Goal: Task Accomplishment & Management: Use online tool/utility

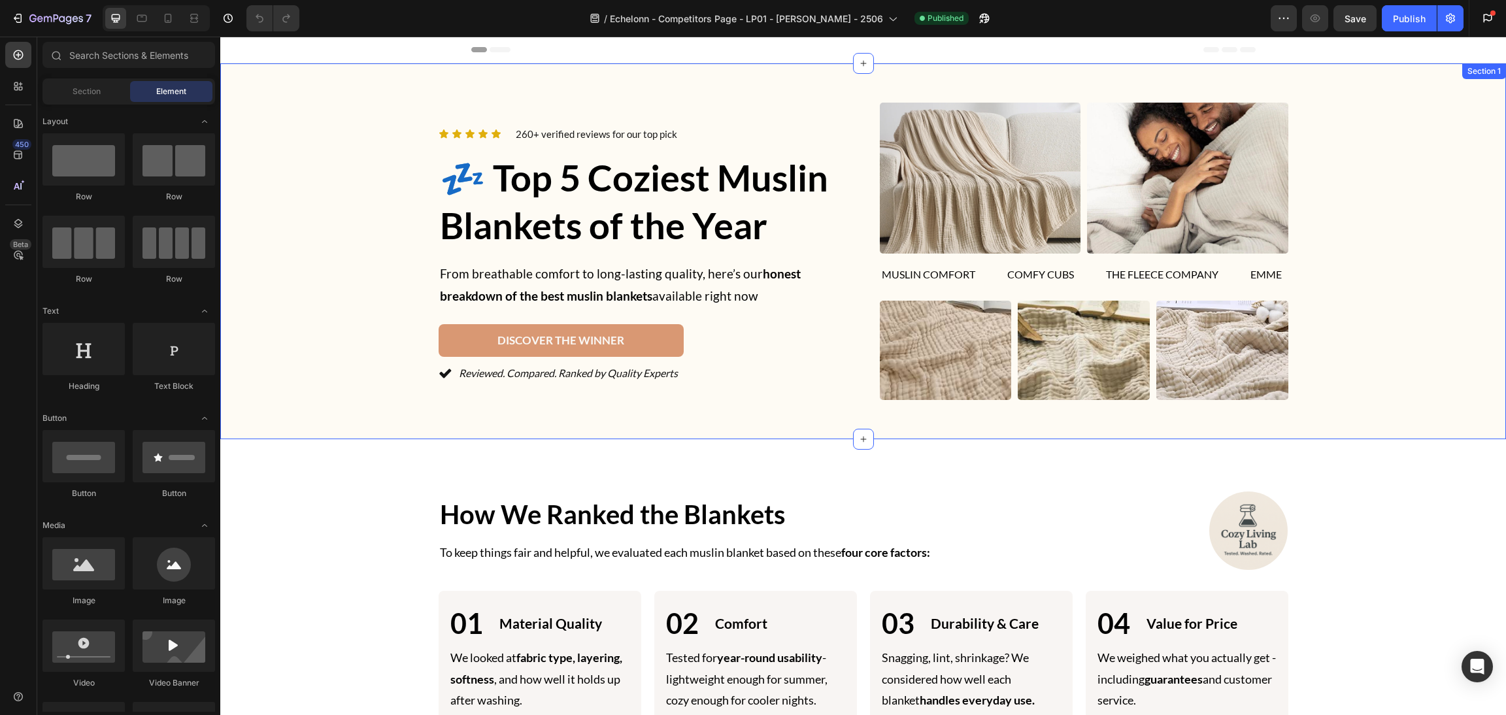
click at [389, 197] on div "Icon Icon Icon Icon Icon Icon List 260+ verified reviews for our top pick Text …" at bounding box center [863, 251] width 1254 height 297
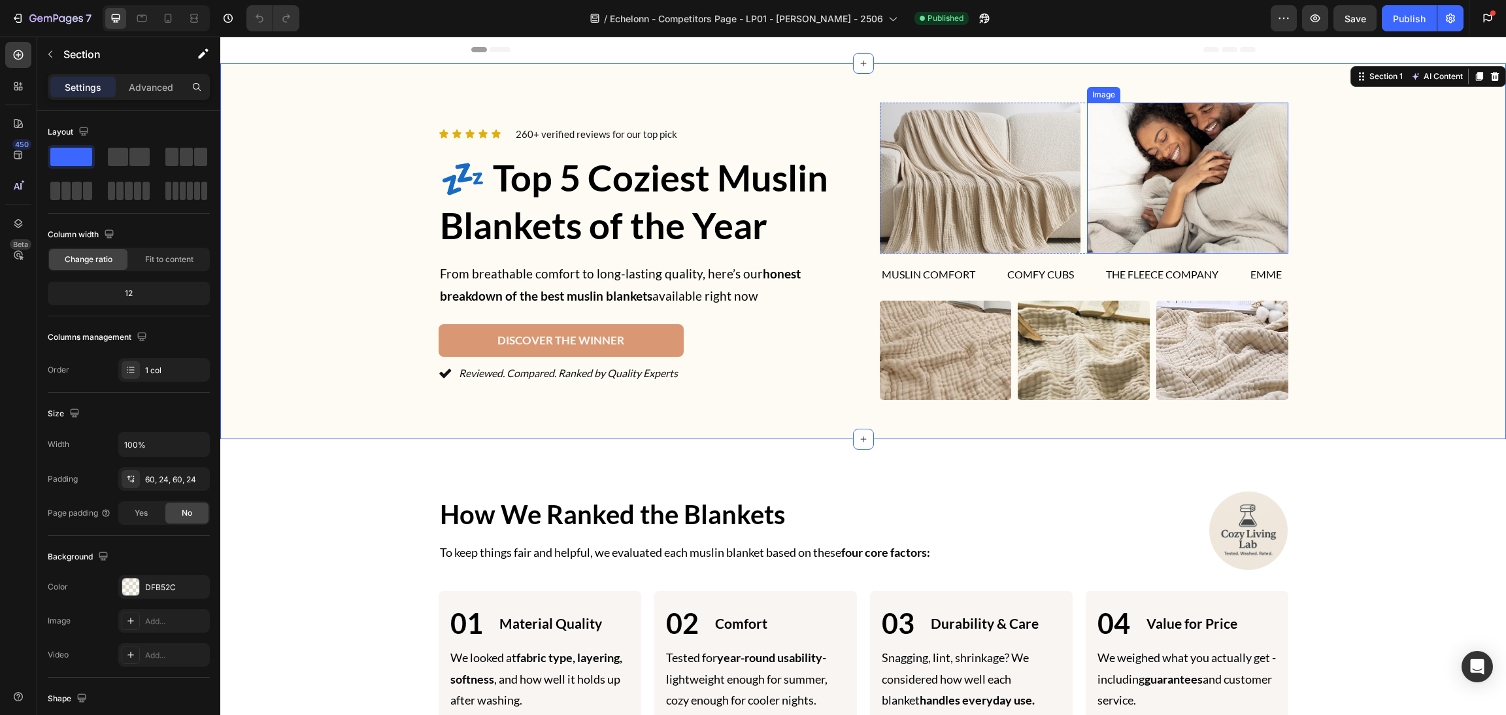
click at [1221, 171] on img at bounding box center [1187, 178] width 201 height 151
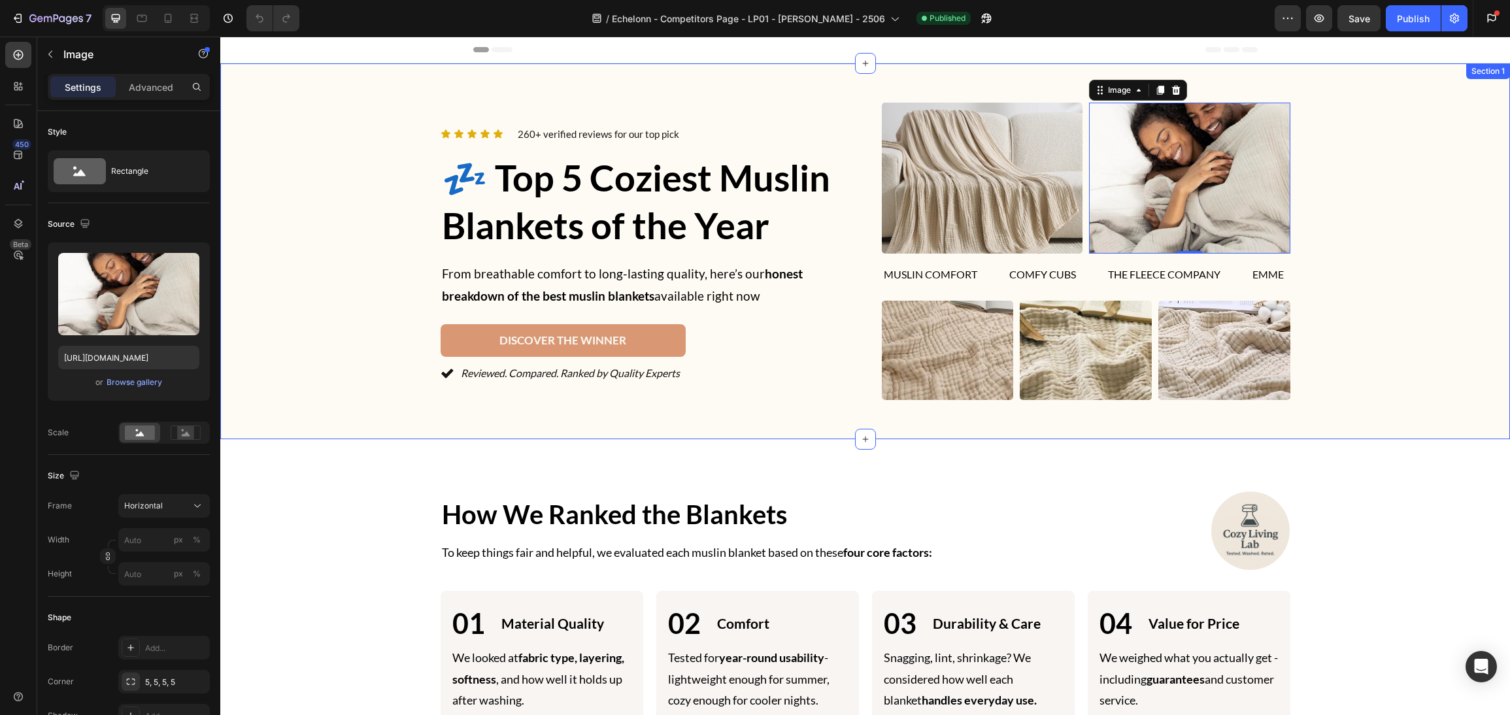
click at [331, 333] on div "Icon Icon Icon Icon Icon Icon List 260+ verified reviews for our top pick Text …" at bounding box center [865, 251] width 1258 height 297
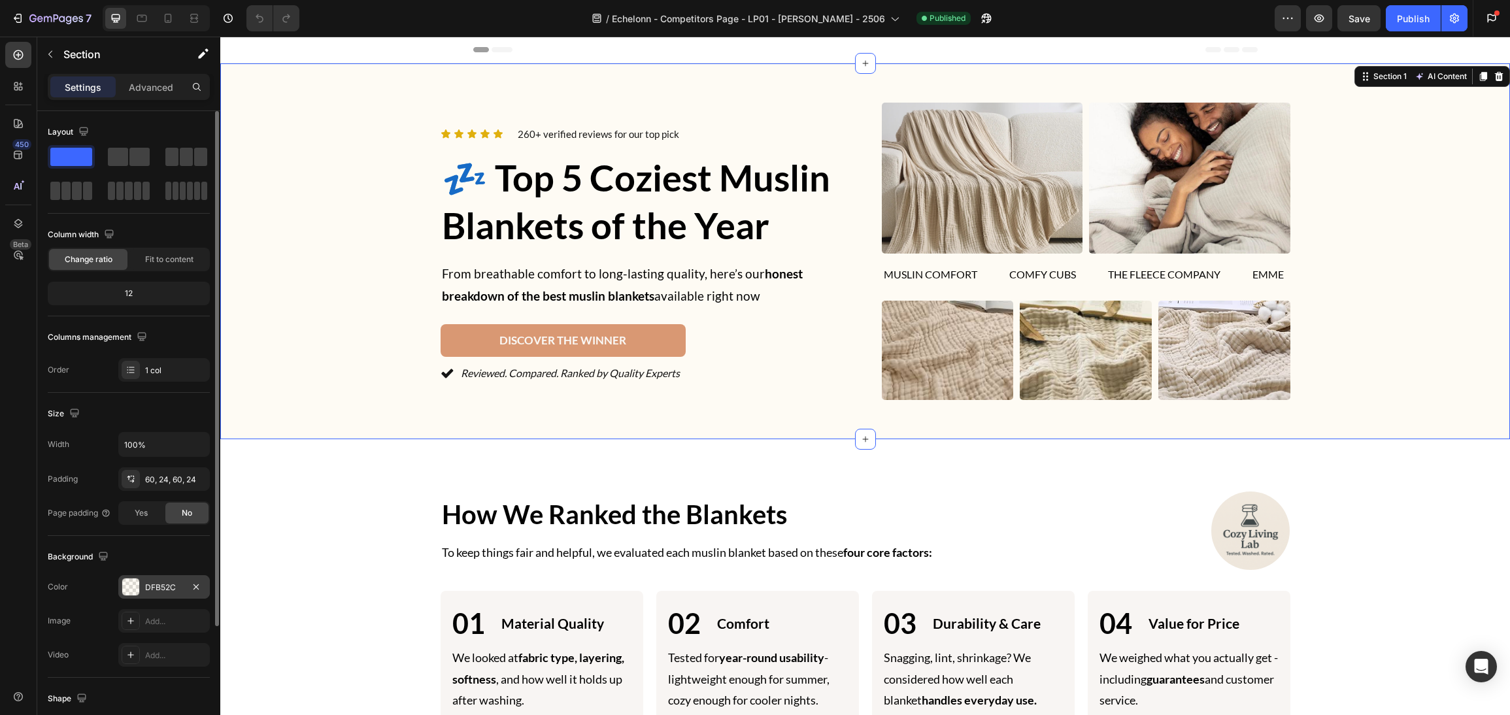
click at [138, 588] on div at bounding box center [130, 586] width 17 height 17
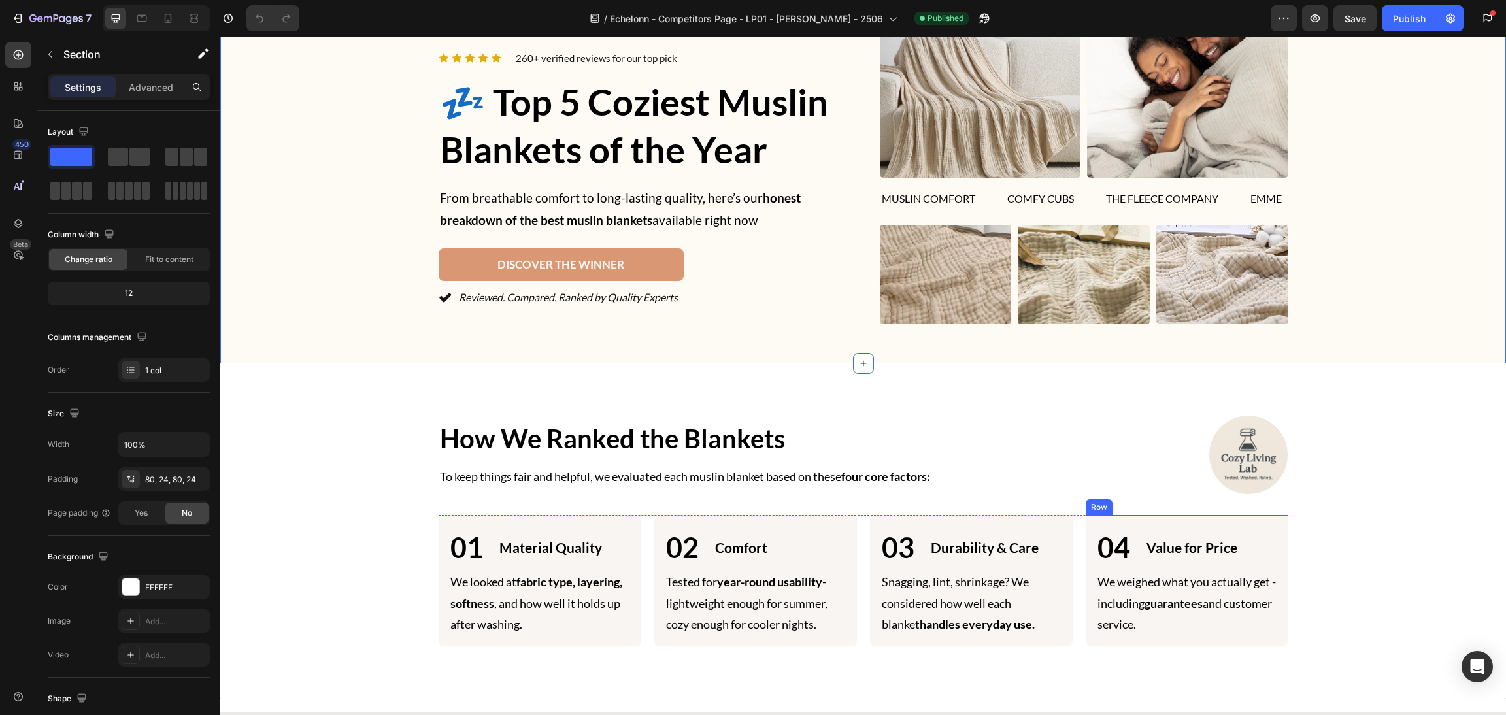
click at [1389, 427] on div "Image How We Ranked the Blankets Heading Image How We Ranked the Blankets Headi…" at bounding box center [863, 531] width 1254 height 231
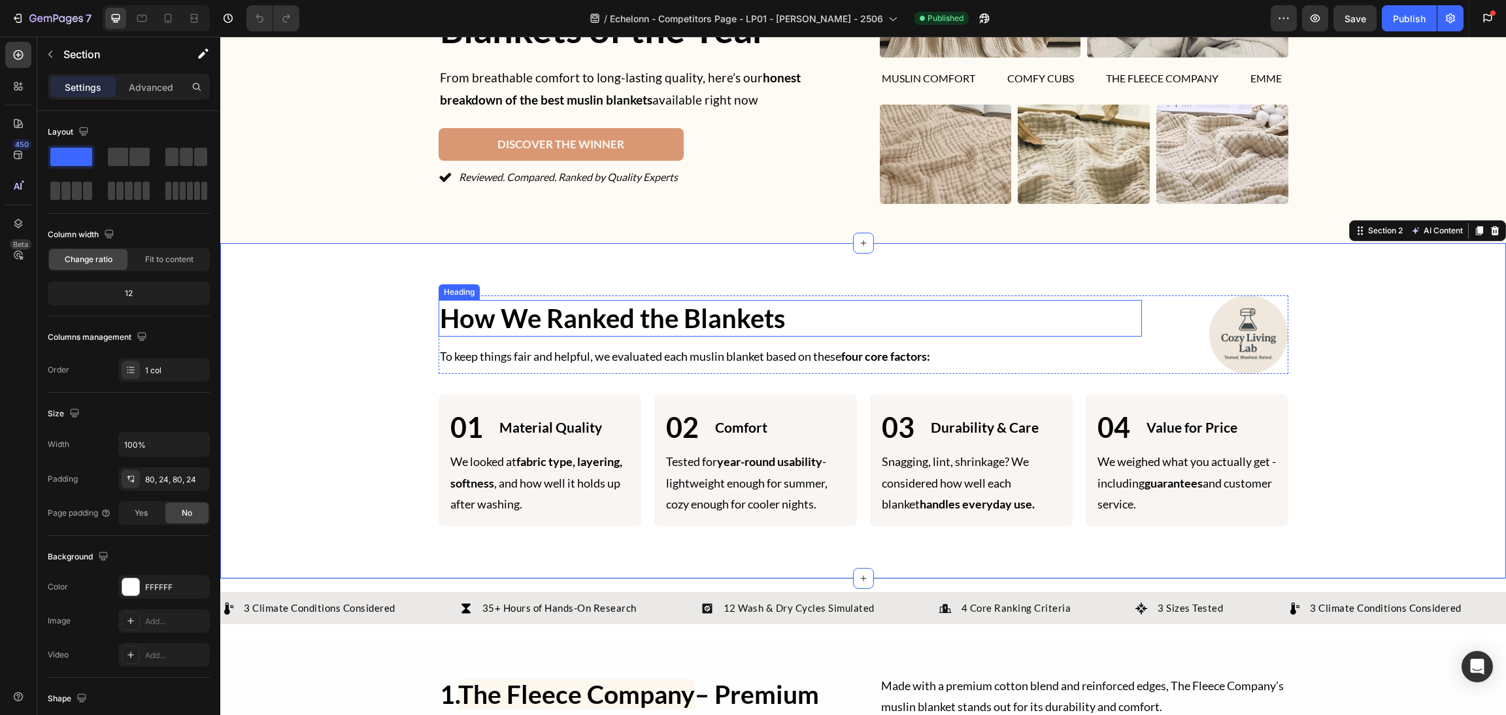
scroll to position [489, 0]
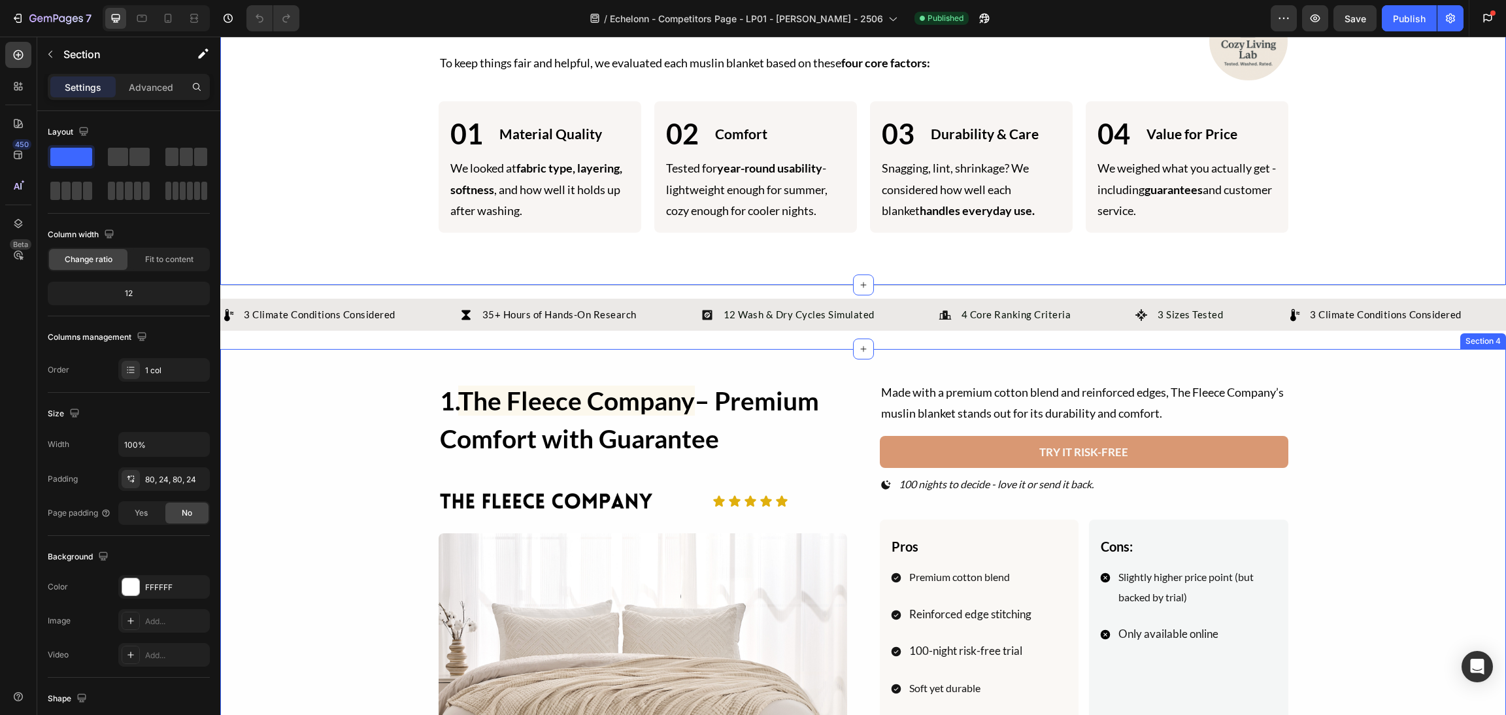
click at [844, 318] on p "12 Wash & Dry Cycles Simulated" at bounding box center [798, 314] width 151 height 15
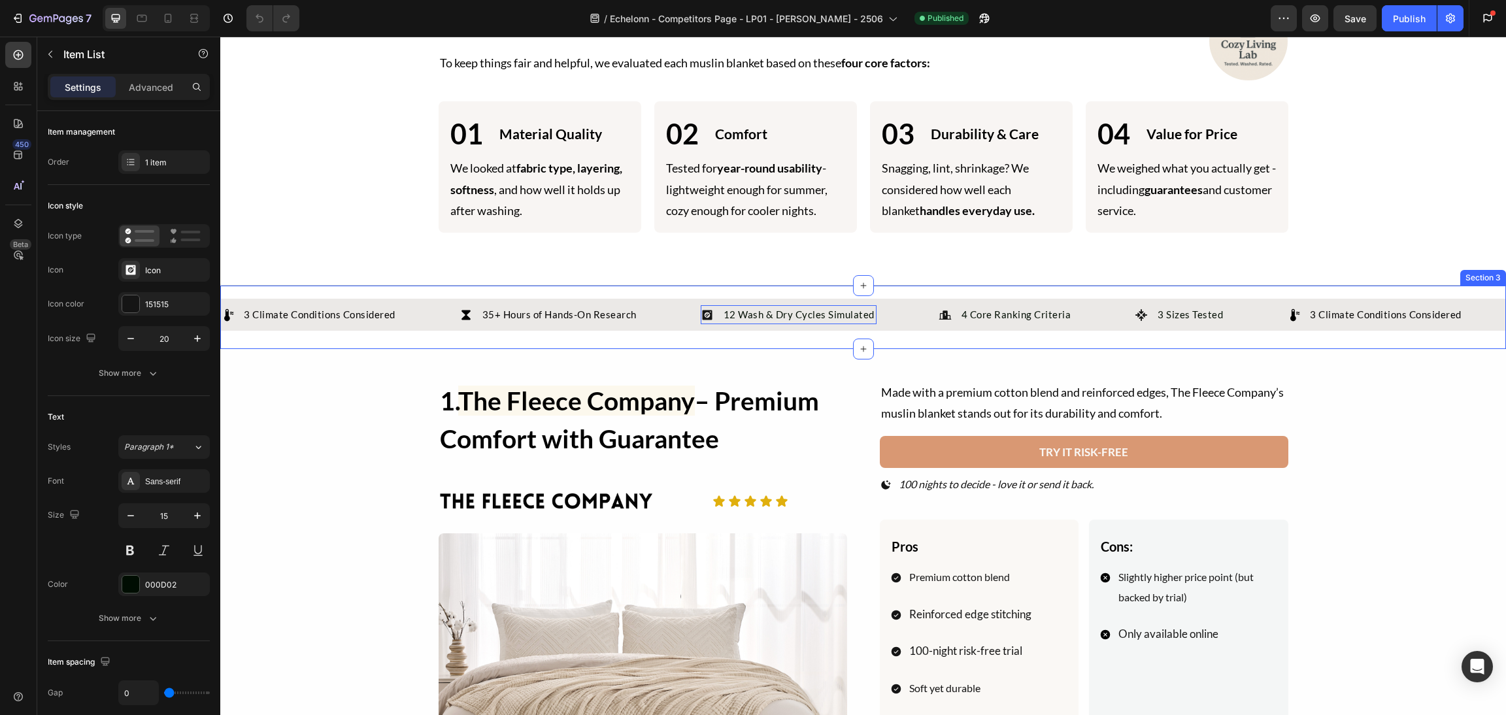
click at [855, 333] on div "3 Climate Conditions Considered Item List 35+ Hours of Hands-On Research Item L…" at bounding box center [862, 317] width 1285 height 48
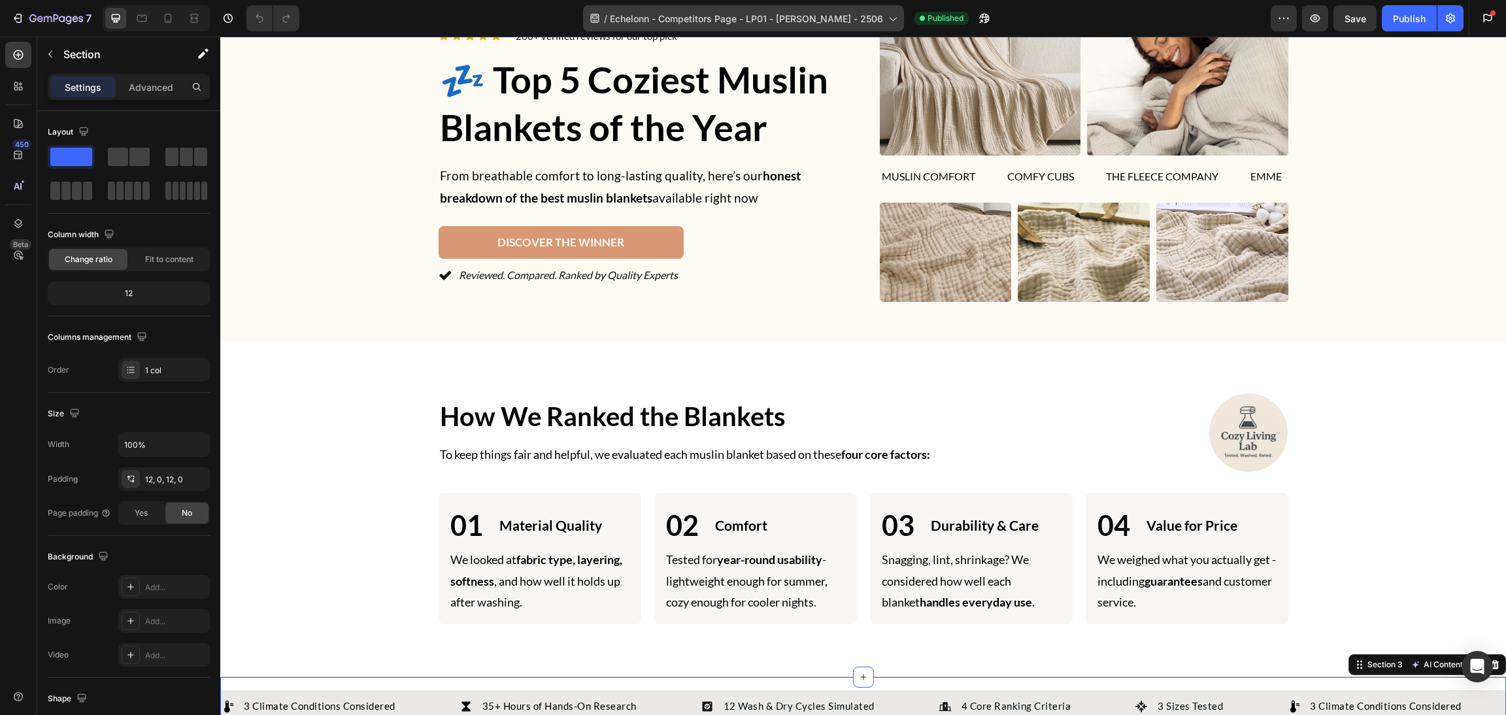
scroll to position [196, 0]
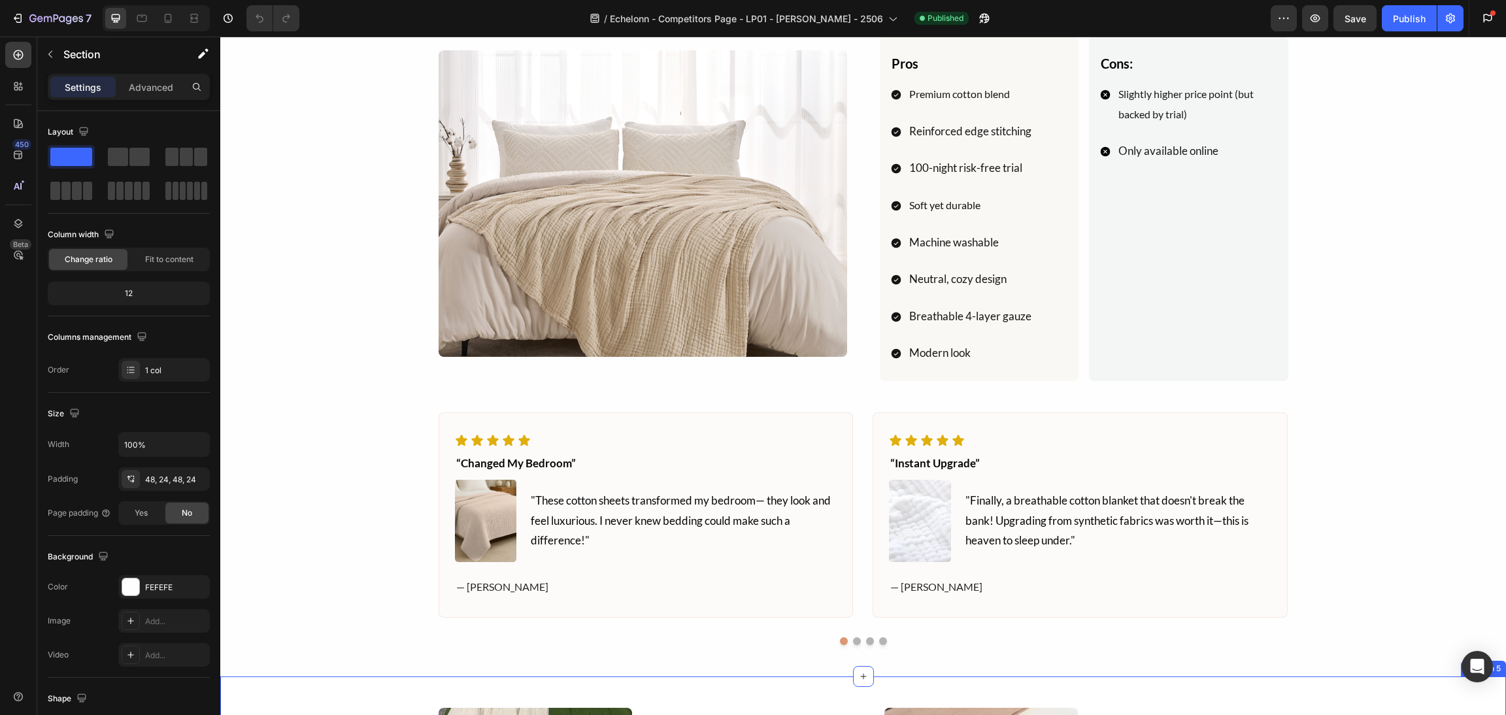
scroll to position [1373, 0]
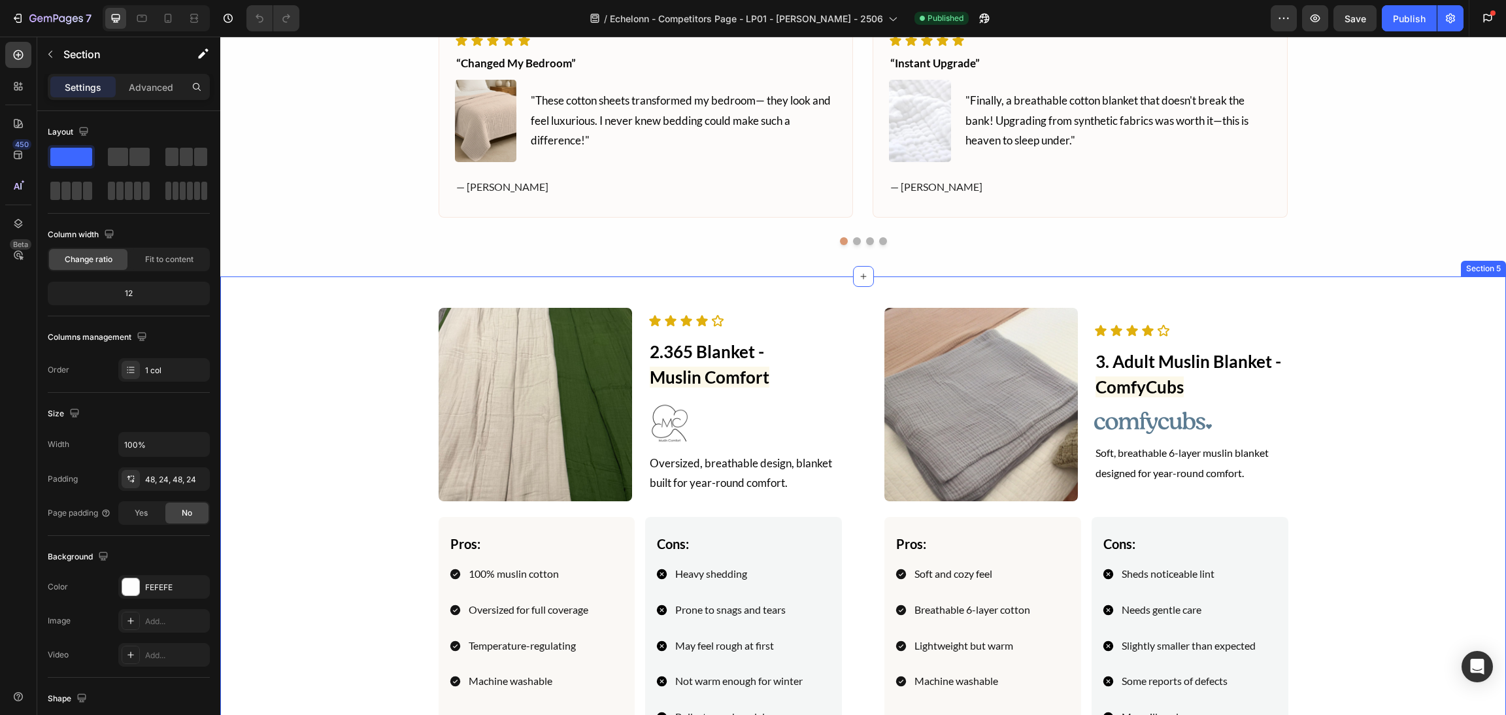
click at [1373, 419] on div "Image Icon Icon Icon Icon Icon Icon List 3. Adult Muslin Blanket - ComfyCubs He…" at bounding box center [863, 526] width 1254 height 437
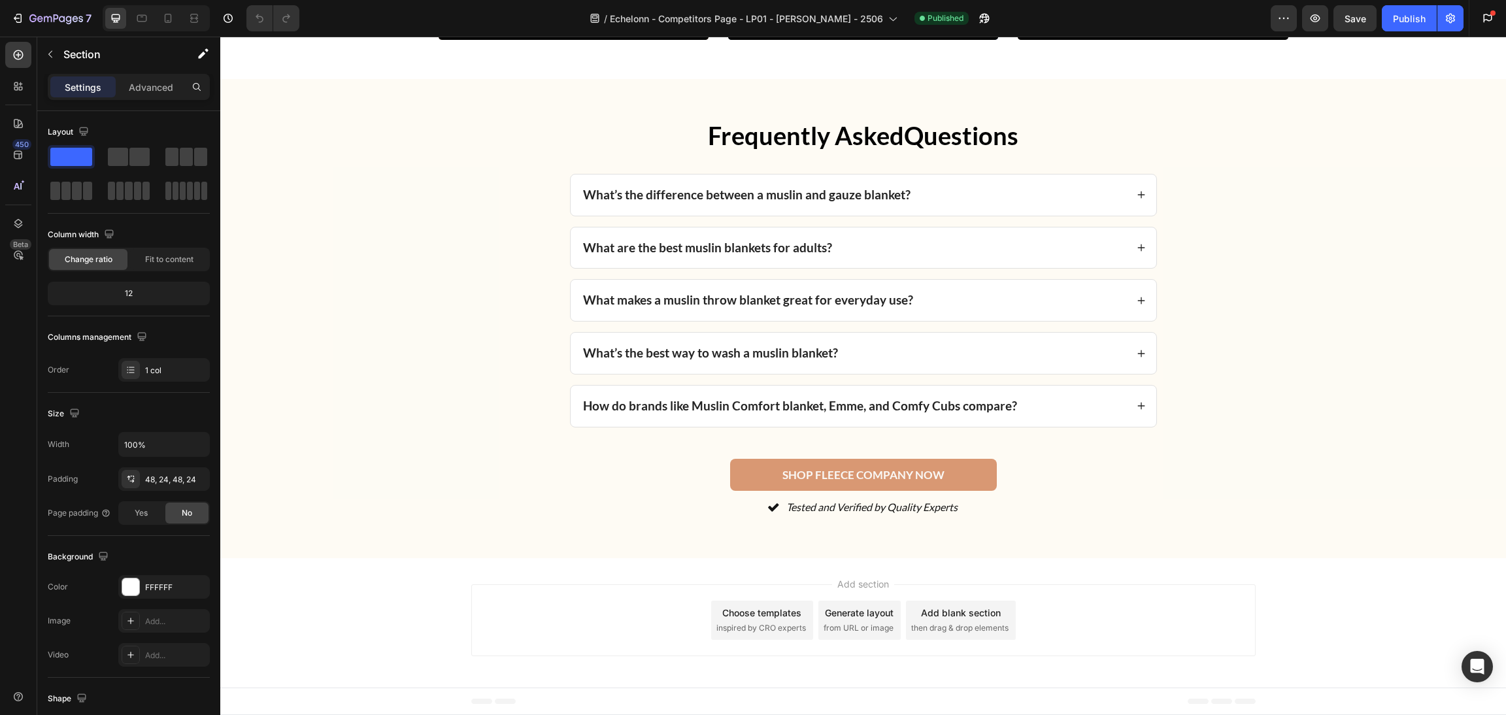
scroll to position [3728, 0]
click at [1337, 415] on div "Frequently Asked Questions Heading What’s the difference between a muslin and g…" at bounding box center [863, 318] width 1254 height 401
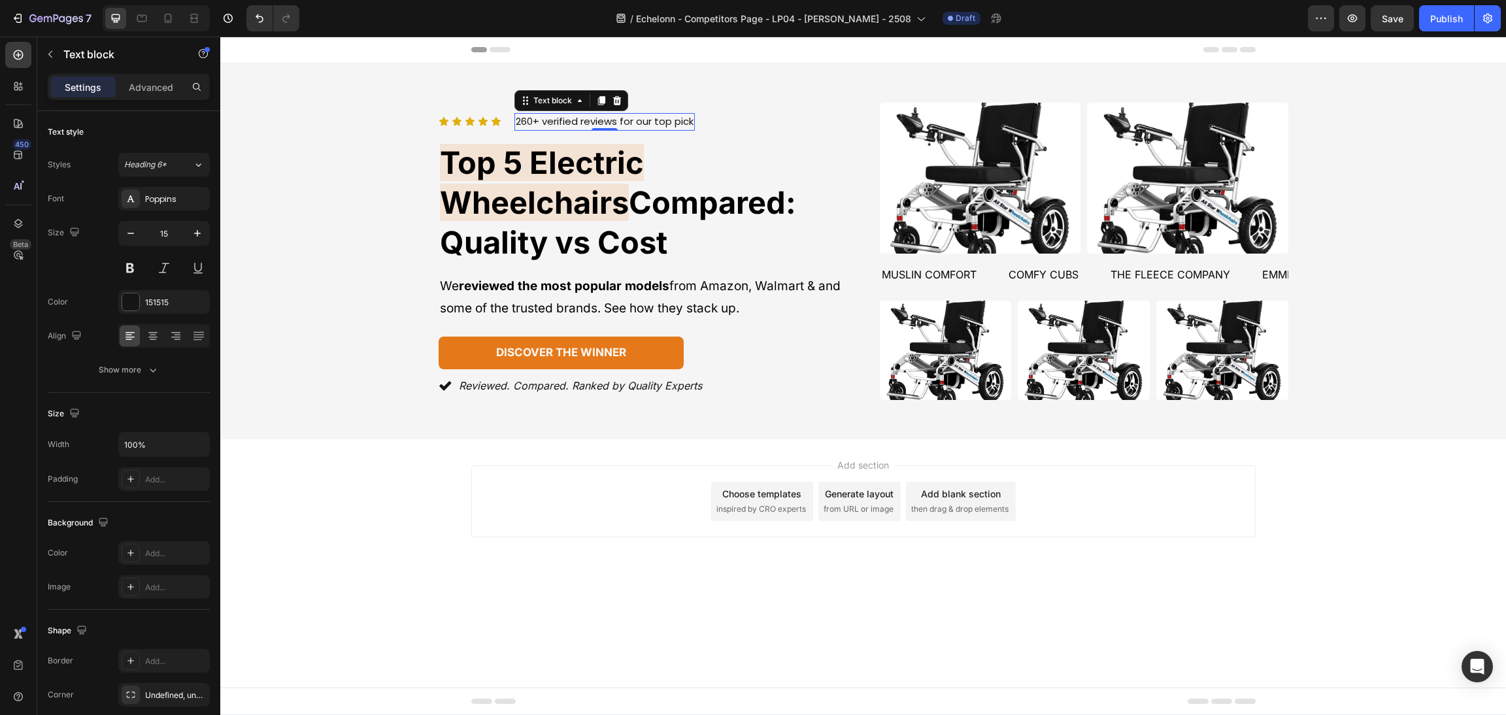
scroll to position [0, 265]
click at [533, 129] on p "260+ verified reviews for our top pick" at bounding box center [605, 121] width 178 height 15
drag, startPoint x: 531, startPoint y: 144, endPoint x: 505, endPoint y: 139, distance: 27.3
click at [505, 131] on div "Icon Icon Icon Icon Icon Icon List 260+ verified reviews for our top pick Text …" at bounding box center [643, 122] width 408 height 18
click at [356, 193] on div "Icon Icon Icon Icon Icon Icon List 150+ verified reviews for our top pick Text …" at bounding box center [863, 251] width 1254 height 297
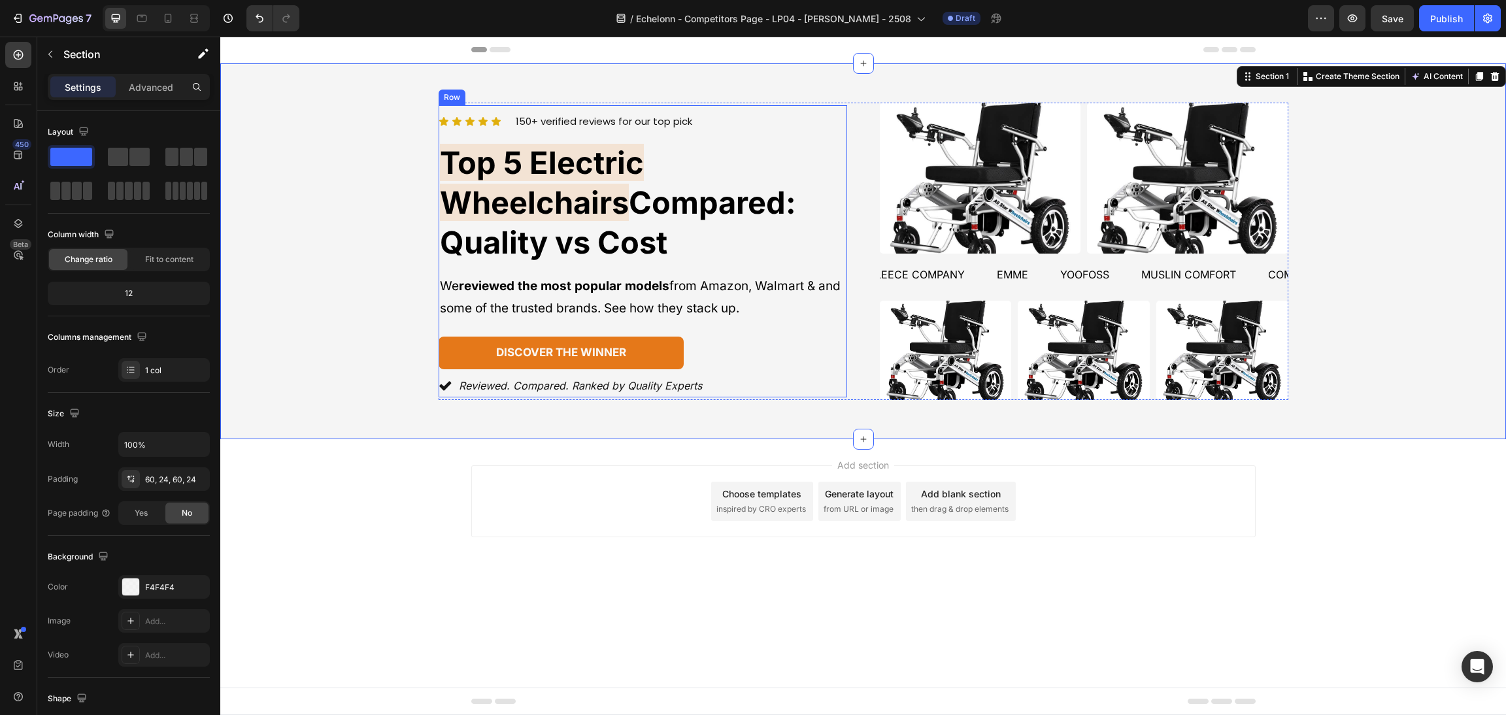
click at [648, 129] on p "150+ verified reviews for our top pick" at bounding box center [604, 121] width 176 height 15
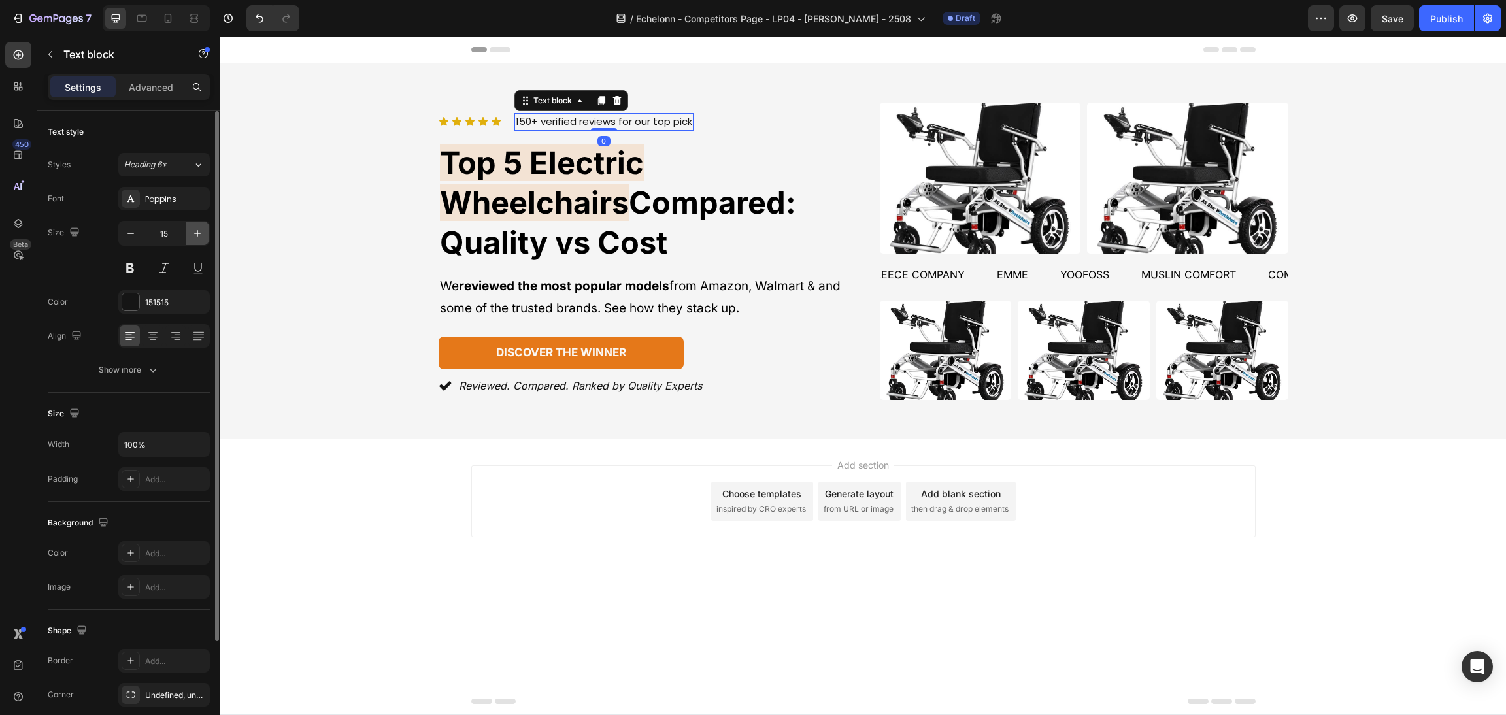
click at [198, 231] on icon "button" at bounding box center [197, 233] width 13 height 13
type input "16"
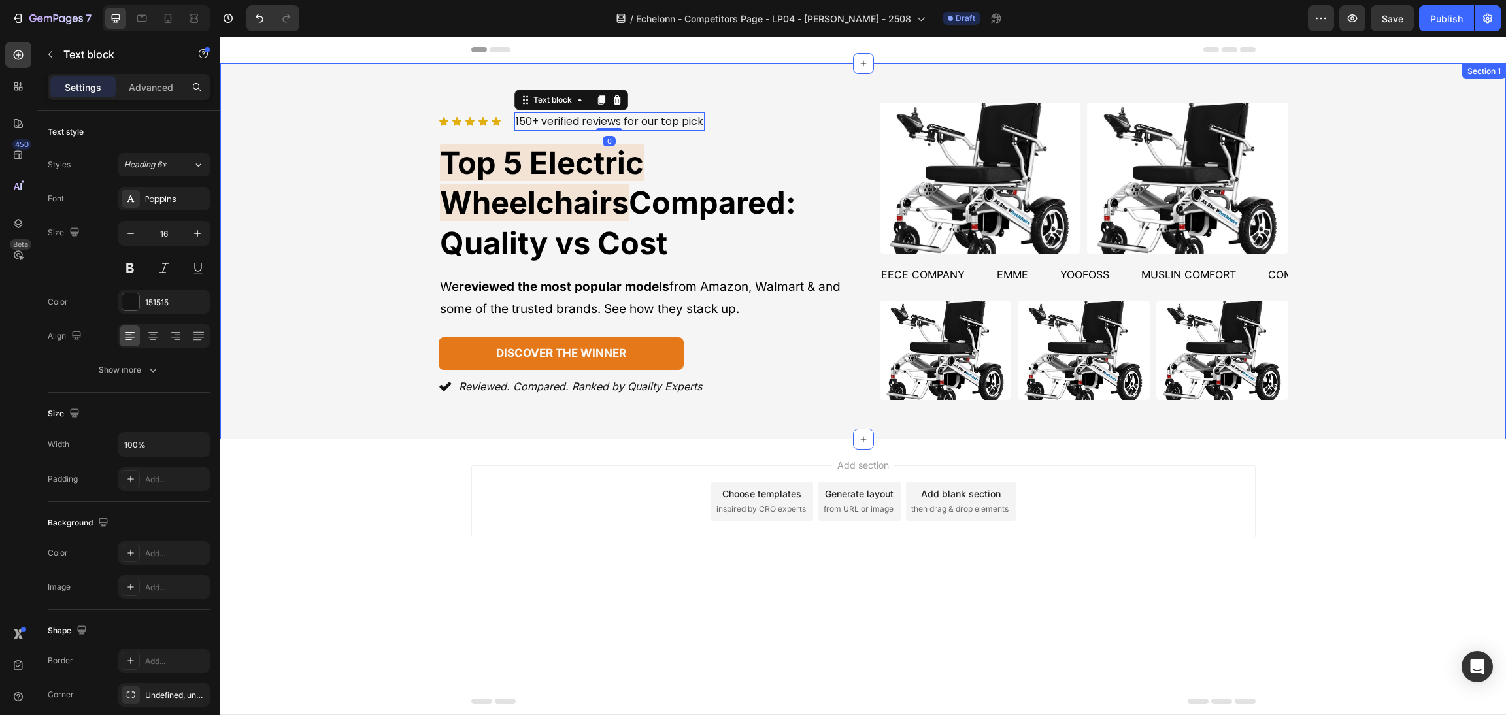
click at [284, 242] on div "Icon Icon Icon Icon Icon Icon List 150+ verified reviews for our top pick Text …" at bounding box center [863, 251] width 1254 height 297
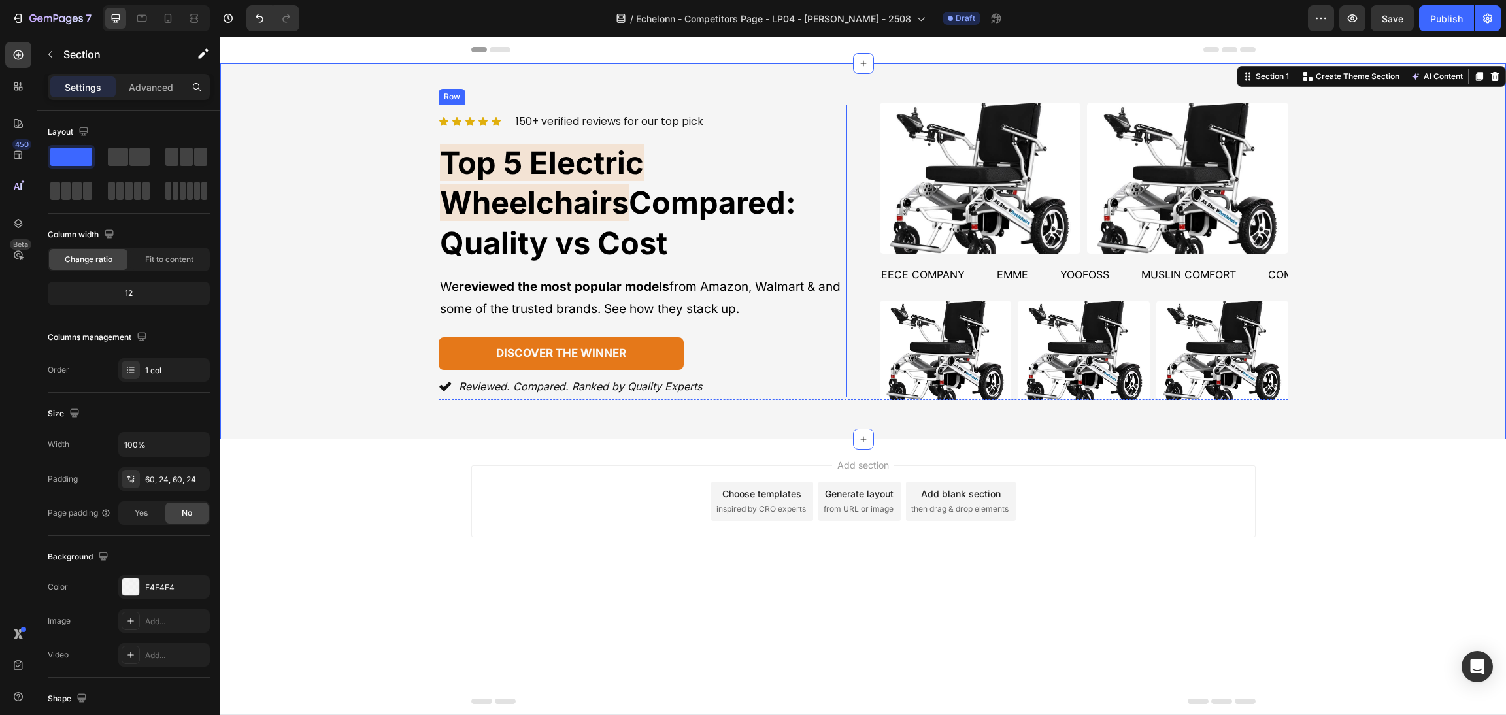
click at [753, 295] on p "We reviewed the most popular models from Amazon, Walmart & and some of the trus…" at bounding box center [643, 298] width 406 height 44
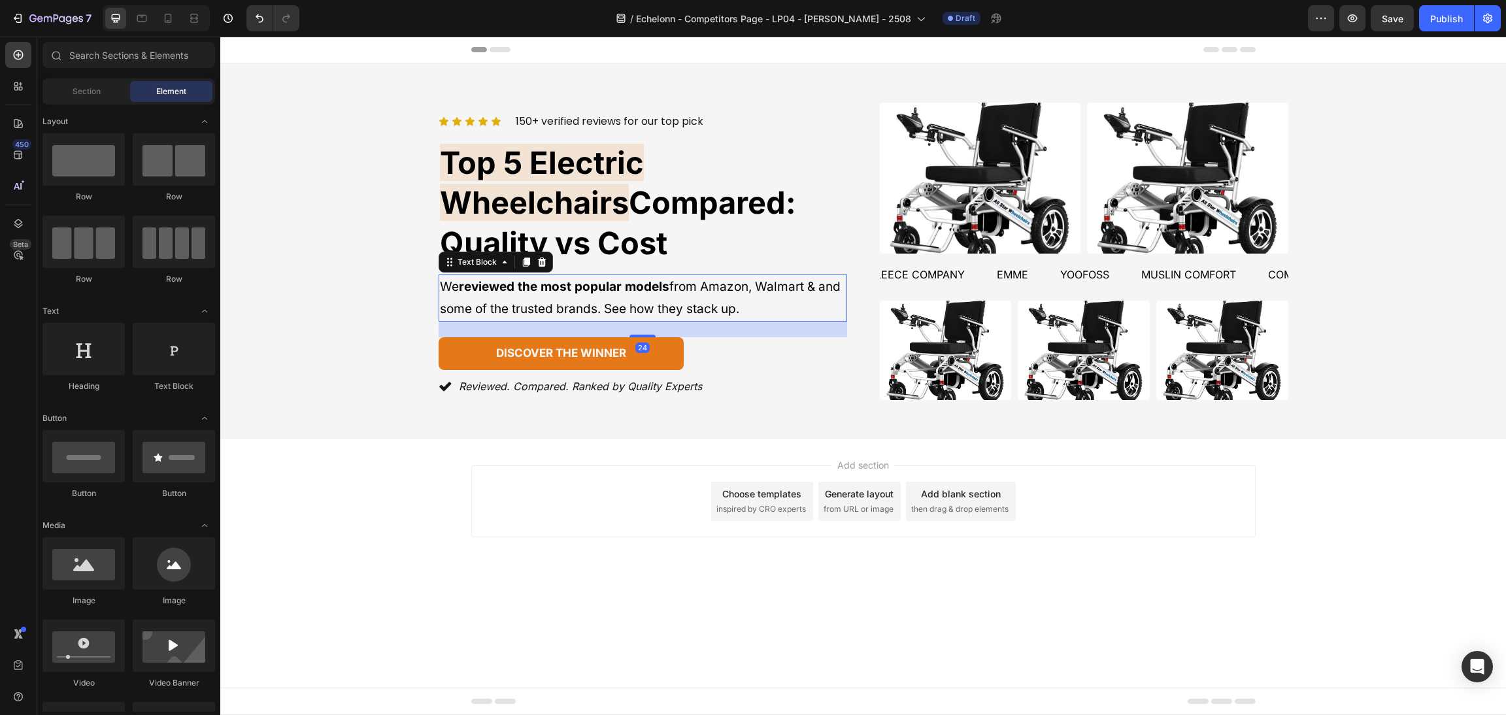
click at [382, 584] on div "Add section Choose templates inspired by CRO experts Generate layout from URL o…" at bounding box center [862, 519] width 1285 height 161
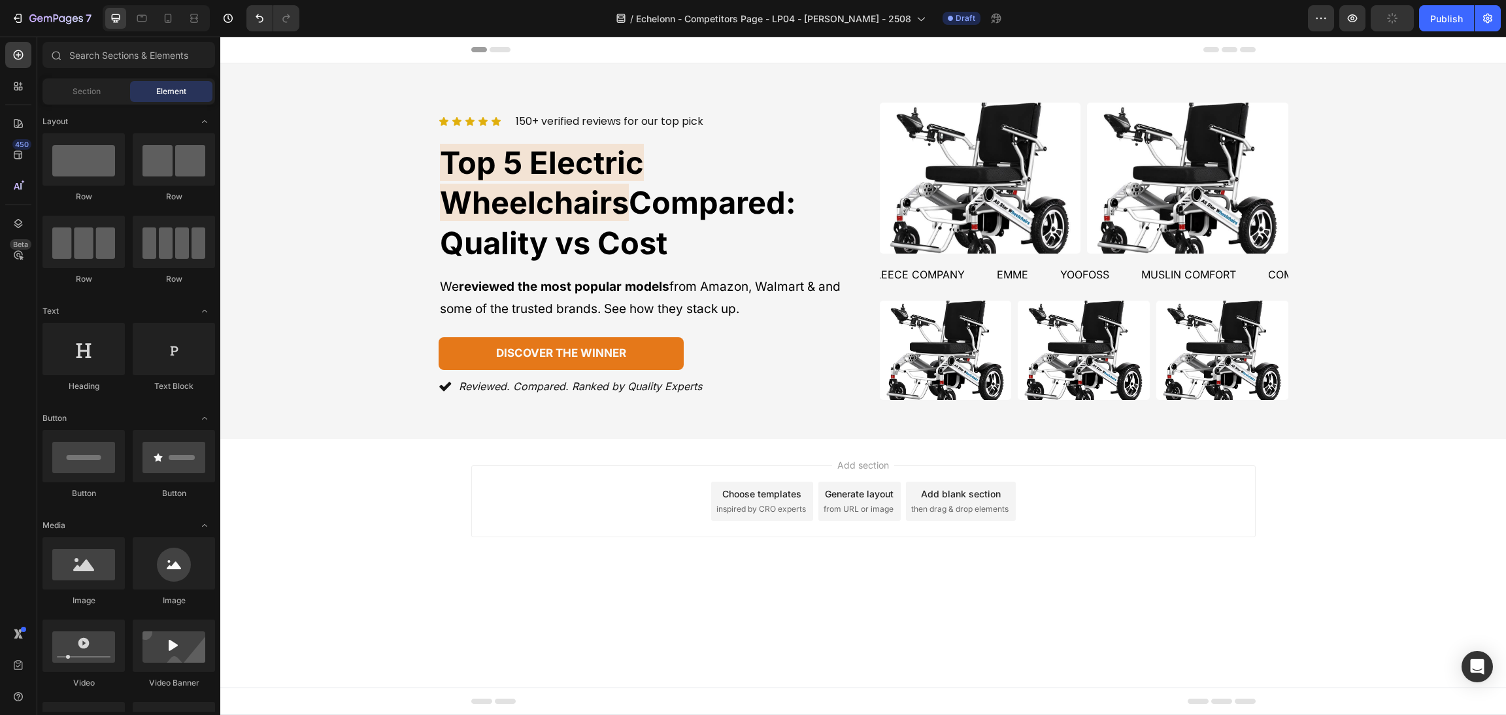
click at [983, 560] on div "Add section Choose templates inspired by CRO experts Generate layout from URL o…" at bounding box center [862, 519] width 1285 height 161
click at [936, 267] on p "the fleece company" at bounding box center [905, 274] width 120 height 19
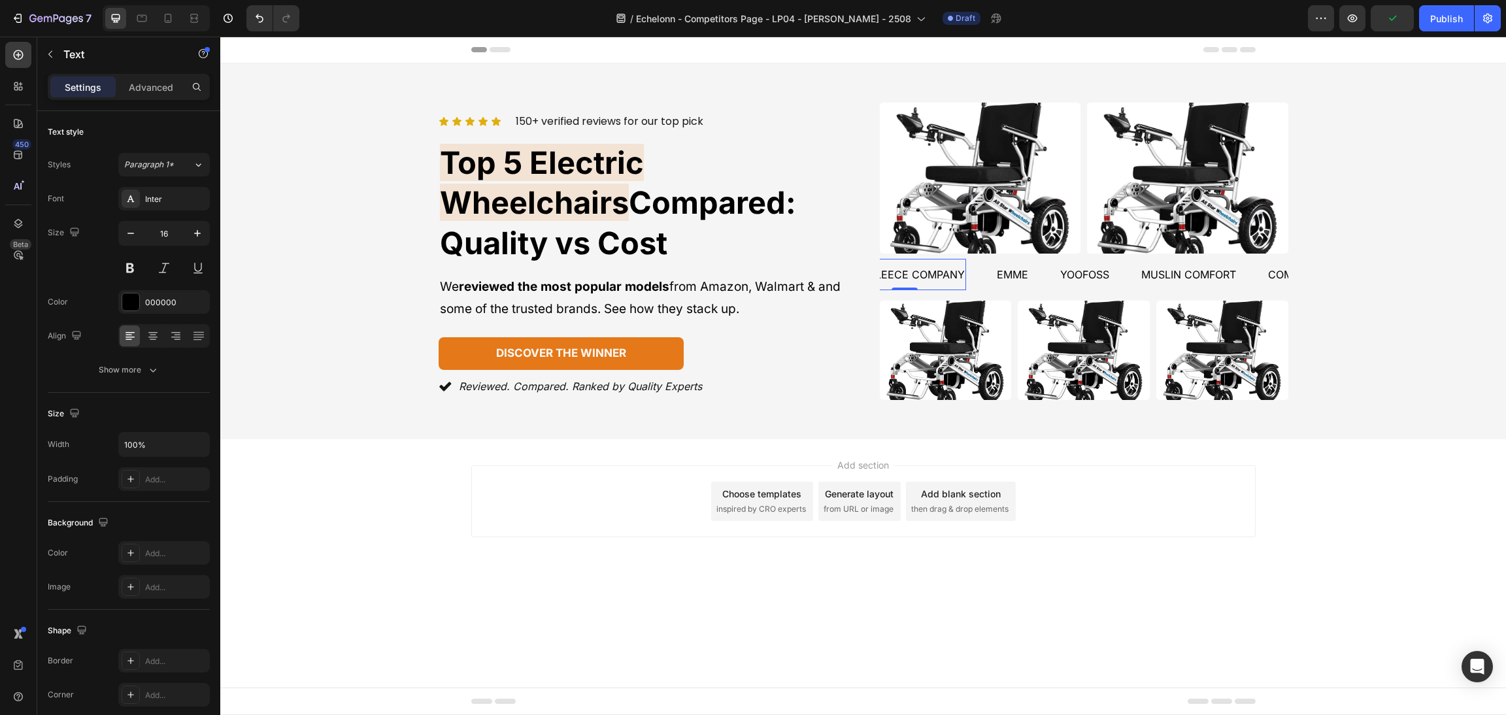
click at [944, 274] on p "the fleece company" at bounding box center [905, 274] width 120 height 19
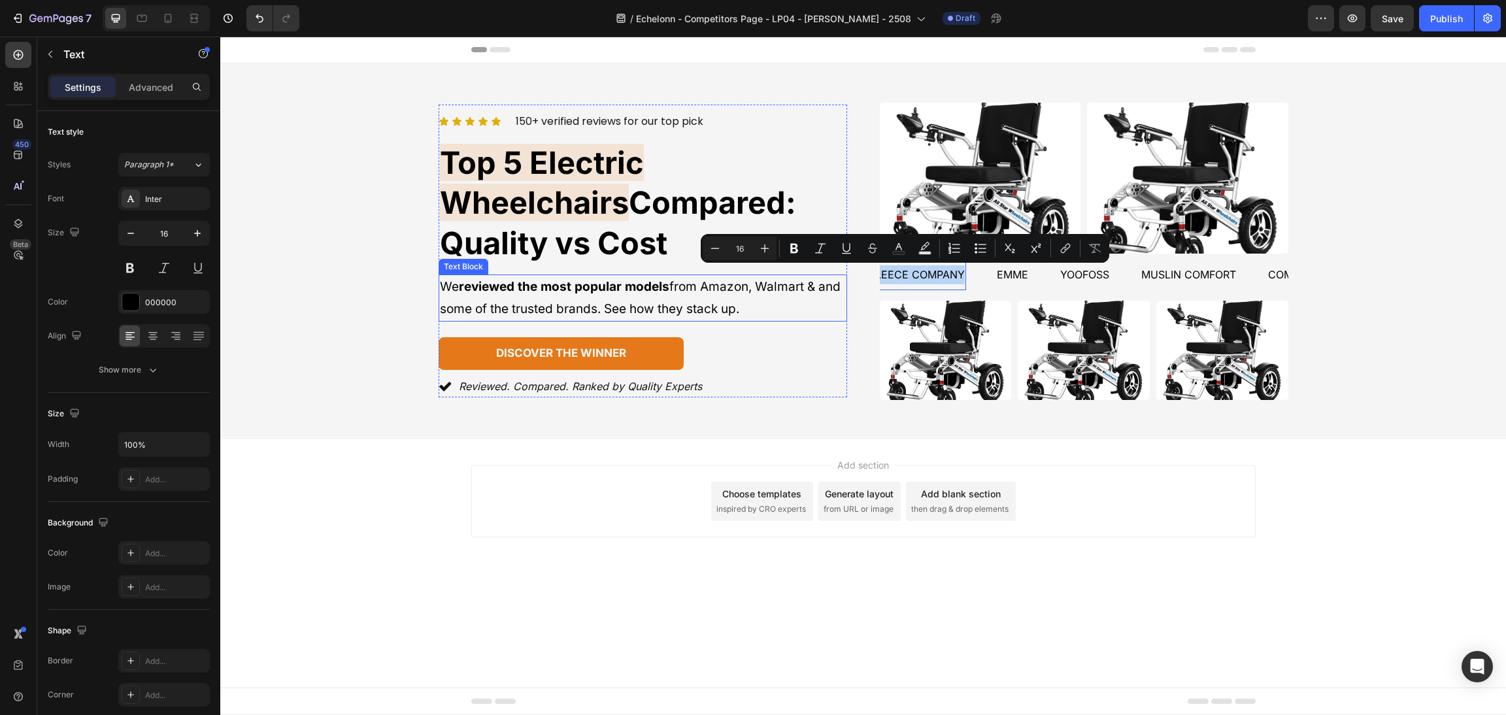
drag, startPoint x: 961, startPoint y: 274, endPoint x: 810, endPoint y: 268, distance: 151.1
click at [810, 268] on div "Icon Icon Icon Icon Icon Icon List 150+ verified reviews for our top pick Text …" at bounding box center [864, 251] width 850 height 297
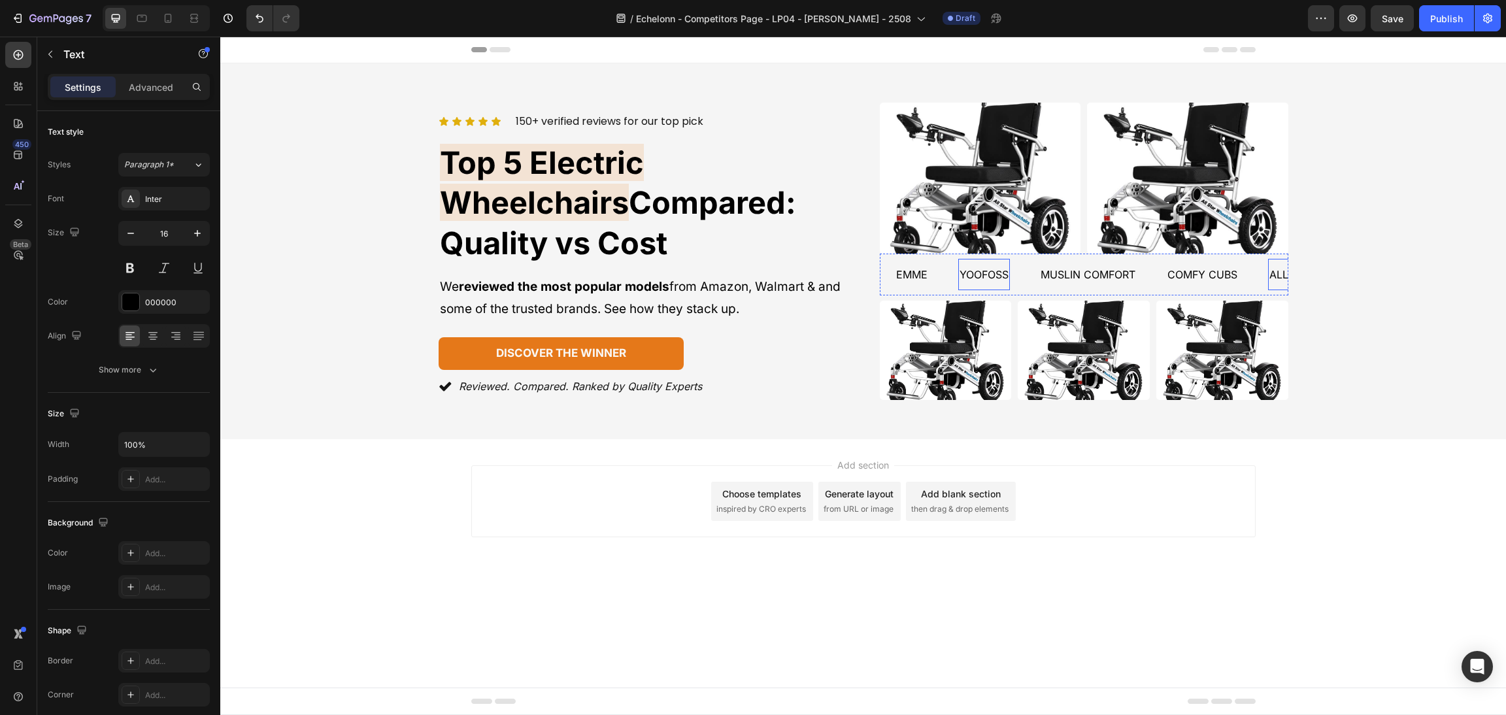
click at [963, 274] on p "Yoofoss" at bounding box center [983, 274] width 49 height 19
click at [950, 273] on div "emme Text" at bounding box center [926, 275] width 63 height 32
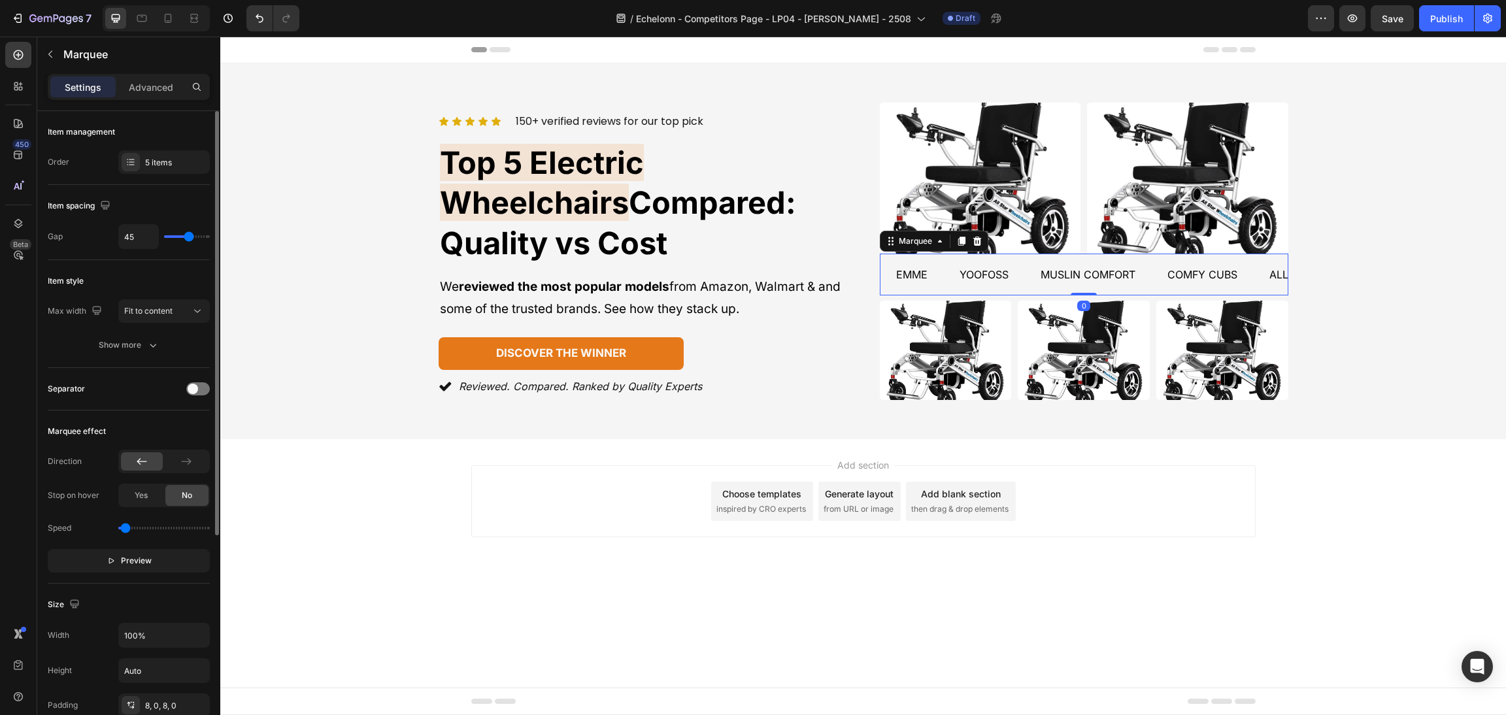
click at [148, 260] on div "Item management Order 5 items" at bounding box center [129, 314] width 162 height 108
click at [159, 167] on div "5 items" at bounding box center [175, 163] width 61 height 12
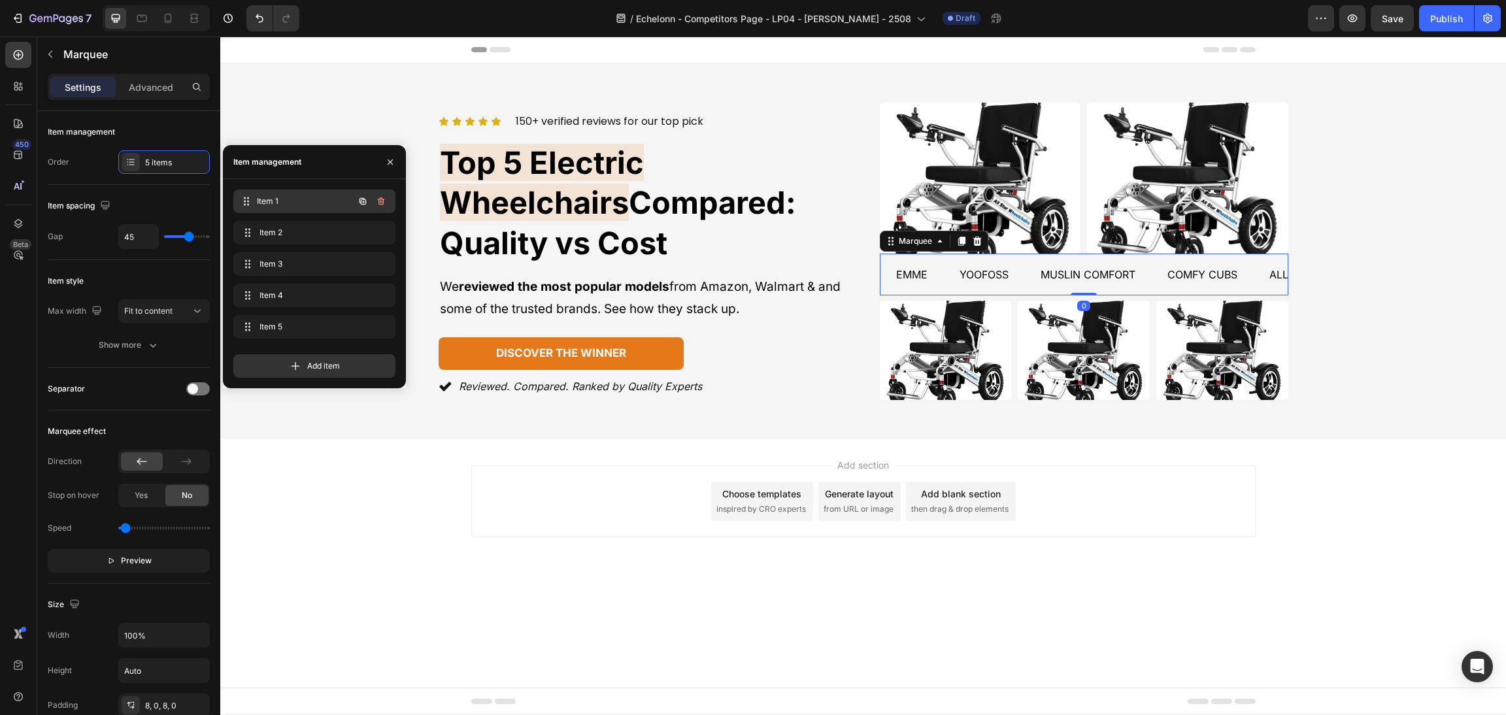
click at [280, 201] on span "Item 1" at bounding box center [305, 201] width 97 height 12
click at [981, 282] on div "muslin comfort Text" at bounding box center [943, 275] width 127 height 32
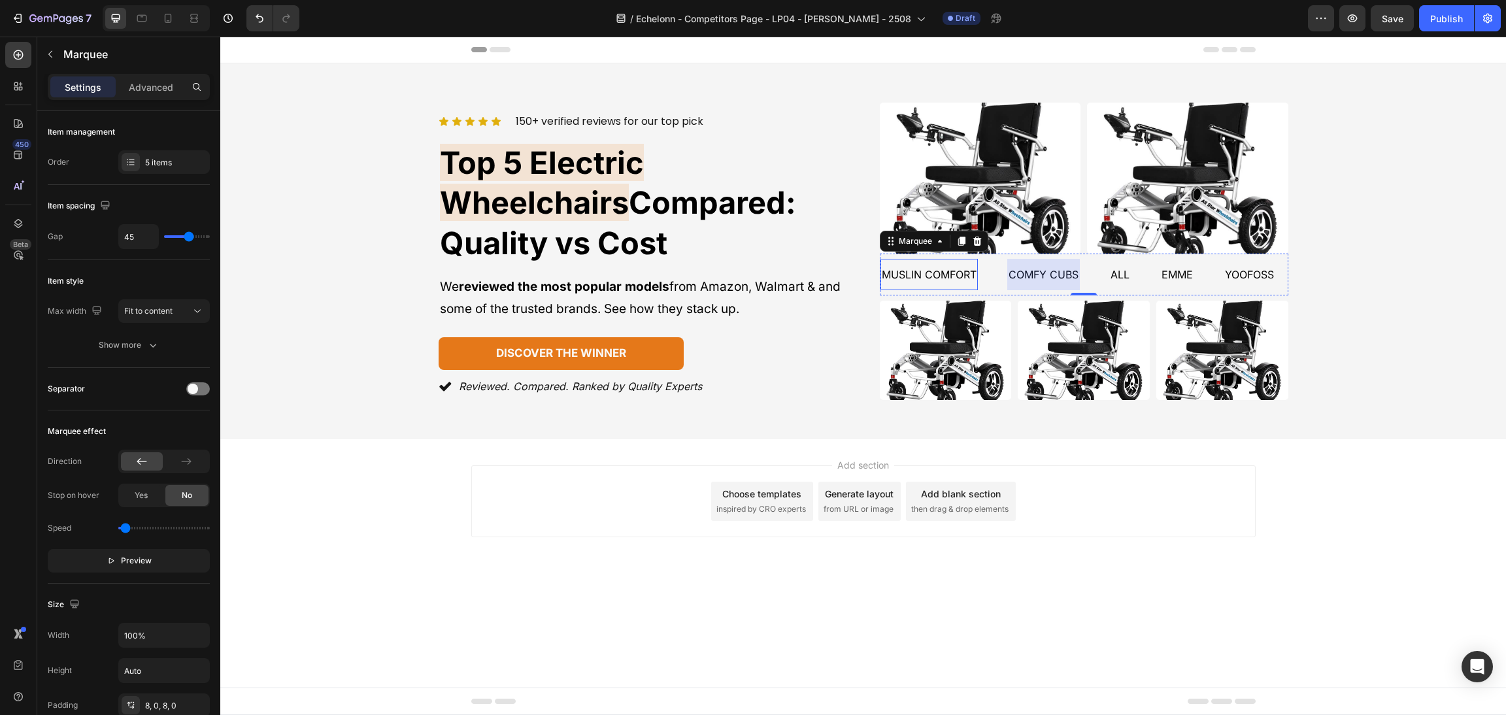
click at [968, 275] on p "muslin comfort" at bounding box center [929, 274] width 95 height 19
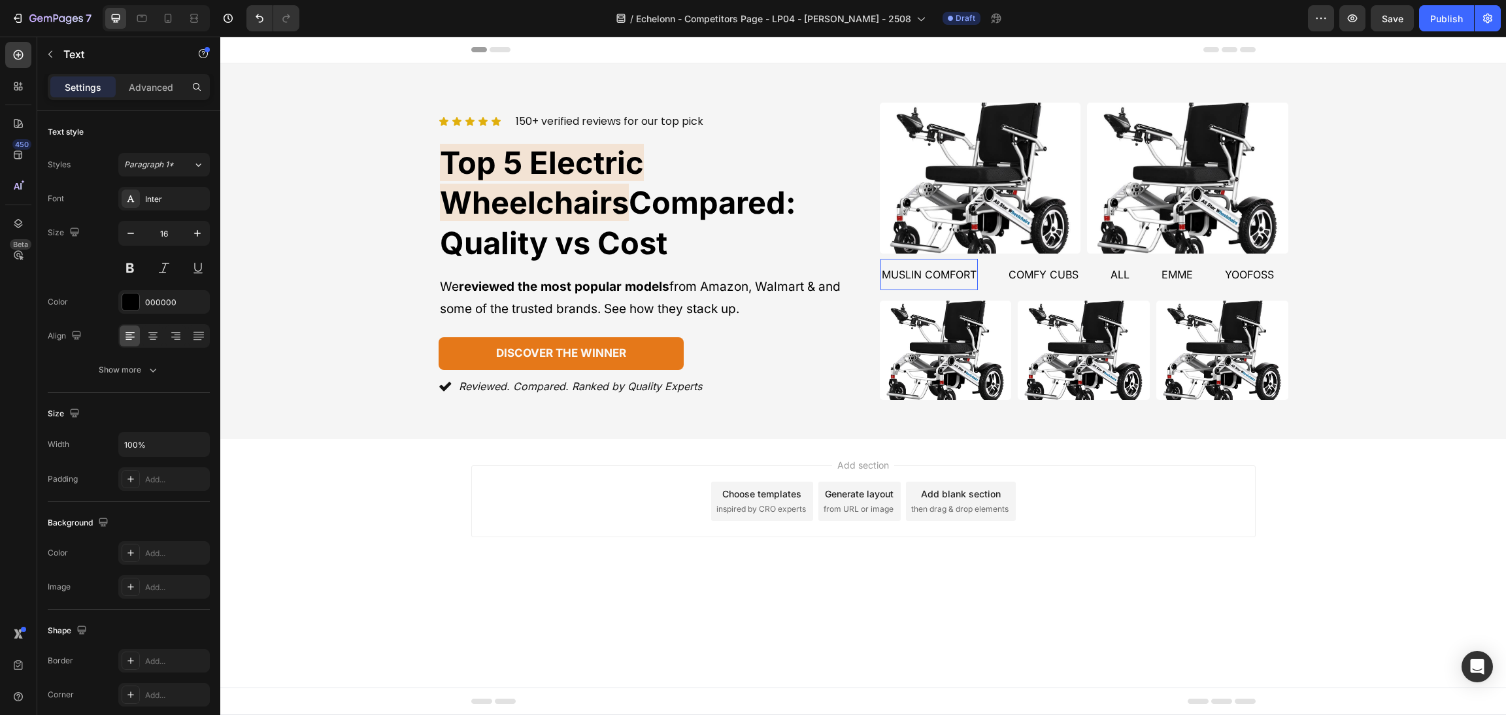
click at [972, 275] on p "muslin comfort" at bounding box center [929, 274] width 95 height 19
drag, startPoint x: 976, startPoint y: 275, endPoint x: 882, endPoint y: 267, distance: 94.4
click at [882, 267] on p "muslin comfort" at bounding box center [929, 274] width 95 height 19
click at [1497, 341] on div "Icon Icon Icon Icon Icon Icon List 150+ verified reviews for our top pick Text …" at bounding box center [862, 251] width 1285 height 376
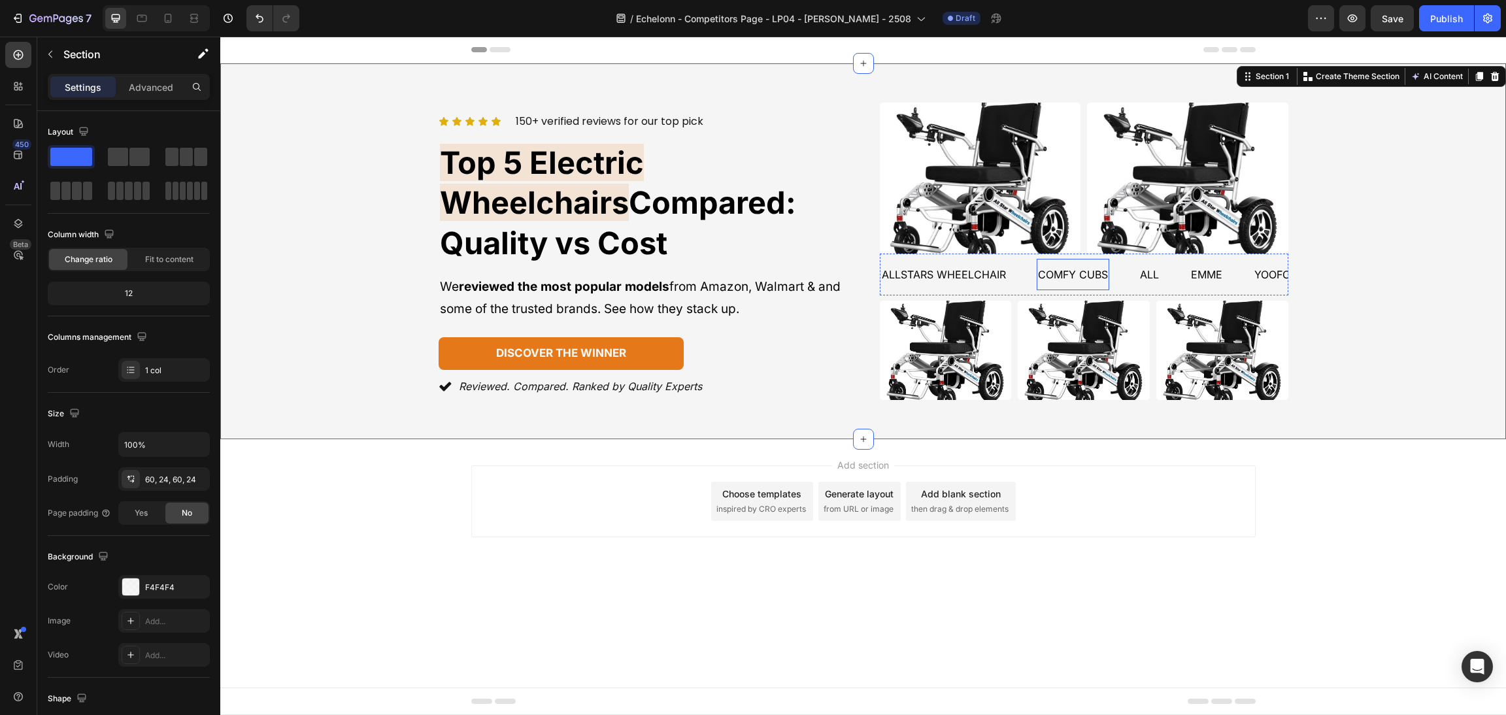
click at [1040, 271] on p "comfy cubs" at bounding box center [1073, 274] width 70 height 19
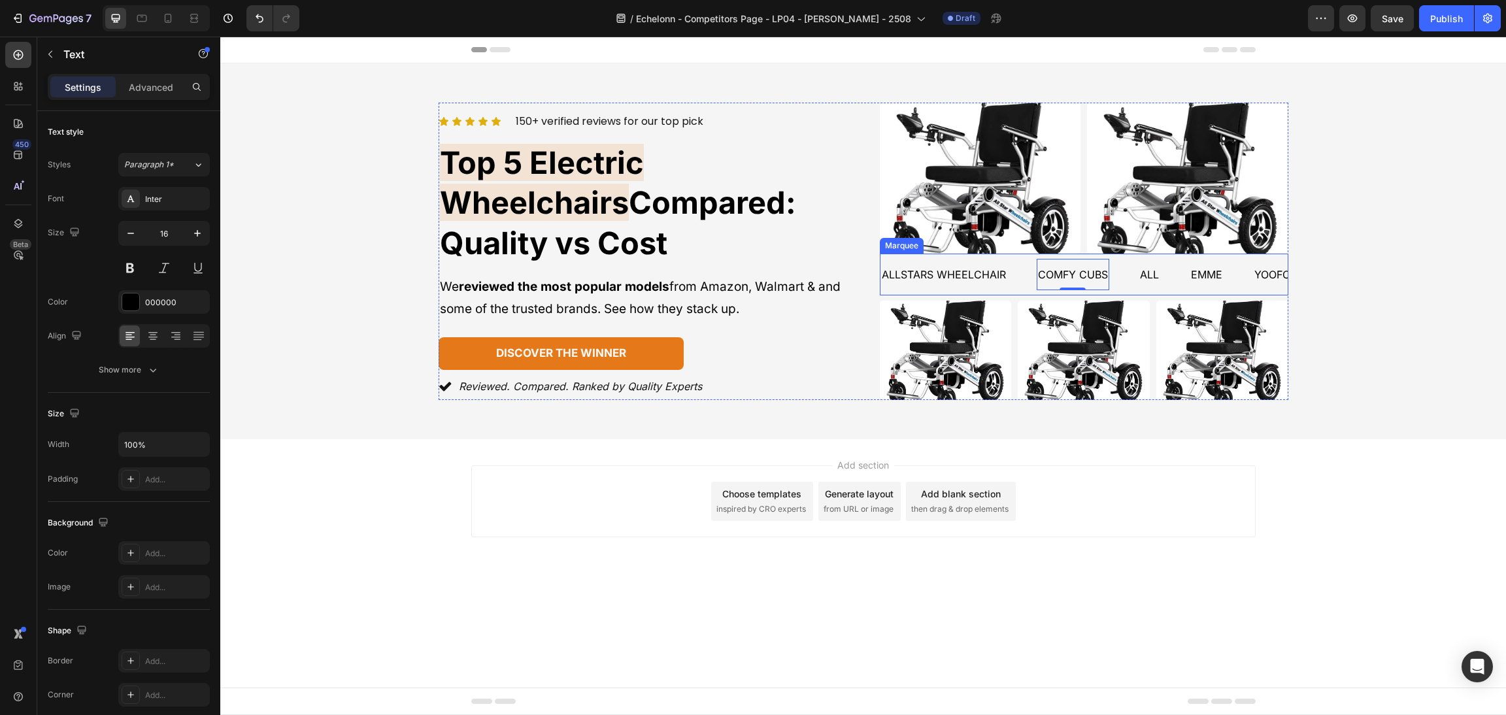
click at [1025, 263] on div "allstars wheelchair Text" at bounding box center [958, 275] width 156 height 32
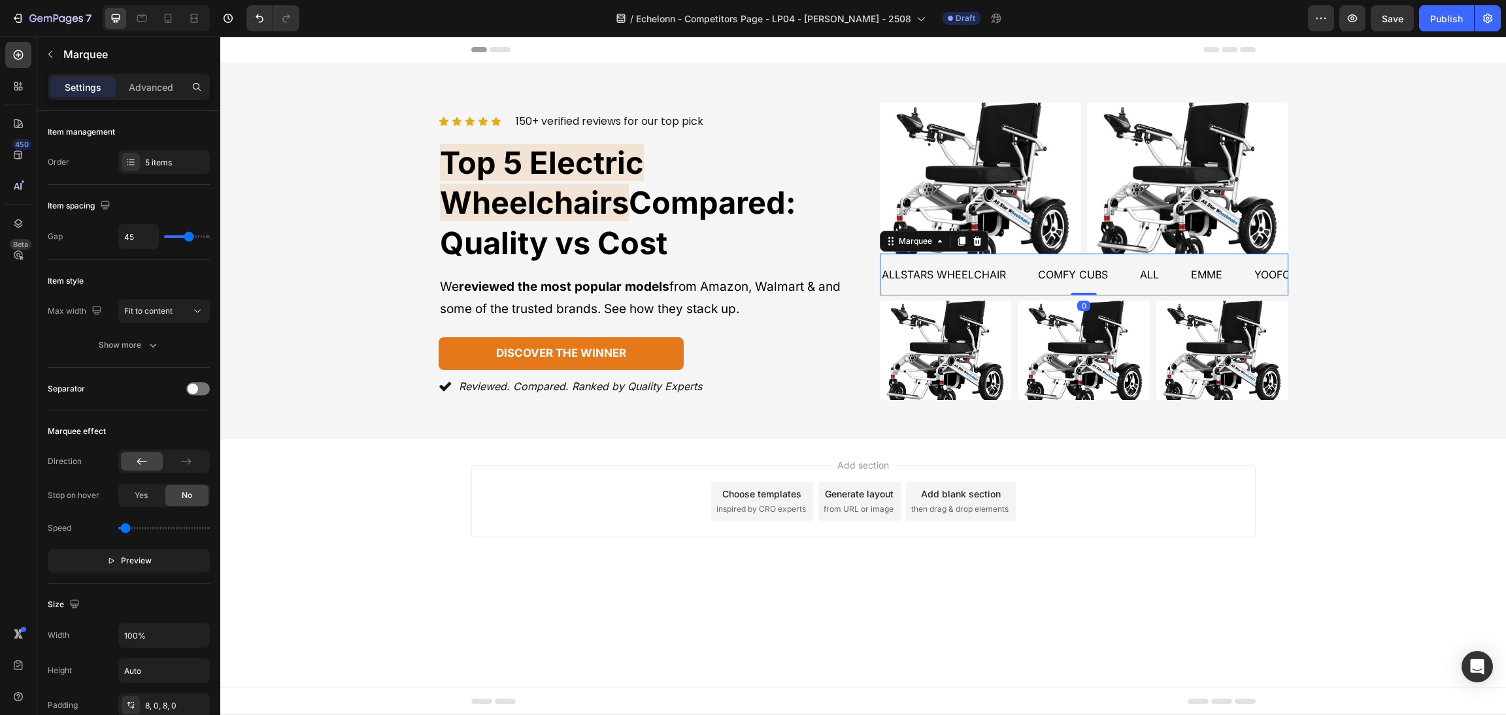
click at [1421, 273] on div "Icon Icon Icon Icon Icon Icon List 150+ verified reviews for our top pick Text …" at bounding box center [863, 251] width 1254 height 297
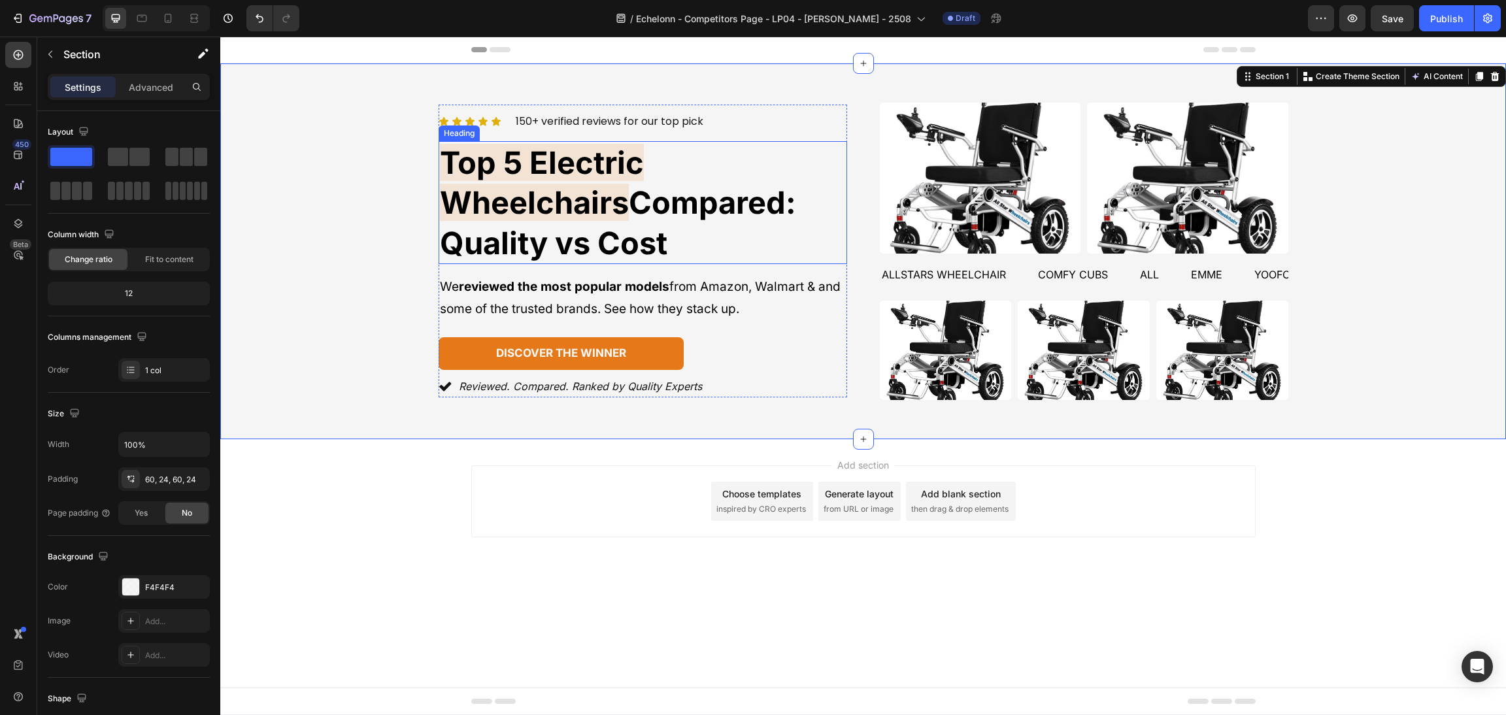
click at [746, 202] on h2 "Top 5 Electric Wheelchairs Compared: Quality vs Cost" at bounding box center [643, 202] width 408 height 122
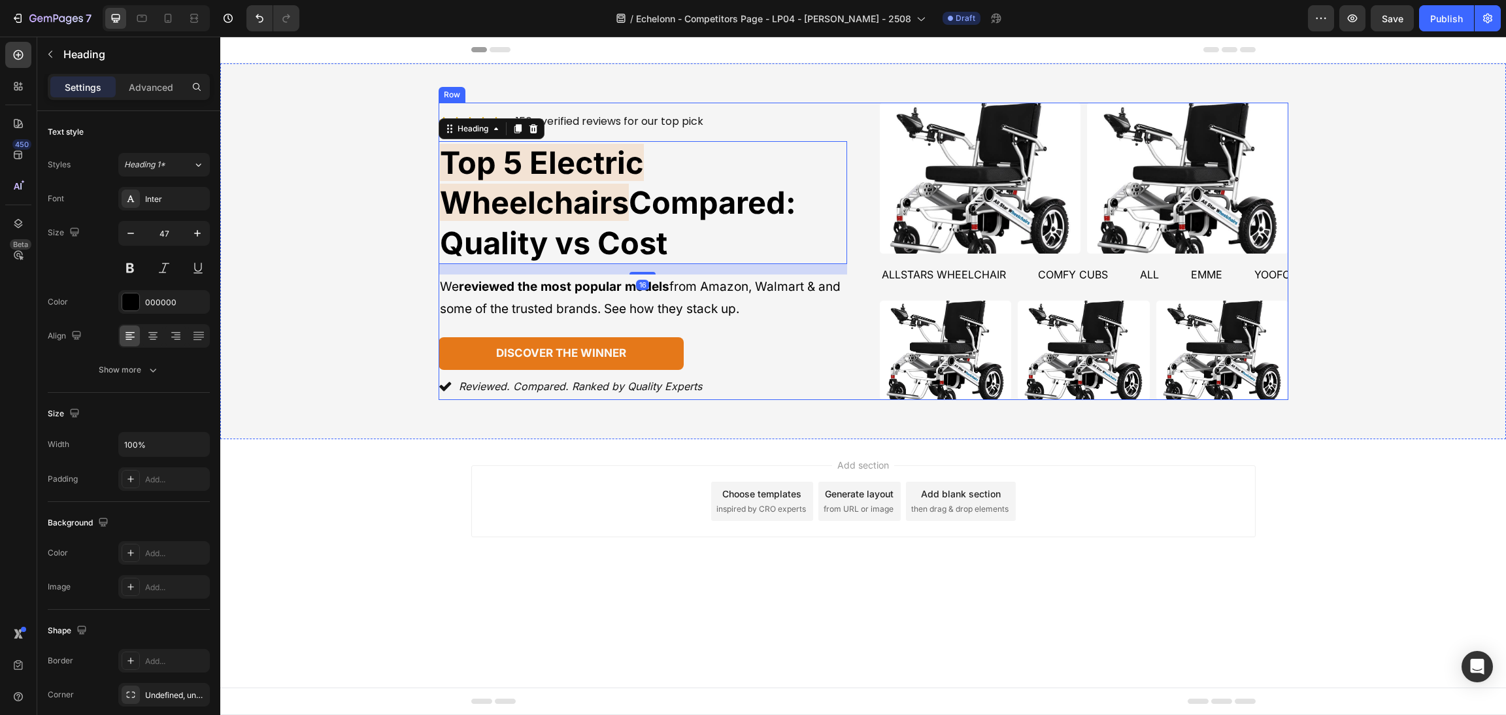
click at [869, 337] on div "Icon Icon Icon Icon Icon Icon List 150+ verified reviews for our top pick Text …" at bounding box center [864, 251] width 850 height 297
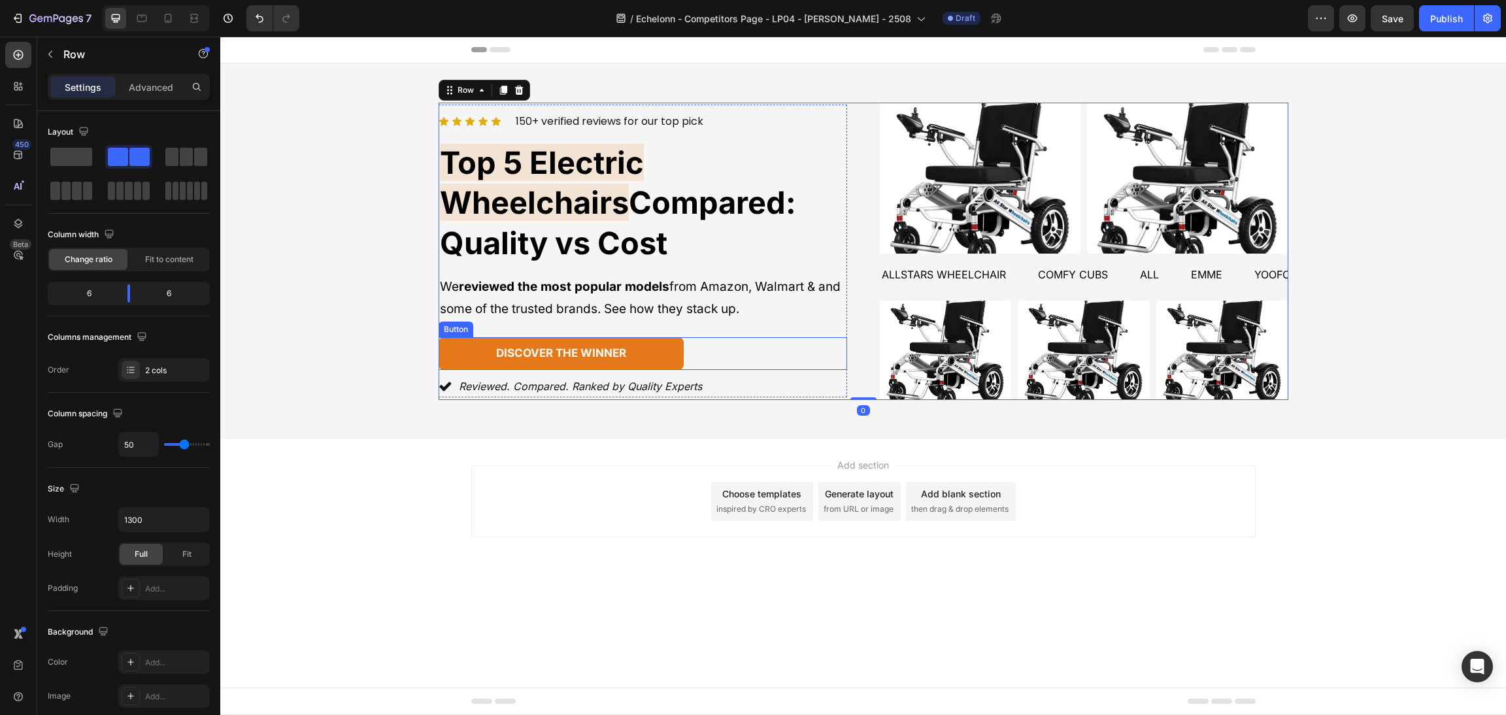
click at [719, 337] on div "discover the winner [PERSON_NAME]" at bounding box center [643, 353] width 408 height 33
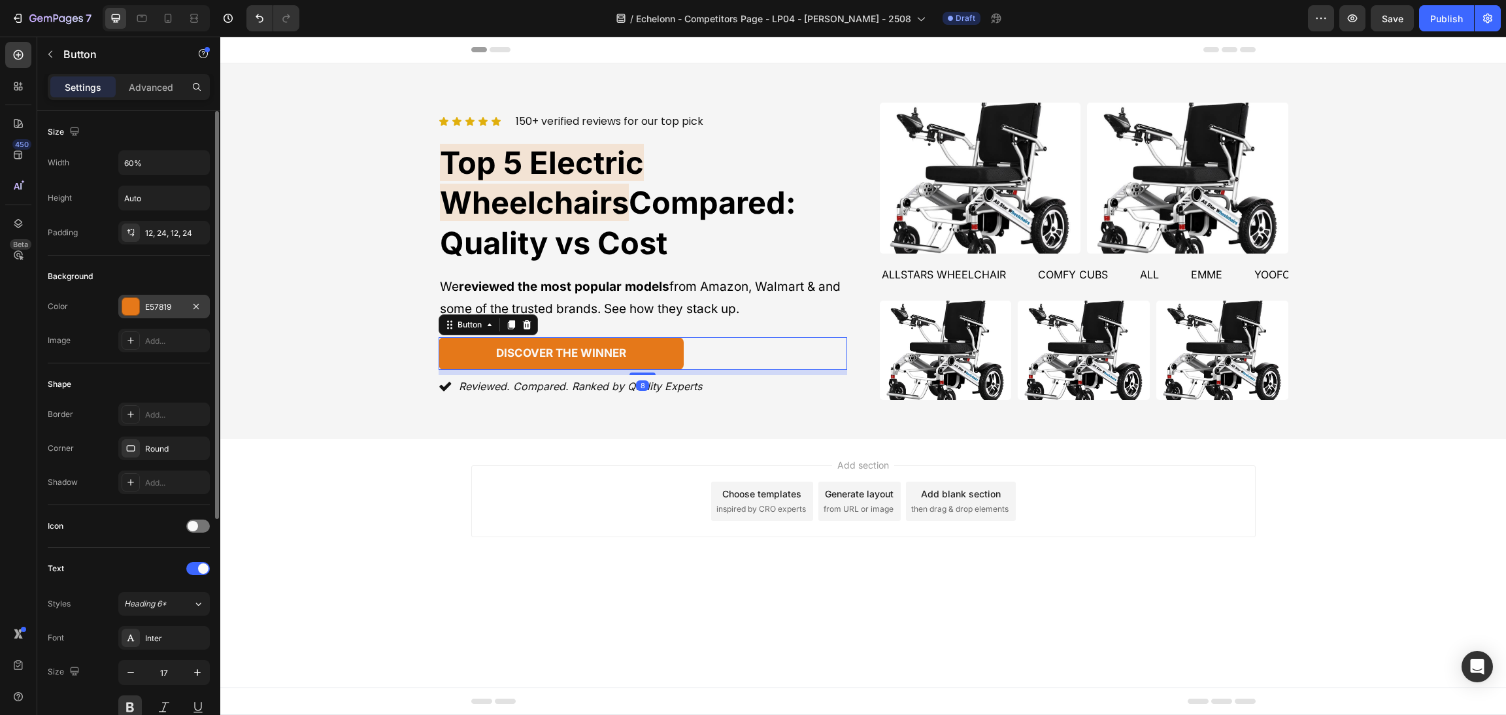
click at [123, 302] on div at bounding box center [130, 306] width 17 height 17
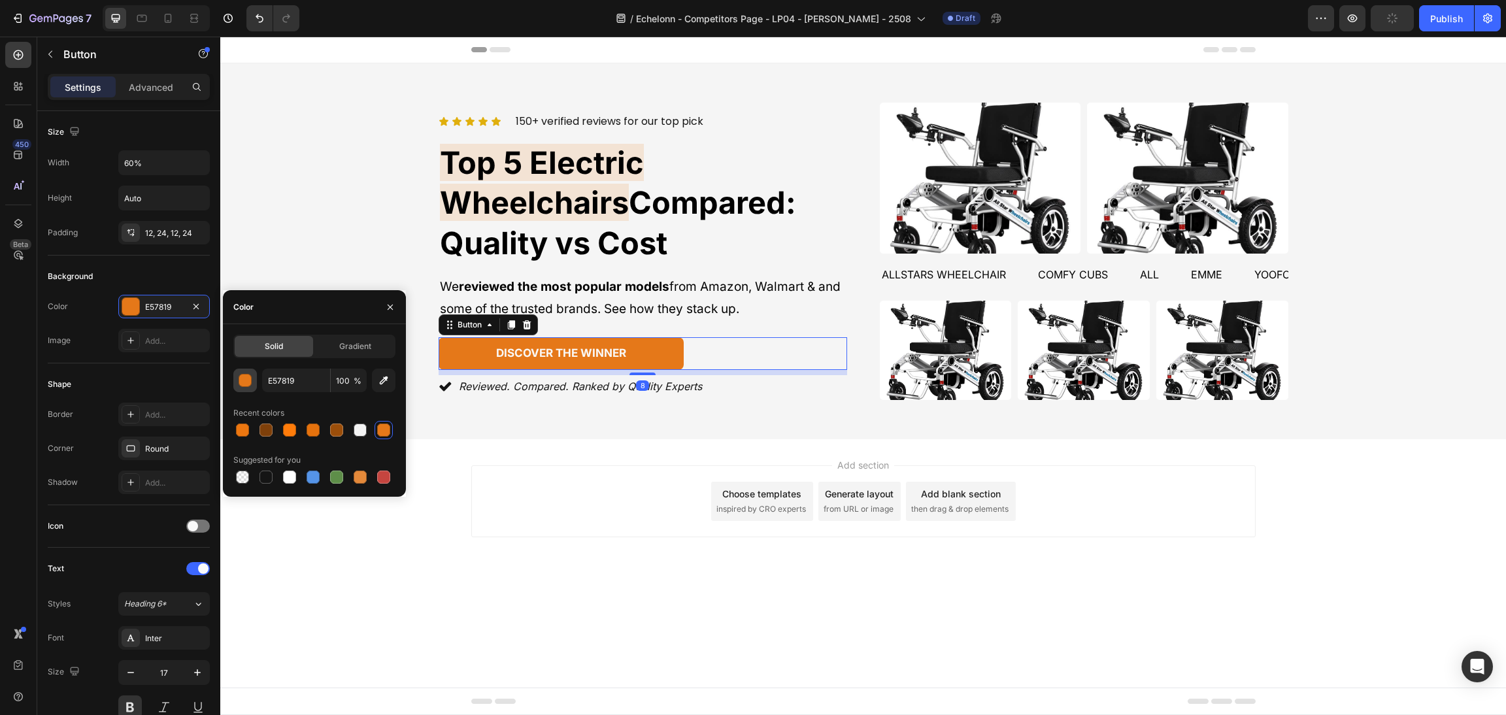
click at [244, 376] on div "button" at bounding box center [245, 380] width 13 height 13
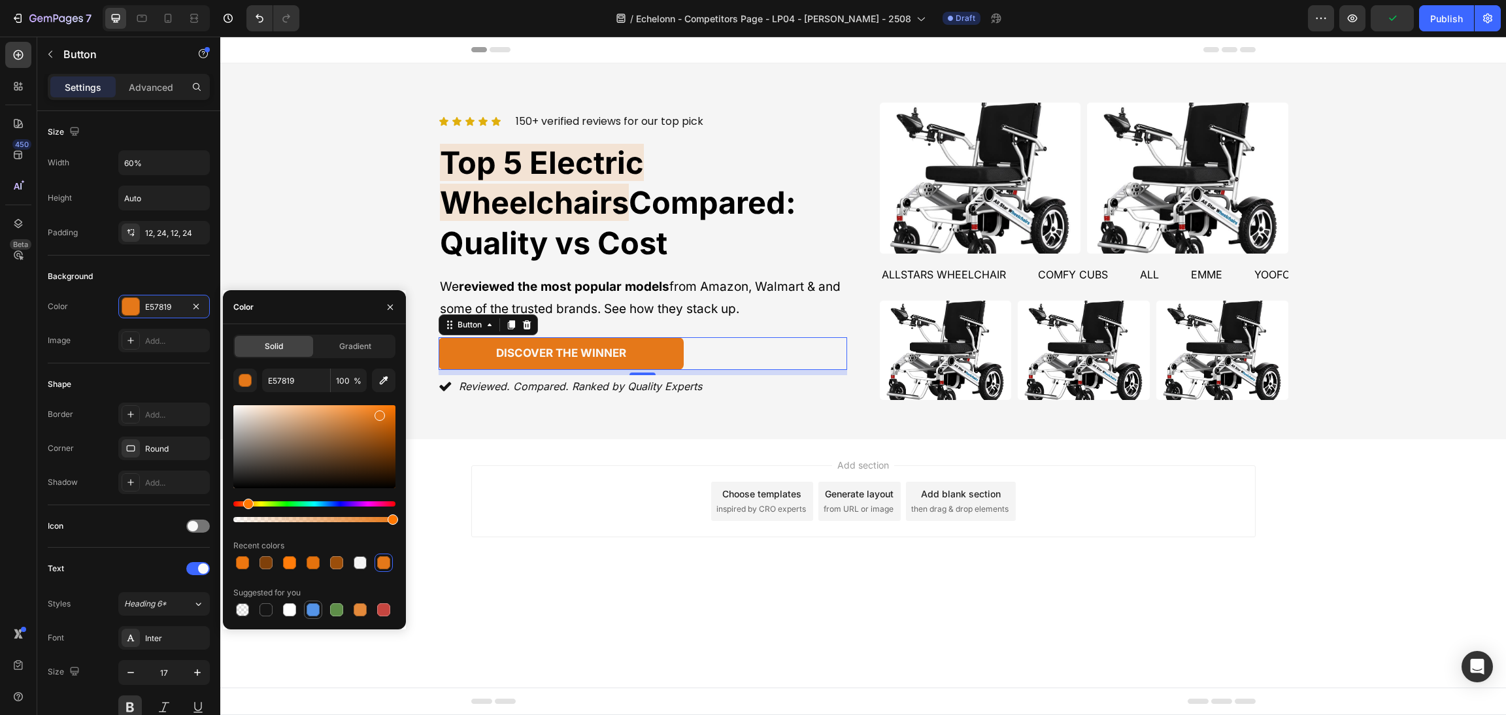
click at [320, 603] on div at bounding box center [313, 610] width 16 height 16
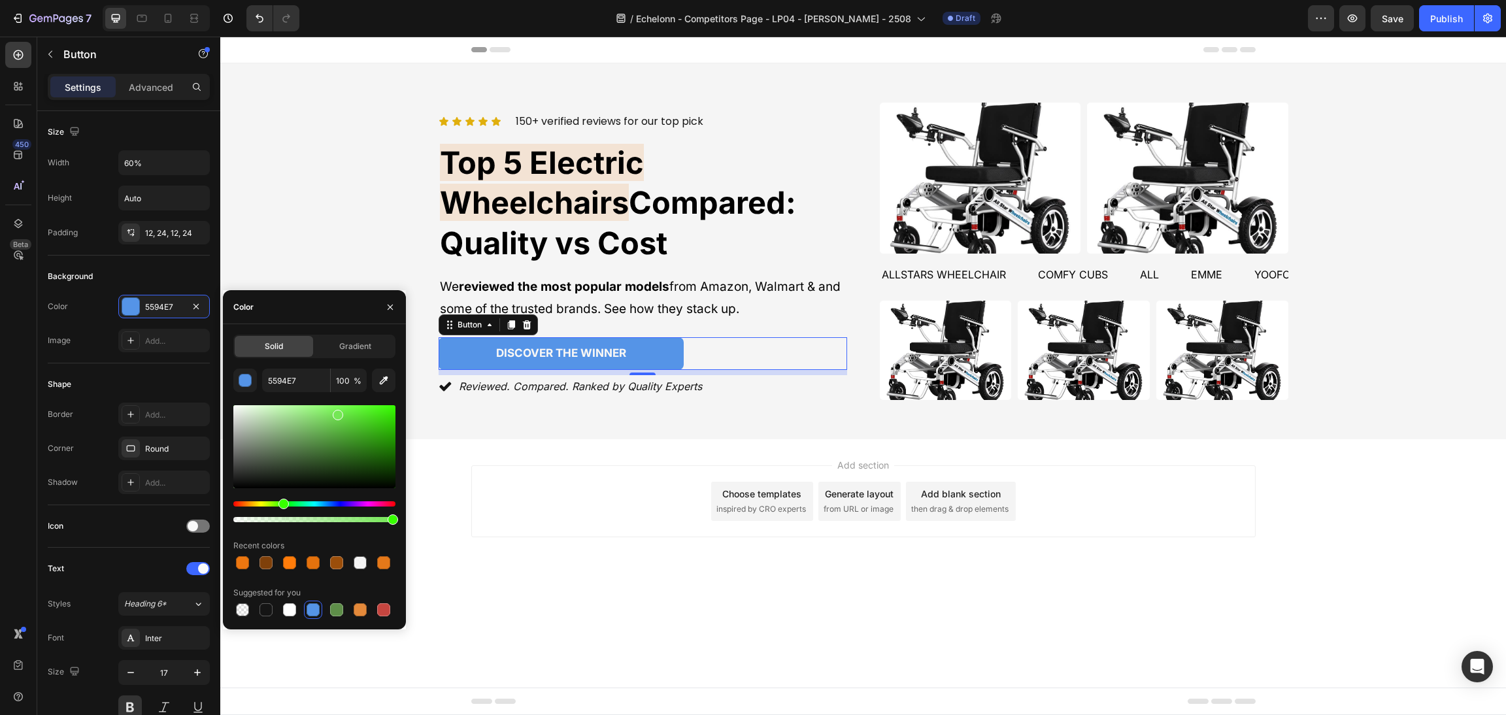
click at [282, 501] on div "Hue" at bounding box center [314, 503] width 162 height 5
click at [266, 499] on div at bounding box center [314, 464] width 162 height 122
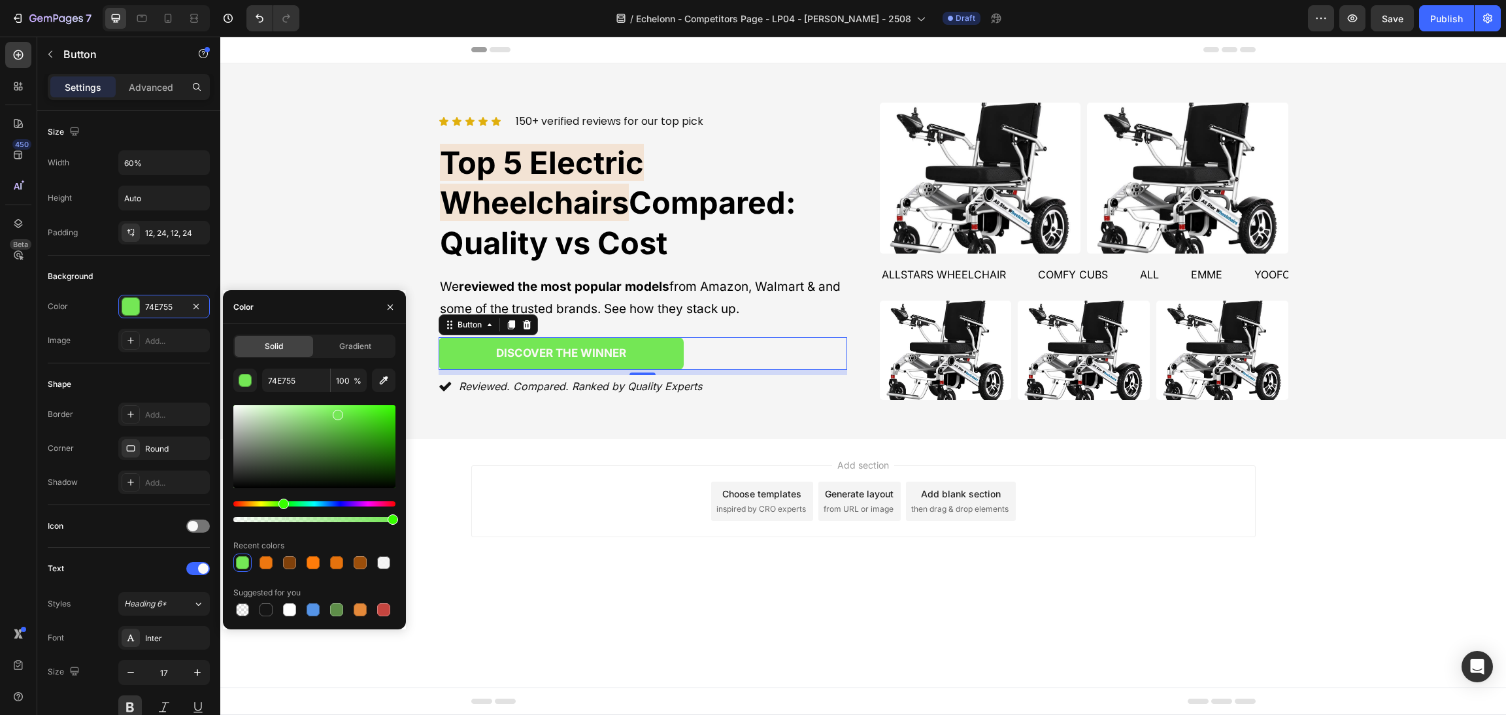
click at [250, 499] on div at bounding box center [314, 464] width 162 height 122
click at [367, 500] on div at bounding box center [314, 464] width 162 height 122
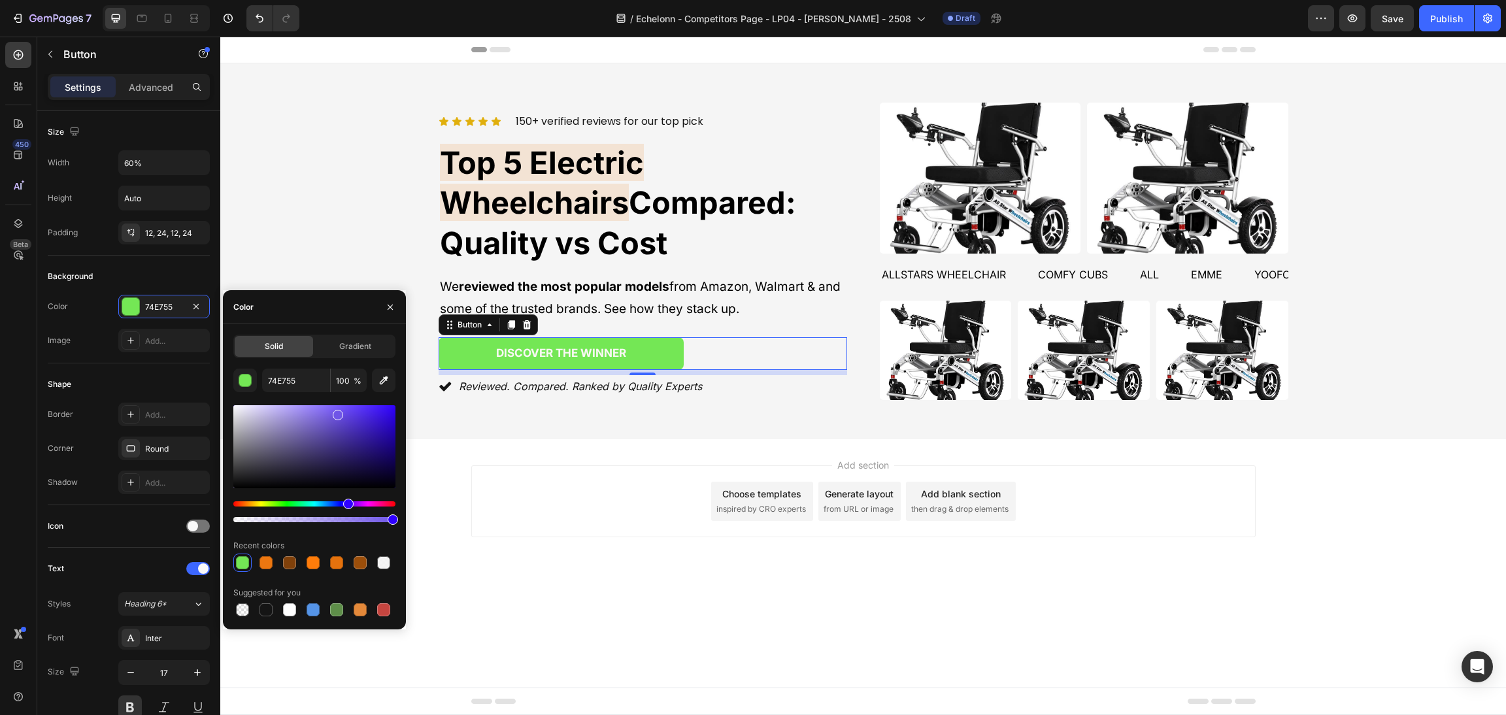
click at [347, 501] on div "Hue" at bounding box center [314, 503] width 162 height 5
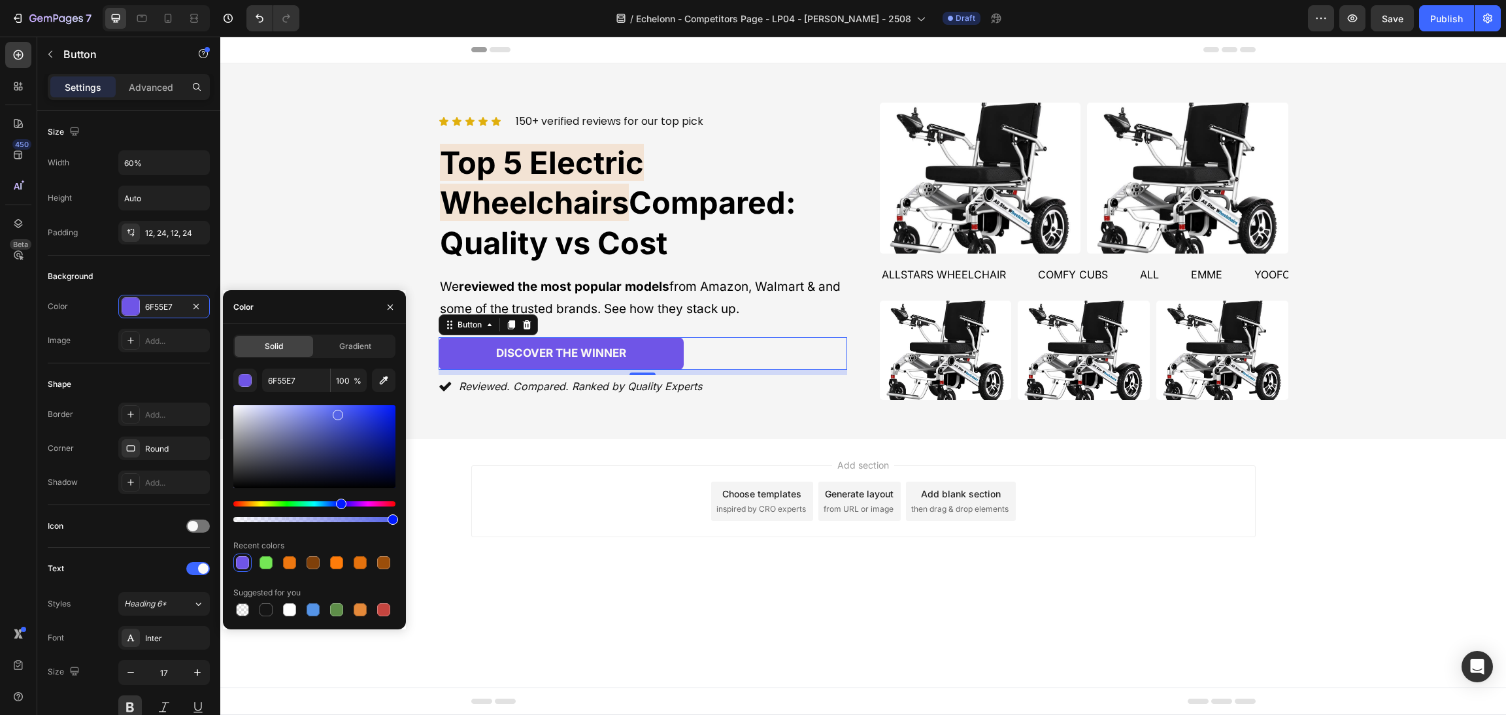
click at [339, 501] on div "Hue" at bounding box center [314, 503] width 162 height 5
click at [308, 565] on div at bounding box center [312, 562] width 13 height 13
type input "ED7710"
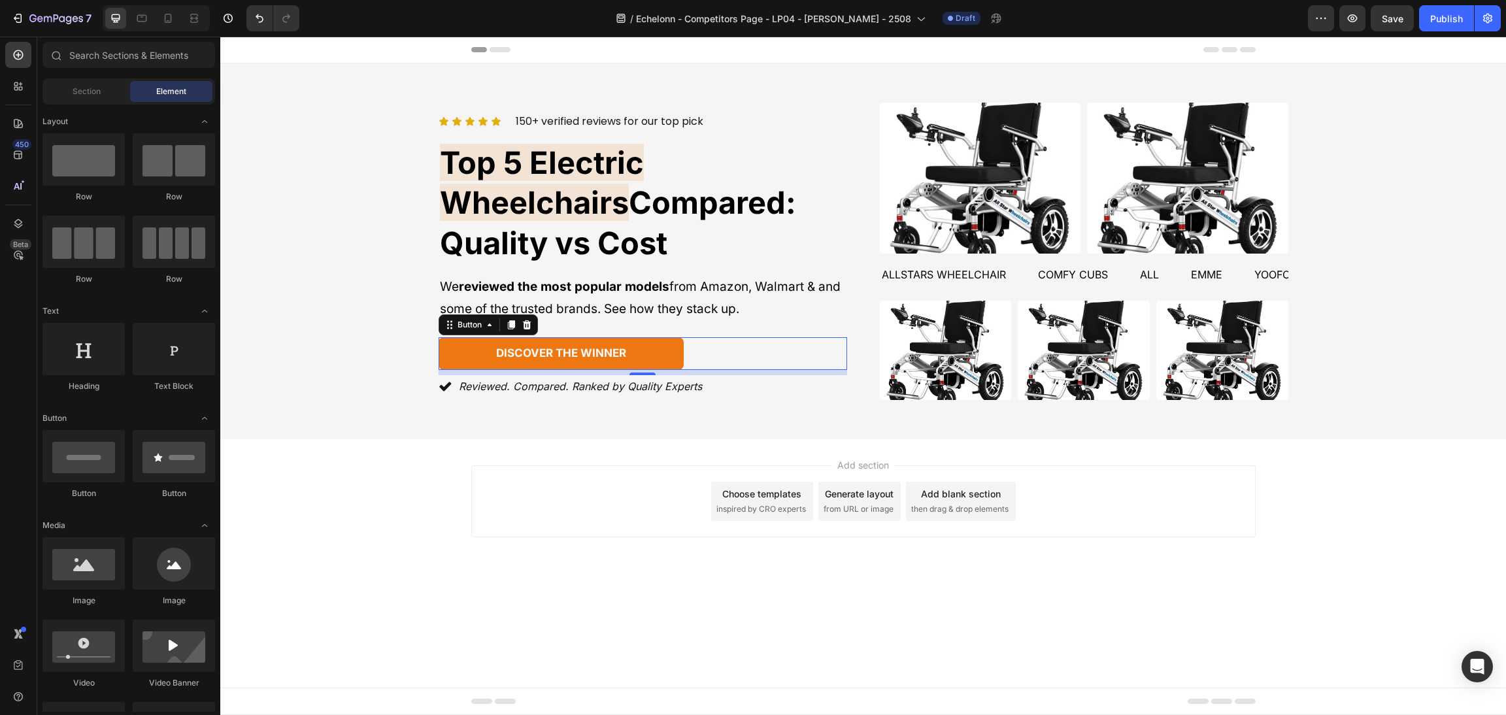
click at [555, 553] on div "Add section Choose templates inspired by CRO experts Generate layout from URL o…" at bounding box center [862, 519] width 1285 height 161
click at [1323, 523] on div "Add section Choose templates inspired by CRO experts Generate layout from URL o…" at bounding box center [862, 519] width 1285 height 161
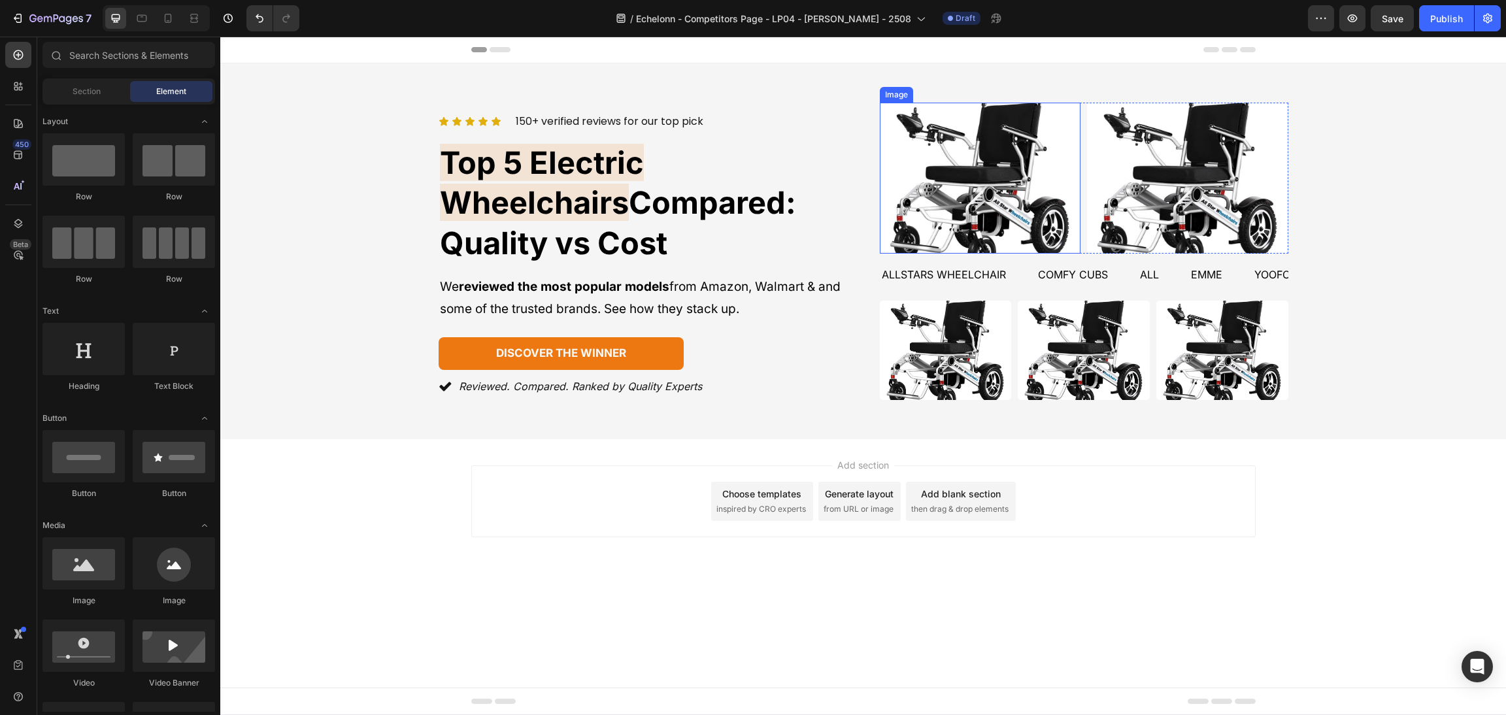
click at [853, 213] on div "Icon Icon Icon Icon Icon Icon List 150+ verified reviews for our top pick Text …" at bounding box center [864, 251] width 850 height 297
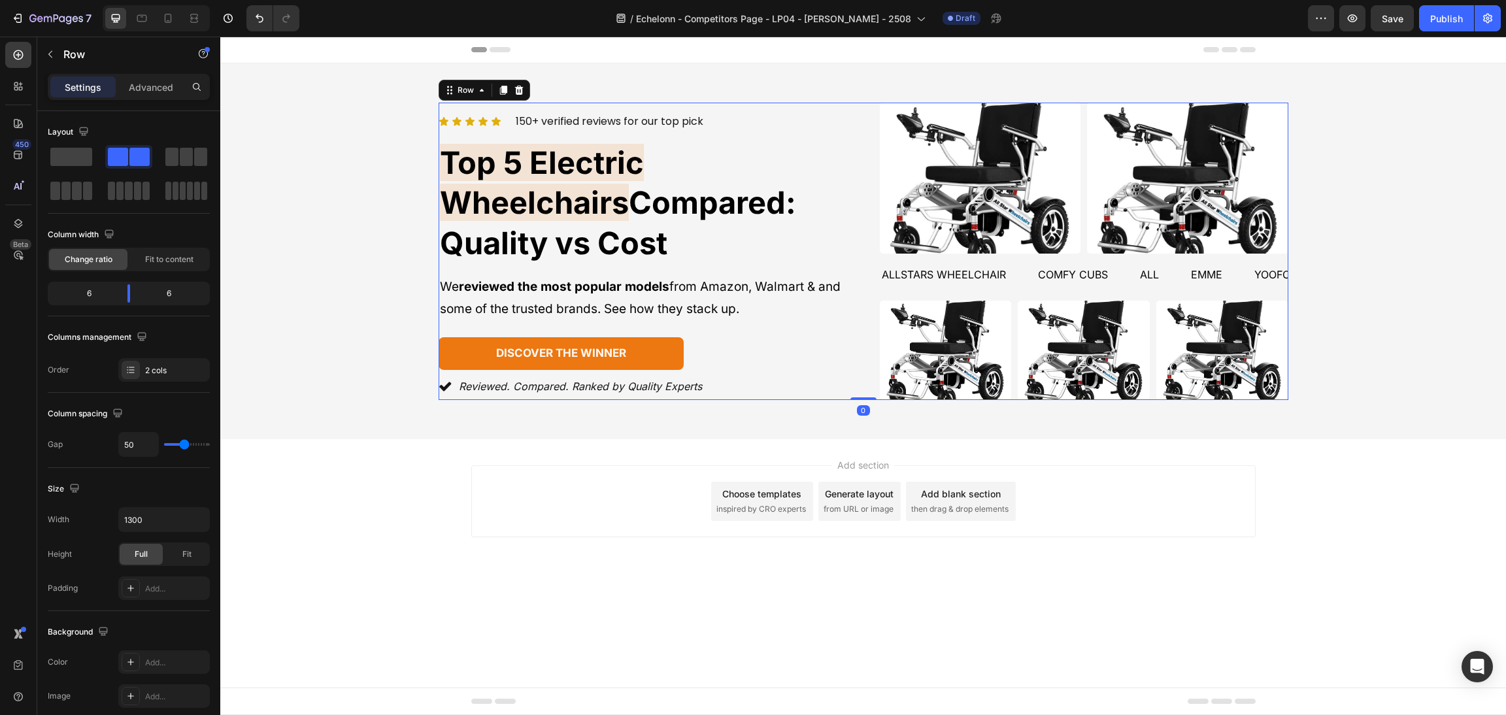
click at [853, 213] on div "Icon Icon Icon Icon Icon Icon List 150+ verified reviews for our top pick Text …" at bounding box center [864, 251] width 850 height 297
click at [1178, 514] on div "Add section Choose templates inspired by CRO experts Generate layout from URL o…" at bounding box center [863, 501] width 784 height 72
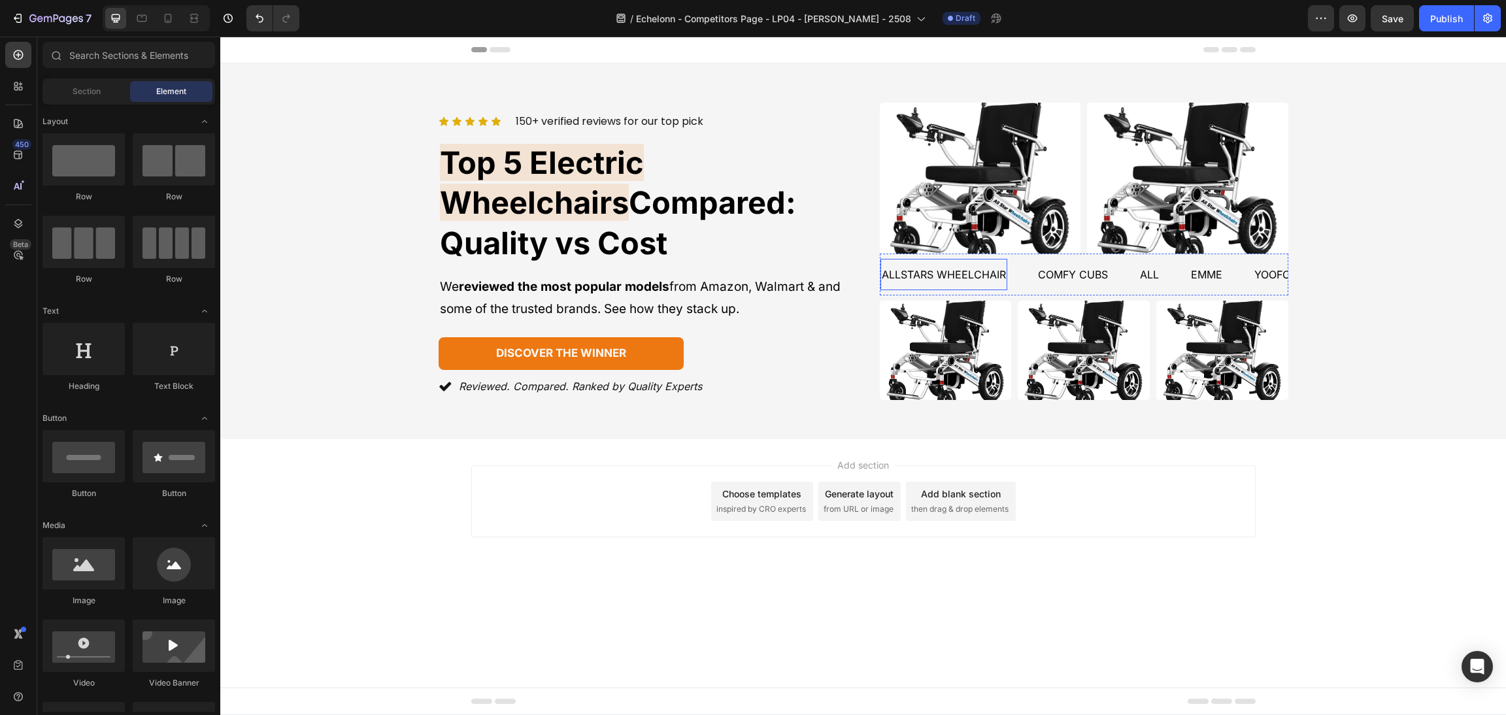
click at [942, 293] on div "allstars wheelchair Text comfy cubs Text all Text emme Text Yoofoss Text allsta…" at bounding box center [1084, 275] width 408 height 42
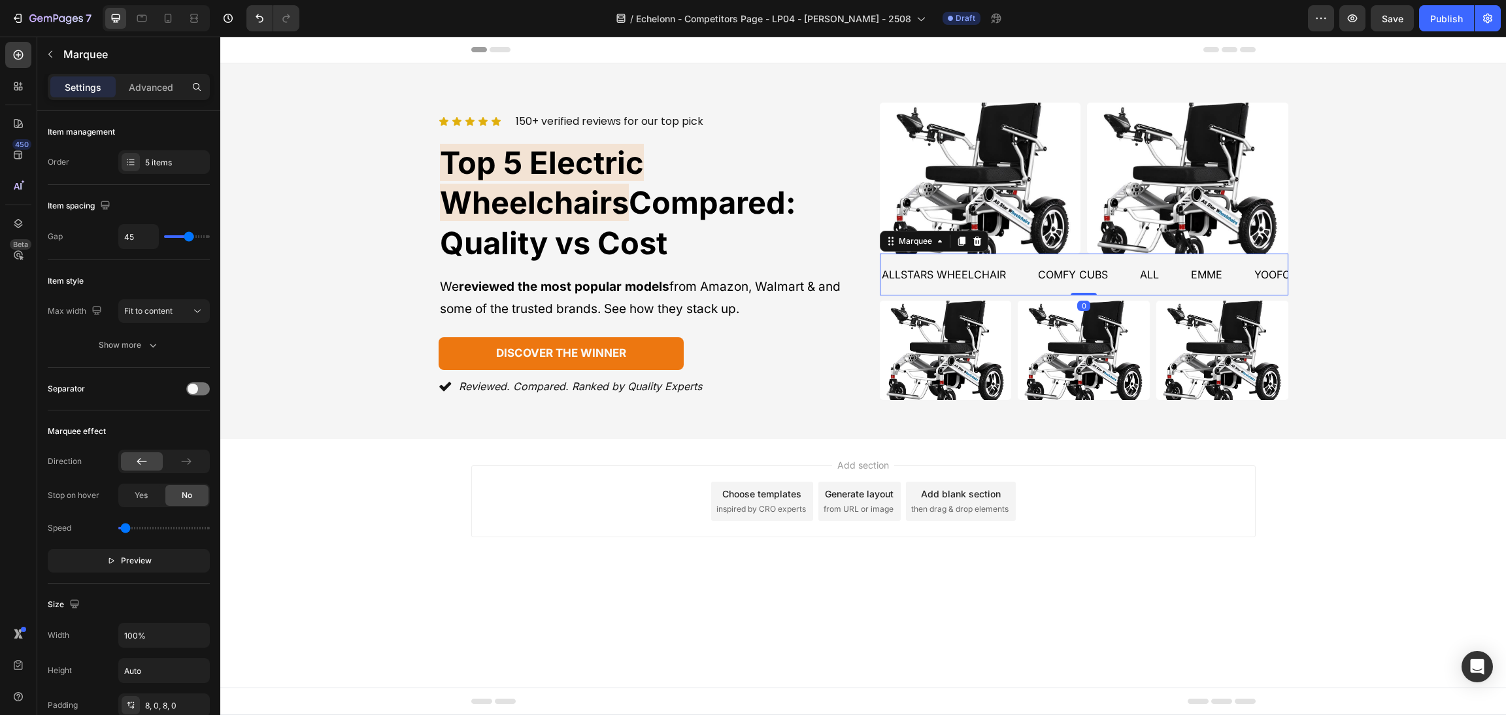
click at [950, 338] on img at bounding box center [946, 350] width 132 height 99
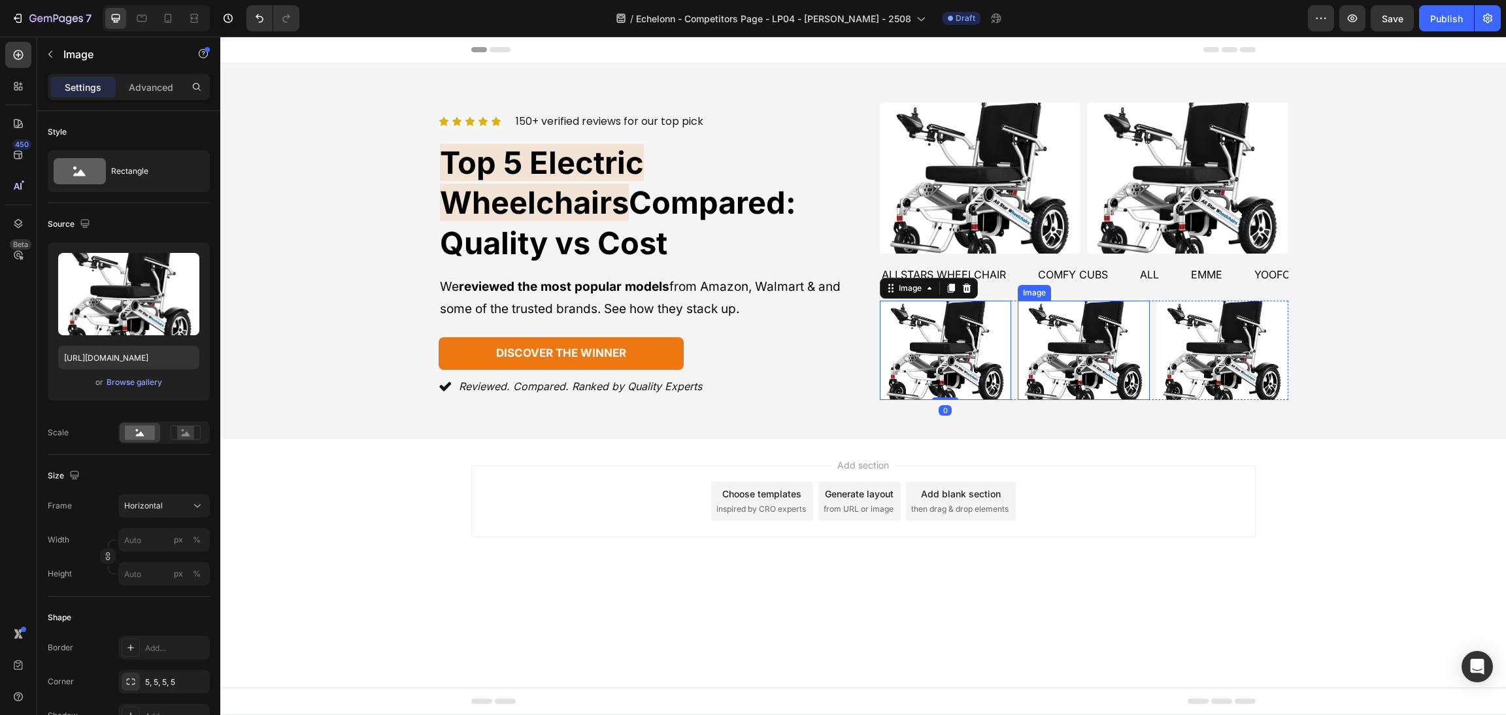
click at [1174, 207] on img at bounding box center [1187, 178] width 201 height 151
click at [1140, 142] on img at bounding box center [1187, 178] width 201 height 151
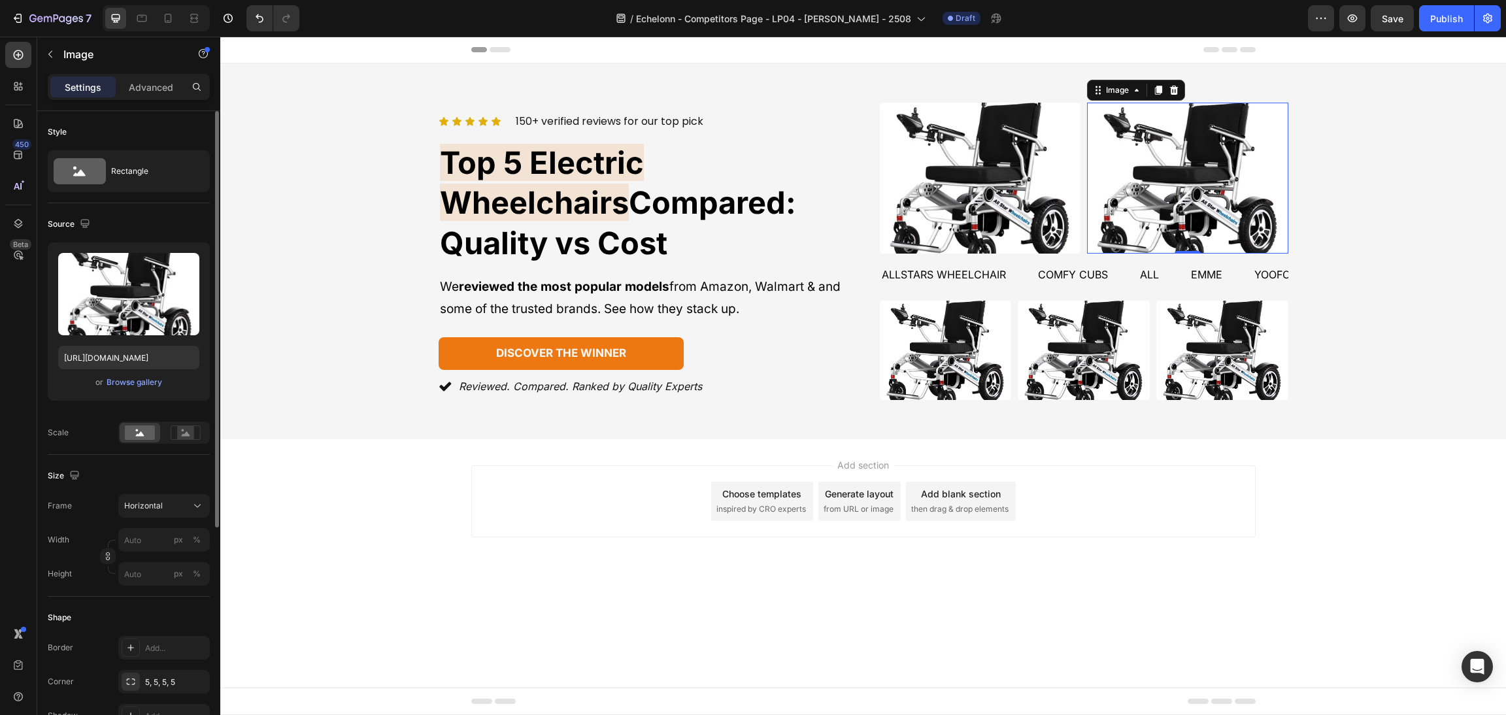
click at [135, 397] on div "Upload Image [URL][DOMAIN_NAME] or Browse gallery" at bounding box center [129, 321] width 162 height 158
click at [136, 388] on button "Browse gallery" at bounding box center [134, 382] width 57 height 13
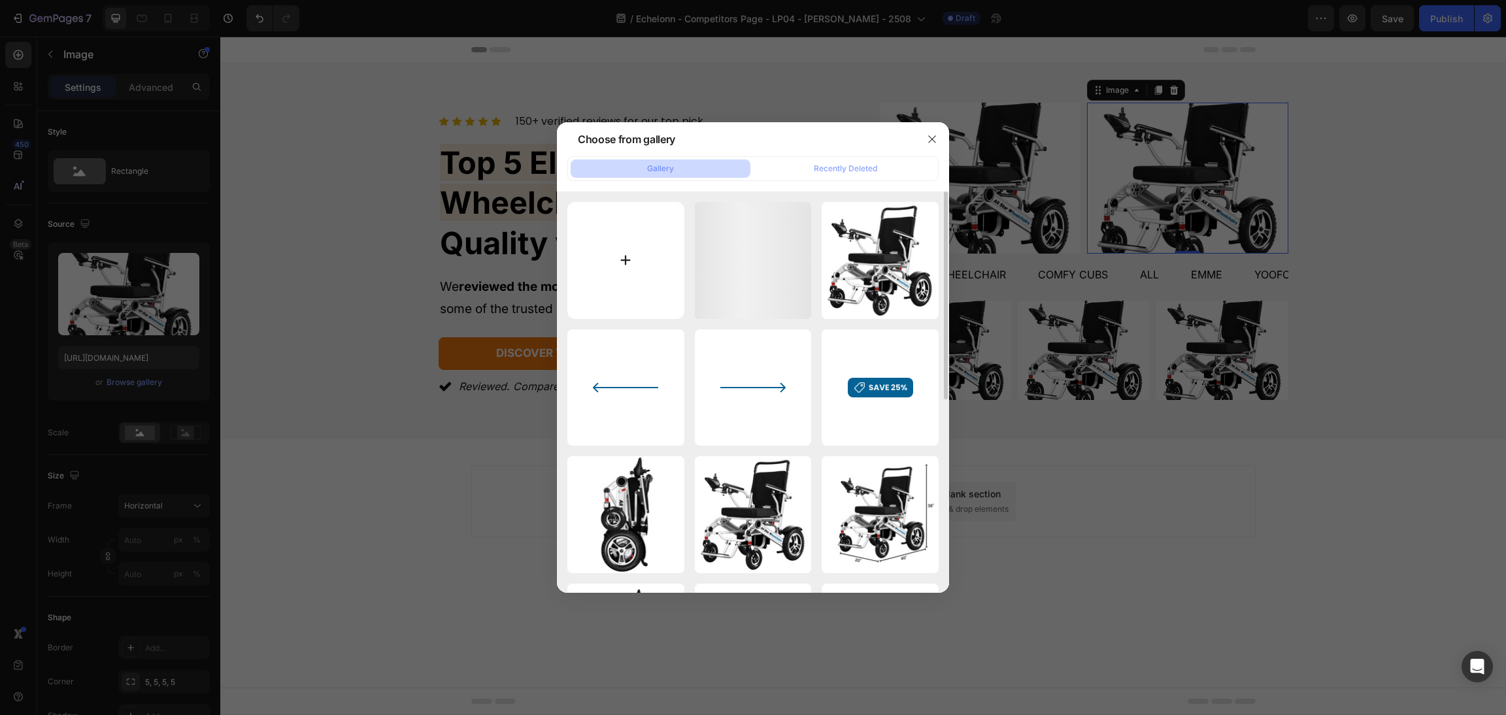
click at [681, 261] on input "file" at bounding box center [625, 260] width 117 height 117
type input "C:\fakepath\71EHX+dsIfL._SX522_.jpg"
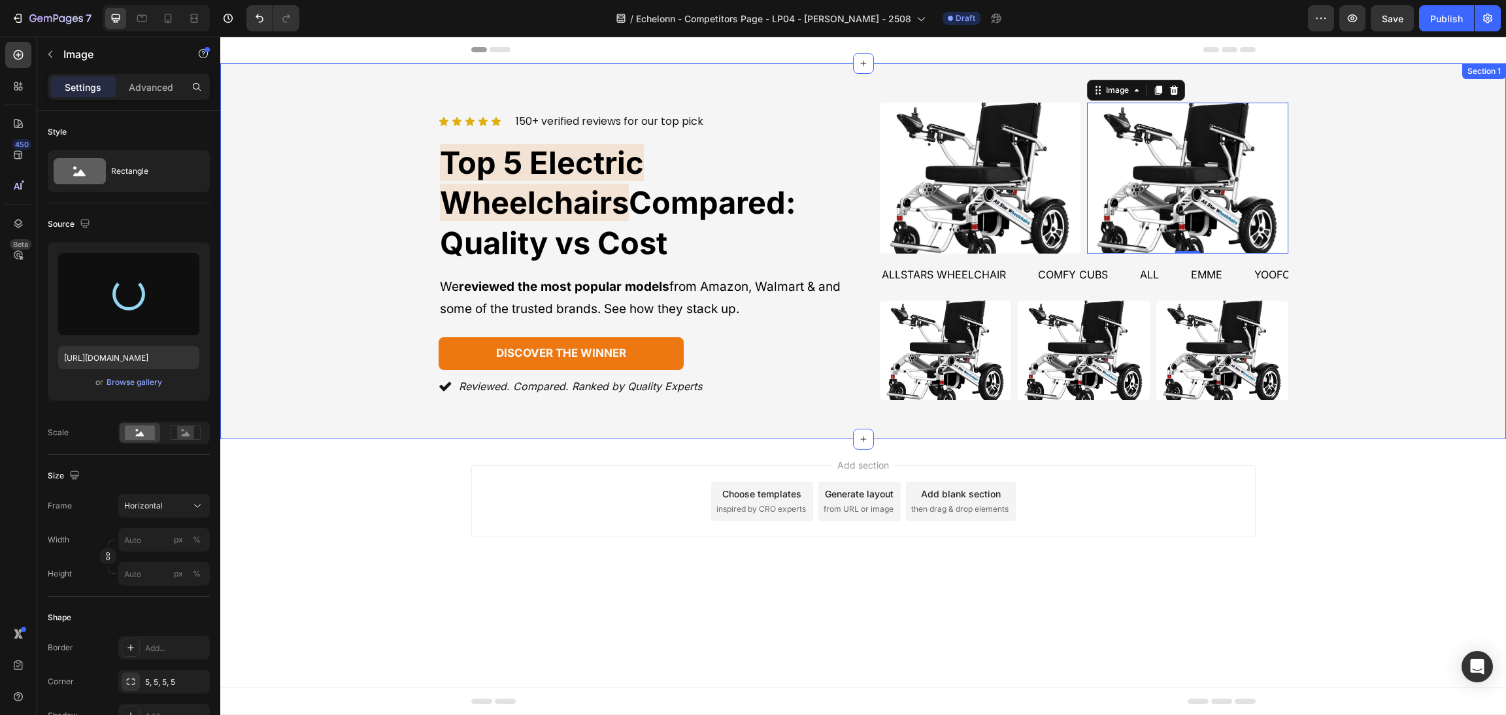
type input "[URL][DOMAIN_NAME]"
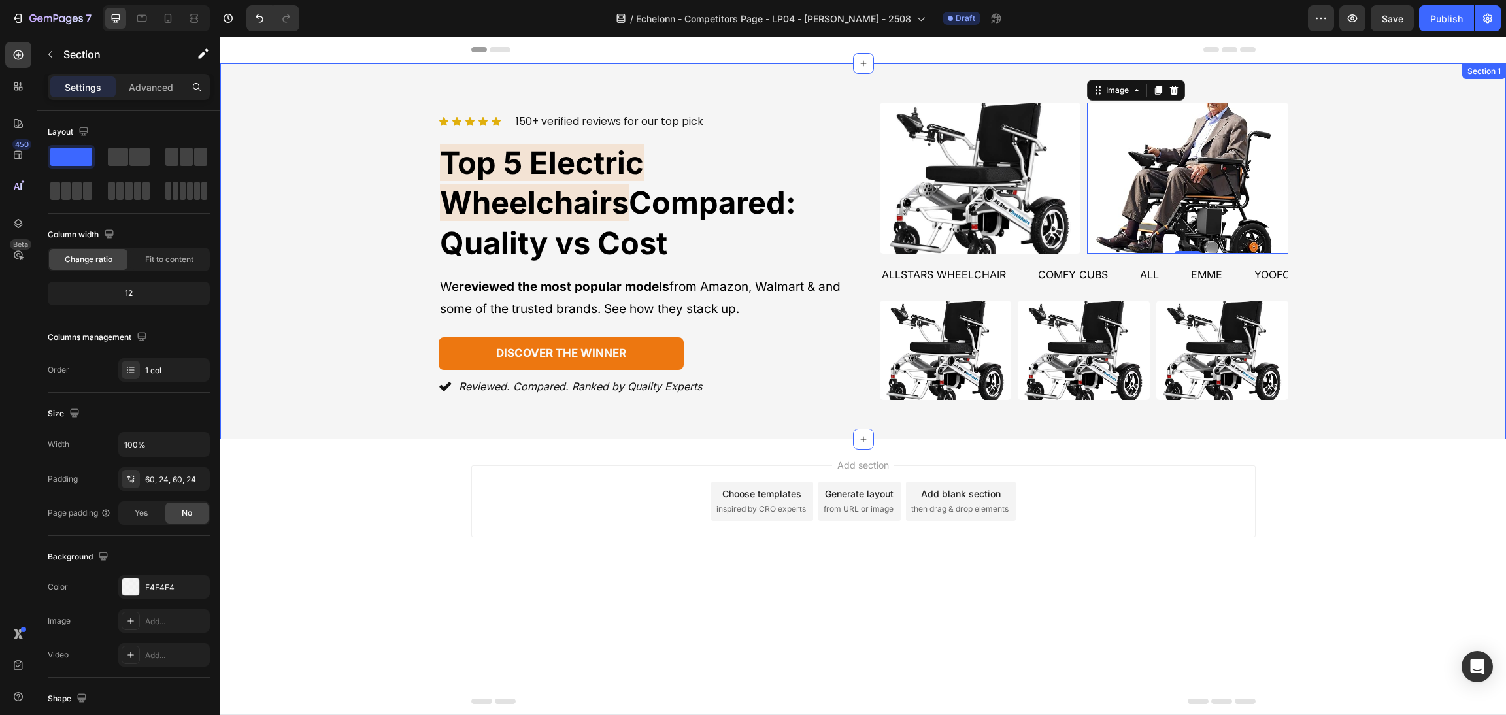
click at [1326, 274] on div "Icon Icon Icon Icon Icon Icon List 150+ verified reviews for our top pick Text …" at bounding box center [863, 251] width 1254 height 297
click at [1080, 171] on div "Image Image Row 0" at bounding box center [1084, 178] width 408 height 151
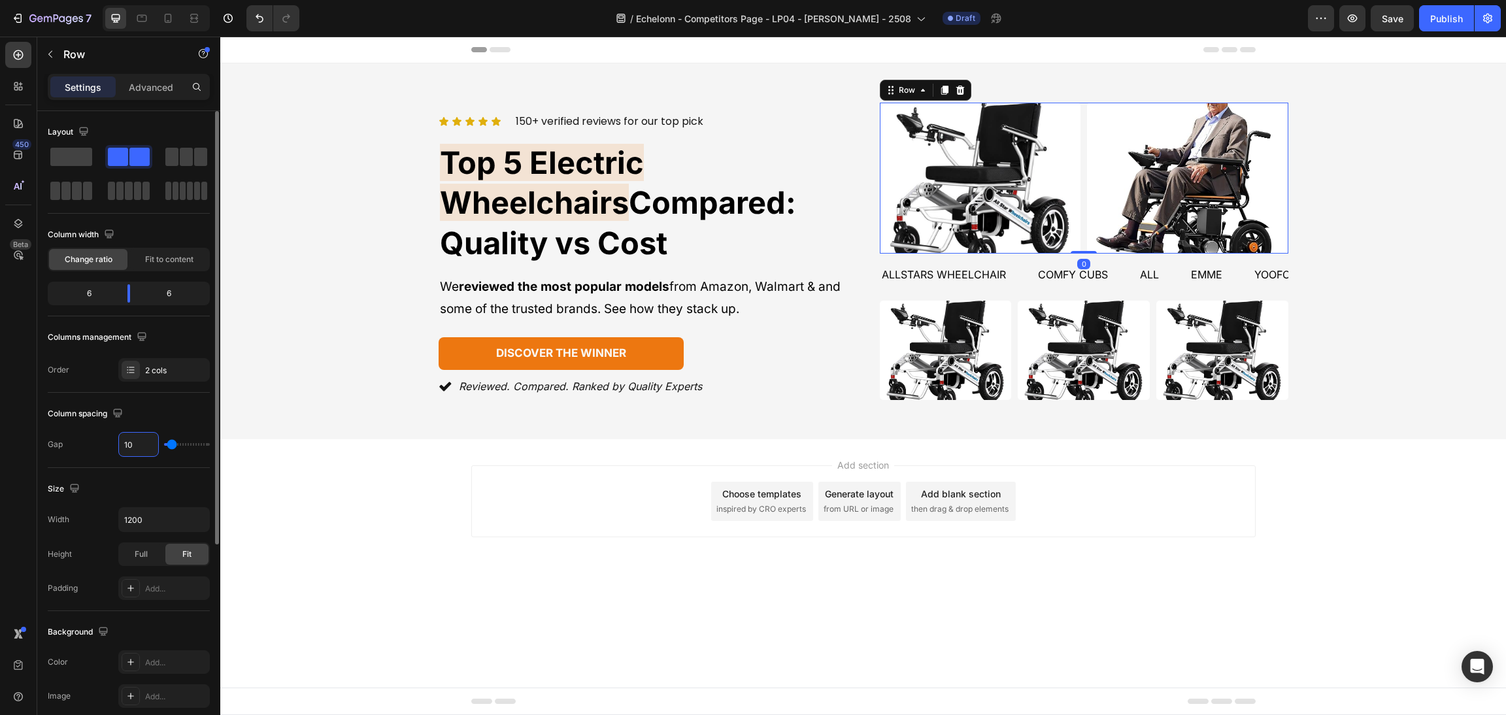
click at [139, 442] on input "10" at bounding box center [138, 445] width 39 height 24
type input "2"
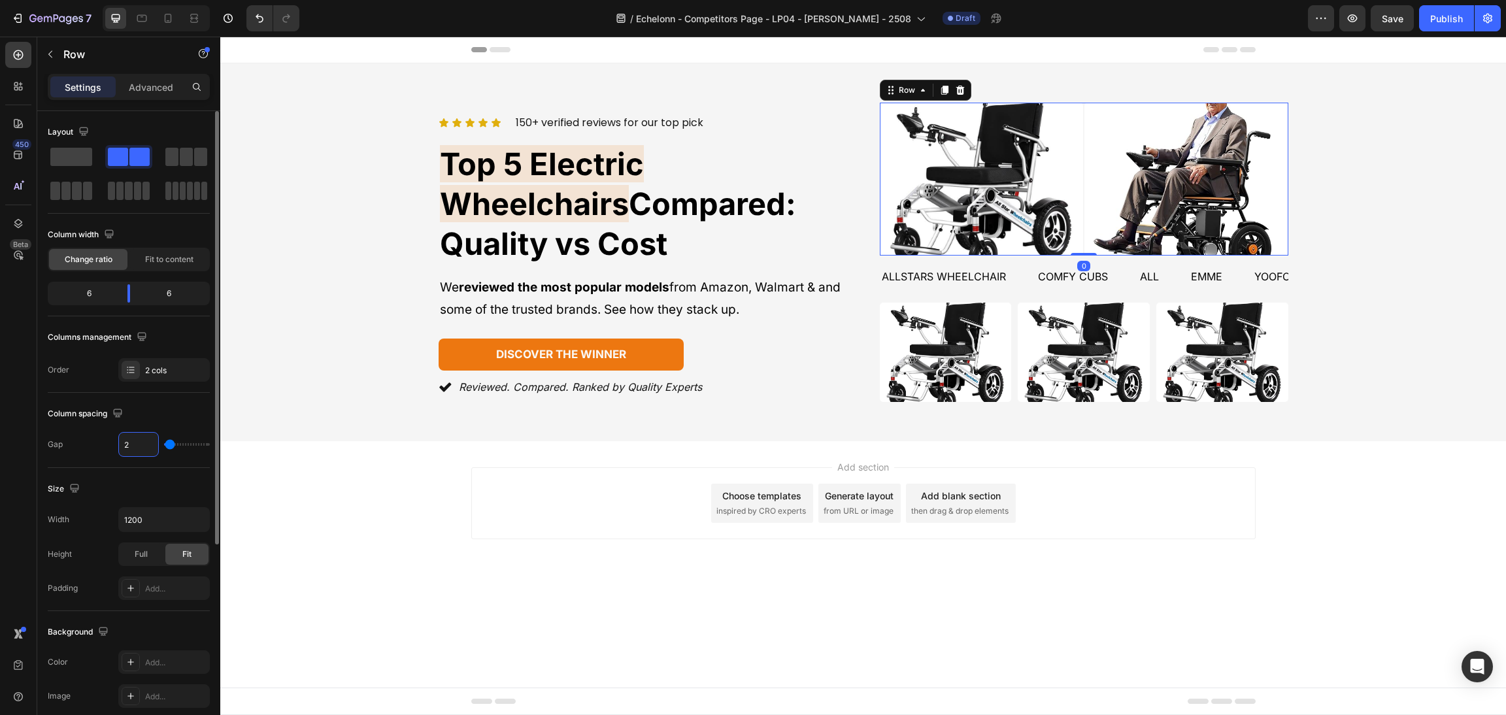
type input "20"
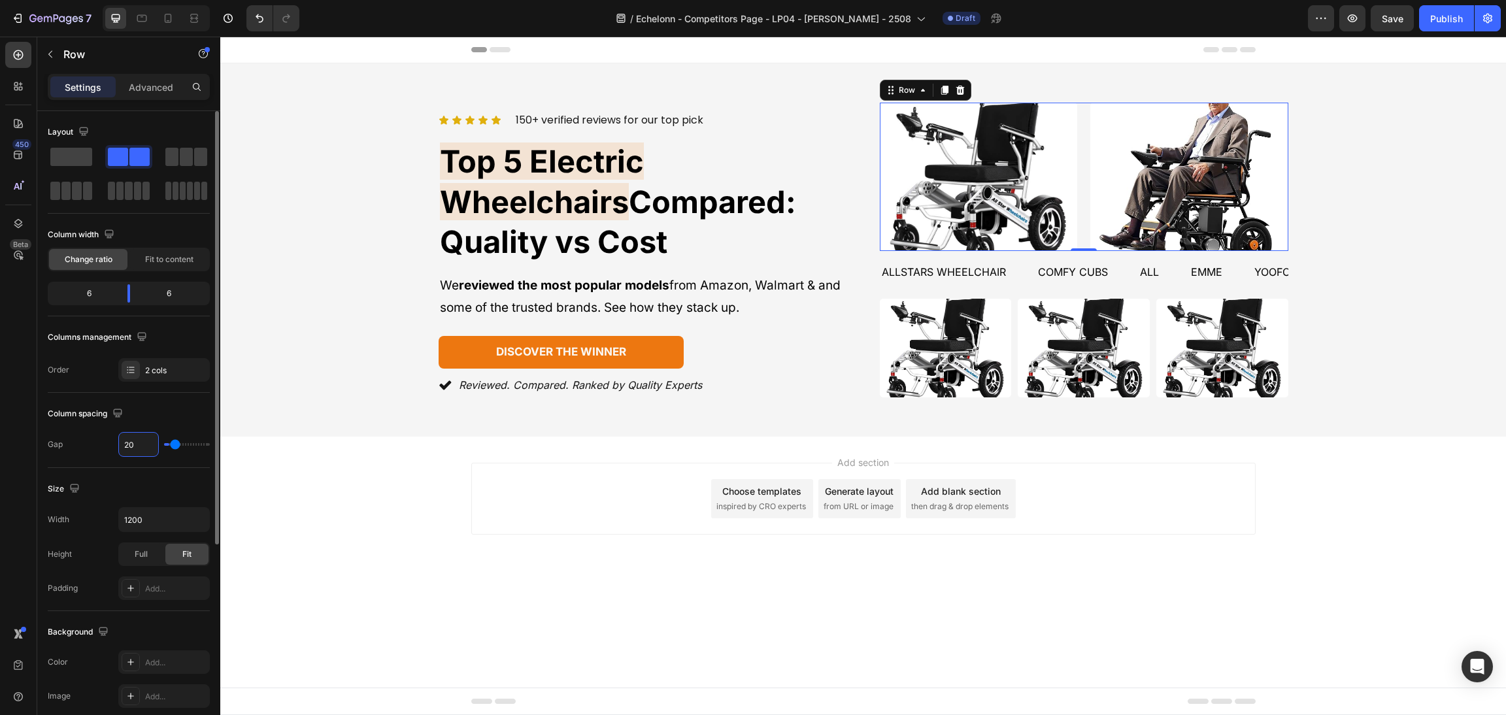
type input "20"
click at [1016, 323] on div "Image Image Image Row" at bounding box center [1084, 348] width 408 height 99
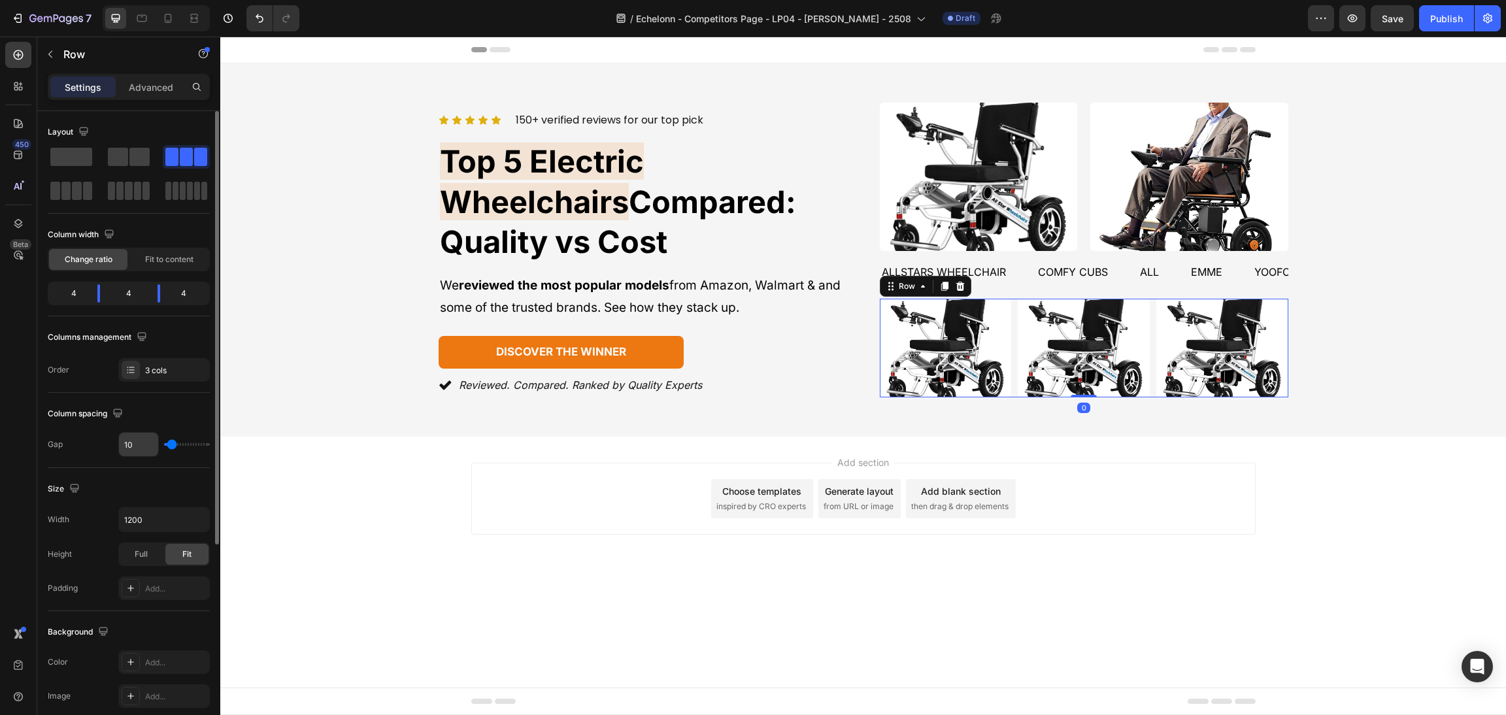
click at [134, 445] on input "10" at bounding box center [138, 445] width 39 height 24
type input "2"
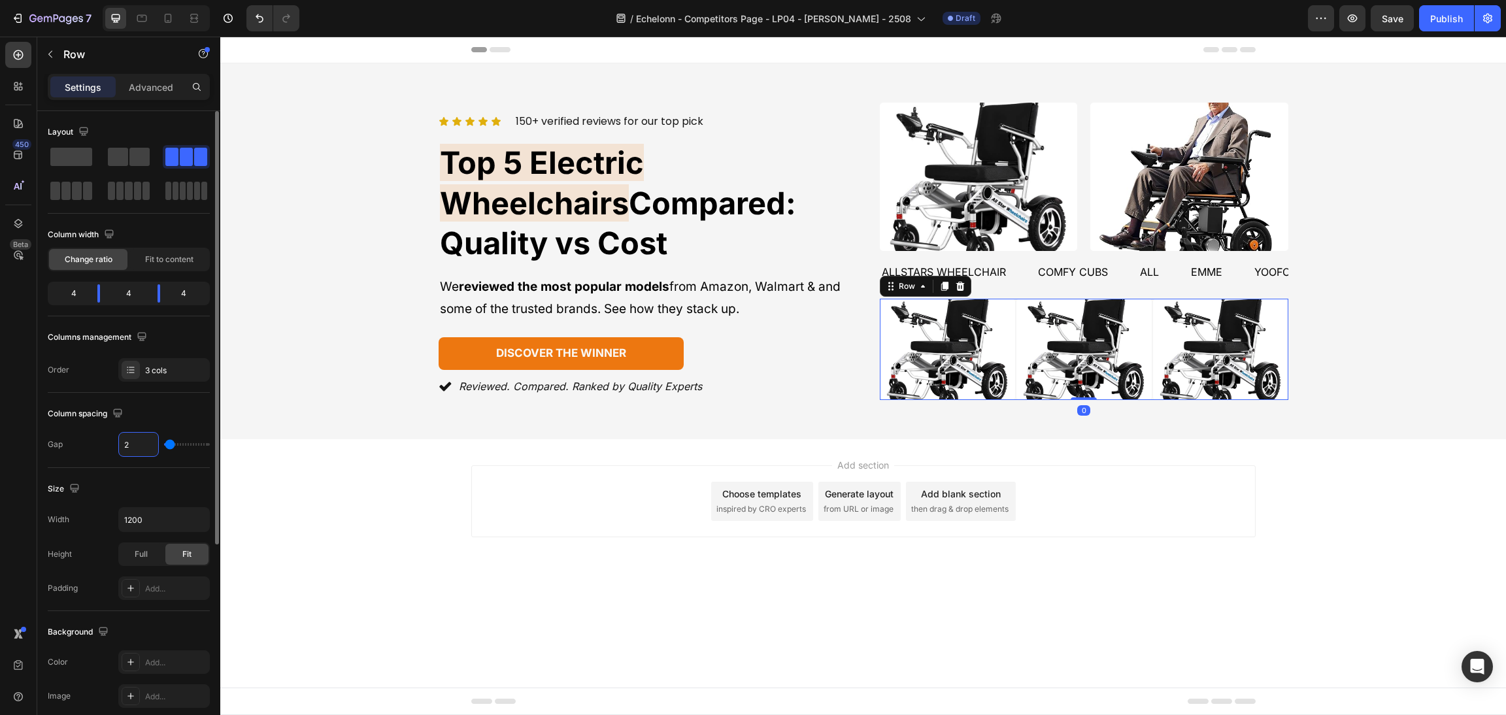
type input "20"
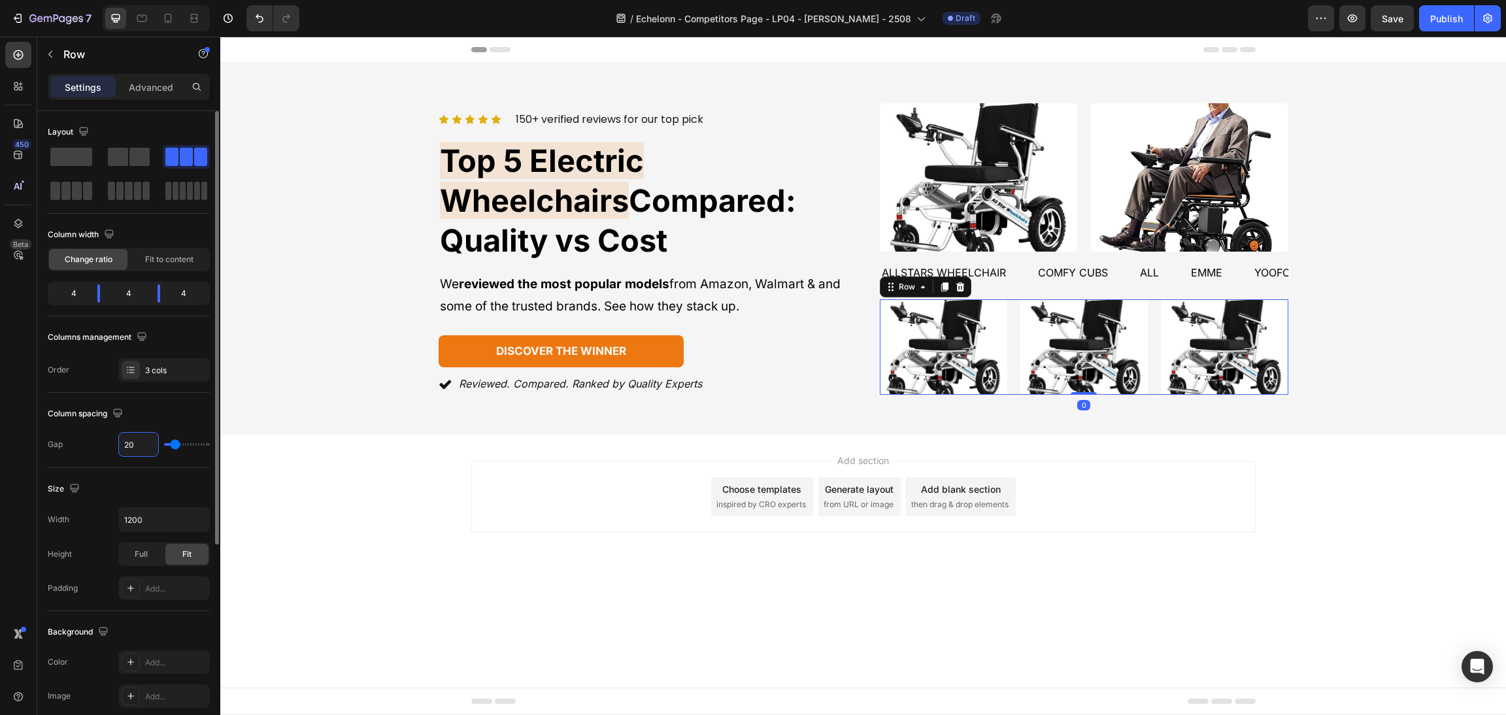
type input "20"
click at [1350, 240] on div "Icon Icon Icon Icon Icon Icon List 150+ verified reviews for our top pick Text …" at bounding box center [863, 249] width 1254 height 293
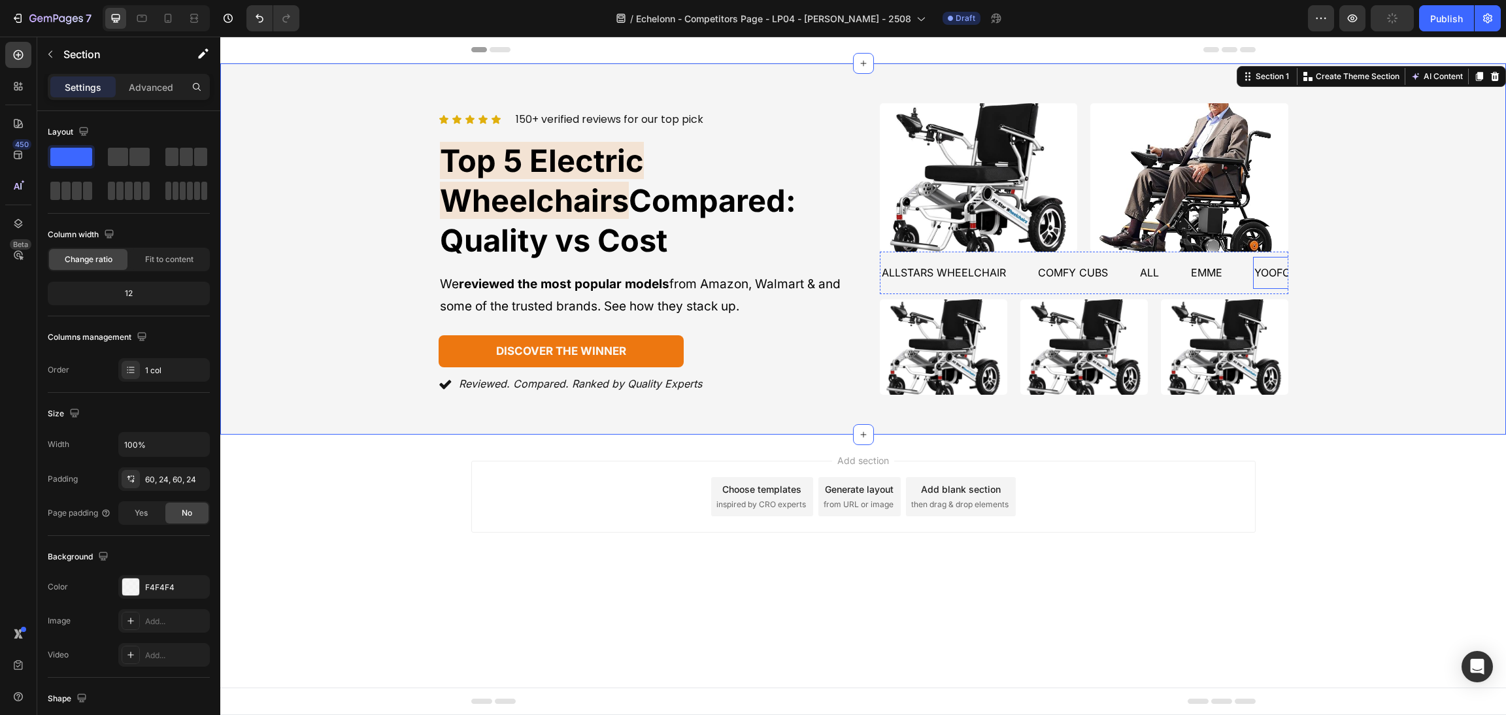
click at [1219, 284] on div "emme Text" at bounding box center [1206, 273] width 34 height 32
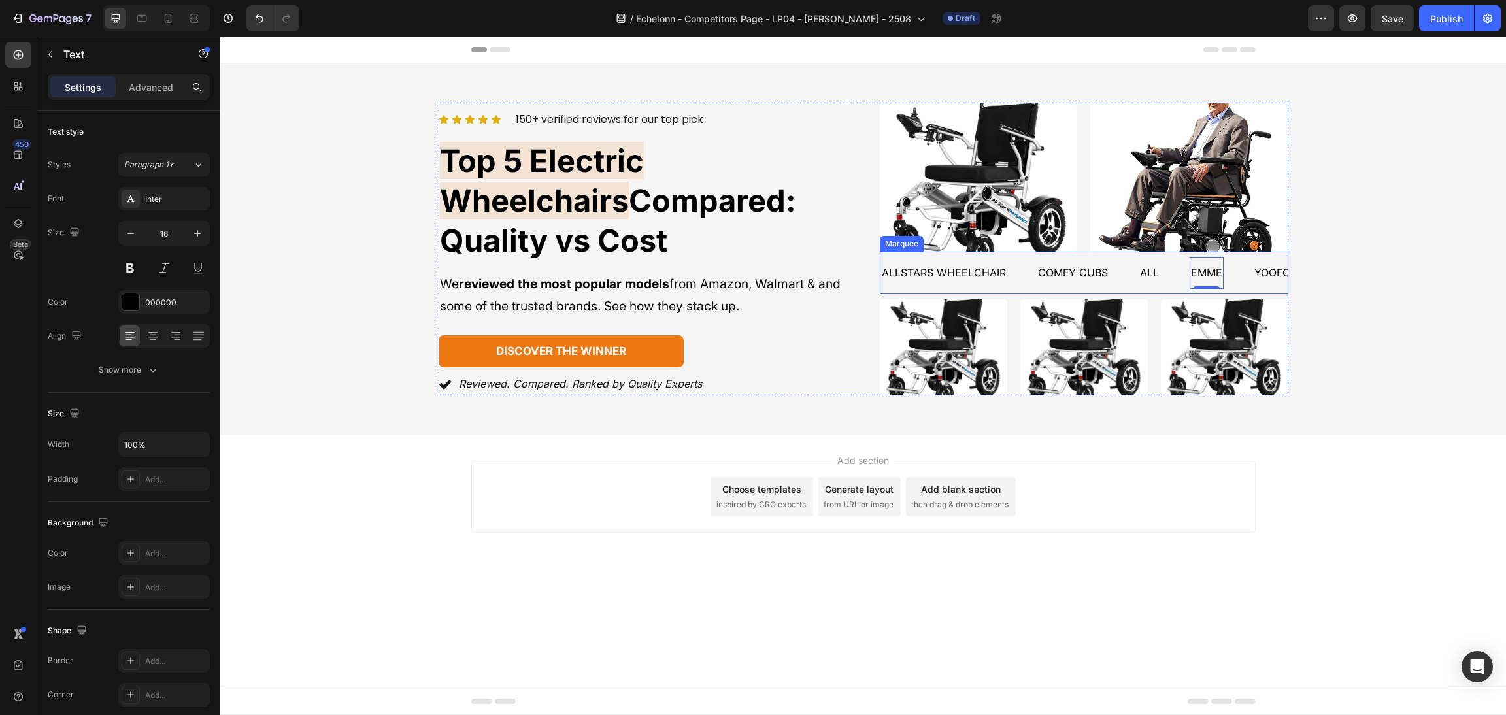
click at [1174, 280] on div "all Text" at bounding box center [1163, 273] width 51 height 32
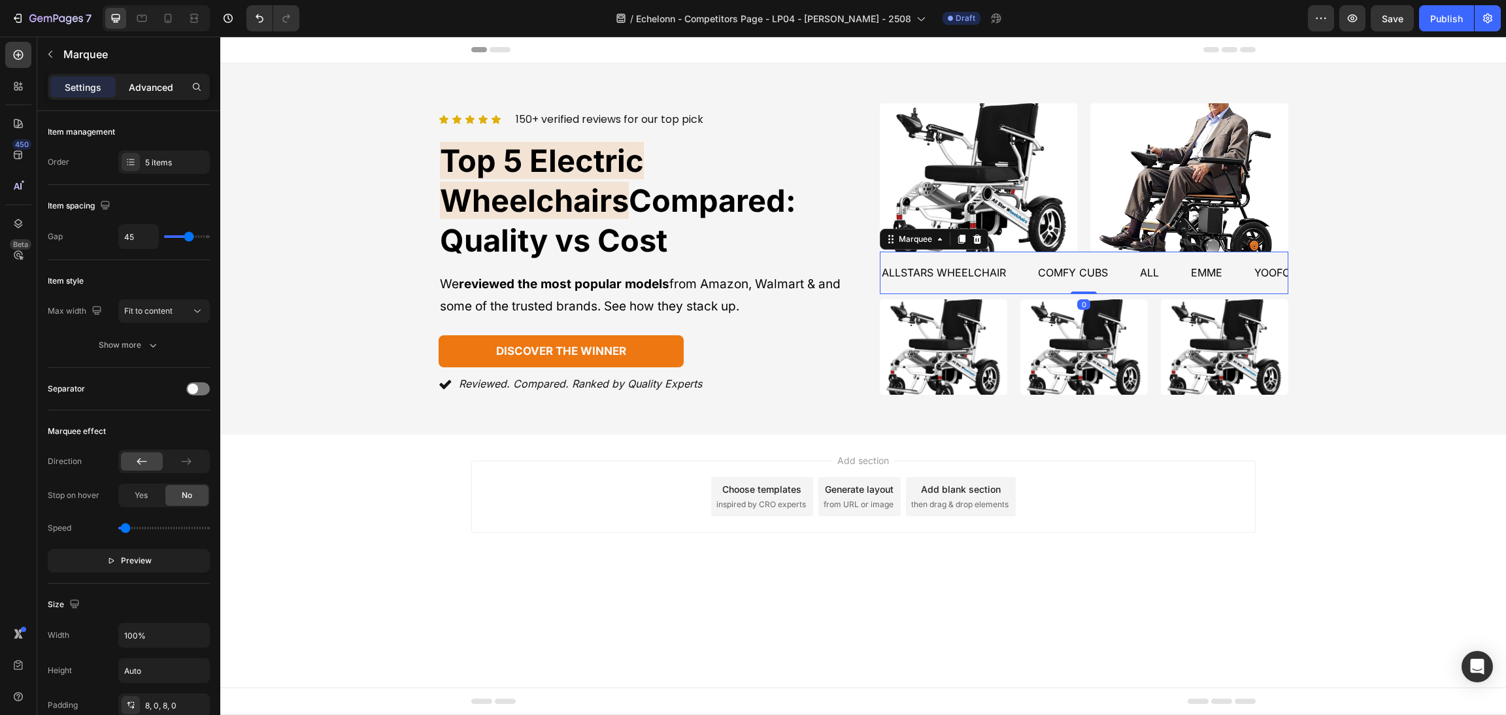
click at [150, 80] on p "Advanced" at bounding box center [151, 87] width 44 height 14
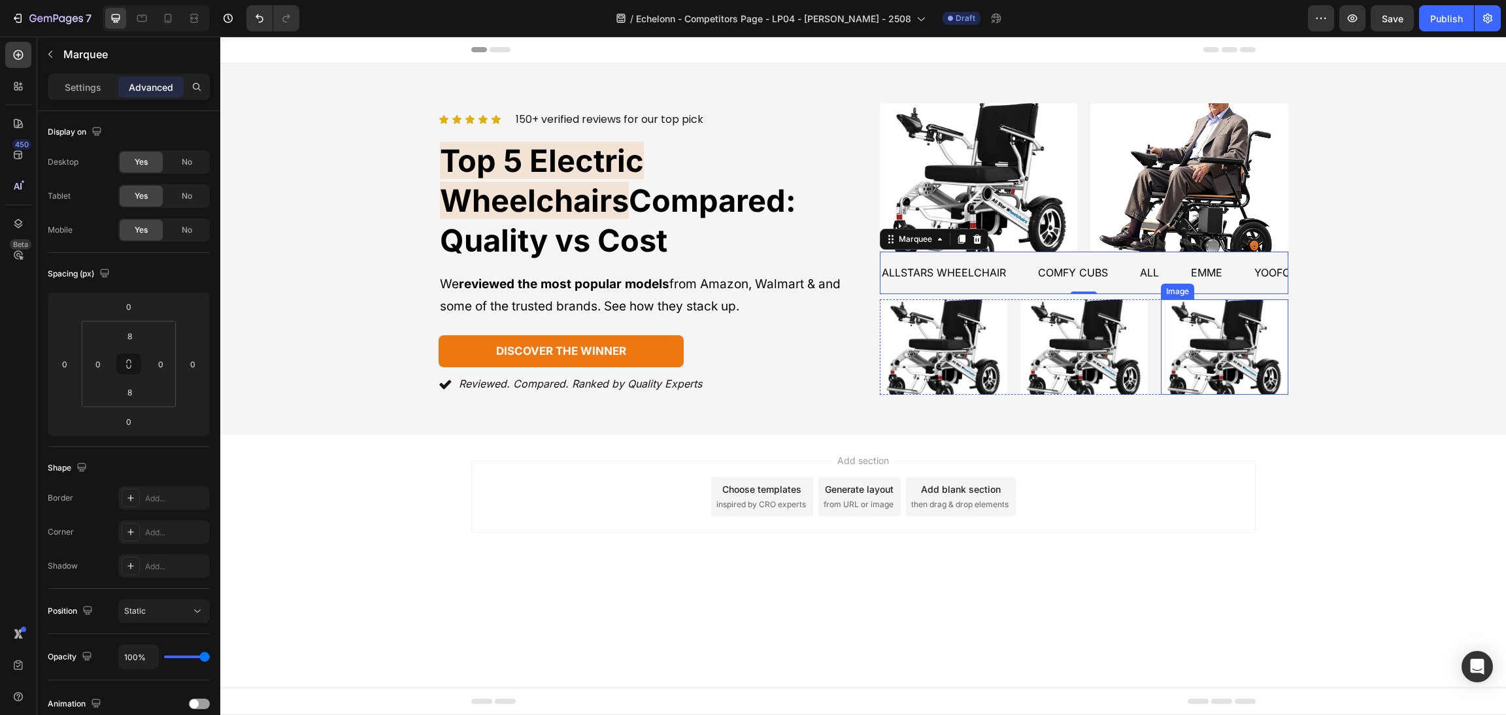
click at [1316, 323] on div "Icon Icon Icon Icon Icon Icon List 150+ verified reviews for our top pick Text …" at bounding box center [863, 249] width 1254 height 293
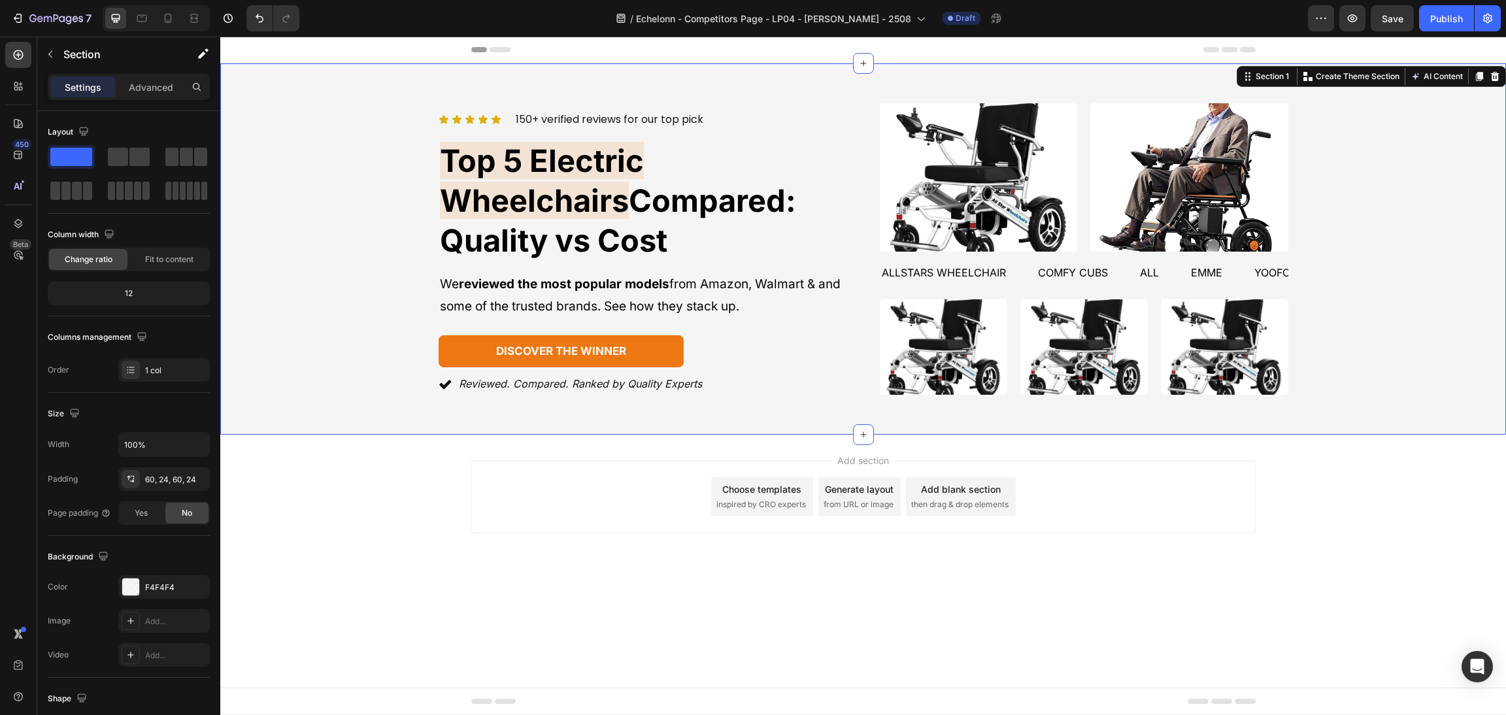
click at [1391, 316] on div "Icon Icon Icon Icon Icon Icon List 150+ verified reviews for our top pick Text …" at bounding box center [863, 249] width 1254 height 293
click at [1235, 478] on div "Add section Choose templates inspired by CRO experts Generate layout from URL o…" at bounding box center [863, 497] width 784 height 72
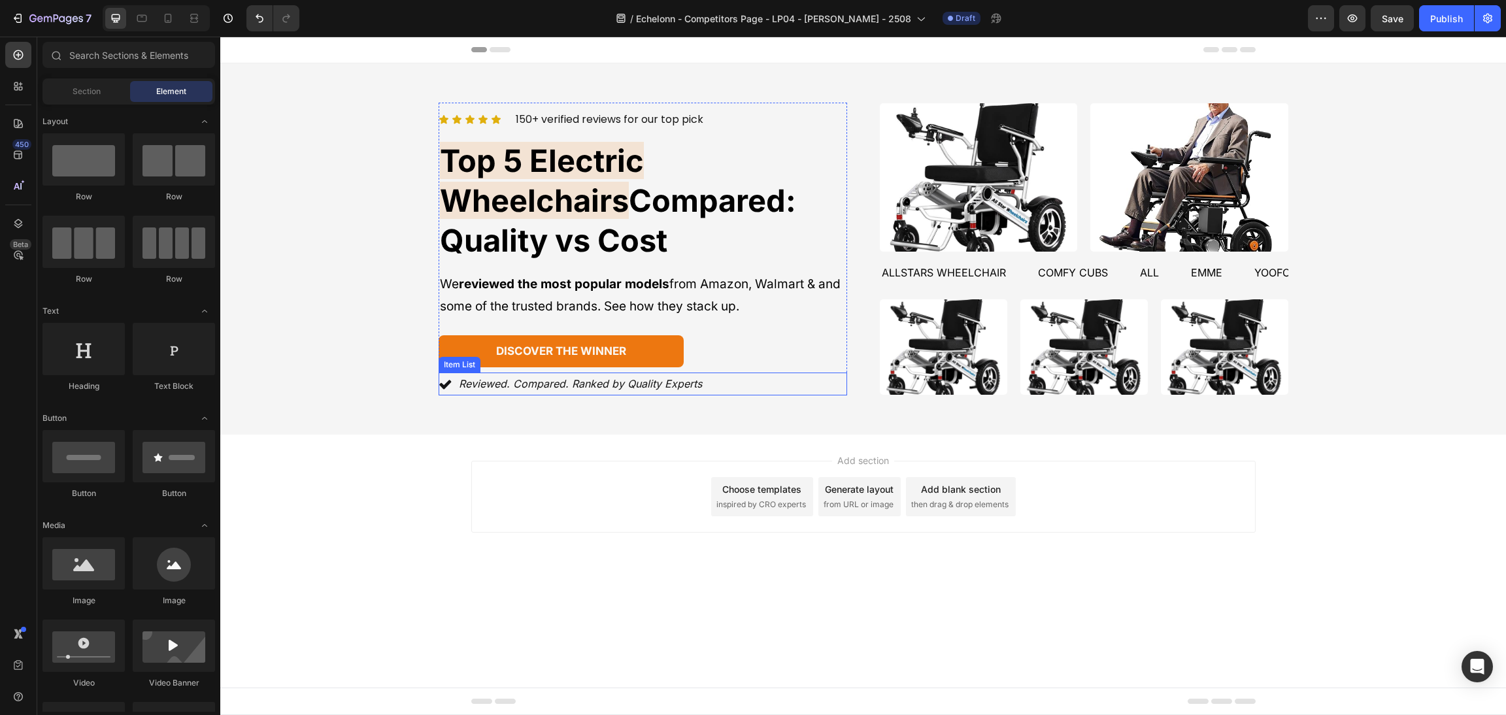
click at [708, 335] on div "discover the winner [PERSON_NAME]" at bounding box center [643, 351] width 408 height 33
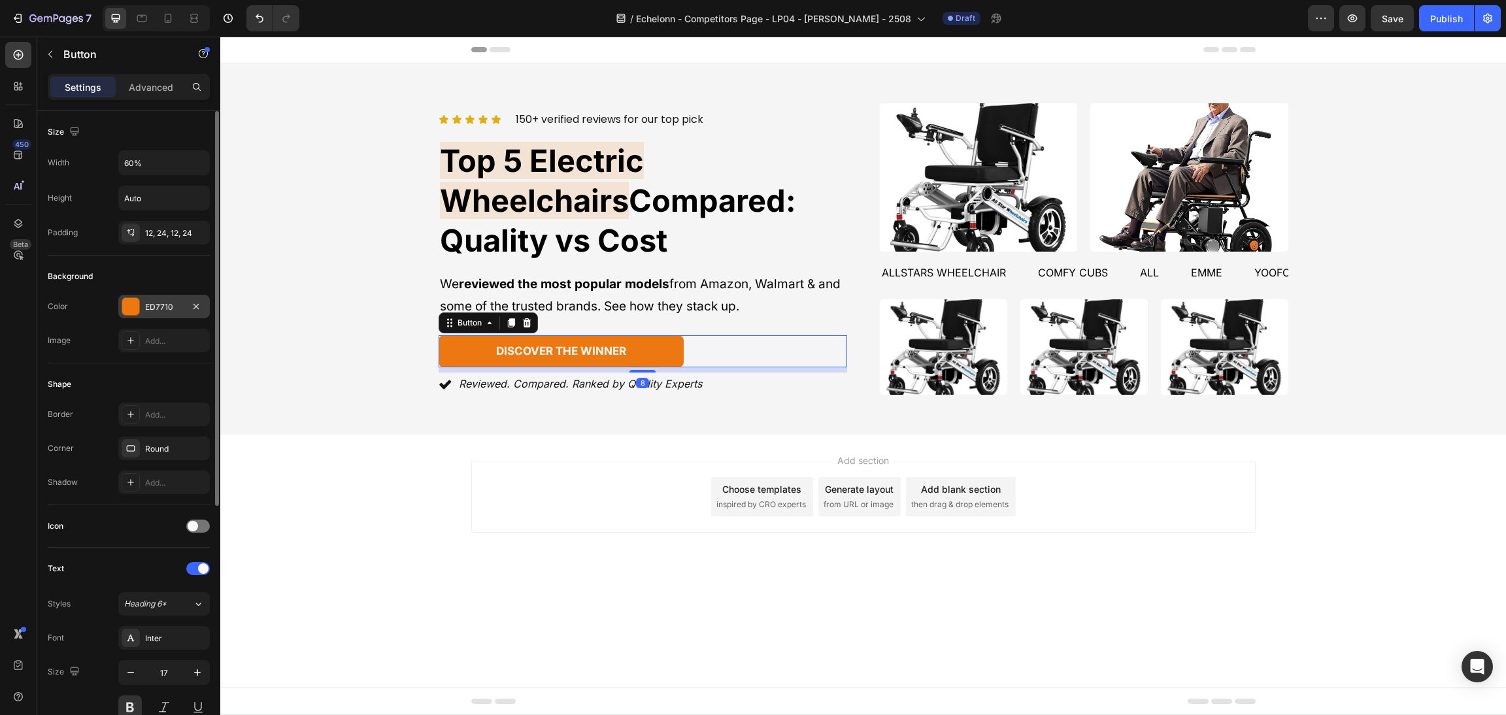
click at [122, 310] on div at bounding box center [131, 306] width 18 height 18
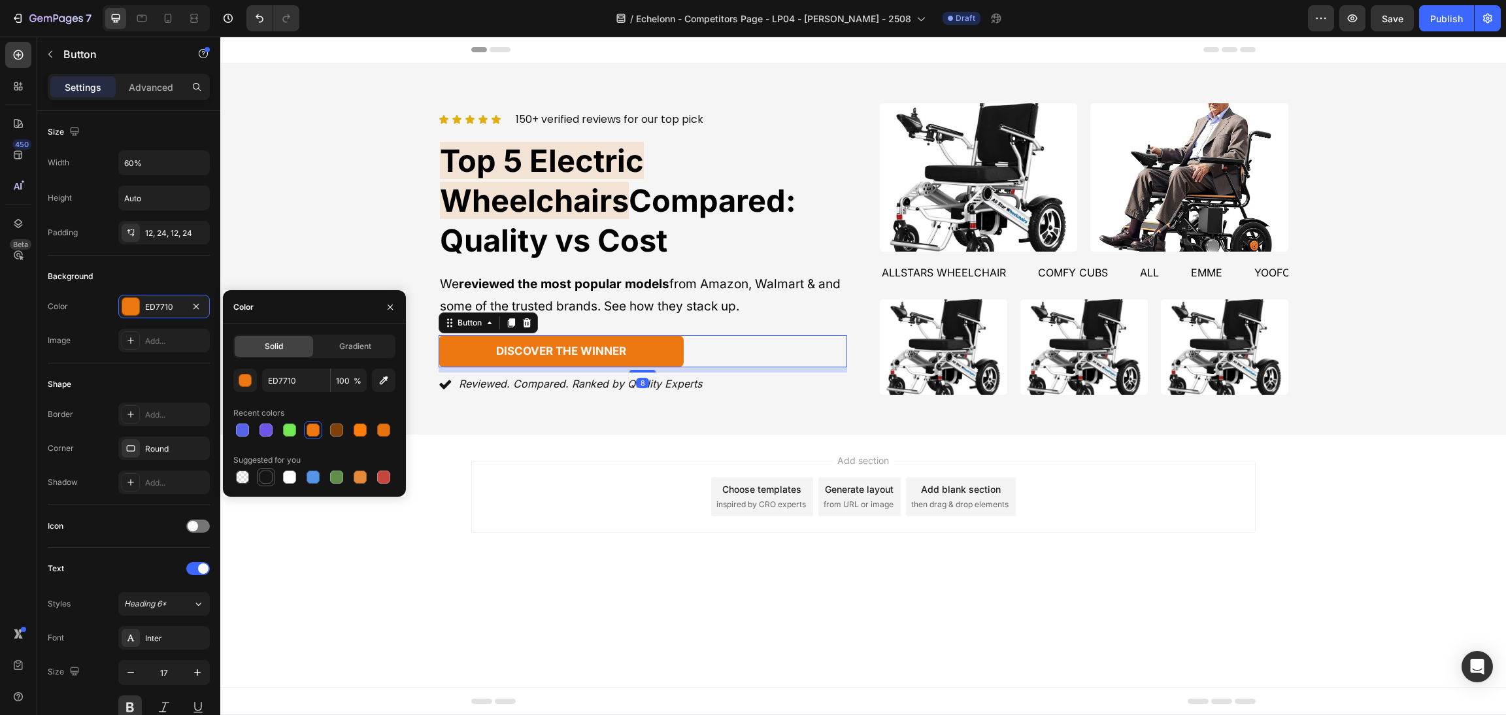
click at [261, 474] on div at bounding box center [265, 477] width 13 height 13
type input "151515"
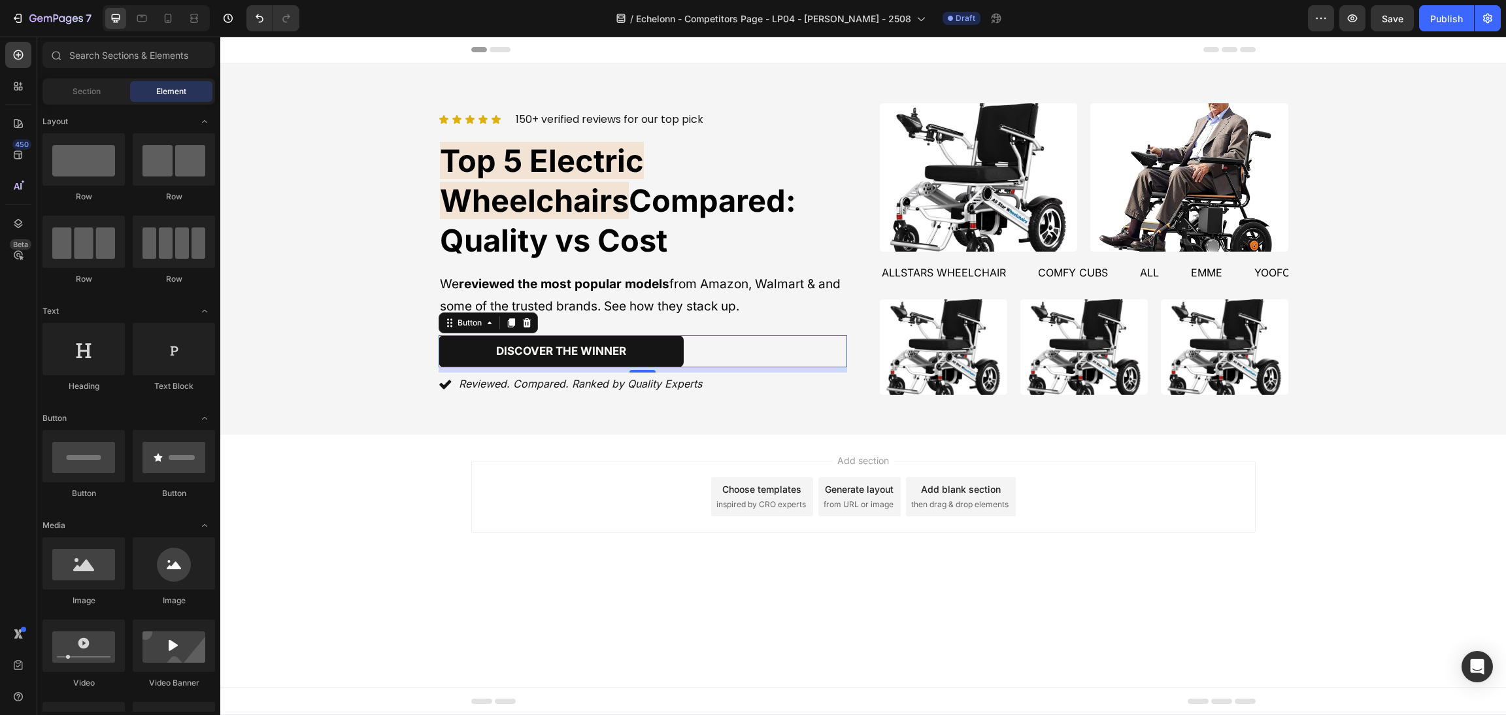
click at [1221, 495] on div "Add section Choose templates inspired by CRO experts Generate layout from URL o…" at bounding box center [863, 497] width 784 height 72
click at [758, 335] on div "discover the winner [PERSON_NAME]" at bounding box center [643, 351] width 408 height 33
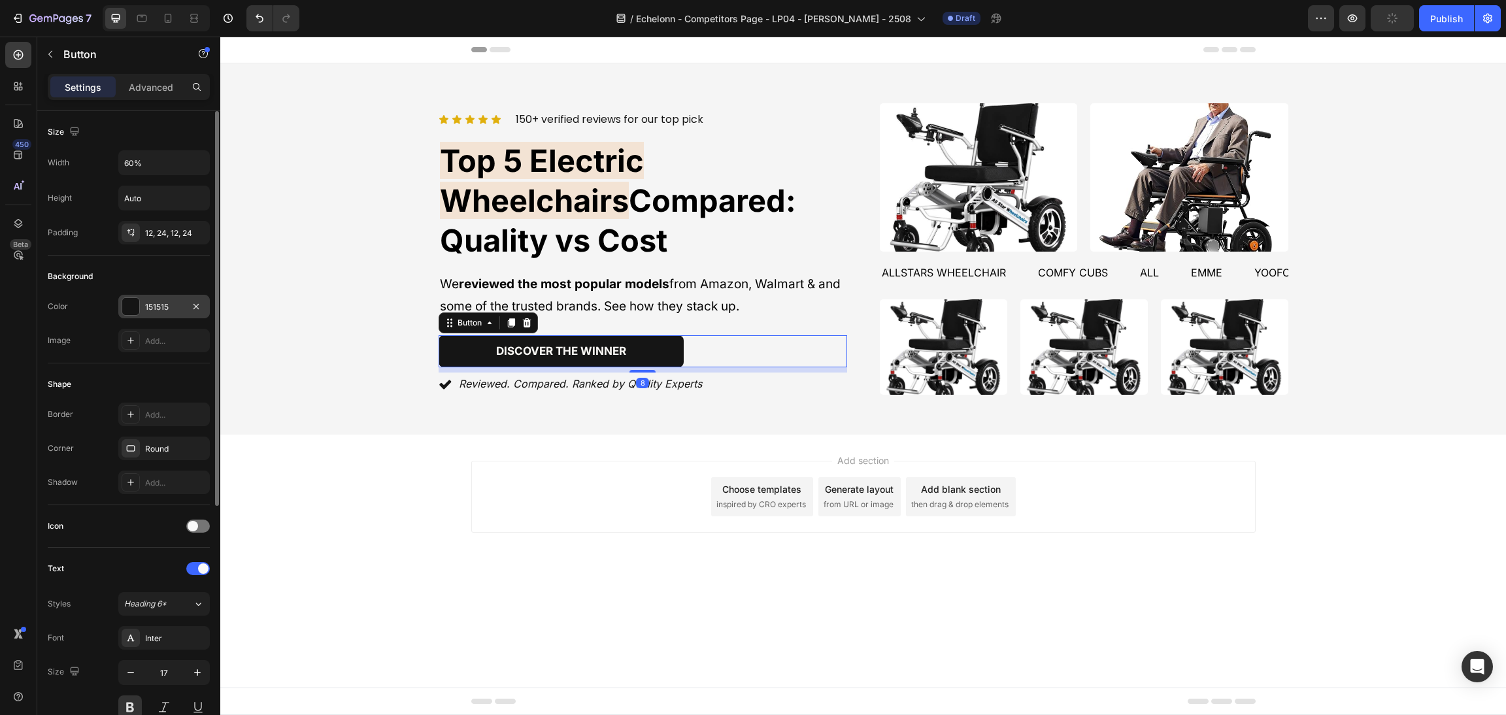
click at [138, 303] on div at bounding box center [130, 306] width 17 height 17
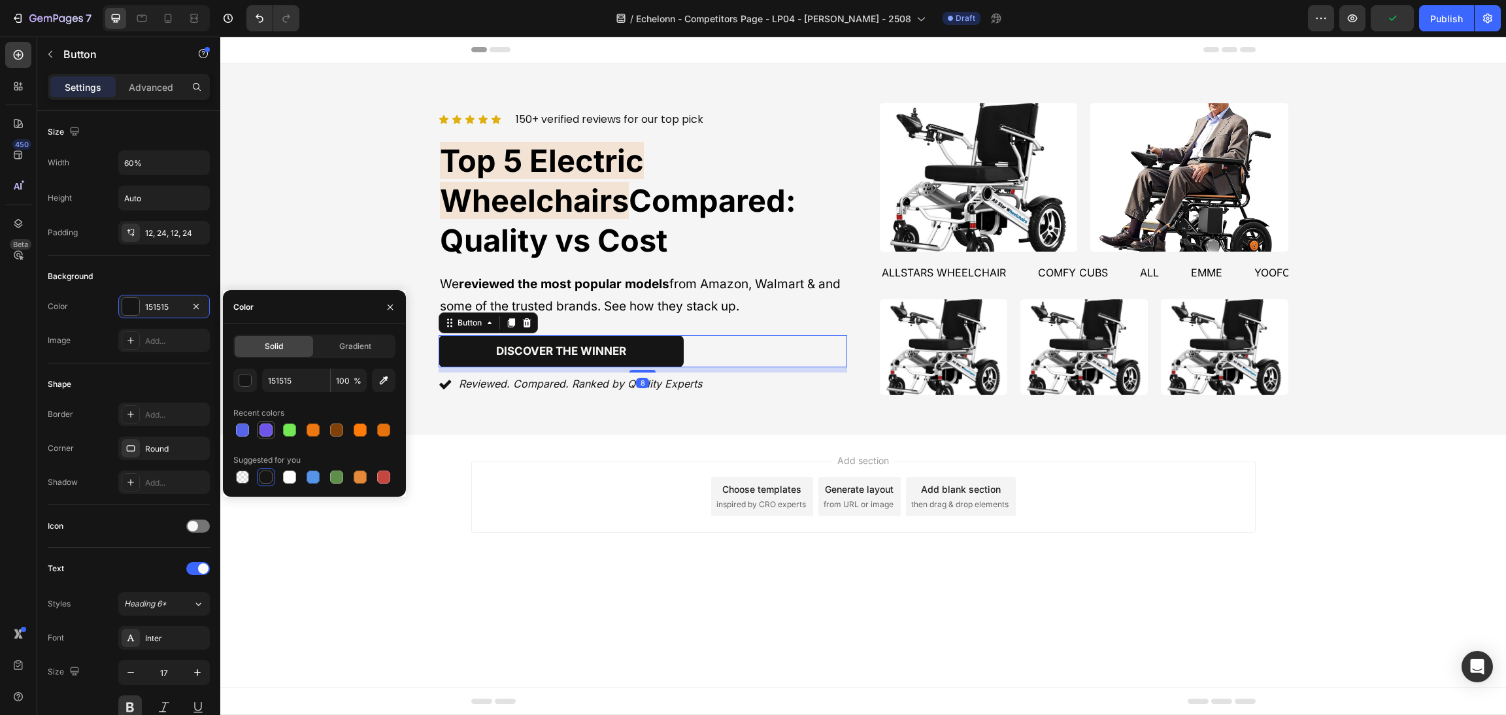
click at [260, 429] on div at bounding box center [265, 429] width 13 height 13
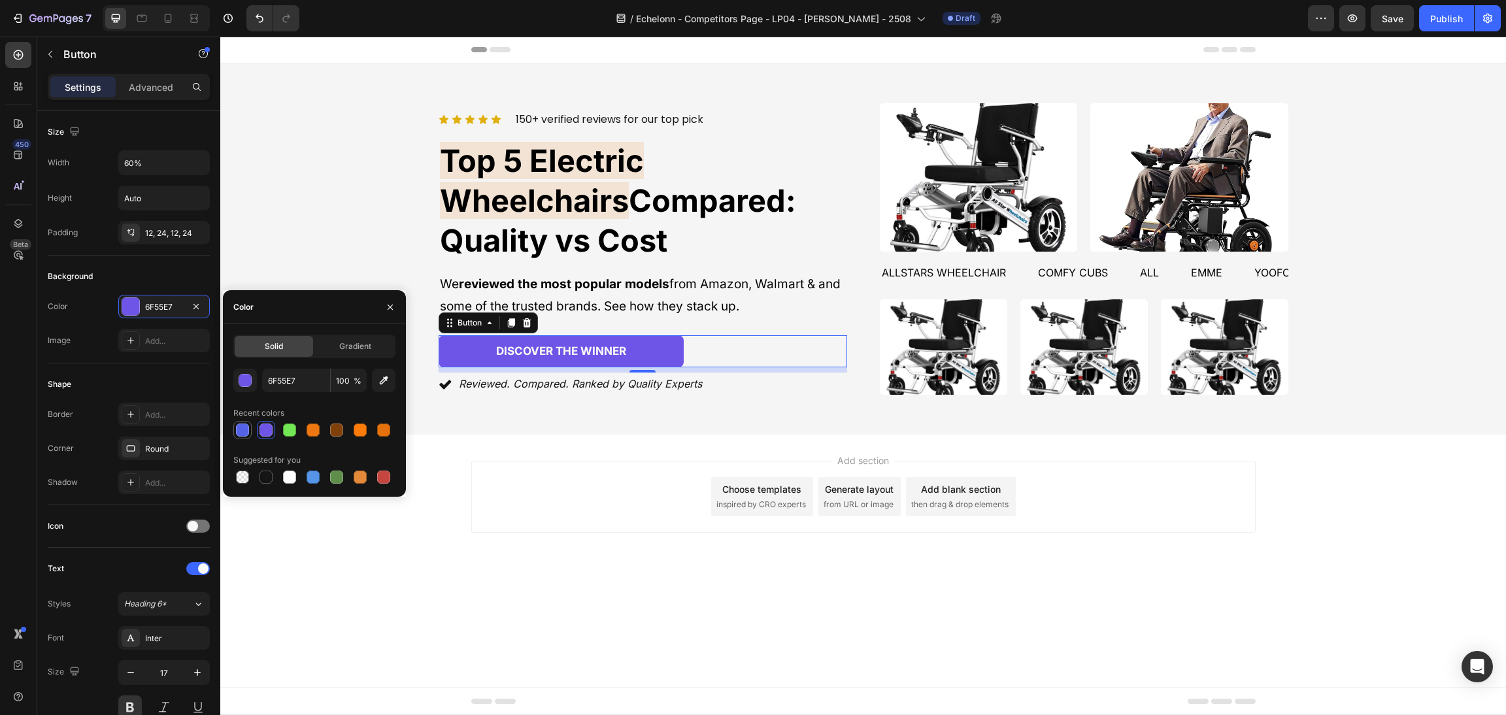
click at [242, 423] on div at bounding box center [243, 430] width 16 height 16
click at [244, 380] on div "button" at bounding box center [245, 380] width 13 height 13
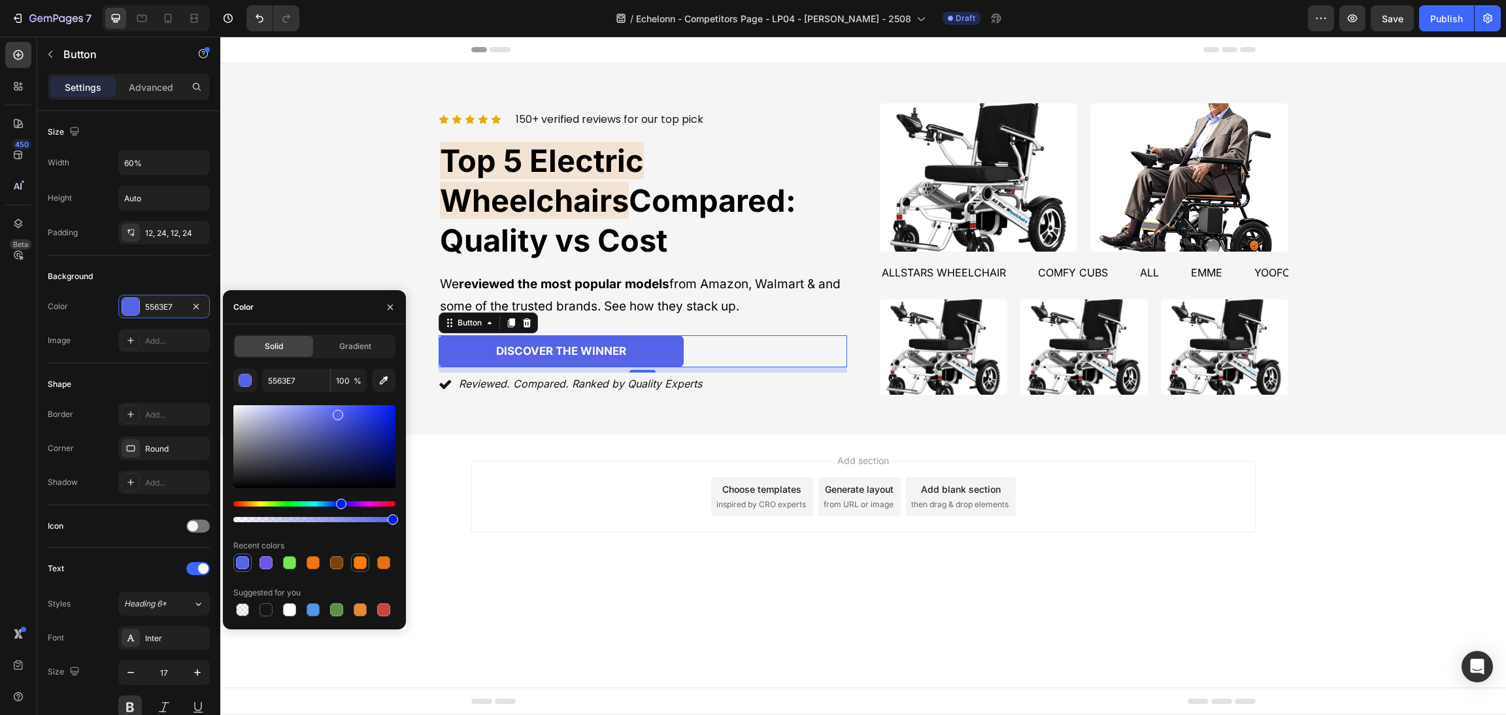
click at [354, 559] on div at bounding box center [360, 562] width 13 height 13
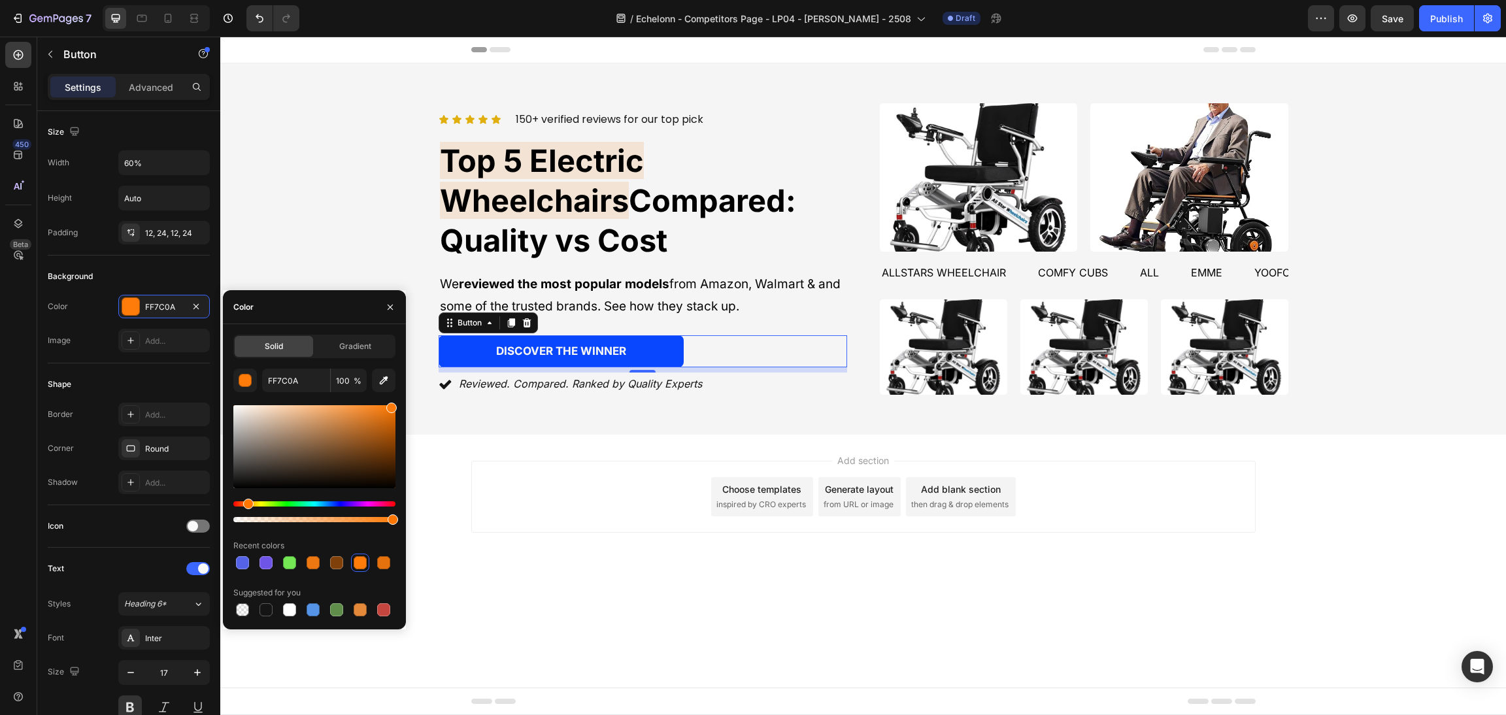
click at [335, 504] on div "Hue" at bounding box center [314, 503] width 162 height 5
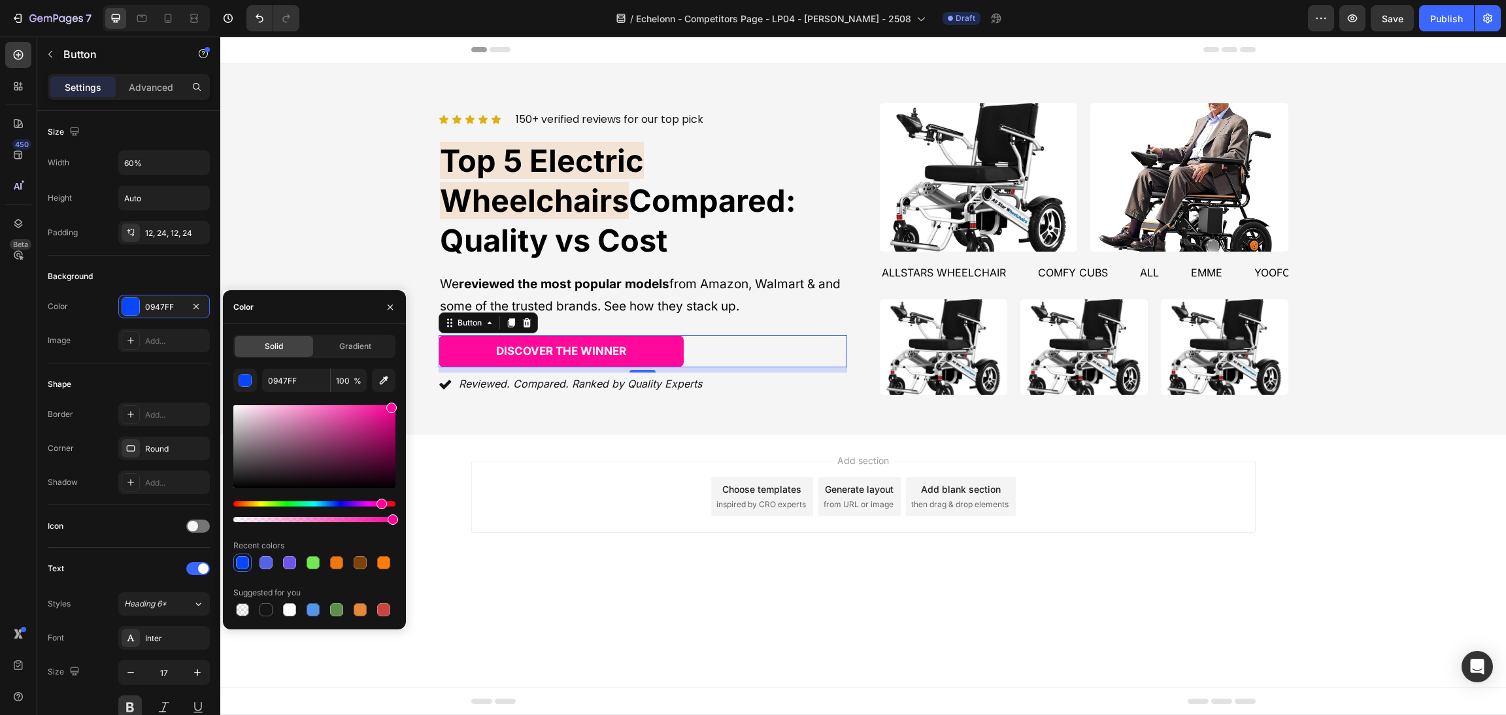
click at [380, 502] on div "Hue" at bounding box center [314, 503] width 162 height 5
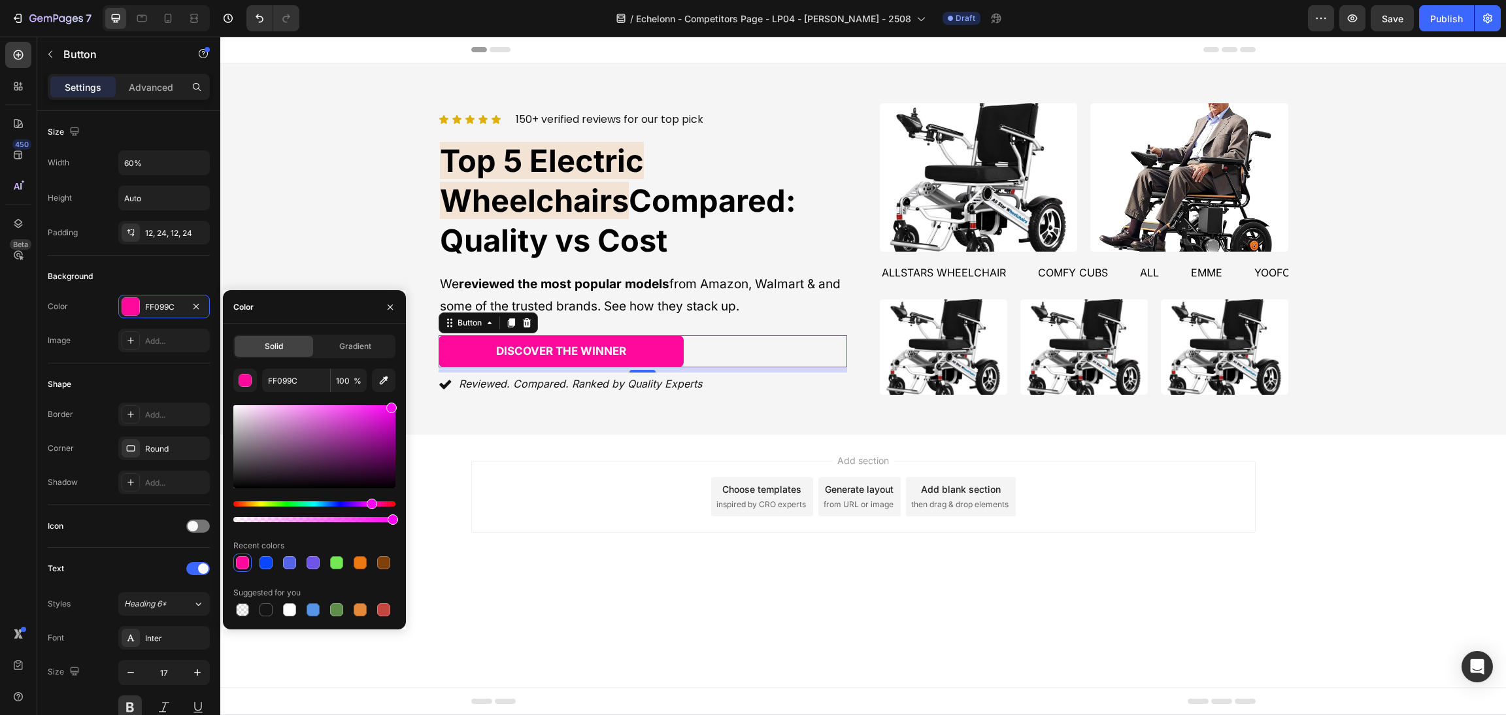
click at [370, 503] on div "Hue" at bounding box center [314, 503] width 162 height 5
click at [348, 505] on div "Hue" at bounding box center [314, 503] width 162 height 5
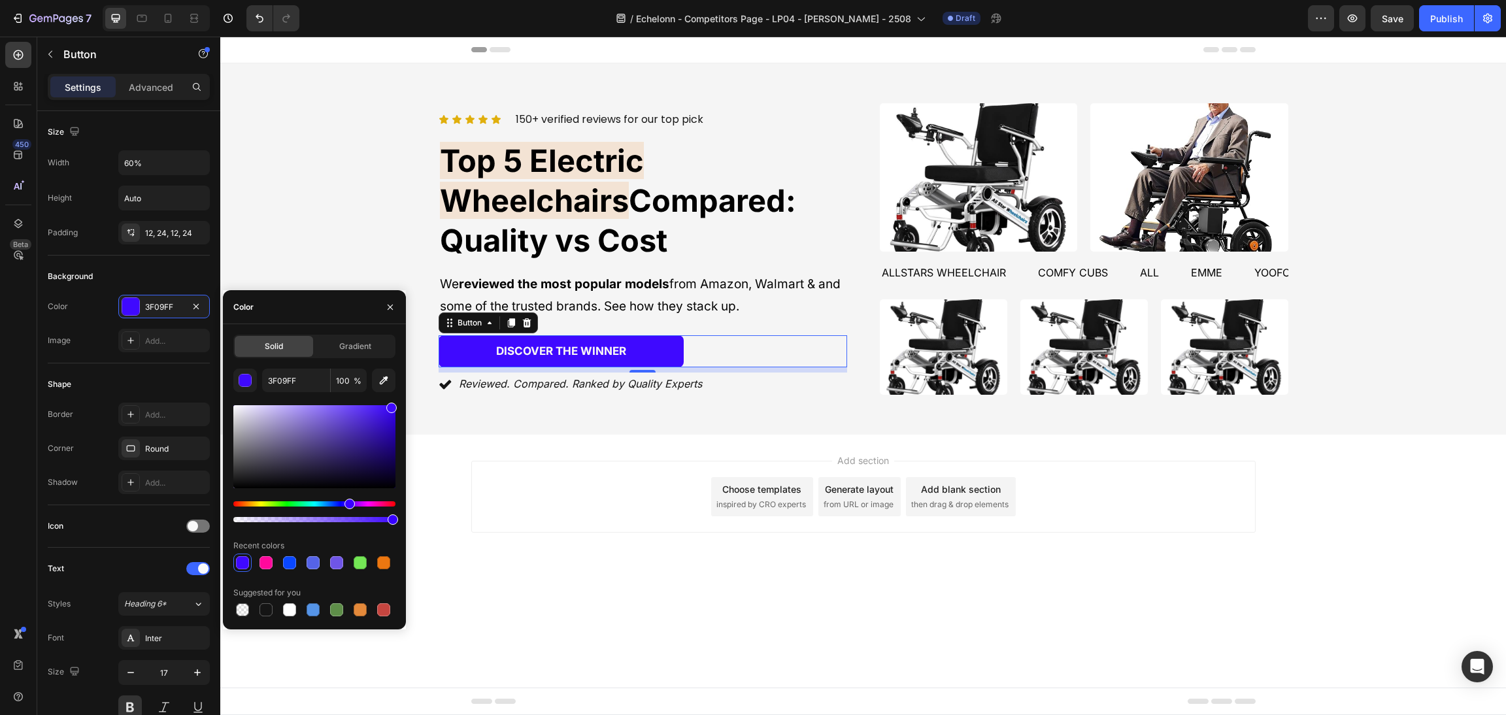
click at [319, 499] on div at bounding box center [314, 464] width 162 height 122
click at [271, 498] on div at bounding box center [314, 464] width 162 height 122
click at [265, 504] on div "Hue" at bounding box center [314, 503] width 162 height 5
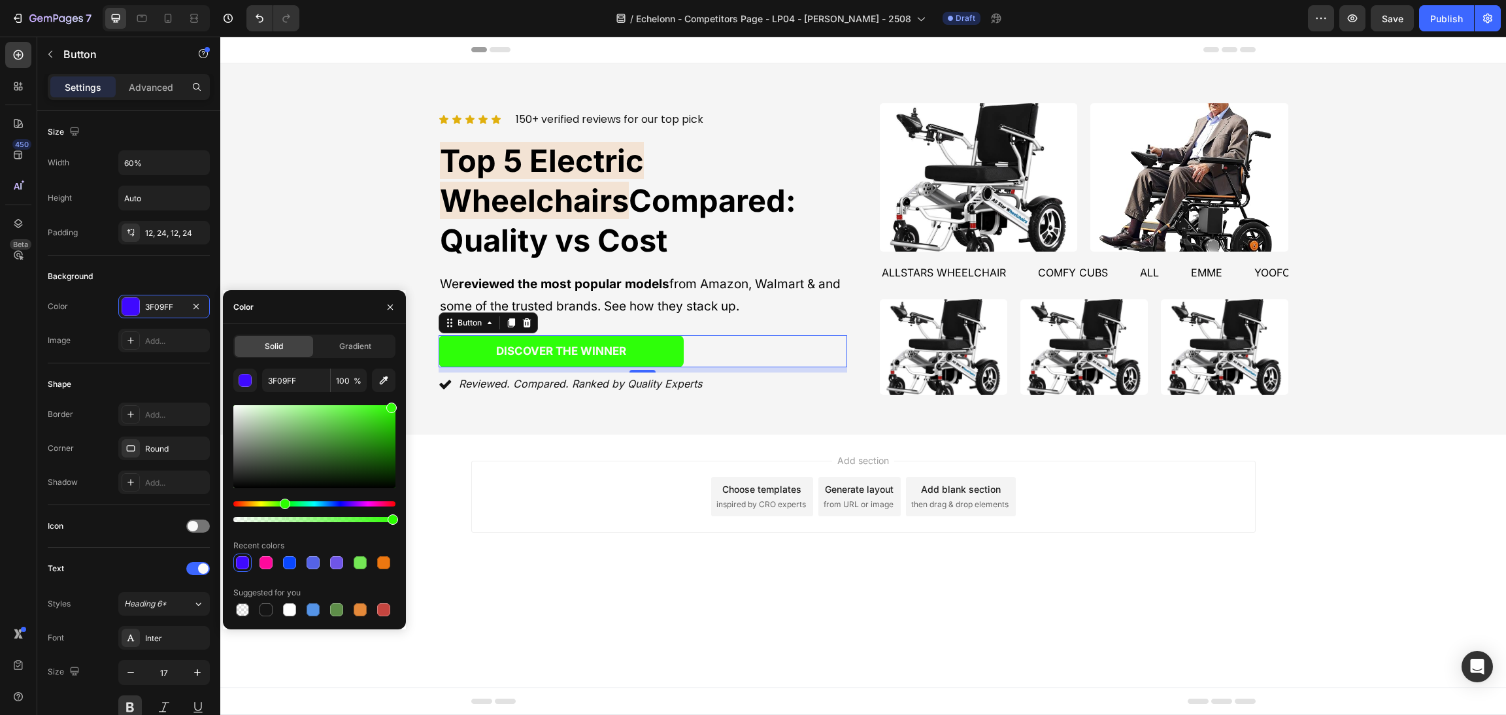
click at [284, 506] on div "Hue" at bounding box center [314, 503] width 162 height 5
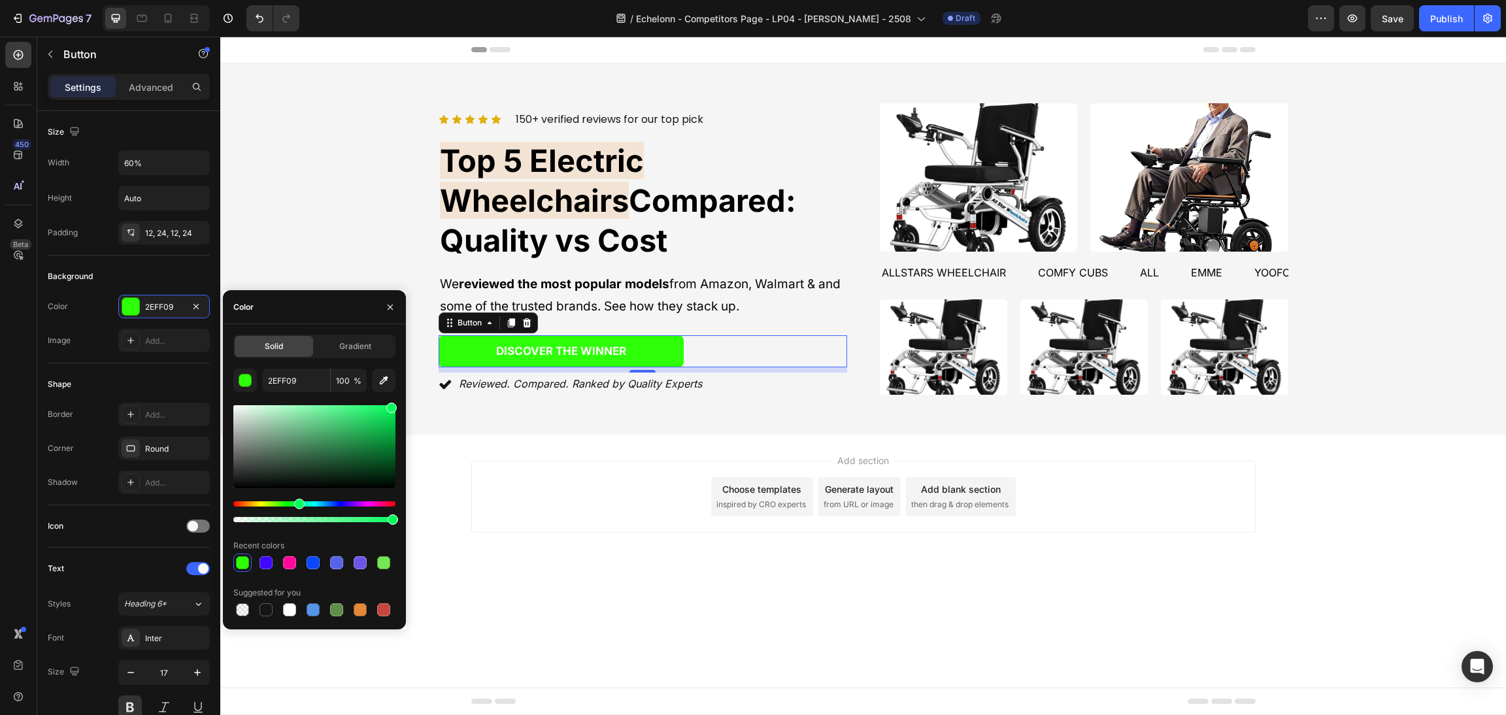
click at [297, 504] on div "Hue" at bounding box center [314, 503] width 162 height 5
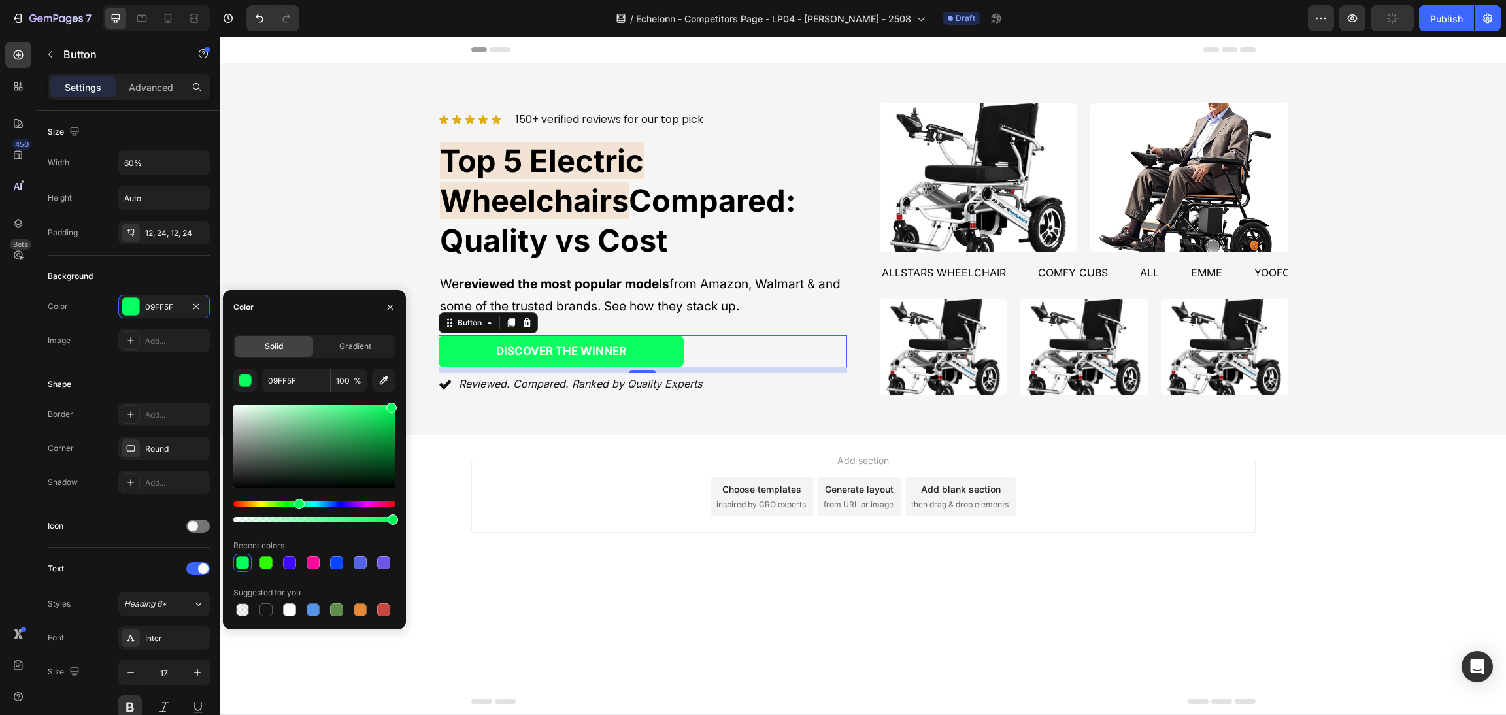
click at [313, 500] on div at bounding box center [314, 464] width 162 height 122
click at [325, 502] on div "Hue" at bounding box center [314, 503] width 162 height 5
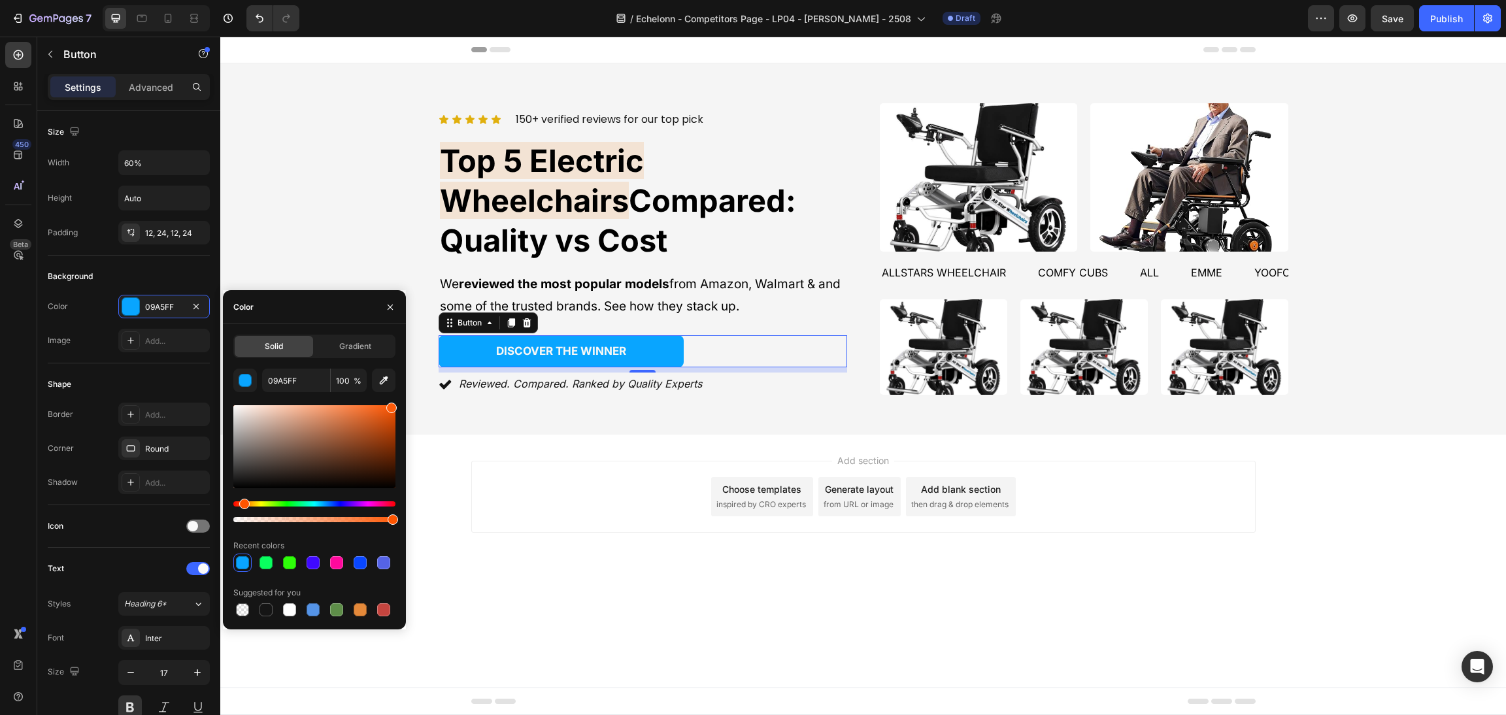
click at [242, 502] on div "Hue" at bounding box center [314, 503] width 162 height 5
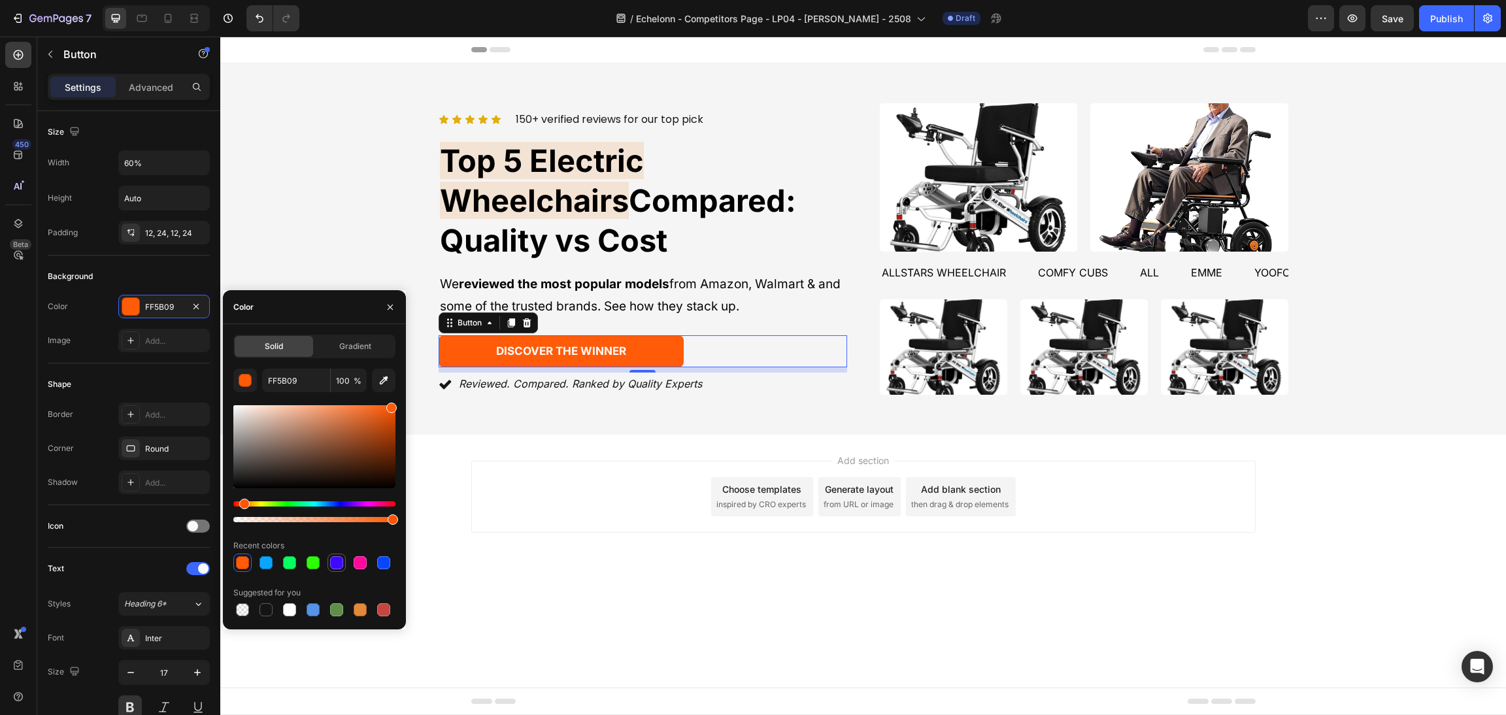
click at [335, 562] on div at bounding box center [336, 562] width 13 height 13
type input "3F09FF"
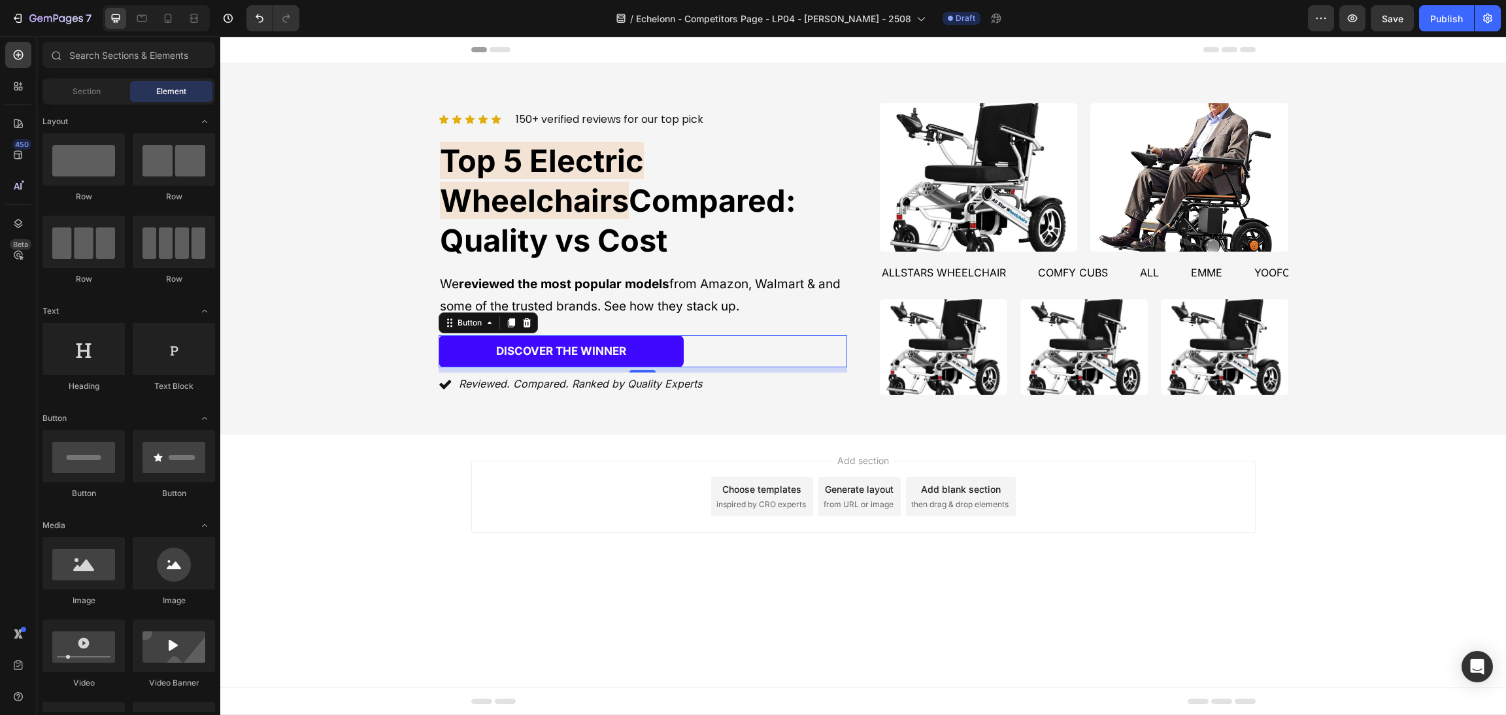
click at [816, 582] on div "Add section Choose templates inspired by CRO experts Generate layout from URL o…" at bounding box center [862, 515] width 1285 height 161
click at [737, 335] on div "discover the winner [PERSON_NAME]" at bounding box center [643, 351] width 408 height 33
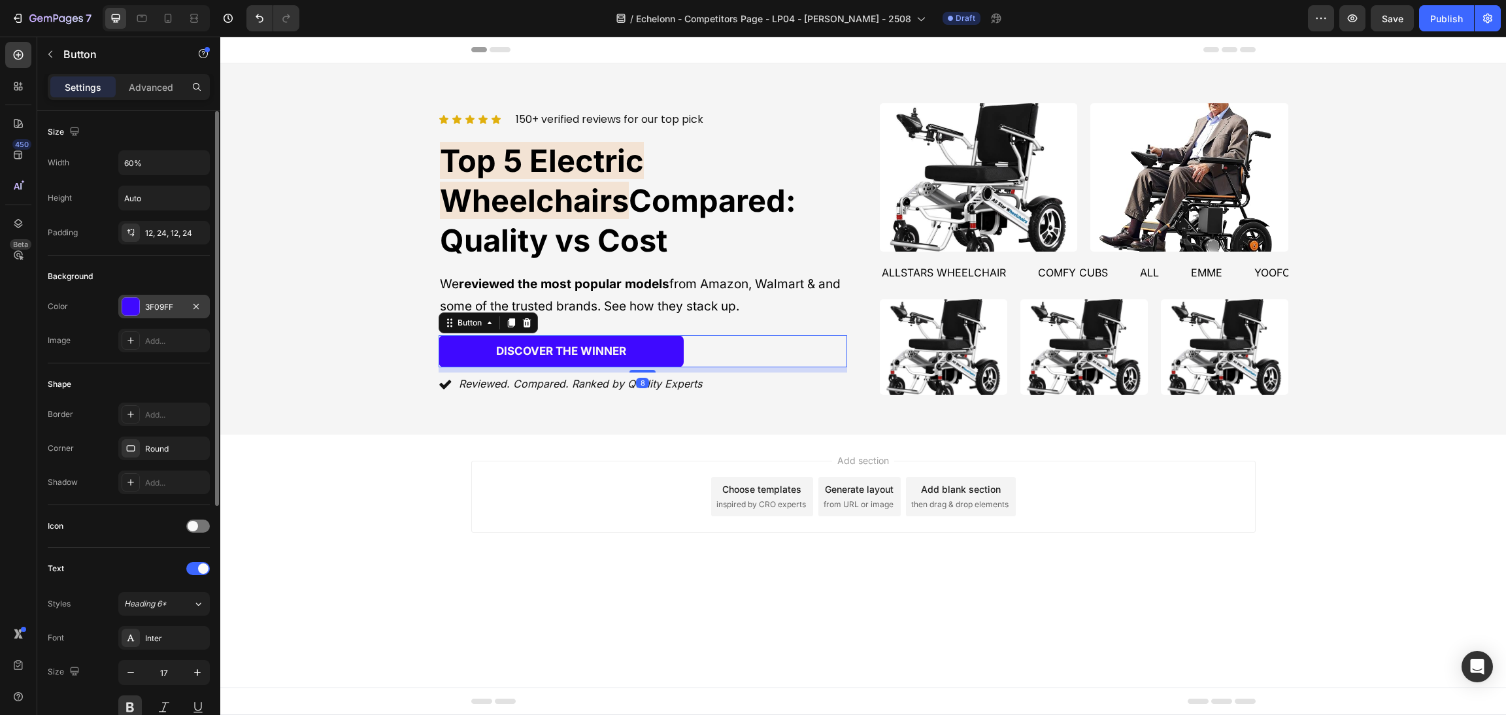
drag, startPoint x: 131, startPoint y: 305, endPoint x: 159, endPoint y: 318, distance: 30.4
click at [131, 305] on div at bounding box center [130, 306] width 17 height 17
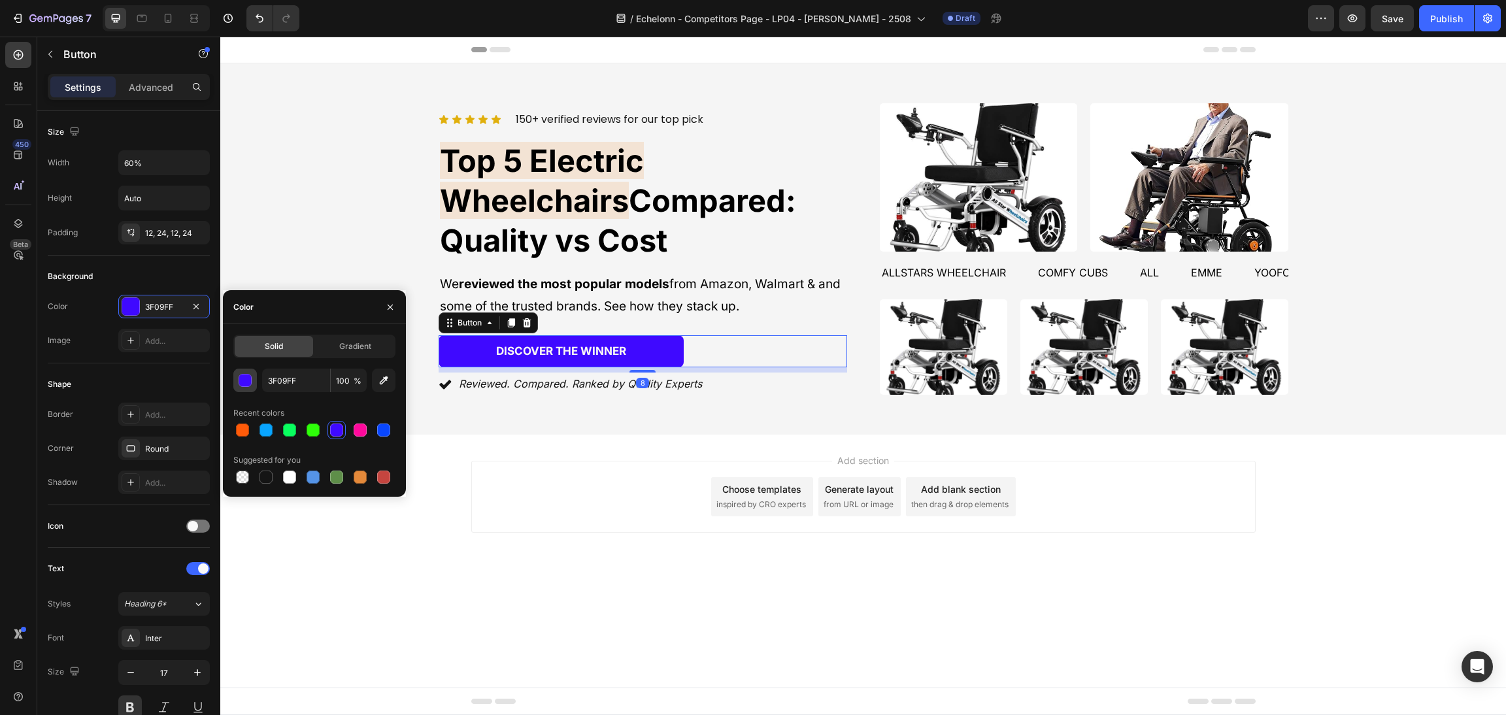
click at [236, 382] on button "button" at bounding box center [245, 381] width 24 height 24
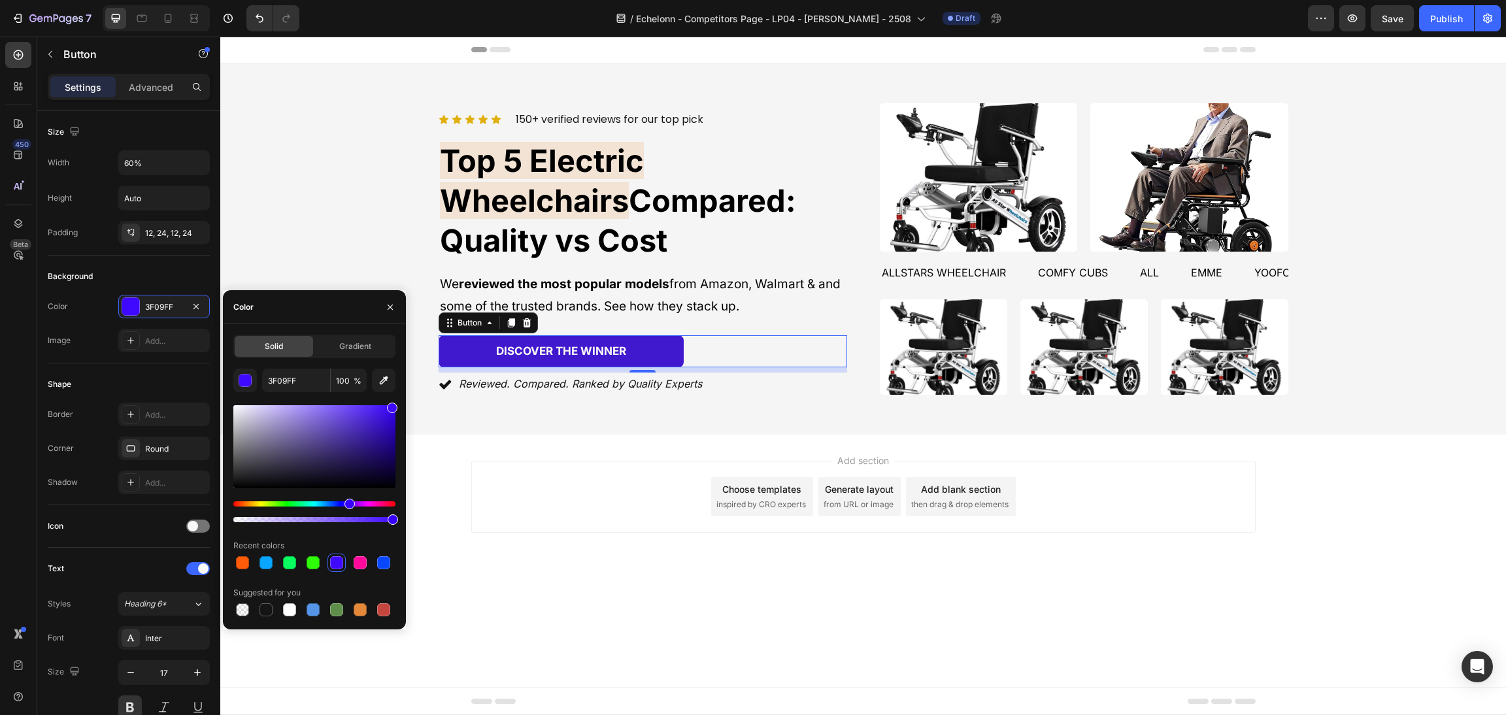
click at [377, 421] on div at bounding box center [314, 446] width 162 height 83
click at [360, 416] on div at bounding box center [314, 446] width 162 height 83
click at [319, 419] on div at bounding box center [314, 446] width 162 height 83
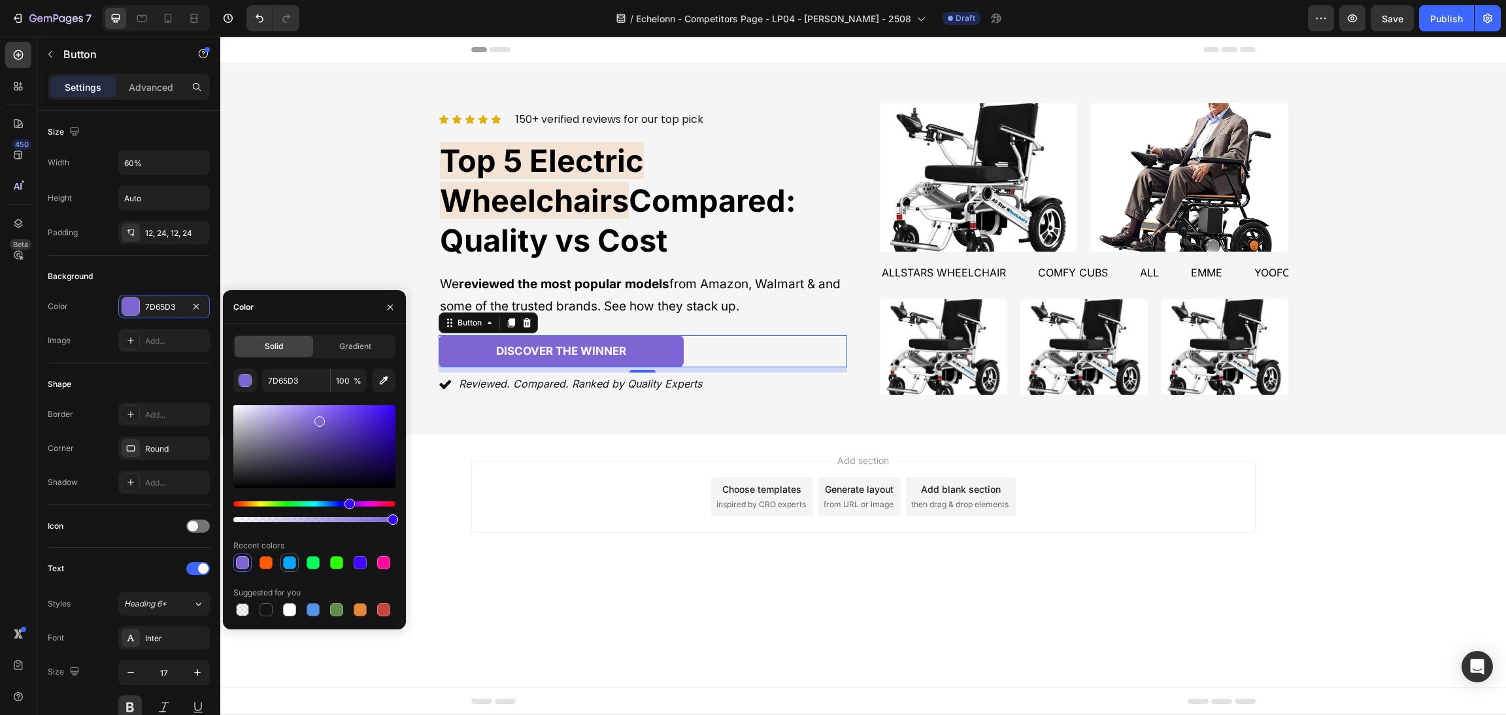
click at [295, 563] on div at bounding box center [289, 562] width 13 height 13
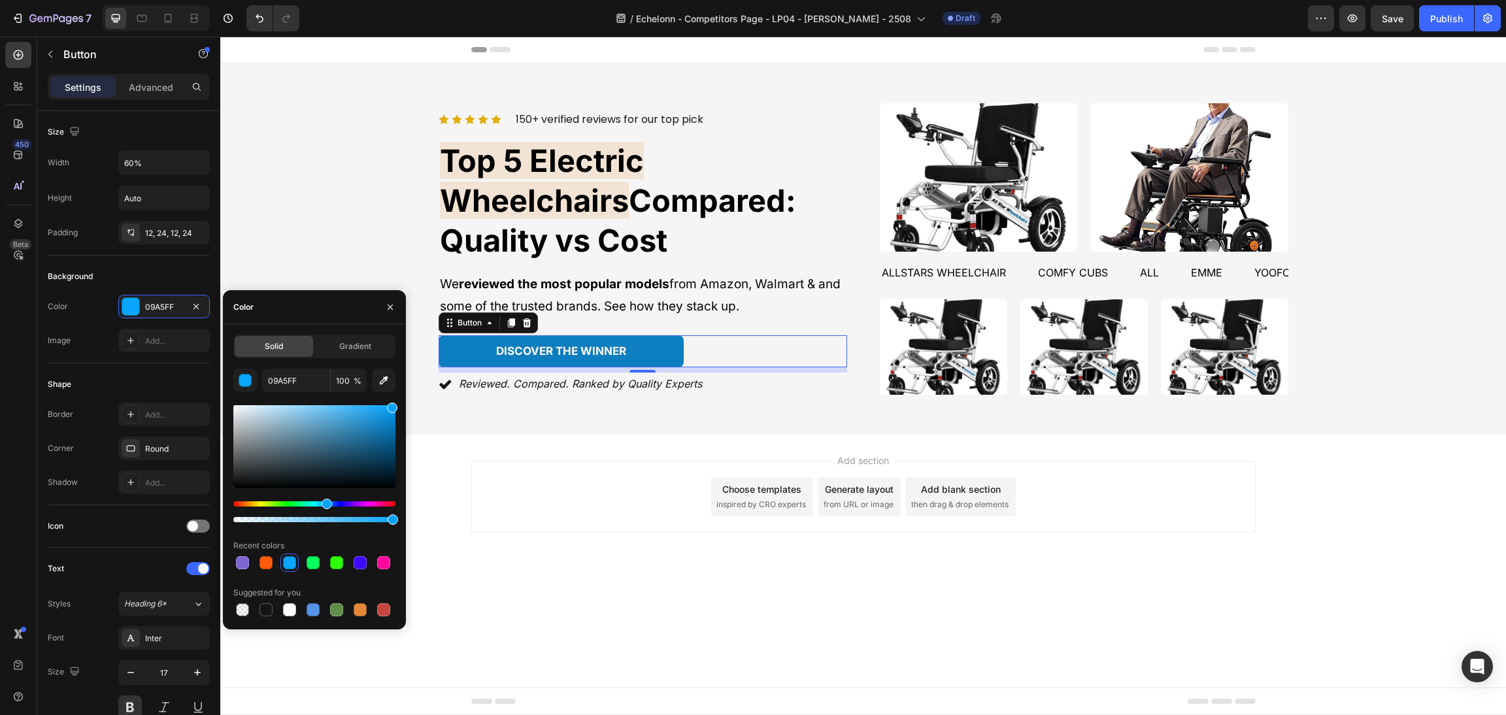
click at [385, 425] on div at bounding box center [314, 446] width 162 height 83
click at [394, 465] on div at bounding box center [314, 446] width 162 height 83
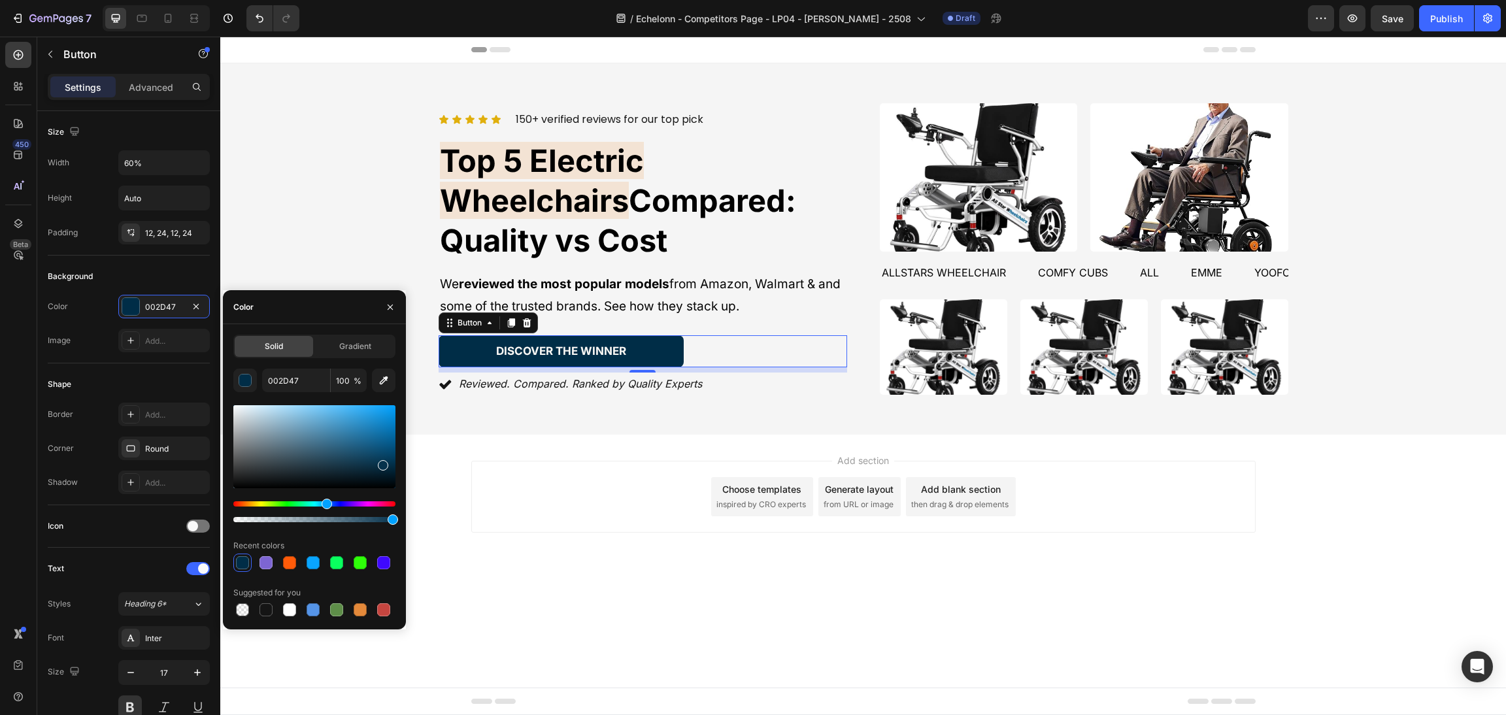
click at [382, 463] on div at bounding box center [314, 446] width 162 height 83
click at [381, 451] on div at bounding box center [314, 446] width 162 height 83
click at [382, 441] on div at bounding box center [314, 446] width 162 height 83
click at [381, 423] on div at bounding box center [314, 446] width 162 height 83
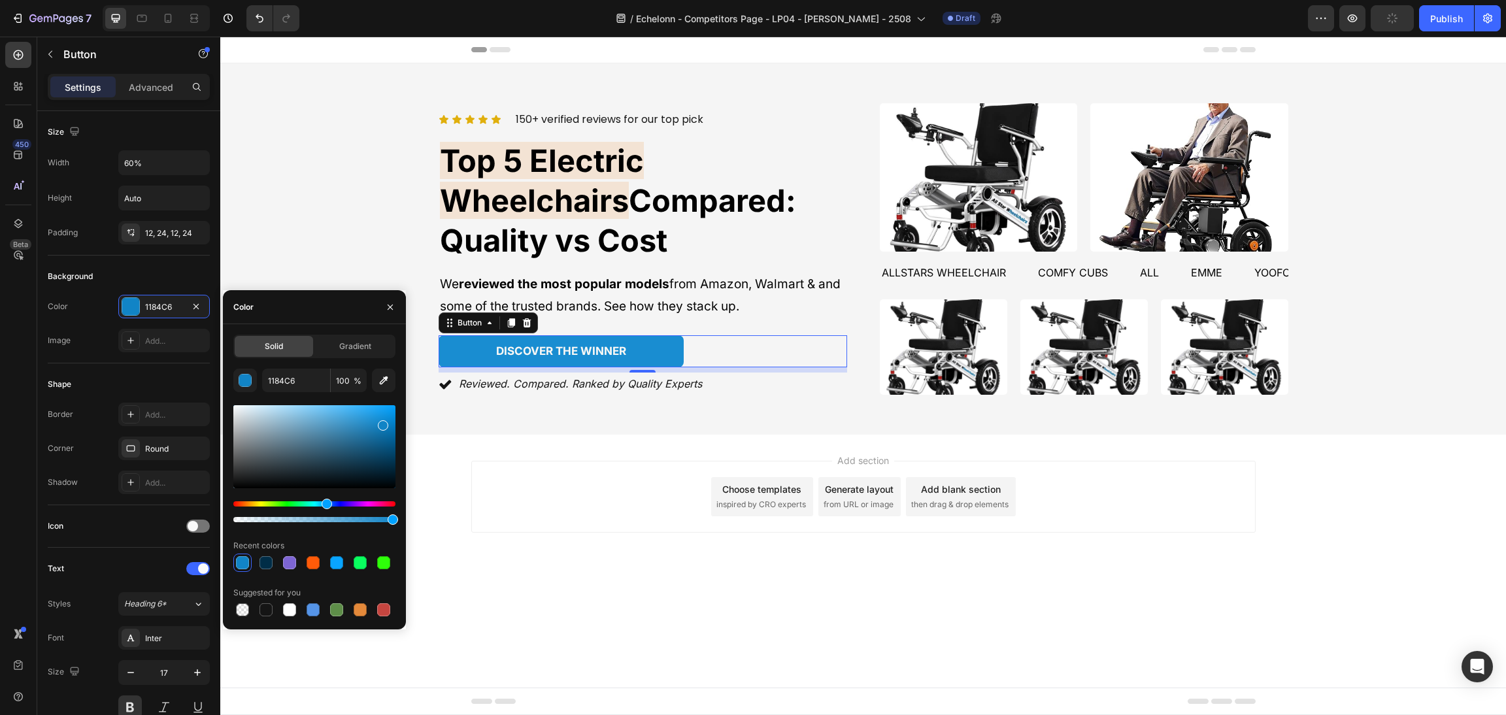
click at [377, 420] on div at bounding box center [314, 446] width 162 height 83
type input "198DD1"
click at [703, 539] on div "Add section Choose templates inspired by CRO experts Generate layout from URL o…" at bounding box center [862, 515] width 1285 height 161
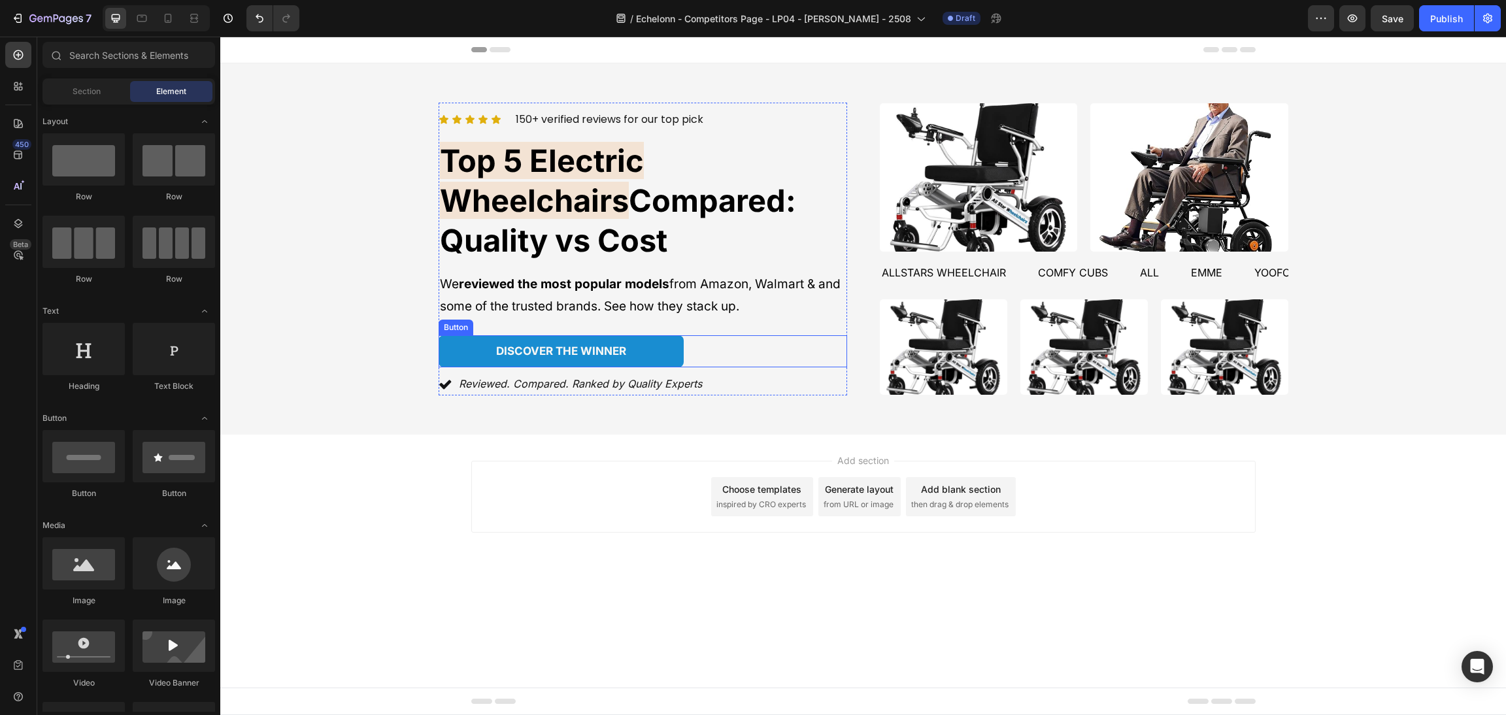
click at [692, 335] on div "discover the winner [PERSON_NAME]" at bounding box center [643, 351] width 408 height 33
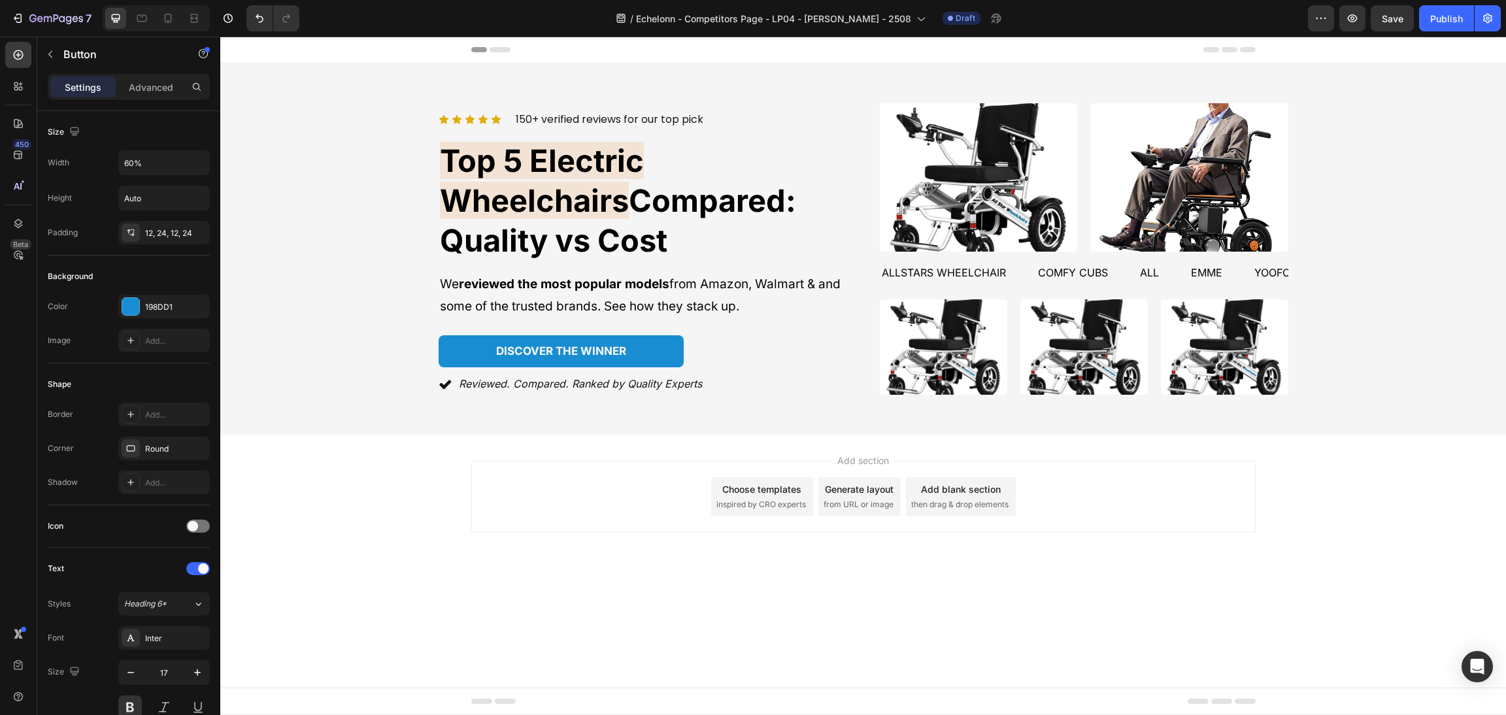
click at [1074, 521] on div "Add section Choose templates inspired by CRO experts Generate layout from URL o…" at bounding box center [863, 497] width 784 height 72
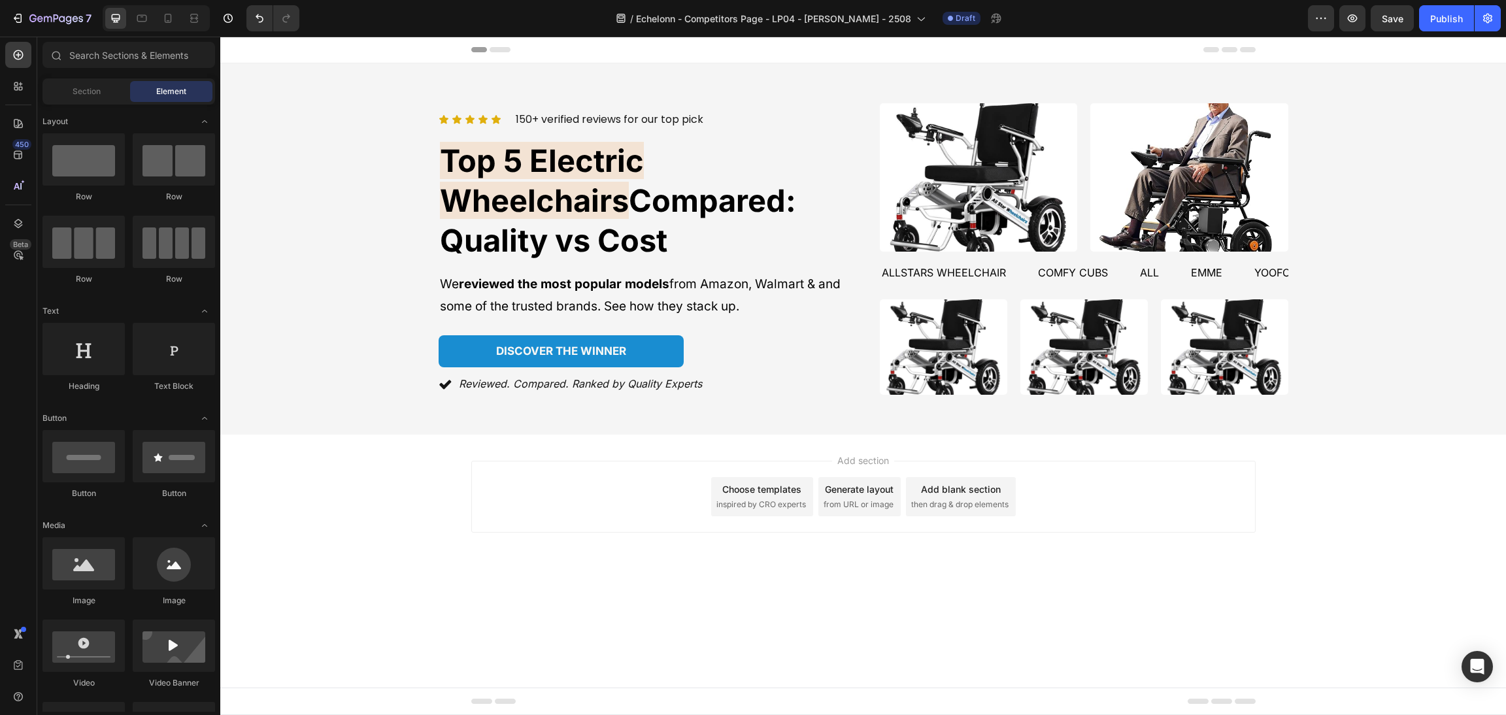
click at [846, 631] on body "Header Icon Icon Icon Icon Icon Icon List 150+ verified reviews for our top pic…" at bounding box center [862, 376] width 1285 height 678
click at [700, 335] on div "discover the winner [PERSON_NAME]" at bounding box center [643, 351] width 408 height 33
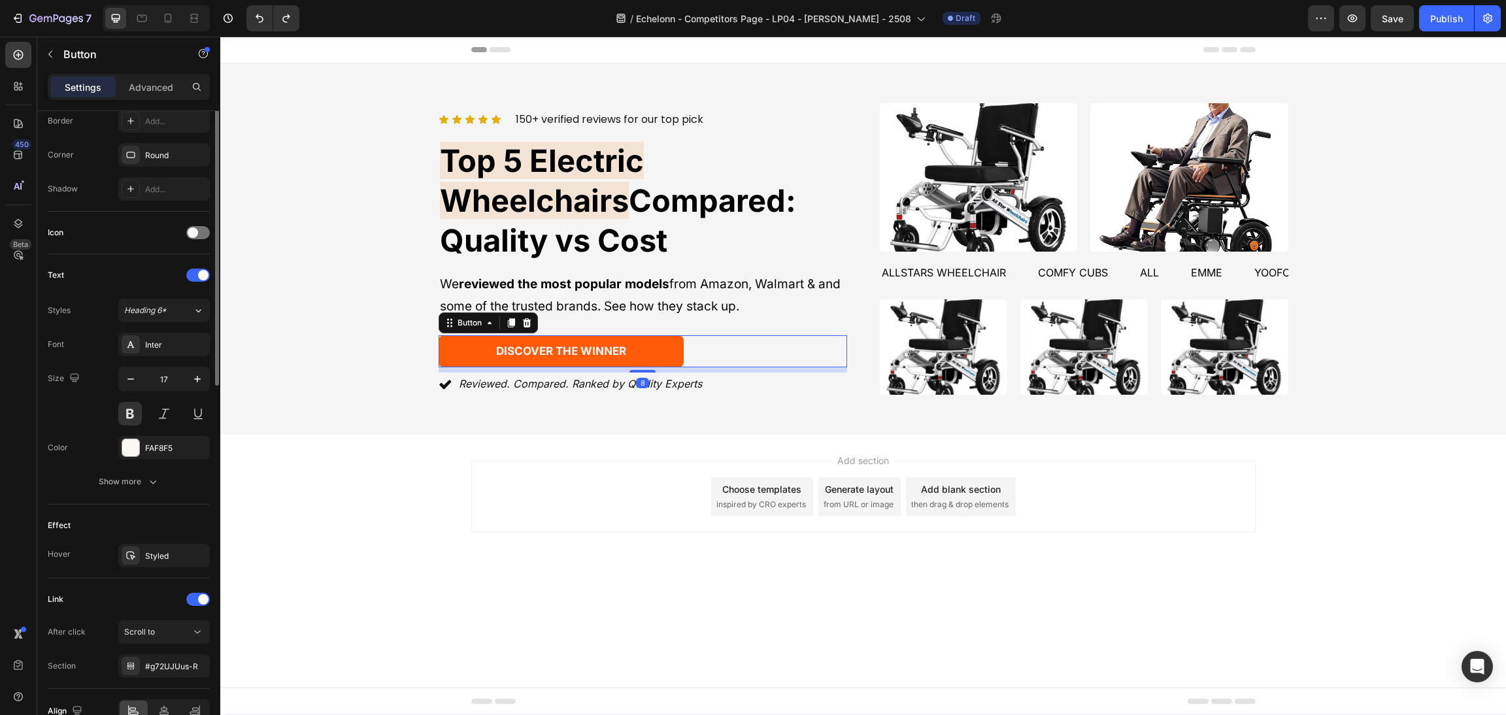
scroll to position [98, 0]
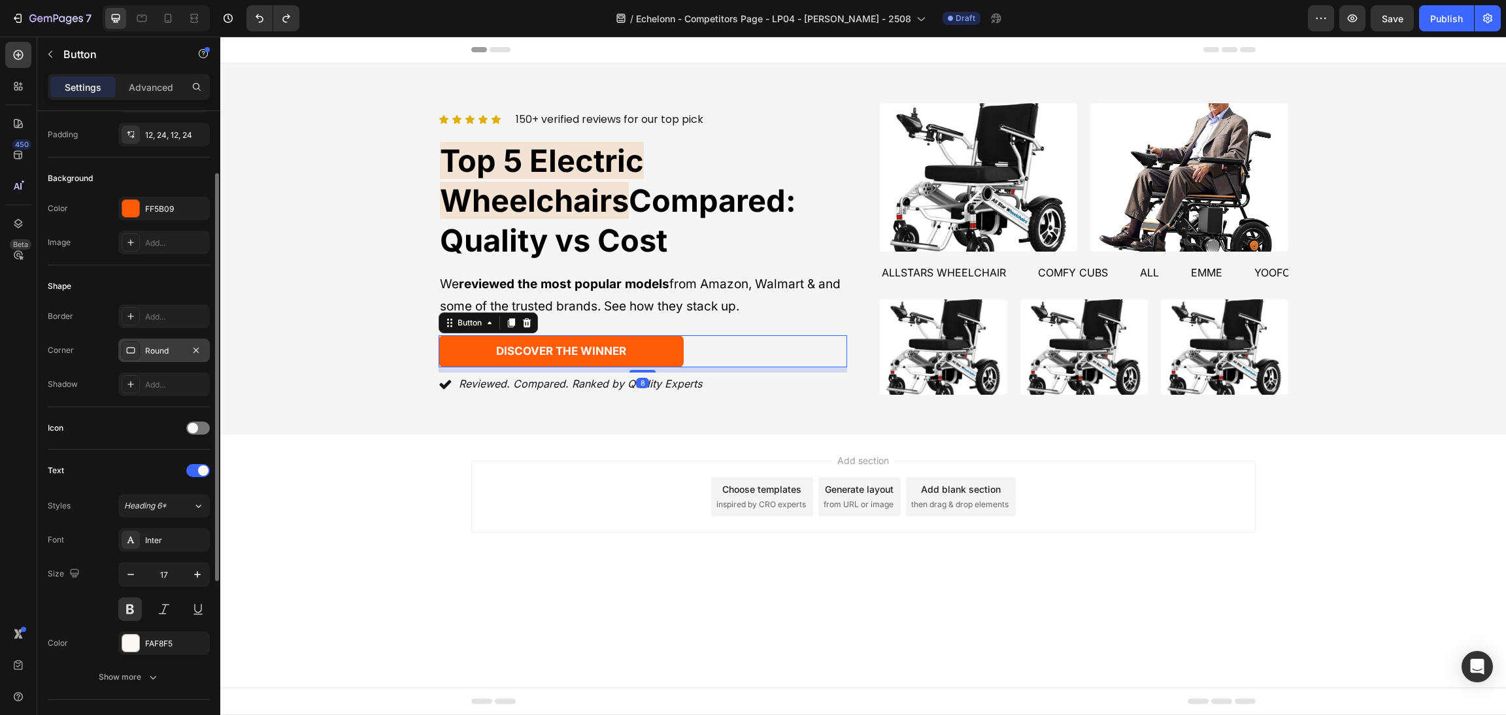
click at [157, 345] on div "Round" at bounding box center [164, 351] width 38 height 12
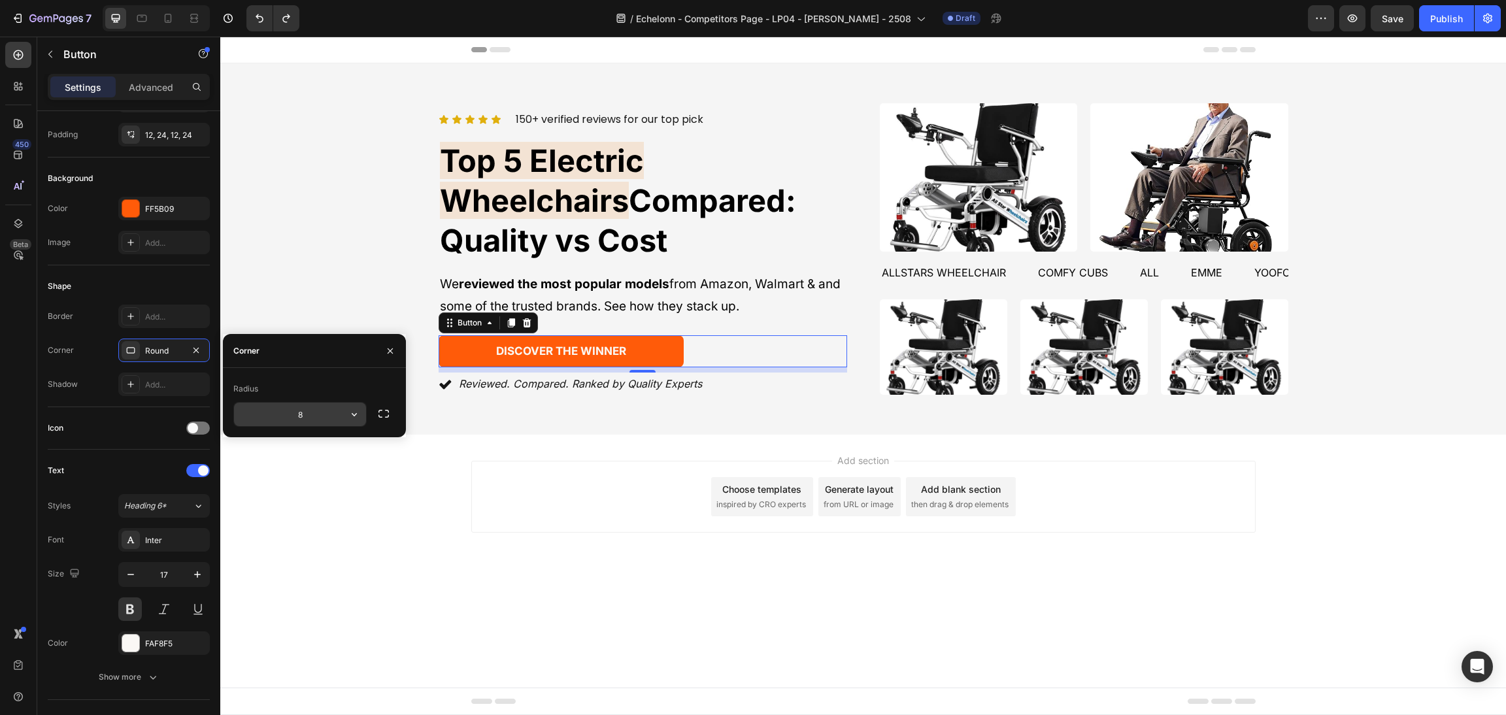
click at [331, 416] on input "8" at bounding box center [300, 415] width 132 height 24
type input "9000"
click at [1275, 479] on div "Add section Choose templates inspired by CRO experts Generate layout from URL o…" at bounding box center [862, 515] width 1285 height 161
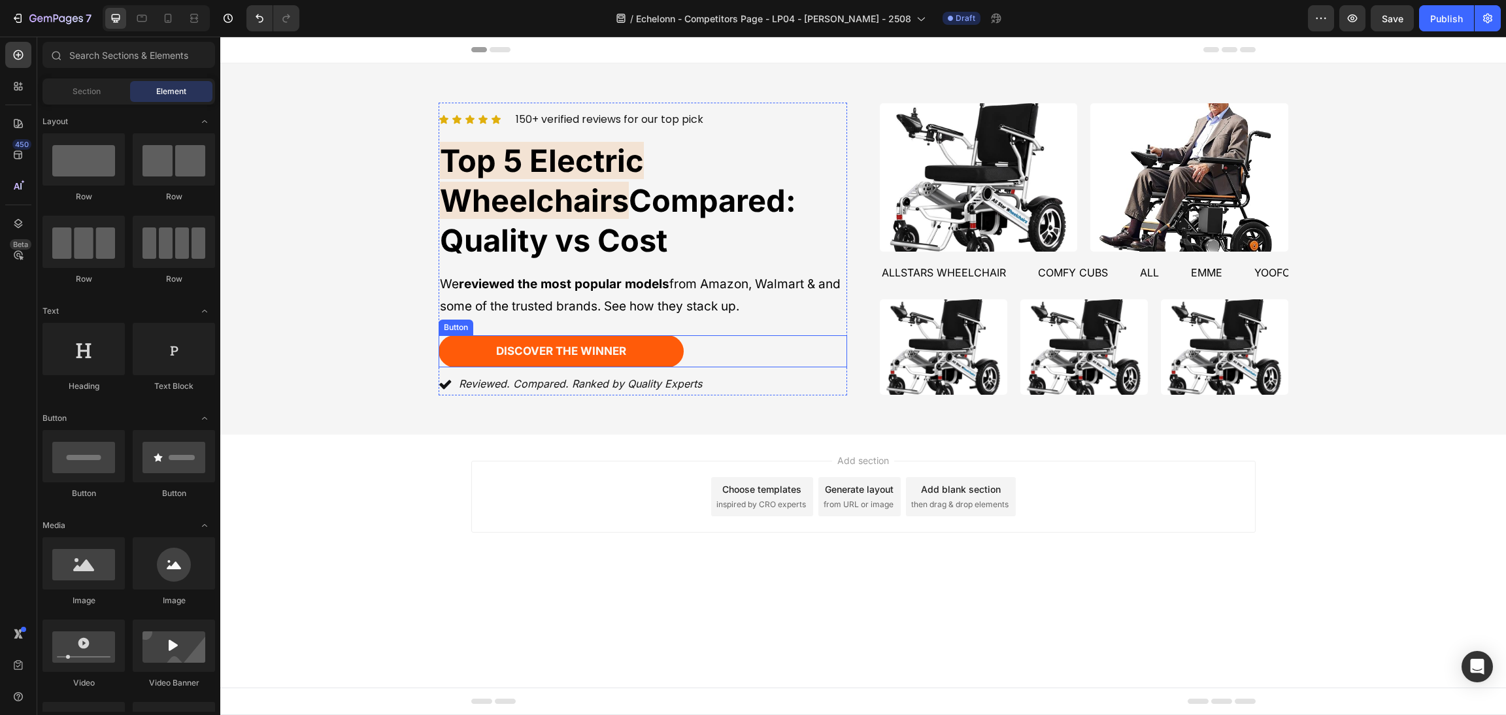
click at [762, 335] on div "discover the winner [PERSON_NAME]" at bounding box center [643, 351] width 408 height 33
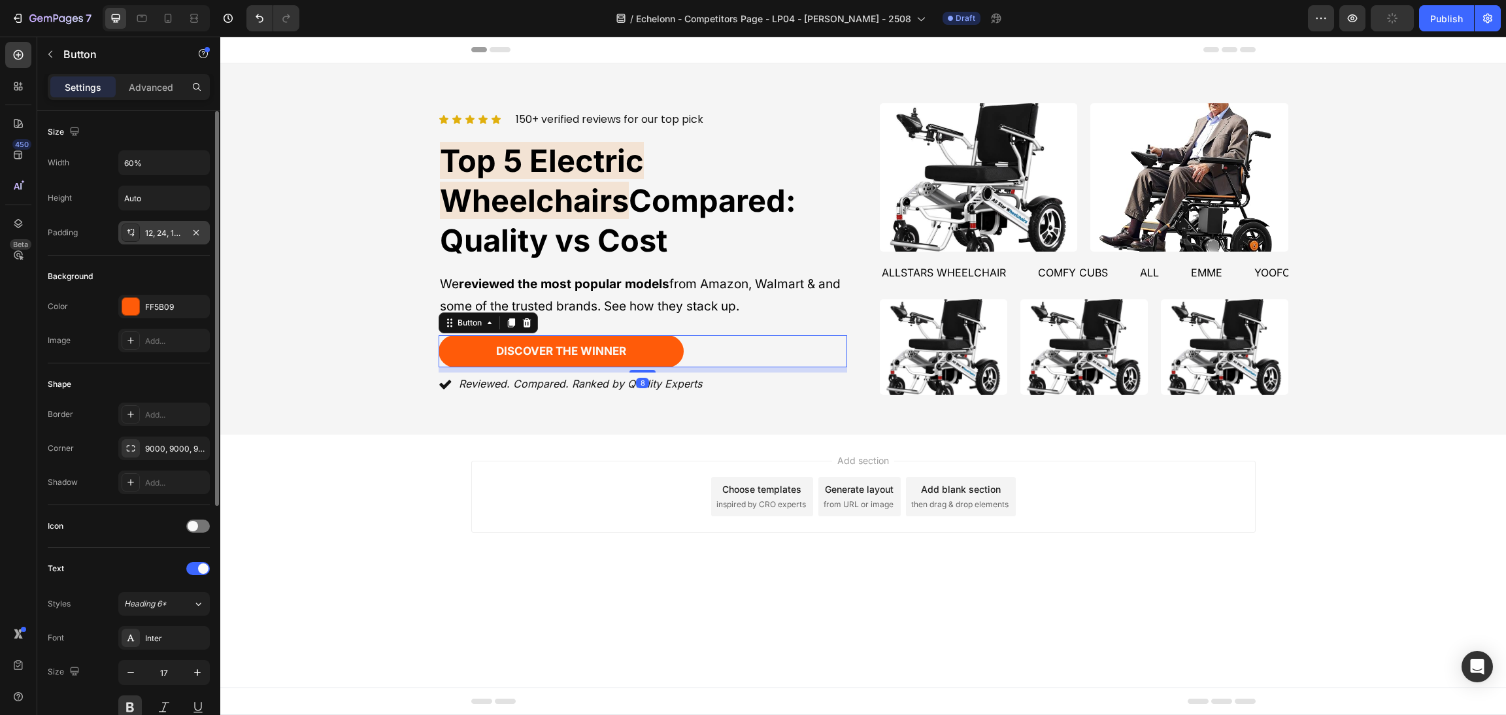
click at [156, 235] on div "12, 24, 12, 24" at bounding box center [164, 233] width 38 height 12
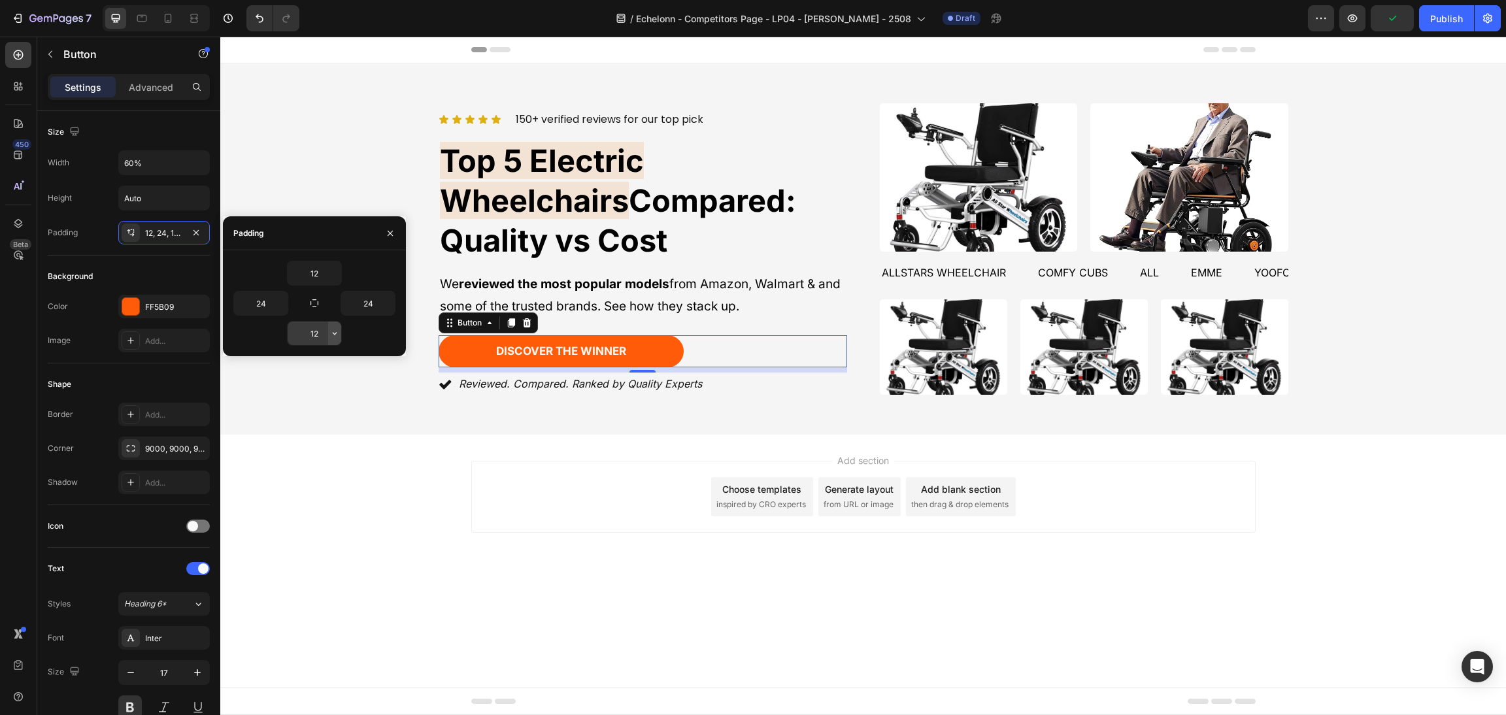
drag, startPoint x: 340, startPoint y: 326, endPoint x: 336, endPoint y: 333, distance: 8.2
click at [335, 326] on button "button" at bounding box center [334, 334] width 13 height 24
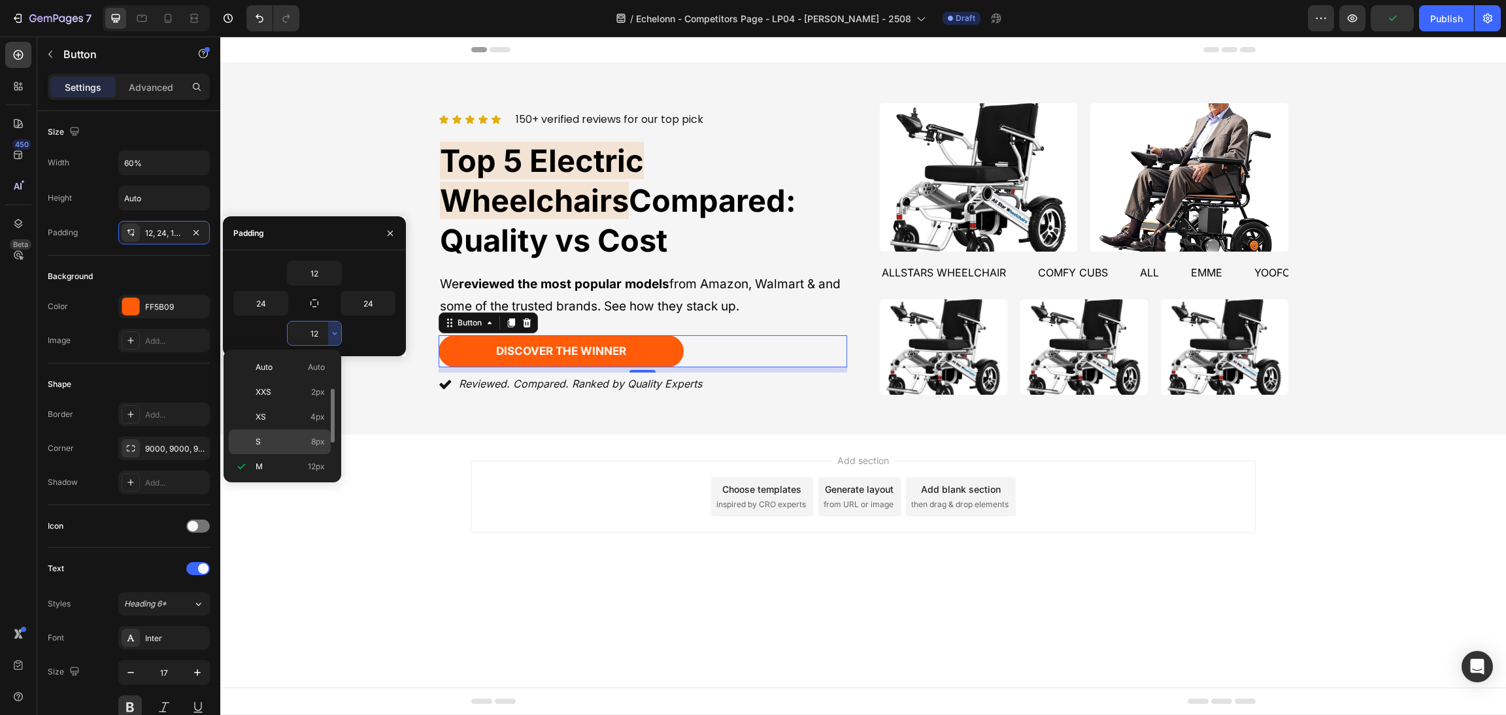
scroll to position [24, 0]
click at [310, 480] on div "L 16px" at bounding box center [280, 492] width 102 height 25
type input "16"
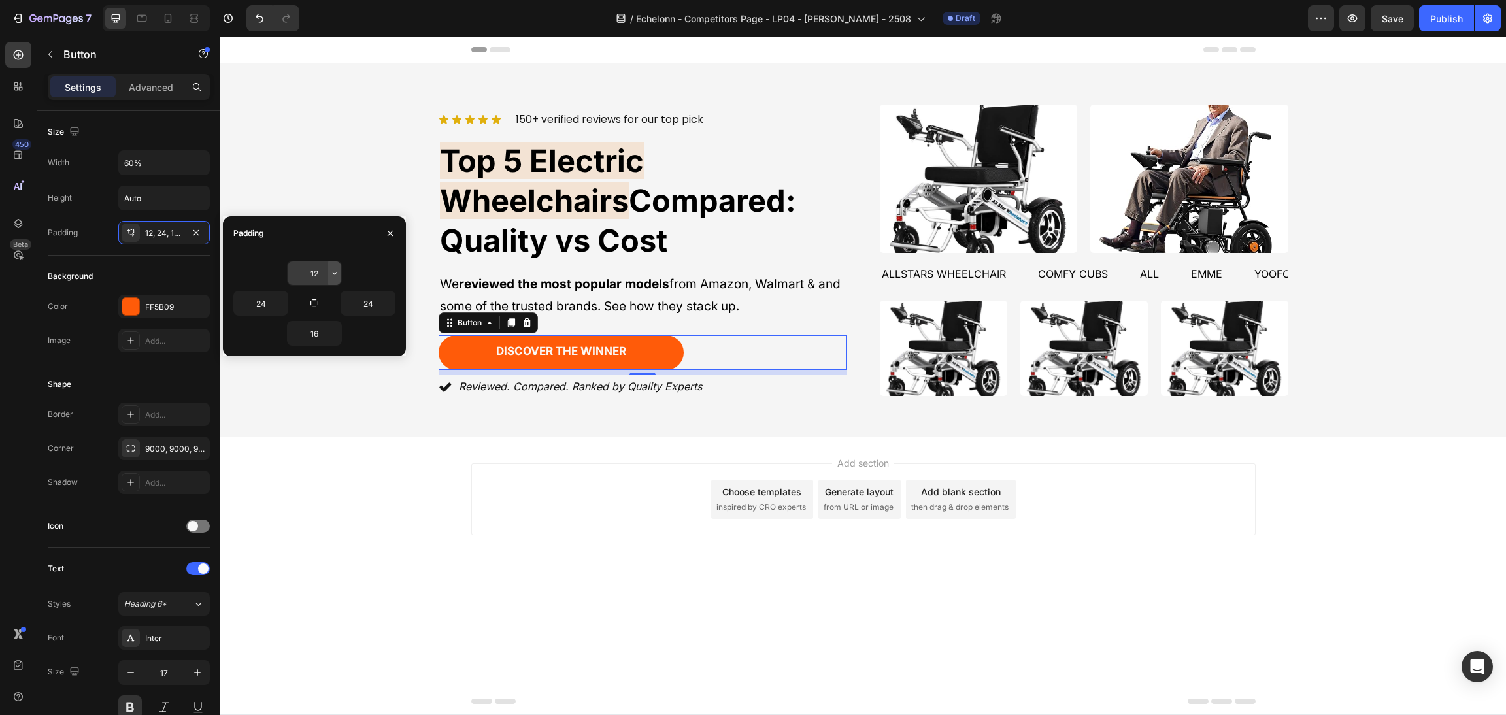
click at [332, 275] on icon "button" at bounding box center [334, 273] width 10 height 10
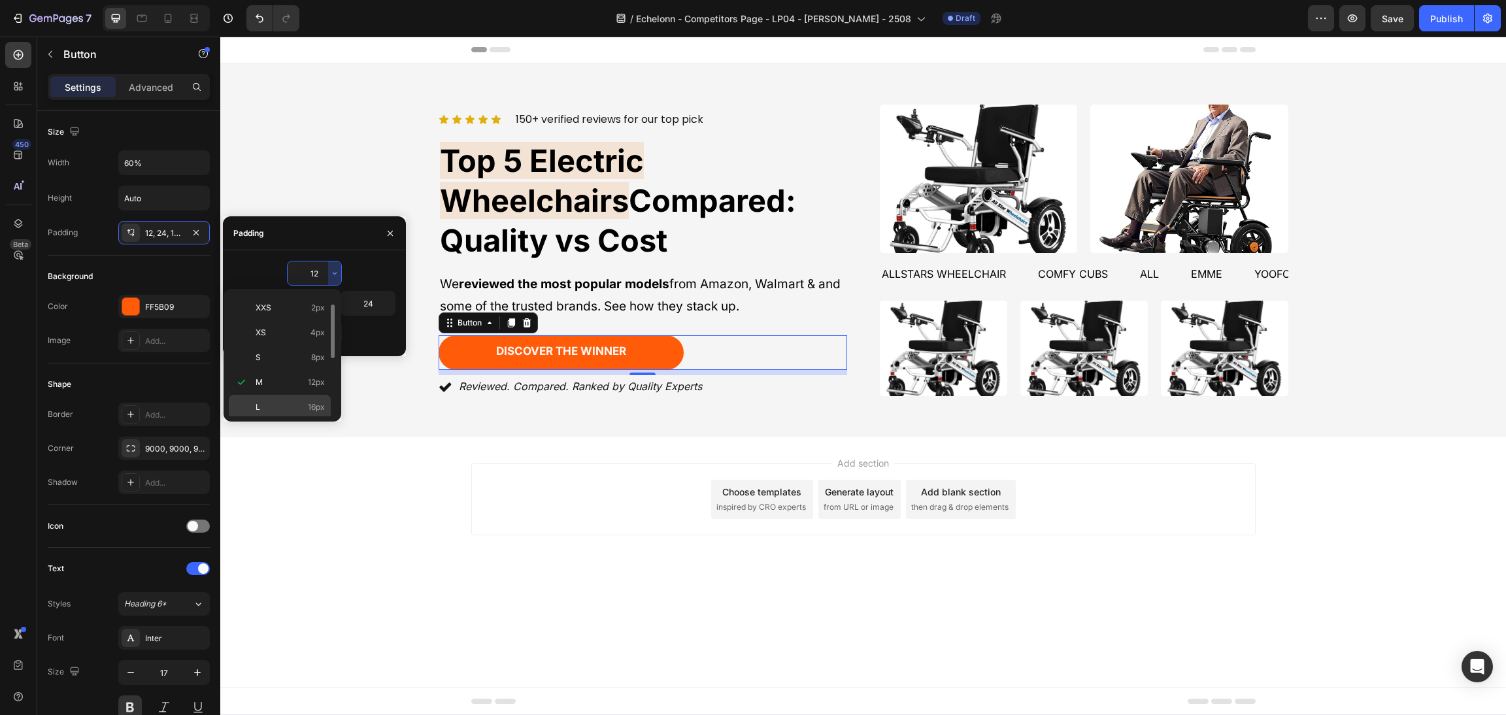
click at [312, 408] on span "16px" at bounding box center [316, 407] width 17 height 12
type input "16"
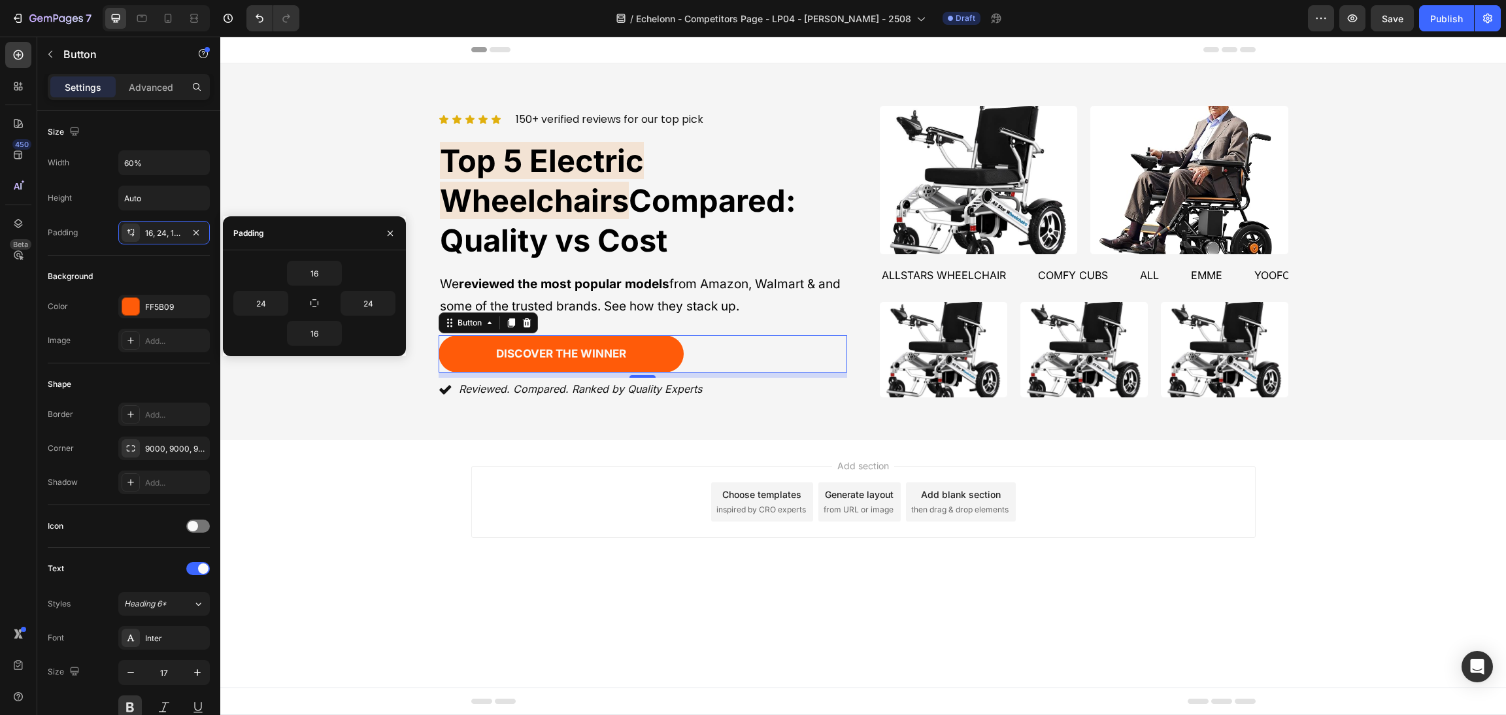
click at [425, 468] on div "Add section Choose templates inspired by CRO experts Generate layout from URL o…" at bounding box center [862, 520] width 1285 height 161
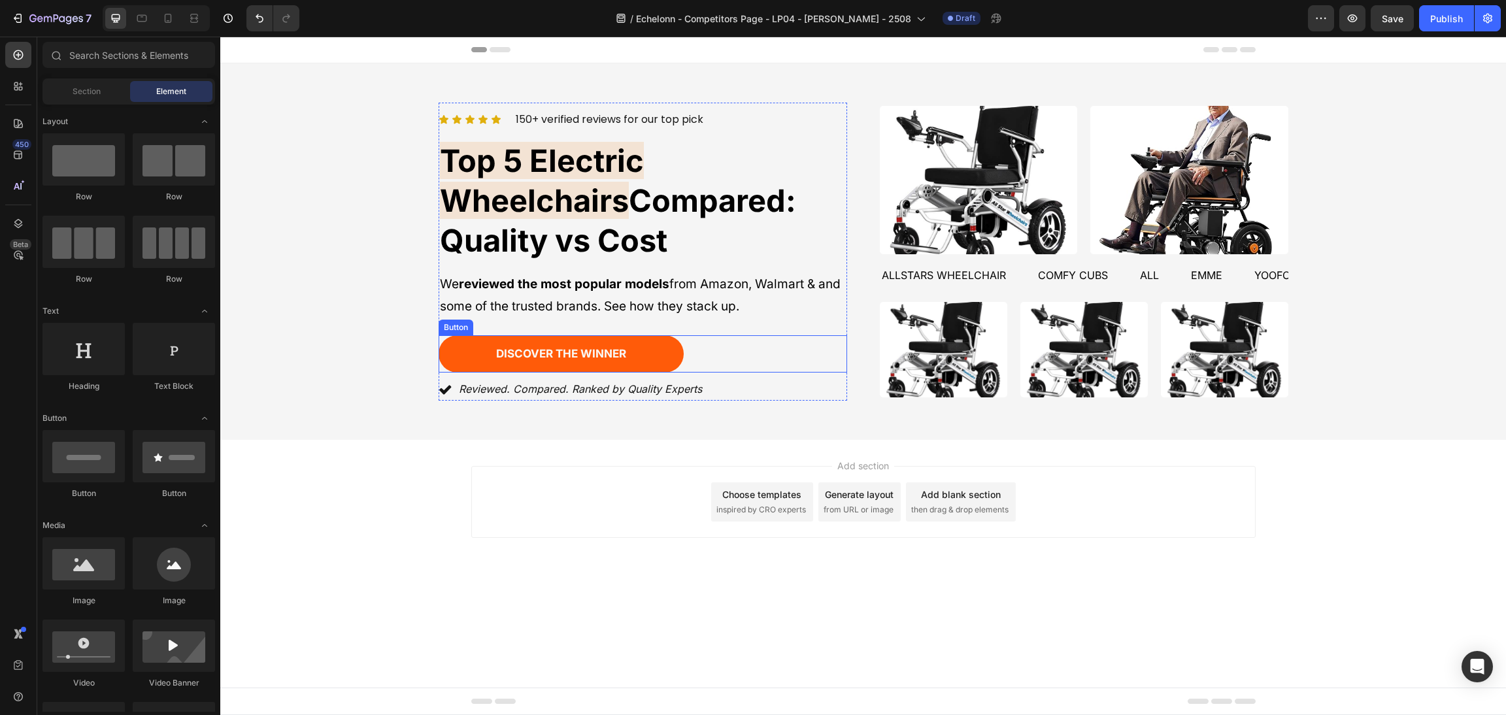
click at [720, 335] on div "discover the winner [PERSON_NAME]" at bounding box center [643, 354] width 408 height 38
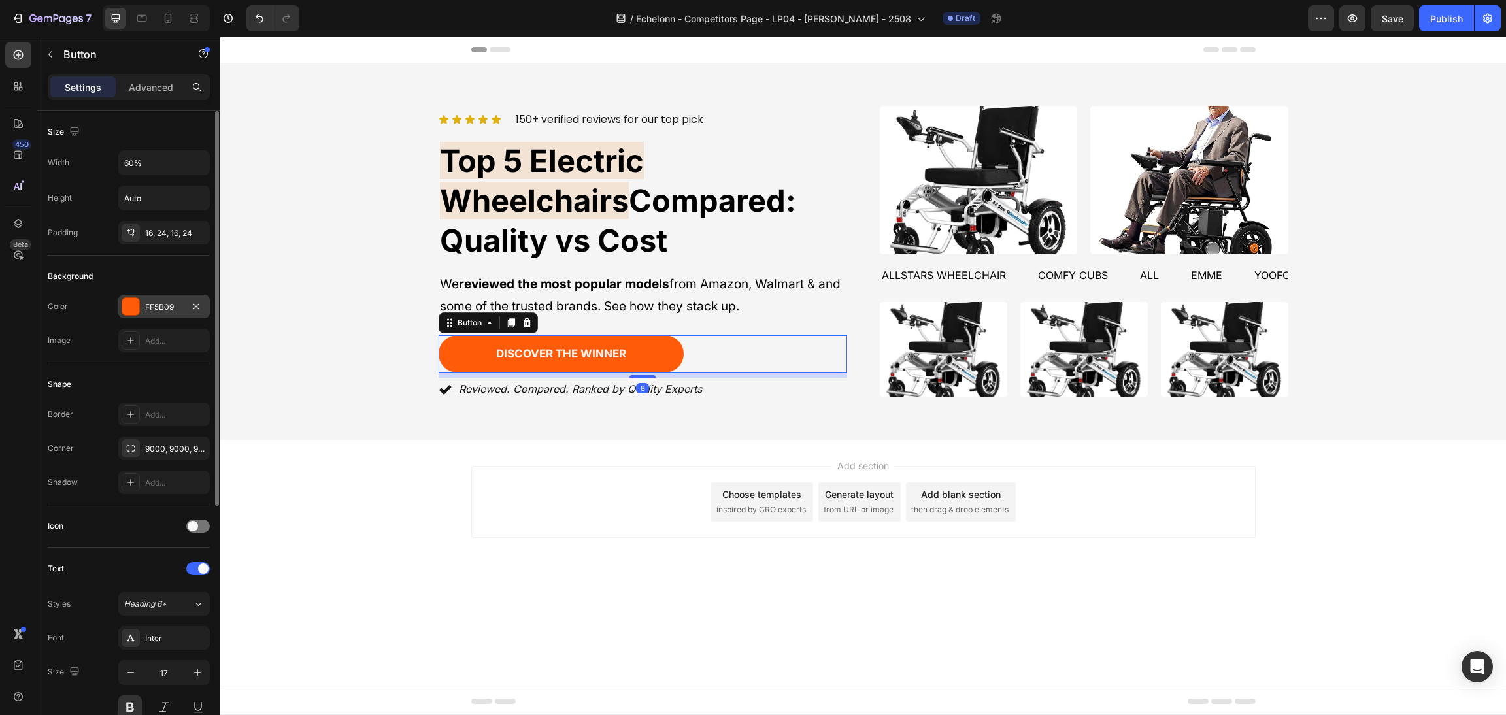
click at [133, 304] on div at bounding box center [130, 306] width 17 height 17
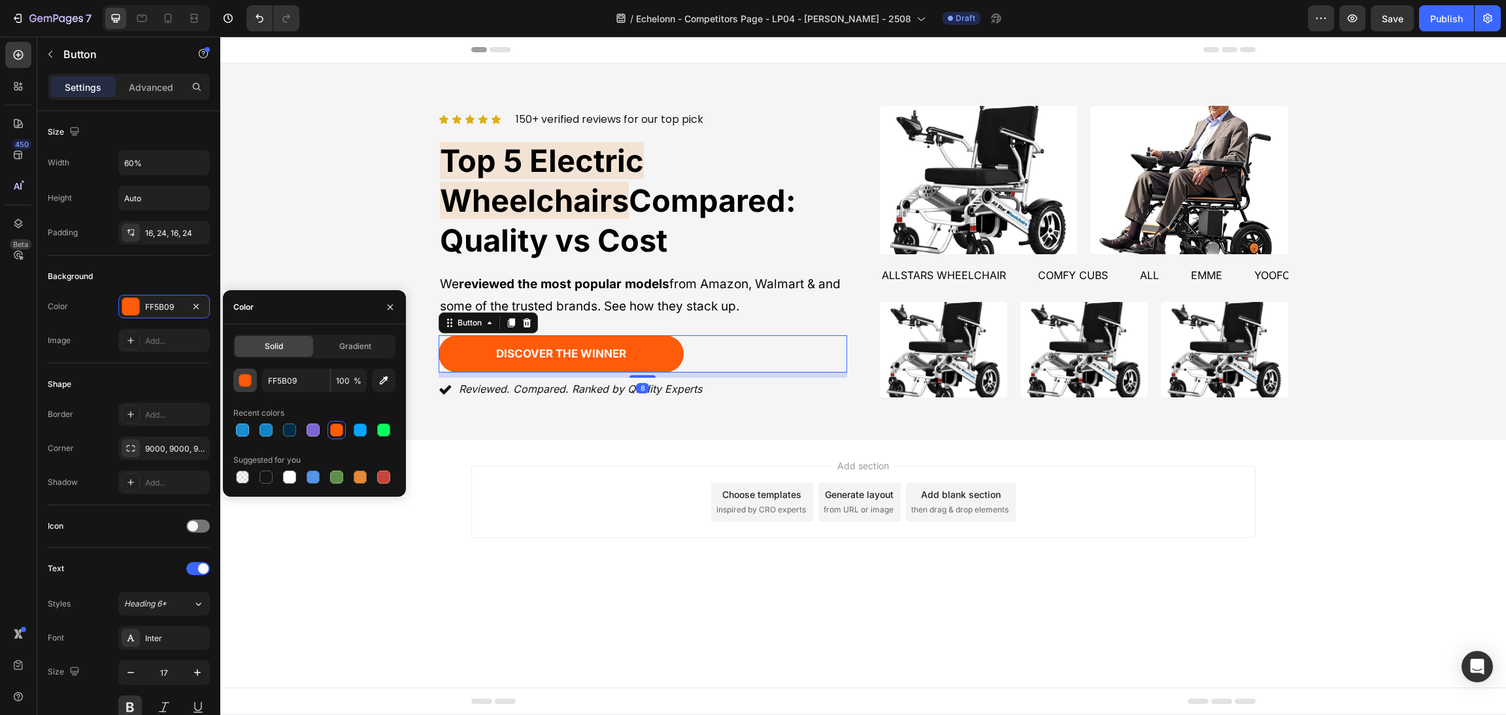
click at [250, 378] on button "button" at bounding box center [245, 381] width 24 height 24
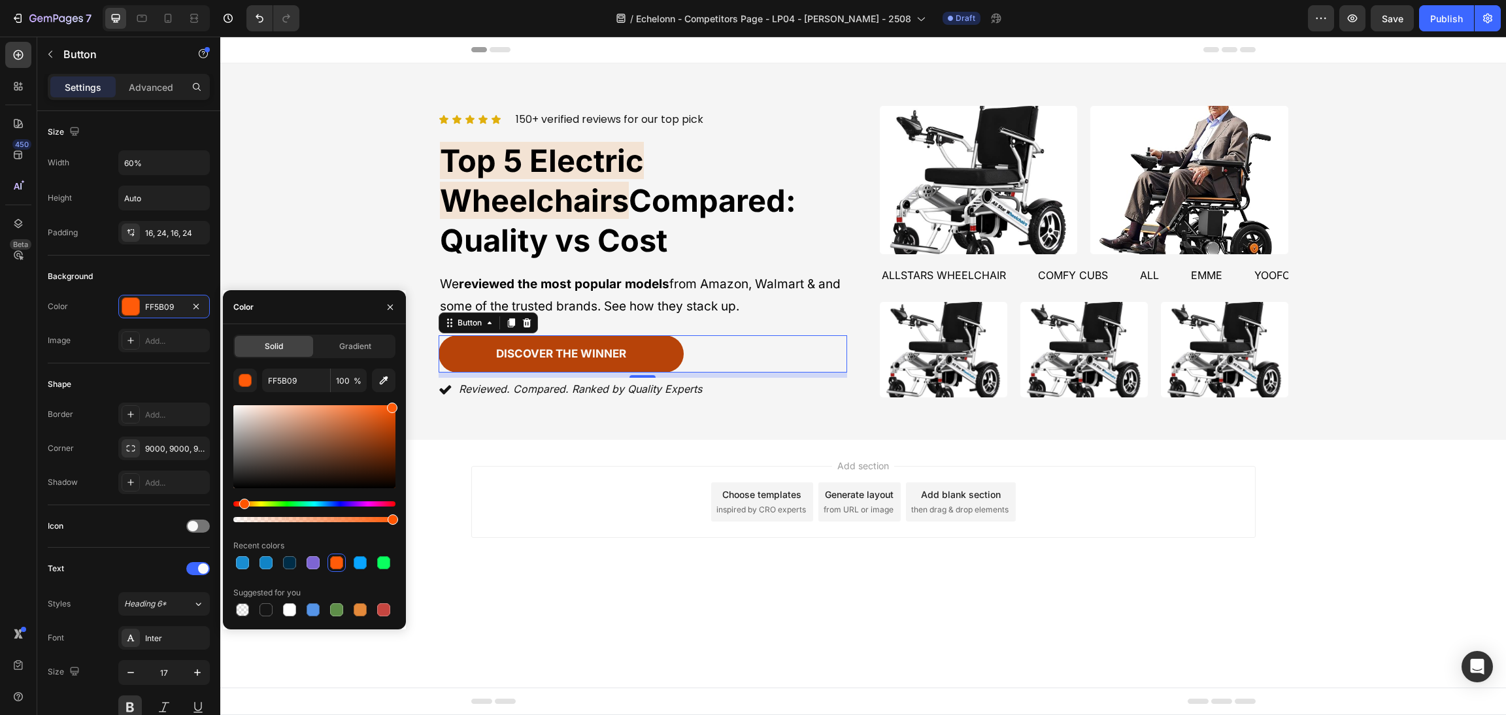
click at [388, 428] on div at bounding box center [314, 446] width 162 height 83
click at [384, 412] on div at bounding box center [314, 446] width 162 height 83
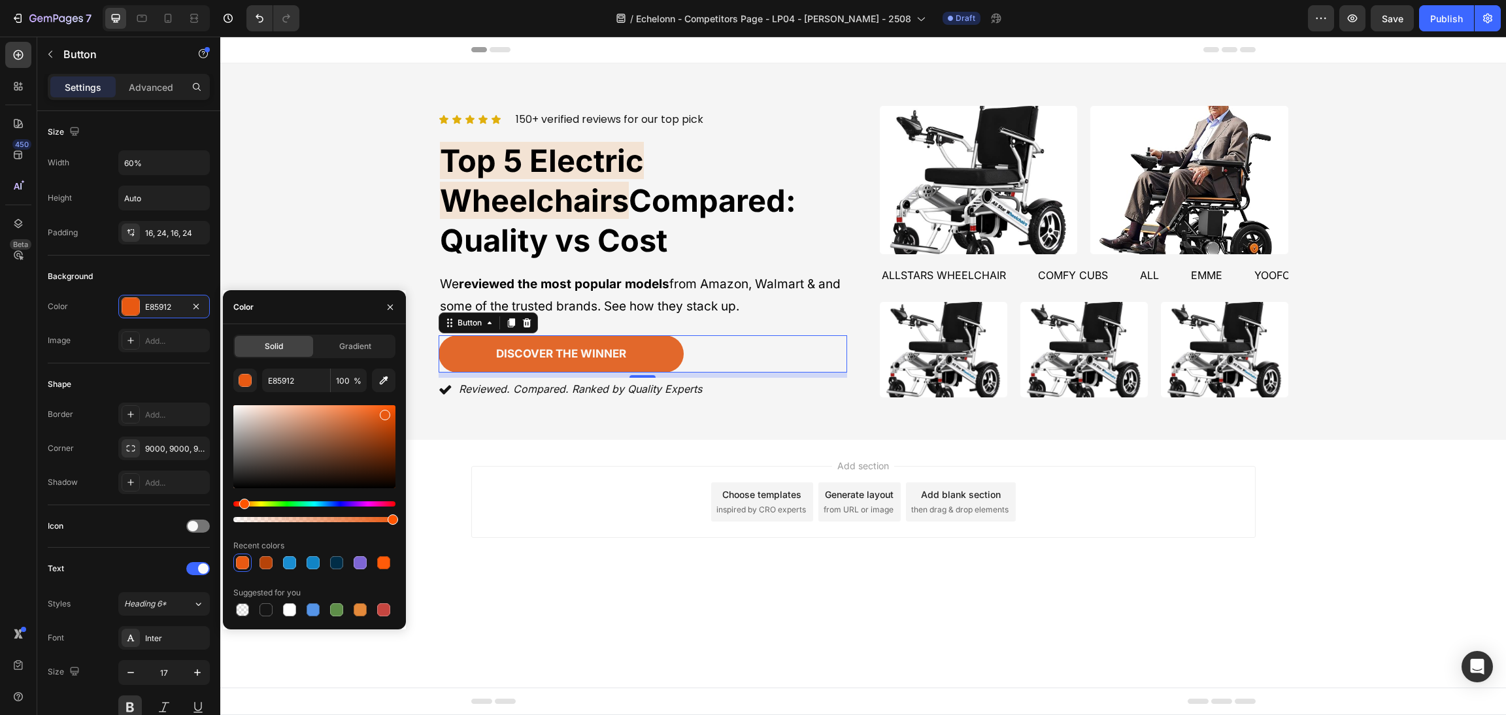
click at [365, 414] on div at bounding box center [314, 446] width 162 height 83
type input "E2682B"
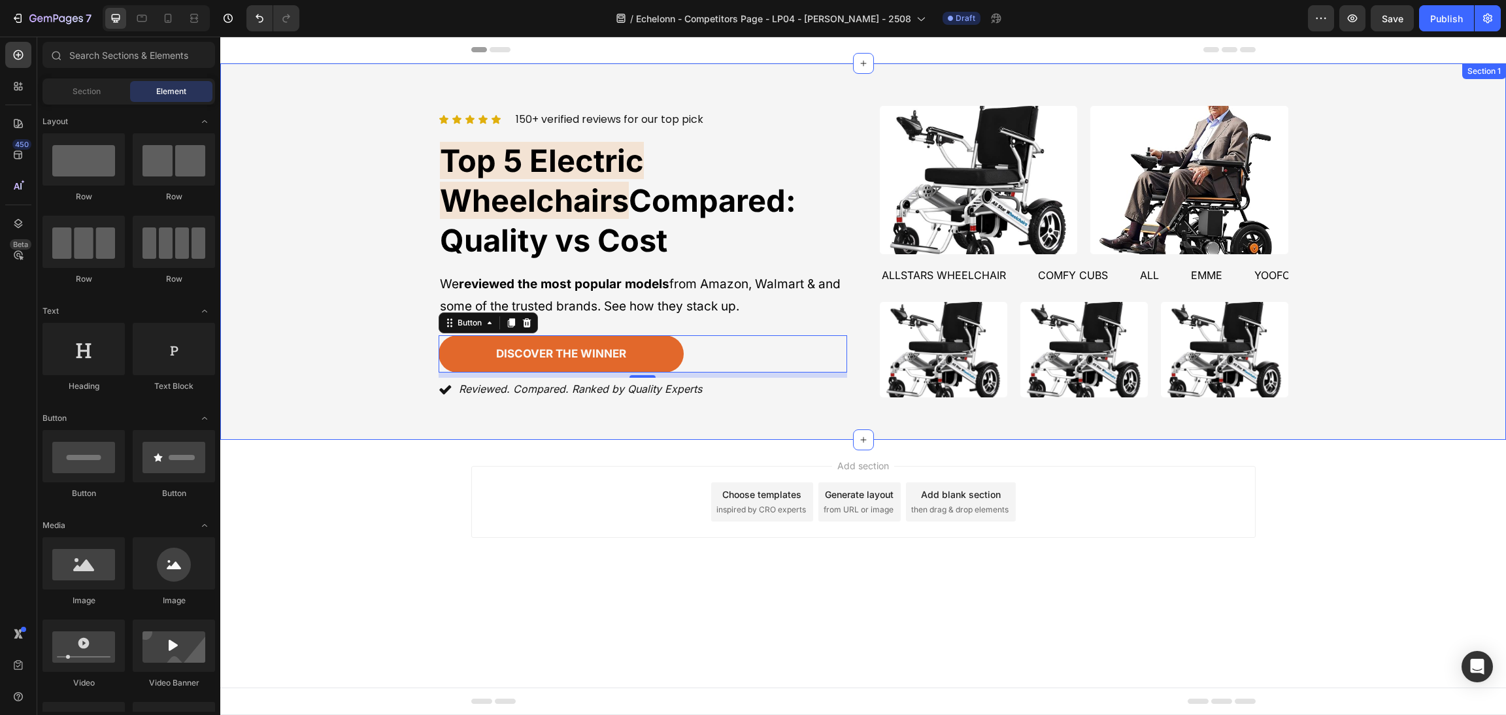
click at [618, 458] on div "Add section Choose templates inspired by CRO experts Generate layout from URL o…" at bounding box center [862, 520] width 1285 height 161
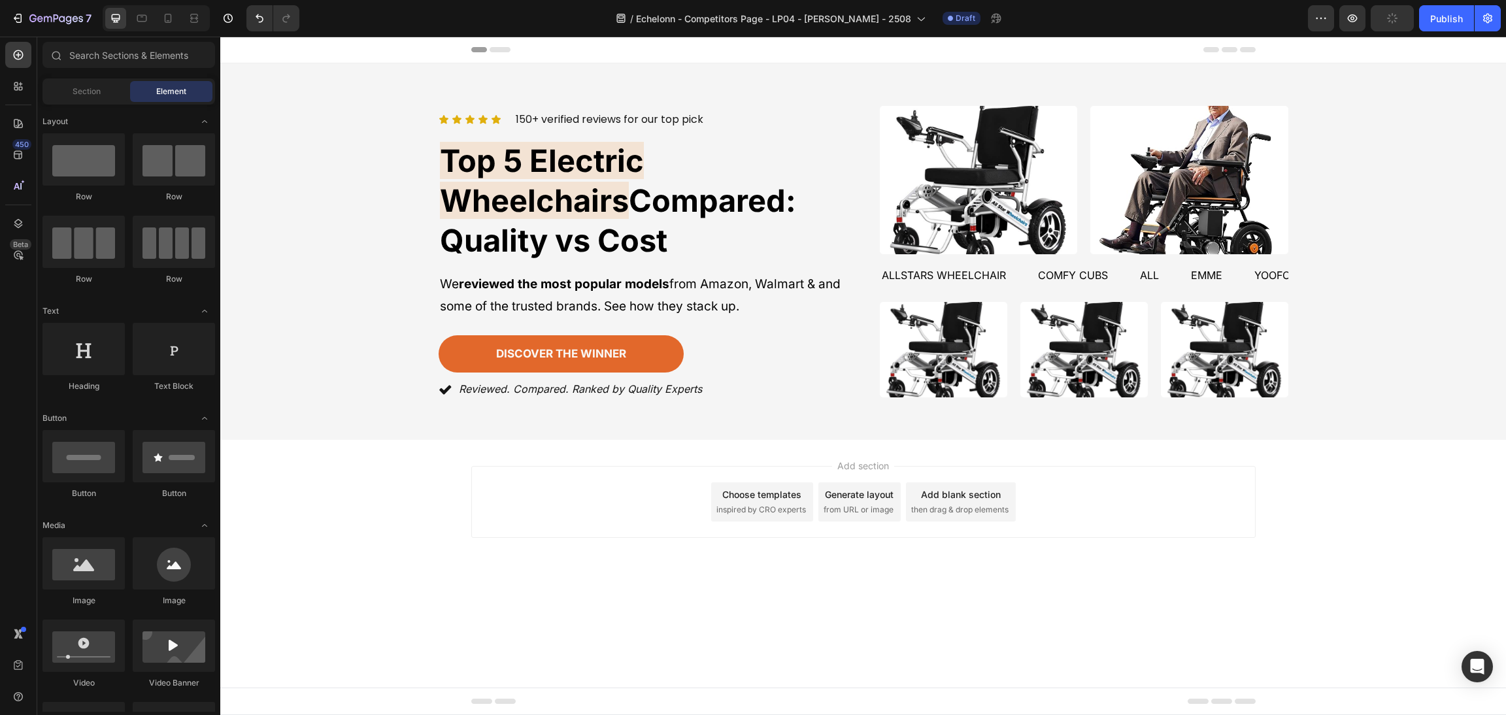
click at [590, 471] on div "Add section Choose templates inspired by CRO experts Generate layout from URL o…" at bounding box center [863, 502] width 784 height 72
drag, startPoint x: 1377, startPoint y: 533, endPoint x: 1252, endPoint y: 546, distance: 125.5
click at [1288, 550] on div "Add section Choose templates inspired by CRO experts Generate layout from URL o…" at bounding box center [862, 520] width 1285 height 161
click at [880, 327] on img at bounding box center [943, 349] width 127 height 95
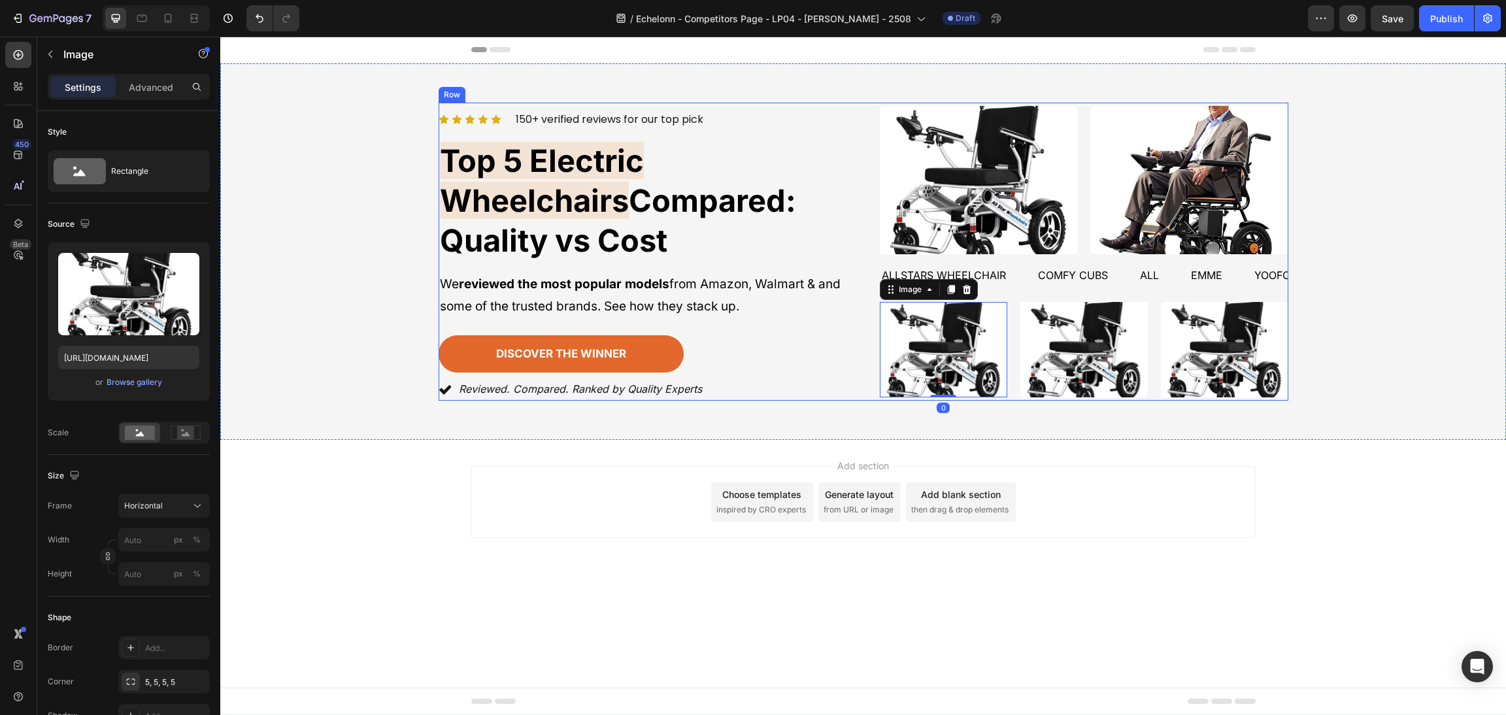
click at [839, 335] on div "discover the winner [PERSON_NAME]" at bounding box center [643, 354] width 408 height 38
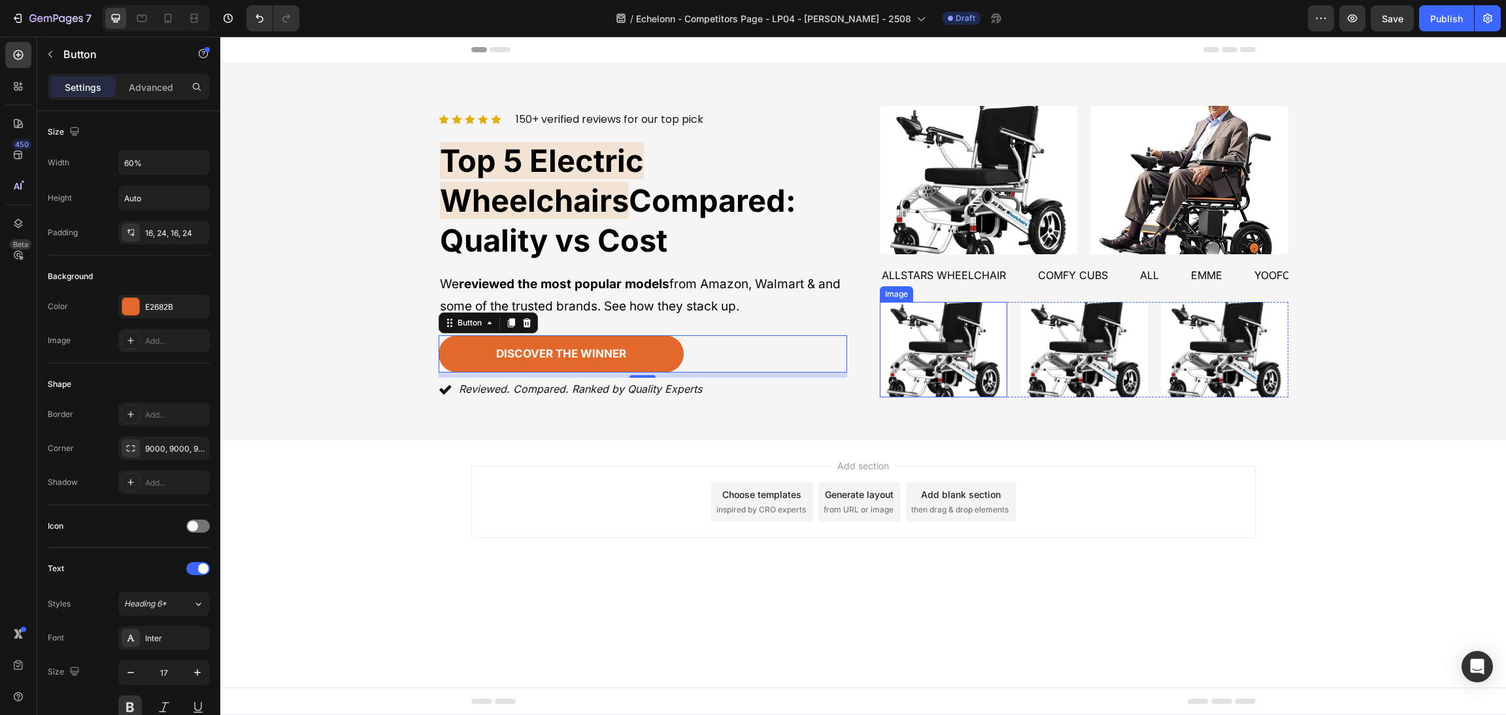
click at [949, 350] on img at bounding box center [943, 349] width 127 height 95
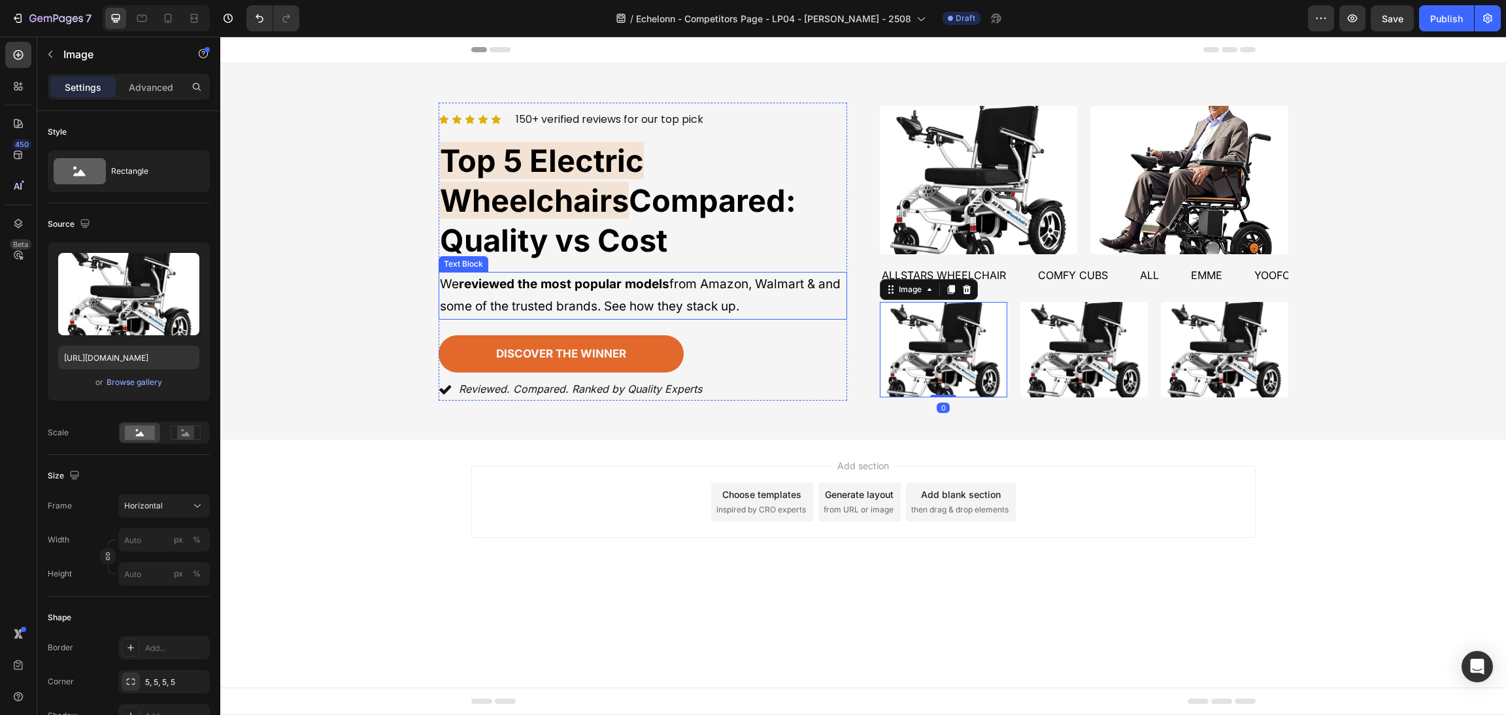
click at [728, 273] on p "We reviewed the most popular models from Amazon, Walmart & and some of the trus…" at bounding box center [643, 295] width 406 height 44
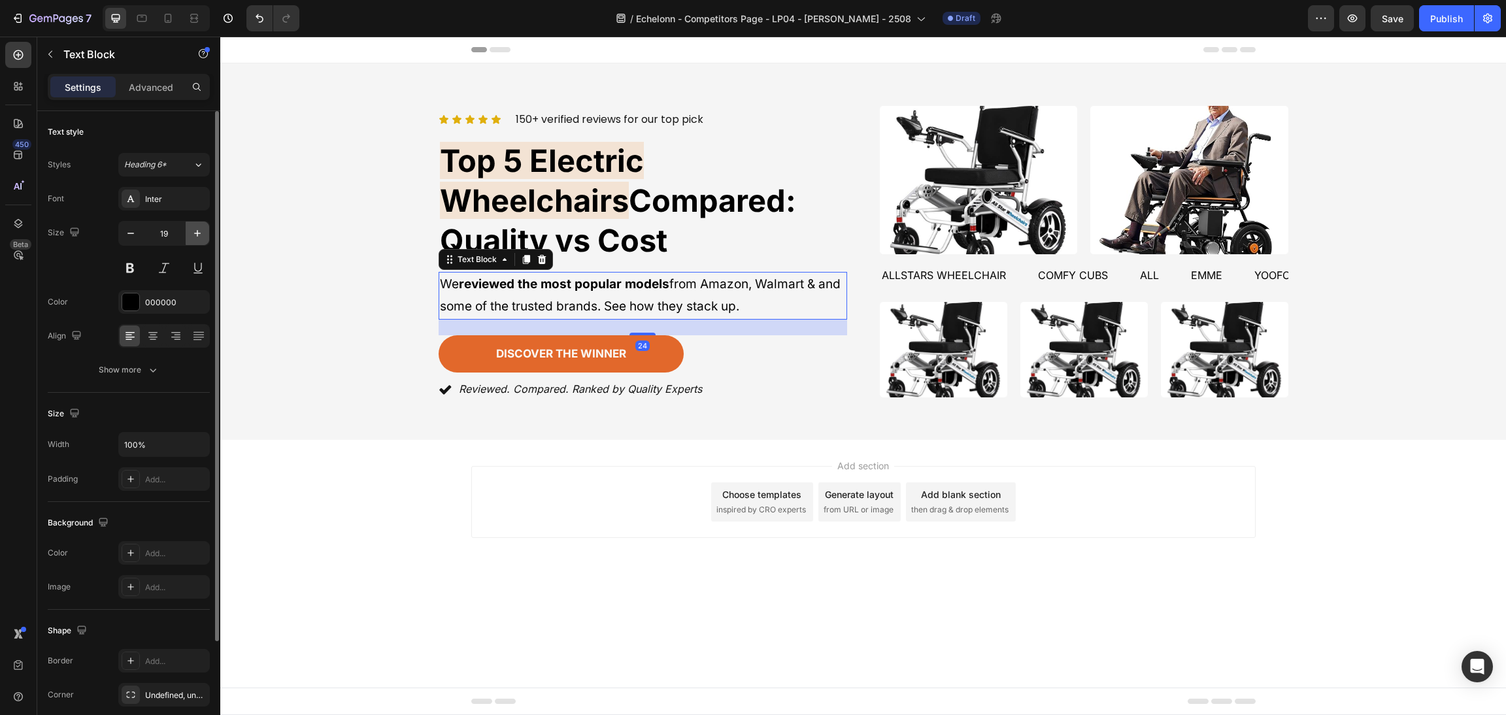
click at [189, 233] on button "button" at bounding box center [198, 234] width 24 height 24
type input "20"
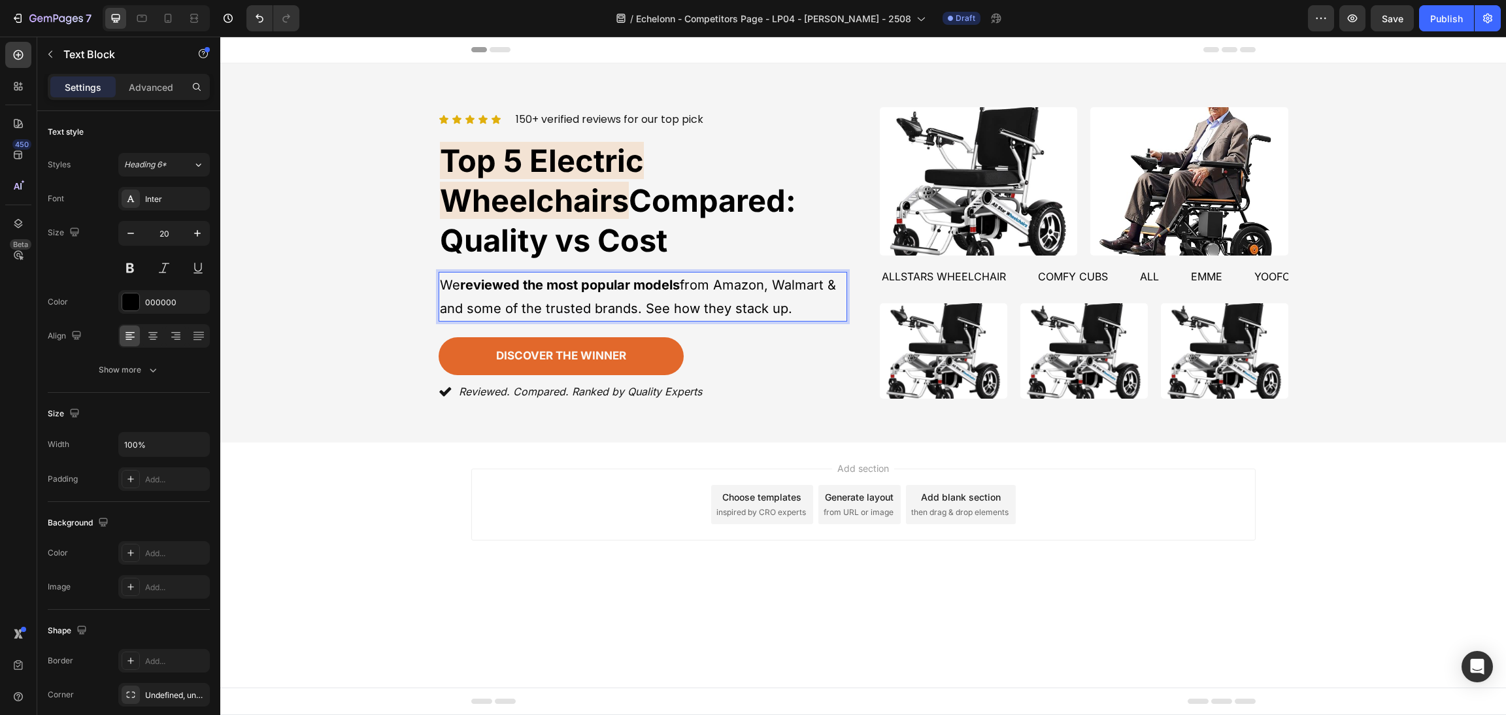
click at [695, 217] on span "Compared: Quality vs Cost" at bounding box center [618, 220] width 356 height 77
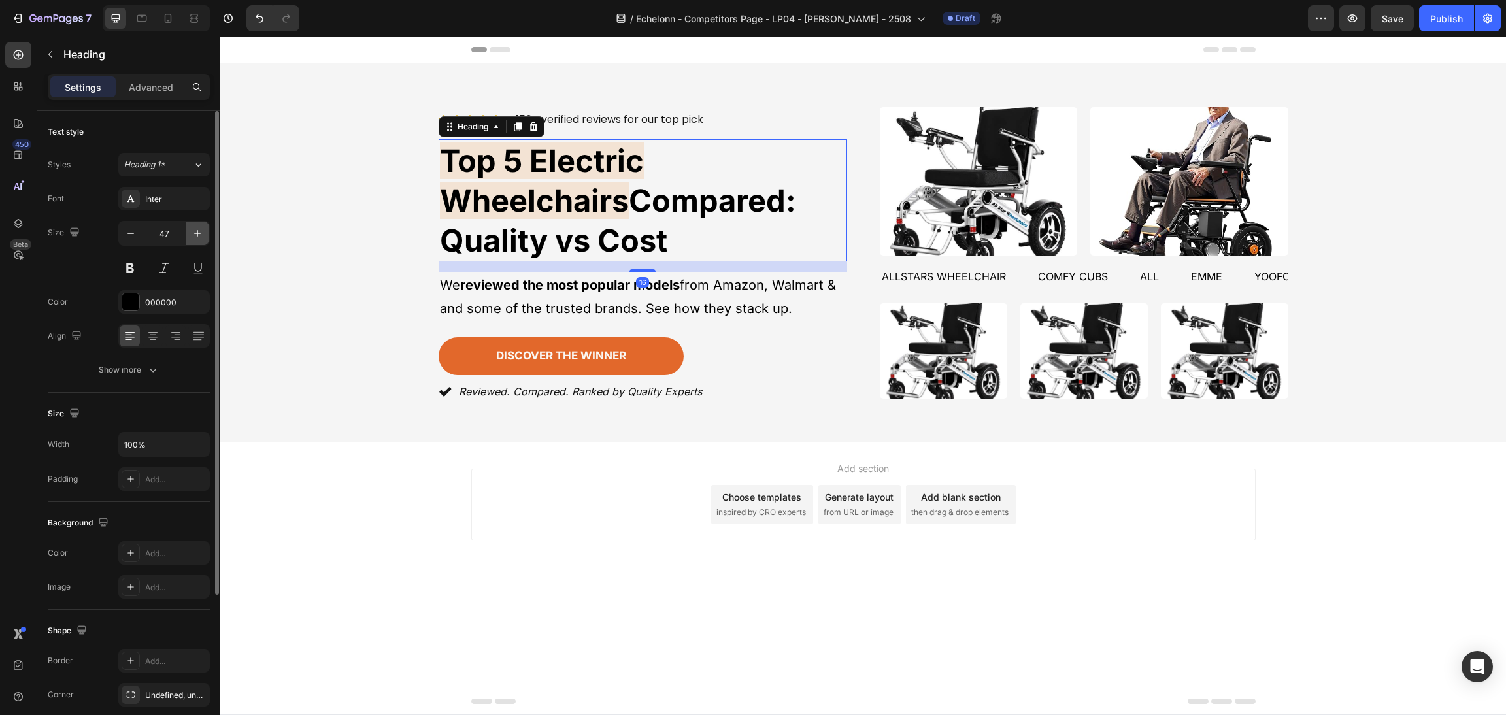
click at [199, 235] on icon "button" at bounding box center [197, 233] width 13 height 13
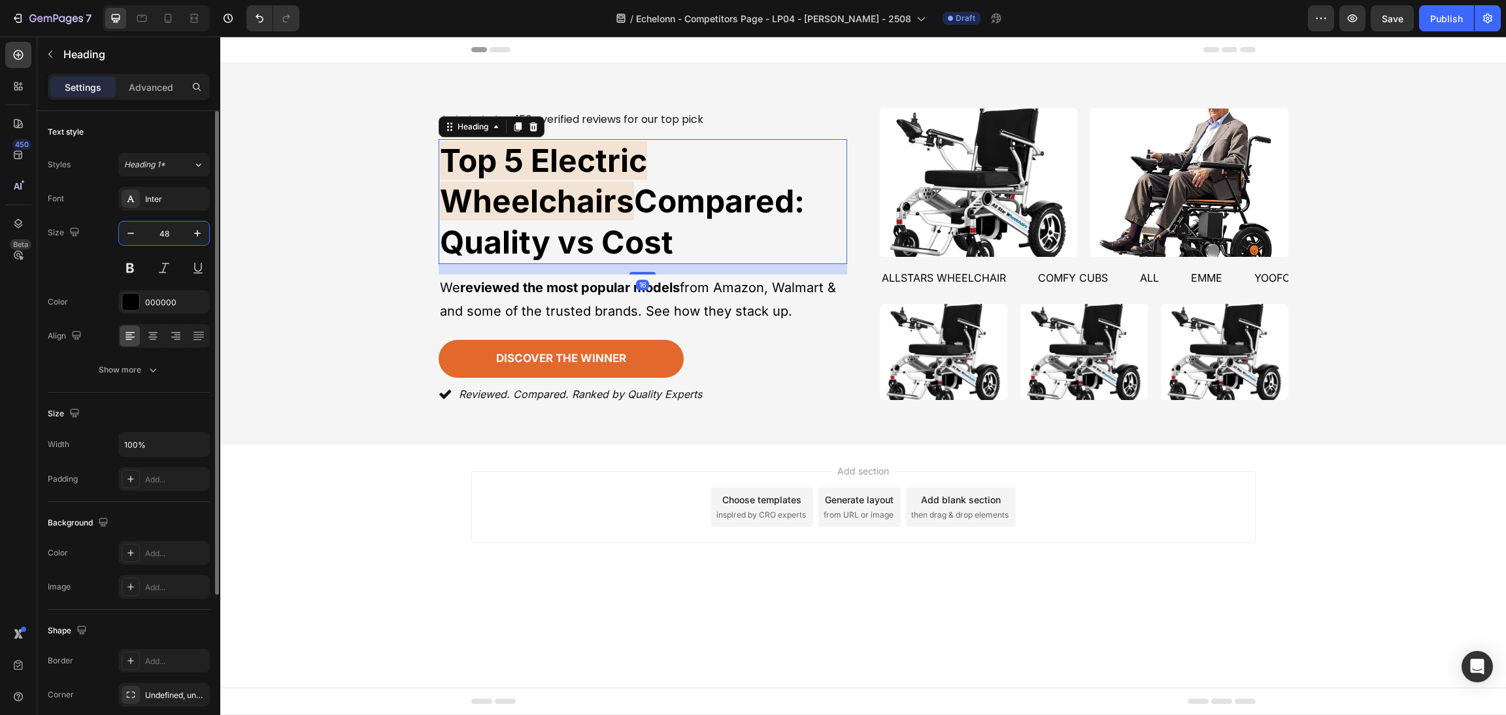
click at [142, 231] on input "48" at bounding box center [163, 234] width 43 height 24
click at [129, 228] on icon "button" at bounding box center [130, 233] width 13 height 13
type input "47"
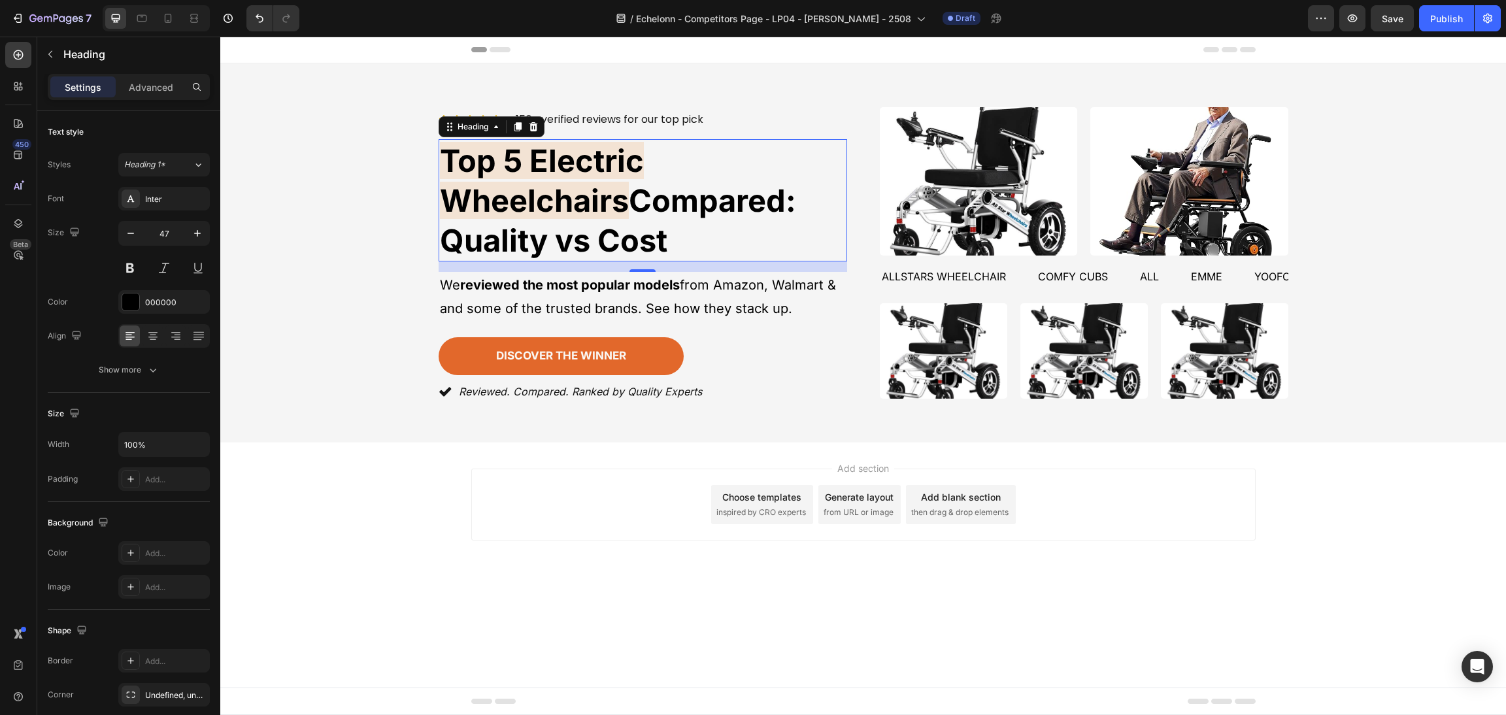
click at [1201, 535] on div "Add section Choose templates inspired by CRO experts Generate layout from URL o…" at bounding box center [862, 522] width 1285 height 161
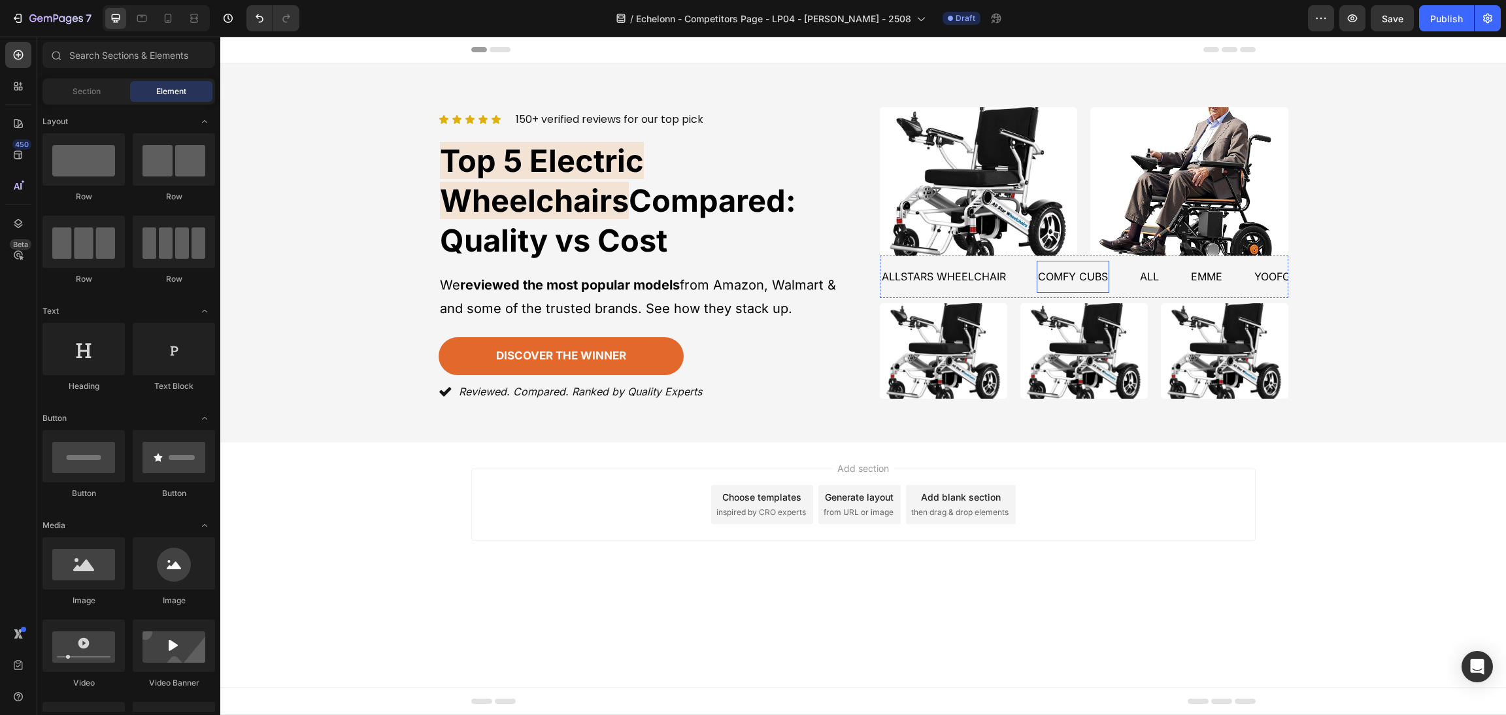
click at [1076, 269] on p "comfy cubs" at bounding box center [1073, 276] width 70 height 19
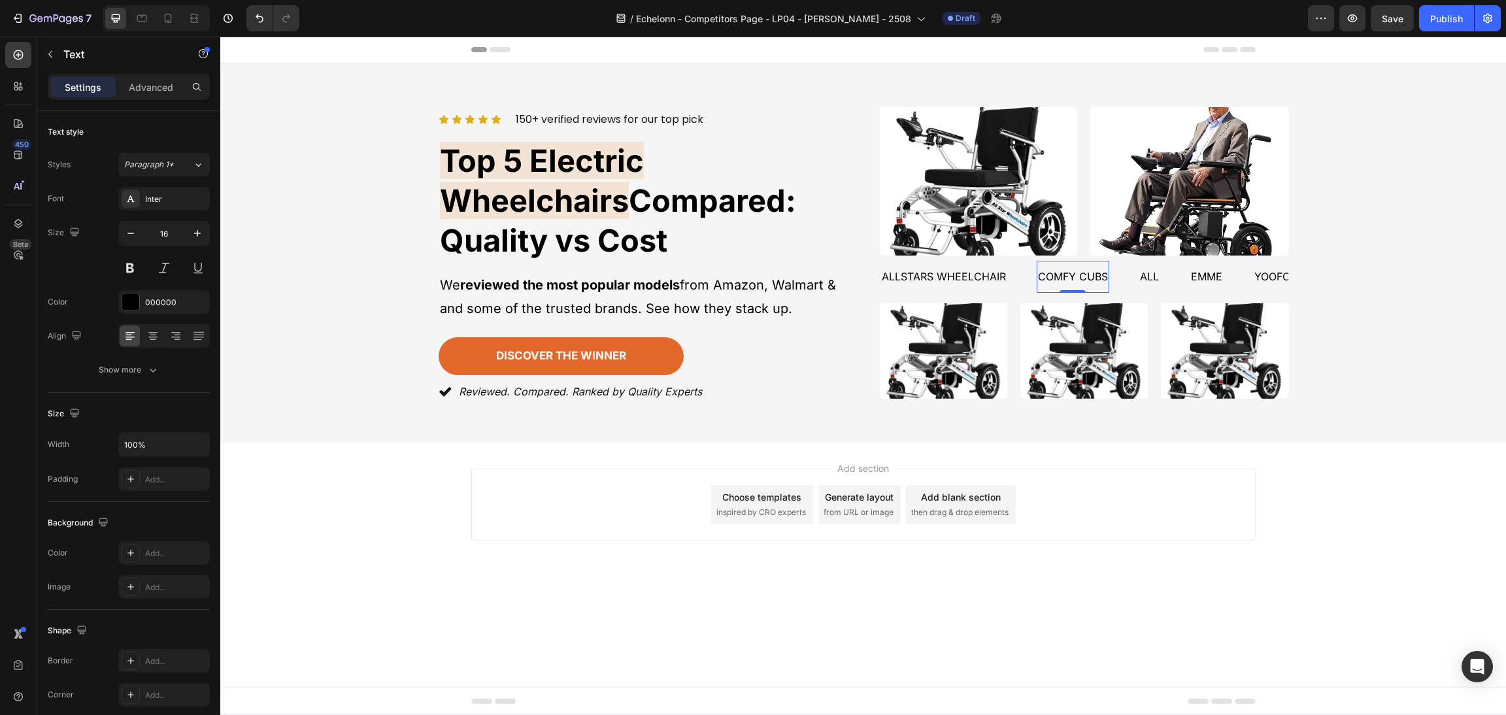
click at [1099, 274] on p "comfy cubs" at bounding box center [1073, 276] width 70 height 19
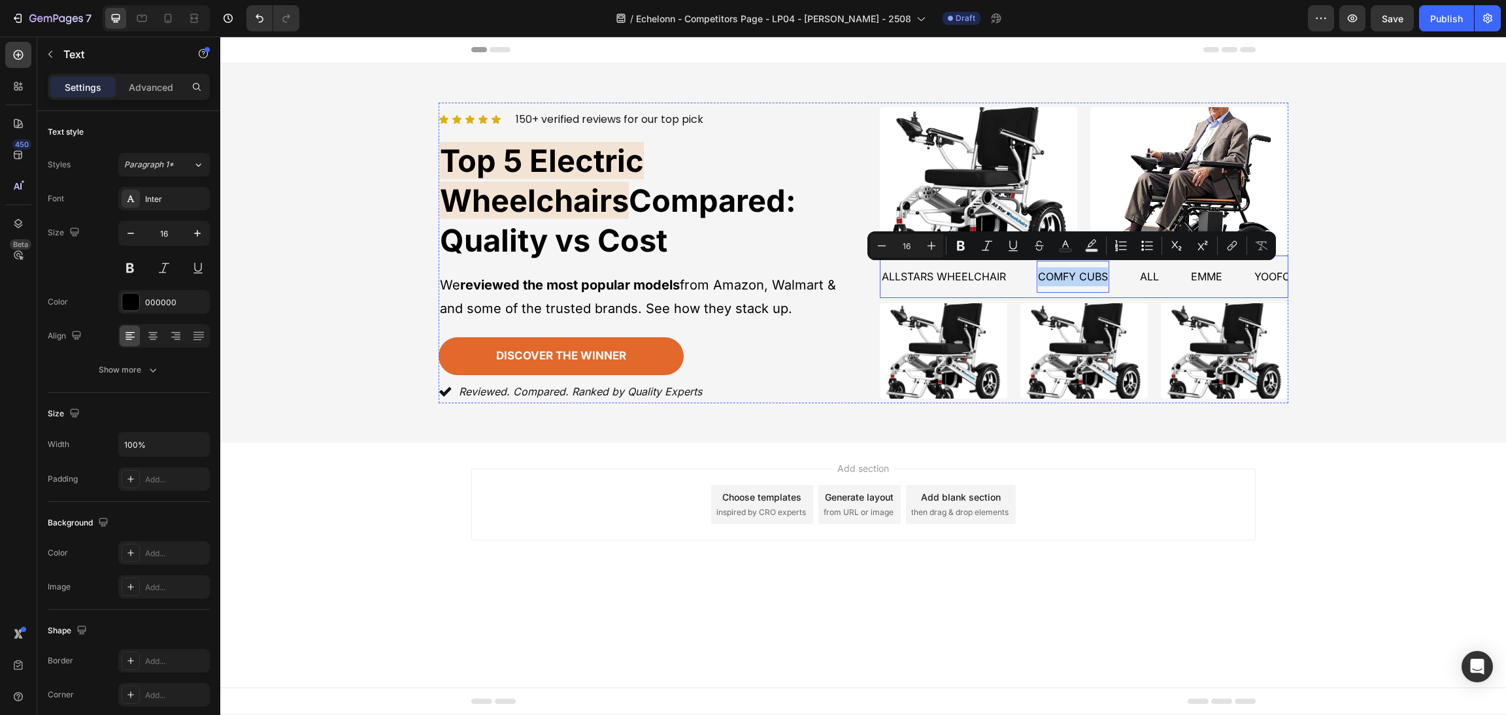
drag, startPoint x: 1107, startPoint y: 273, endPoint x: 1008, endPoint y: 274, distance: 99.4
click at [1008, 274] on div "allstars wheelchair Text comfy cubs Text 0 all Text emme Text Yoofoss Text" at bounding box center [1107, 277] width 454 height 32
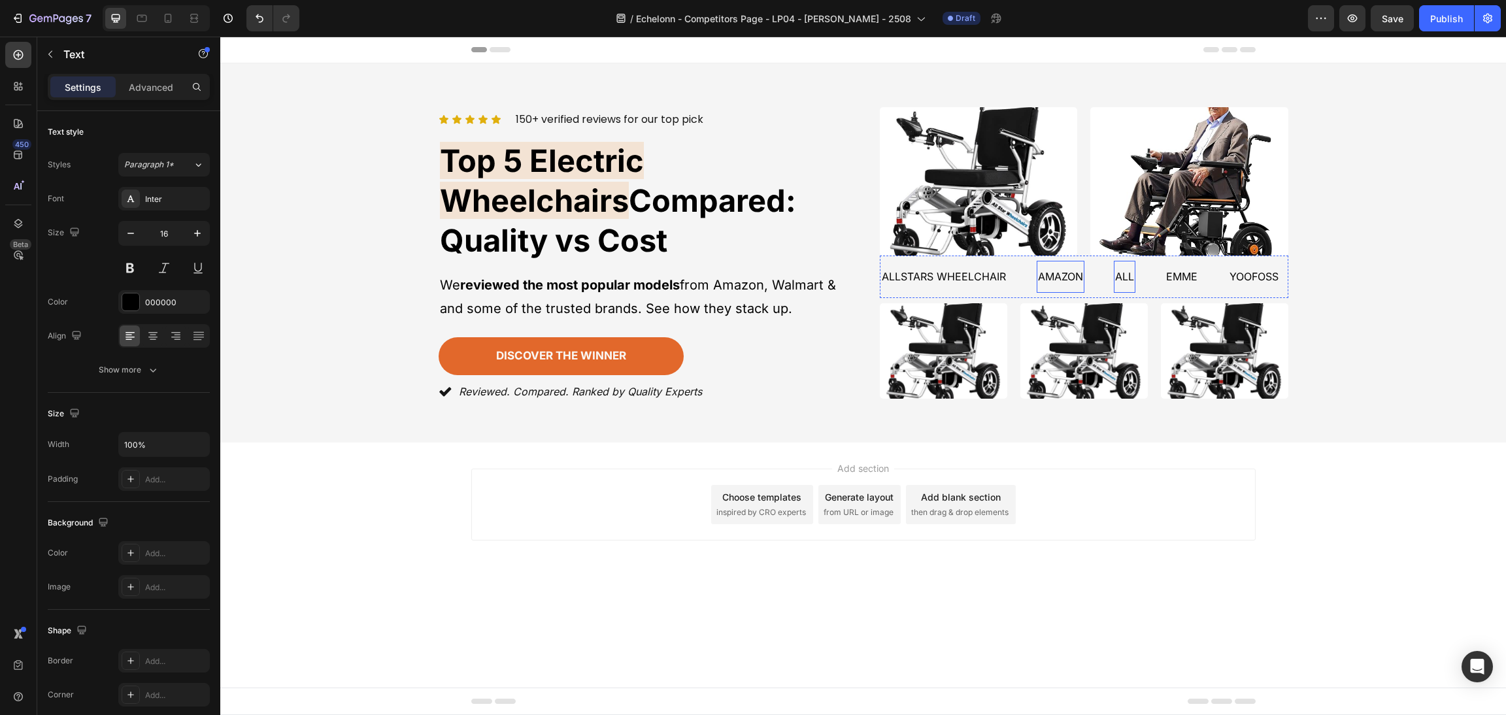
click at [1132, 274] on p "all" at bounding box center [1124, 276] width 19 height 19
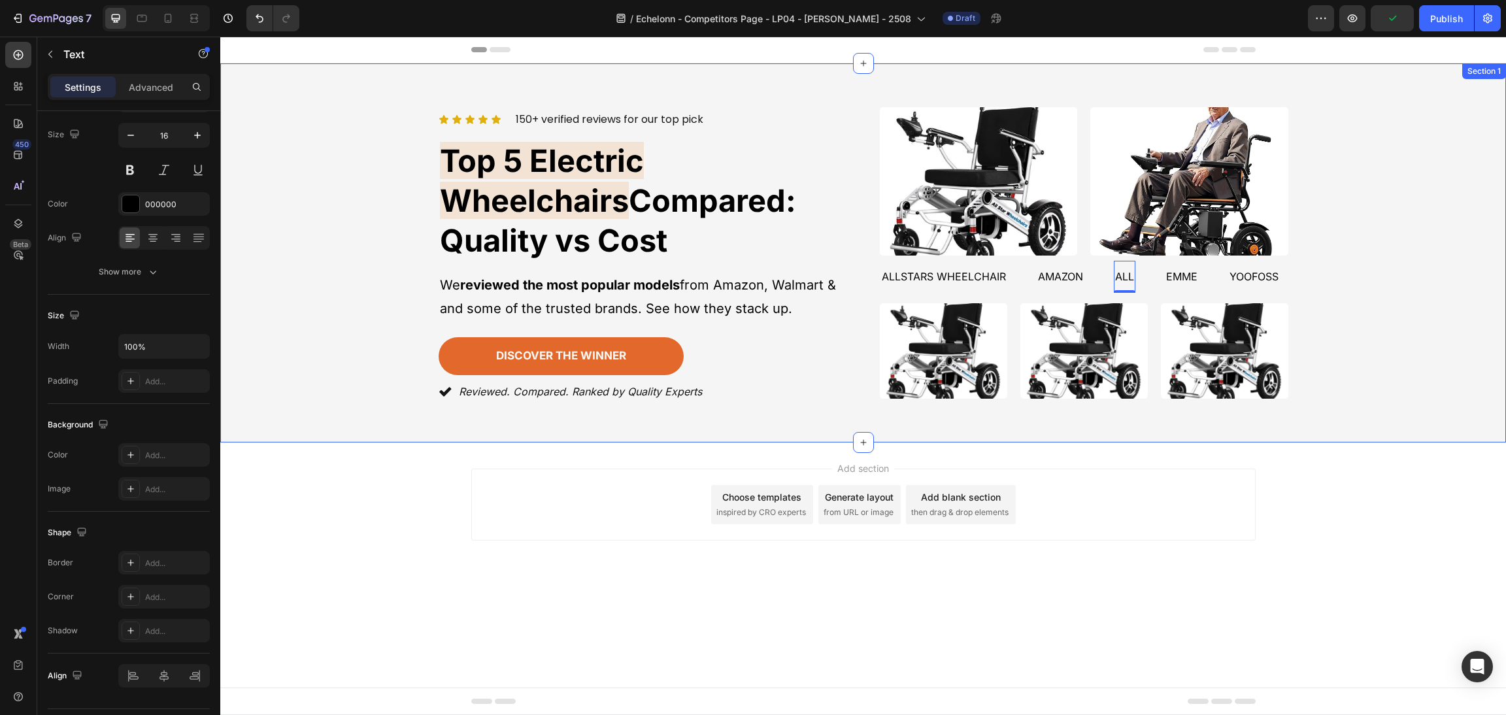
click at [1388, 282] on div "Icon Icon Icon Icon Icon Icon List 150+ verified reviews for our top pick Text …" at bounding box center [863, 253] width 1254 height 301
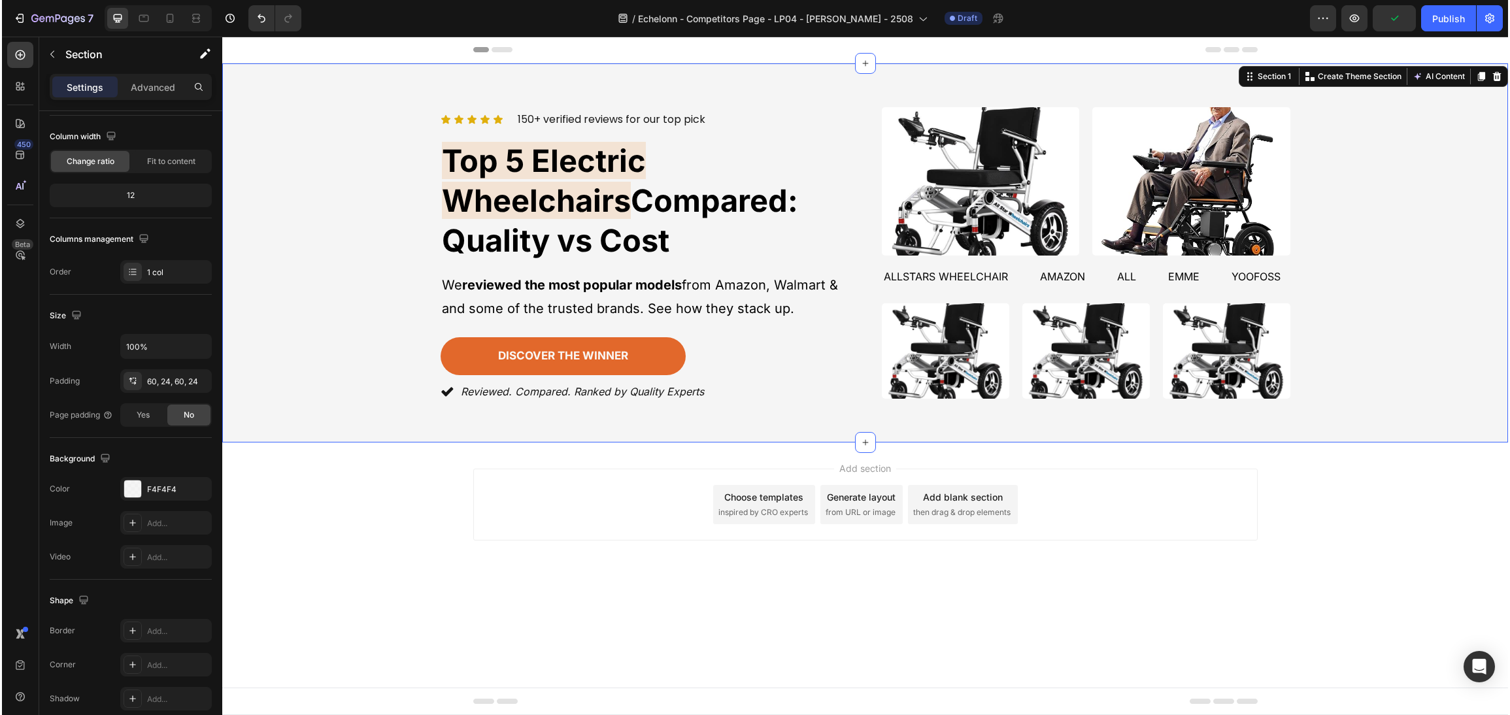
scroll to position [0, 0]
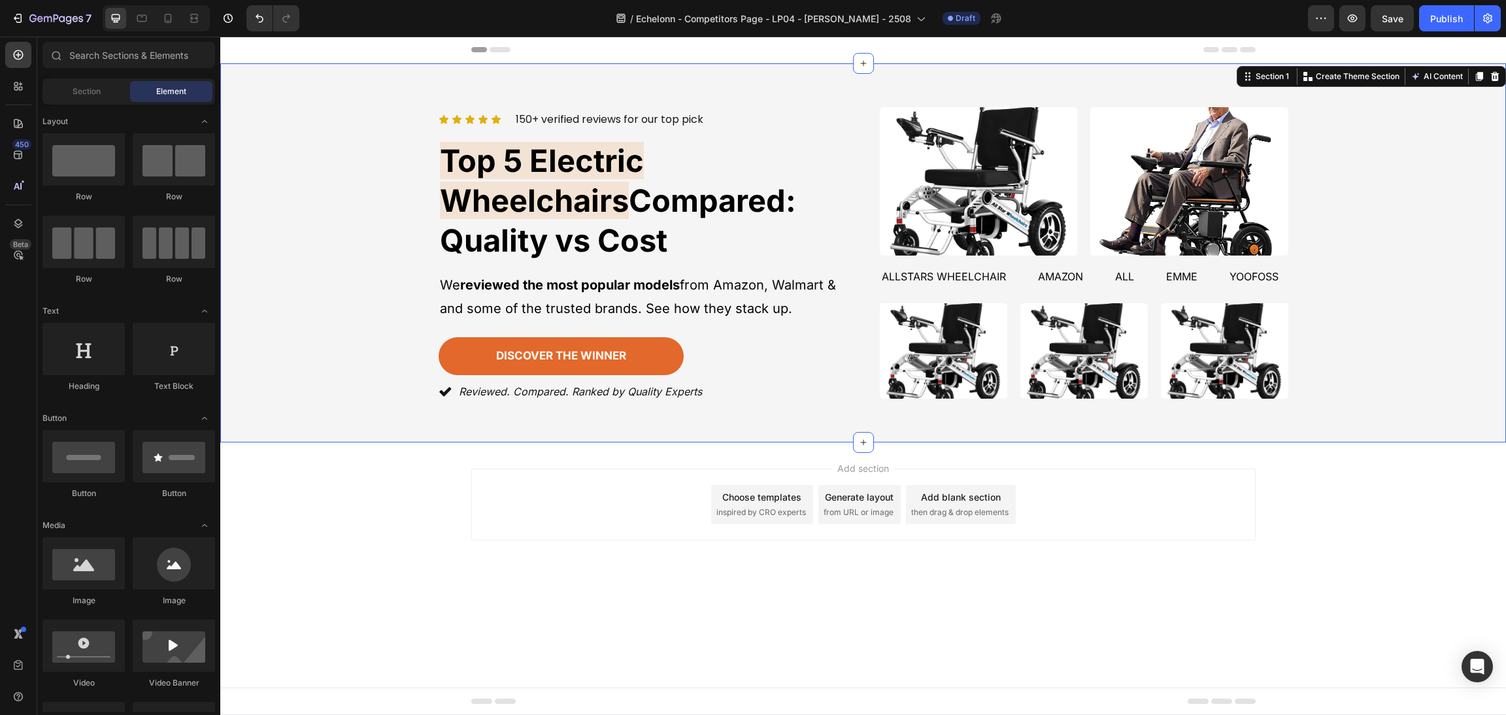
click at [1334, 614] on body "Header Icon Icon Icon Icon Icon Icon List 150+ verified reviews for our top pic…" at bounding box center [862, 376] width 1285 height 678
click at [1457, 326] on div "Icon Icon Icon Icon Icon Icon List 150+ verified reviews for our top pick Text …" at bounding box center [863, 253] width 1254 height 301
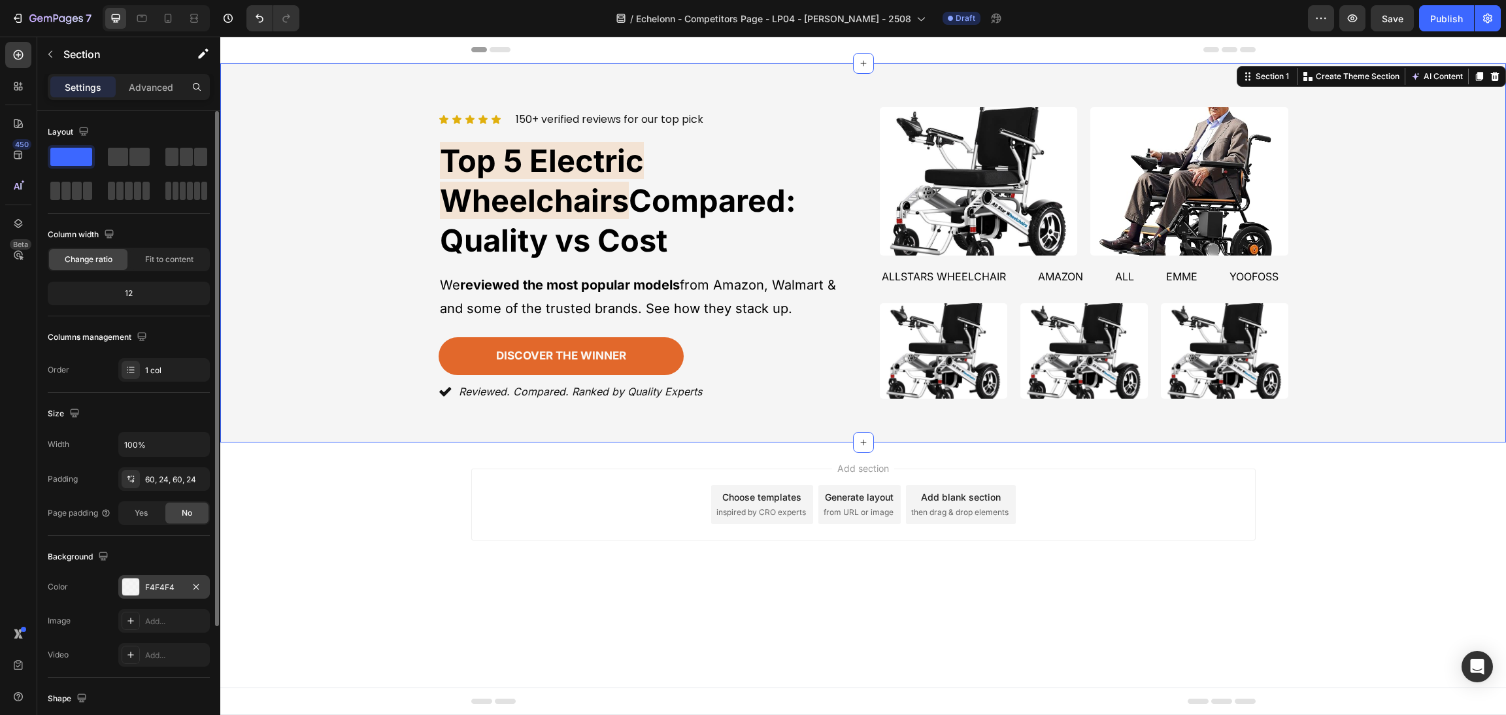
click at [123, 584] on div at bounding box center [130, 586] width 17 height 17
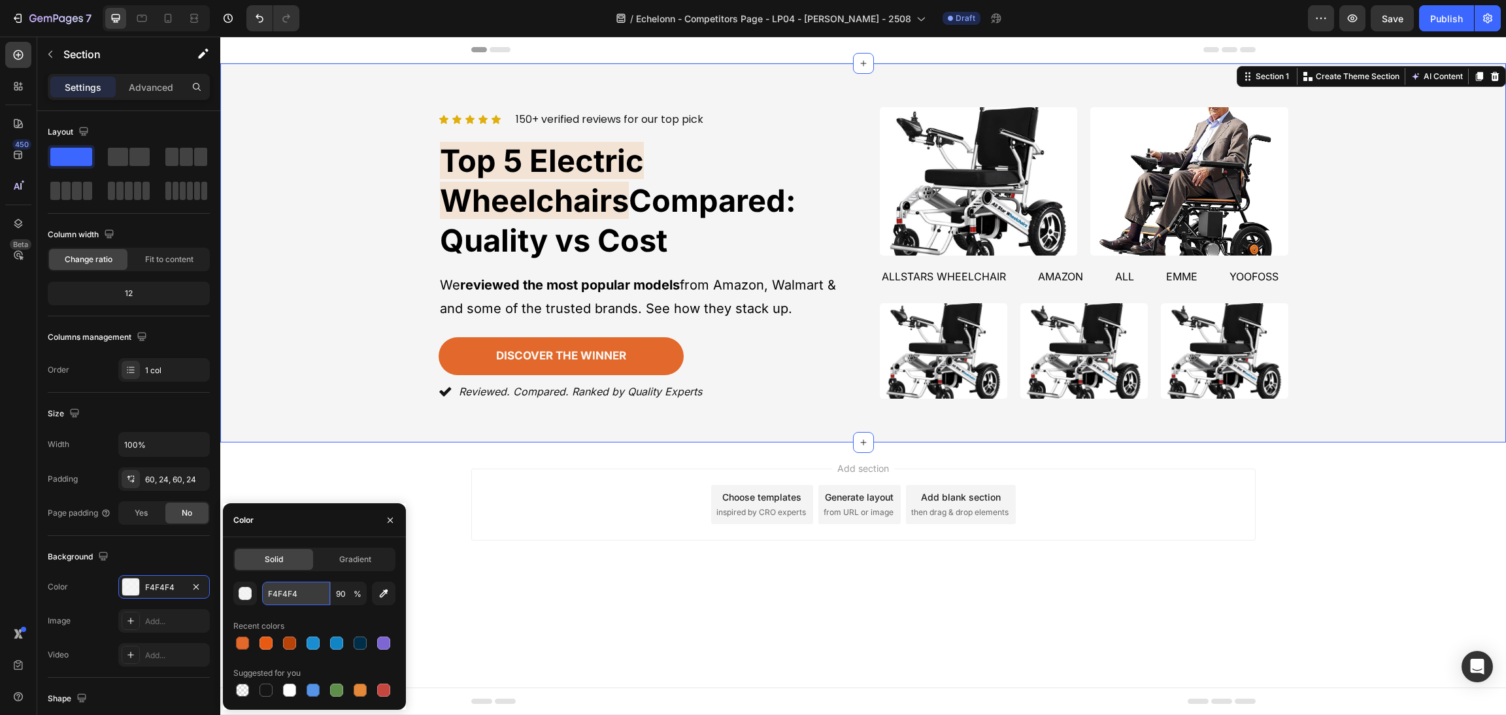
click at [282, 593] on input "F4F4F4" at bounding box center [296, 594] width 68 height 24
click at [342, 594] on input "90" at bounding box center [349, 594] width 36 height 24
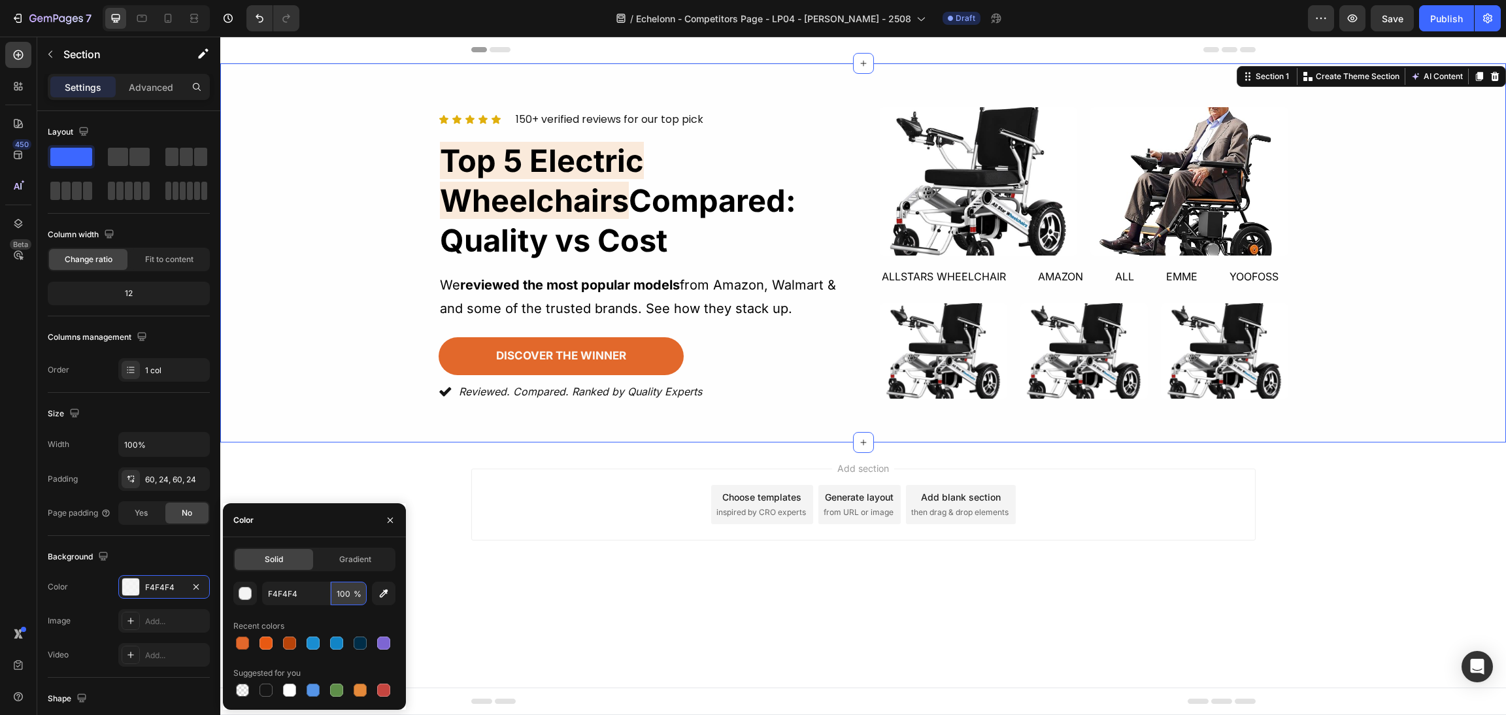
type input "100"
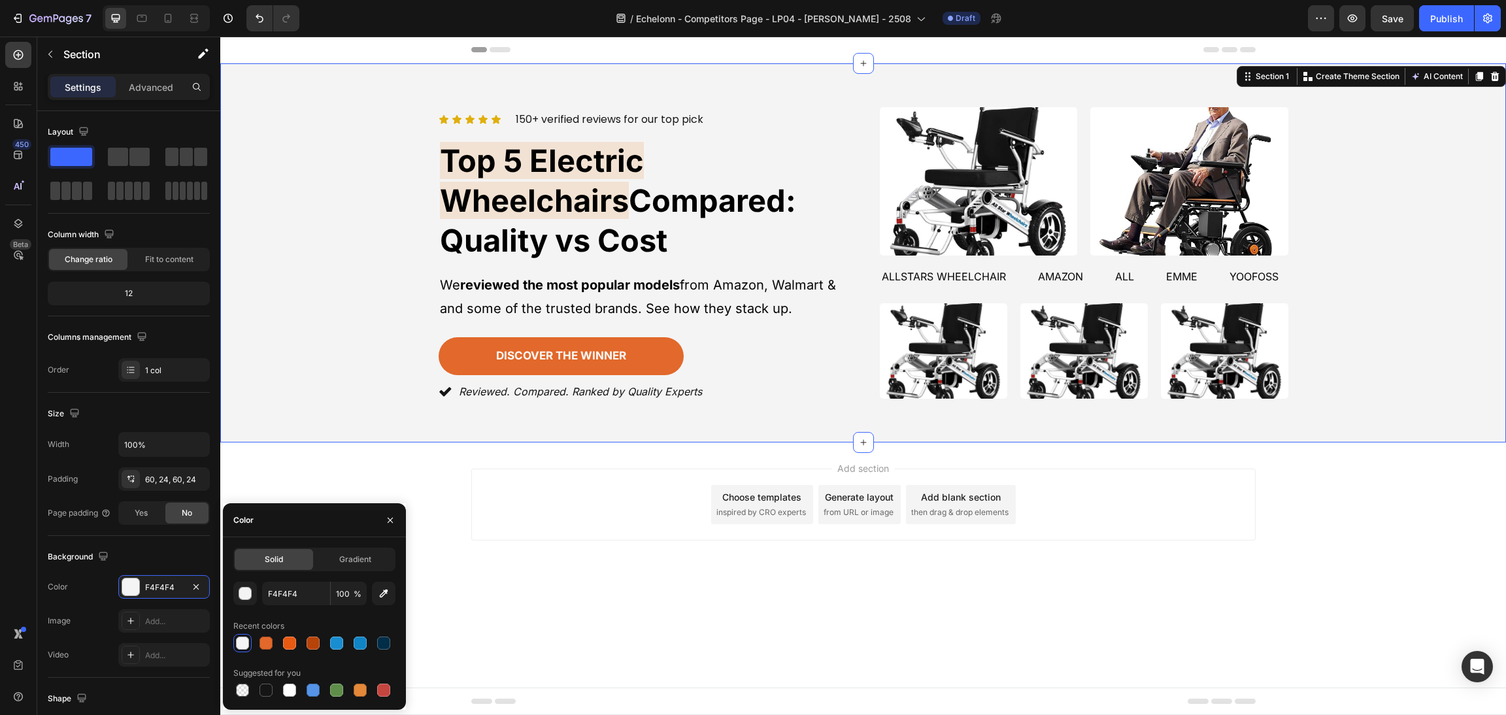
click at [1353, 586] on div "Add section Choose templates inspired by CRO experts Generate layout from URL o…" at bounding box center [862, 522] width 1285 height 161
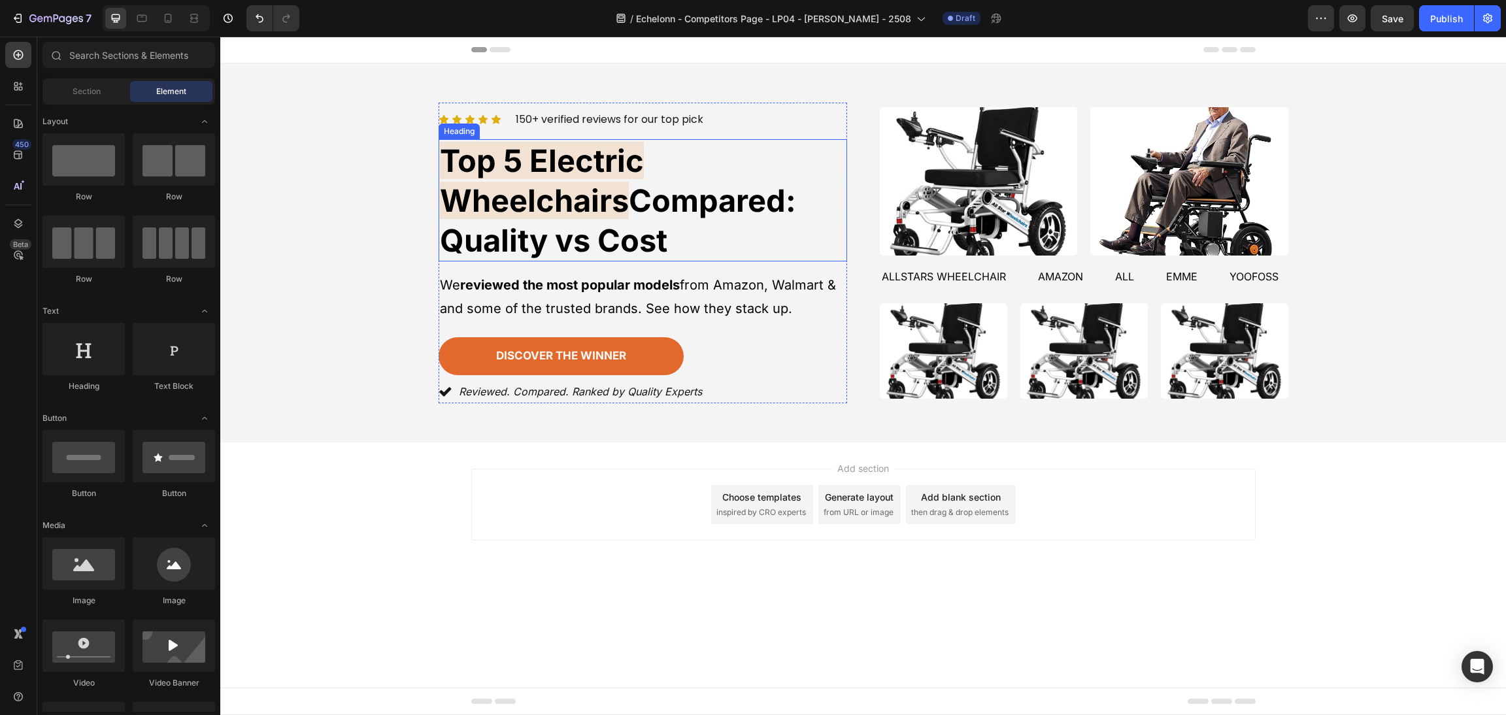
click at [755, 217] on span "Compared: Quality vs Cost" at bounding box center [618, 220] width 356 height 77
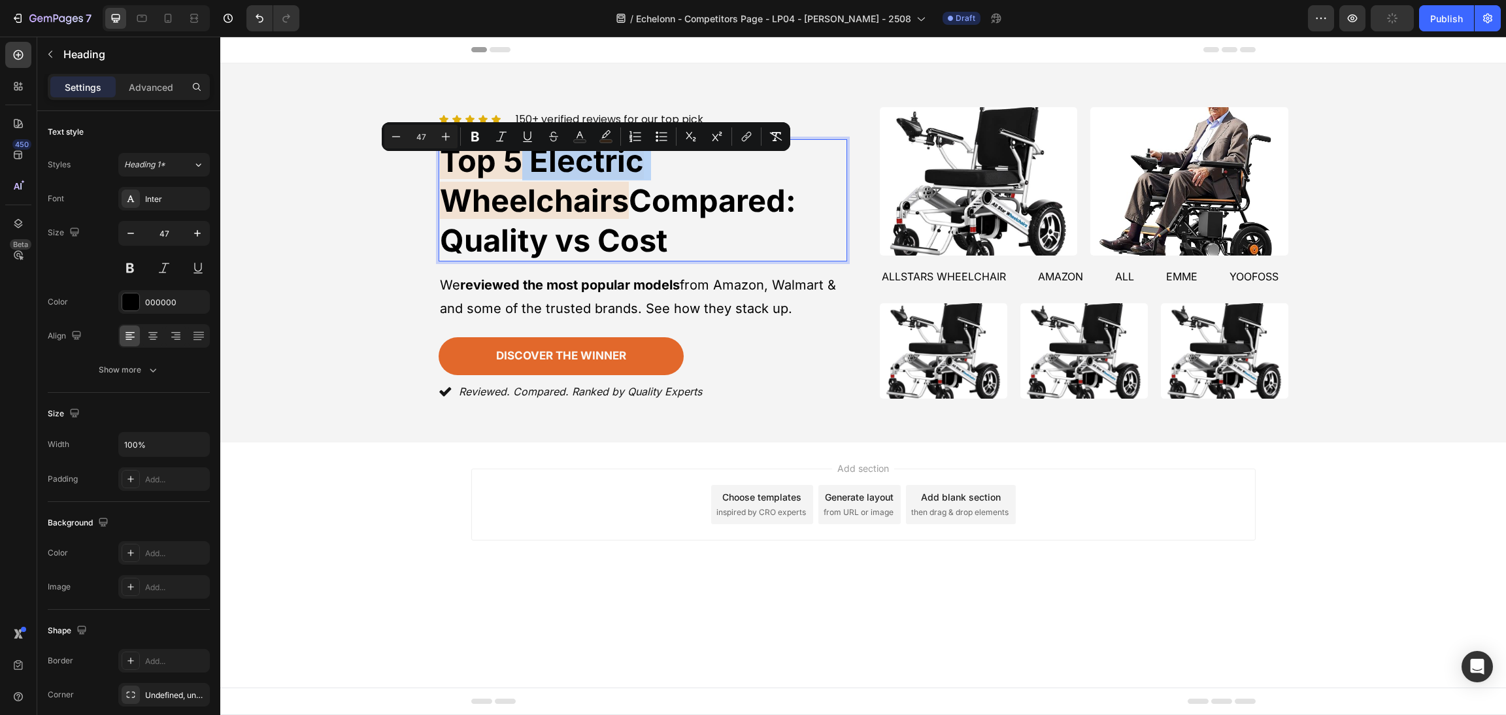
drag, startPoint x: 655, startPoint y: 178, endPoint x: 524, endPoint y: 177, distance: 130.7
click at [524, 177] on span "Top 5 Electric Wheelchairs" at bounding box center [542, 180] width 204 height 77
click at [610, 131] on button "color" at bounding box center [606, 137] width 24 height 24
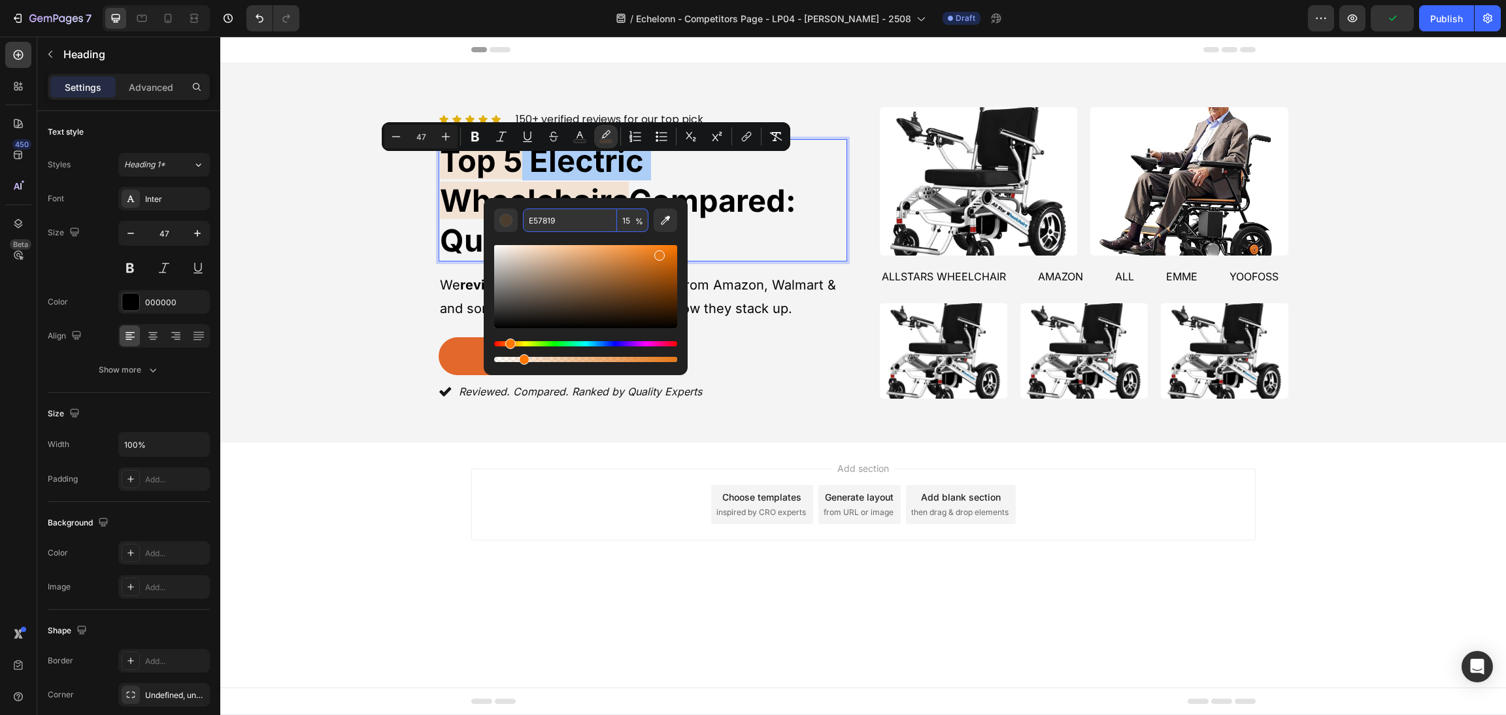
click at [632, 219] on input "15" at bounding box center [632, 220] width 31 height 24
type input "0"
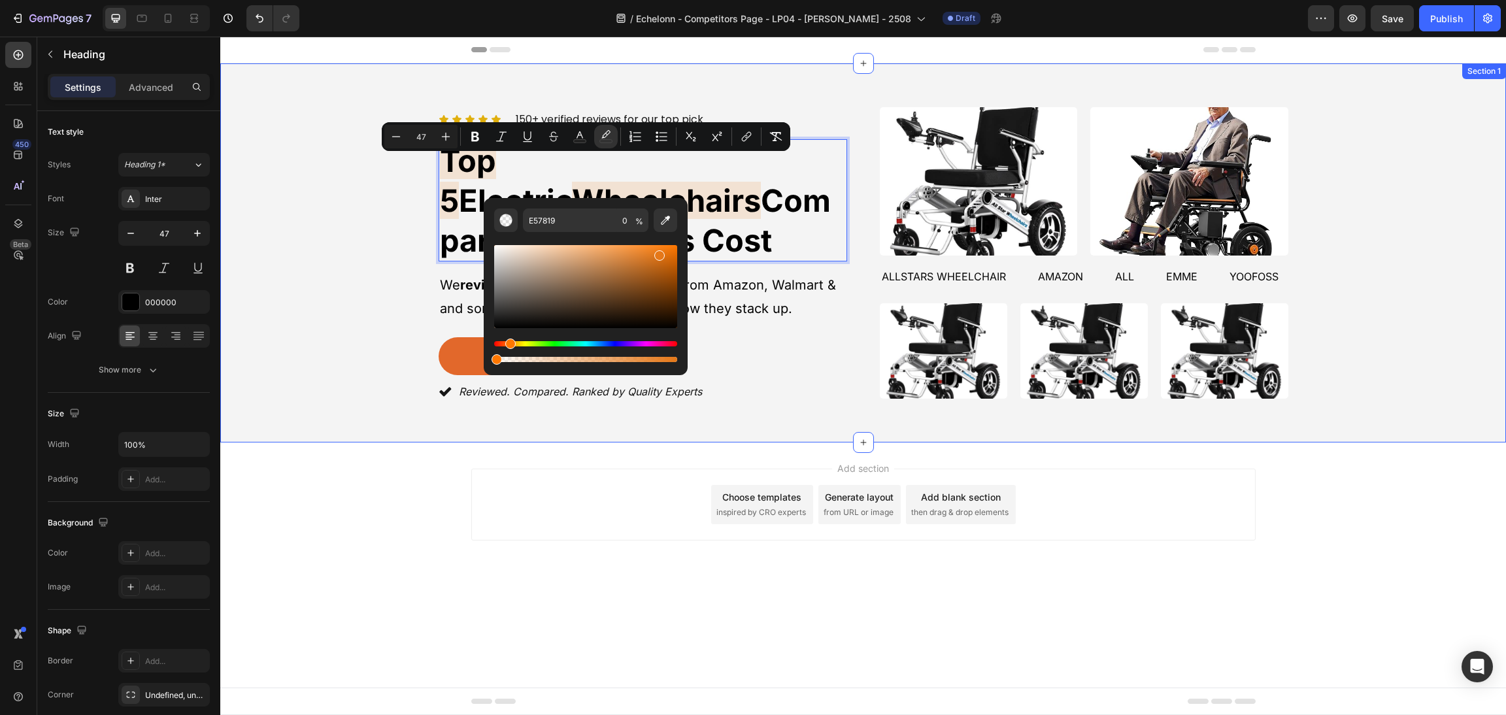
click at [1299, 391] on div "Icon Icon Icon Icon Icon Icon List 150+ verified reviews for our top pick Text …" at bounding box center [863, 253] width 1254 height 301
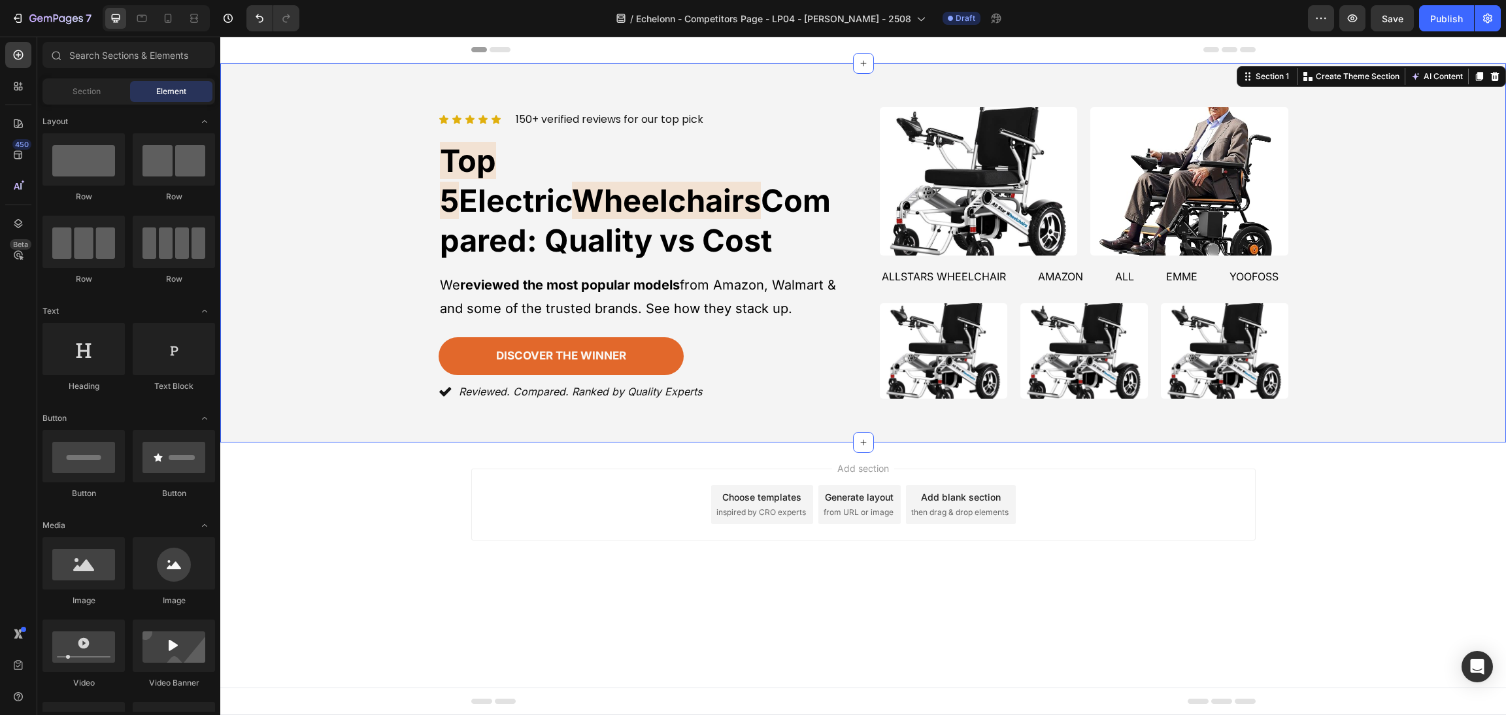
click at [1227, 537] on div "Add section Choose templates inspired by CRO experts Generate layout from URL o…" at bounding box center [862, 522] width 1285 height 161
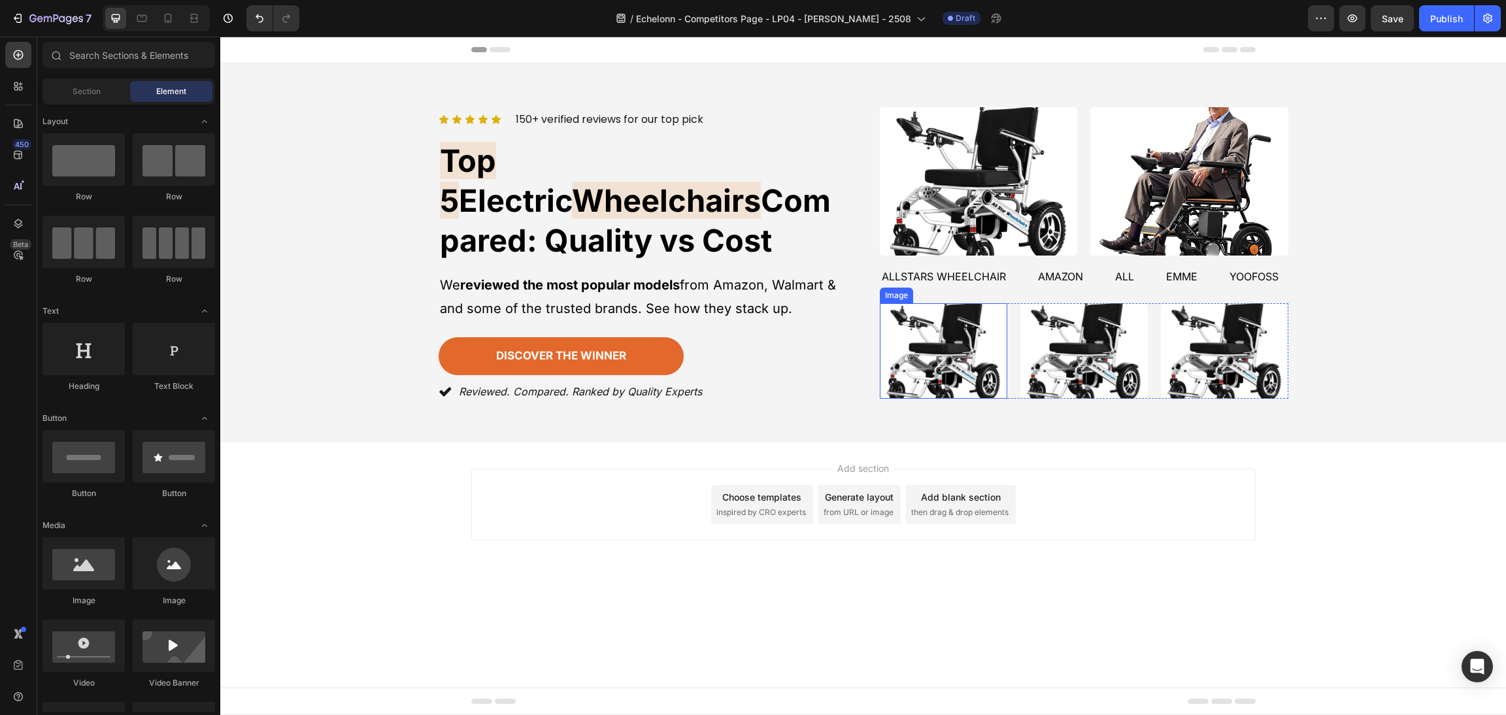
click at [867, 315] on div "Icon Icon Icon Icon Icon Icon List 150+ verified reviews for our top pick Text …" at bounding box center [864, 253] width 850 height 301
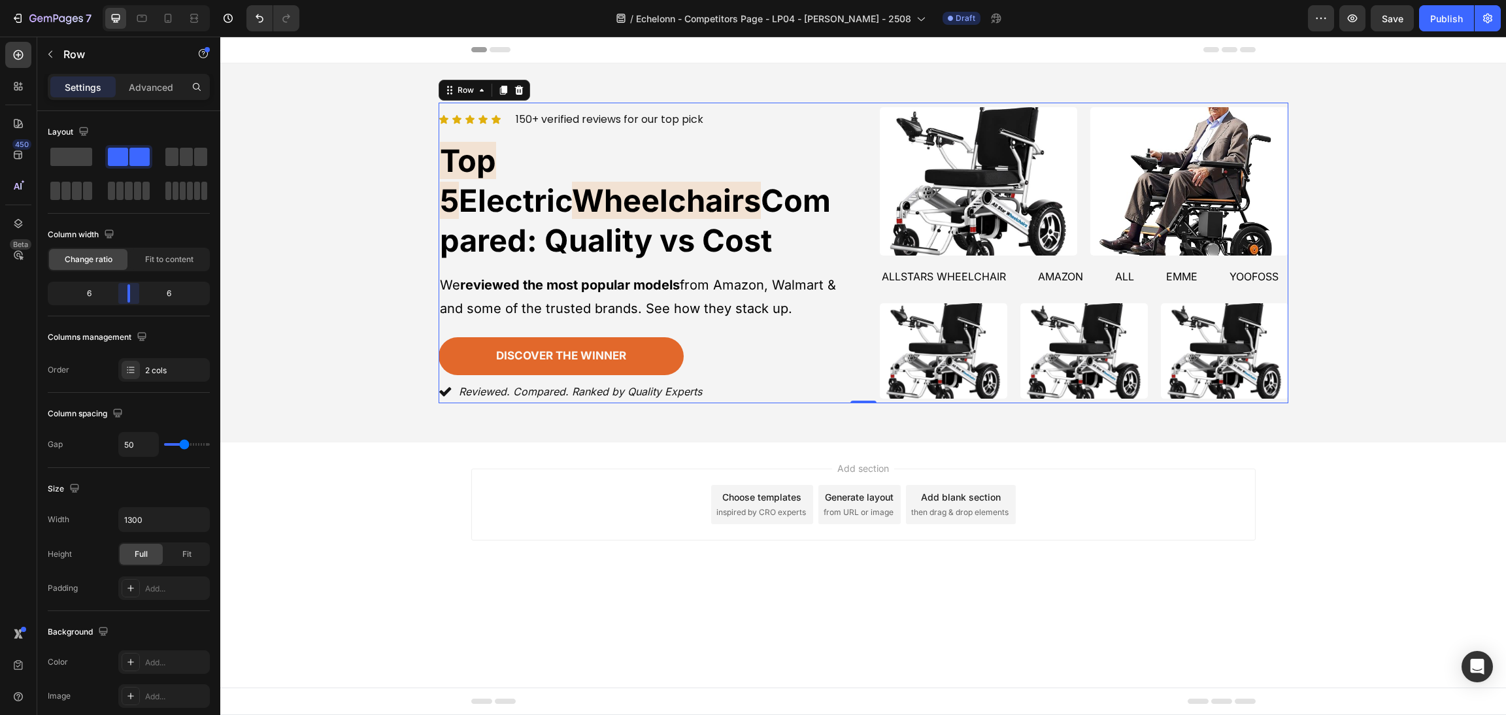
drag, startPoint x: 123, startPoint y: 301, endPoint x: 133, endPoint y: 299, distance: 10.1
click at [133, 0] on body "7 Version history / Echelonn - Competitors Page - LP04 - [PERSON_NAME] - 2508 D…" at bounding box center [753, 0] width 1506 height 0
click at [1200, 534] on div "Add section Choose templates inspired by CRO experts Generate layout from URL o…" at bounding box center [862, 522] width 1285 height 161
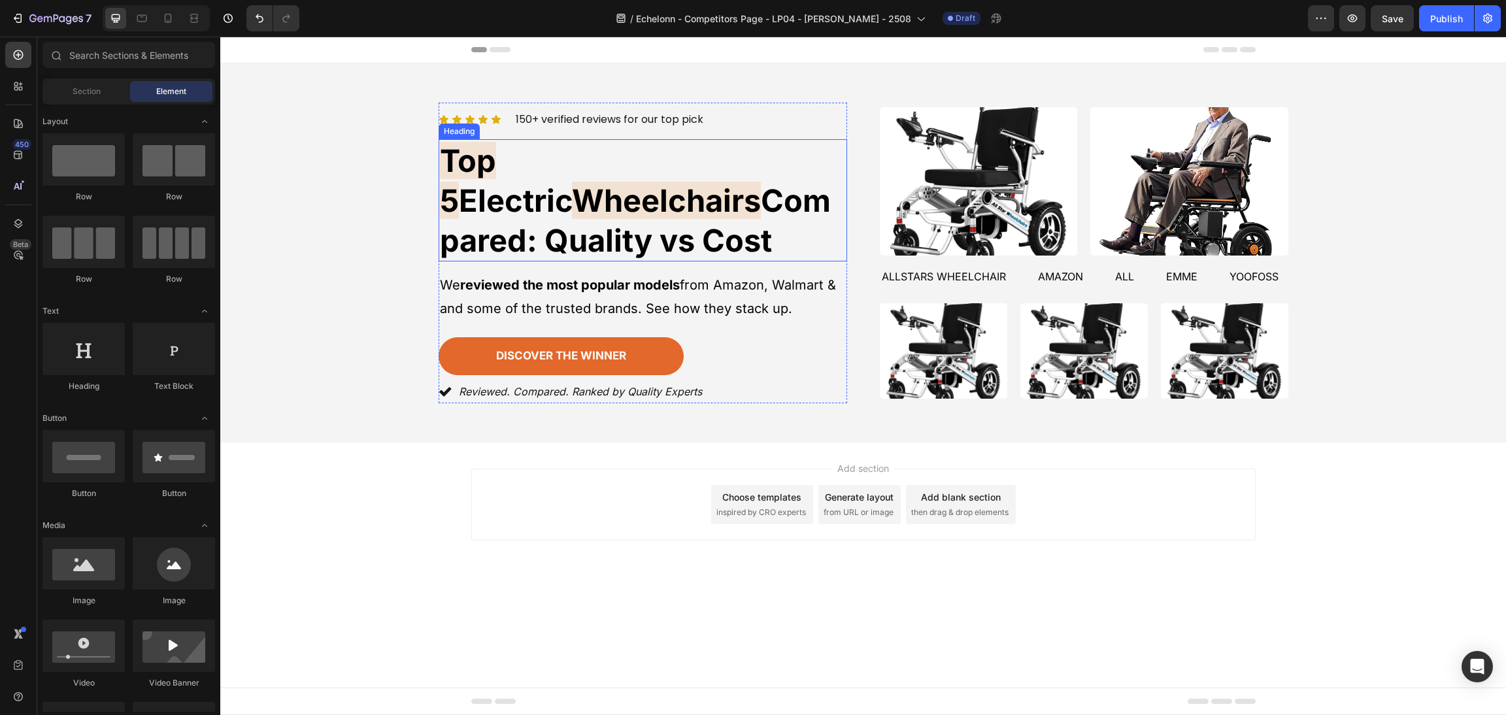
click at [637, 217] on span "Compared: Quality vs Cost" at bounding box center [635, 220] width 391 height 77
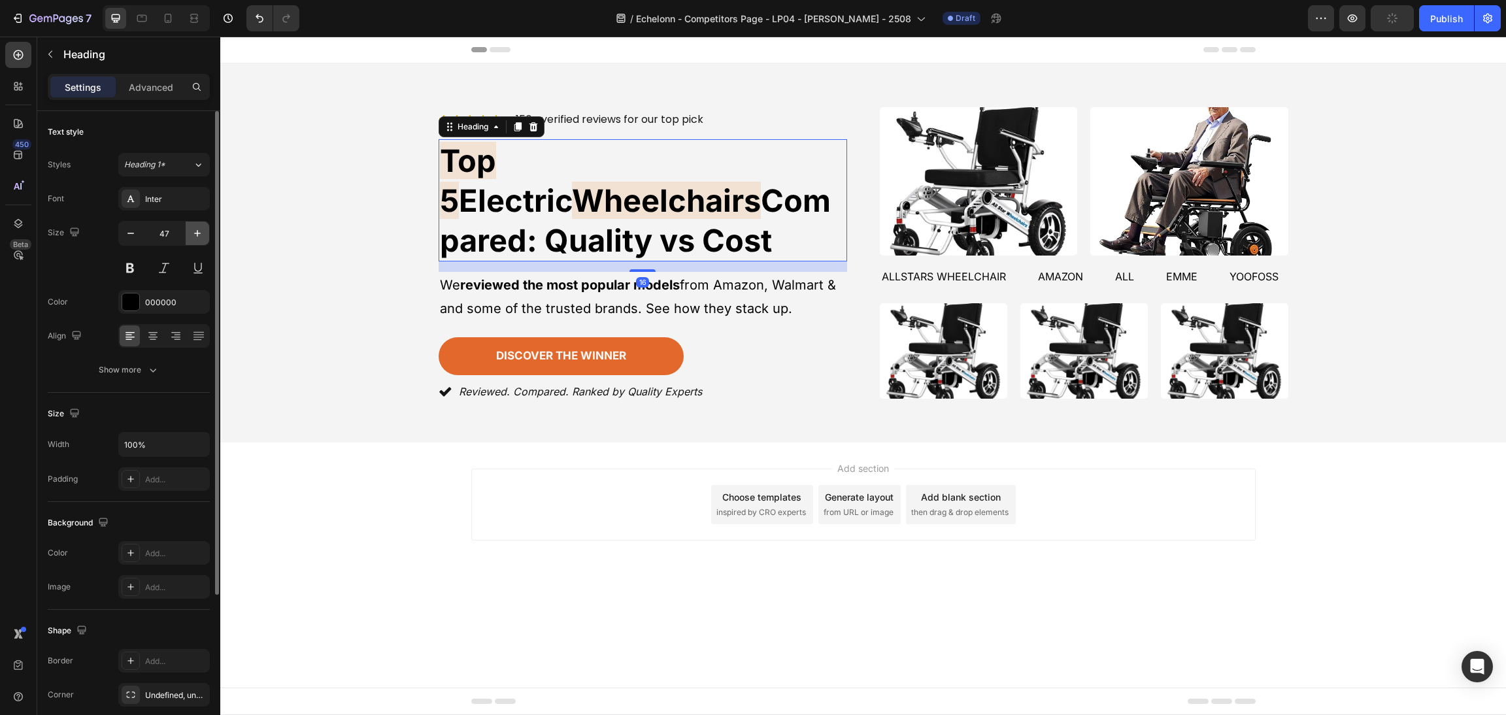
click at [194, 227] on icon "button" at bounding box center [197, 233] width 13 height 13
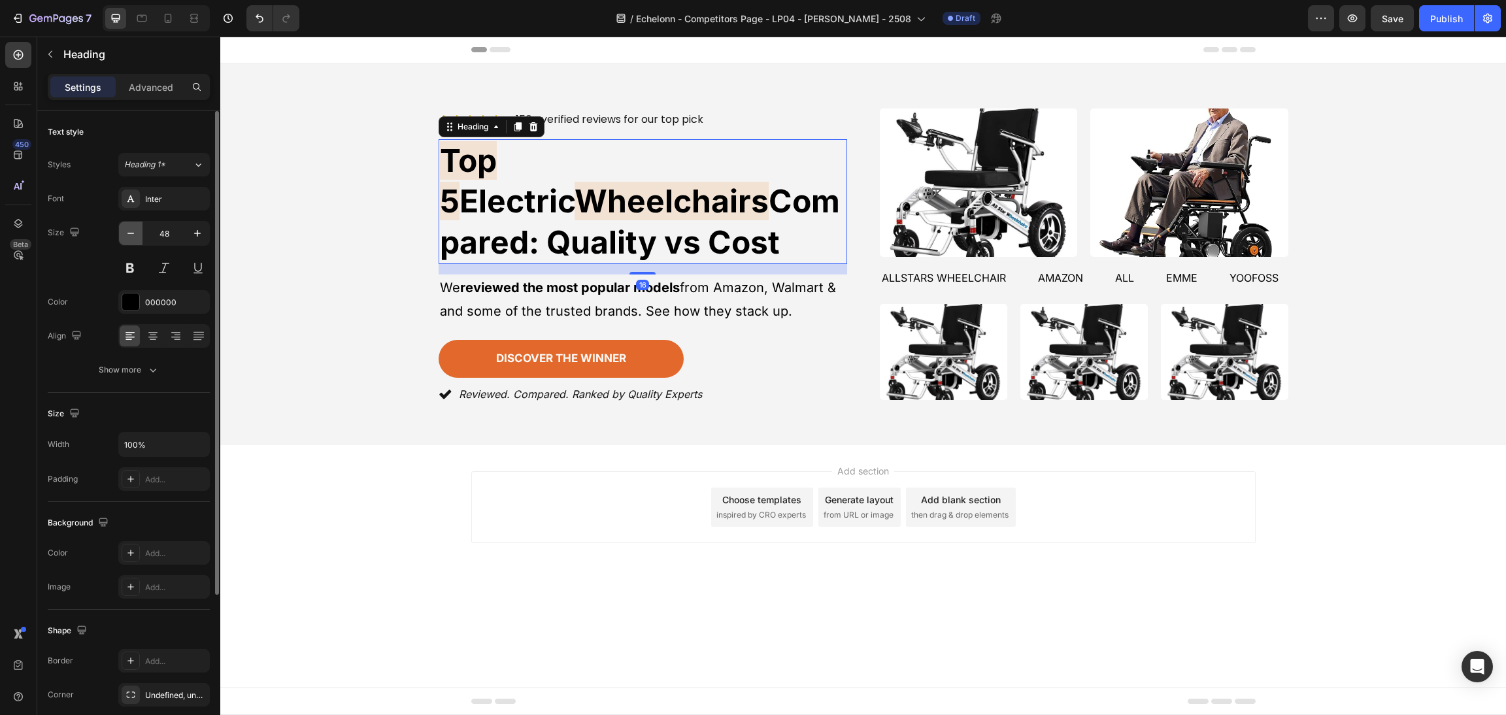
click at [122, 229] on button "button" at bounding box center [131, 234] width 24 height 24
type input "47"
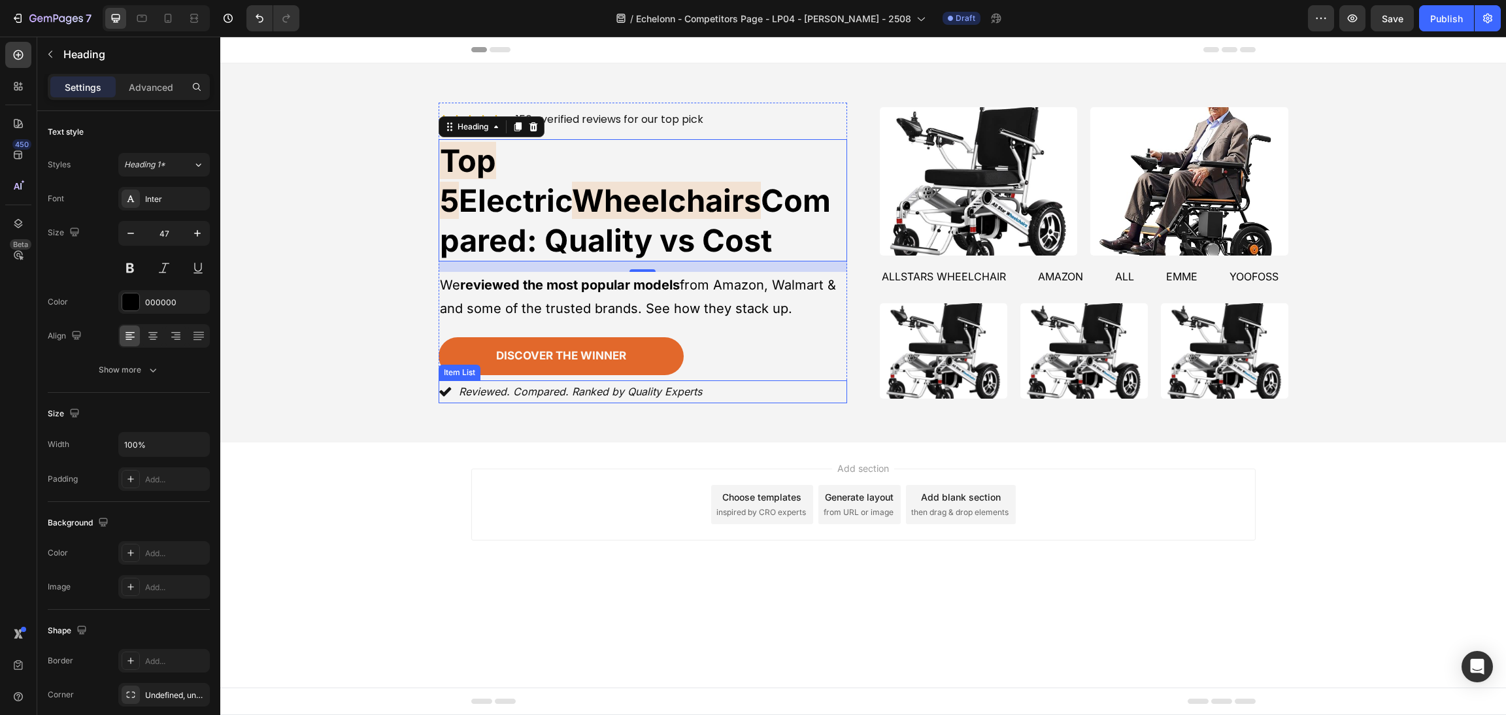
click at [823, 380] on div "Reviewed. Compared. Ranked by Quality Experts" at bounding box center [643, 391] width 408 height 23
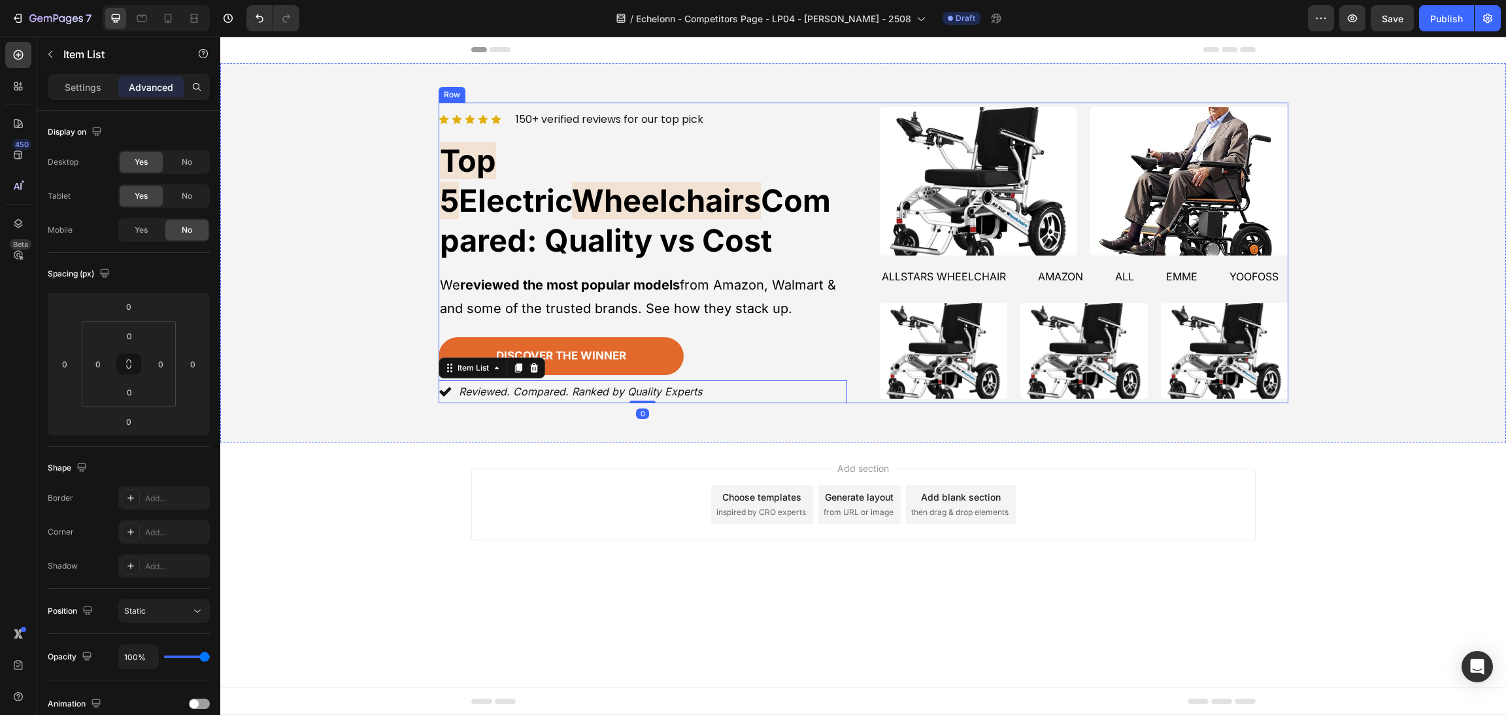
click at [861, 365] on div "Icon Icon Icon Icon Icon Icon List 150+ verified reviews for our top pick Text …" at bounding box center [864, 253] width 850 height 301
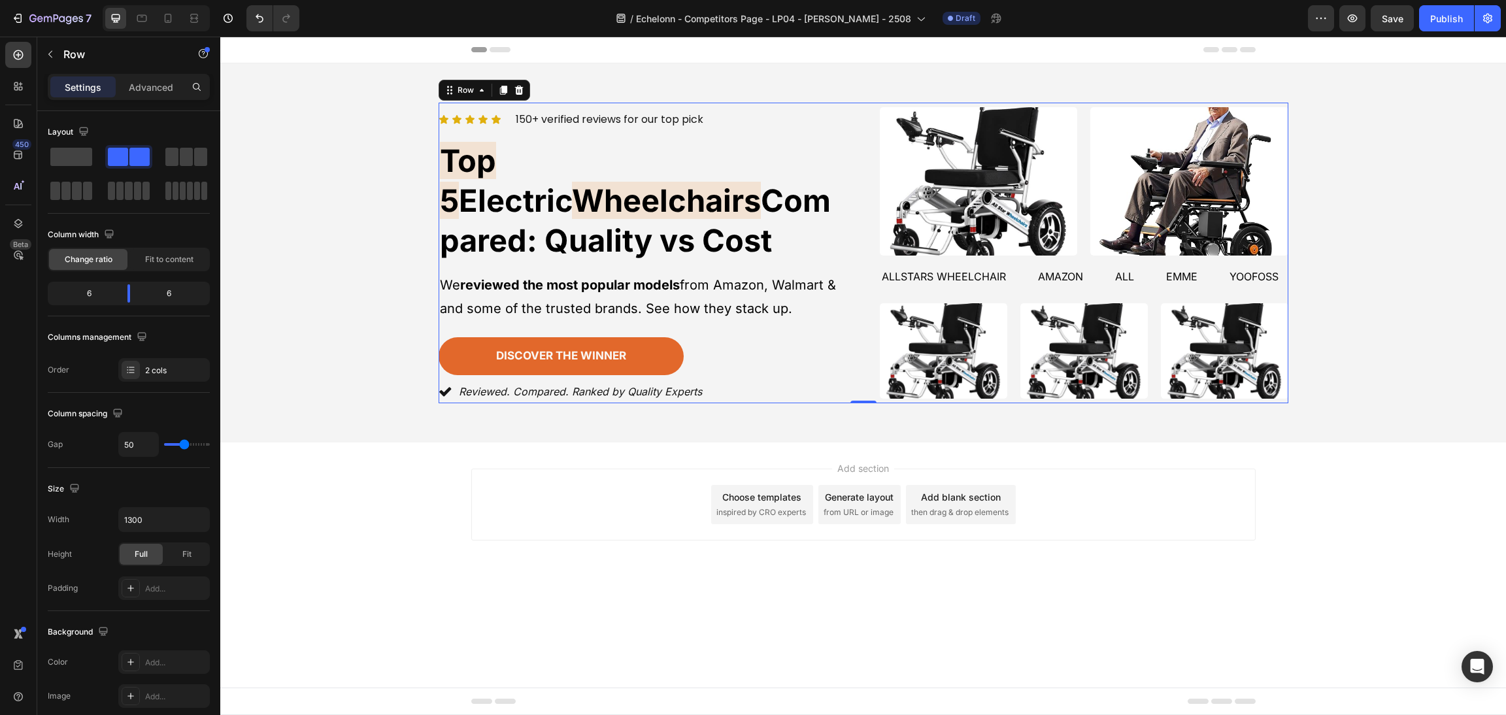
click at [1423, 256] on div "Icon Icon Icon Icon Icon Icon List 150+ verified reviews for our top pick Text …" at bounding box center [863, 253] width 1254 height 301
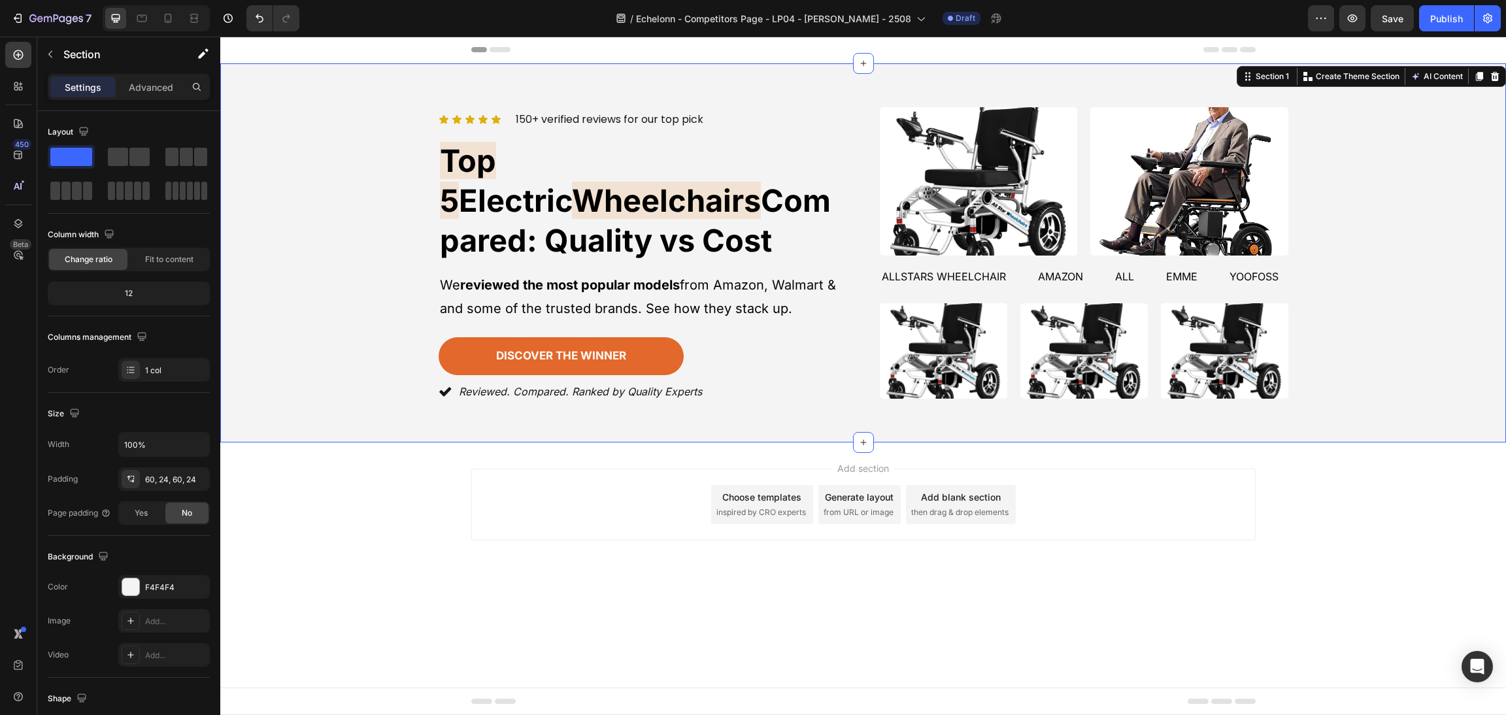
click at [1444, 245] on div "Icon Icon Icon Icon Icon Icon List 150+ verified reviews for our top pick Text …" at bounding box center [863, 253] width 1254 height 301
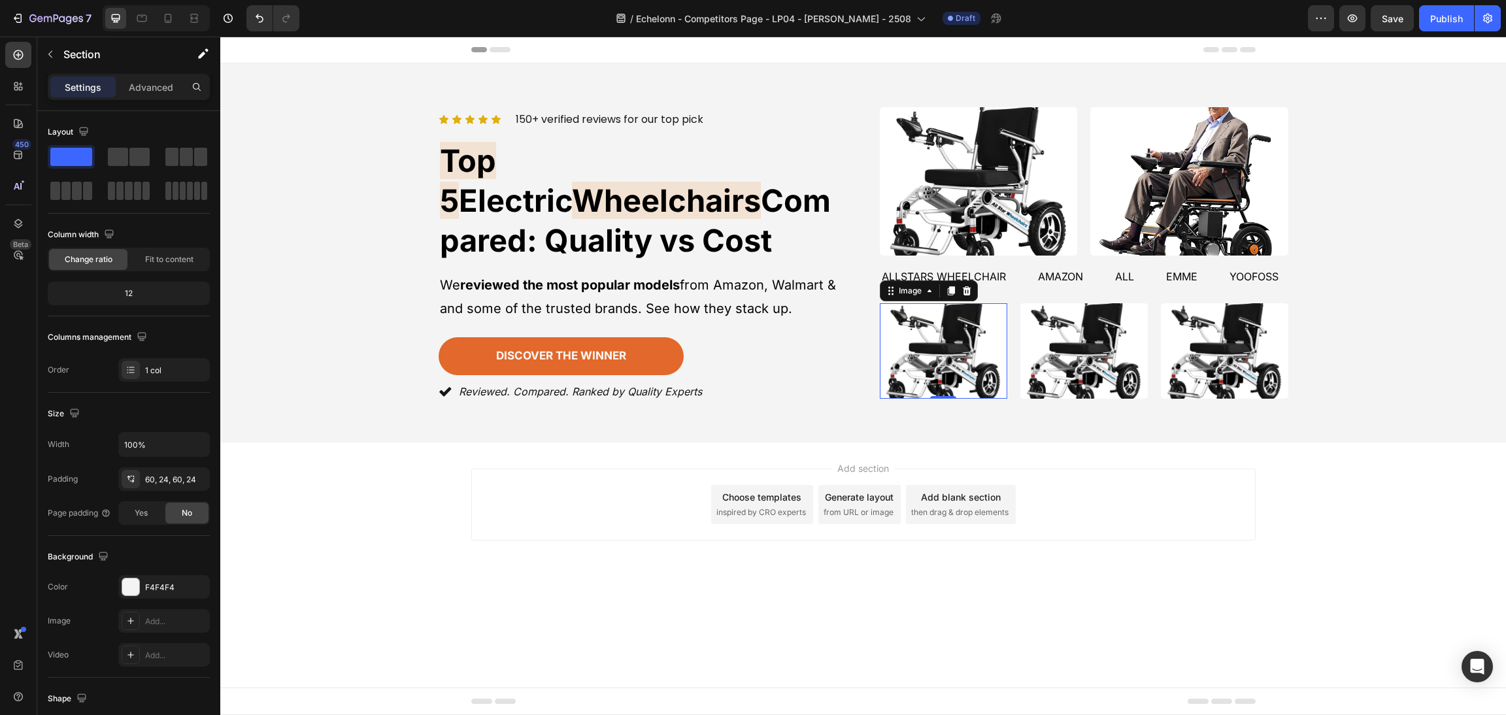
click at [988, 326] on img at bounding box center [943, 350] width 127 height 95
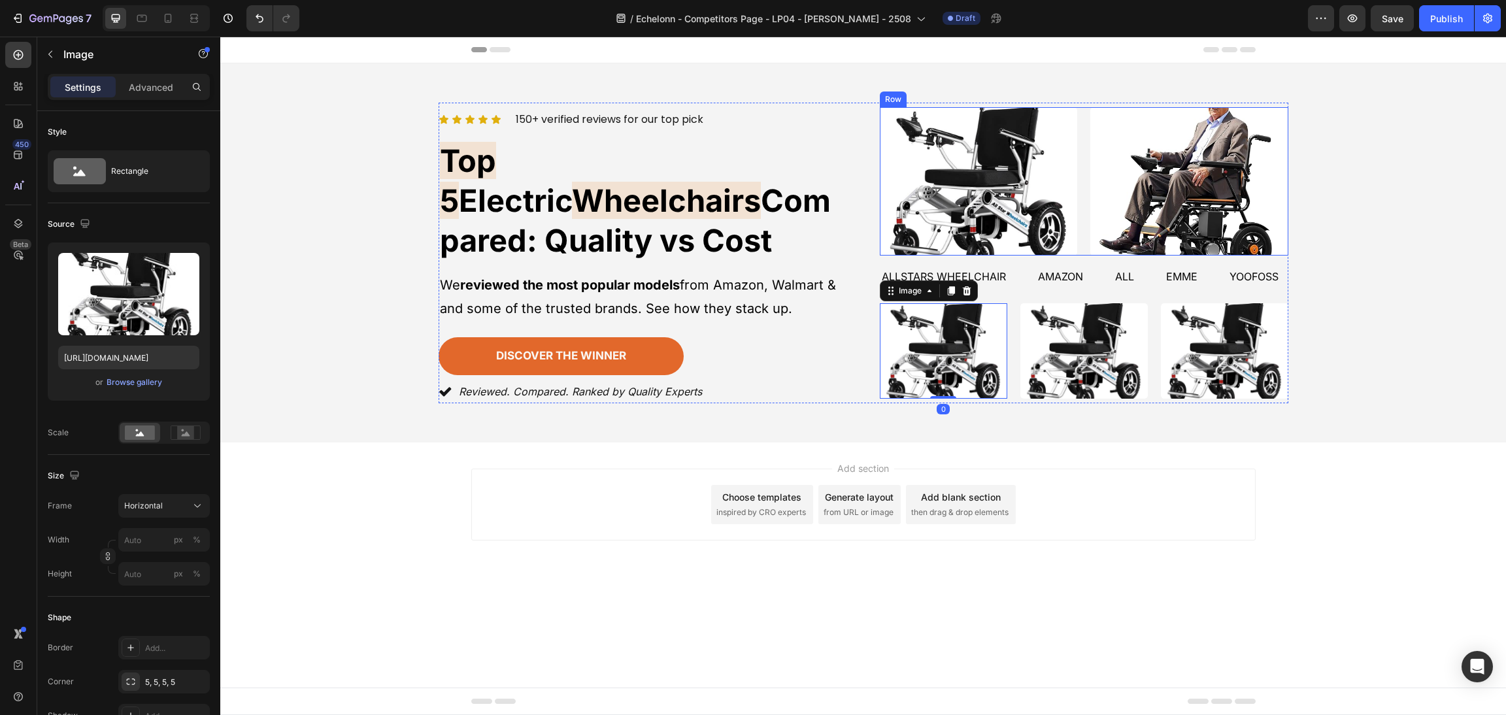
click at [1084, 193] on div "Image Image Row" at bounding box center [1084, 181] width 408 height 148
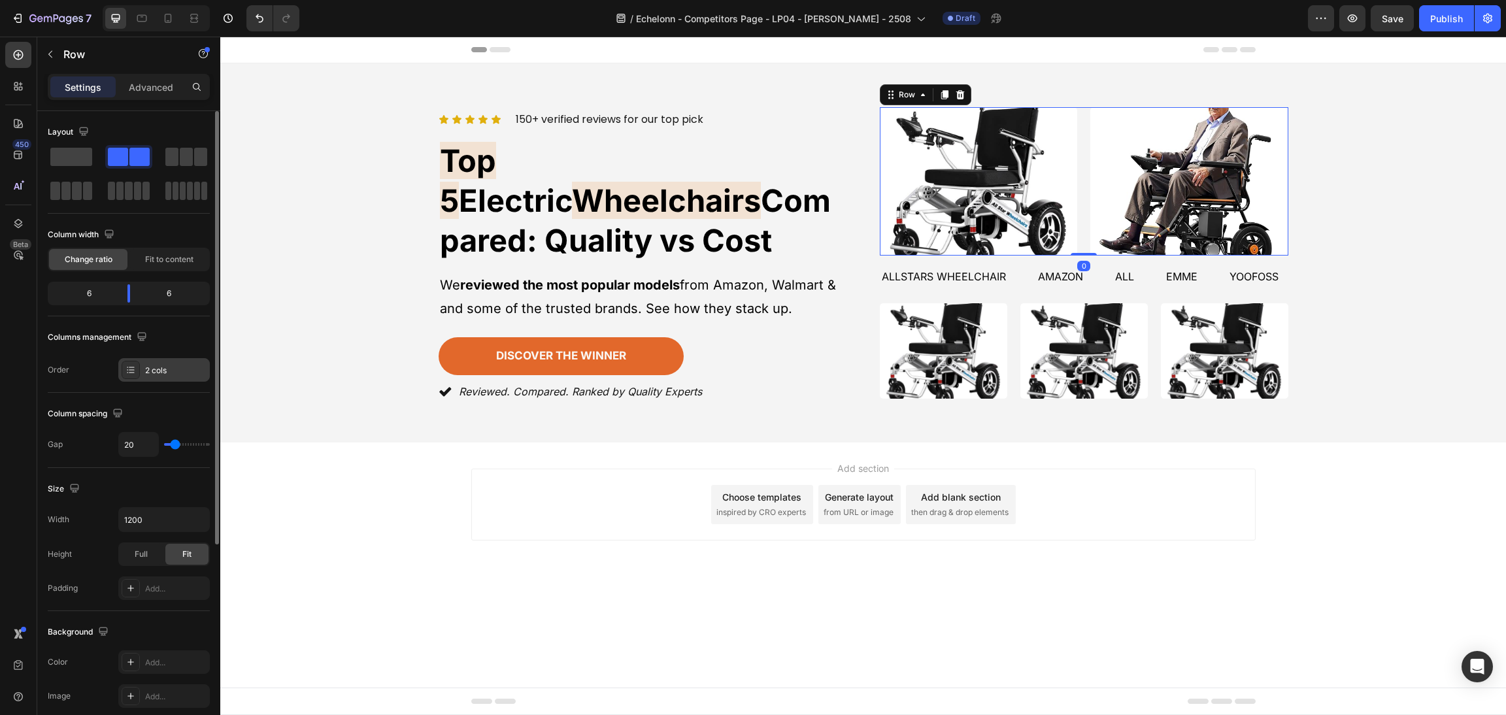
click at [152, 367] on div "2 cols" at bounding box center [175, 371] width 61 height 12
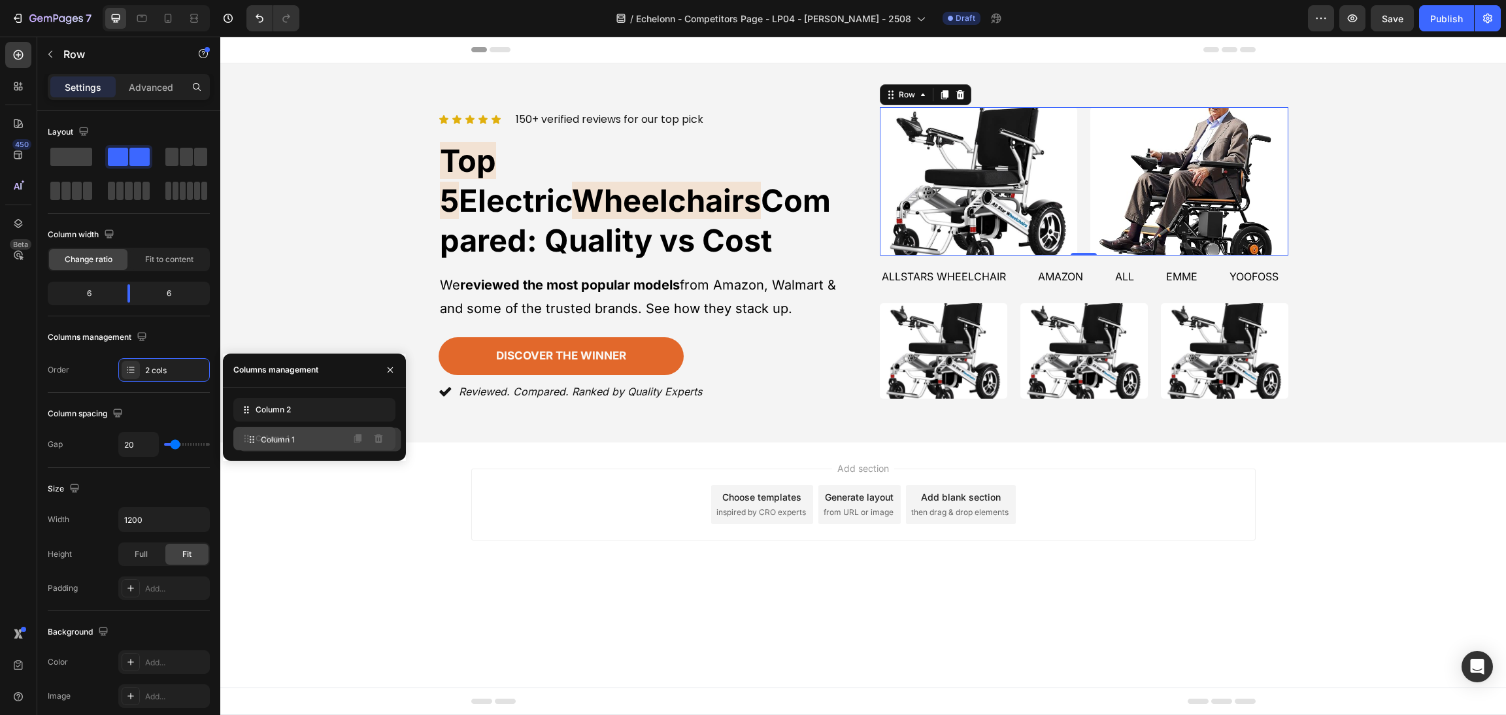
drag, startPoint x: 280, startPoint y: 407, endPoint x: 286, endPoint y: 440, distance: 33.7
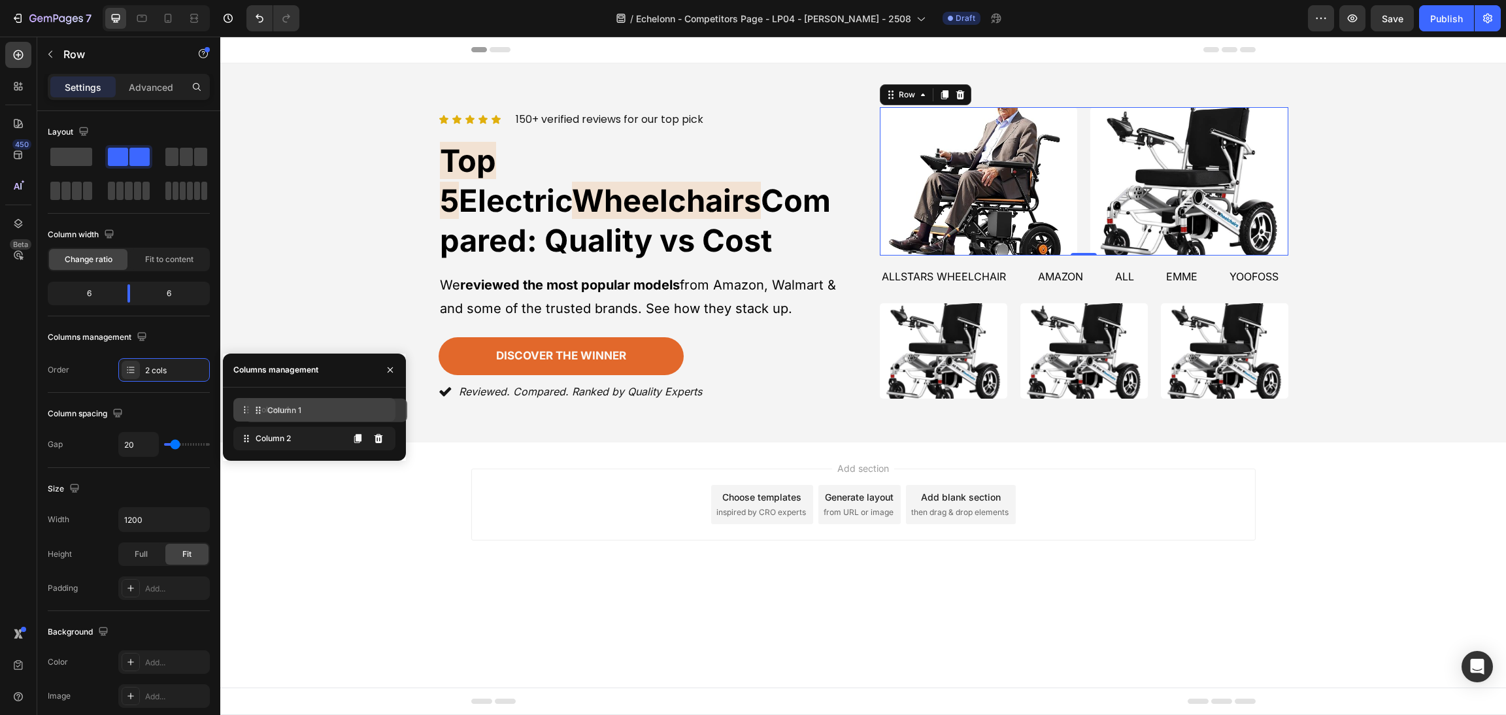
drag, startPoint x: 286, startPoint y: 440, endPoint x: 297, endPoint y: 412, distance: 30.5
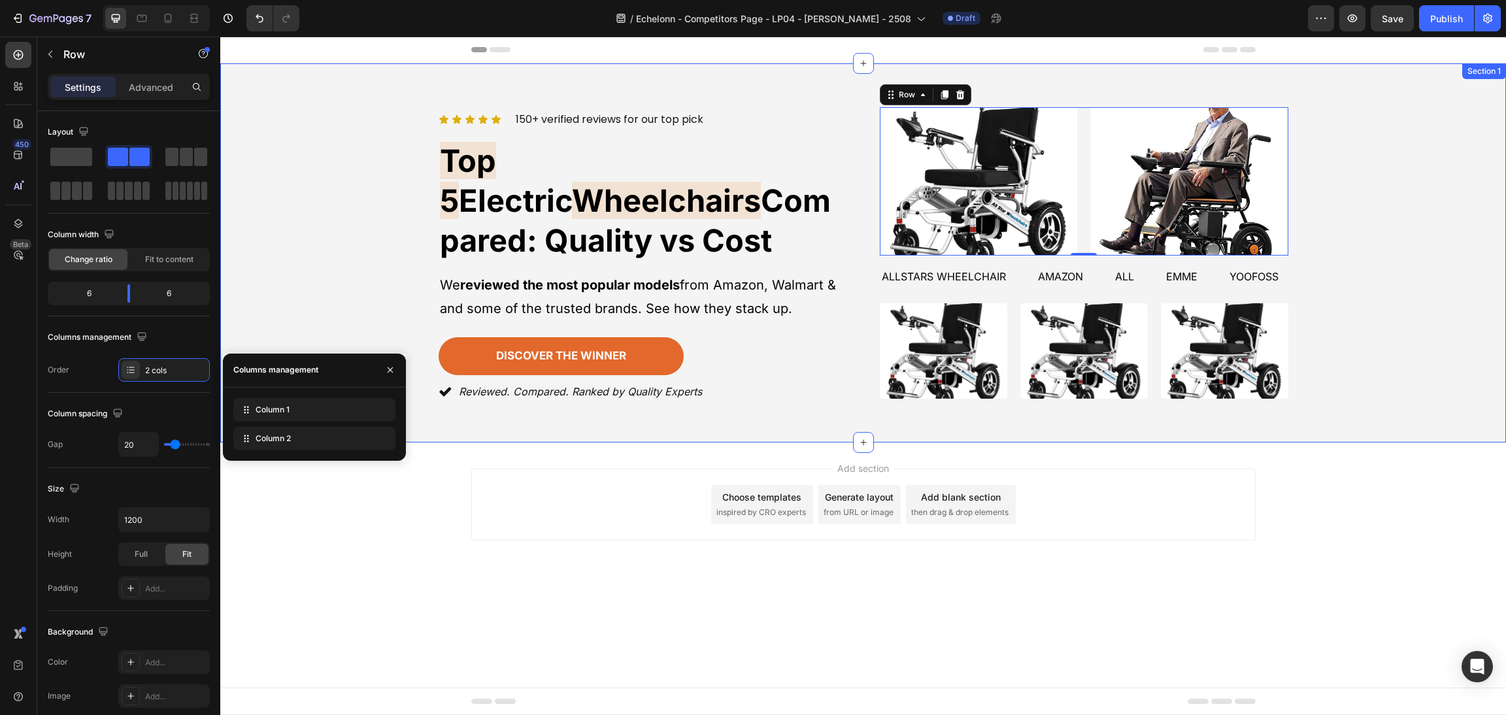
click at [1488, 231] on div "Icon Icon Icon Icon Icon Icon List 150+ verified reviews for our top pick Text …" at bounding box center [863, 253] width 1254 height 301
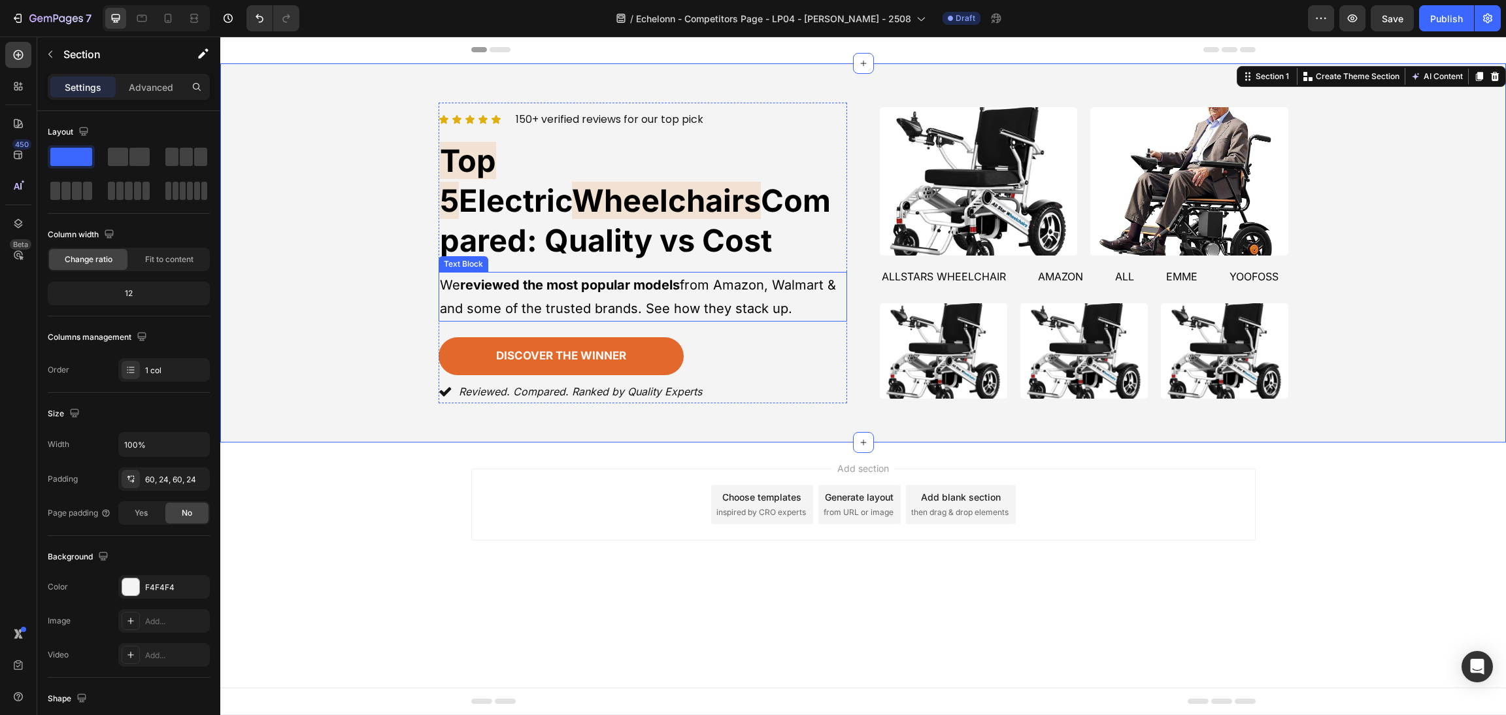
click at [823, 273] on p "We reviewed the most popular models from Amazon, Walmart & and some of the trus…" at bounding box center [643, 296] width 406 height 47
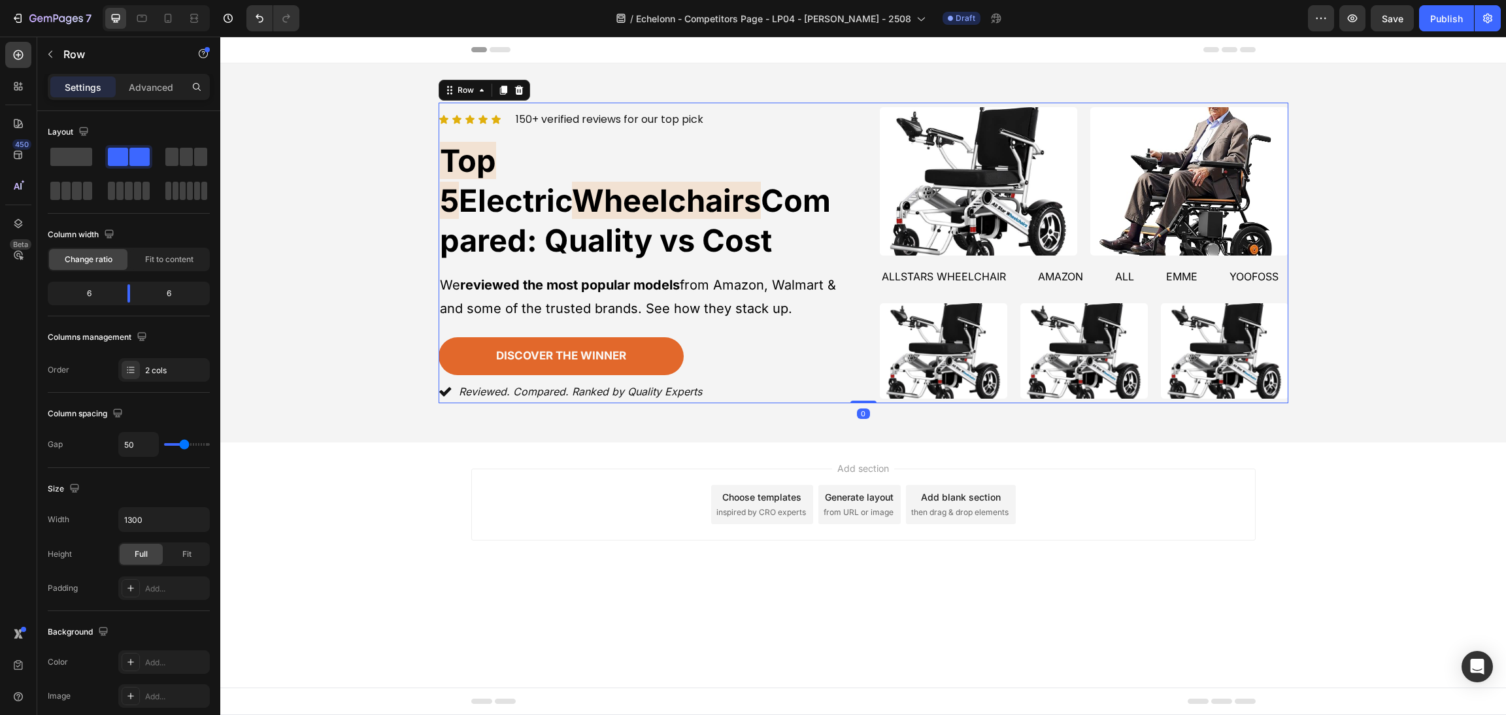
click at [880, 296] on div "Image Image Row allstars wheelchair Text amazon Text all Text emme Text Yoofoss…" at bounding box center [1084, 253] width 408 height 301
click at [828, 337] on div "discover the winner [PERSON_NAME]" at bounding box center [643, 356] width 408 height 38
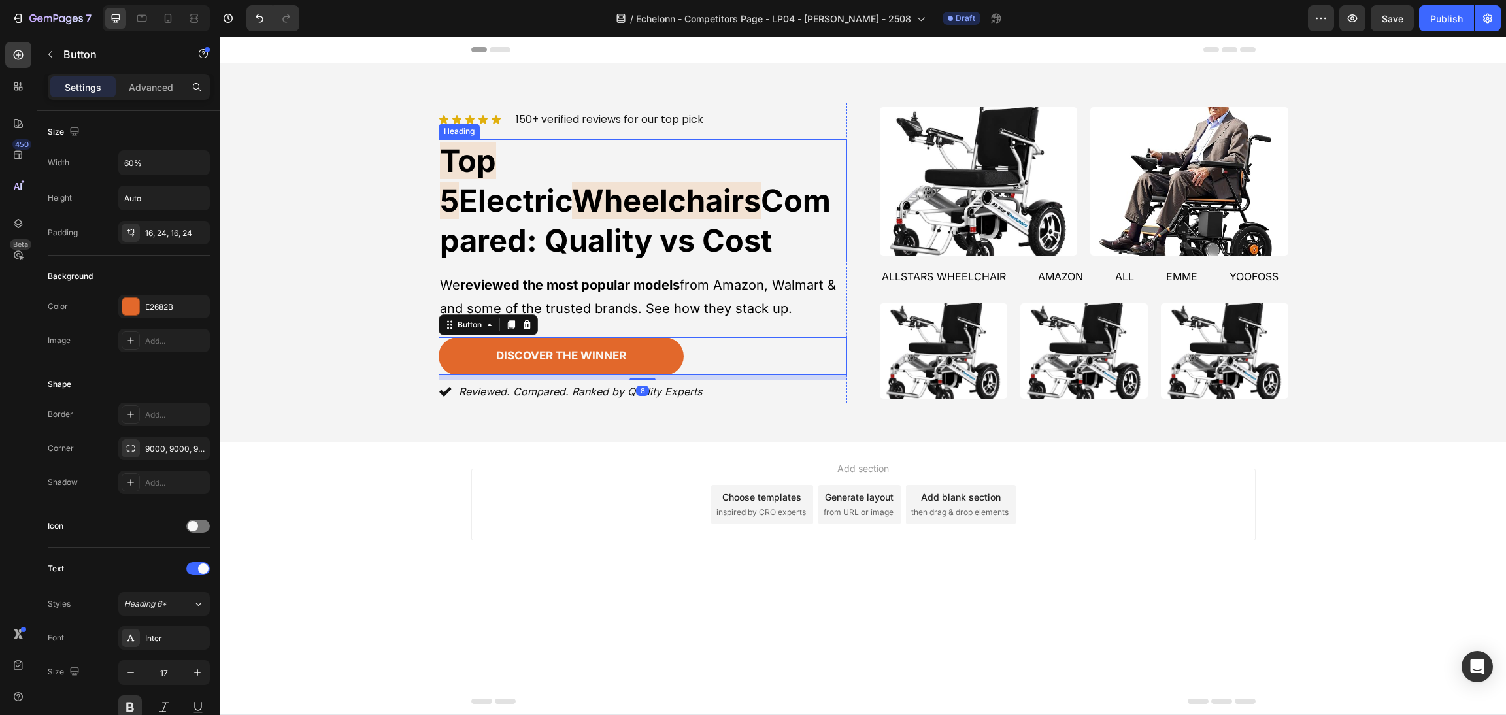
click at [751, 220] on span "Compared: Quality vs Cost" at bounding box center [635, 220] width 391 height 77
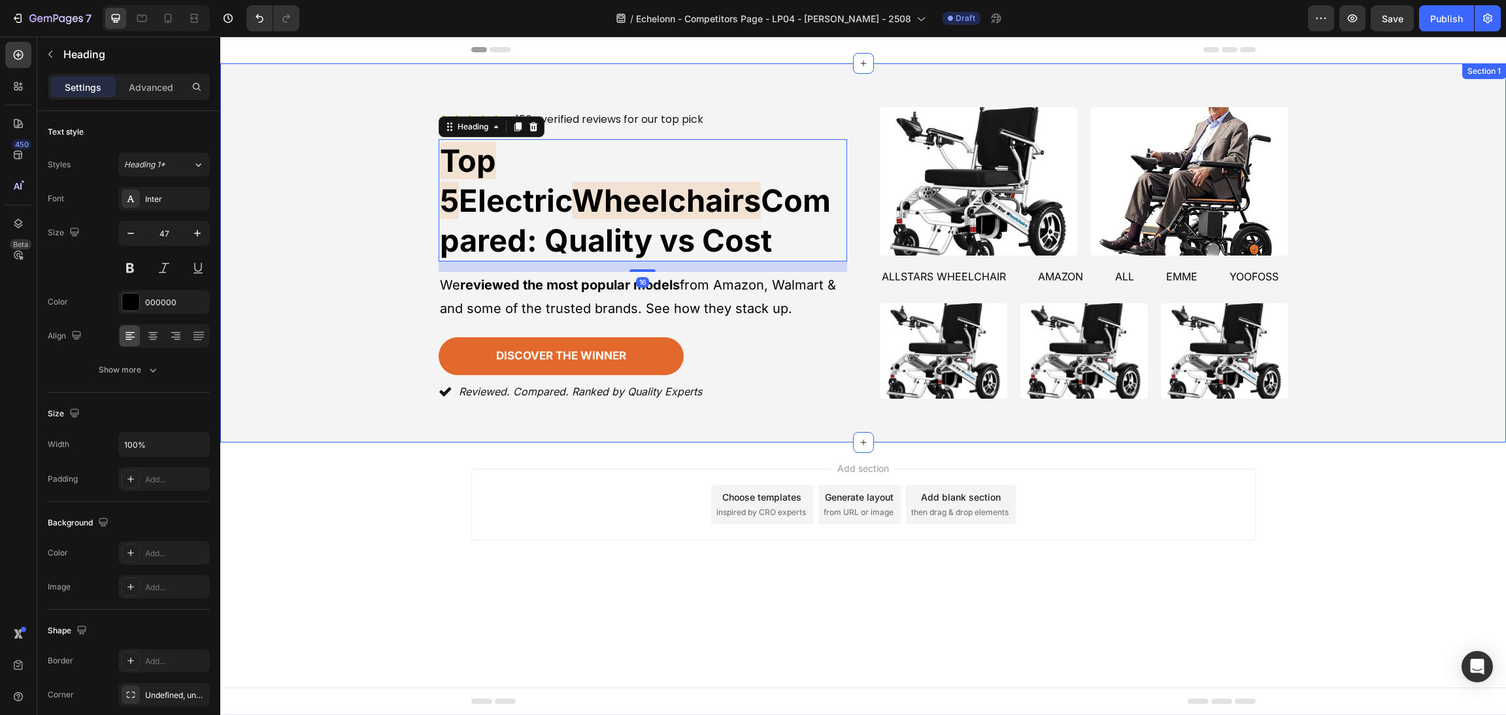
click at [322, 268] on div "Icon Icon Icon Icon Icon Icon List 150+ verified reviews for our top pick Text …" at bounding box center [863, 253] width 1254 height 301
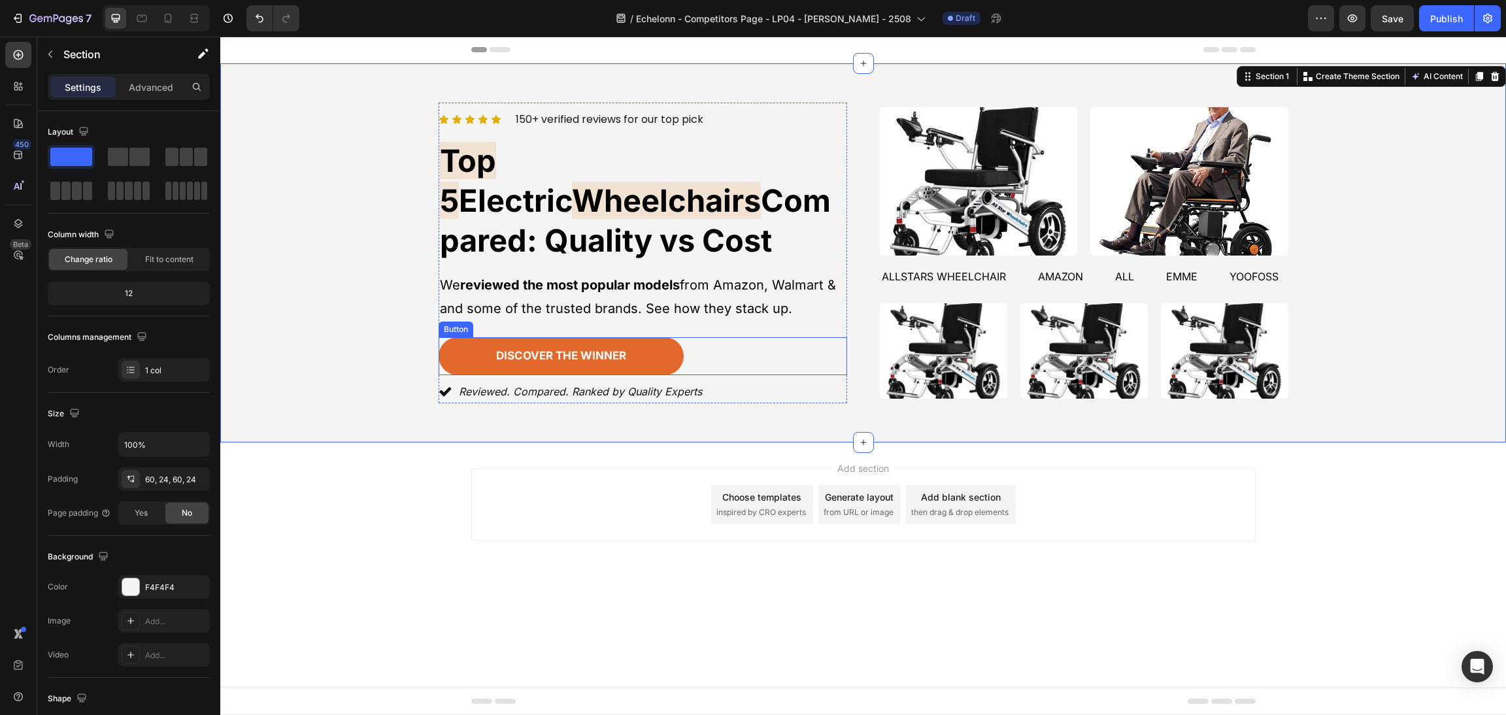
click at [761, 342] on div "discover the winner [PERSON_NAME]" at bounding box center [643, 356] width 408 height 38
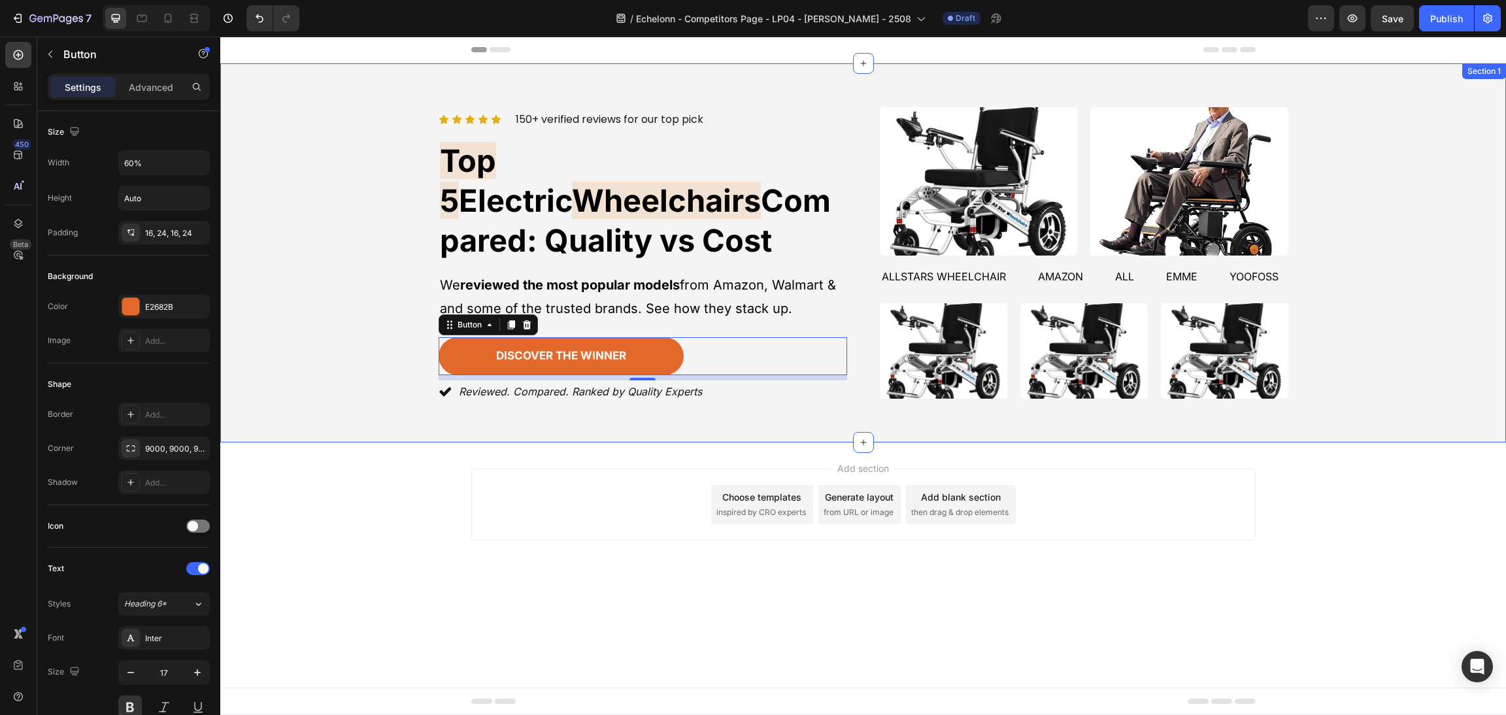
click at [1335, 304] on div "Icon Icon Icon Icon Icon Icon List 150+ verified reviews for our top pick Text …" at bounding box center [863, 253] width 1254 height 301
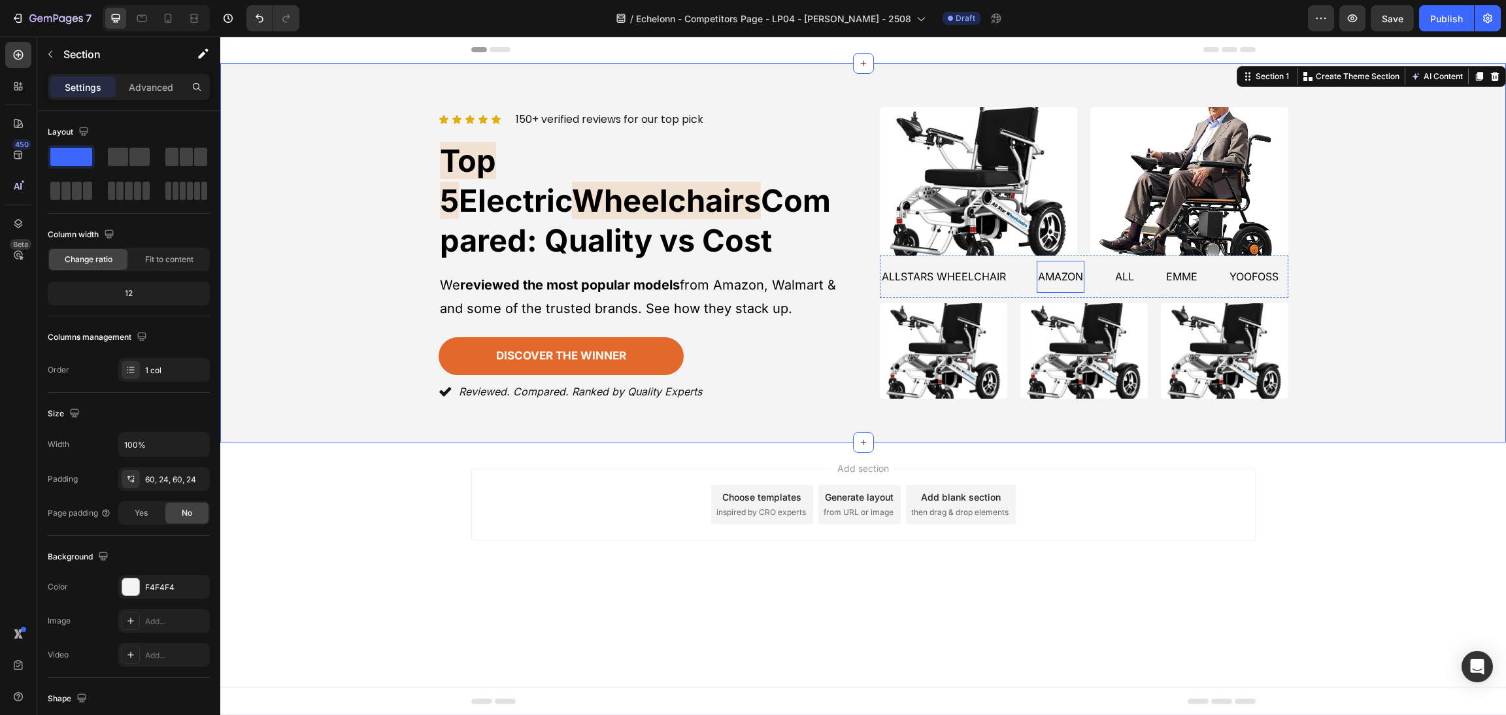
click at [1063, 276] on p "amazon" at bounding box center [1060, 276] width 45 height 19
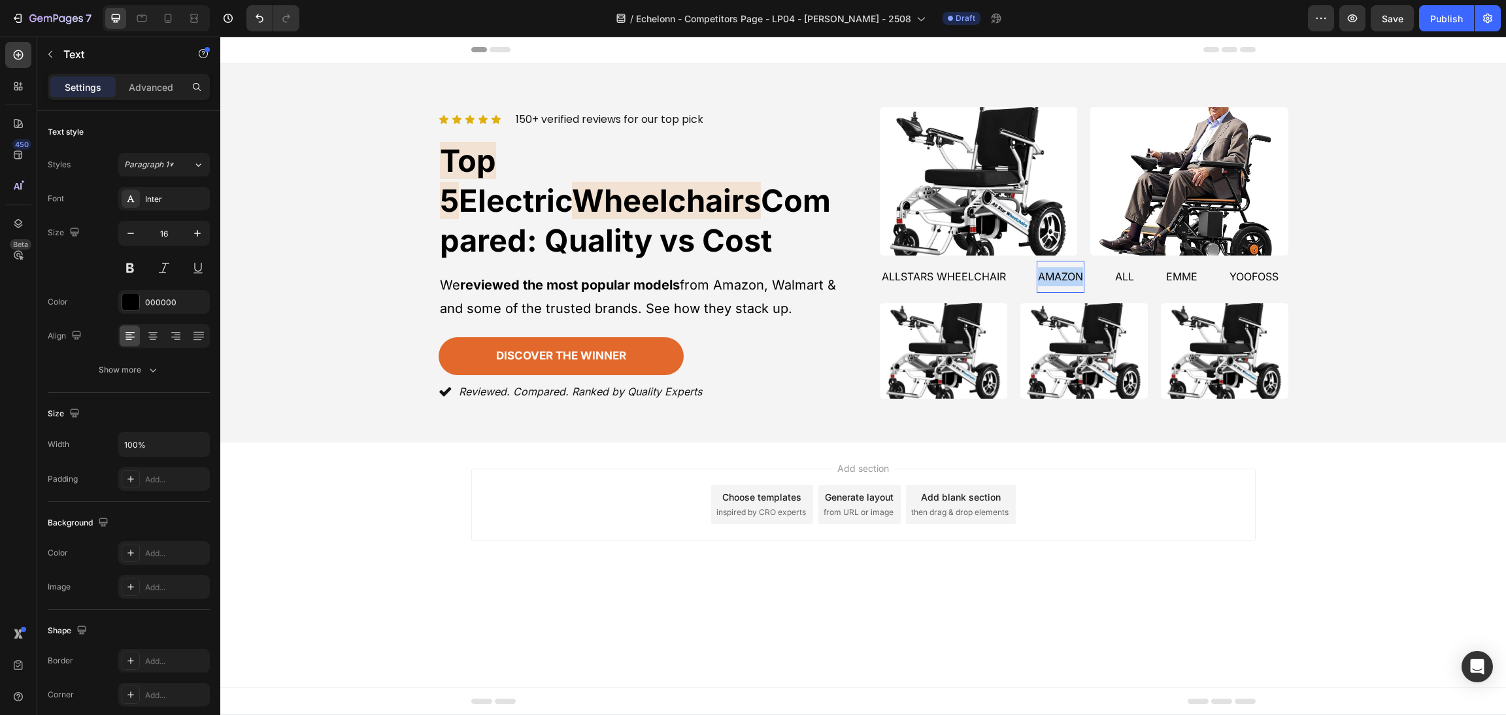
drag, startPoint x: 1080, startPoint y: 274, endPoint x: 1037, endPoint y: 270, distance: 42.7
click at [1038, 270] on p "amazon" at bounding box center [1060, 276] width 45 height 19
click at [1212, 276] on p "all" at bounding box center [1215, 276] width 19 height 19
drag, startPoint x: 1218, startPoint y: 276, endPoint x: 1190, endPoint y: 273, distance: 28.3
click at [1190, 273] on div "allstars wheelchair Text Generic Amazon Chairs Text all Text 0 emme Text Yoofos…" at bounding box center [1140, 277] width 520 height 32
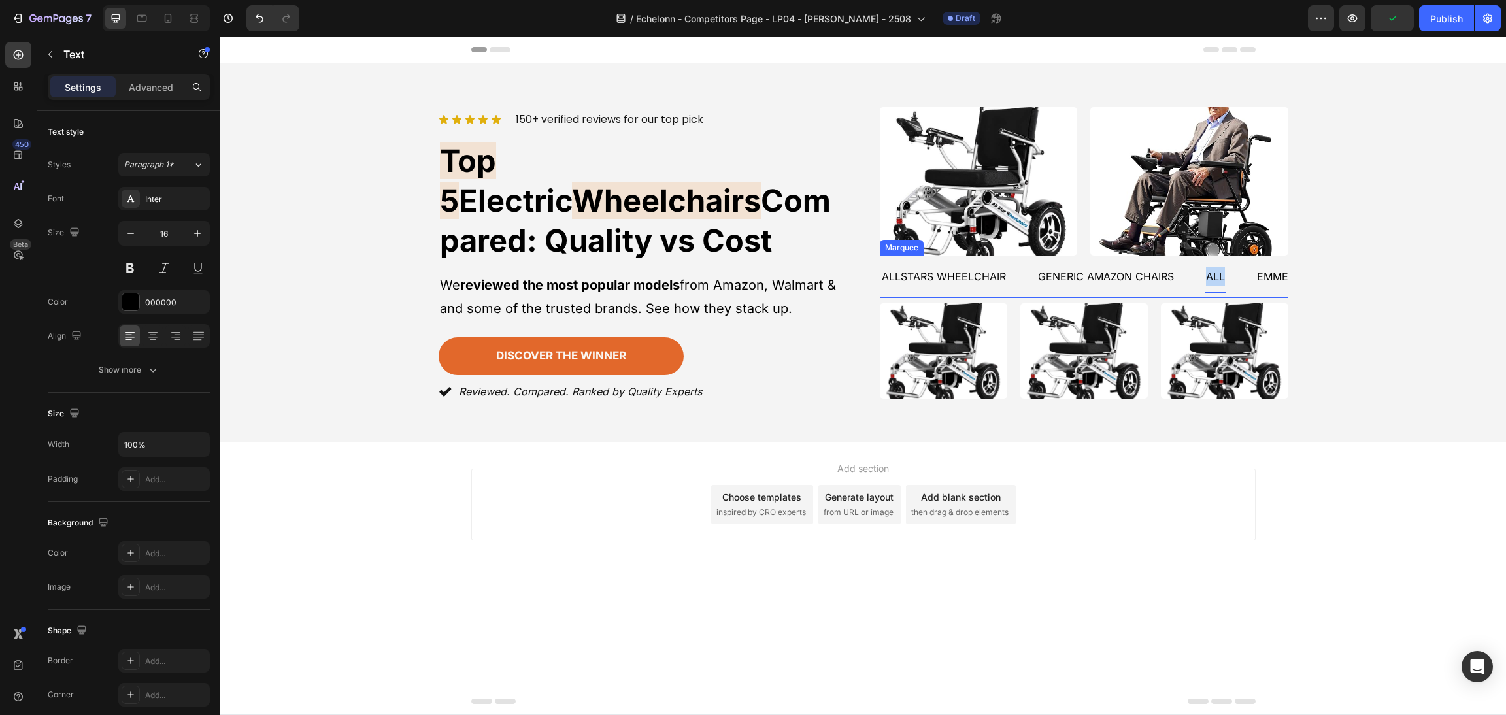
drag, startPoint x: 1222, startPoint y: 278, endPoint x: 1192, endPoint y: 272, distance: 30.6
click at [1192, 272] on div "allstars wheelchair Text Generic Amazon Chairs Text all Text 0 emme Text Yoofos…" at bounding box center [1140, 277] width 520 height 32
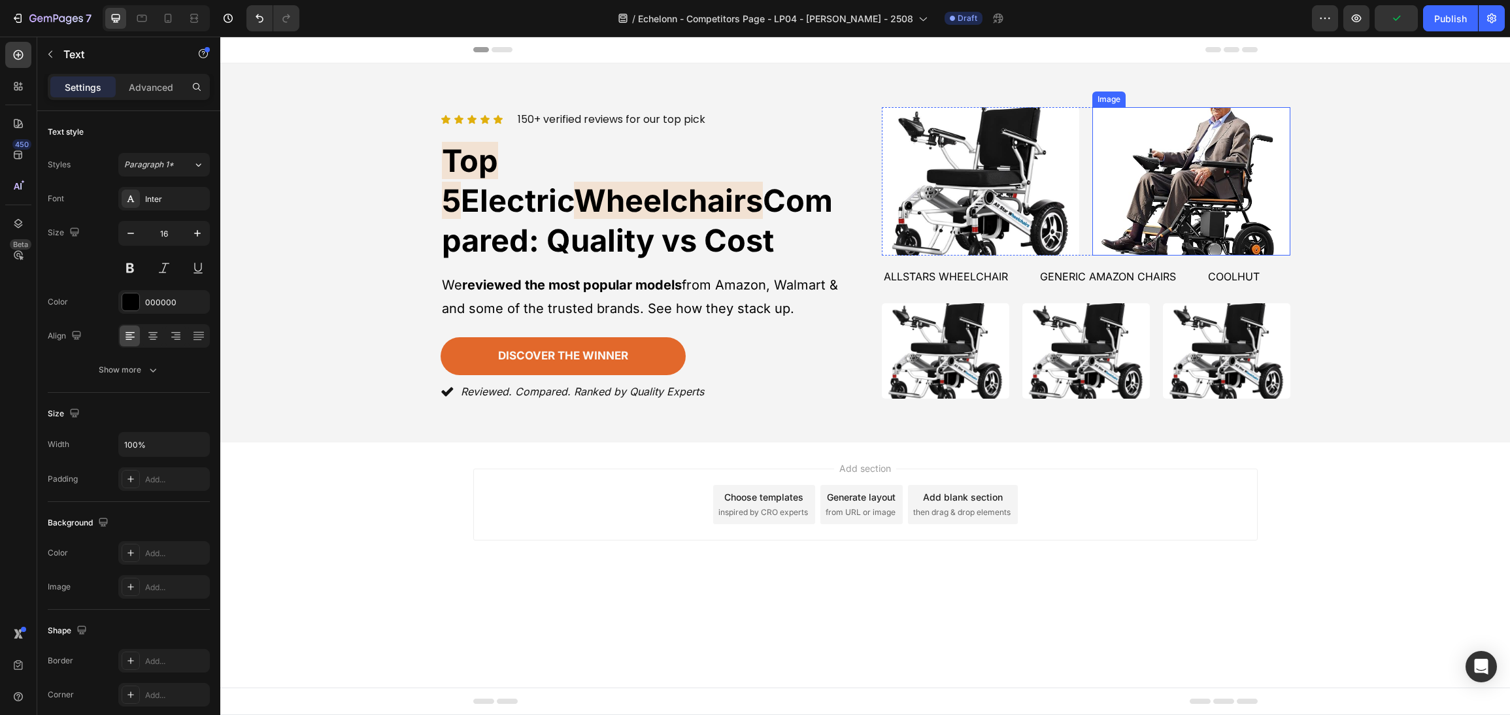
click at [1180, 256] on div "allstars wheelchair Text Generic Amazon Chairs Text coolhut Text emme Text Yoof…" at bounding box center [1086, 277] width 408 height 42
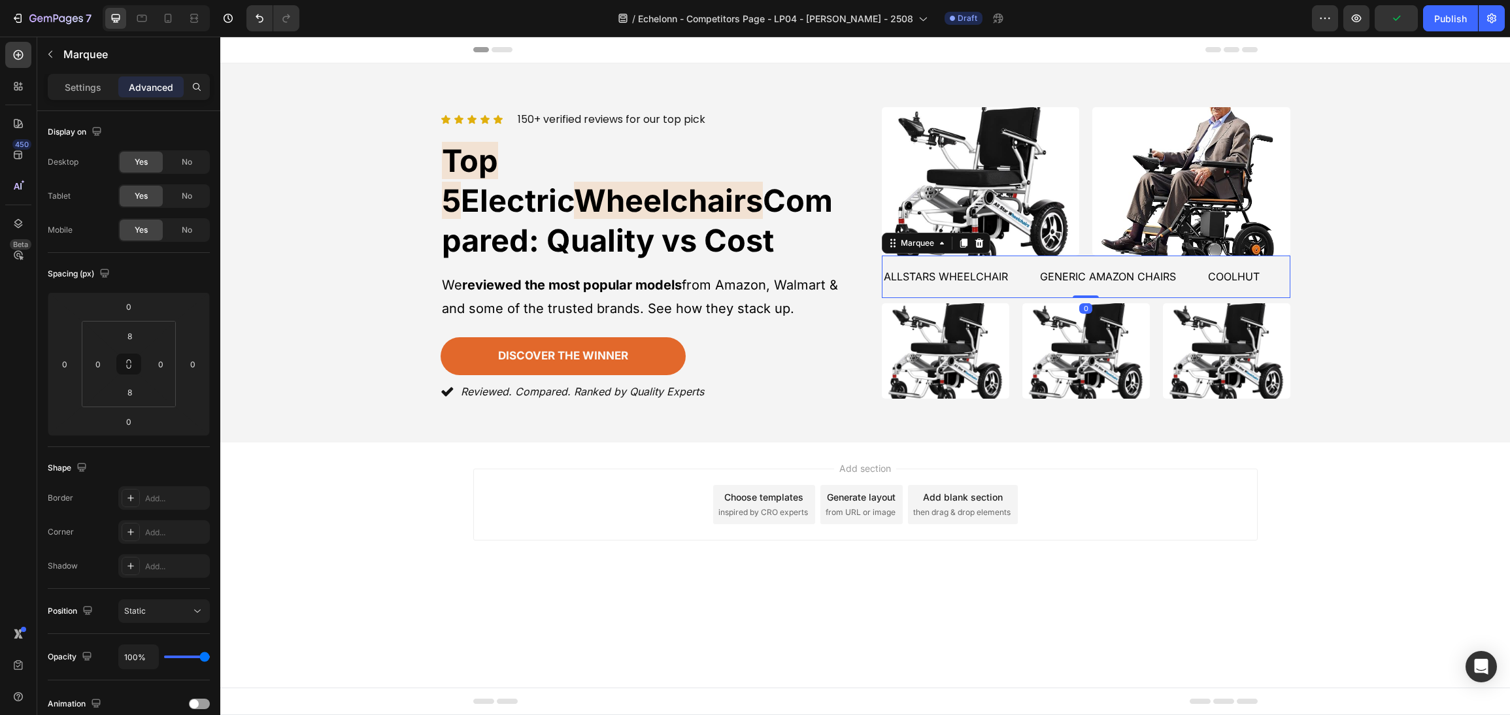
click at [1198, 271] on div "Generic Amazon Chairs Text" at bounding box center [1122, 277] width 168 height 32
click at [77, 74] on div "Settings Advanced" at bounding box center [129, 87] width 162 height 26
click at [83, 86] on p "Settings" at bounding box center [83, 87] width 37 height 14
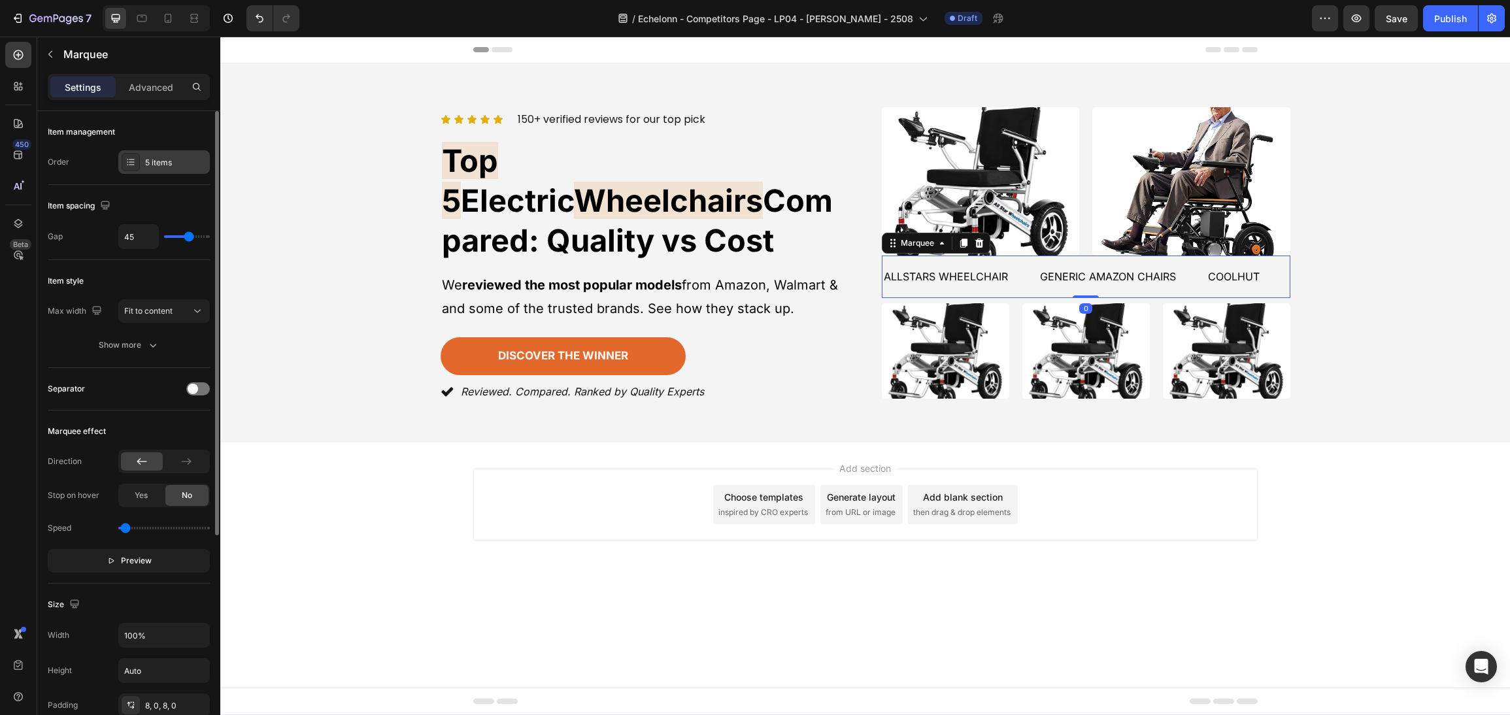
click at [159, 158] on div "5 items" at bounding box center [175, 163] width 61 height 12
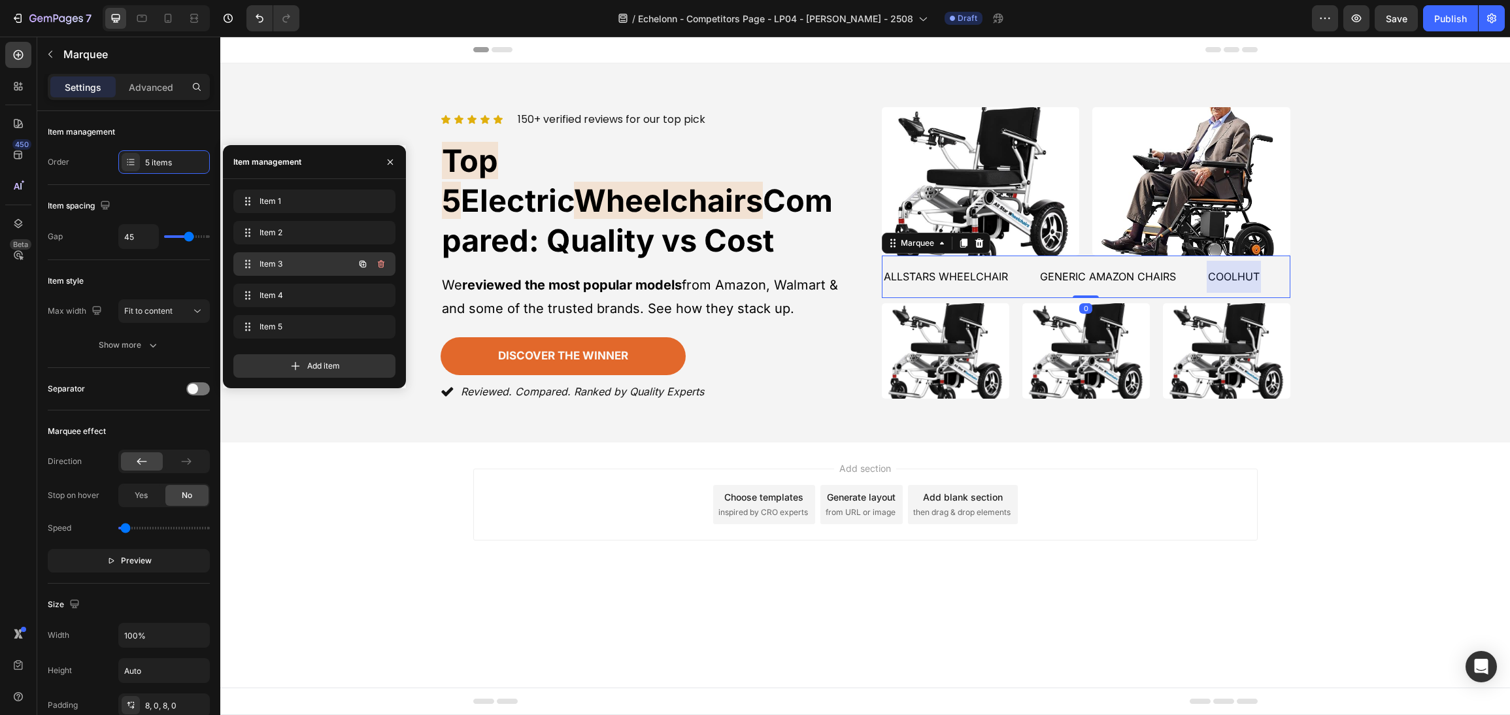
click at [287, 264] on span "Item 3" at bounding box center [296, 264] width 74 height 12
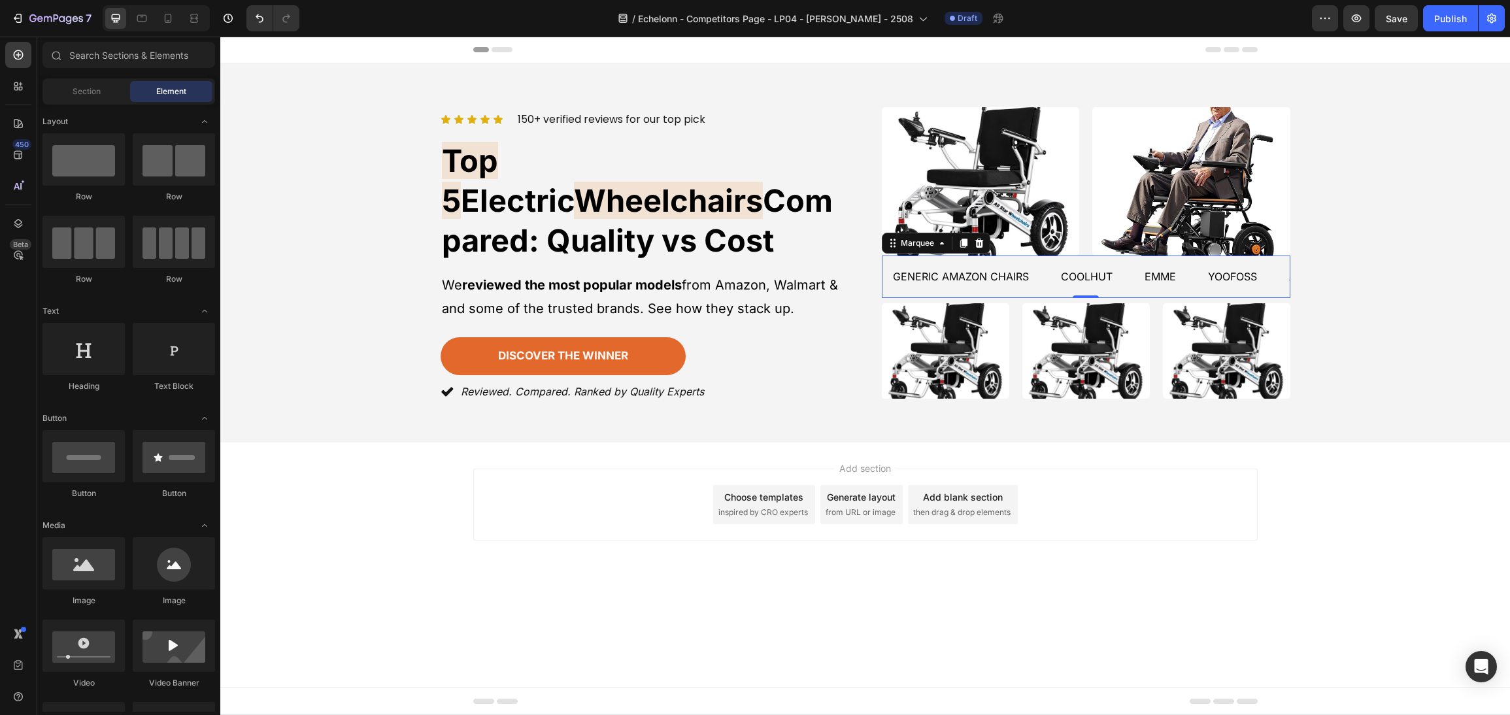
click at [1291, 686] on body "Header Icon Icon Icon Icon Icon Icon List 150+ verified reviews for our top pic…" at bounding box center [864, 376] width 1289 height 678
click at [1087, 159] on div "Image Image Row" at bounding box center [1086, 181] width 408 height 148
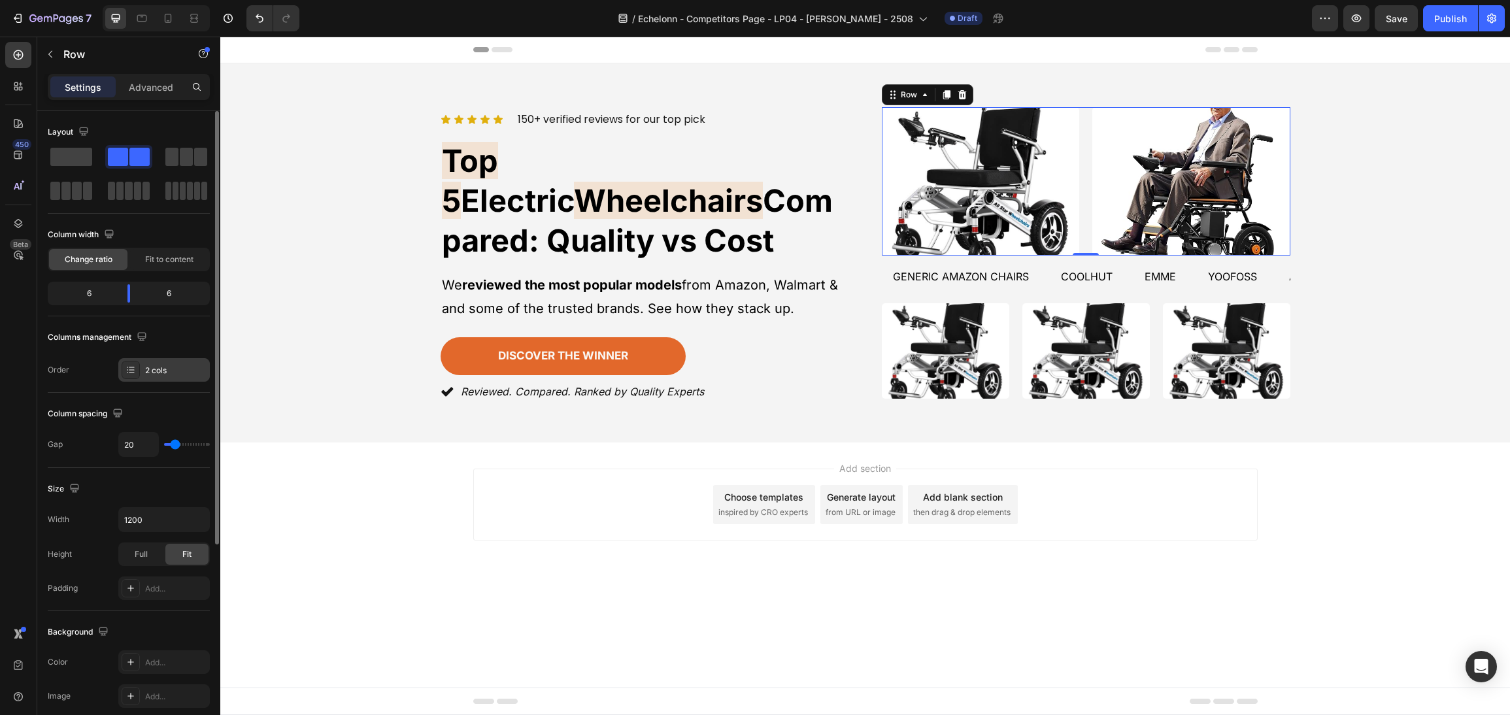
click at [151, 373] on div "2 cols" at bounding box center [175, 371] width 61 height 12
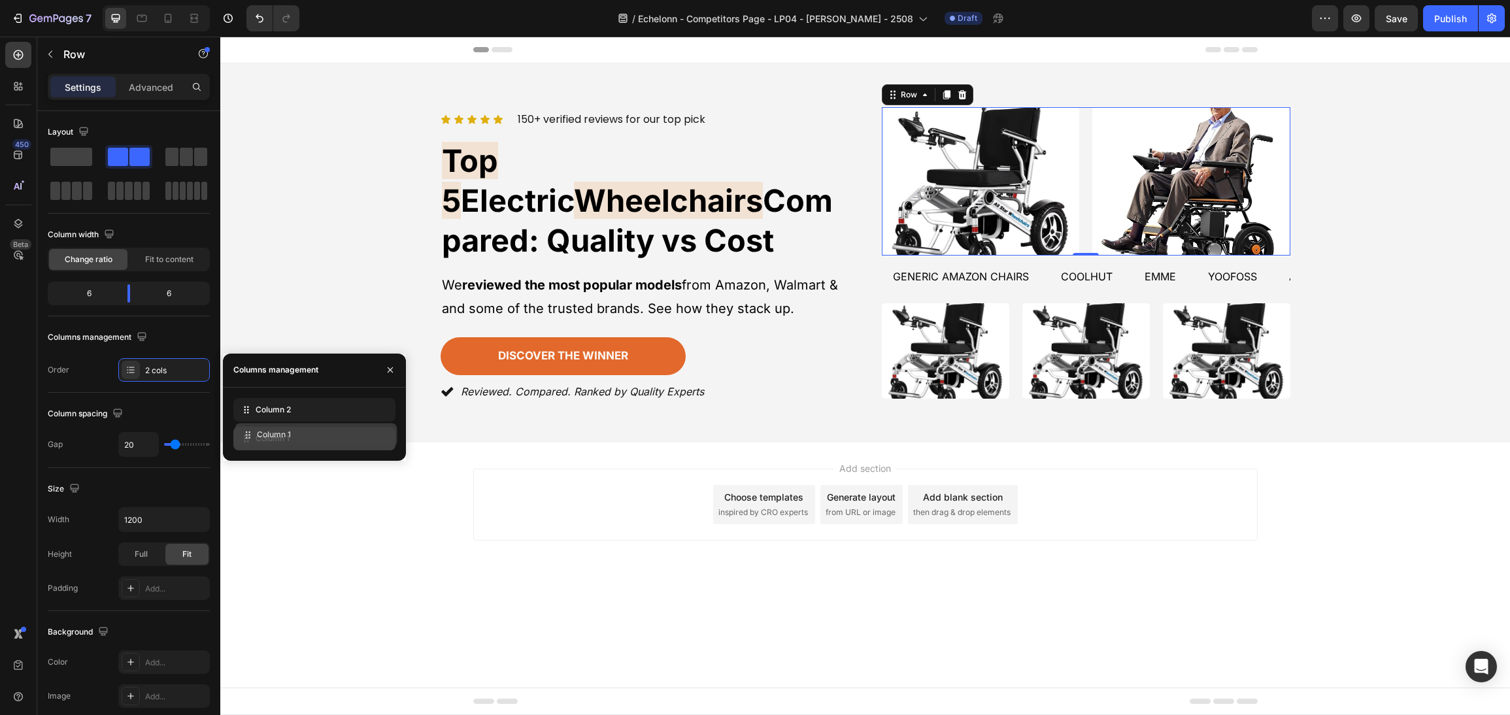
drag, startPoint x: 288, startPoint y: 412, endPoint x: 289, endPoint y: 437, distance: 24.9
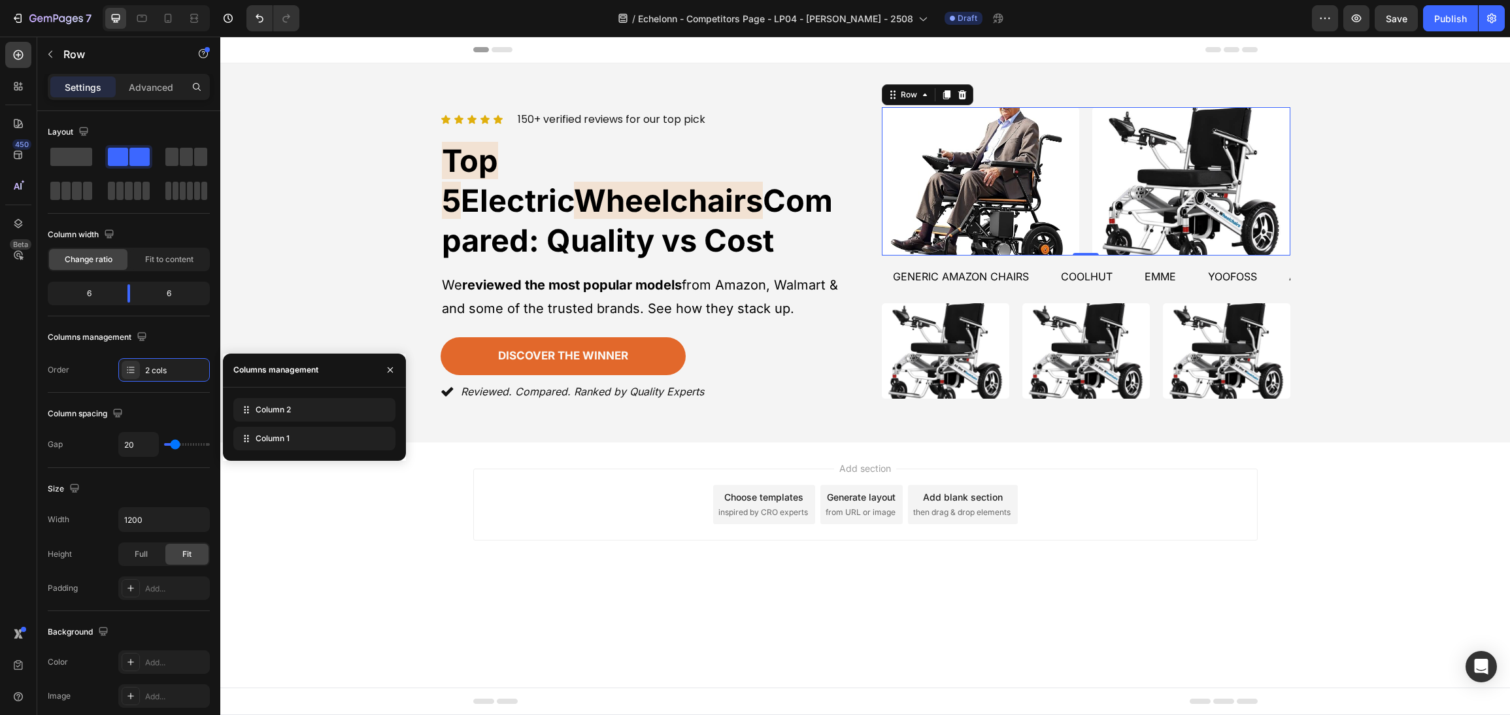
click at [1217, 487] on div "Add section Choose templates inspired by CRO experts Generate layout from URL o…" at bounding box center [865, 505] width 784 height 72
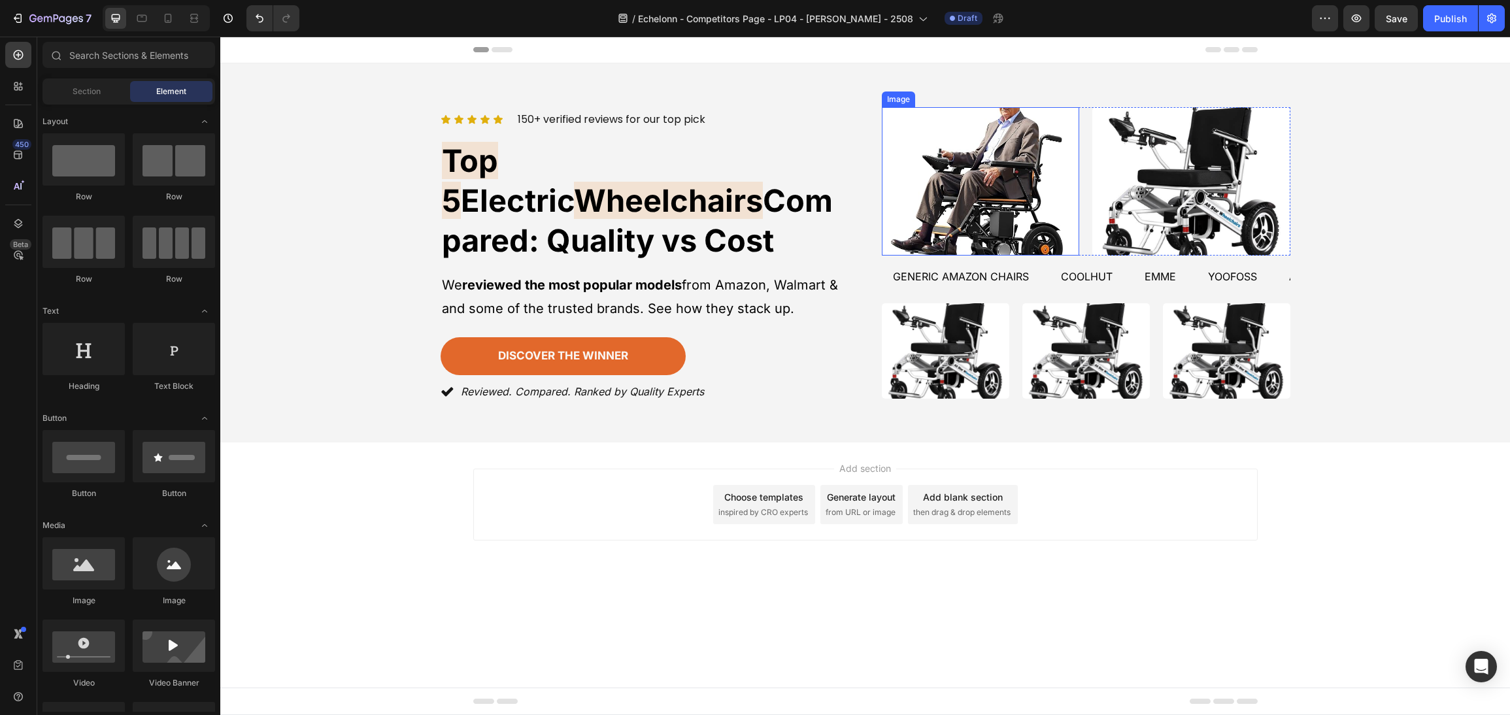
click at [1004, 217] on img at bounding box center [981, 181] width 198 height 148
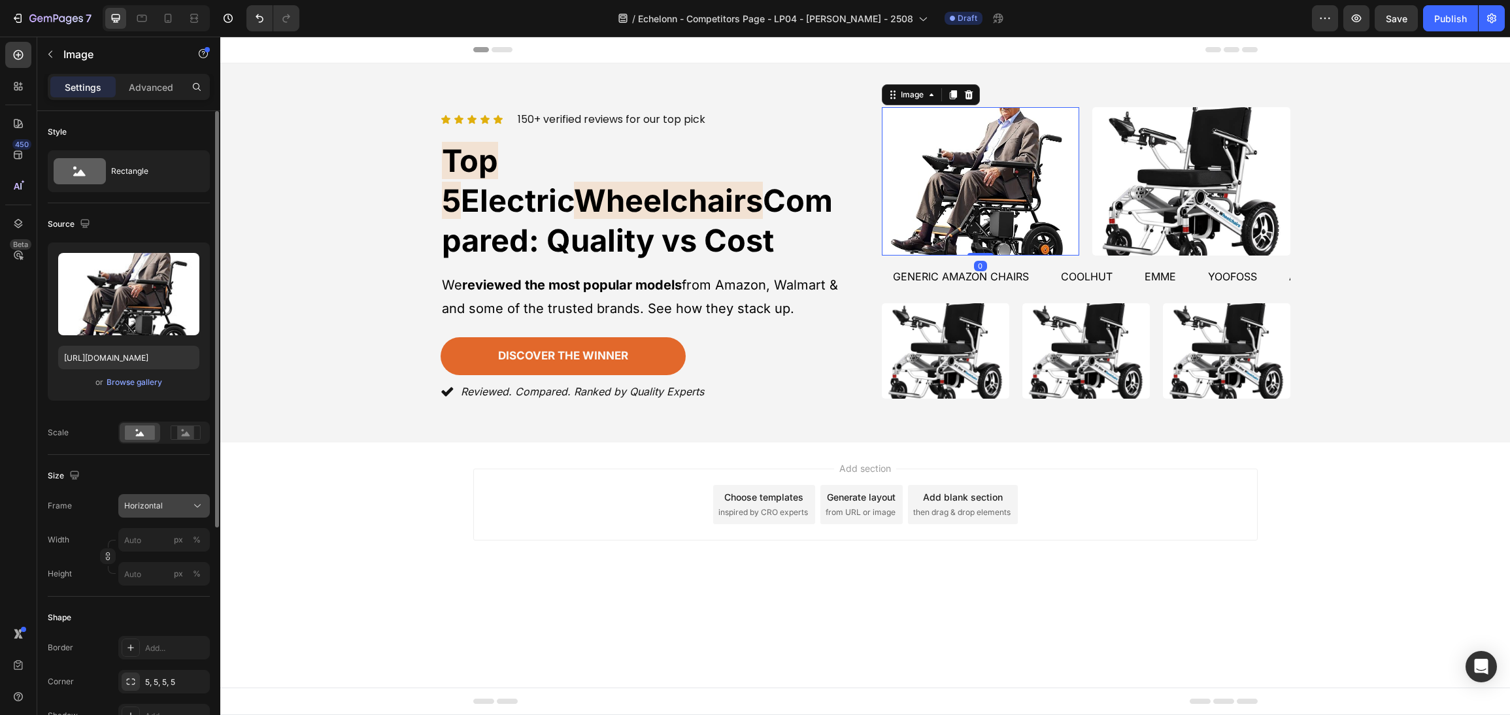
click at [143, 507] on span "Horizontal" at bounding box center [143, 506] width 39 height 12
click at [171, 564] on div "Vertical" at bounding box center [162, 562] width 76 height 13
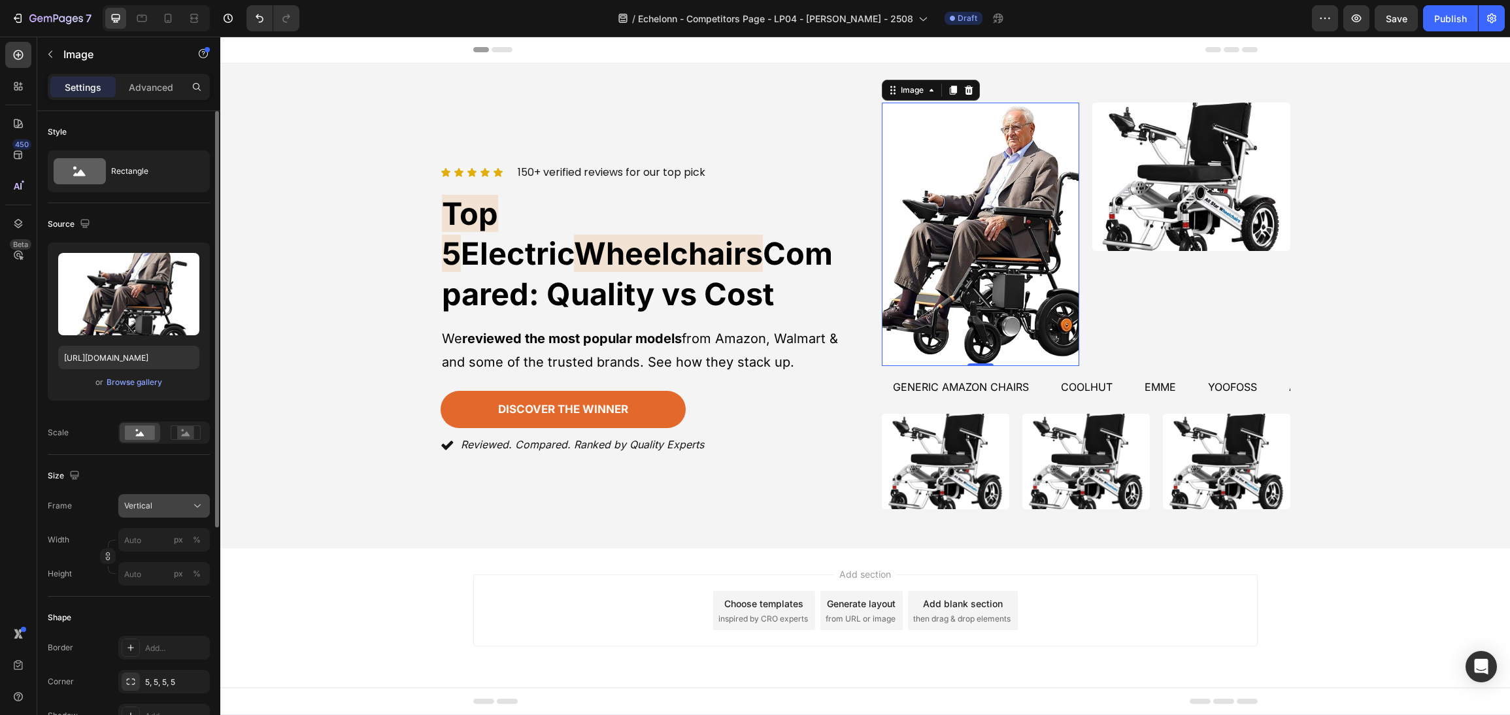
click at [170, 498] on button "Vertical" at bounding box center [163, 506] width 91 height 24
click at [170, 538] on div "Square" at bounding box center [162, 537] width 76 height 13
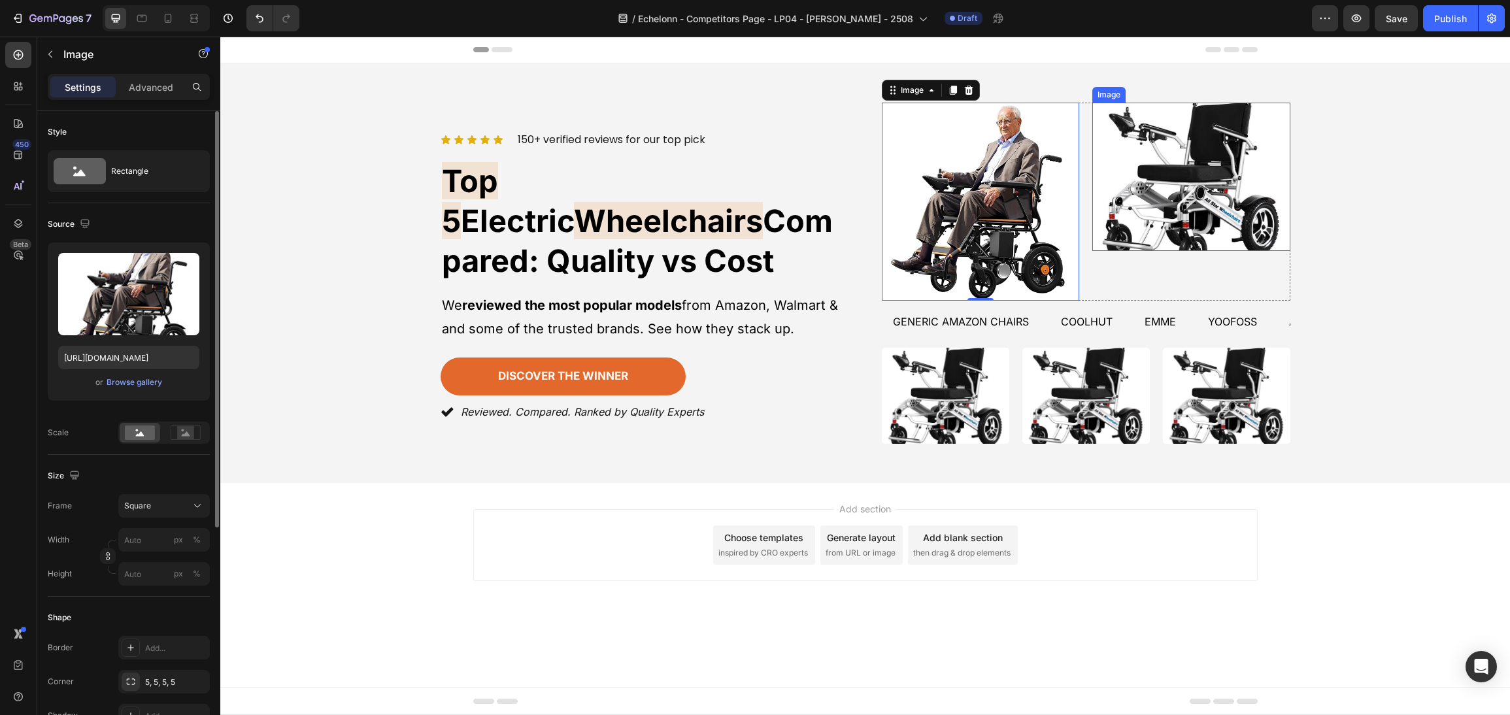
click at [1191, 225] on img at bounding box center [1191, 177] width 198 height 148
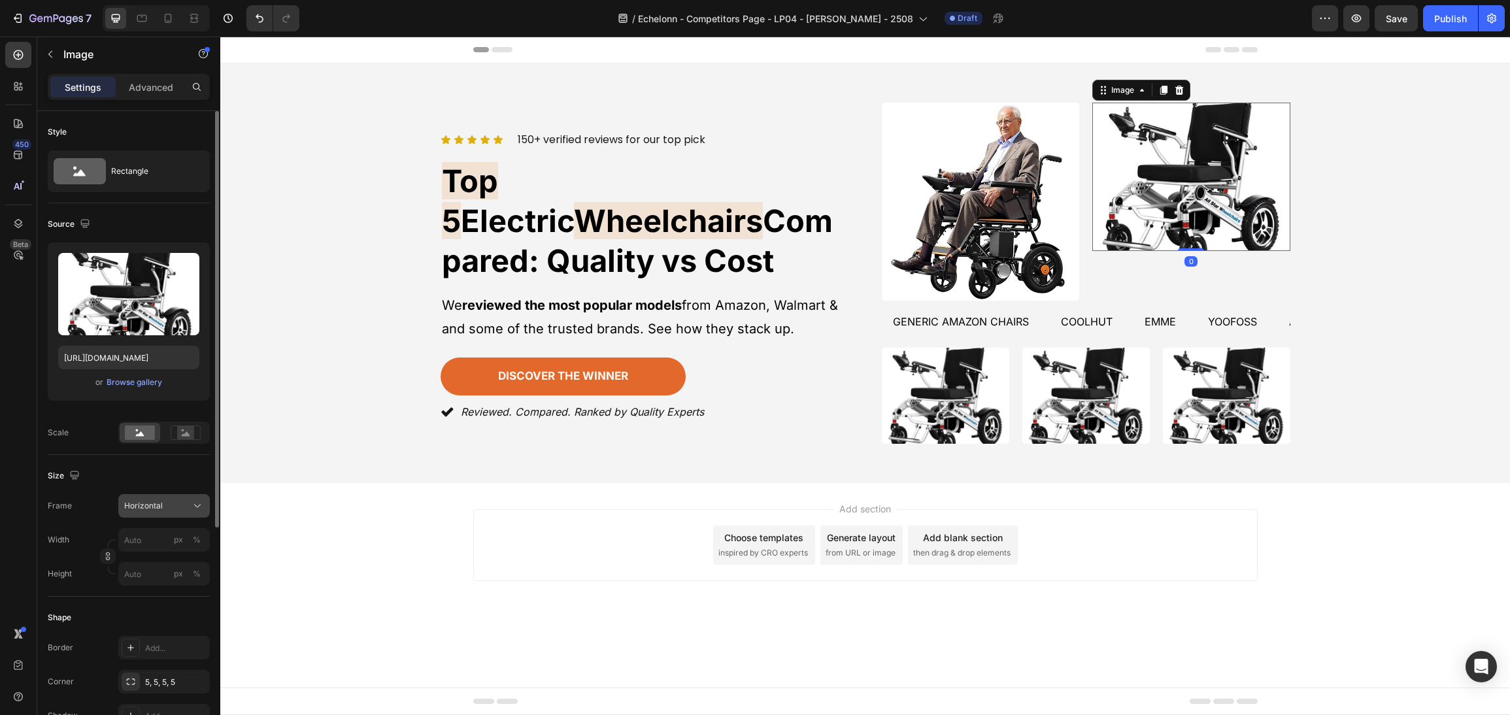
click at [166, 503] on div "Horizontal" at bounding box center [156, 506] width 64 height 12
click at [163, 538] on div "Square" at bounding box center [162, 537] width 76 height 13
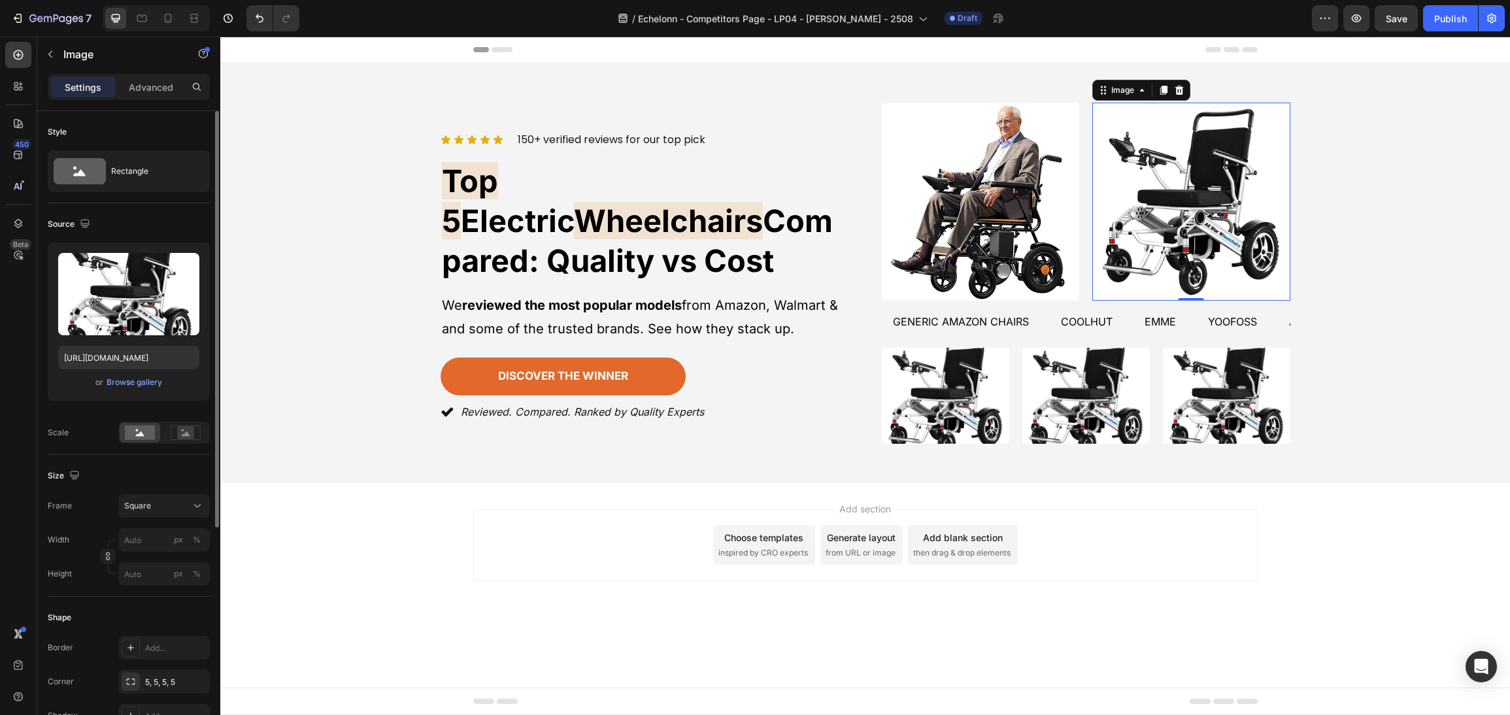
click at [1208, 543] on div "Add section Choose templates inspired by CRO experts Generate layout from URL o…" at bounding box center [865, 545] width 784 height 72
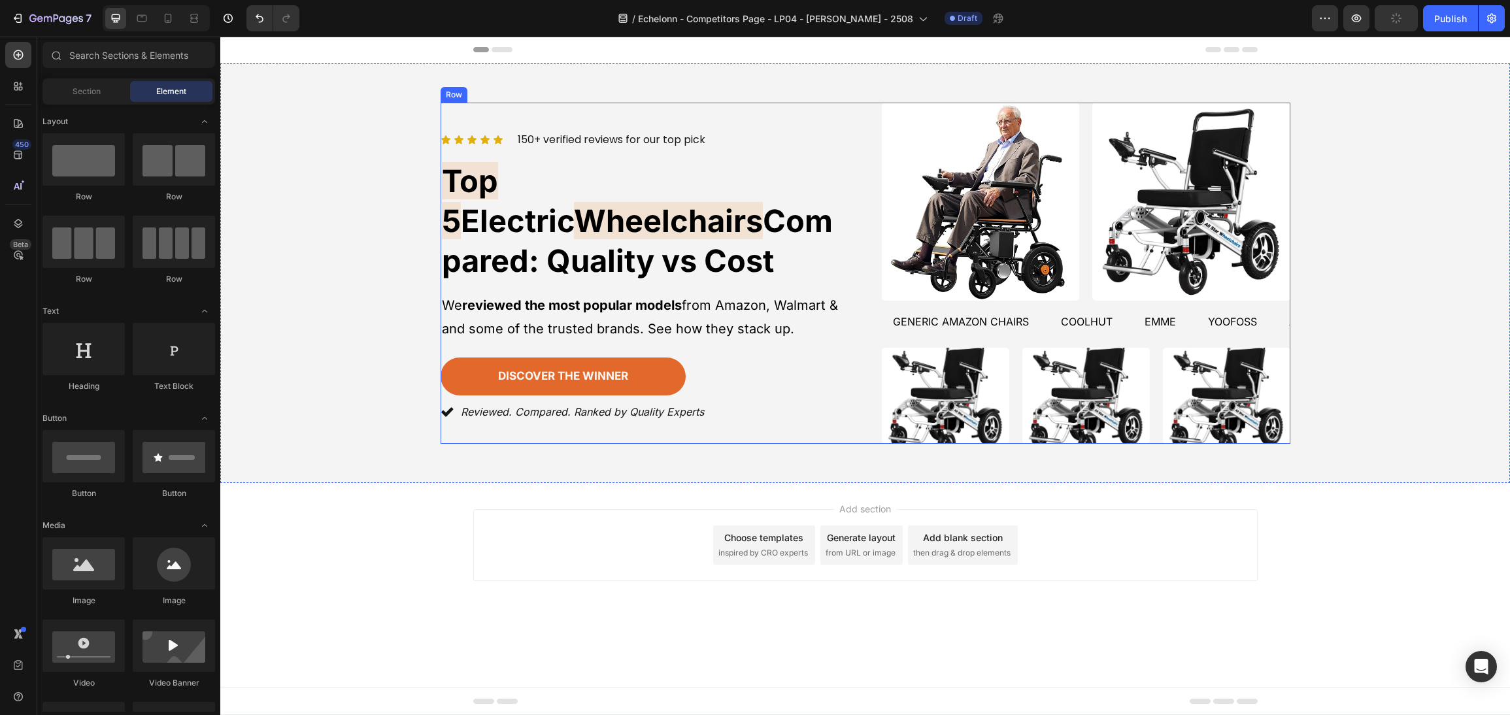
click at [872, 310] on div "Icon Icon Icon Icon Icon Icon List 150+ verified reviews for our top pick Text …" at bounding box center [865, 273] width 850 height 341
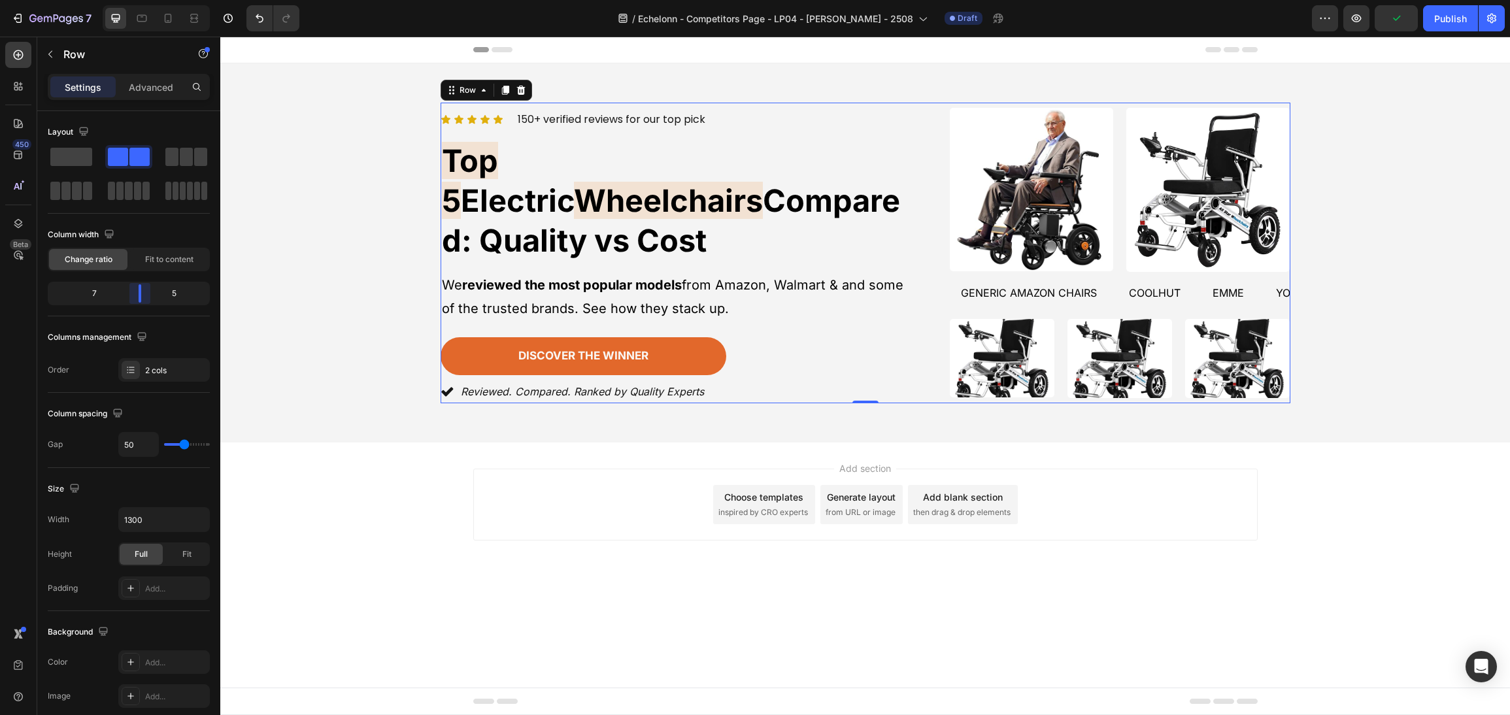
drag, startPoint x: 134, startPoint y: 286, endPoint x: 146, endPoint y: 286, distance: 11.8
click at [146, 0] on body "7 Version history / Echelonn - Competitors Page - LP04 - [PERSON_NAME] - 2508 D…" at bounding box center [755, 0] width 1510 height 0
click at [1436, 271] on div "Icon Icon Icon Icon Icon Icon List 150+ verified reviews for our top pick Text …" at bounding box center [865, 253] width 1258 height 301
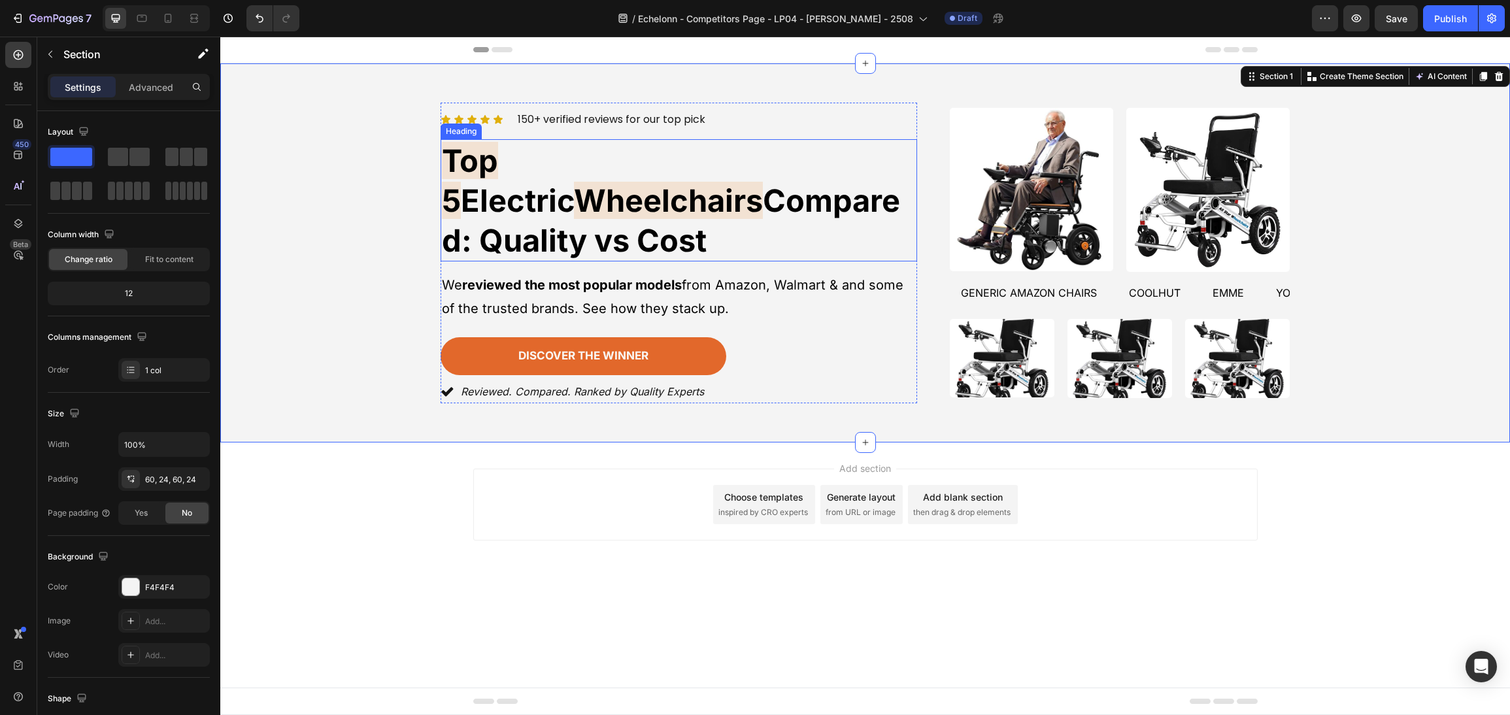
click at [763, 182] on span "Wheelchairs" at bounding box center [668, 200] width 189 height 37
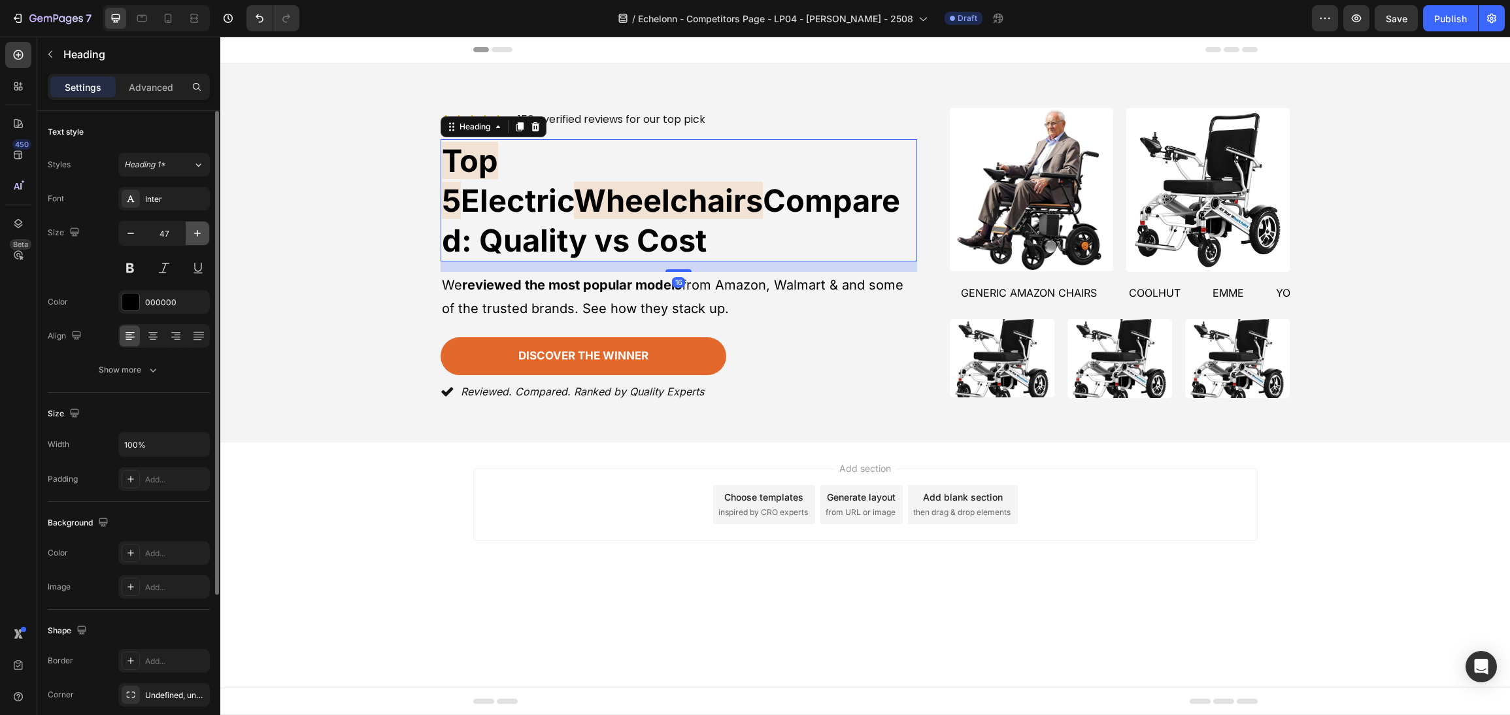
click at [191, 236] on icon "button" at bounding box center [197, 233] width 13 height 13
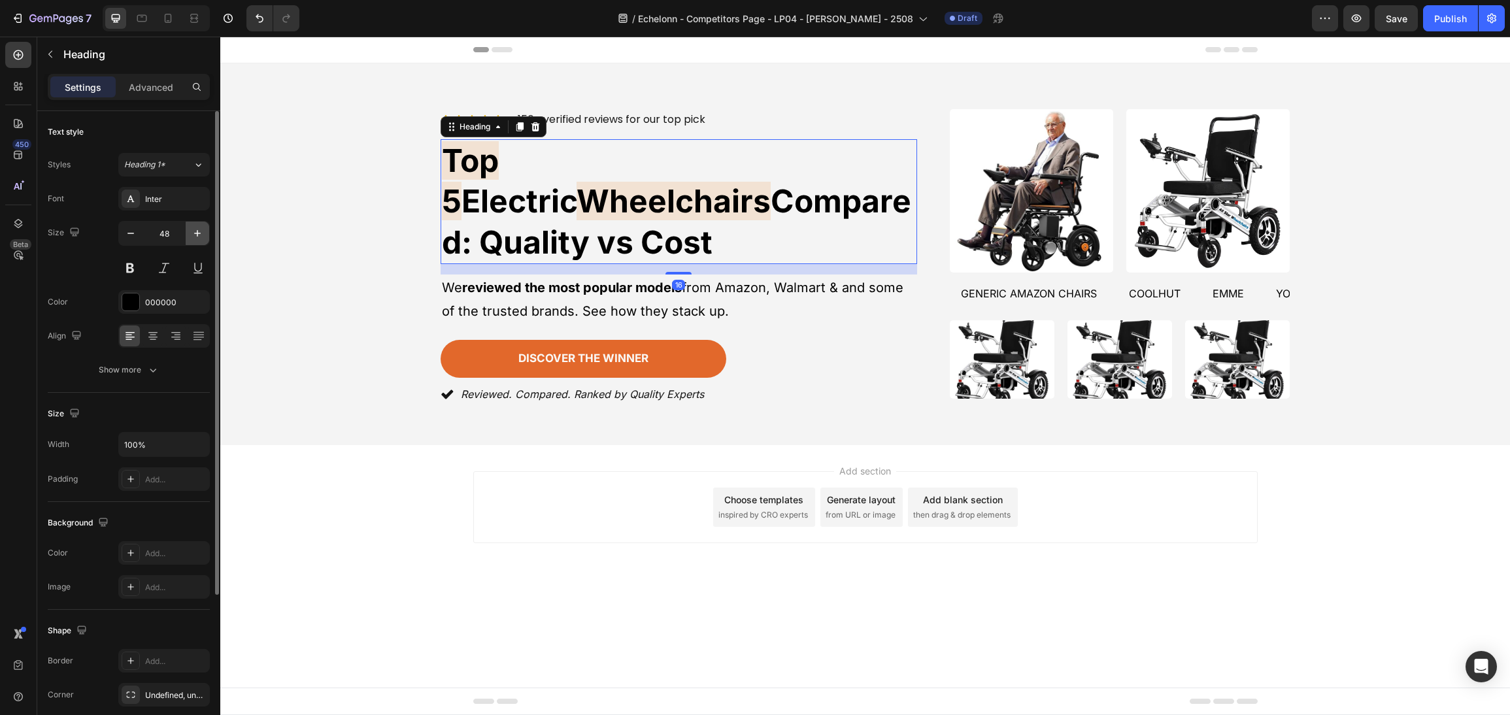
type input "49"
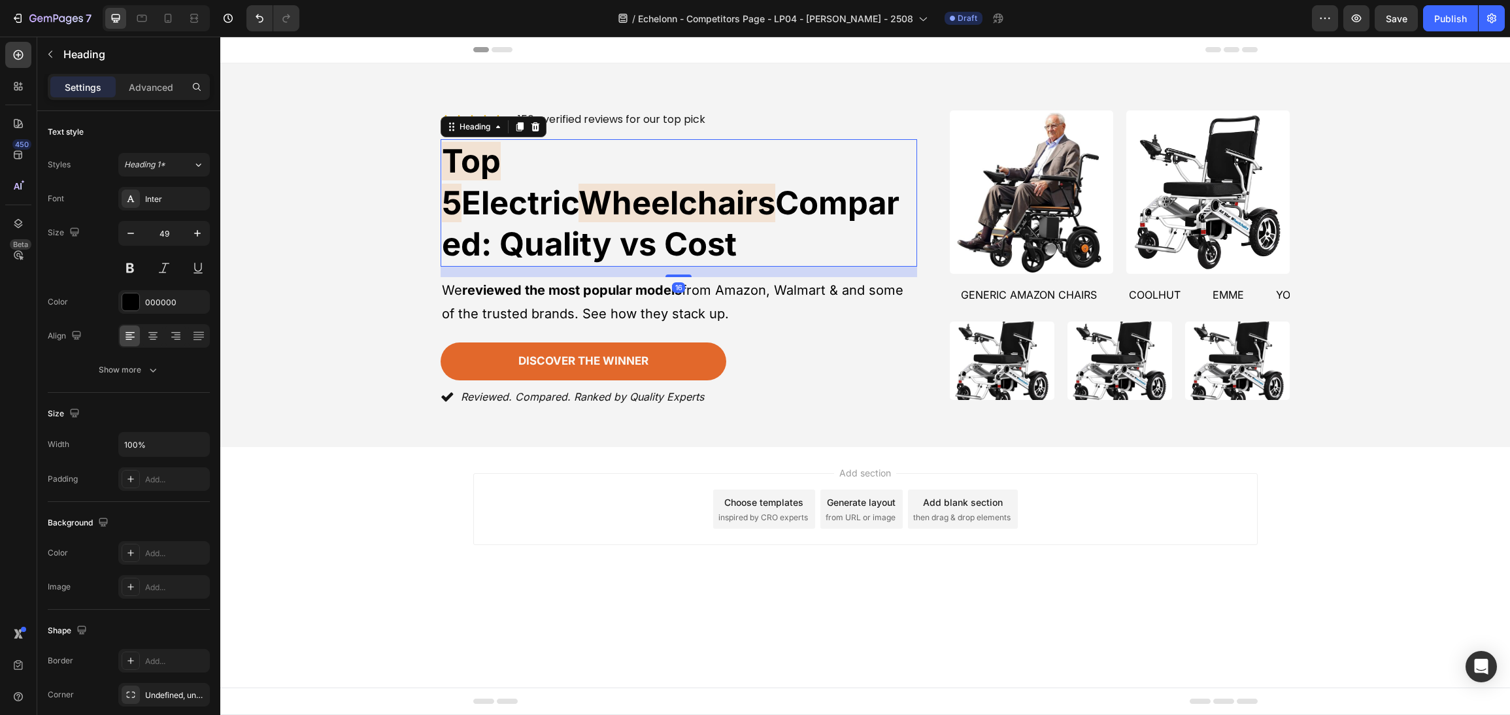
click at [357, 274] on div "Icon Icon Icon Icon Icon Icon List 150+ verified reviews for our top pick Text …" at bounding box center [865, 255] width 1258 height 305
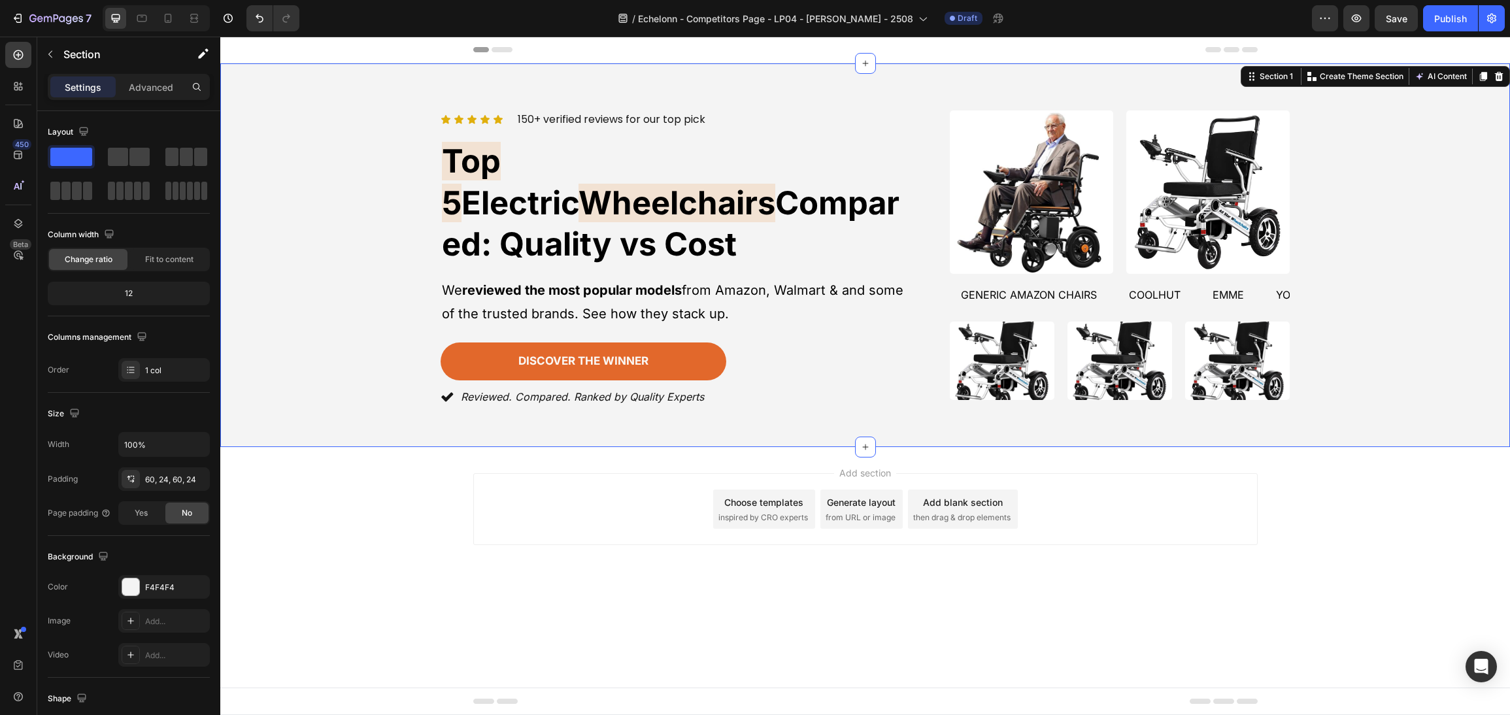
click at [1398, 283] on div "Icon Icon Icon Icon Icon Icon List 150+ verified reviews for our top pick Text …" at bounding box center [865, 255] width 1258 height 305
click at [927, 348] on div "Icon Icon Icon Icon Icon Icon List 150+ verified reviews for our top pick Text …" at bounding box center [865, 255] width 850 height 305
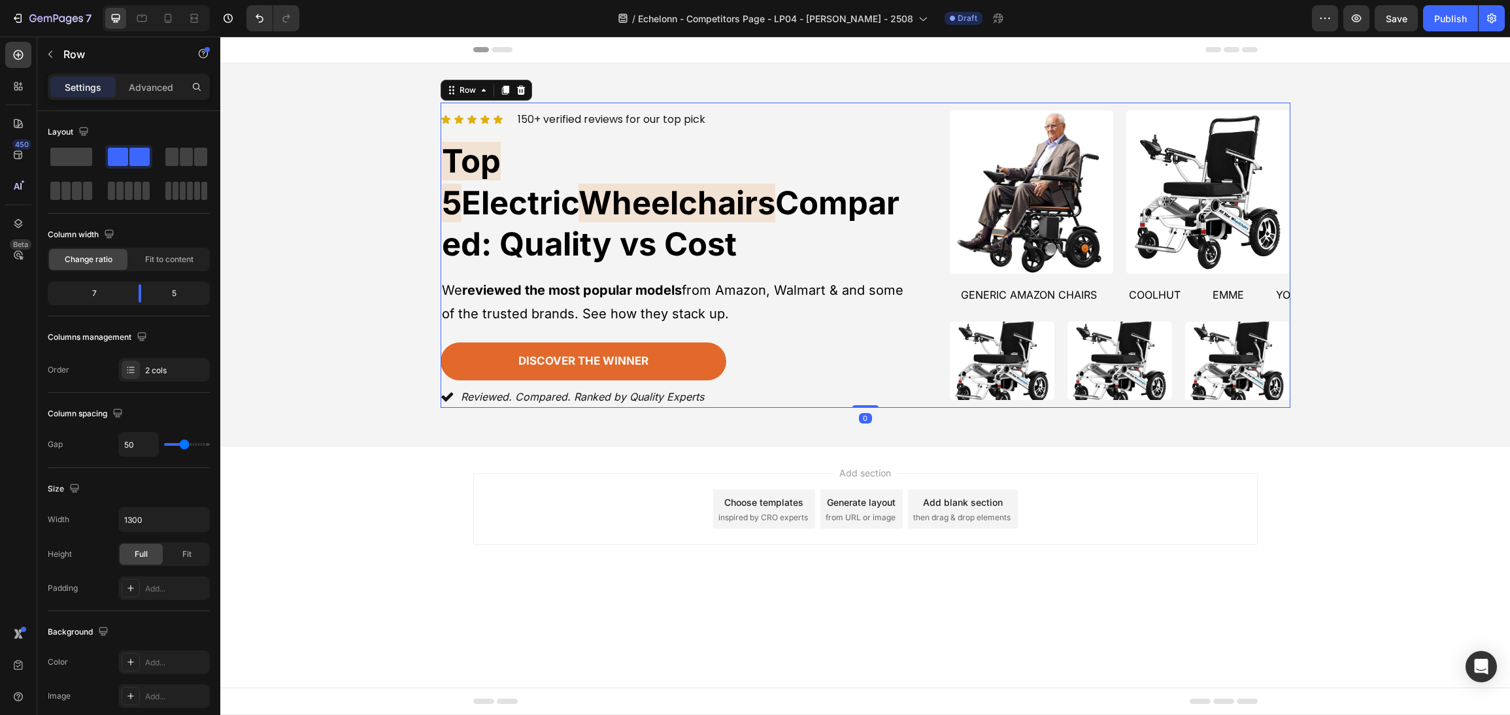
click at [1206, 495] on div "Add section Choose templates inspired by CRO experts Generate layout from URL o…" at bounding box center [865, 509] width 784 height 72
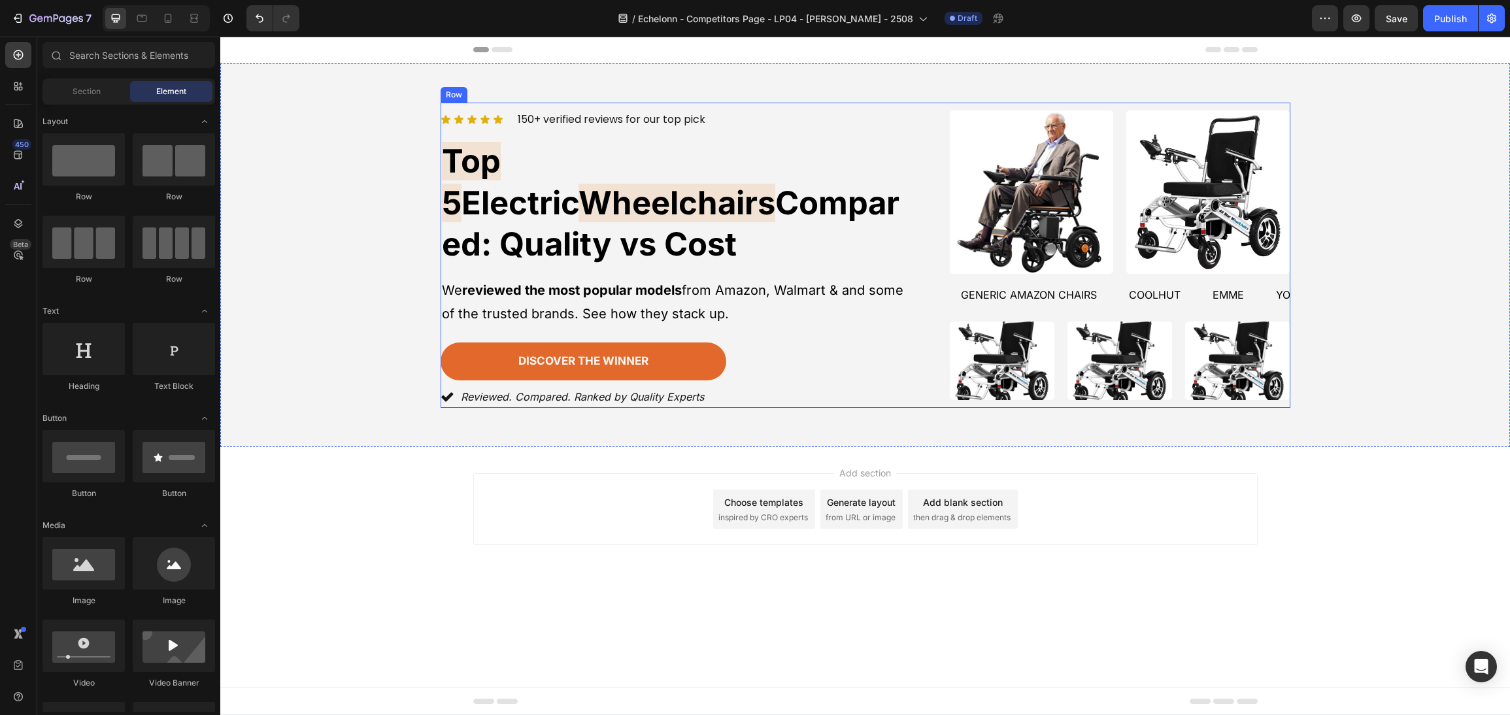
click at [921, 356] on div "Icon Icon Icon Icon Icon Icon List 150+ verified reviews for our top pick Text …" at bounding box center [865, 255] width 850 height 305
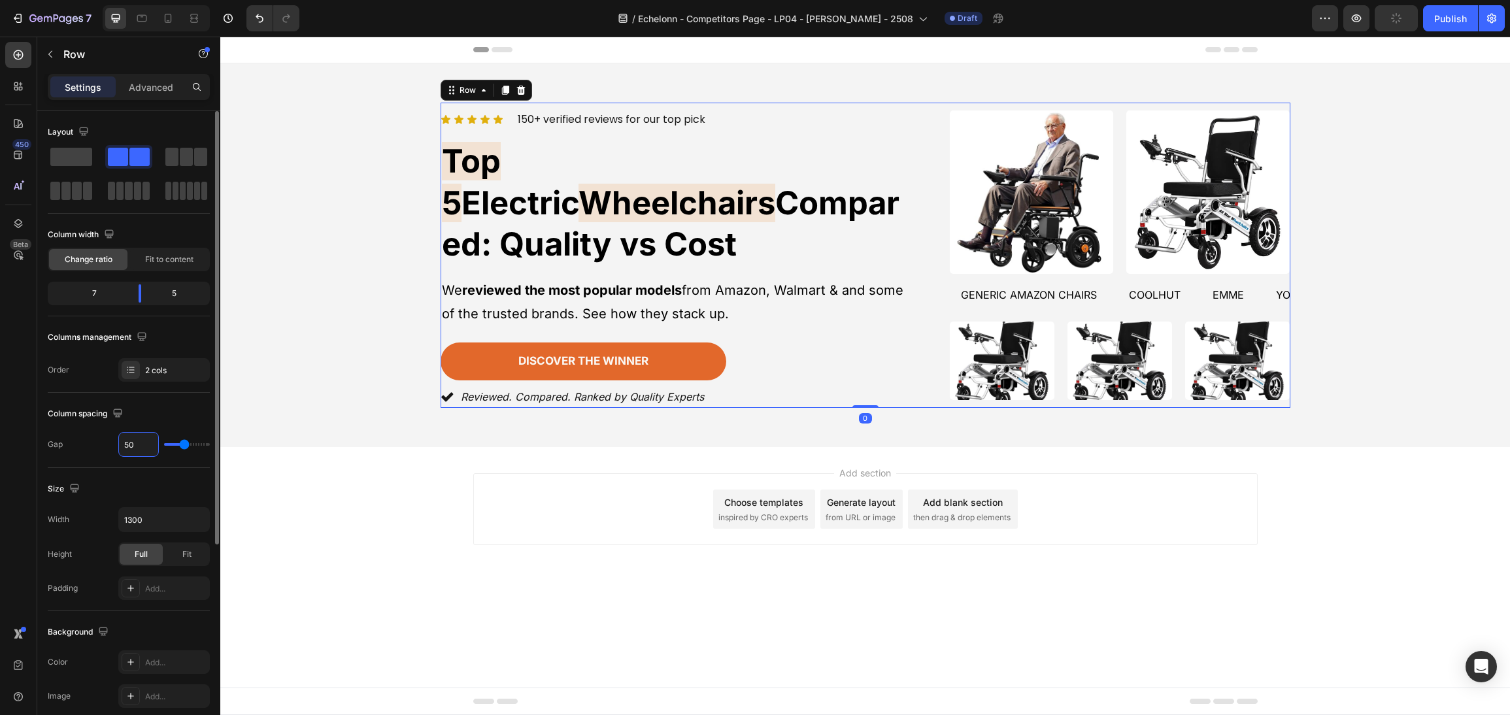
click at [137, 448] on input "50" at bounding box center [138, 445] width 39 height 24
type input "4"
type input "40"
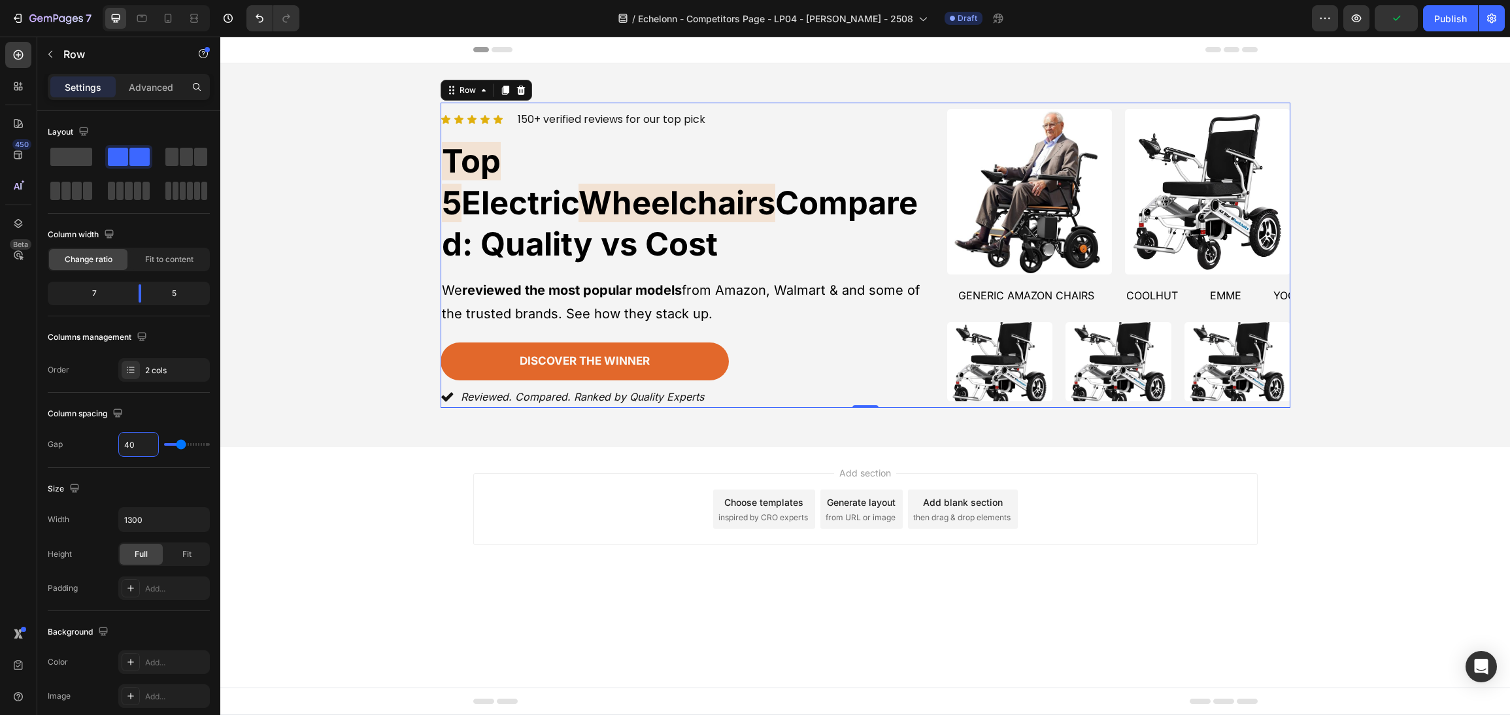
click at [1310, 510] on div "Add section Choose templates inspired by CRO experts Generate layout from URL o…" at bounding box center [864, 527] width 1289 height 161
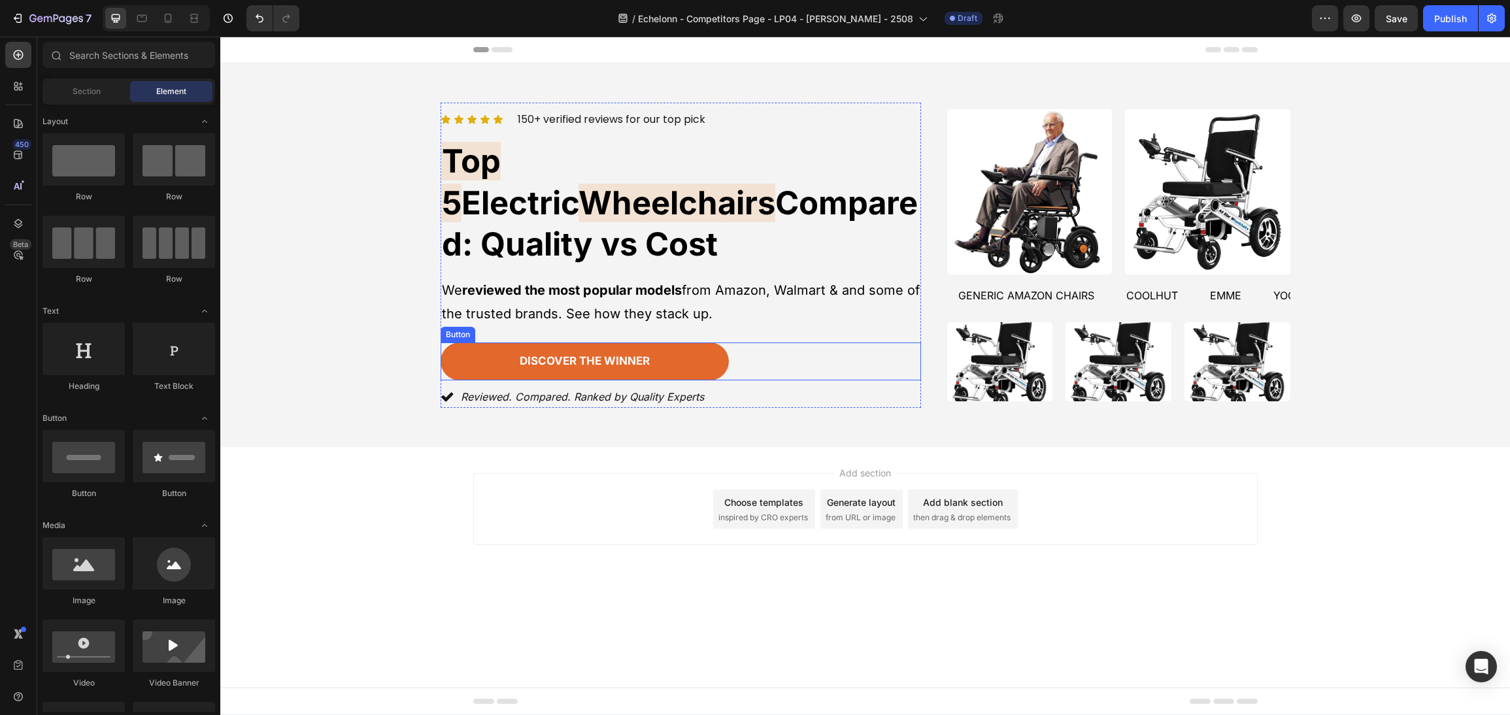
click at [780, 342] on div "discover the winner [PERSON_NAME]" at bounding box center [680, 361] width 480 height 38
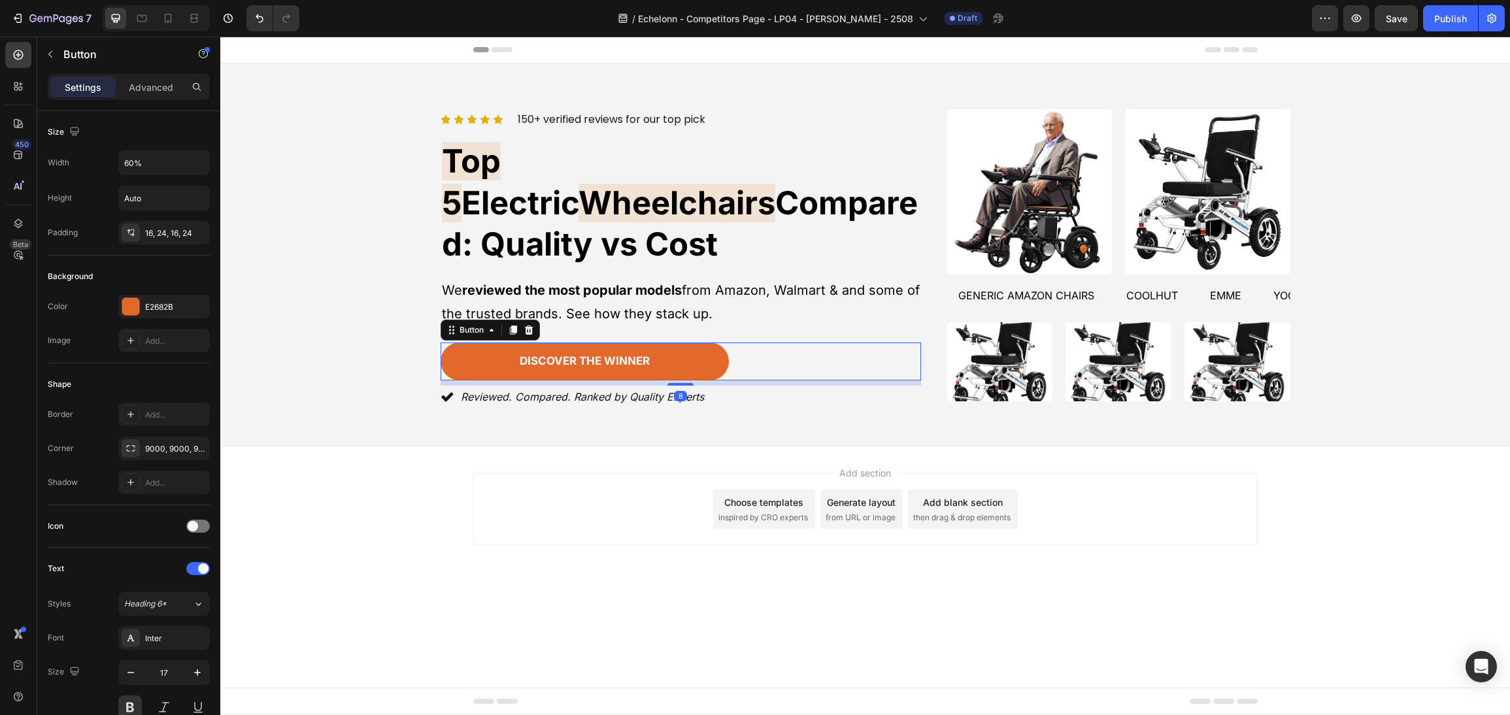
click at [1395, 639] on body "Header Icon Icon Icon Icon Icon Icon List 150+ verified reviews for our top pic…" at bounding box center [864, 376] width 1289 height 678
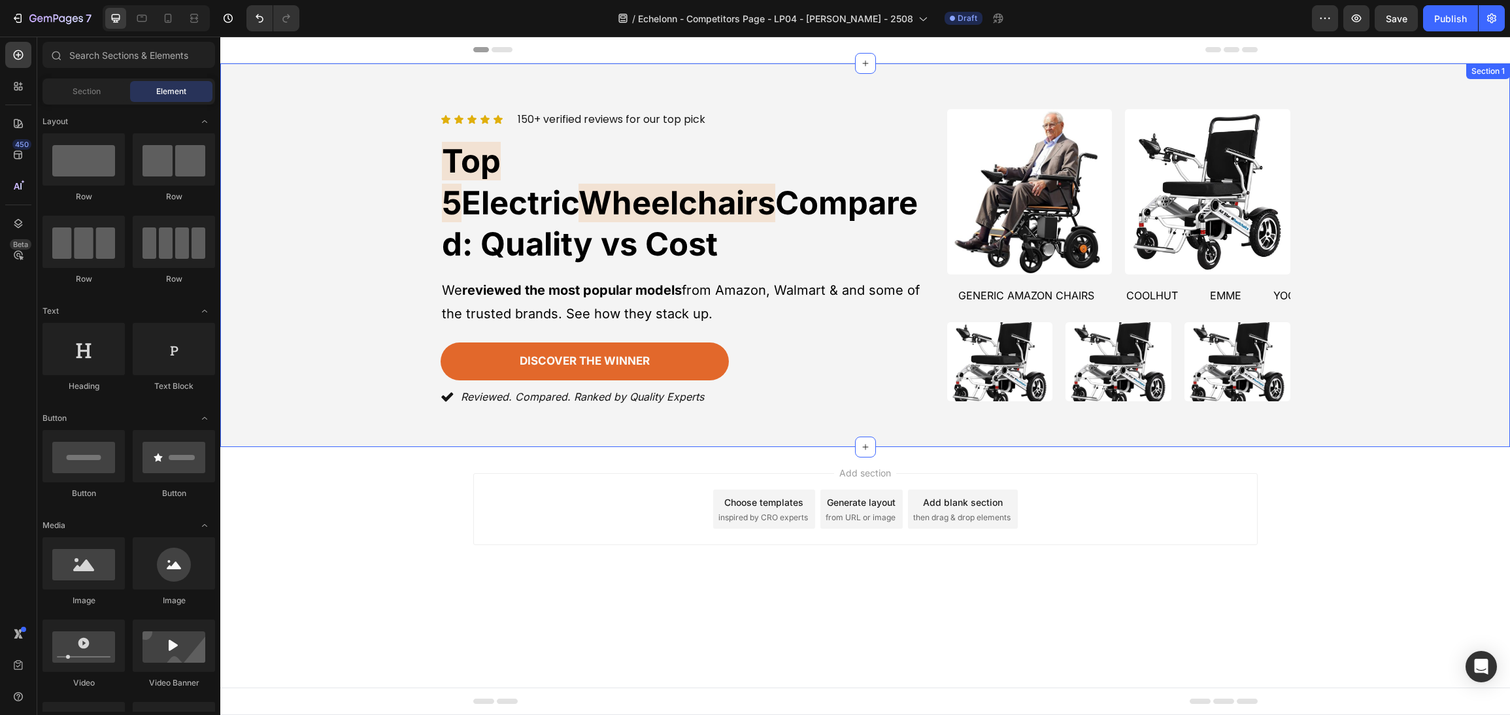
click at [1329, 290] on div "Icon Icon Icon Icon Icon Icon List 150+ verified reviews for our top pick Text …" at bounding box center [865, 255] width 1258 height 305
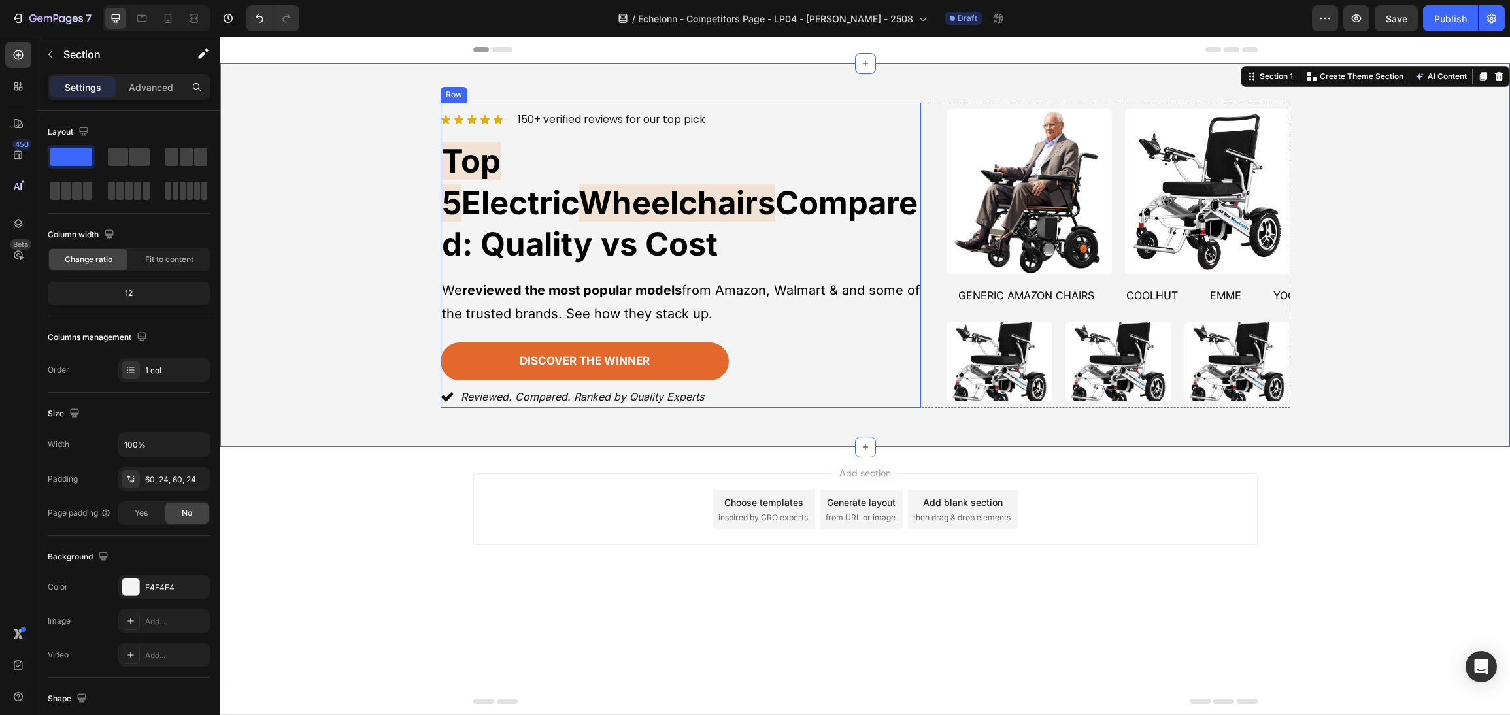
click at [735, 242] on div "Icon Icon Icon Icon Icon Icon List 150+ verified reviews for our top pick Text …" at bounding box center [680, 255] width 480 height 305
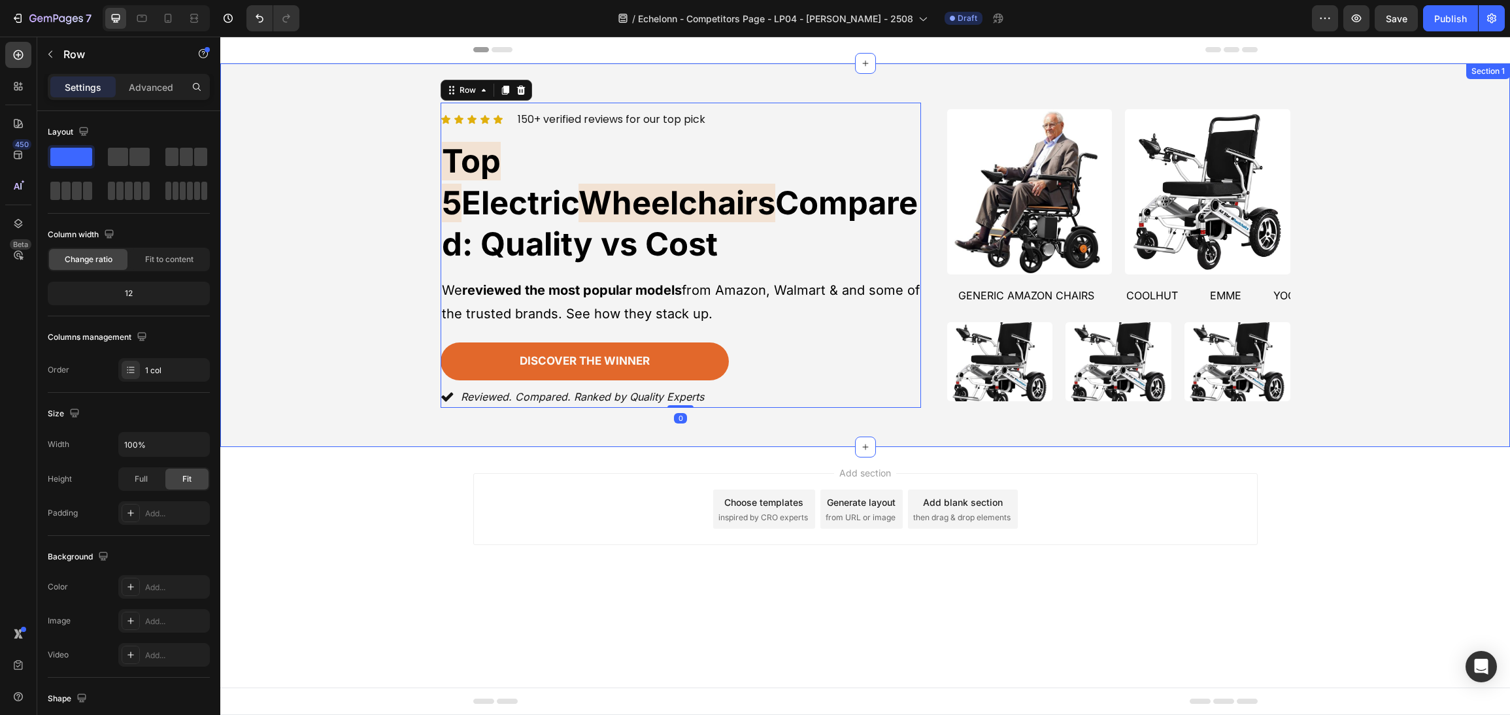
click at [676, 127] on p "150+ verified reviews for our top pick" at bounding box center [612, 120] width 188 height 16
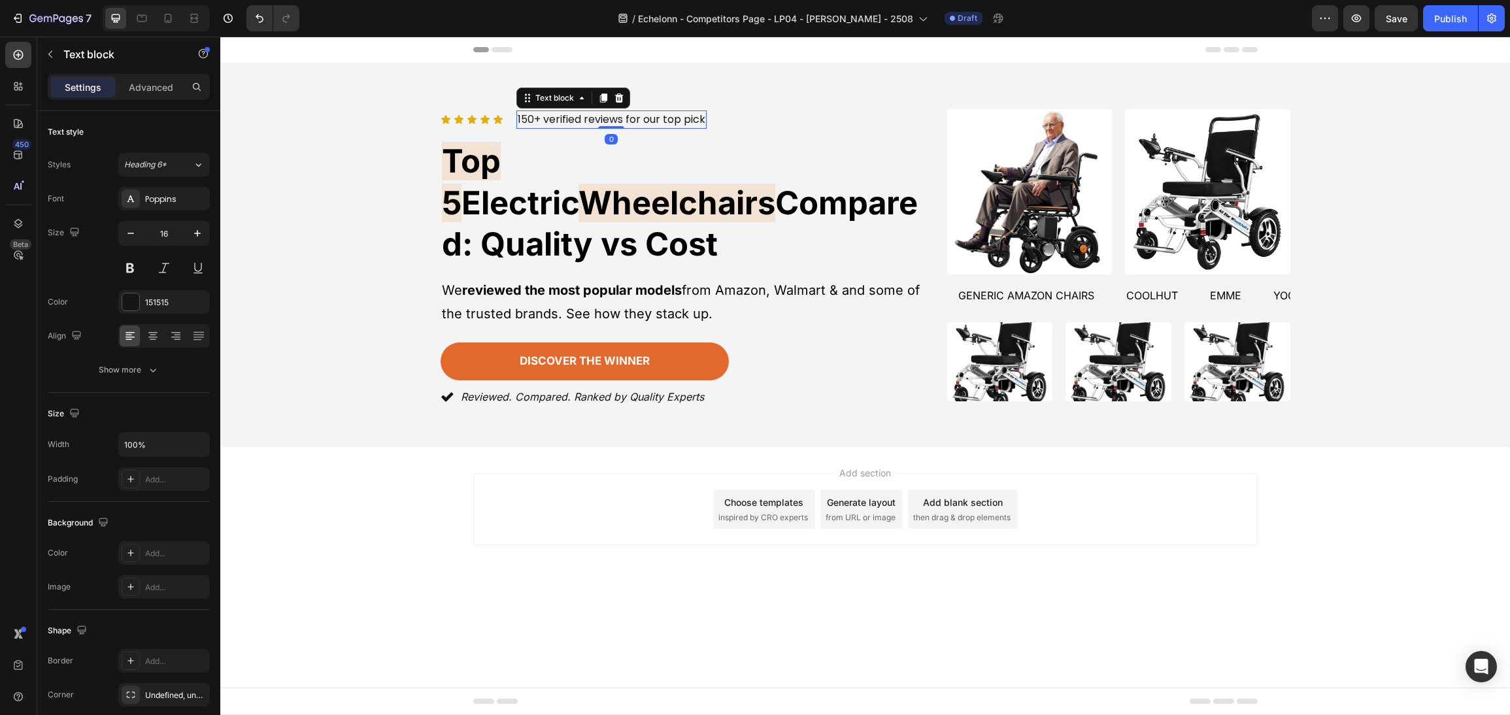
click at [578, 184] on span "Electric" at bounding box center [519, 203] width 117 height 39
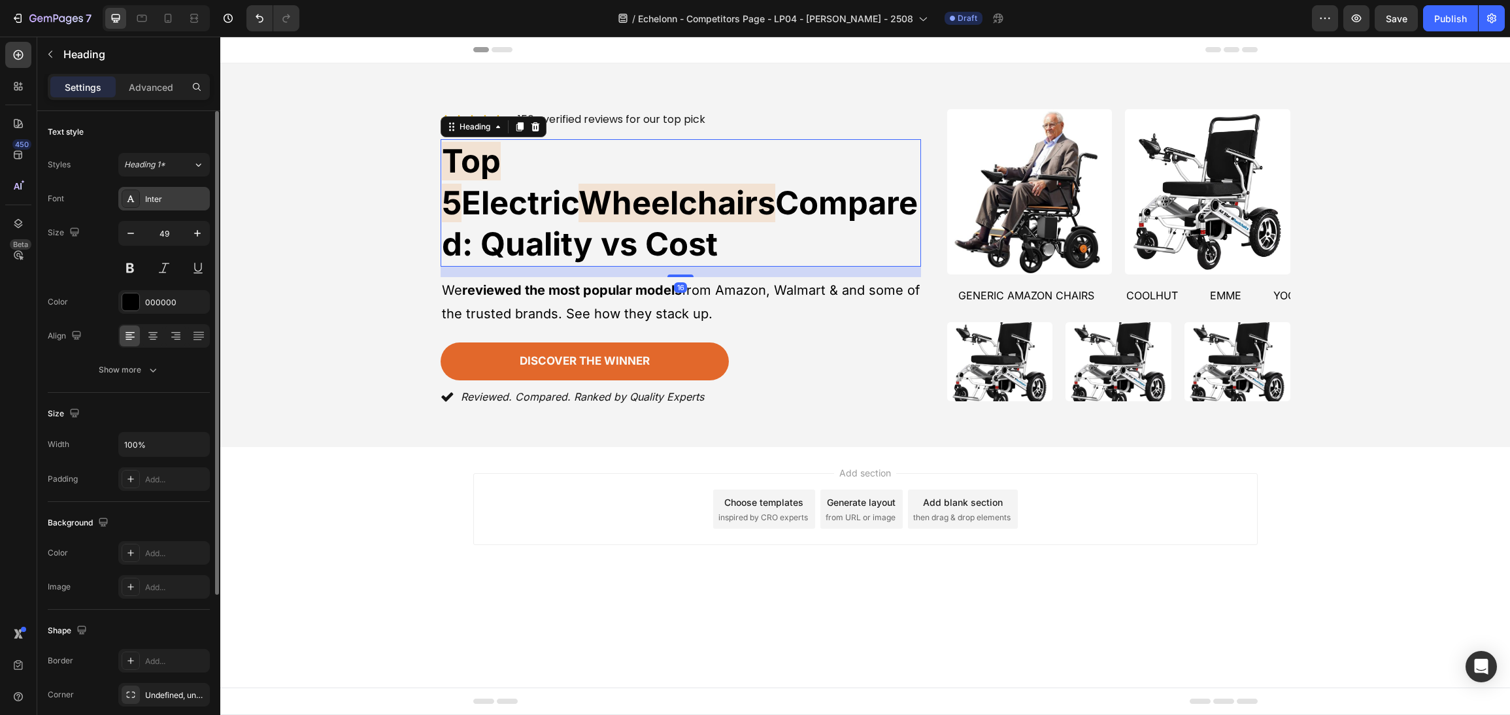
click at [140, 189] on div "Inter" at bounding box center [163, 199] width 91 height 24
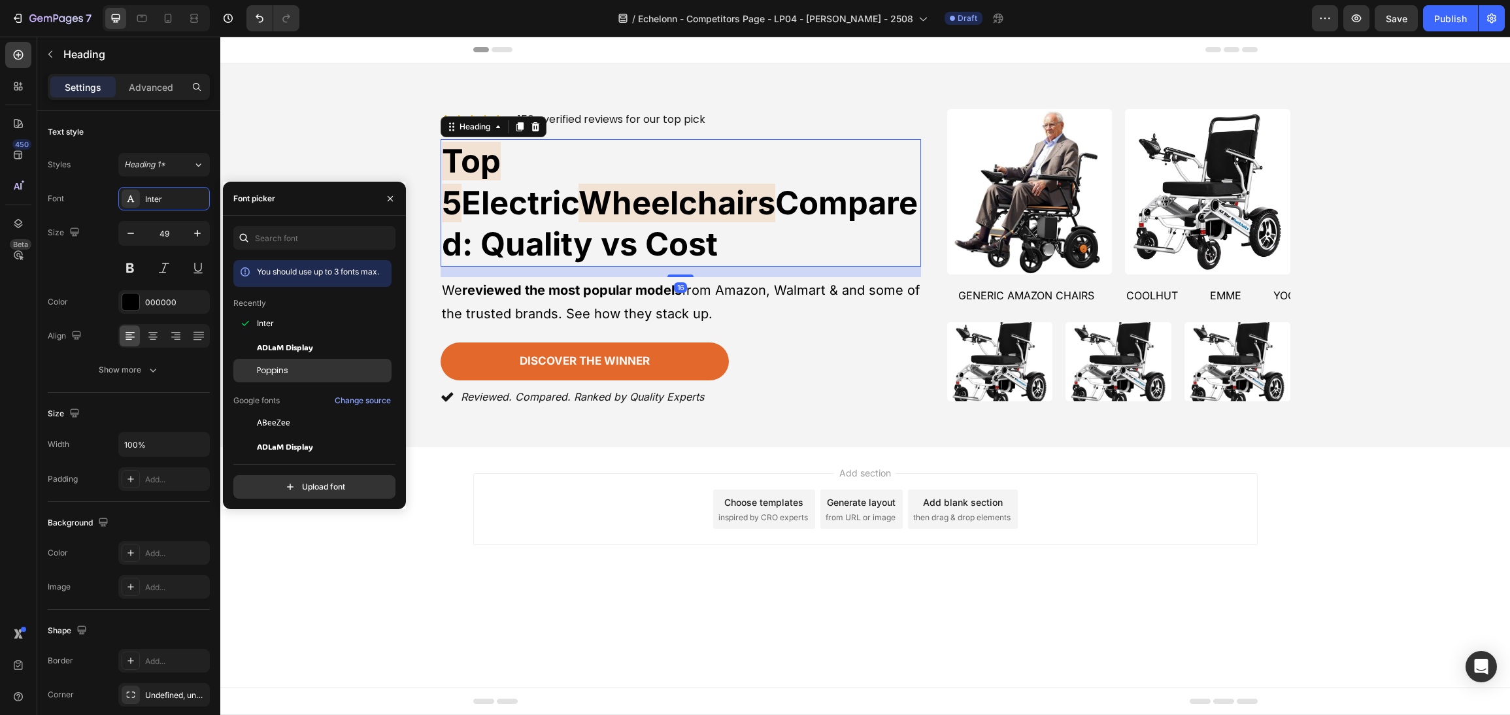
click at [284, 369] on span "Poppins" at bounding box center [272, 371] width 31 height 12
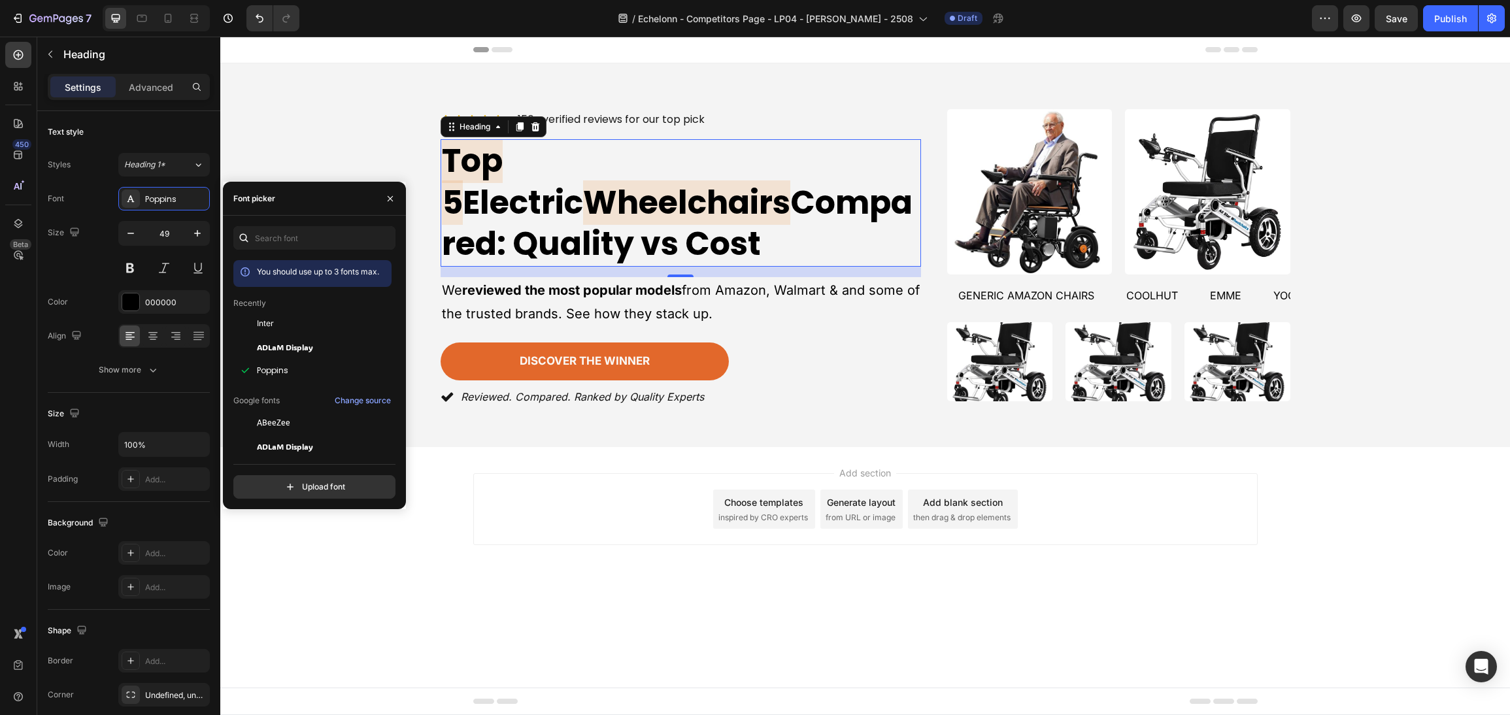
click at [582, 569] on div "Add section Choose templates inspired by CRO experts Generate layout from URL o…" at bounding box center [864, 527] width 1289 height 161
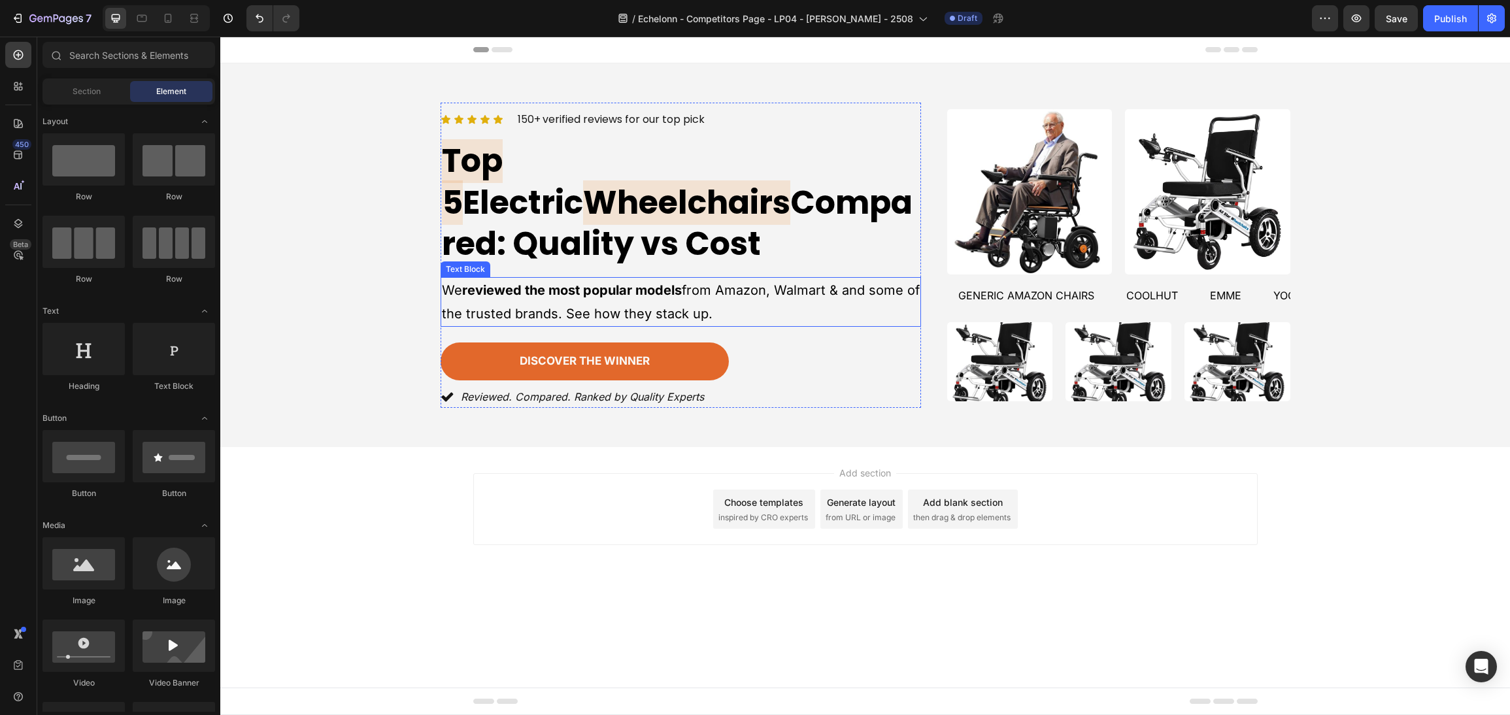
click at [563, 220] on span "Compared: Quality vs Cost" at bounding box center [677, 223] width 471 height 86
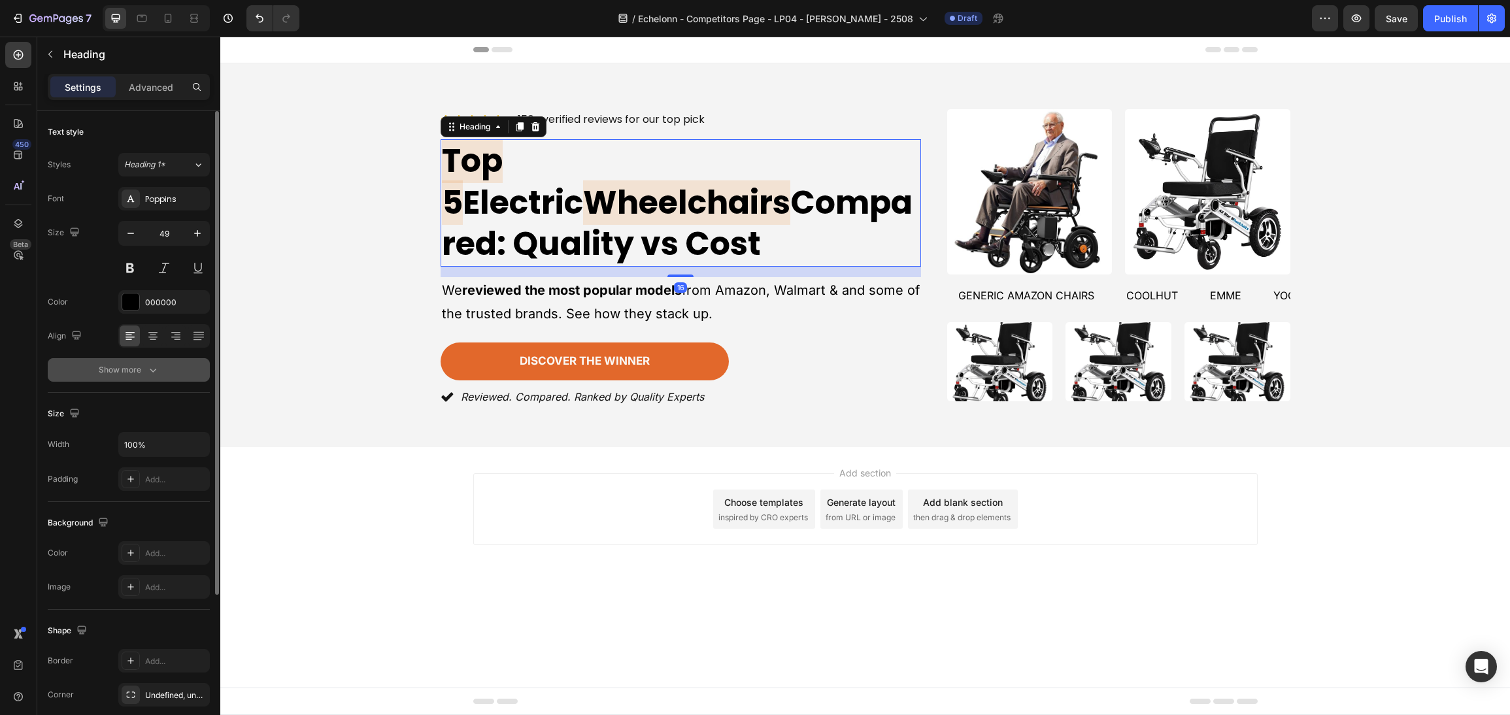
click at [156, 359] on button "Show more" at bounding box center [129, 370] width 162 height 24
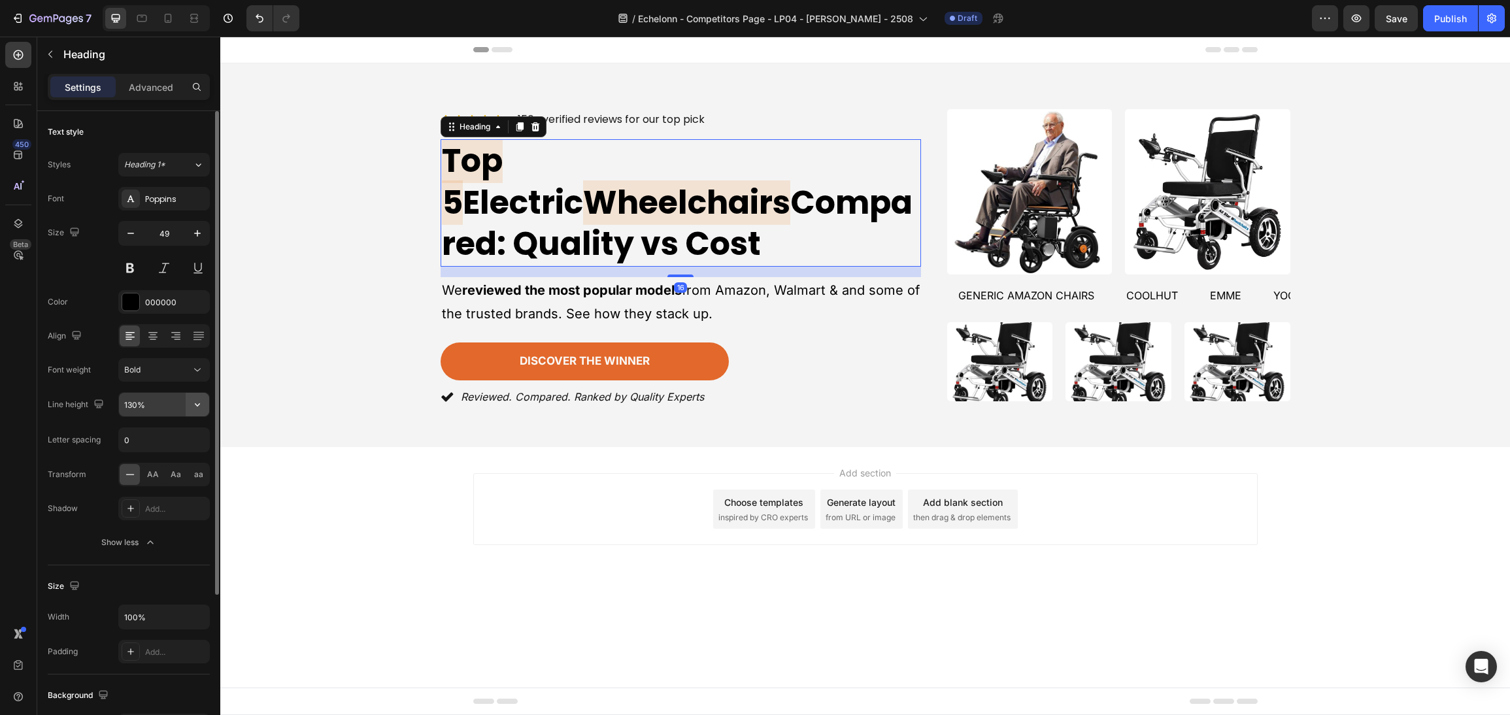
click at [193, 400] on icon "button" at bounding box center [197, 404] width 13 height 13
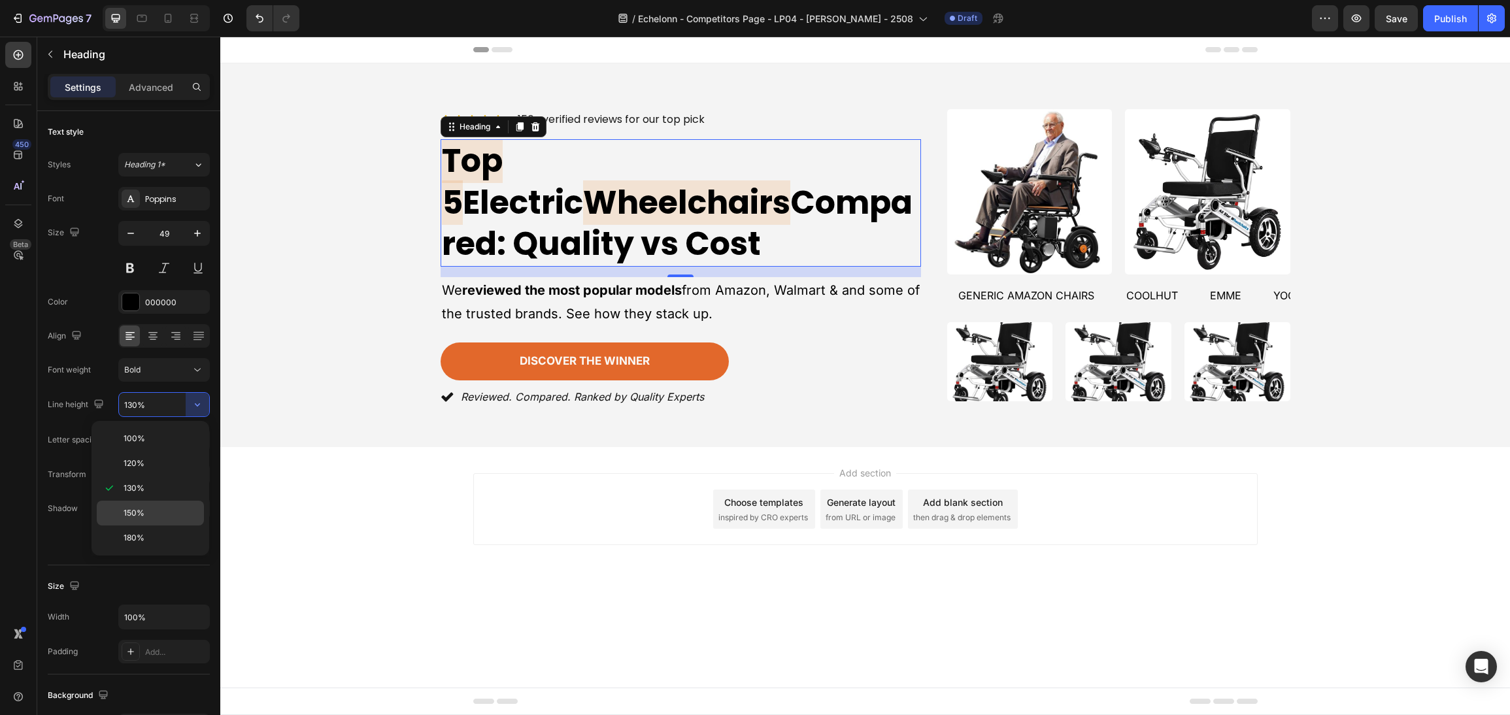
drag, startPoint x: 165, startPoint y: 509, endPoint x: 21, endPoint y: 474, distance: 148.7
click at [165, 509] on p "150%" at bounding box center [161, 513] width 74 height 12
type input "150%"
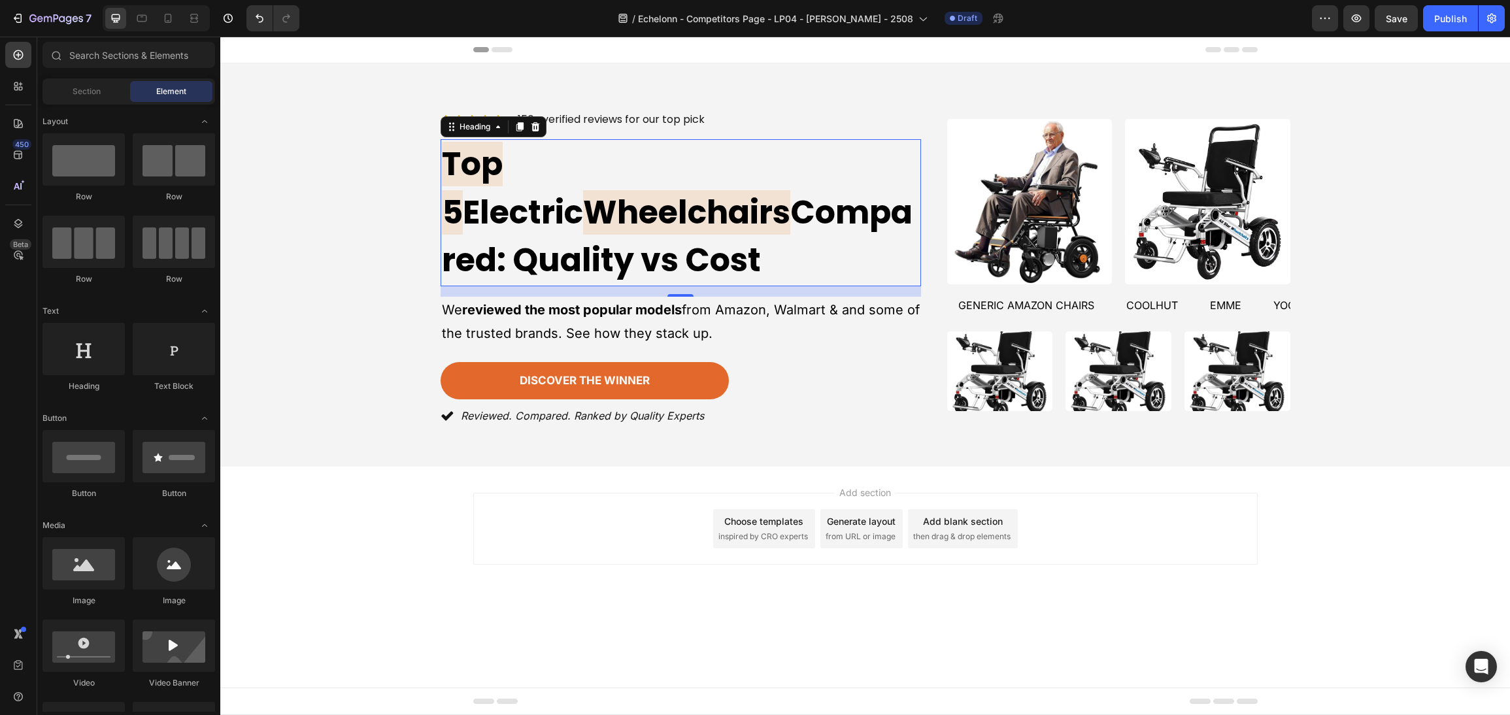
click at [471, 499] on div "Add section Choose templates inspired by CRO experts Generate layout from URL o…" at bounding box center [864, 547] width 1289 height 161
click at [616, 298] on p "We reviewed the most popular models from Amazon, Walmart & and some of the trus…" at bounding box center [681, 321] width 478 height 47
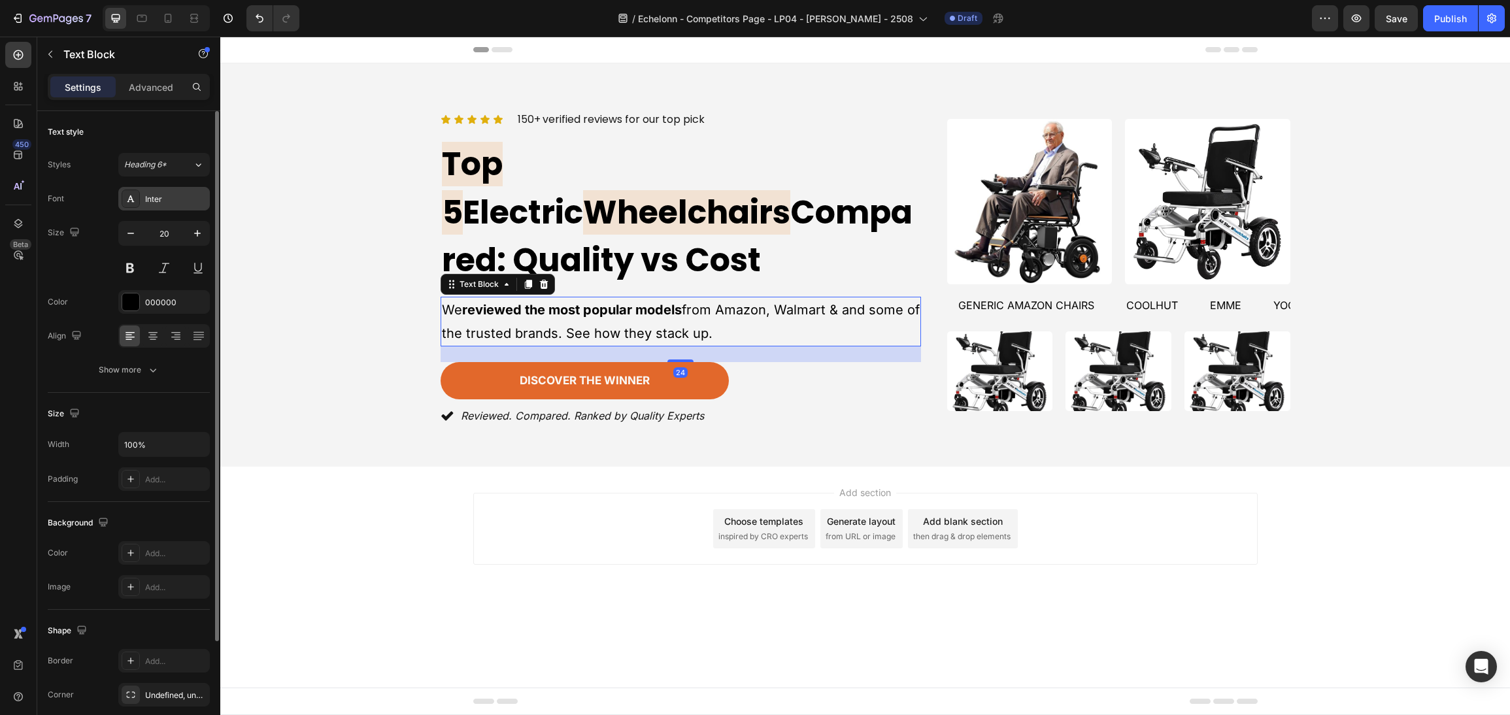
click at [174, 196] on div "Inter" at bounding box center [175, 199] width 61 height 12
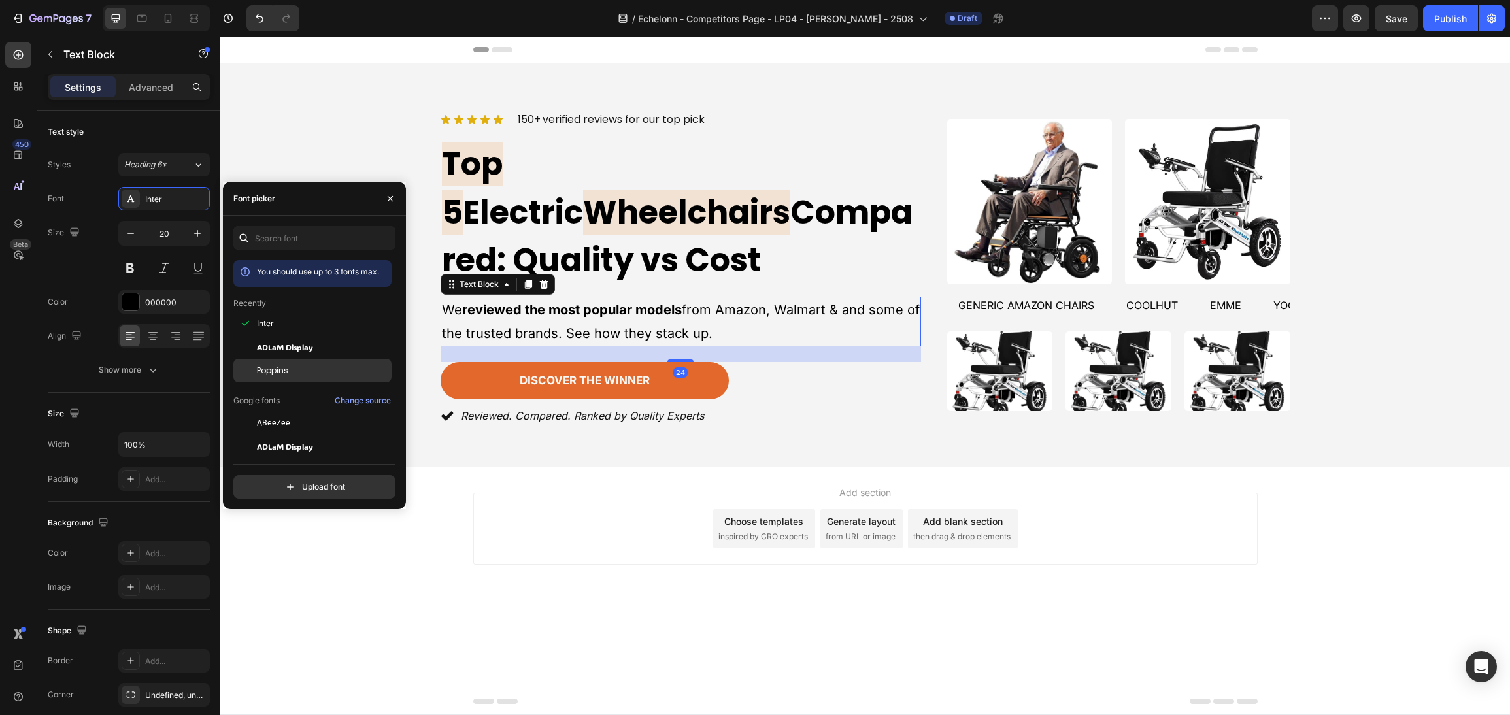
click at [283, 369] on span "Poppins" at bounding box center [272, 371] width 31 height 12
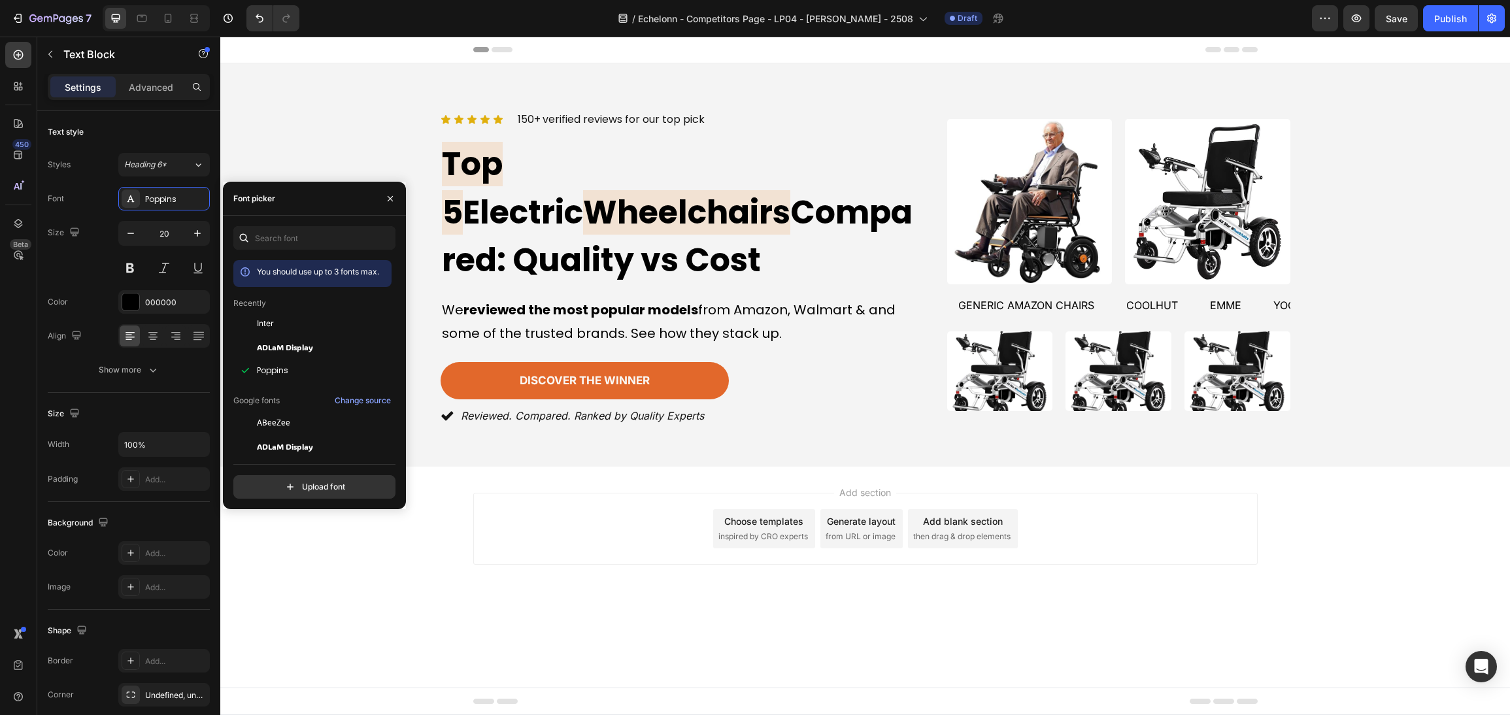
click at [613, 533] on div "Add section Choose templates inspired by CRO experts Generate layout from URL o…" at bounding box center [864, 547] width 1289 height 161
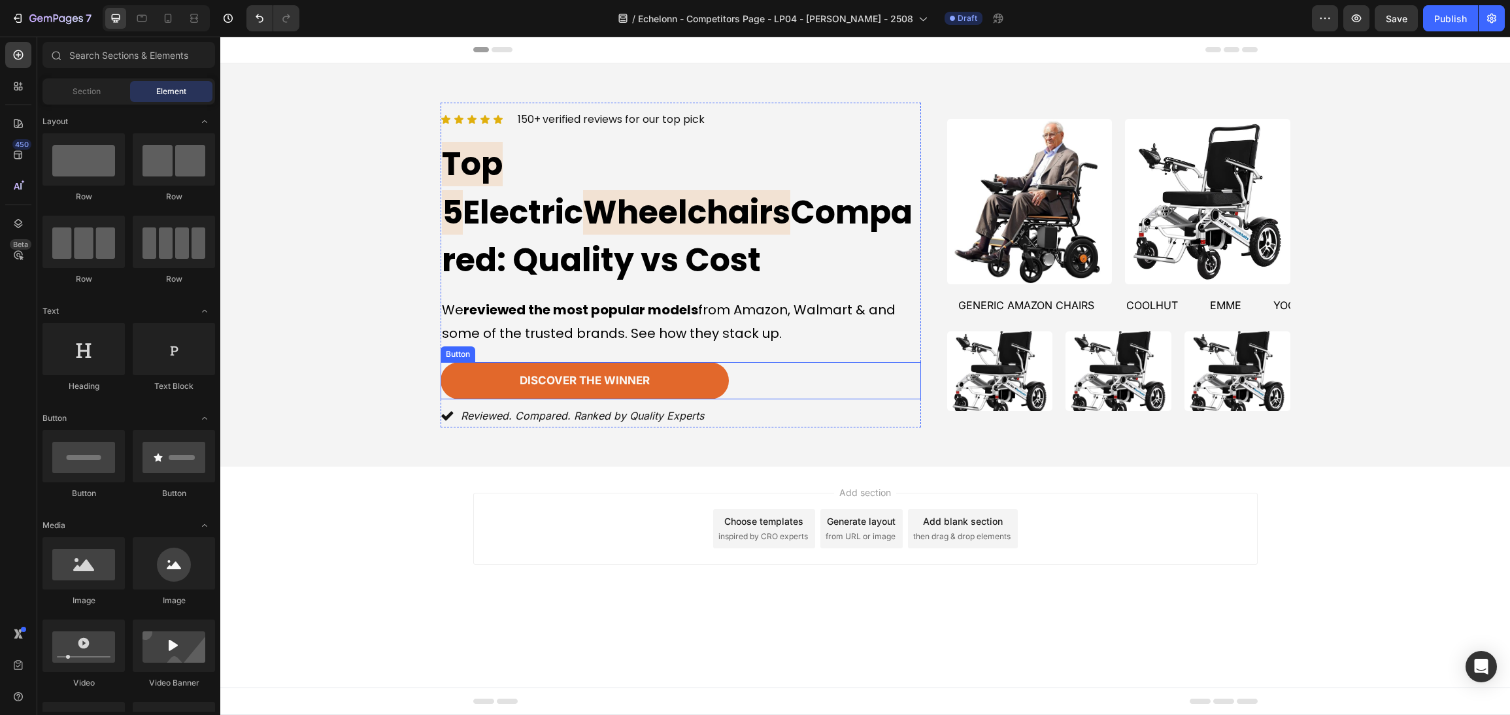
click at [748, 362] on div "discover the winner [PERSON_NAME]" at bounding box center [680, 381] width 480 height 38
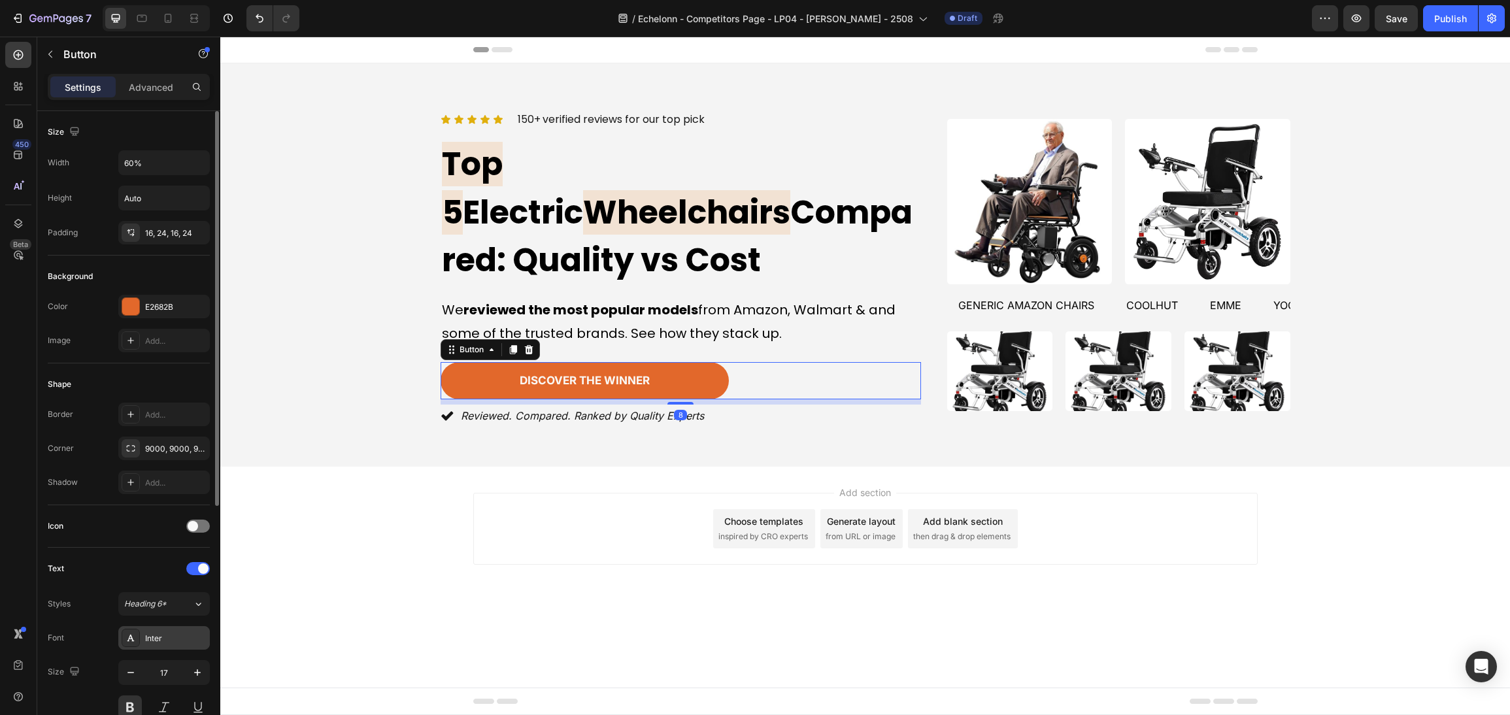
click at [168, 635] on div "Inter" at bounding box center [175, 639] width 61 height 12
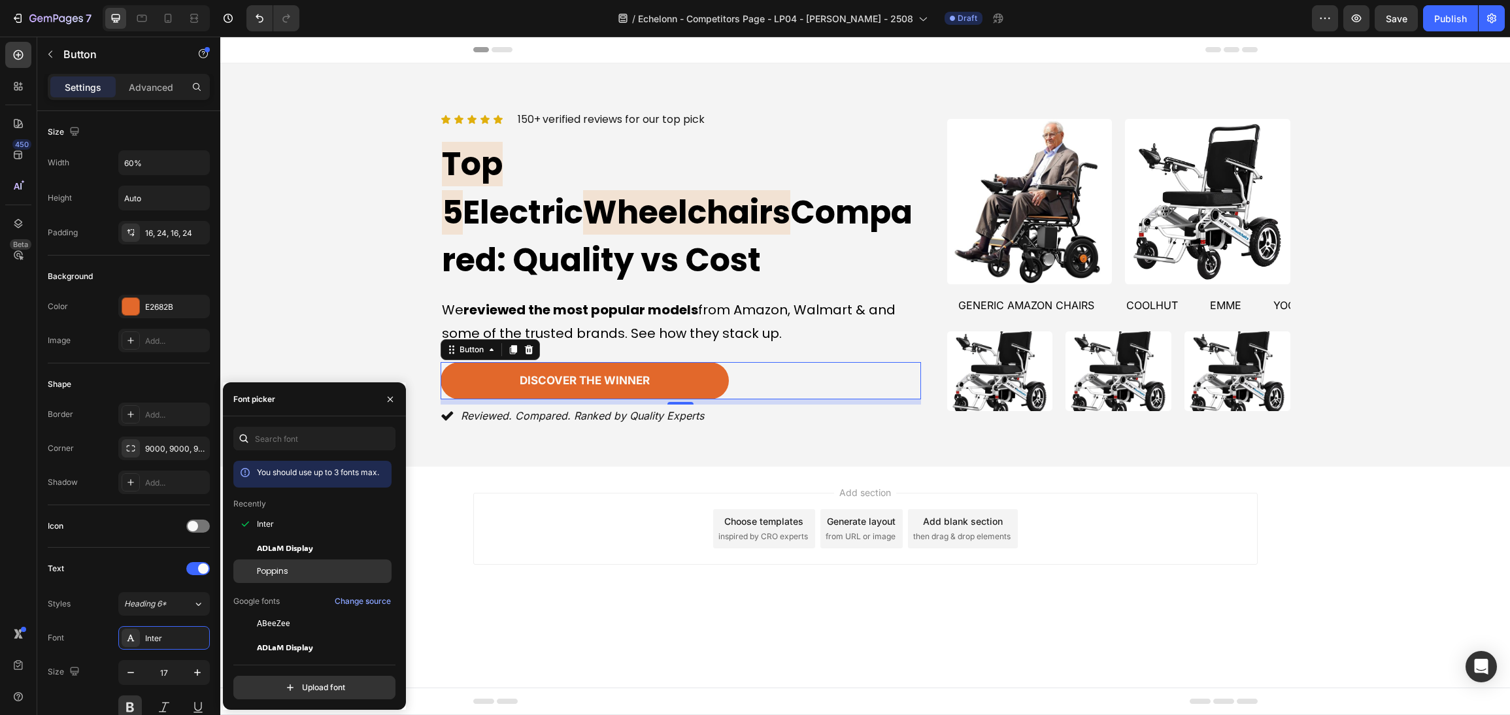
click at [303, 565] on div "Poppins" at bounding box center [323, 571] width 132 height 12
click at [557, 560] on div "Add section Choose templates inspired by CRO experts Generate layout from URL o…" at bounding box center [864, 547] width 1289 height 161
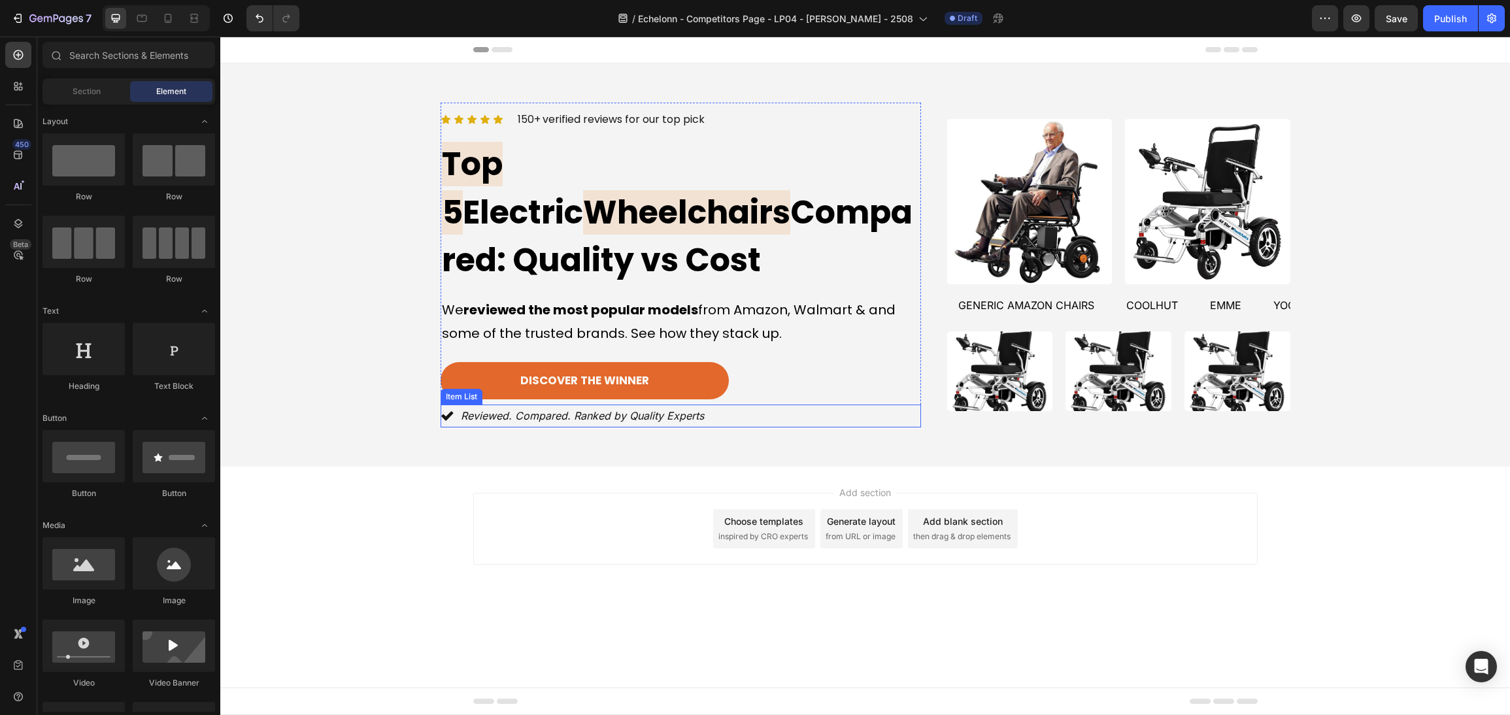
click at [773, 362] on div "discover the winner [PERSON_NAME]" at bounding box center [680, 381] width 480 height 38
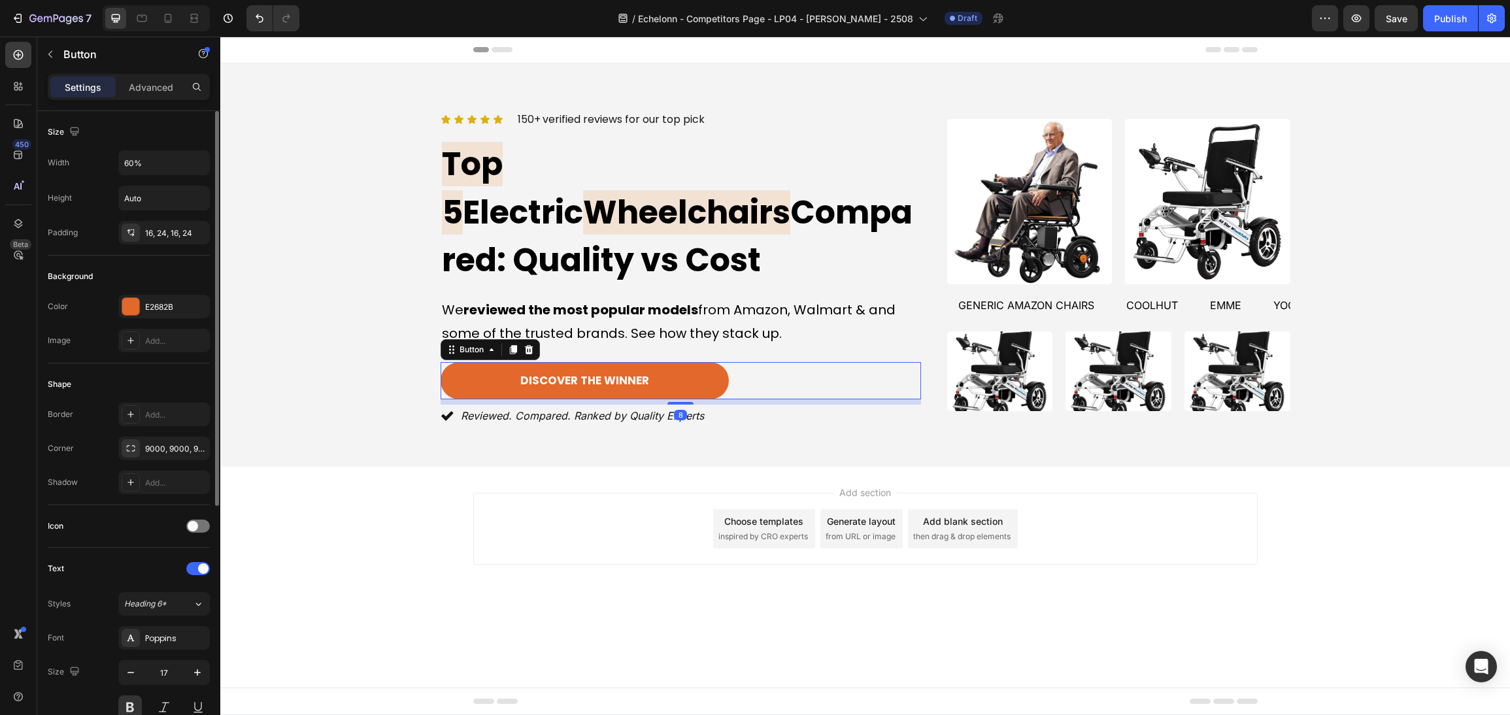
scroll to position [293, 0]
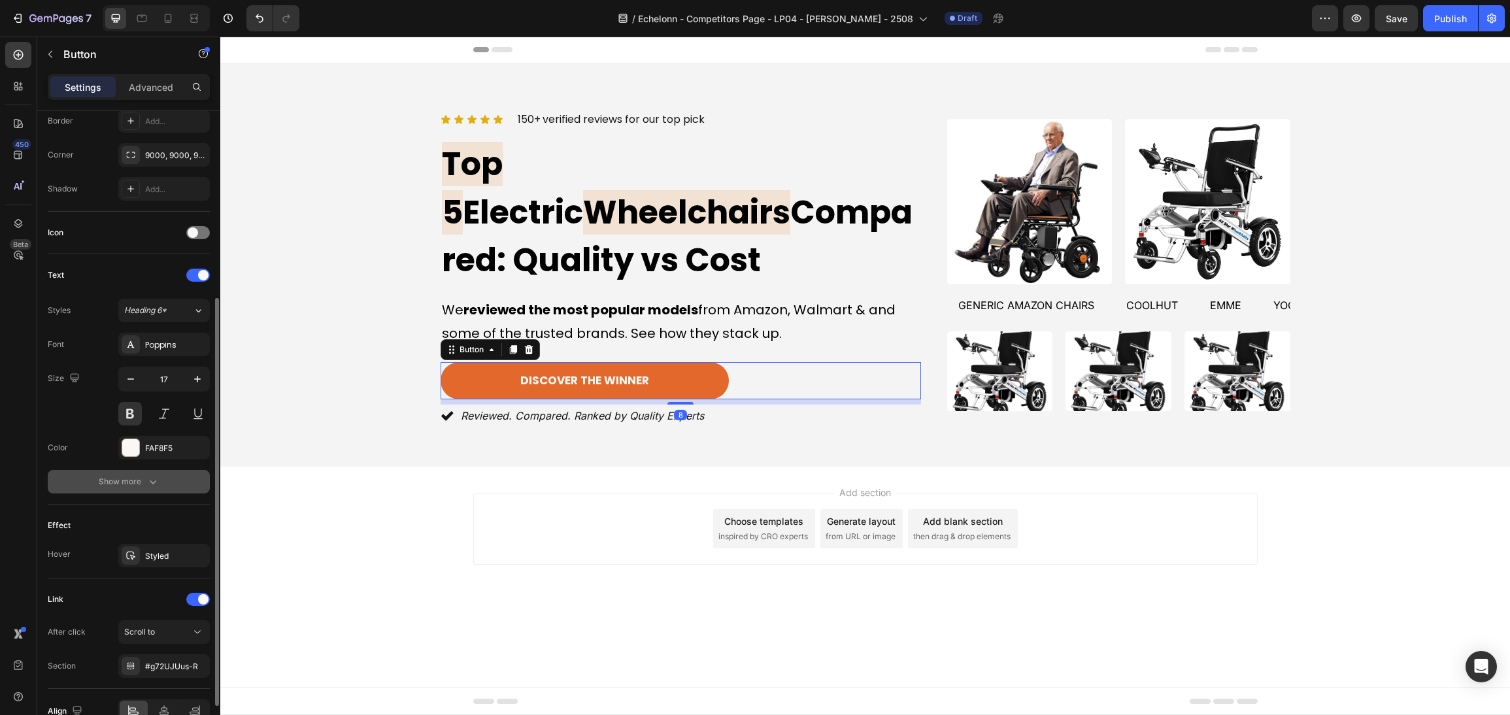
click at [160, 478] on button "Show more" at bounding box center [129, 482] width 162 height 24
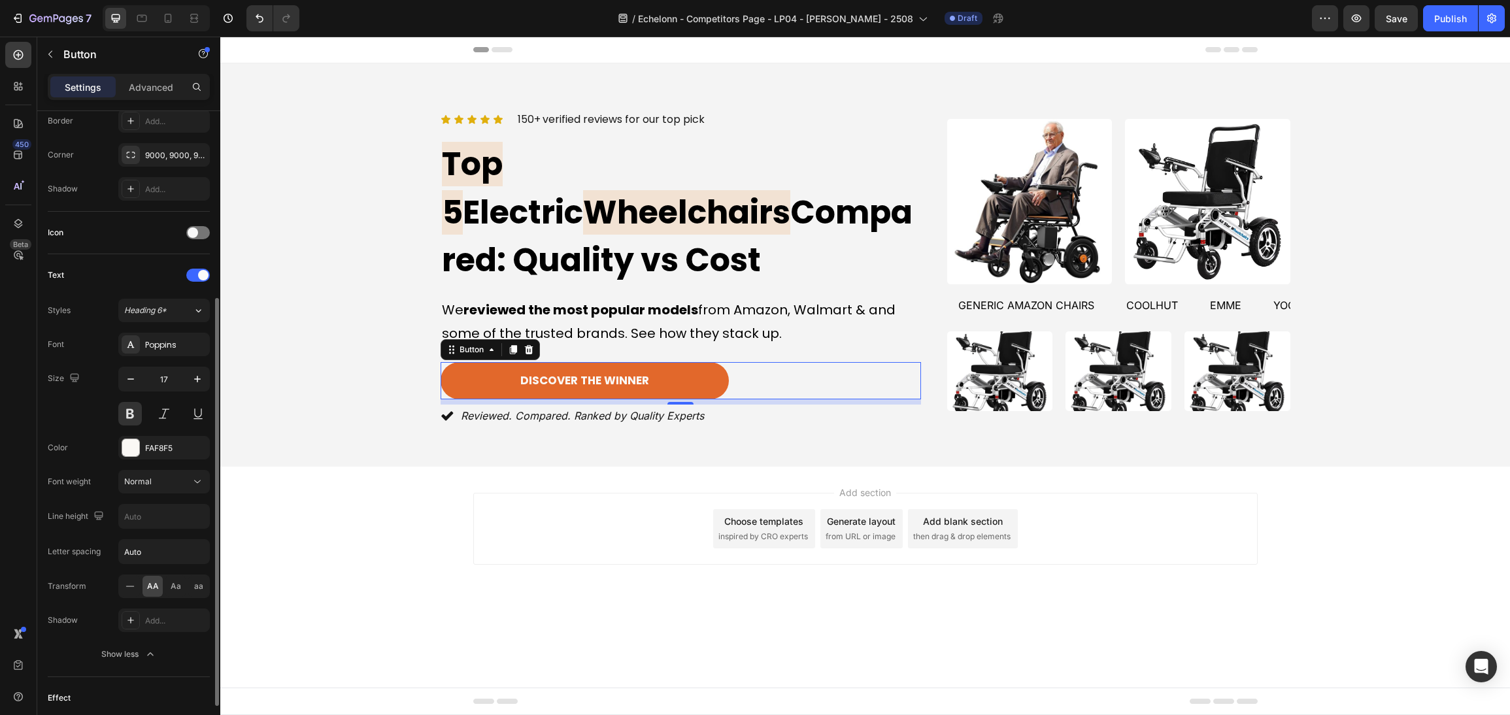
click at [154, 589] on span "AA" at bounding box center [153, 586] width 12 height 12
click at [104, 593] on div "Transform AA Aa aa" at bounding box center [129, 586] width 162 height 24
click at [119, 594] on div "AA Aa aa" at bounding box center [163, 586] width 91 height 24
click at [124, 593] on icon at bounding box center [130, 586] width 13 height 13
click at [125, 586] on icon at bounding box center [130, 586] width 13 height 13
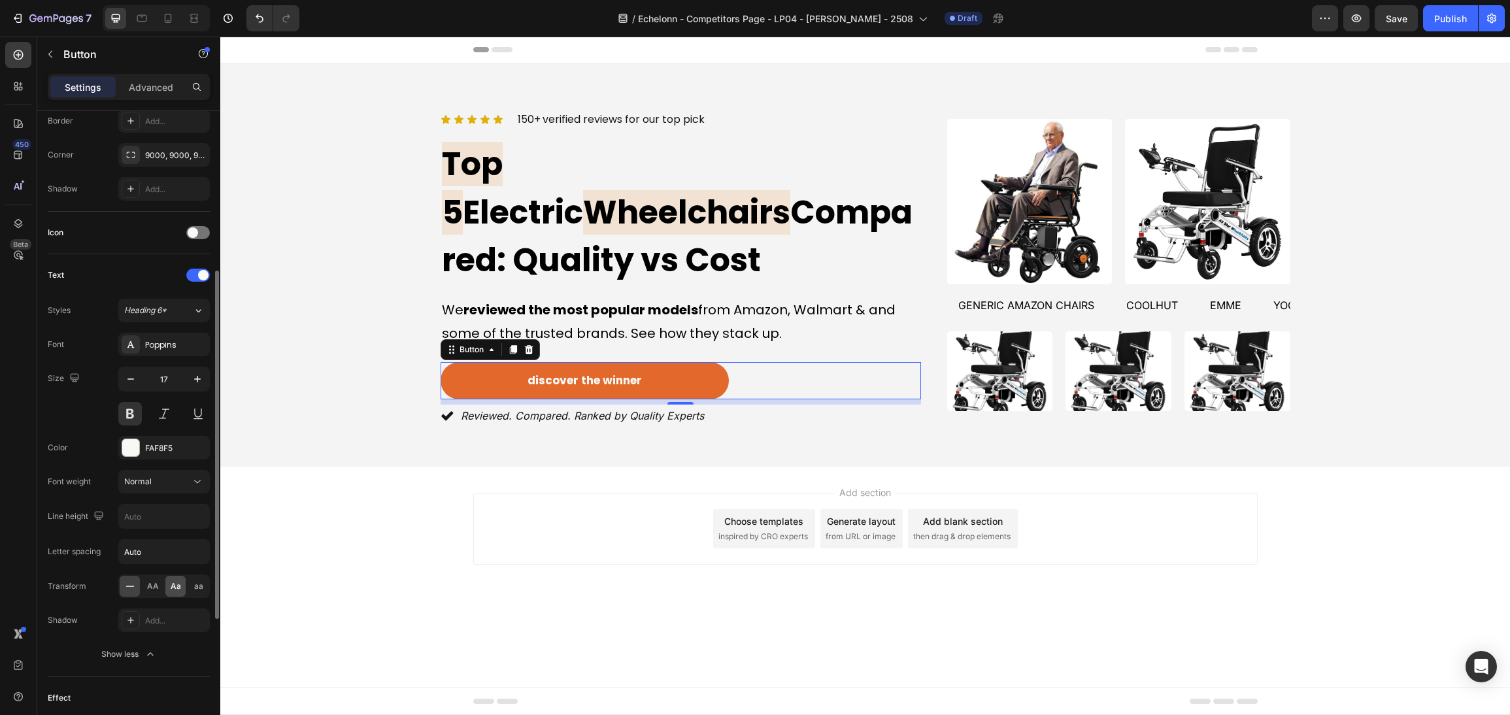
click at [178, 593] on div "Aa" at bounding box center [175, 586] width 20 height 21
click at [129, 412] on button at bounding box center [130, 414] width 24 height 24
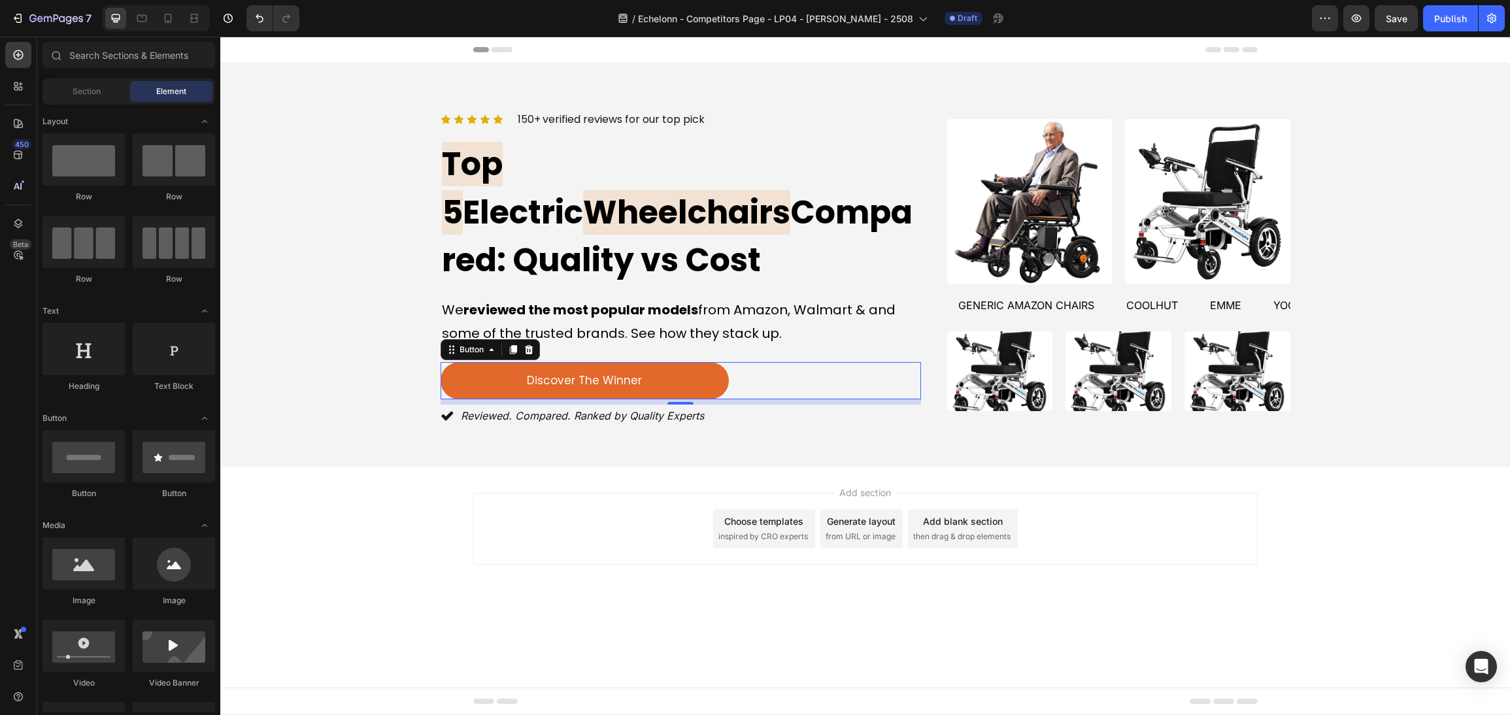
click at [502, 495] on div "Add section Choose templates inspired by CRO experts Generate layout from URL o…" at bounding box center [865, 529] width 784 height 72
click at [841, 362] on div "discover the winner [PERSON_NAME]" at bounding box center [680, 381] width 480 height 38
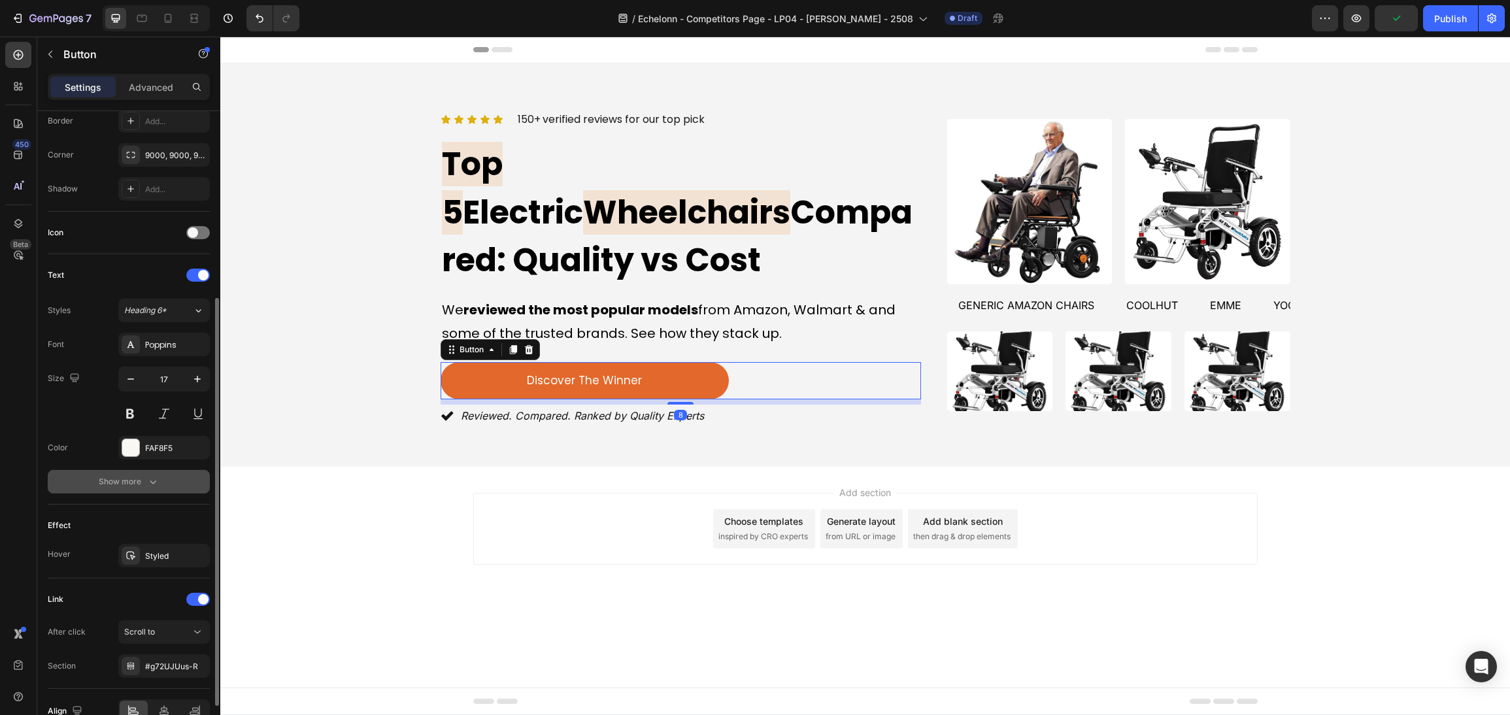
click at [163, 490] on button "Show more" at bounding box center [129, 482] width 162 height 24
click at [163, 488] on div "Normal" at bounding box center [164, 481] width 80 height 13
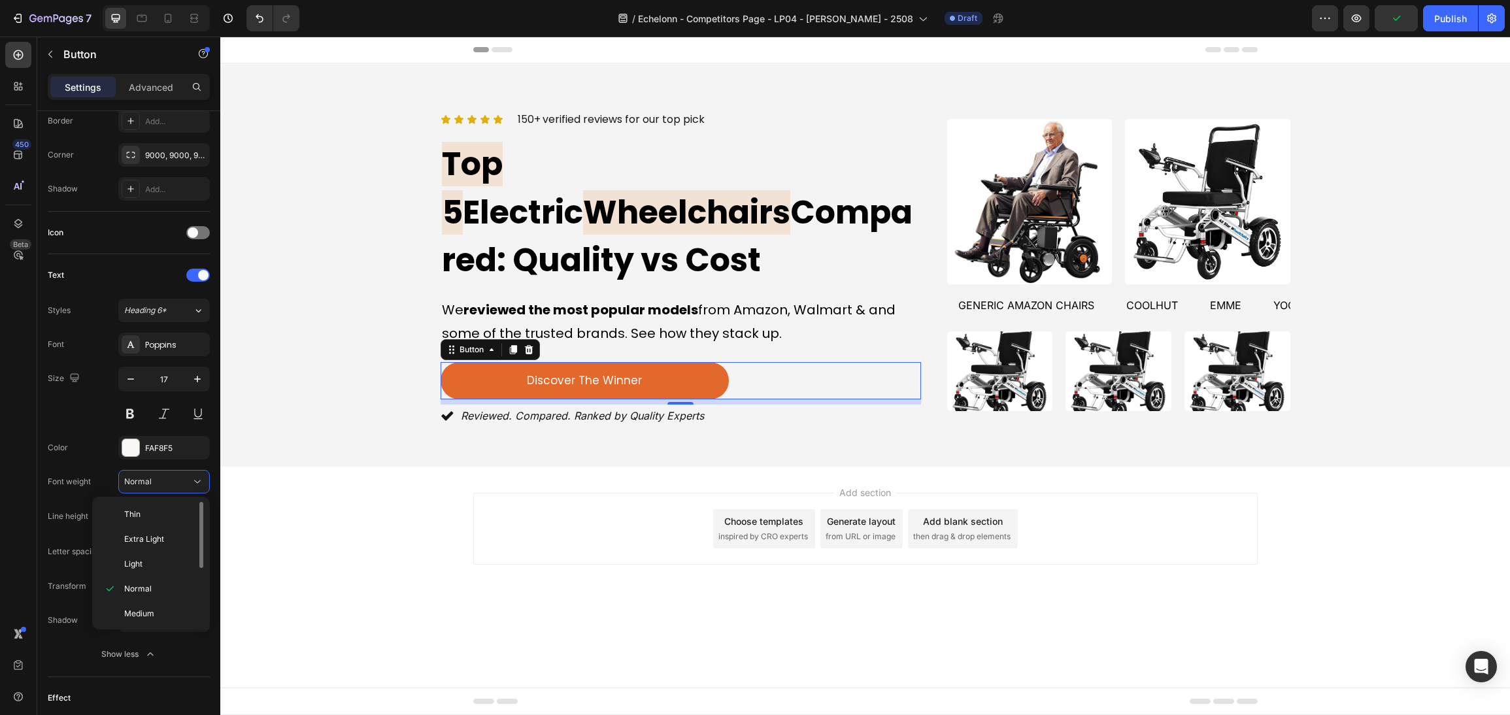
scroll to position [103, 0]
click at [151, 561] on p "Bold" at bounding box center [158, 560] width 69 height 12
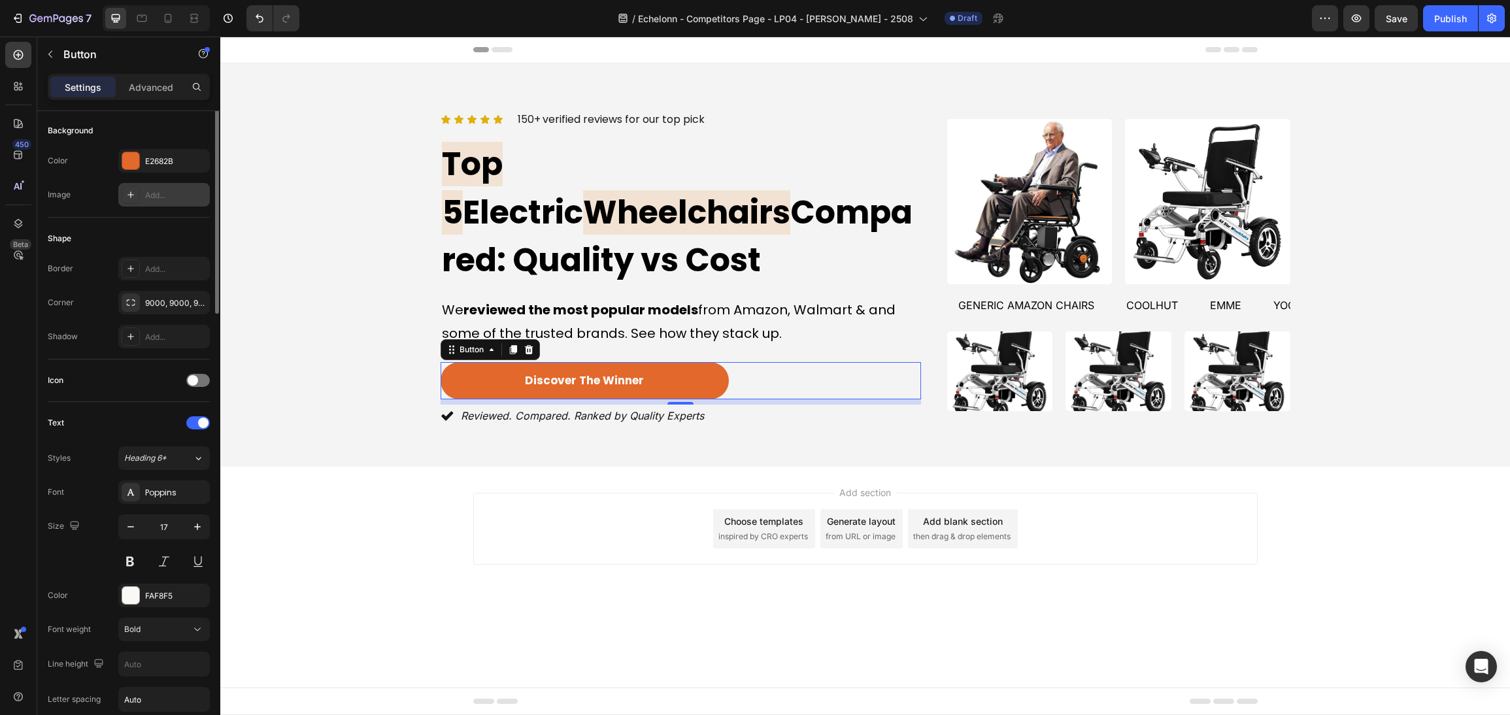
scroll to position [0, 0]
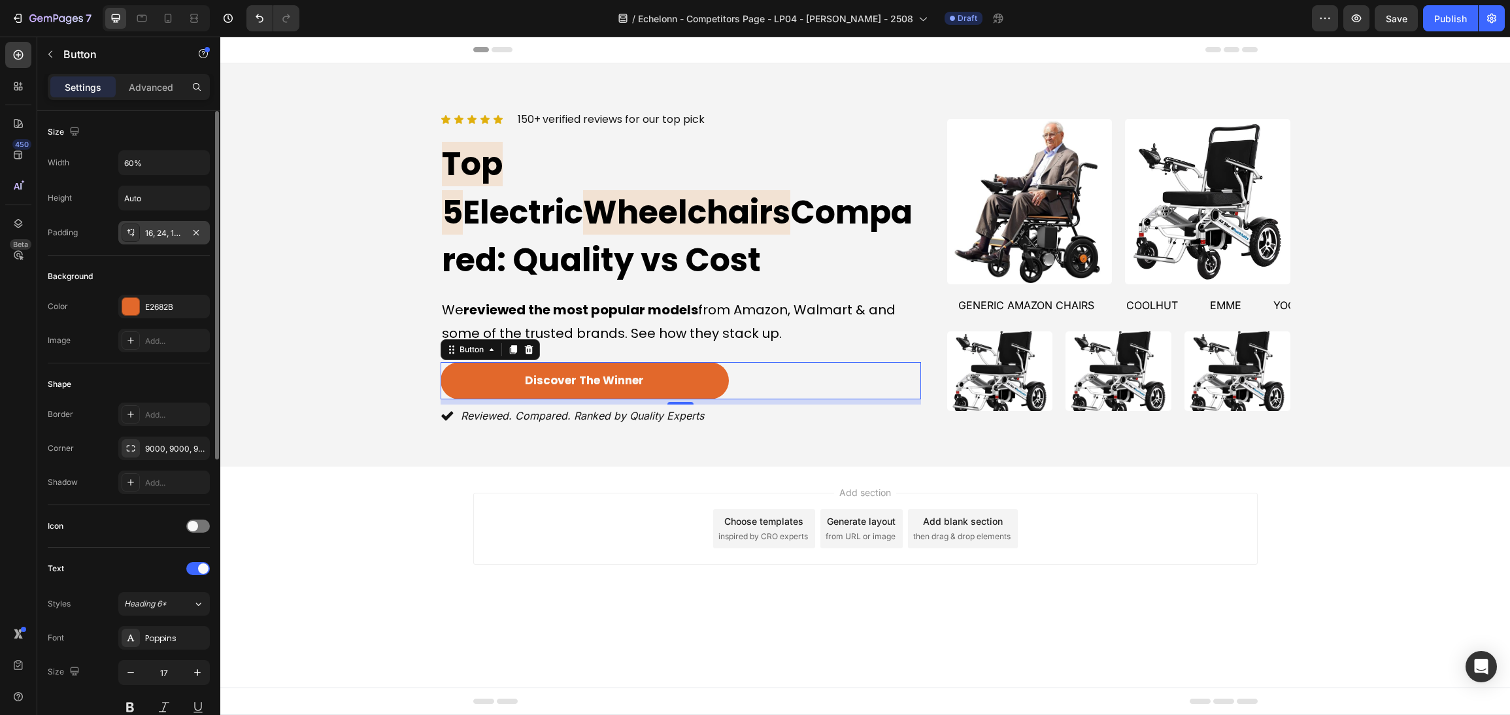
click at [175, 244] on div "16, 24, 16, 24" at bounding box center [163, 233] width 91 height 24
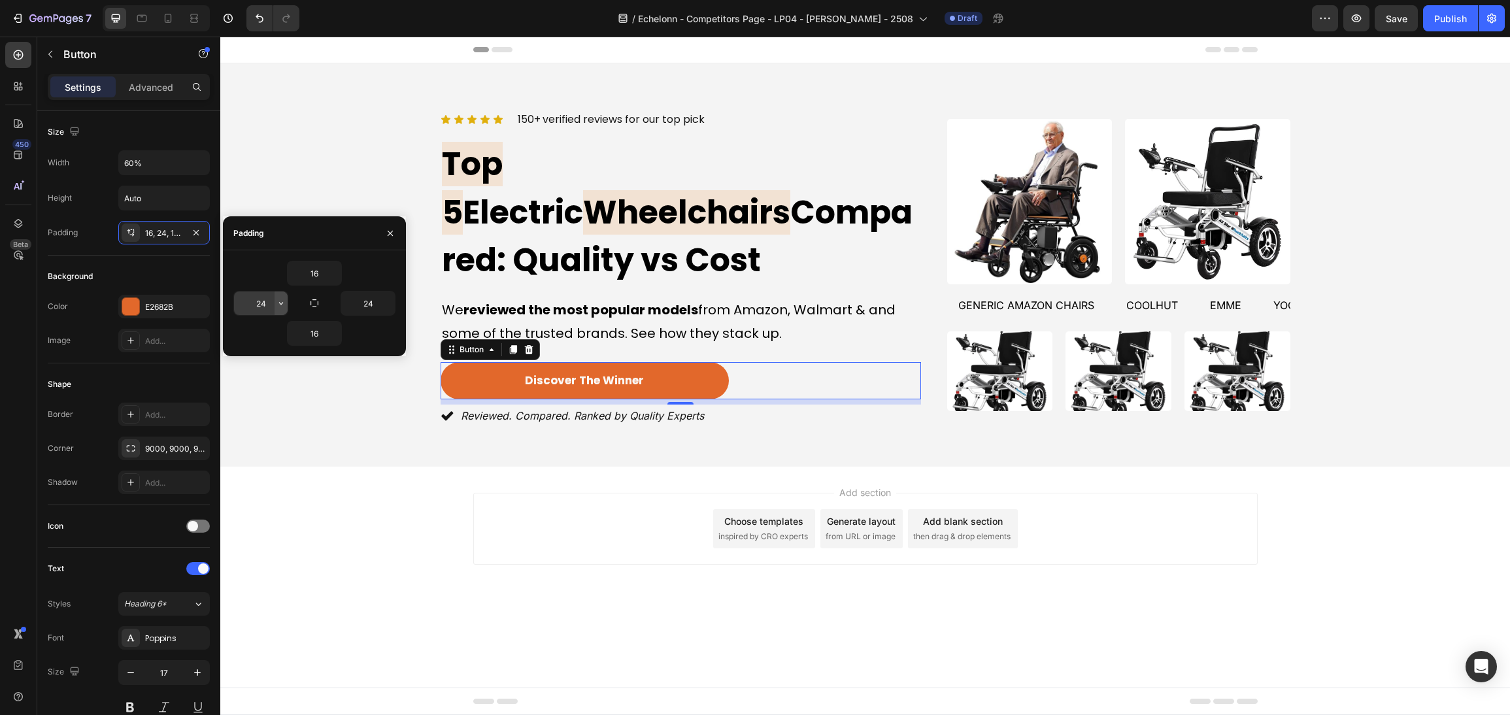
click at [280, 304] on icon "button" at bounding box center [281, 303] width 10 height 10
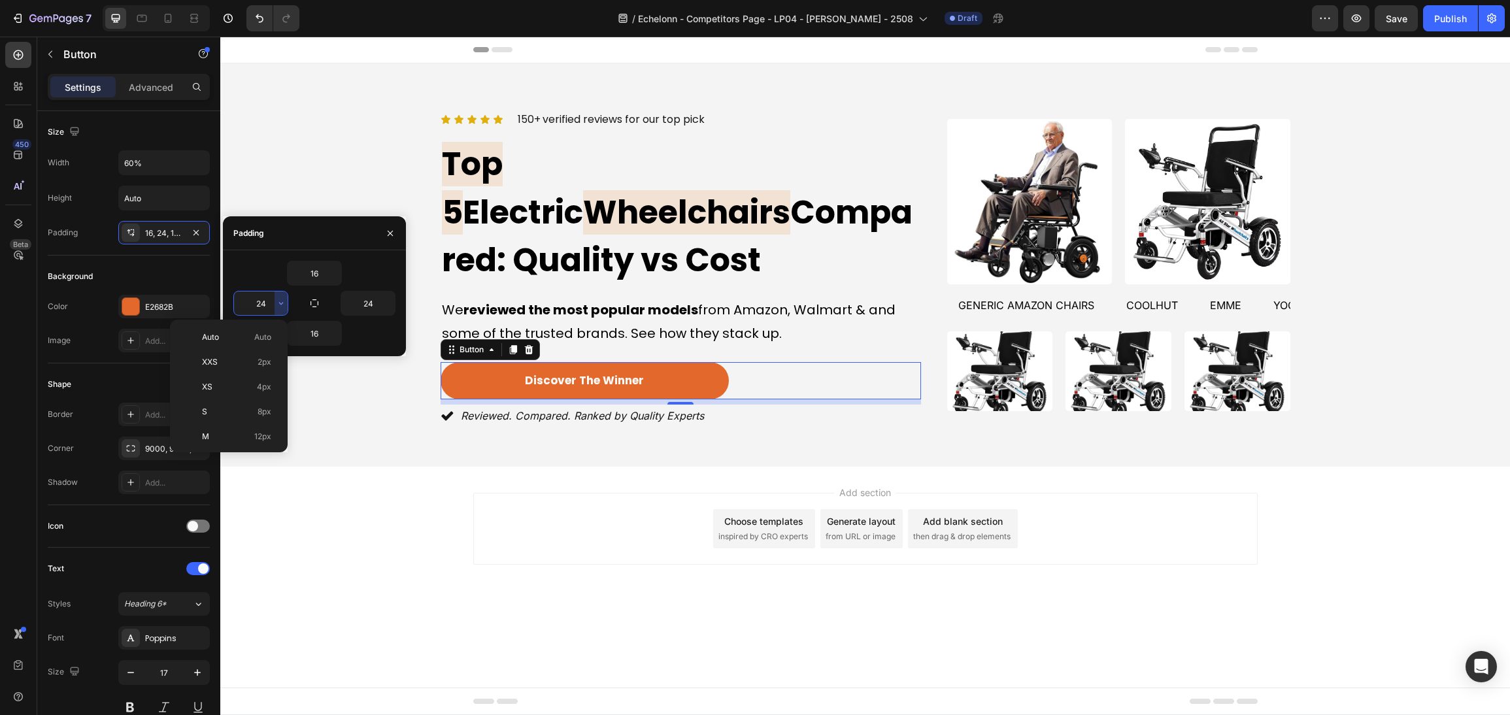
scroll to position [98, 0]
drag, startPoint x: 256, startPoint y: 408, endPoint x: 62, endPoint y: 331, distance: 208.2
click at [256, 408] on span "32px" at bounding box center [262, 413] width 18 height 12
type input "32"
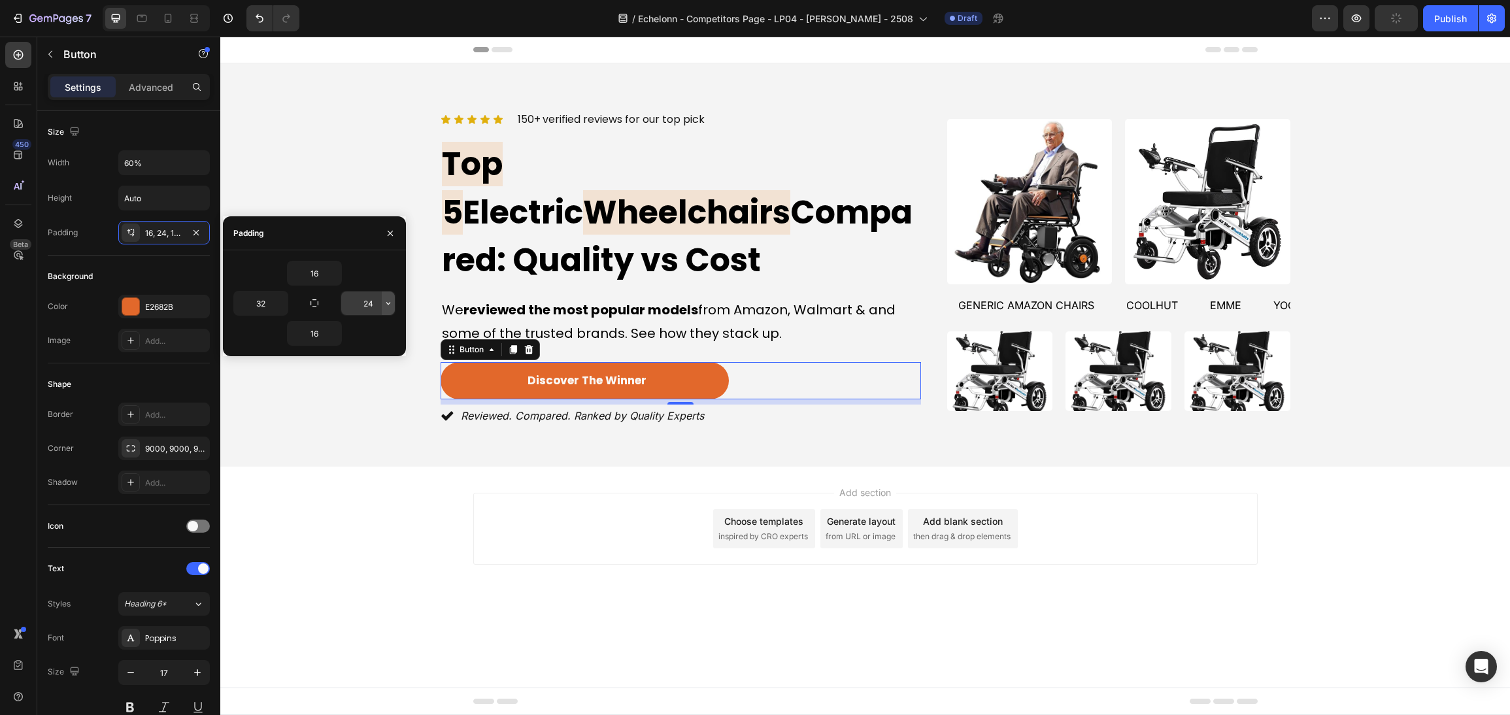
click at [387, 313] on button "button" at bounding box center [388, 303] width 13 height 24
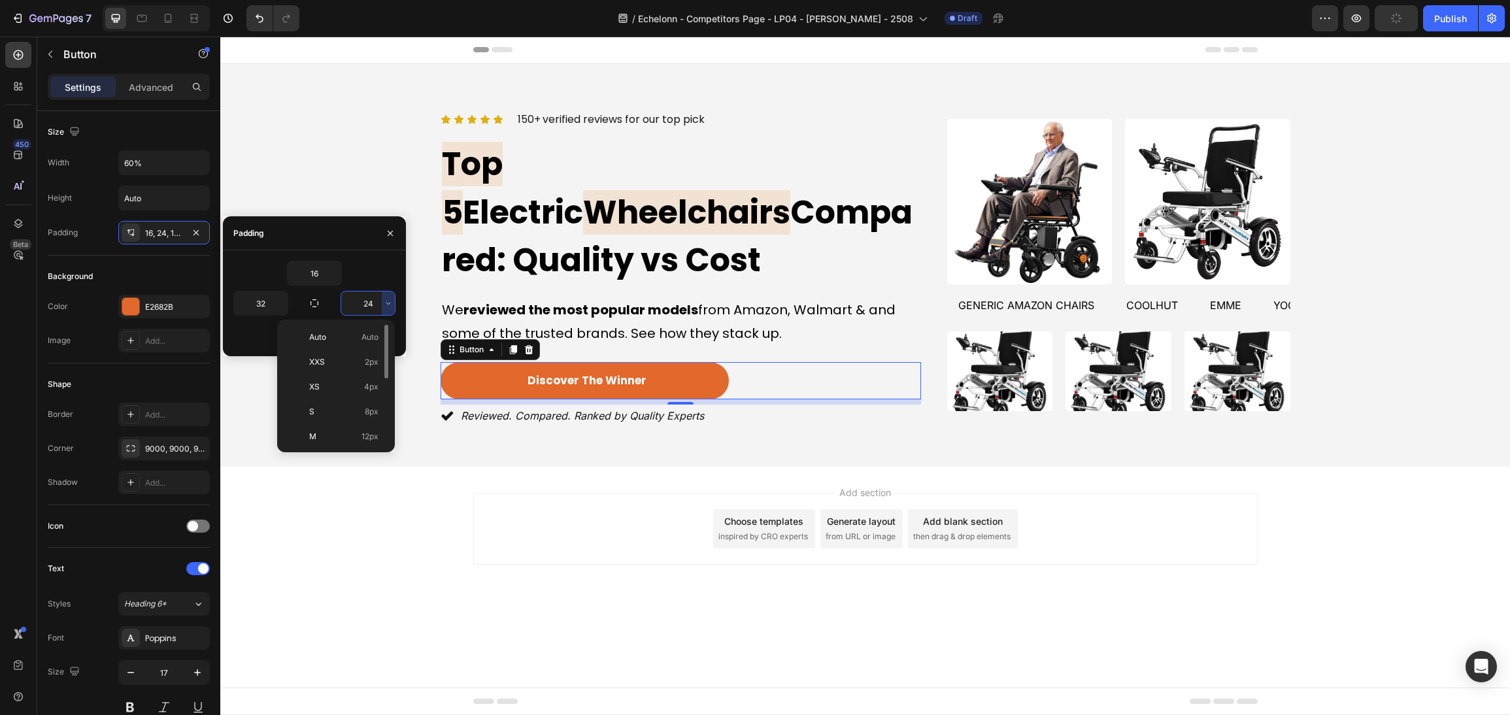
scroll to position [154, 0]
click at [357, 360] on p "2XL 32px" at bounding box center [343, 358] width 69 height 12
type input "32"
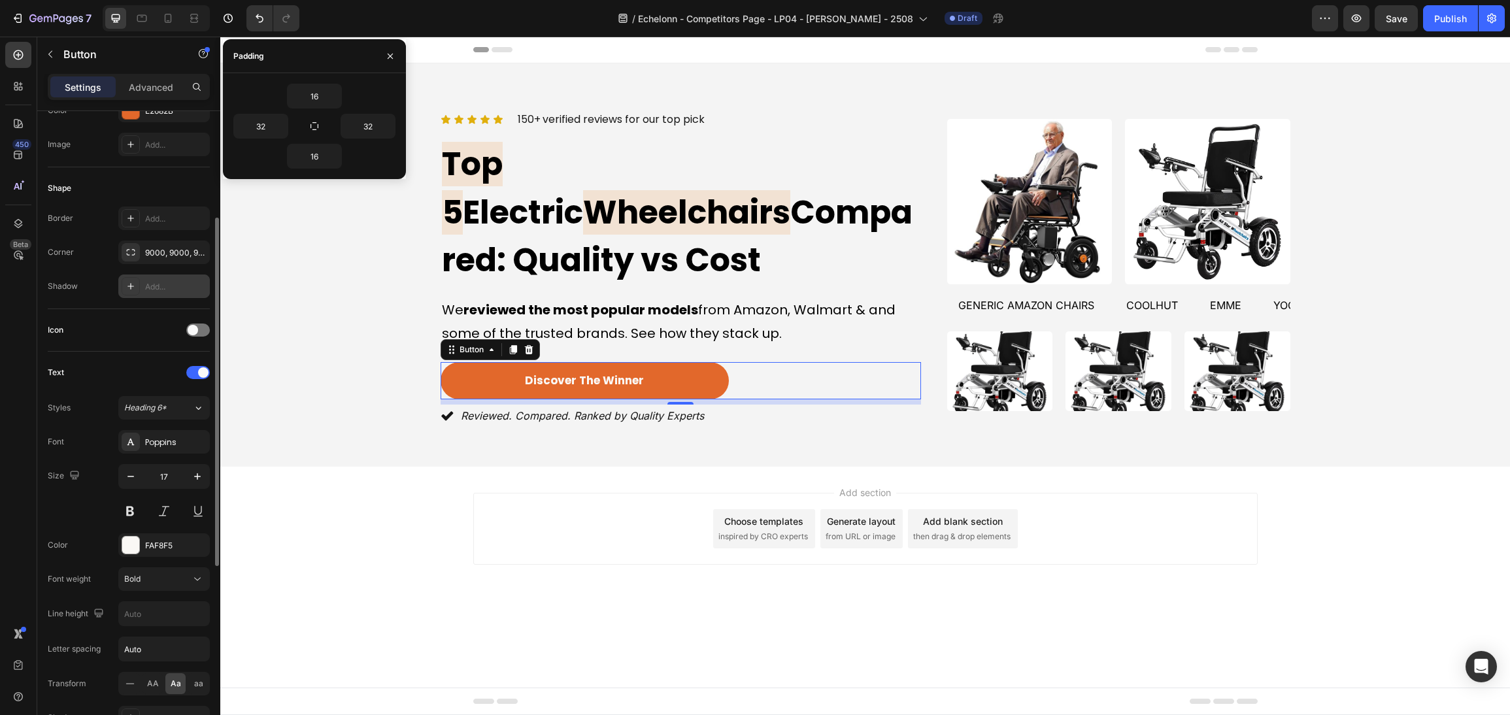
scroll to position [0, 0]
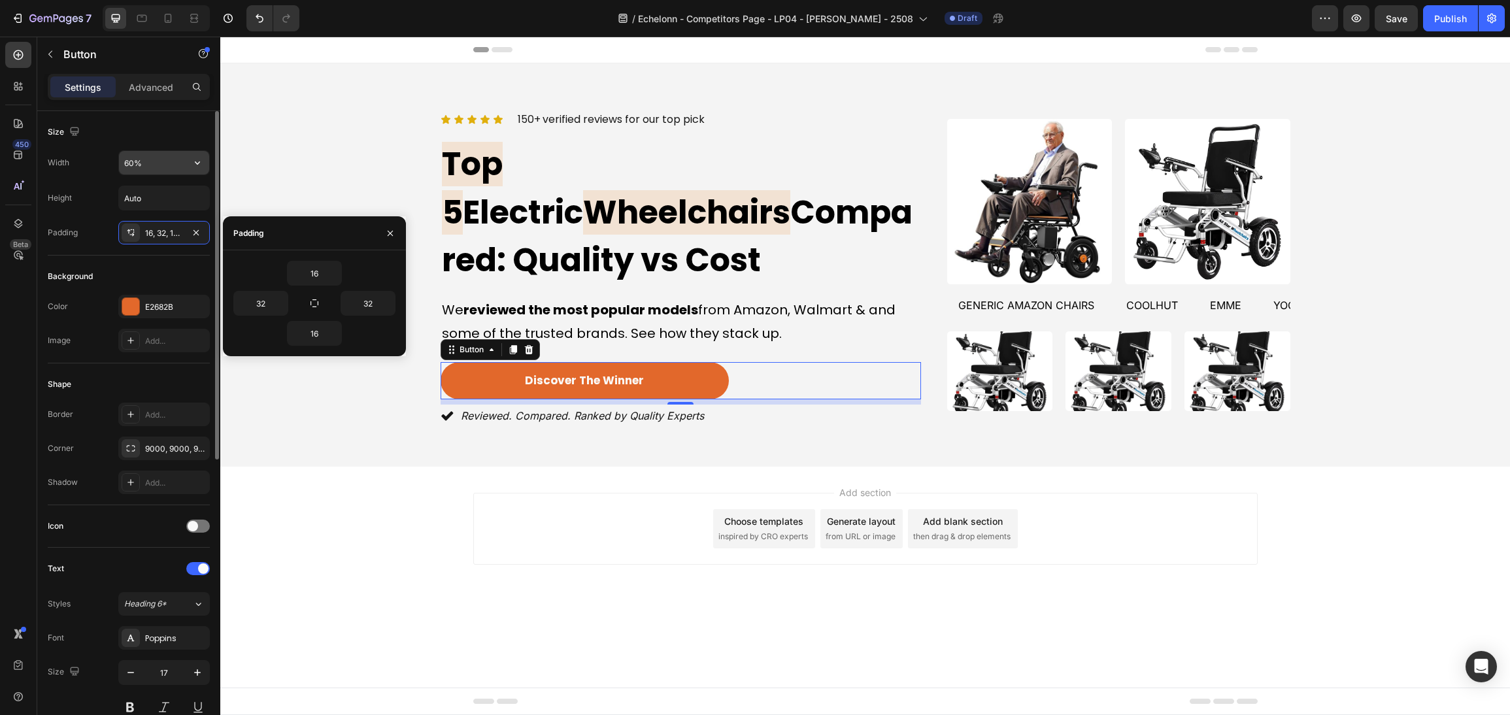
click at [203, 166] on button "button" at bounding box center [198, 163] width 24 height 24
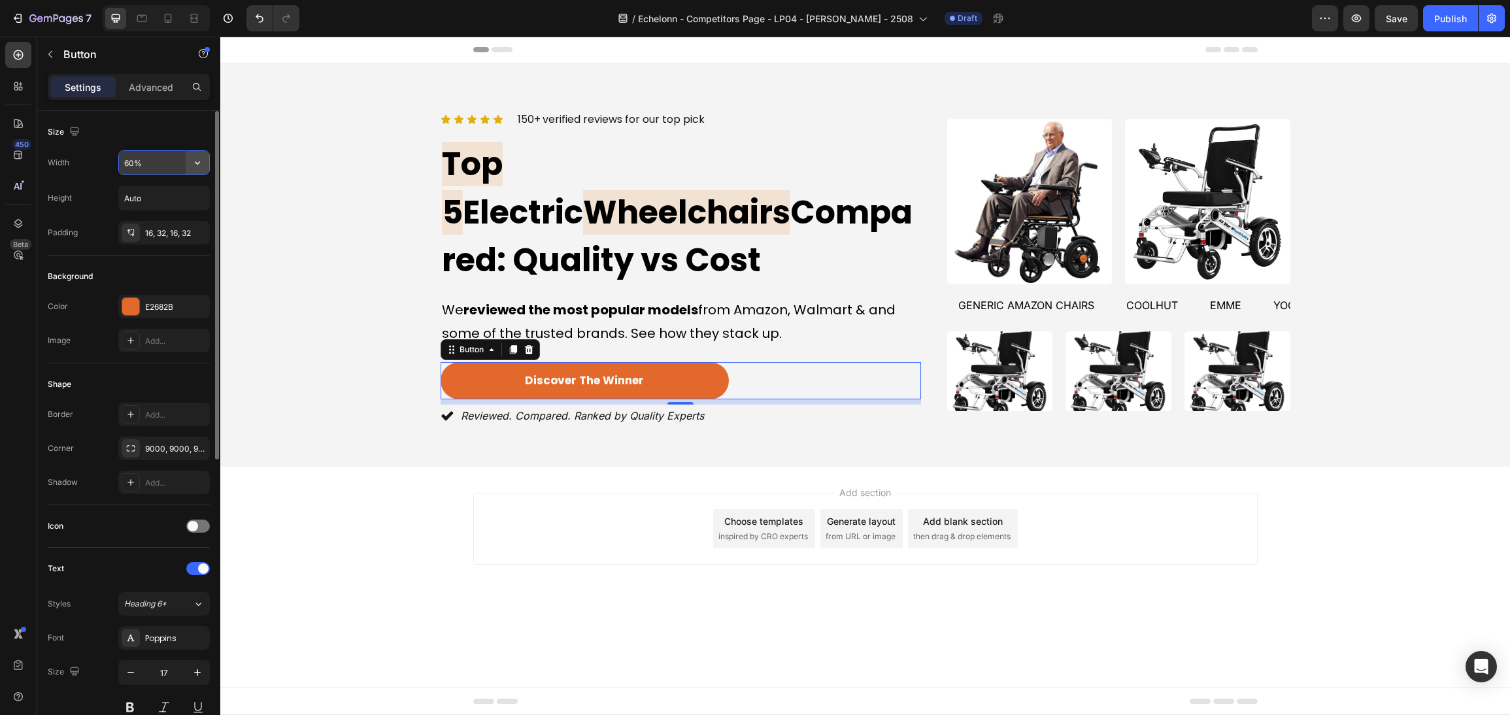
click at [202, 161] on icon "button" at bounding box center [197, 162] width 13 height 13
click at [193, 192] on span "Auto" at bounding box center [189, 197] width 17 height 12
type input "Auto"
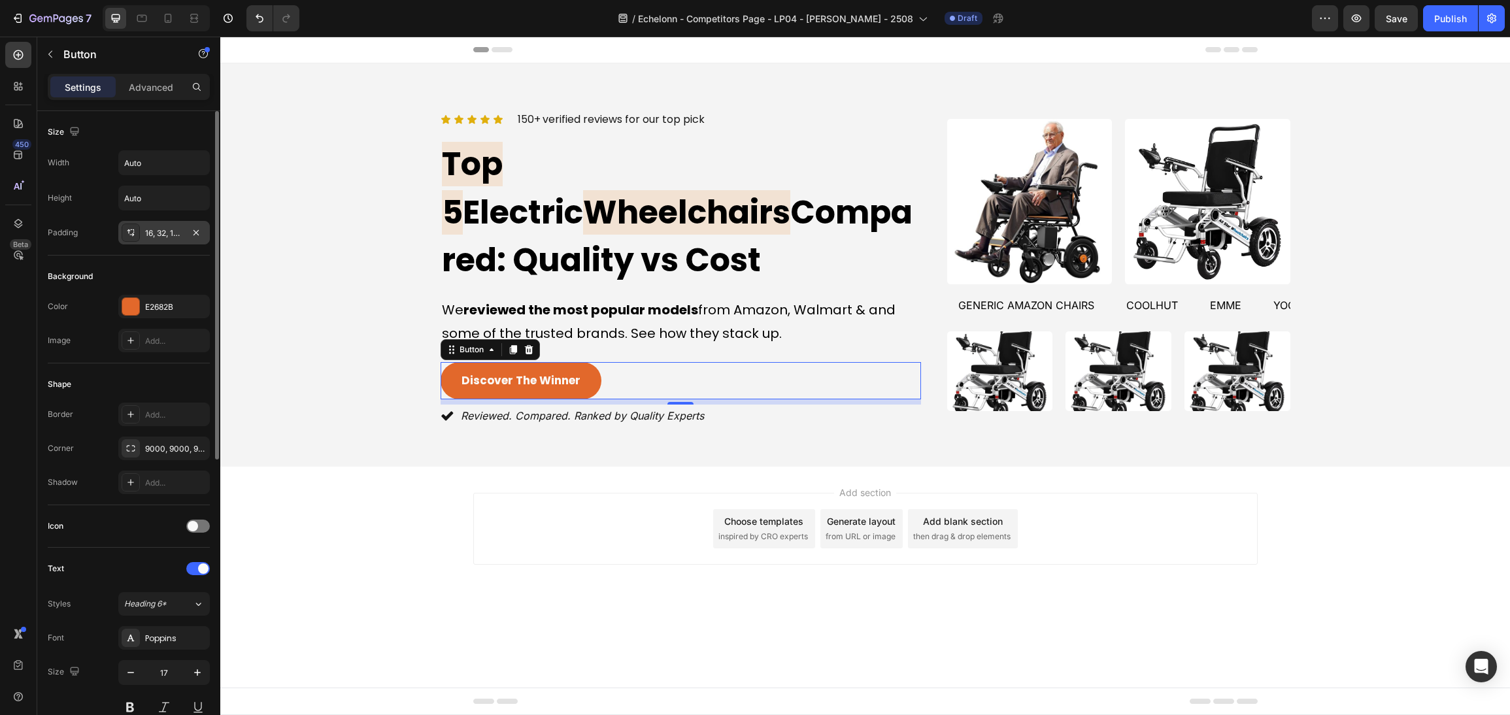
click at [169, 233] on div "16, 32, 16, 32" at bounding box center [164, 233] width 38 height 12
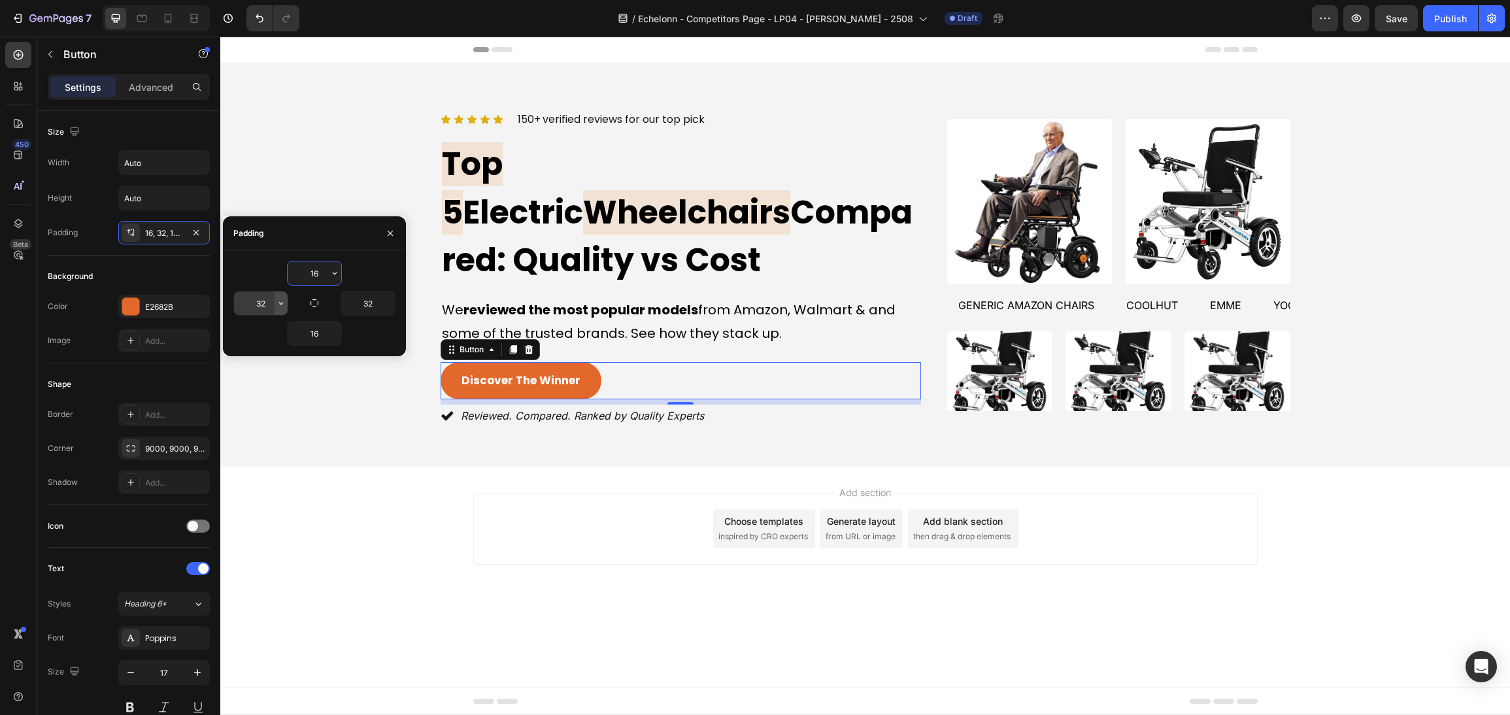
click at [279, 301] on icon "button" at bounding box center [281, 303] width 10 height 10
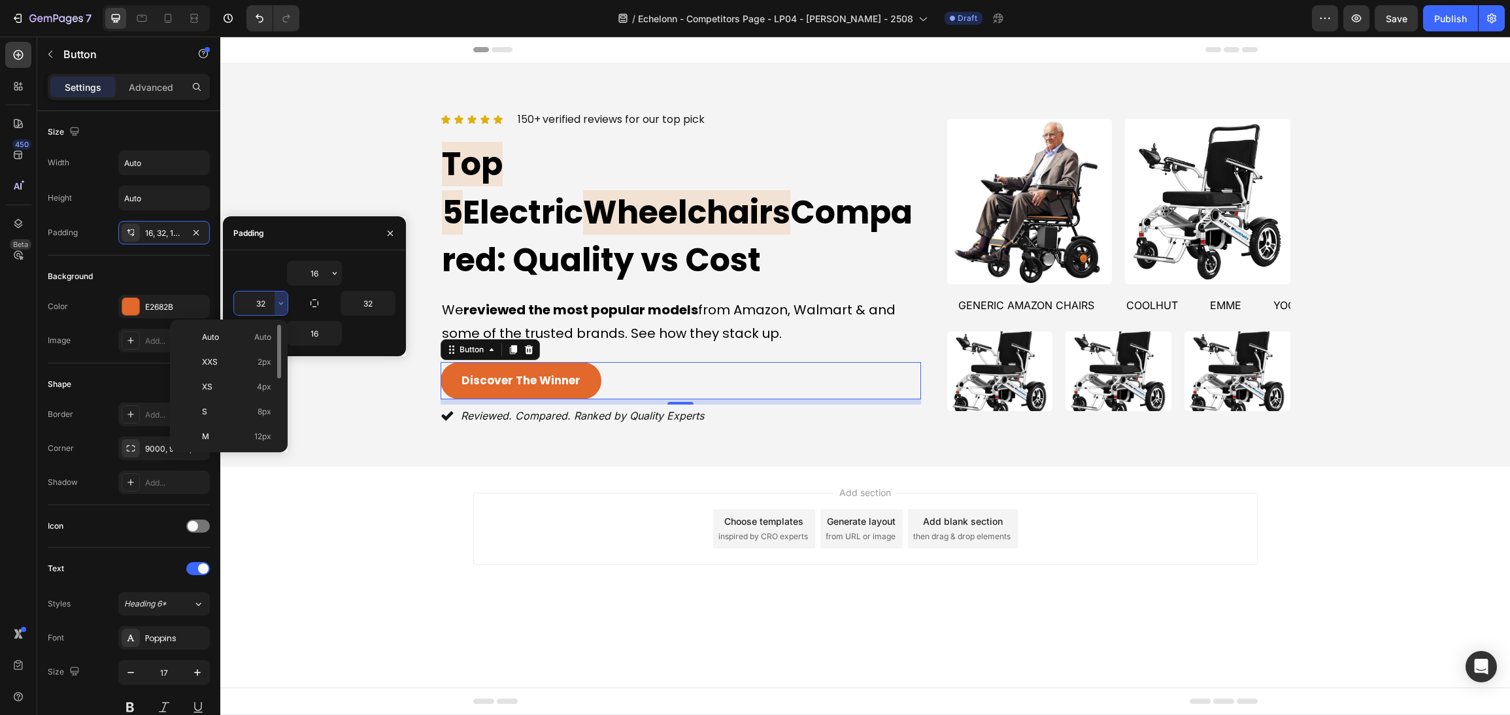
scroll to position [154, 0]
click at [254, 395] on div "3XL 48px" at bounding box center [226, 407] width 102 height 25
type input "48"
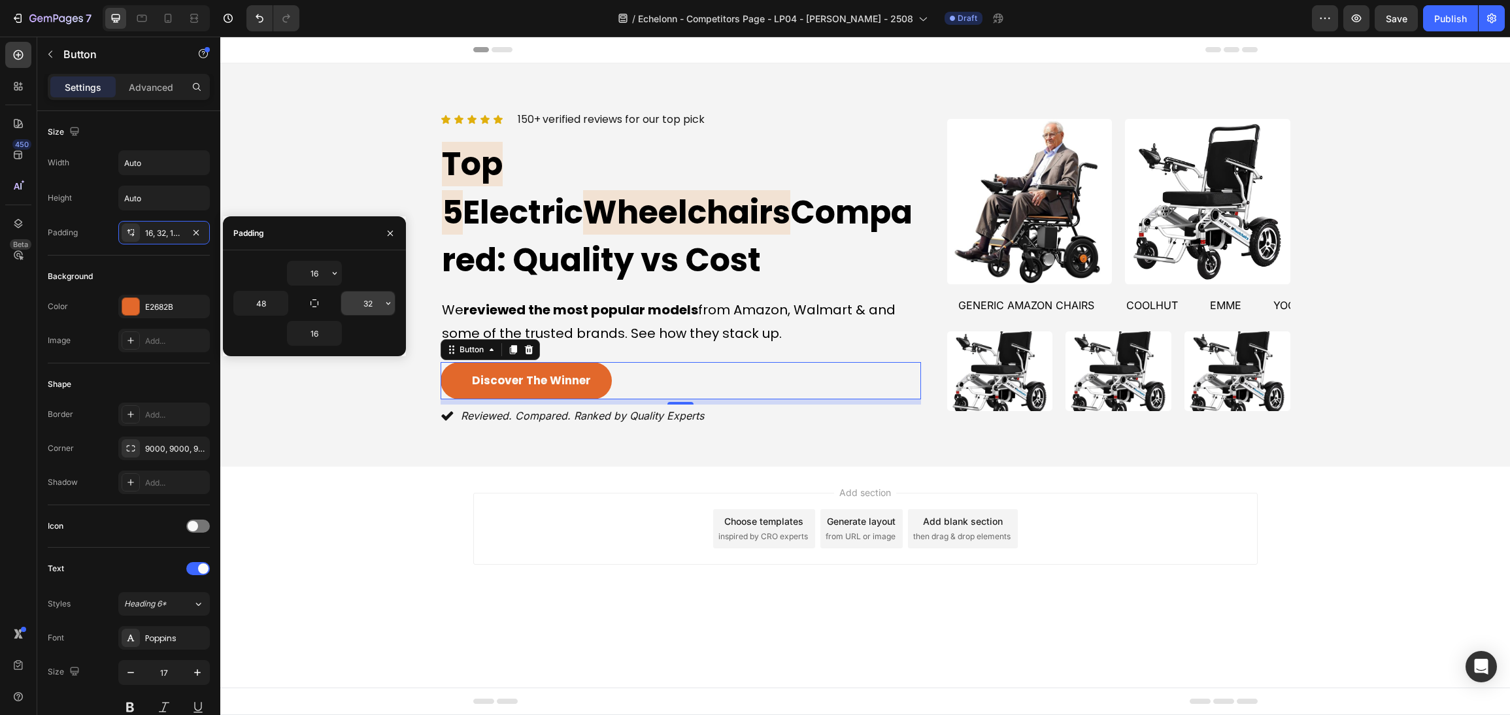
click at [378, 310] on input "32" at bounding box center [368, 303] width 54 height 24
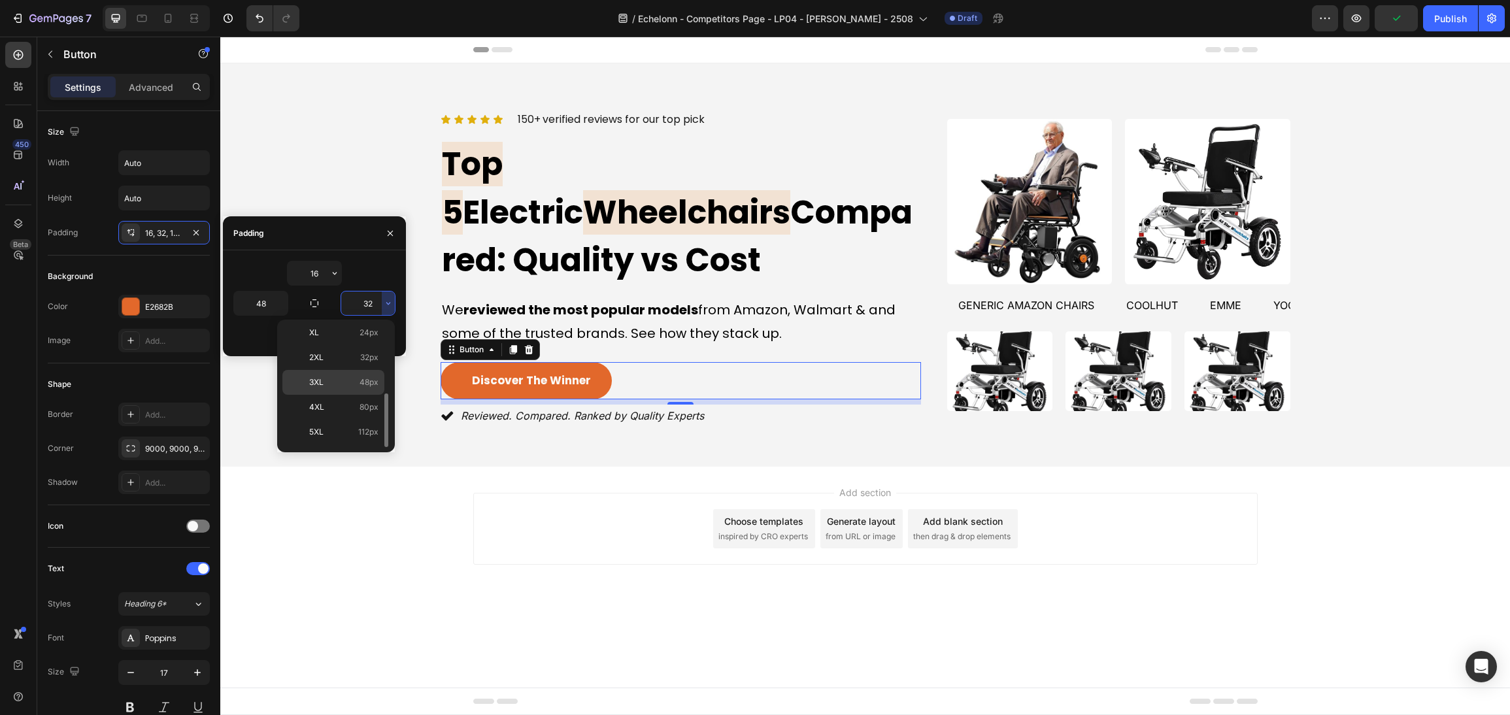
click at [339, 384] on p "3XL 48px" at bounding box center [343, 382] width 69 height 12
type input "48"
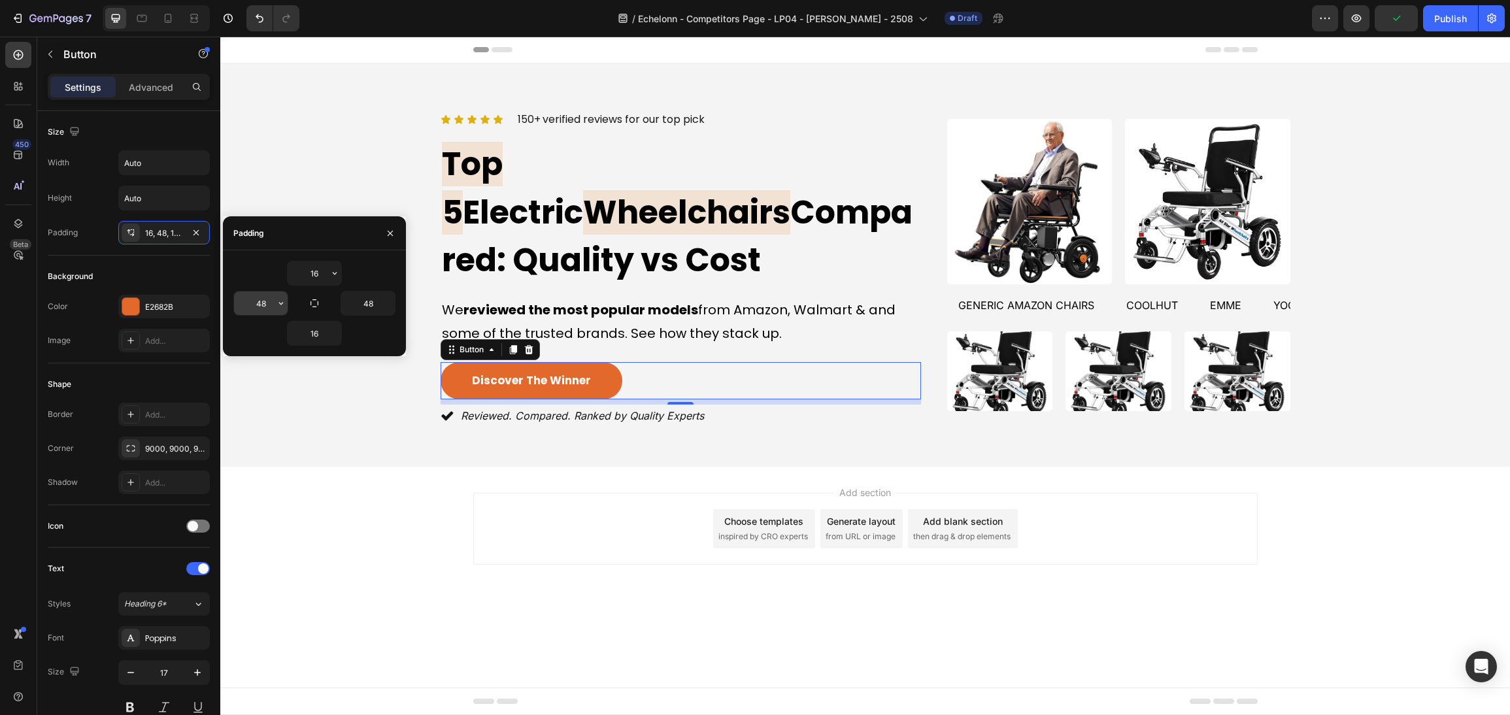
click at [279, 305] on icon "button" at bounding box center [281, 303] width 10 height 10
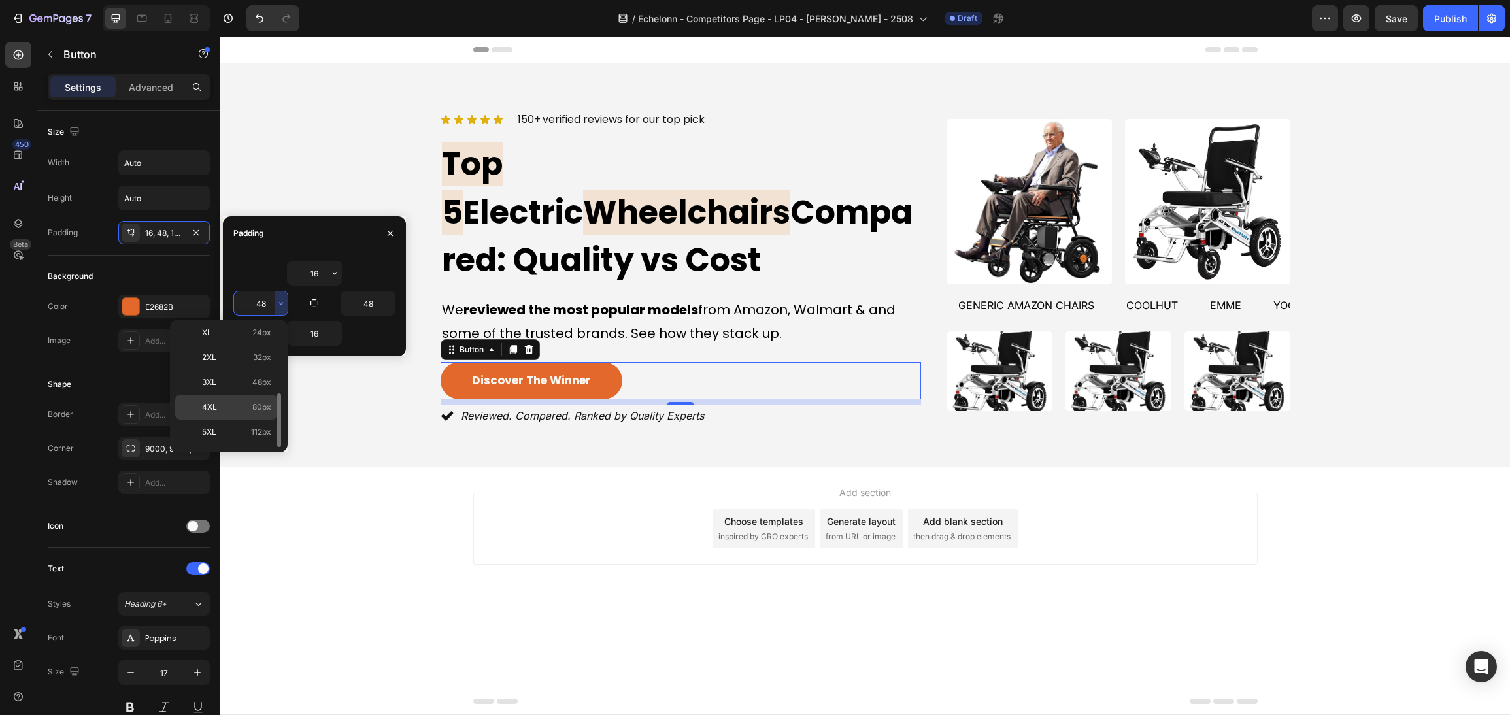
click at [250, 407] on p "4XL 80px" at bounding box center [236, 407] width 69 height 12
type input "80"
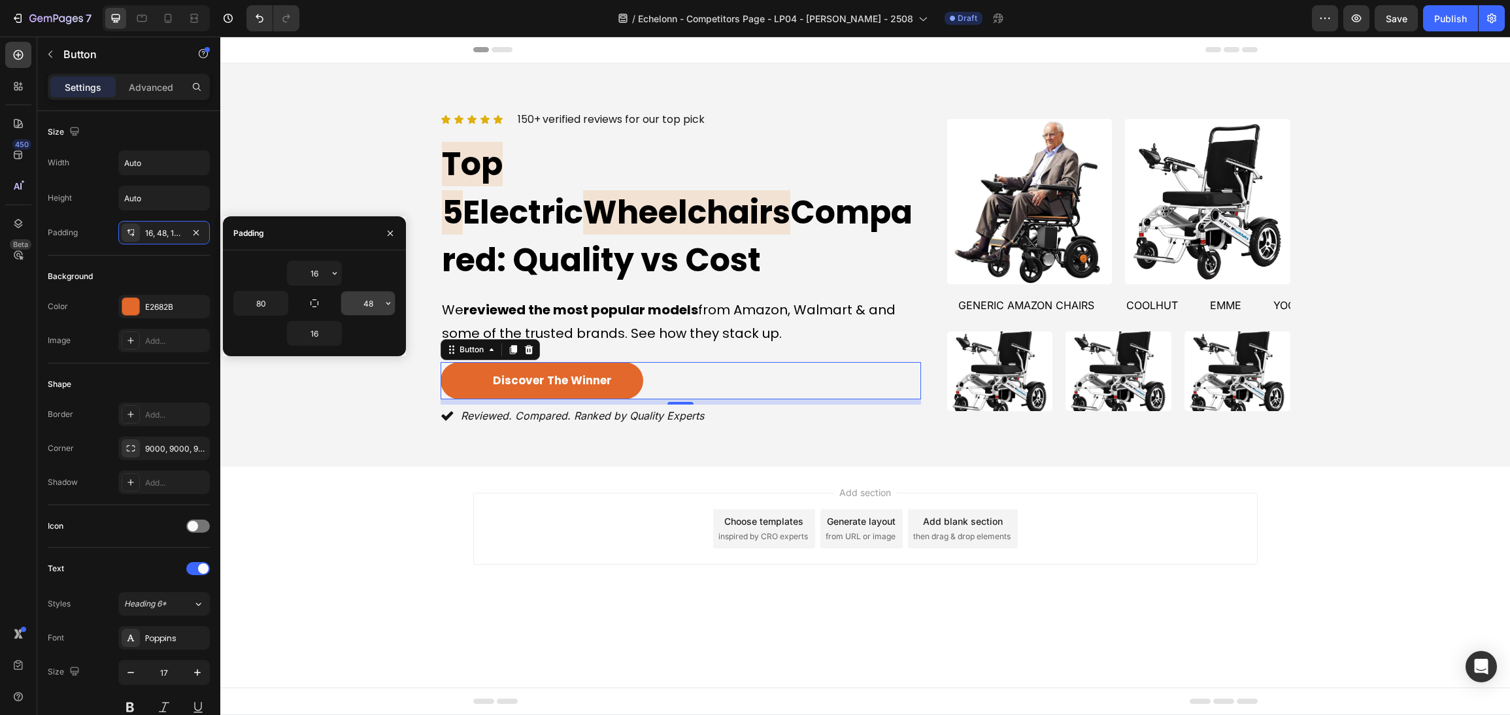
click at [389, 308] on icon "button" at bounding box center [388, 303] width 10 height 10
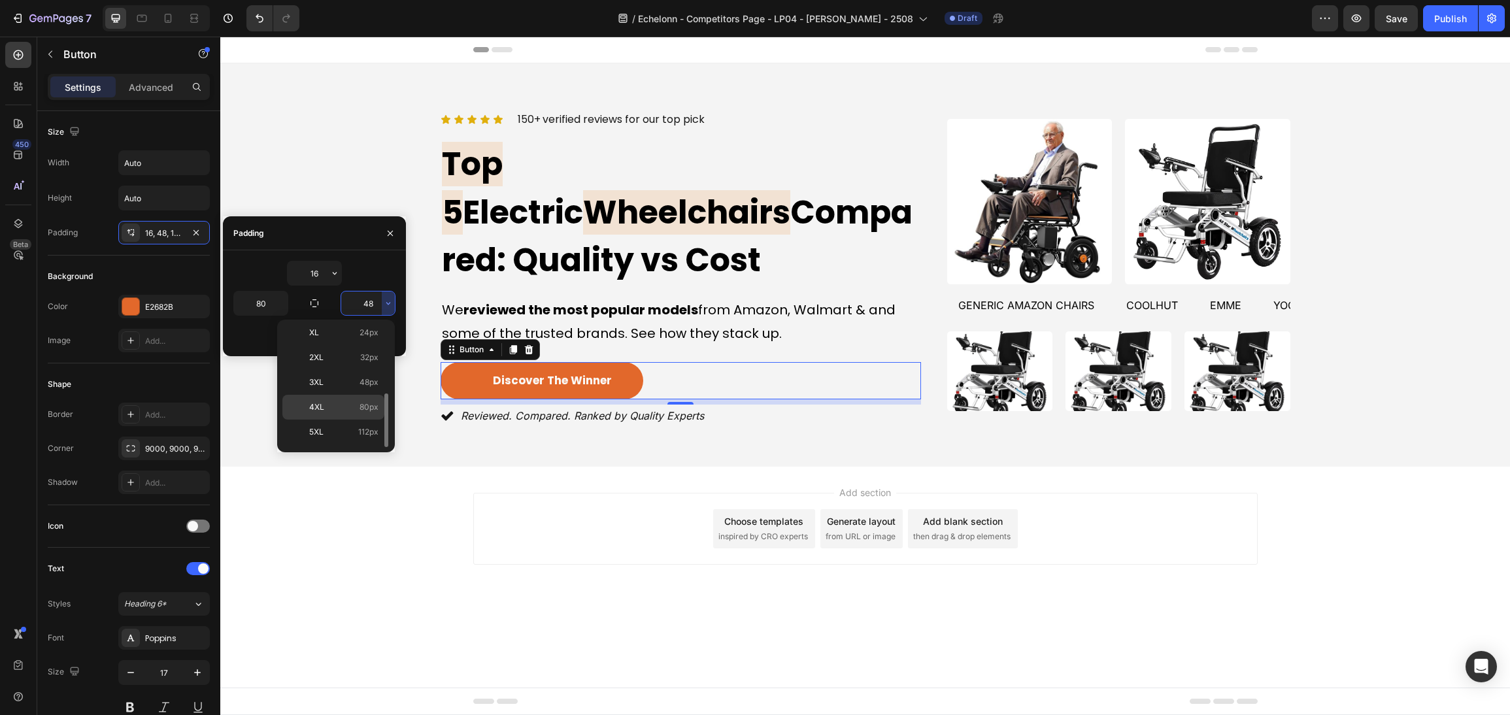
drag, startPoint x: 359, startPoint y: 408, endPoint x: 671, endPoint y: 484, distance: 321.6
click at [359, 408] on span "80px" at bounding box center [368, 407] width 19 height 12
type input "80"
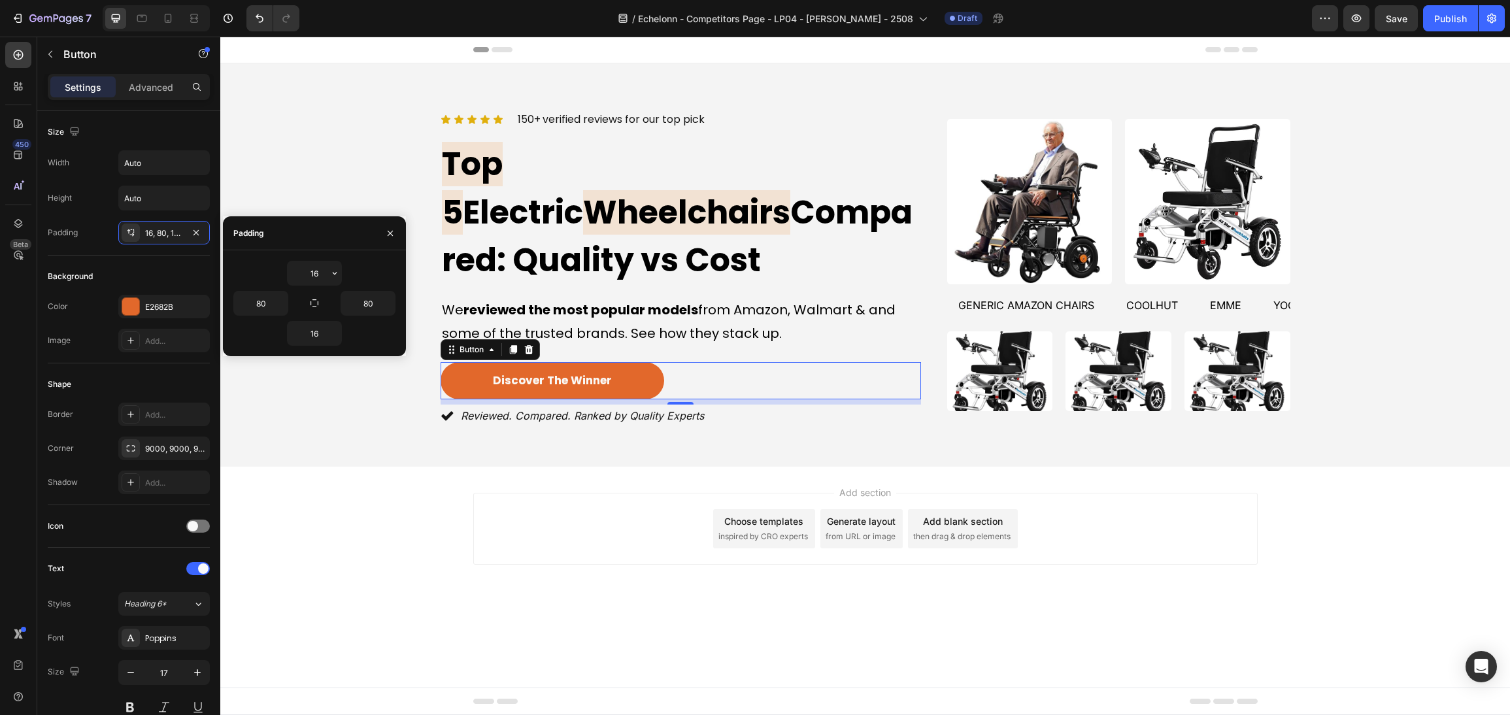
click at [1116, 535] on div "Add section Choose templates inspired by CRO experts Generate layout from URL o…" at bounding box center [864, 547] width 1289 height 161
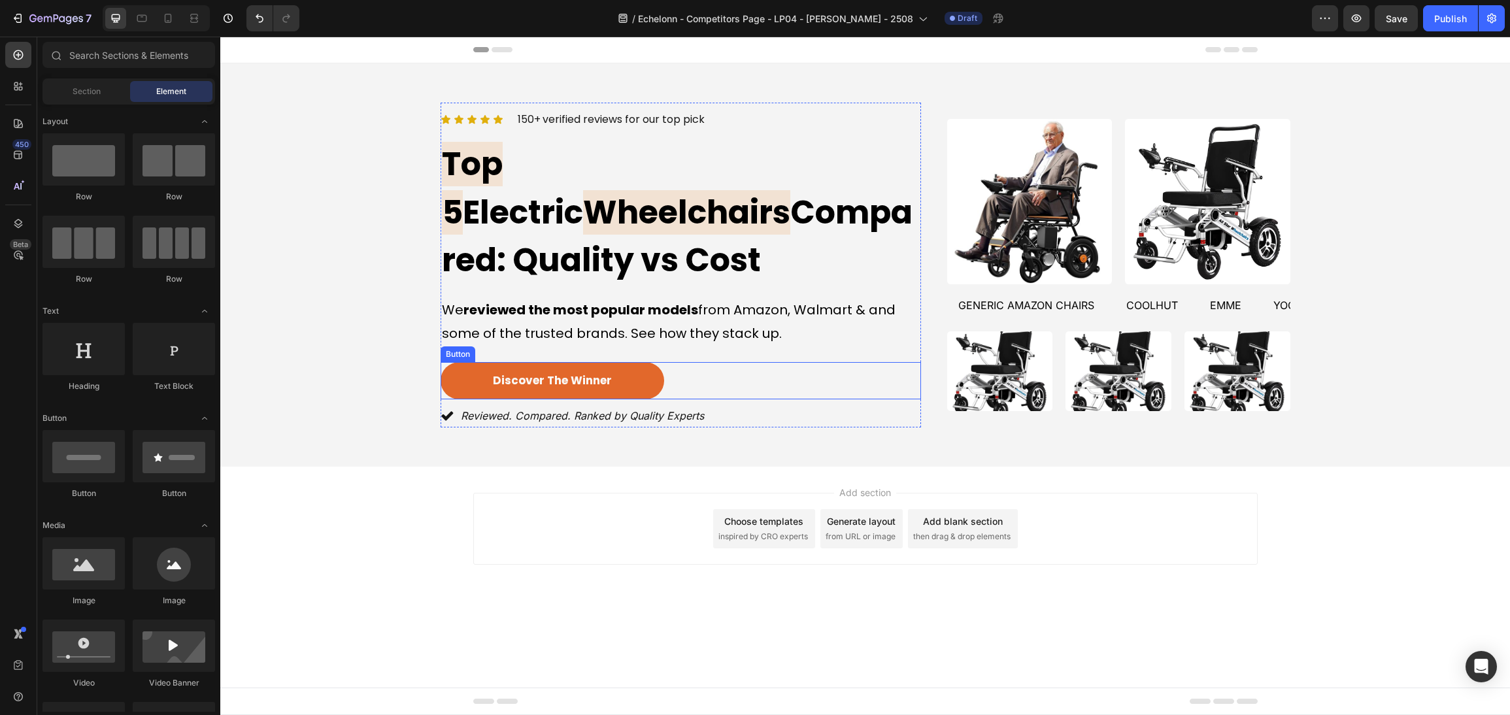
click at [786, 362] on div "discover the winner [PERSON_NAME]" at bounding box center [680, 381] width 480 height 38
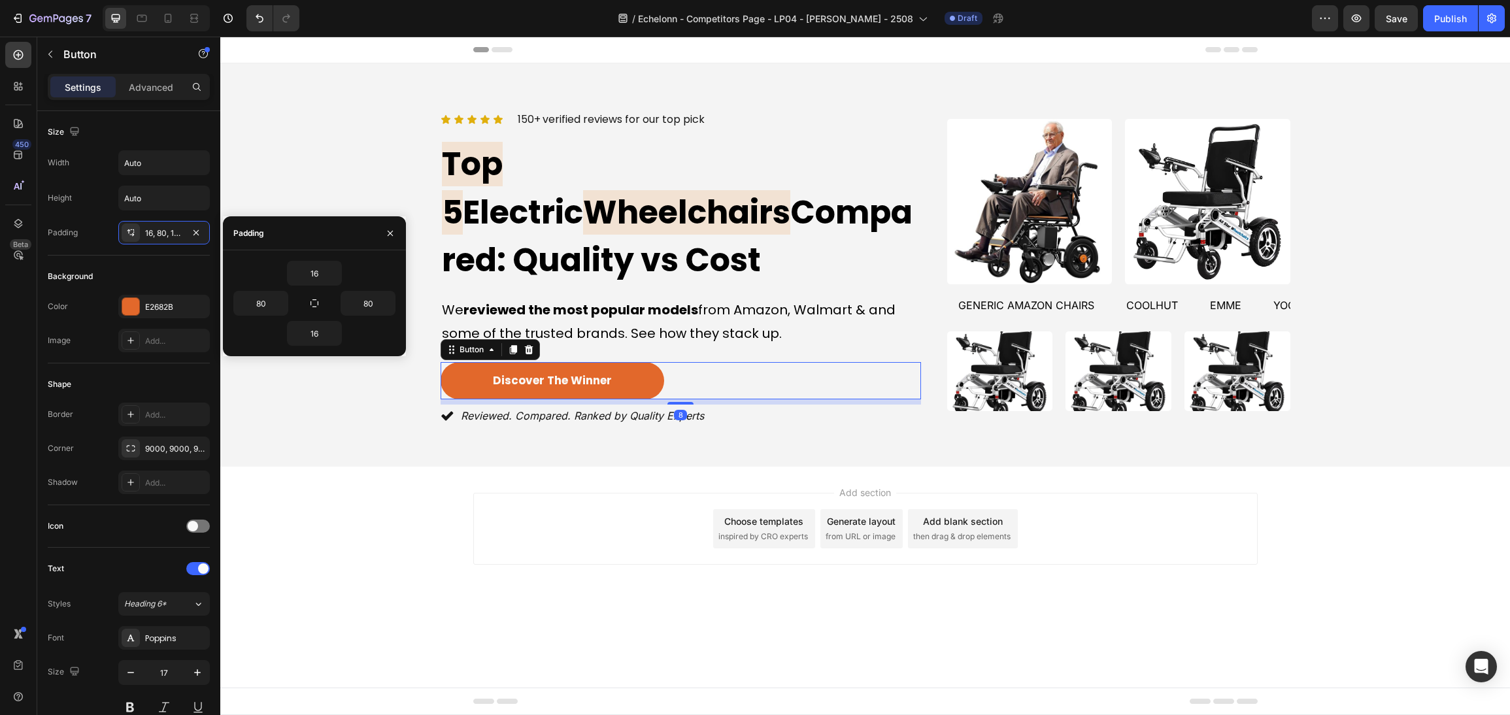
click at [1178, 585] on div "Add section Choose templates inspired by CRO experts Generate layout from URL o…" at bounding box center [864, 547] width 1289 height 161
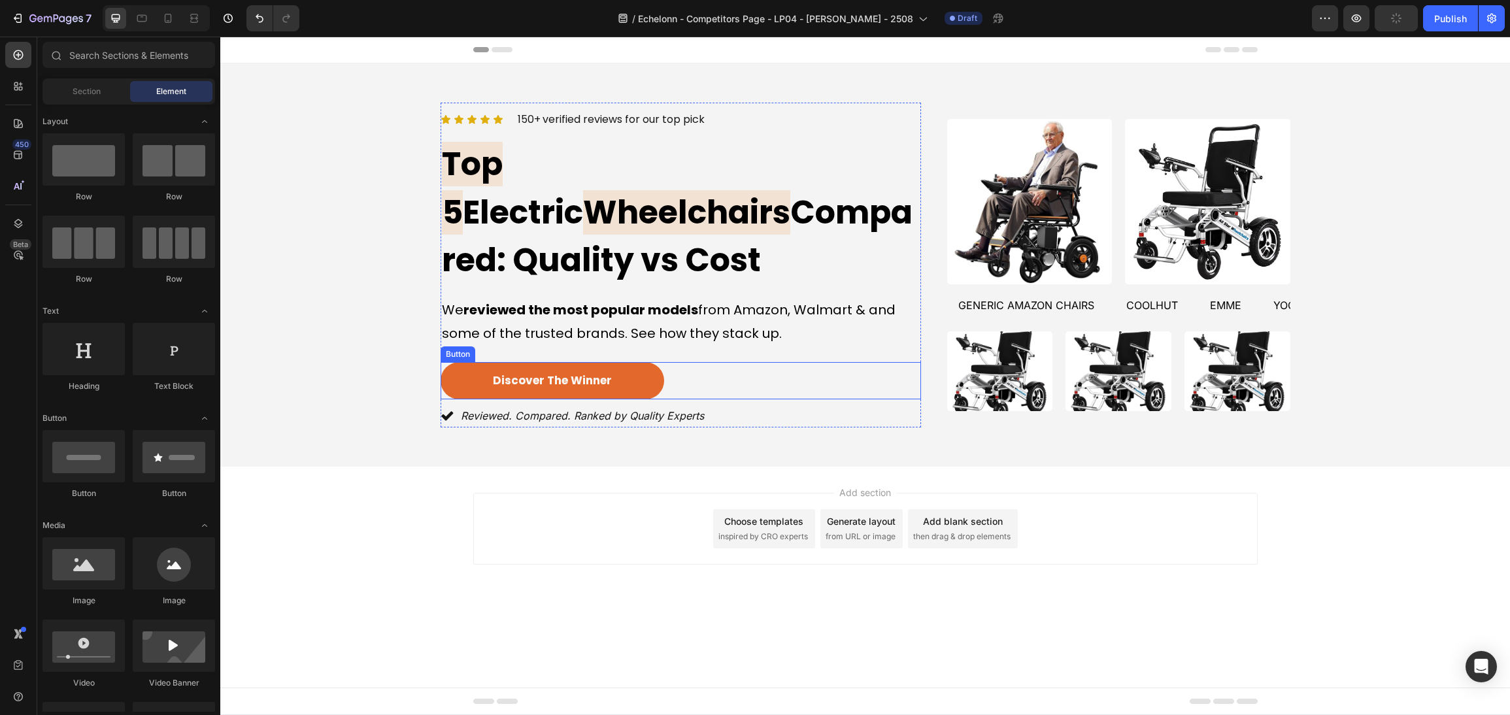
click at [750, 362] on div "discover the winner [PERSON_NAME]" at bounding box center [680, 381] width 480 height 38
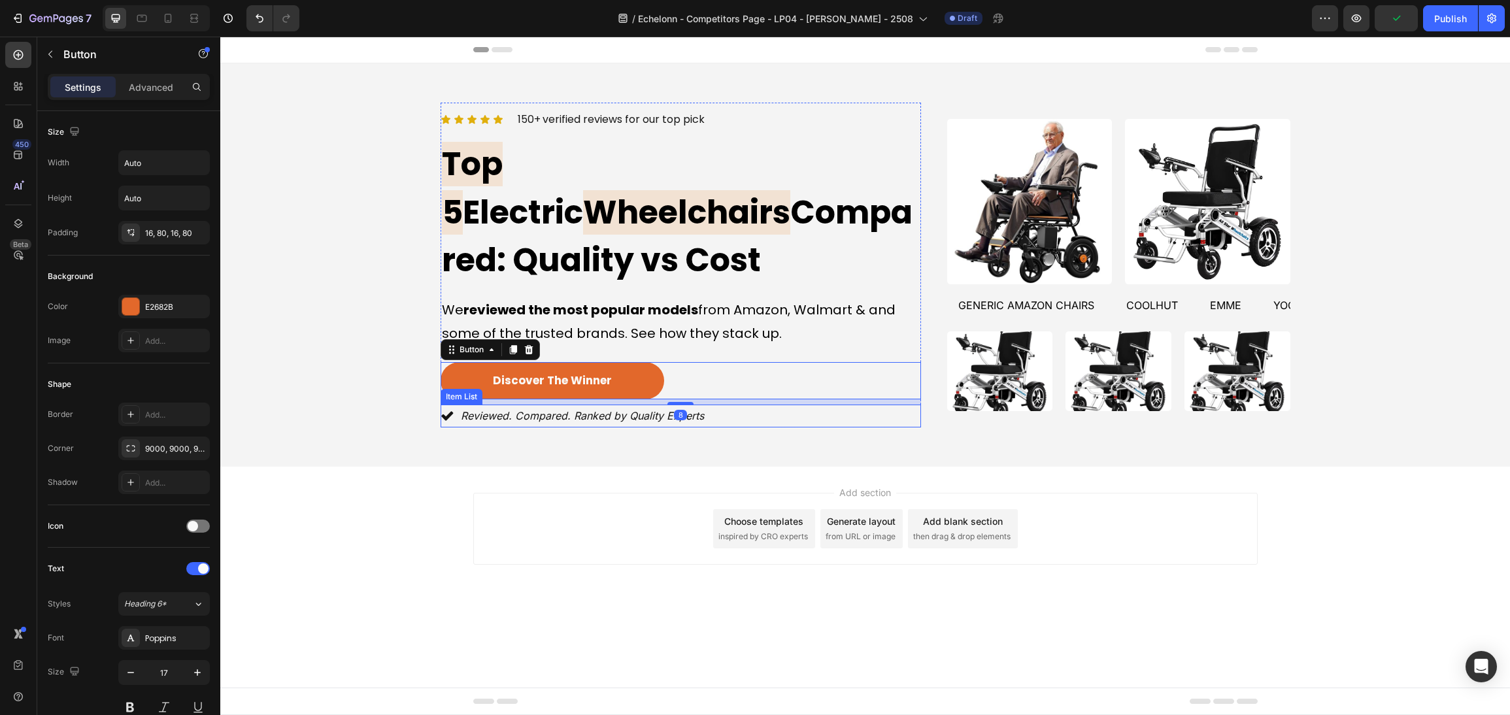
drag, startPoint x: 647, startPoint y: 372, endPoint x: 593, endPoint y: 372, distance: 53.6
click at [647, 406] on p "Reviewed. Compared. Ranked by Quality Experts" at bounding box center [582, 415] width 243 height 19
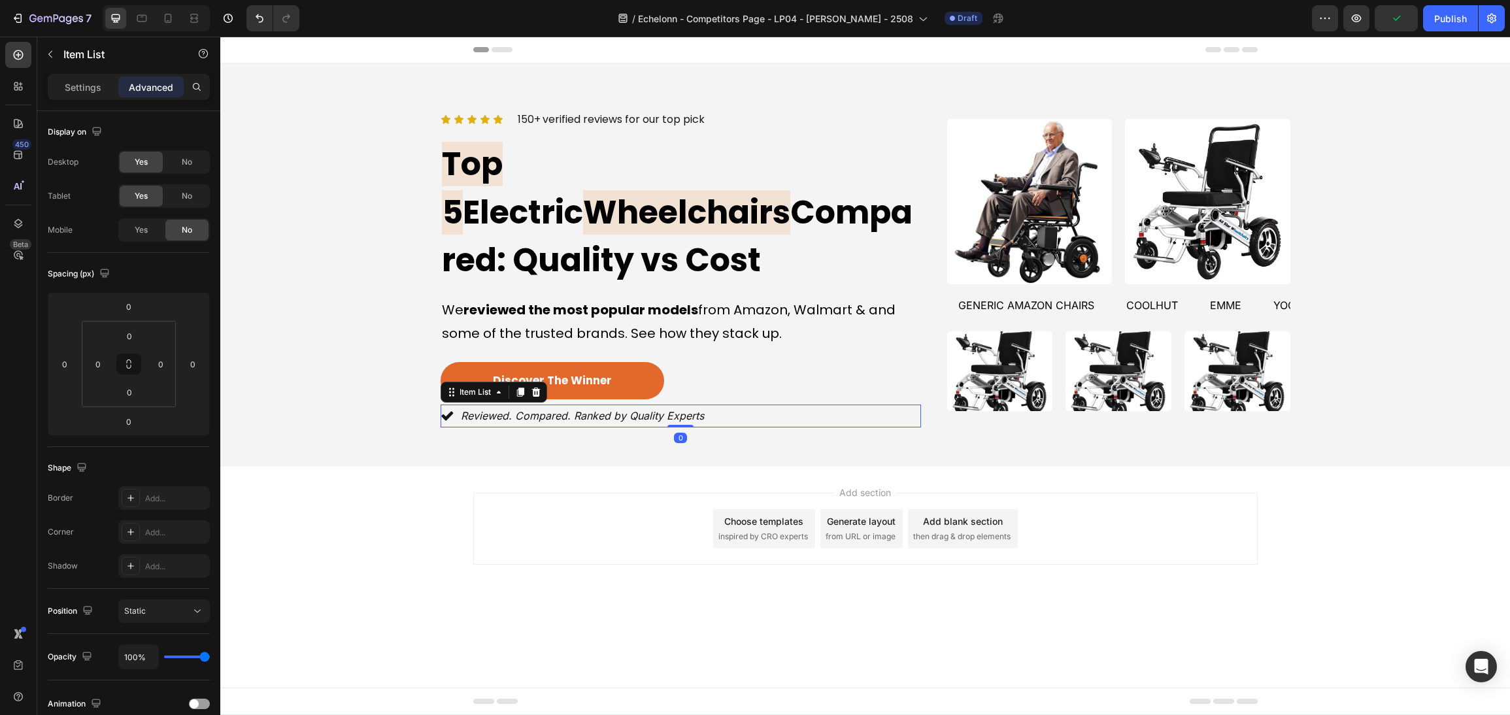
click at [565, 406] on p "Reviewed. Compared. Ranked by Quality Experts" at bounding box center [582, 415] width 243 height 19
click at [582, 406] on p "Reviewed. Compared. Ranked by Quality Experts" at bounding box center [582, 415] width 243 height 19
click at [533, 406] on p "Reviewed. Compared. Ranked by Quality Experts" at bounding box center [582, 415] width 243 height 19
drag, startPoint x: 574, startPoint y: 378, endPoint x: 406, endPoint y: 386, distance: 168.8
click at [406, 386] on div "Icon Icon Icon Icon Icon Icon List 150+ verified reviews for our top pick Text …" at bounding box center [865, 265] width 1258 height 325
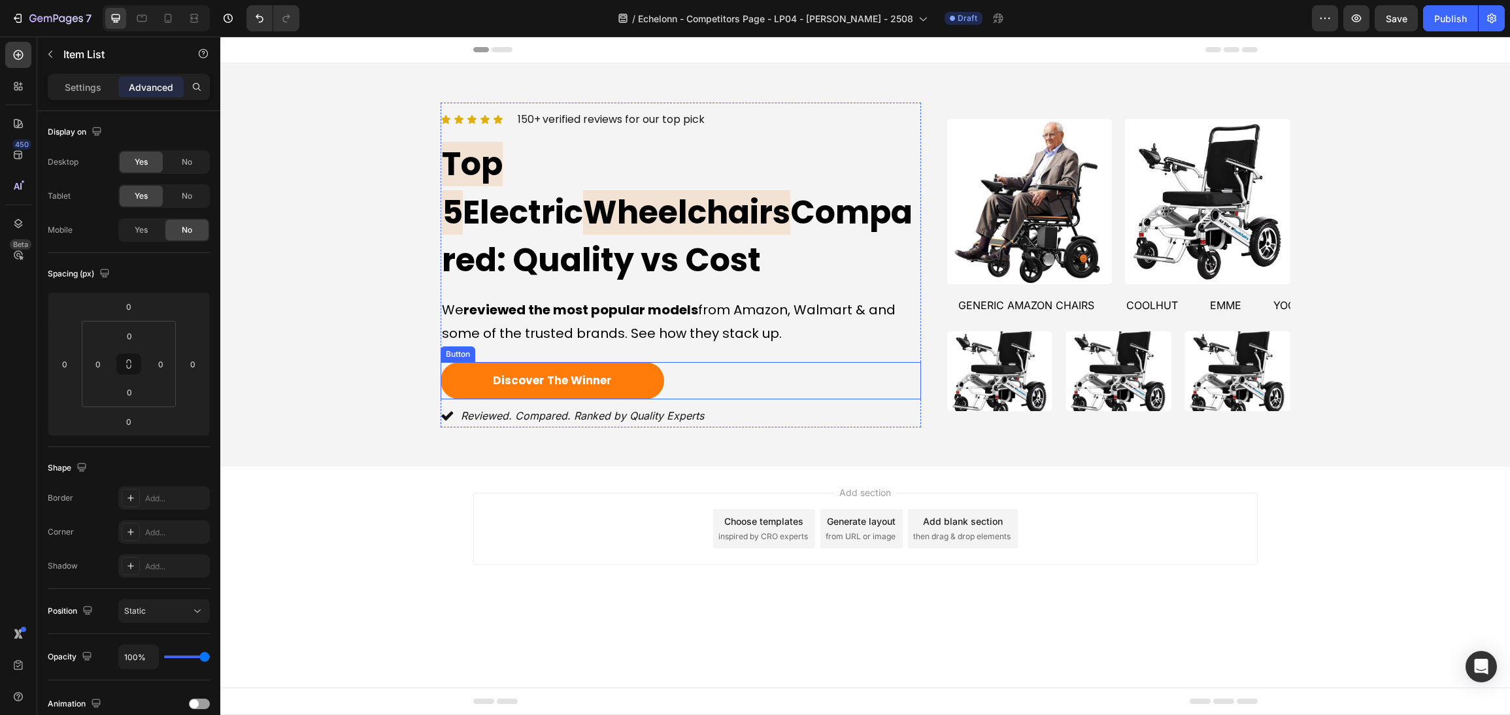
drag, startPoint x: 565, startPoint y: 355, endPoint x: 583, endPoint y: 386, distance: 36.0
click at [565, 362] on link "discover the winner" at bounding box center [551, 381] width 223 height 38
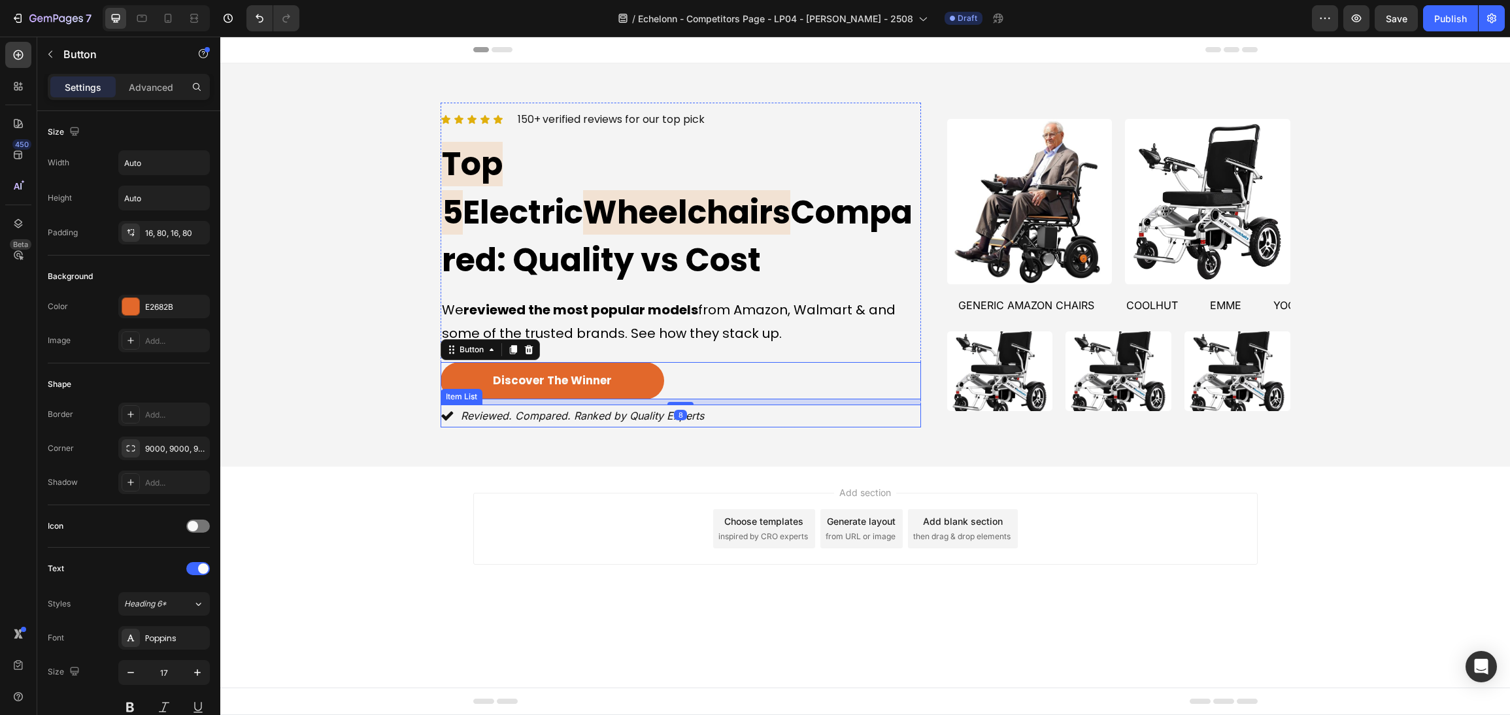
click at [583, 405] on div "Reviewed. Compared. Ranked by Quality Experts" at bounding box center [582, 416] width 247 height 23
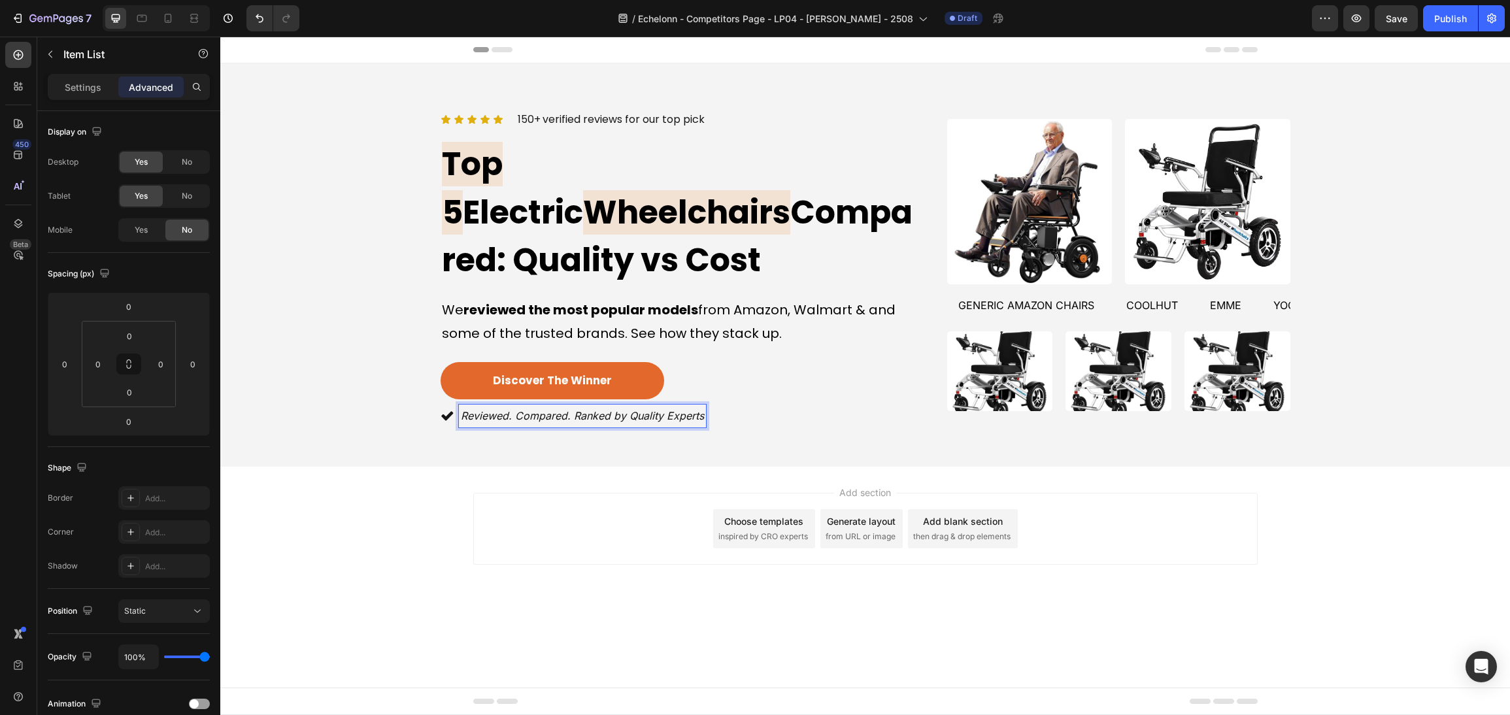
click at [514, 406] on p "Reviewed. Compared. Ranked by Quality Experts" at bounding box center [582, 415] width 243 height 19
drag, startPoint x: 516, startPoint y: 378, endPoint x: 460, endPoint y: 378, distance: 55.5
click at [461, 406] on p "Reviewed. Compared. Ranked by Quality Experts" at bounding box center [582, 415] width 243 height 19
click at [520, 406] on p "Compared. Ranked by Quality Experts" at bounding box center [555, 415] width 189 height 19
click at [758, 362] on div "discover the winner [PERSON_NAME]" at bounding box center [680, 381] width 480 height 38
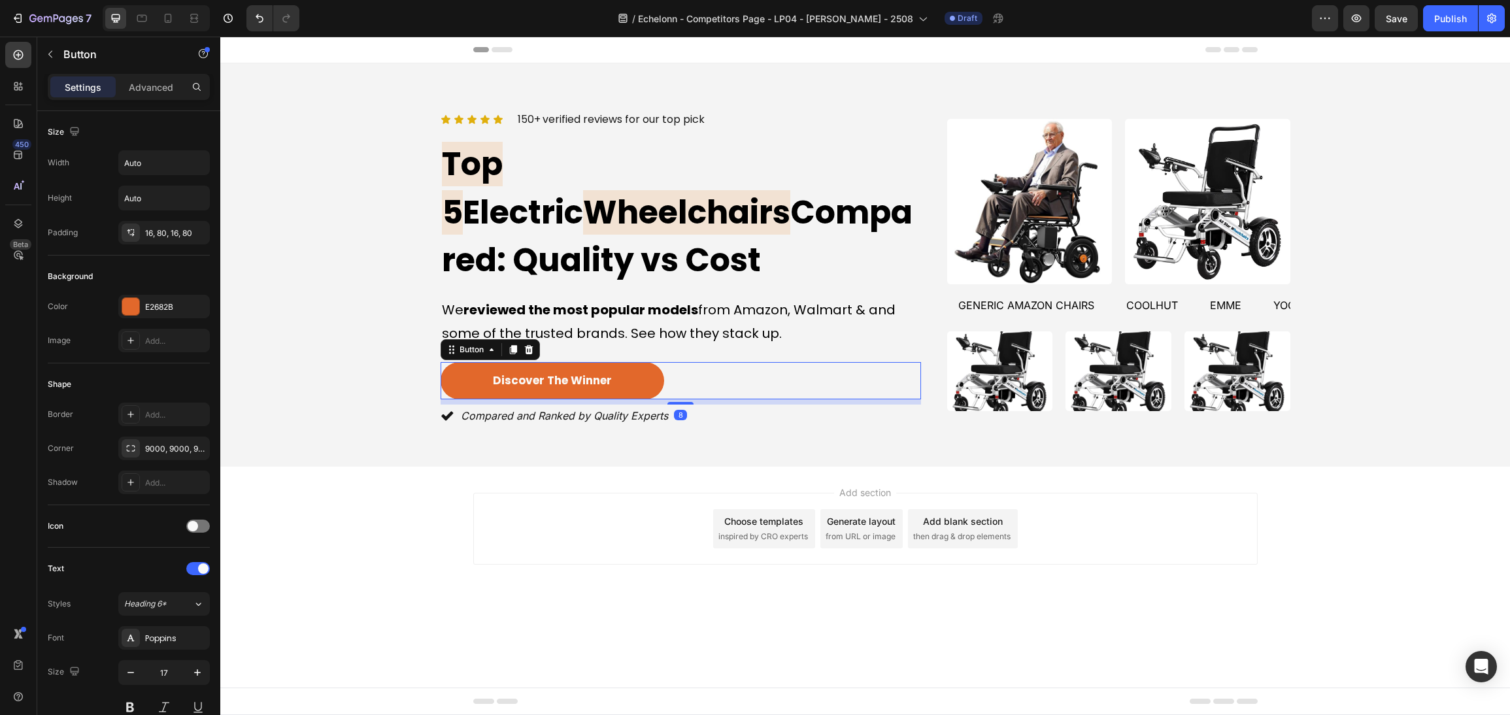
click at [1350, 521] on div "Add section Choose templates inspired by CRO experts Generate layout from URL o…" at bounding box center [864, 547] width 1289 height 161
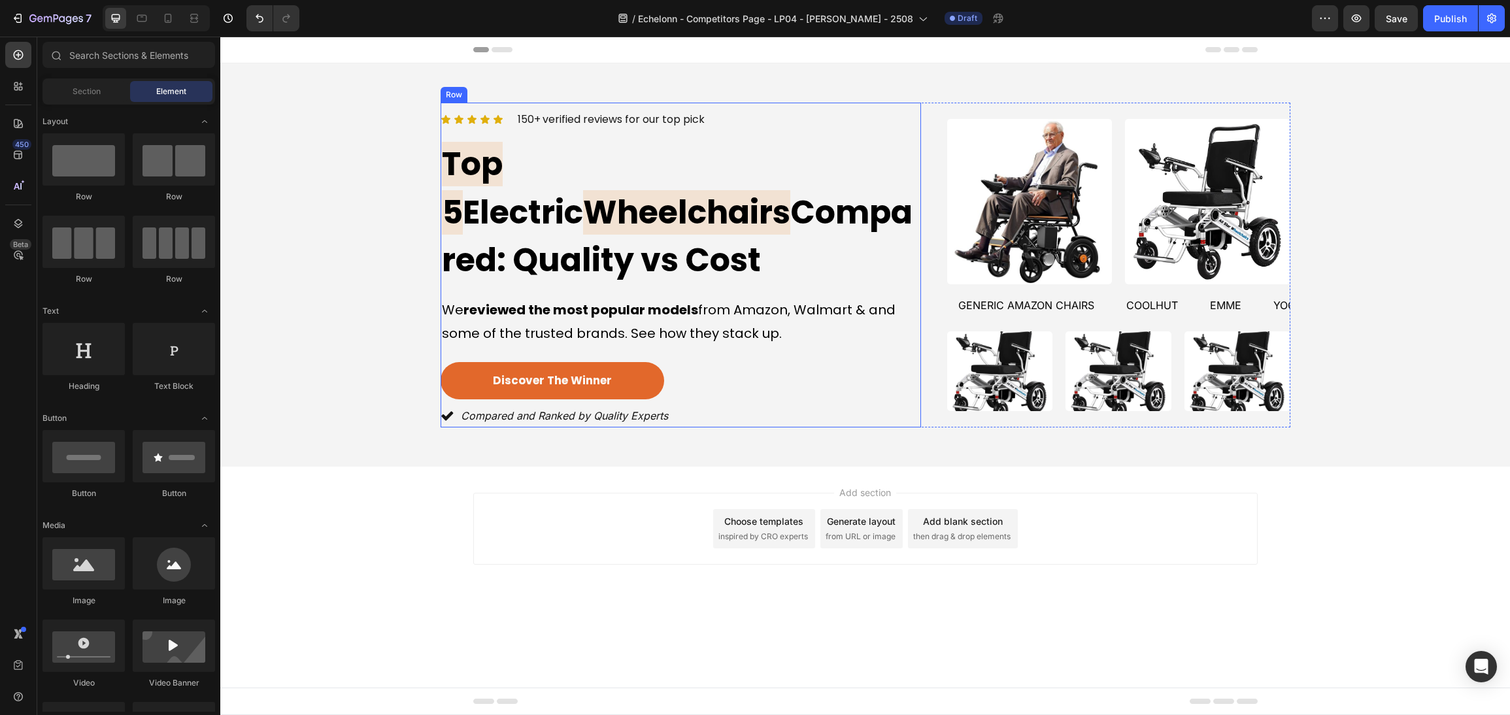
click at [782, 320] on div "Icon Icon Icon Icon Icon Icon List 150+ verified reviews for our top pick Text …" at bounding box center [680, 265] width 480 height 325
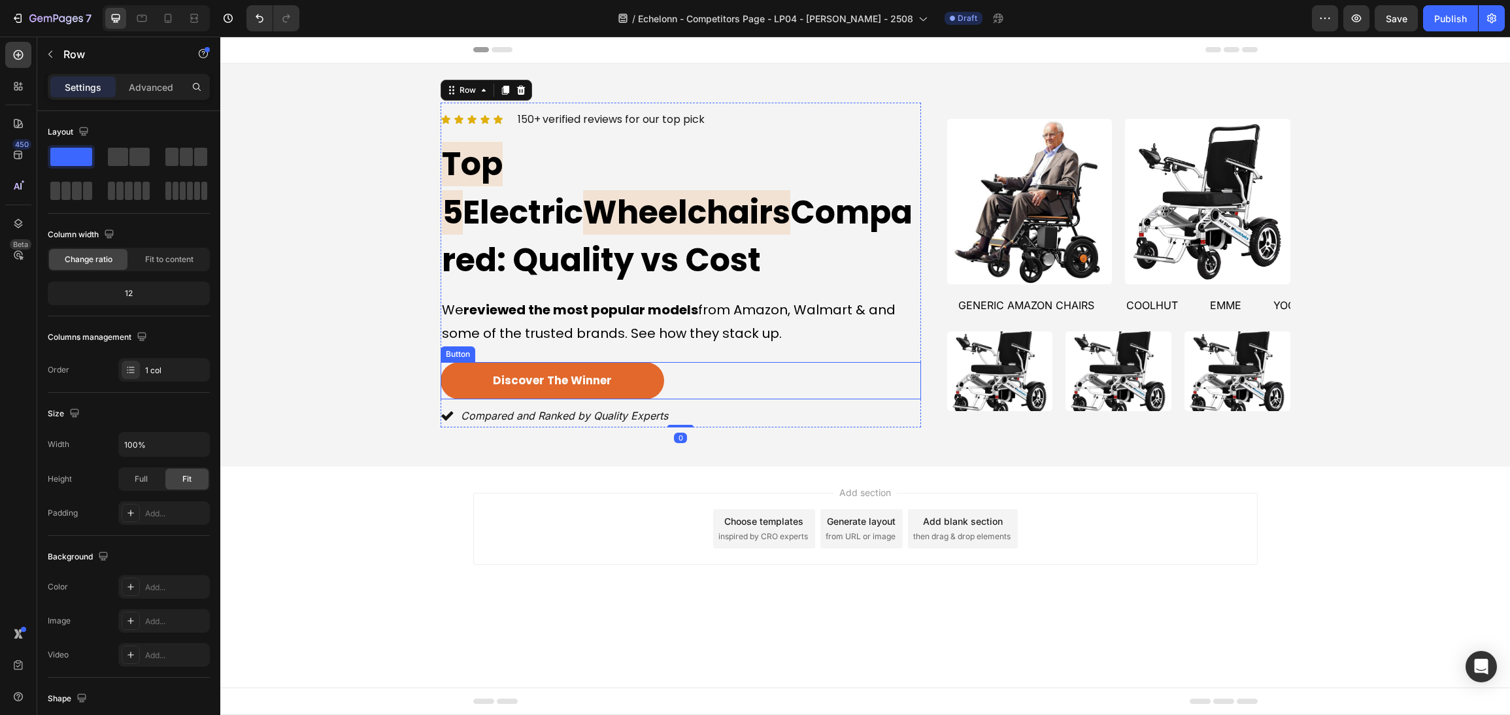
click at [781, 362] on div "discover the winner [PERSON_NAME]" at bounding box center [680, 381] width 480 height 38
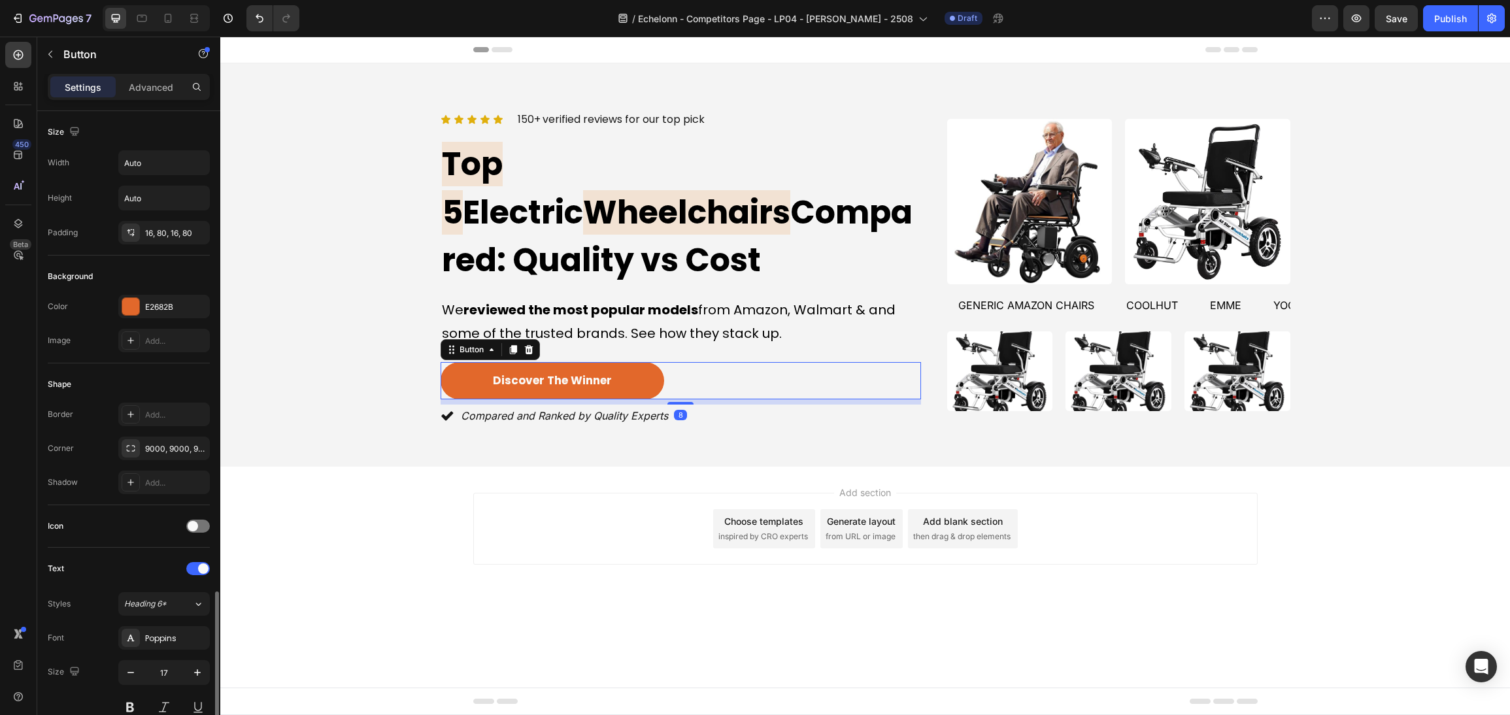
scroll to position [293, 0]
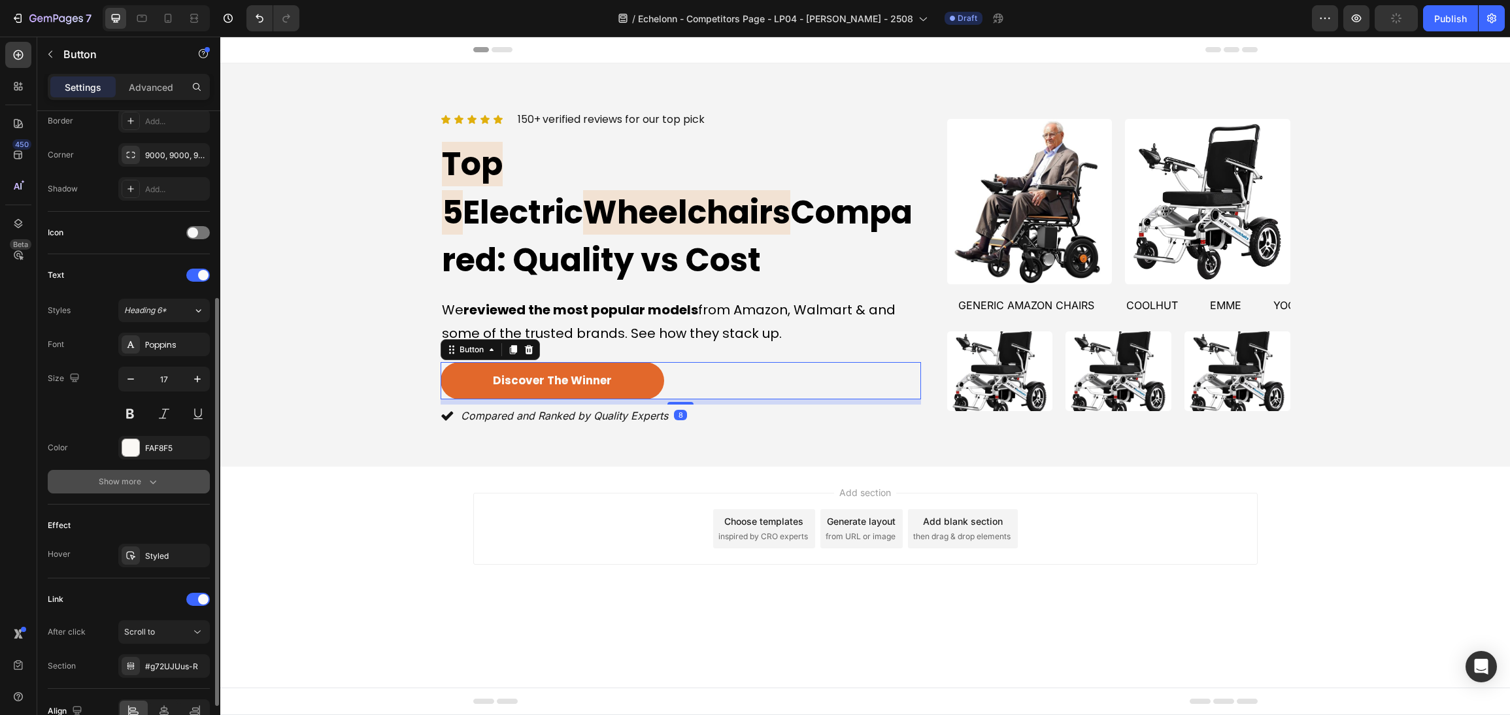
click at [146, 474] on button "Show more" at bounding box center [129, 482] width 162 height 24
click at [152, 493] on button "Bold" at bounding box center [163, 482] width 91 height 24
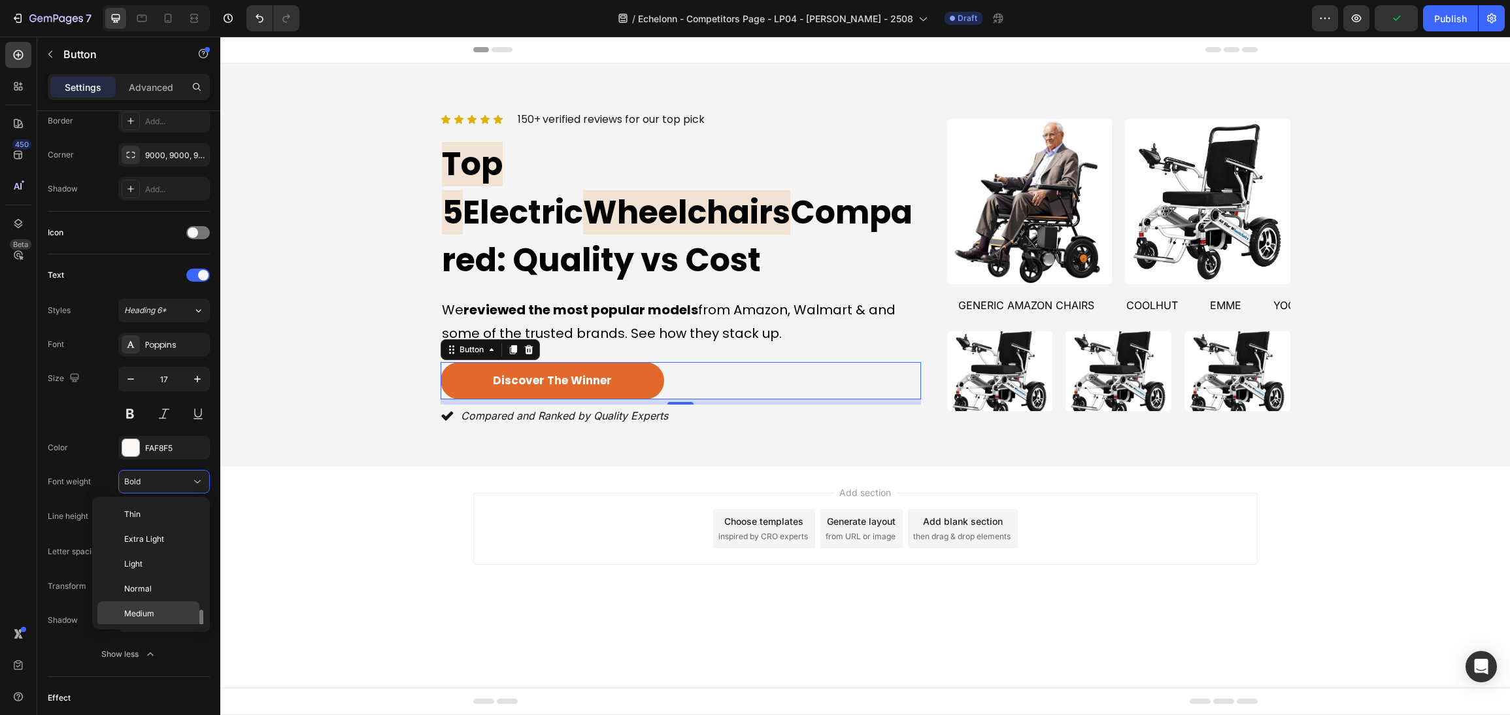
scroll to position [70, 0]
click at [167, 562] on div "Semi Bold" at bounding box center [148, 568] width 102 height 25
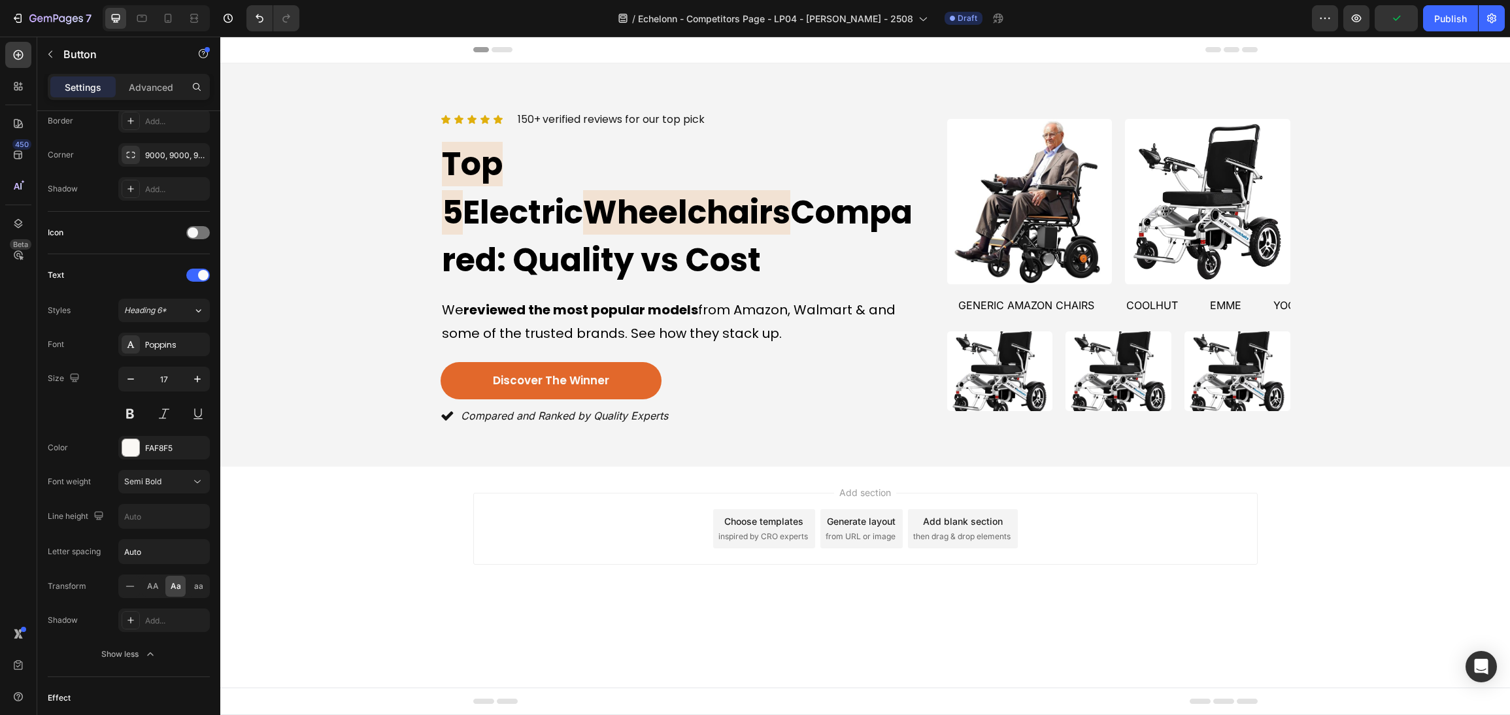
click at [634, 546] on div "Add section Choose templates inspired by CRO experts Generate layout from URL o…" at bounding box center [864, 547] width 1289 height 161
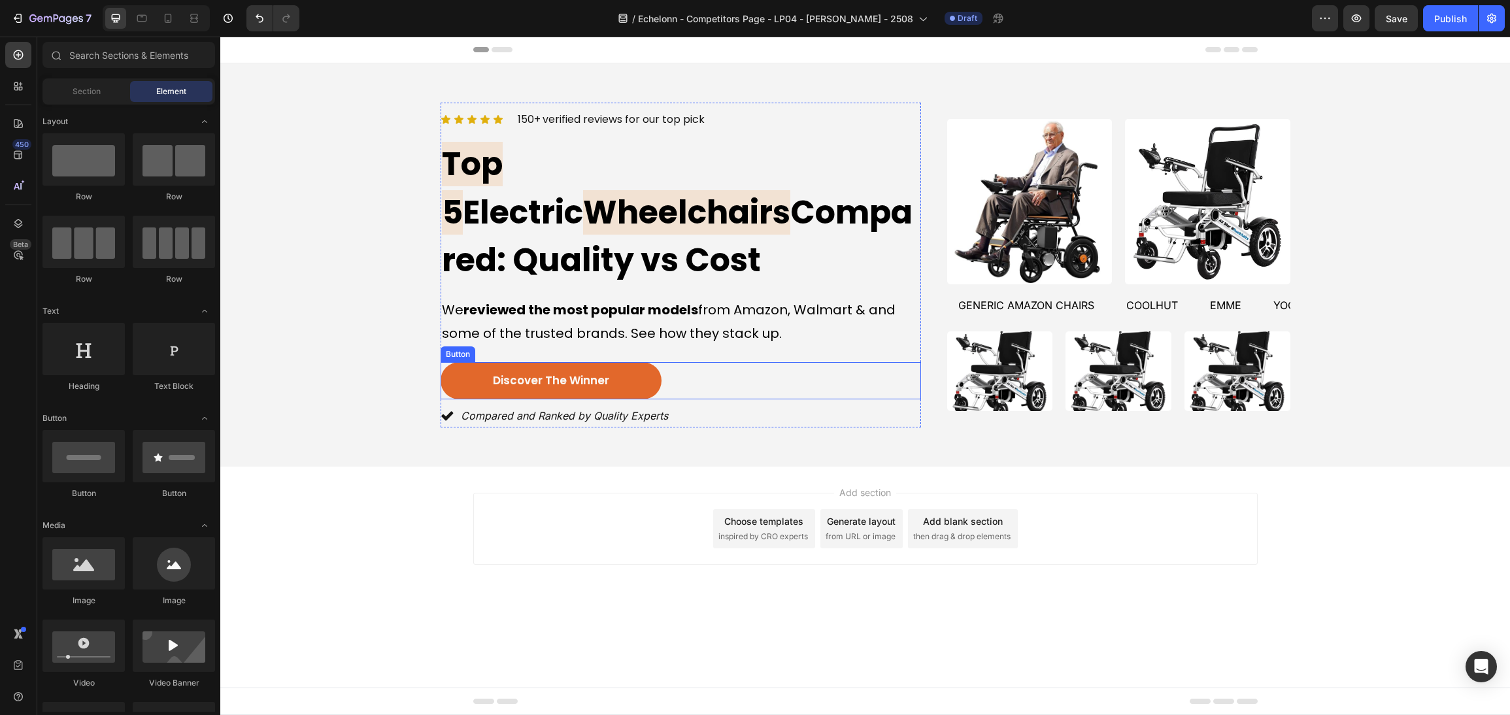
click at [800, 362] on div "discover the winner [PERSON_NAME]" at bounding box center [680, 381] width 480 height 38
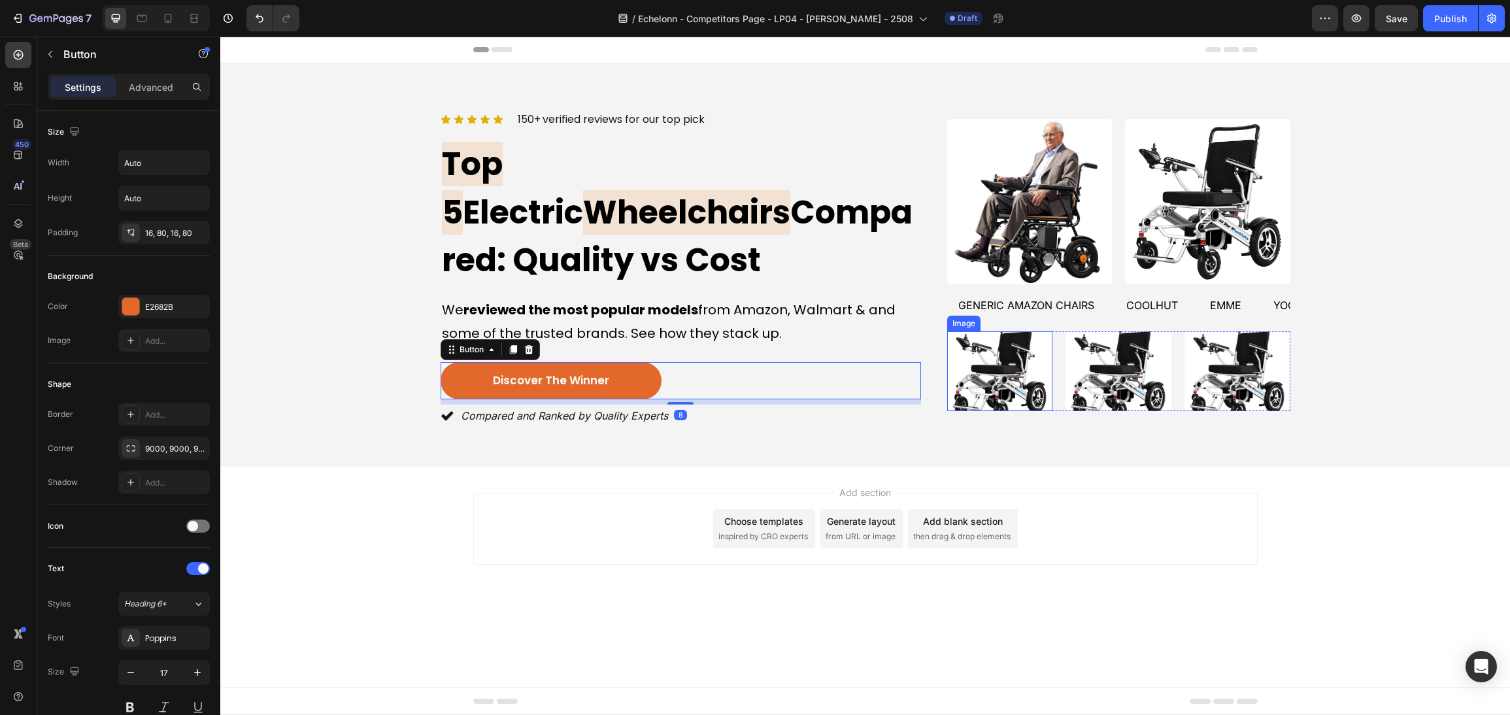
click at [1056, 376] on div "Image Image Image Row" at bounding box center [1118, 370] width 343 height 79
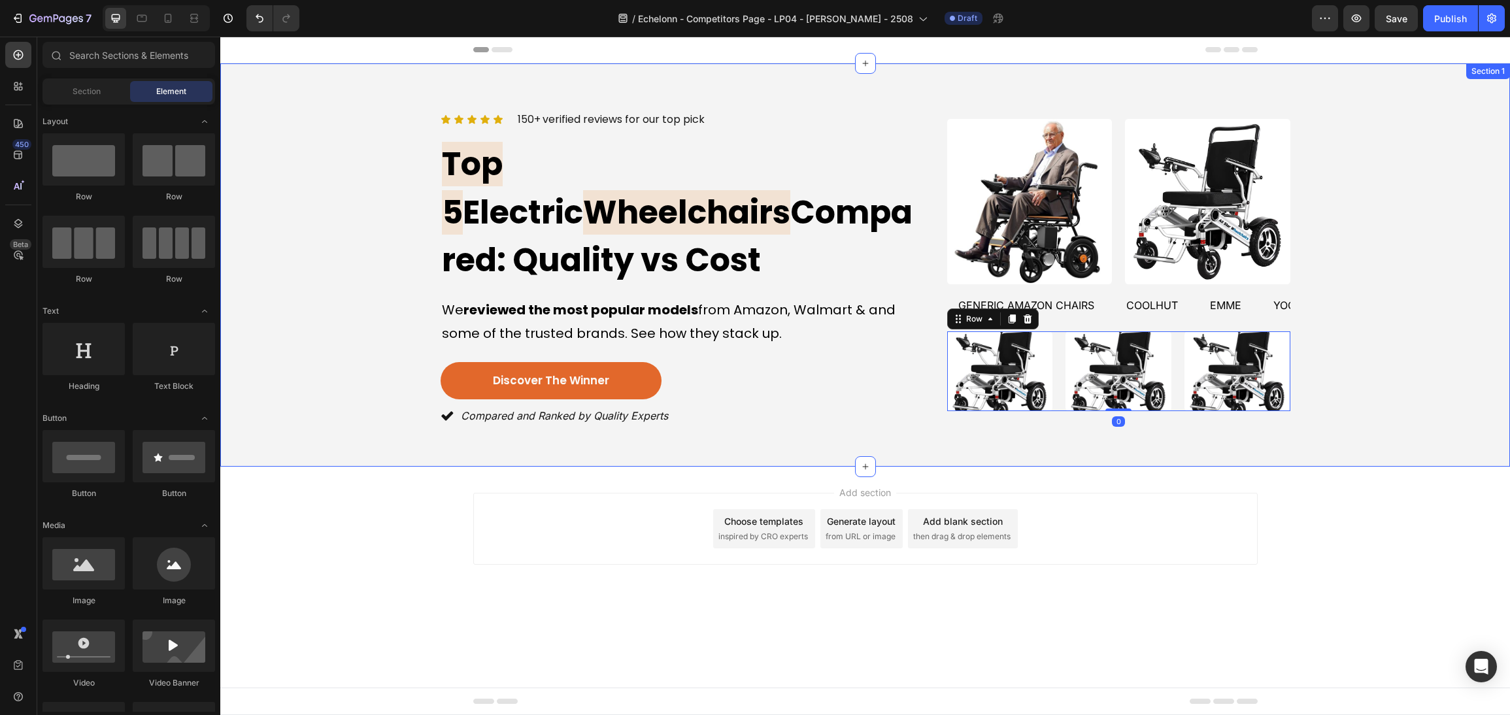
click at [1269, 491] on div "Add section Choose templates inspired by CRO experts Generate layout from URL o…" at bounding box center [864, 547] width 1289 height 161
click at [890, 362] on div "discover the winner [PERSON_NAME]" at bounding box center [680, 381] width 480 height 38
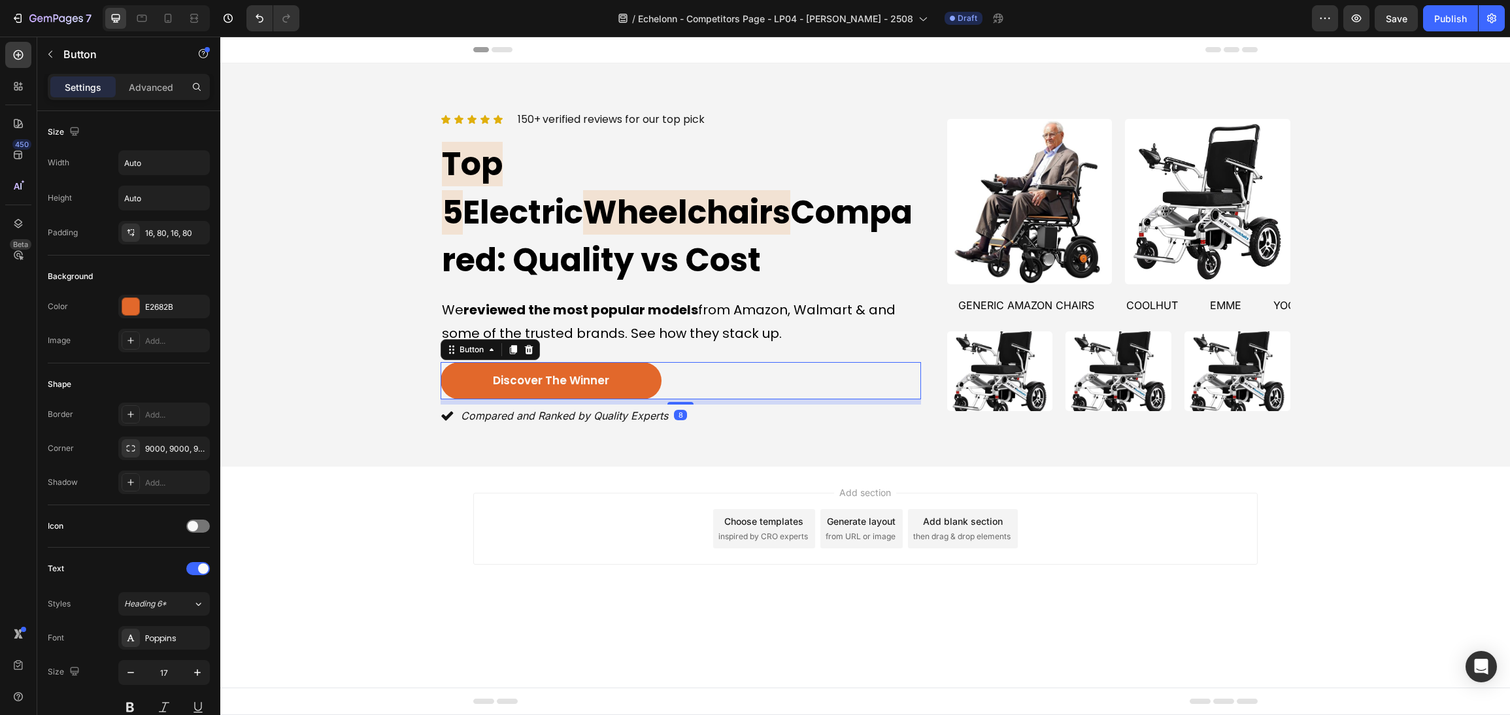
click at [1185, 505] on div "Add section Choose templates inspired by CRO experts Generate layout from URL o…" at bounding box center [865, 529] width 784 height 72
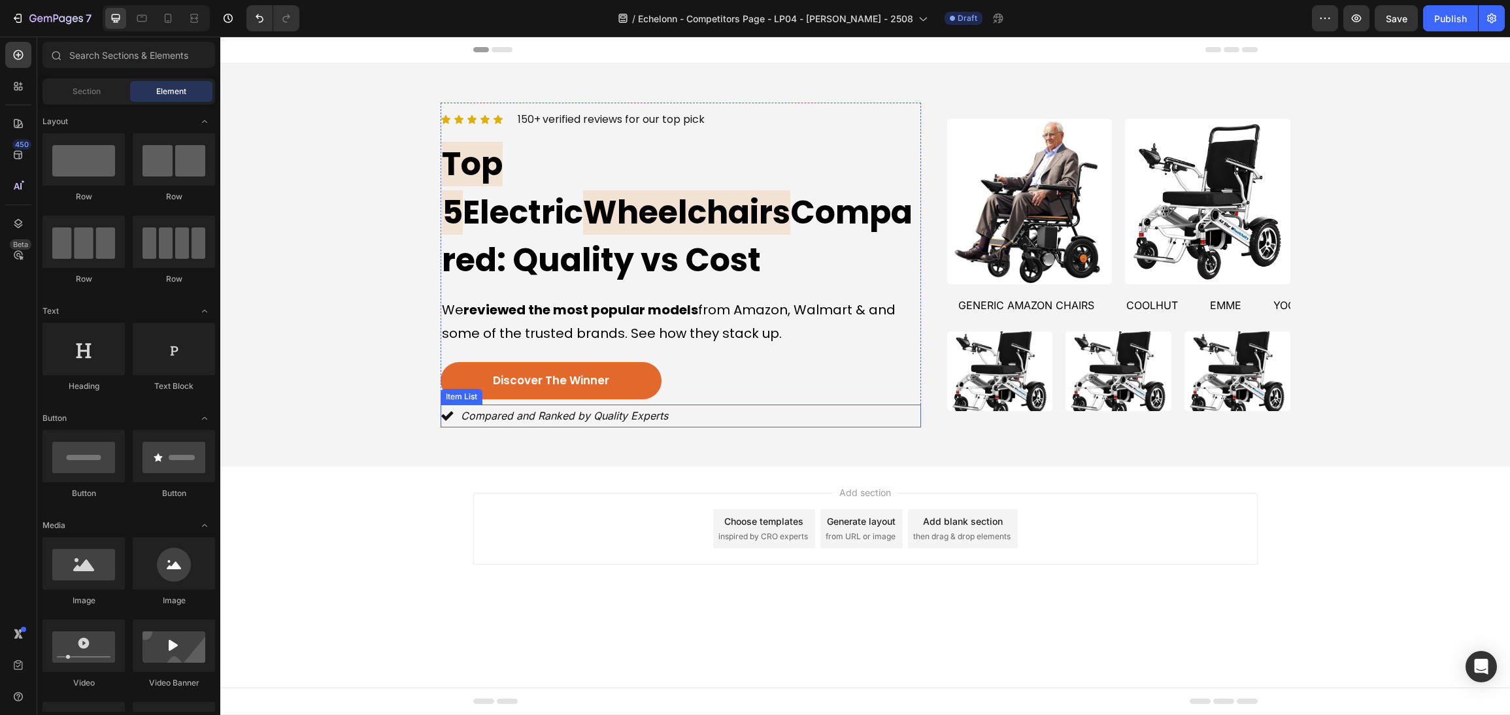
click at [787, 362] on div "discover the winner [PERSON_NAME]" at bounding box center [680, 383] width 480 height 43
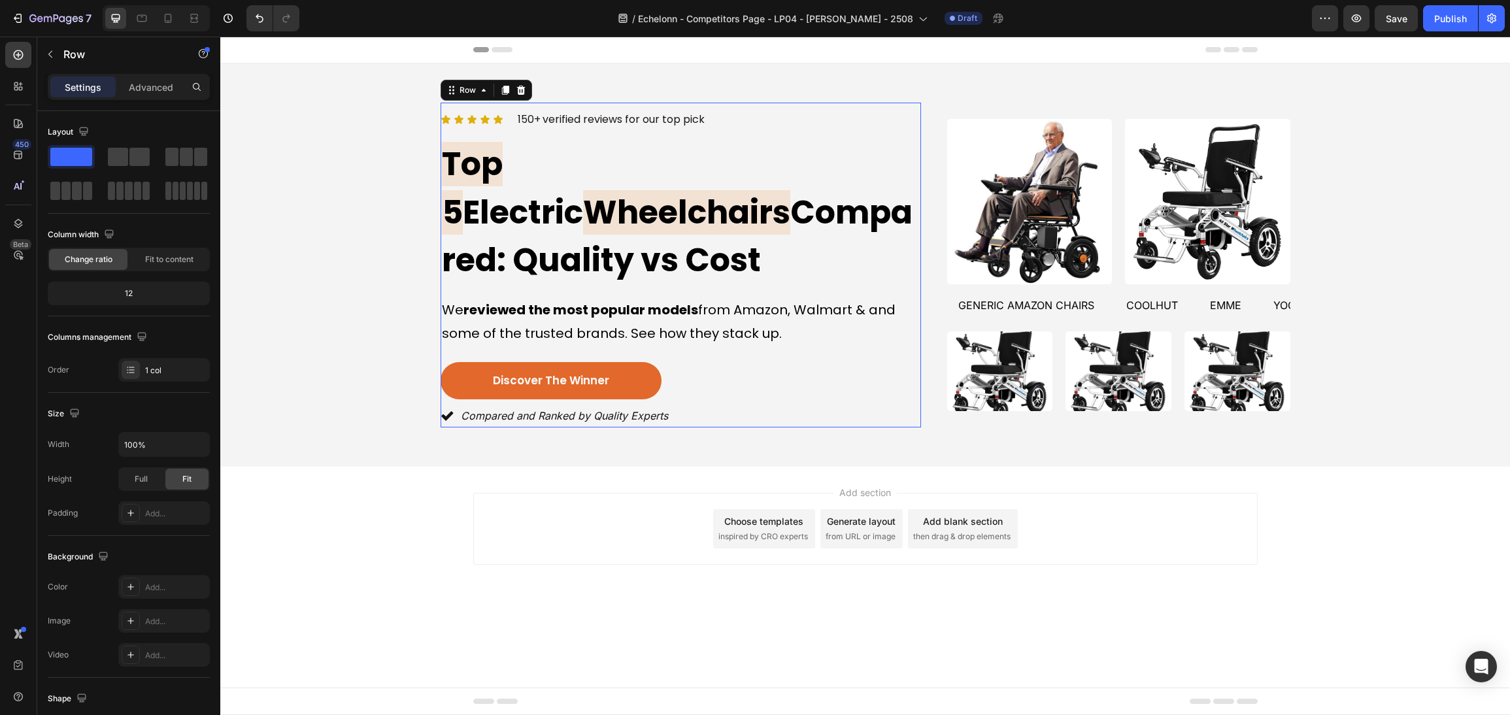
click at [780, 362] on div "discover the winner [PERSON_NAME]" at bounding box center [680, 381] width 480 height 38
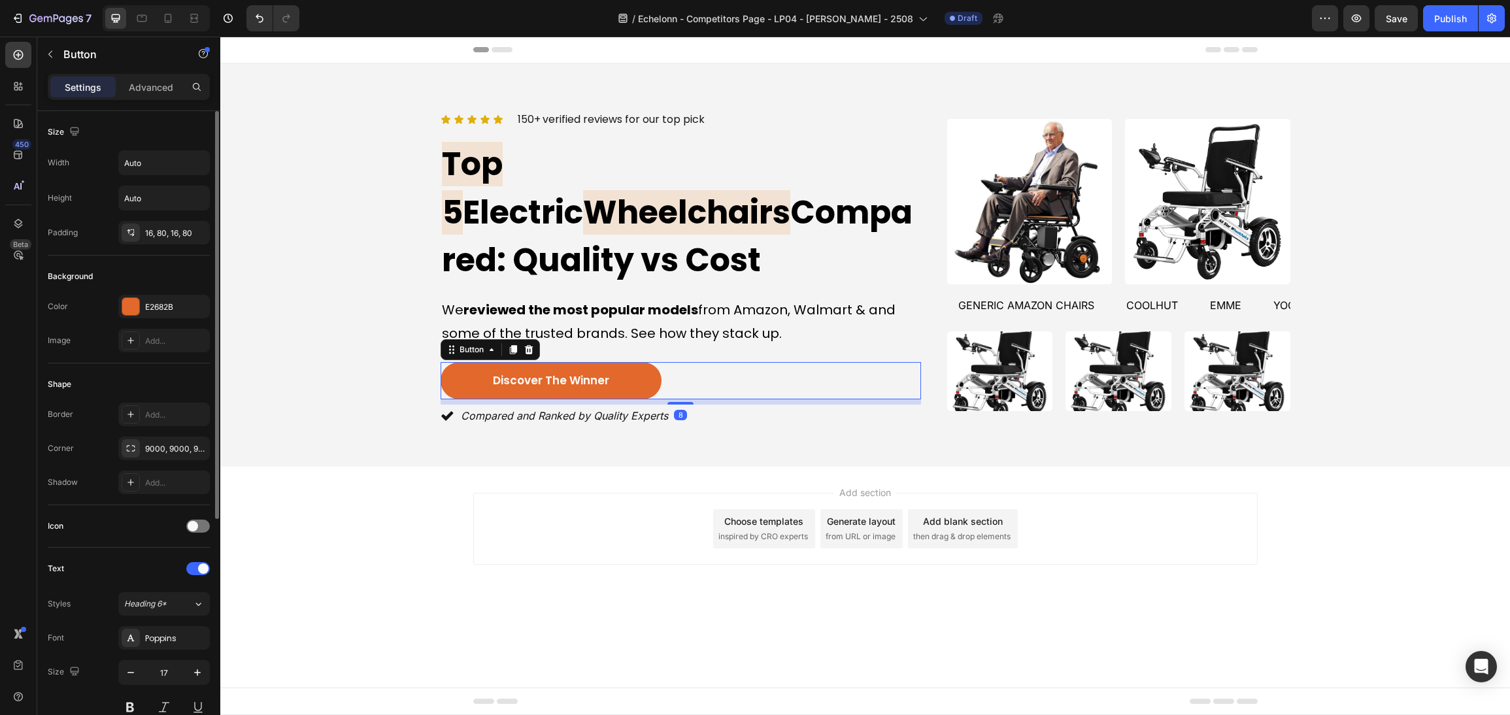
scroll to position [293, 0]
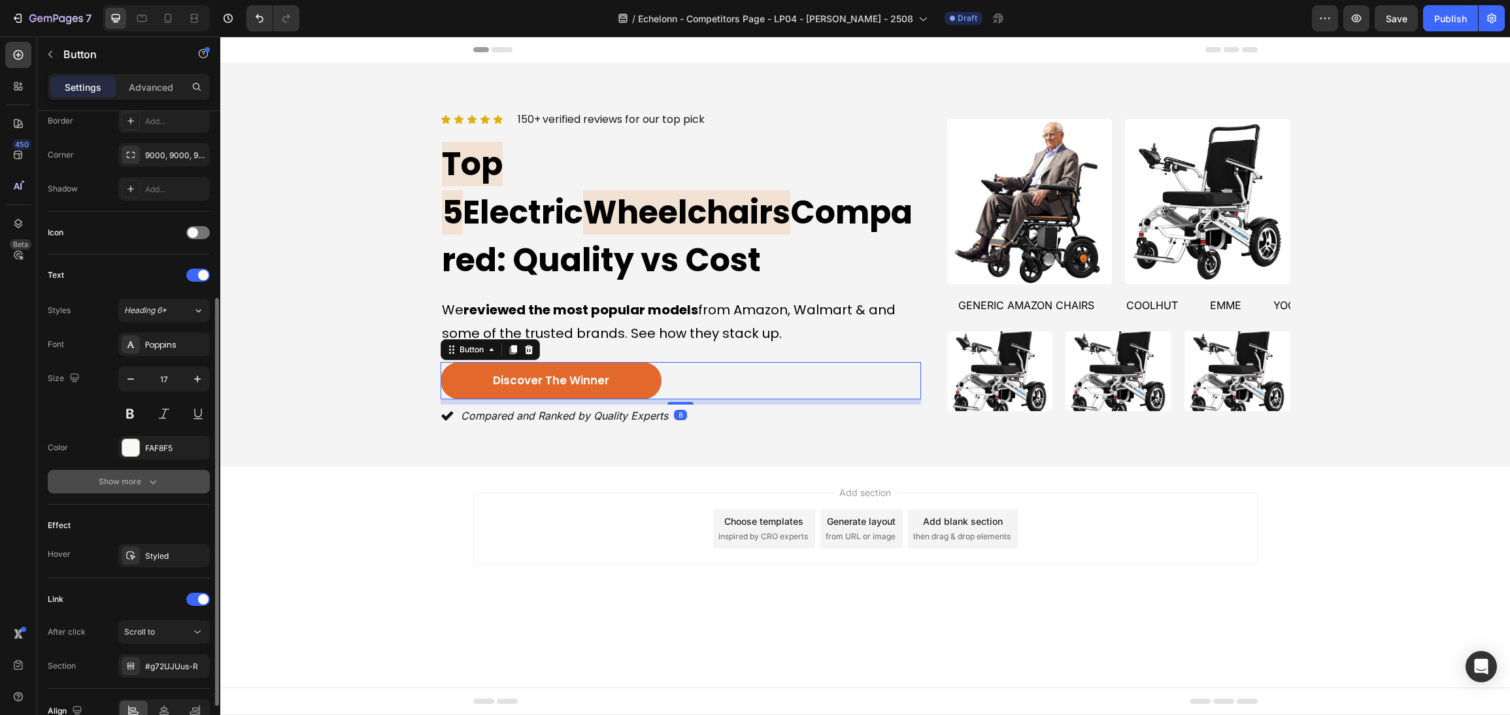
click at [170, 471] on button "Show more" at bounding box center [129, 482] width 162 height 24
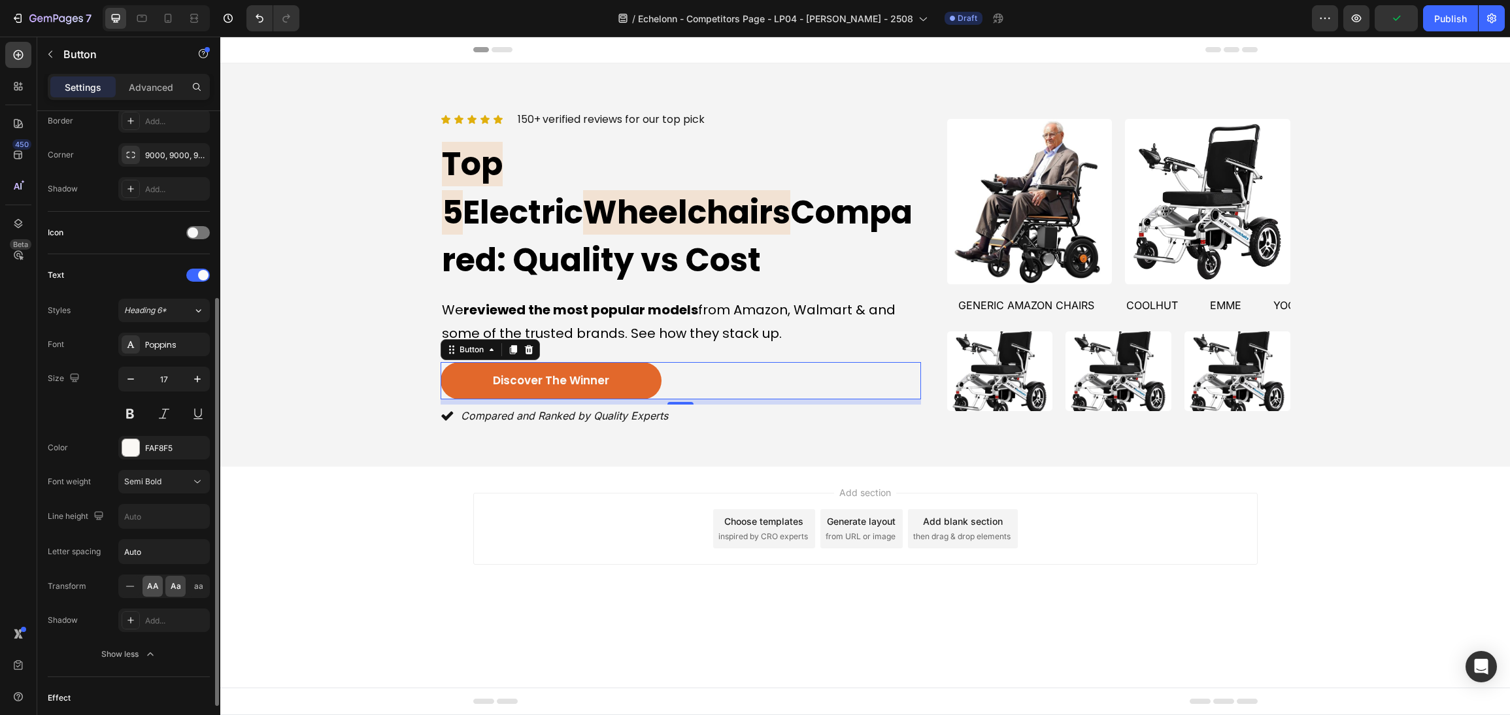
click at [156, 577] on div "AA" at bounding box center [152, 586] width 20 height 21
click at [1043, 572] on div "Add section Choose templates inspired by CRO experts Generate layout from URL o…" at bounding box center [864, 547] width 1289 height 161
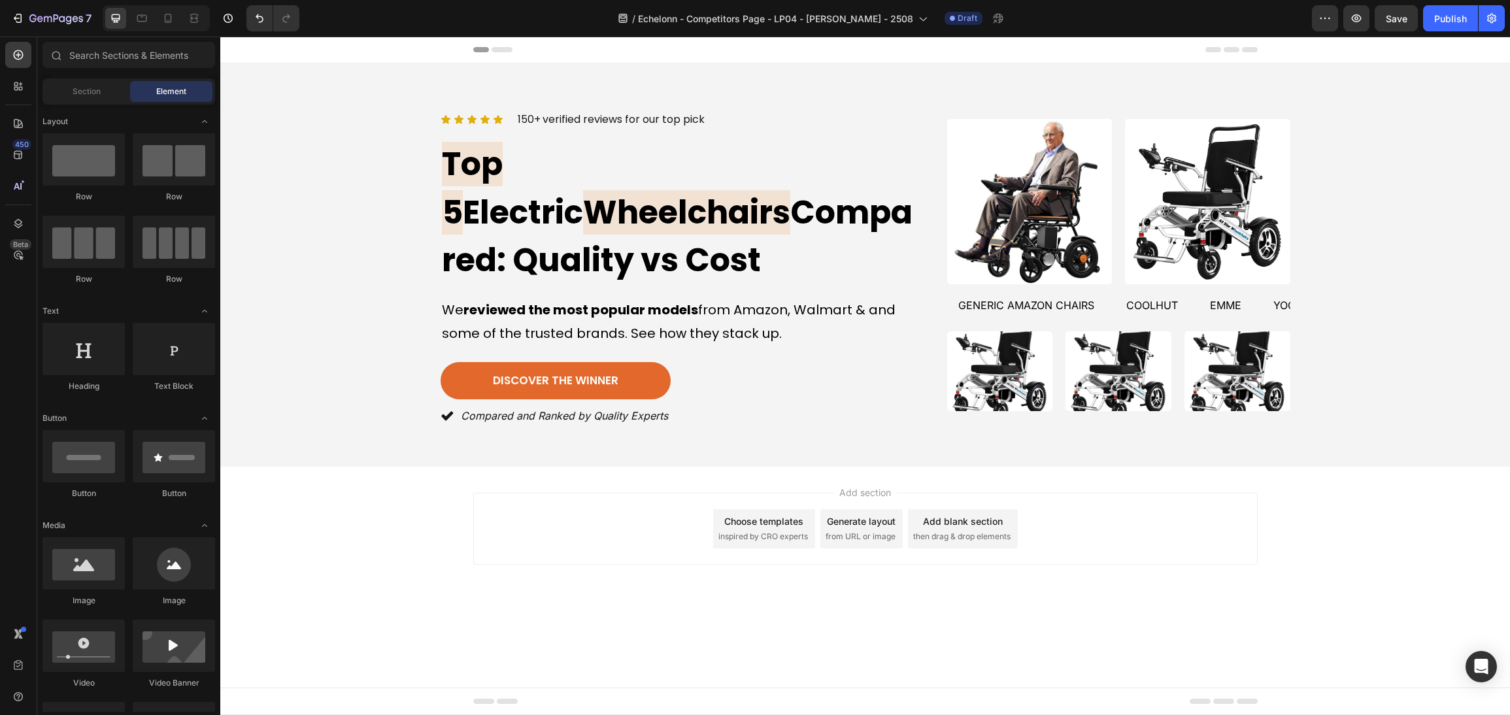
click at [1338, 512] on div "Add section Choose templates inspired by CRO experts Generate layout from URL o…" at bounding box center [864, 547] width 1289 height 161
click at [1246, 574] on div "Add section Choose templates inspired by CRO experts Generate layout from URL o…" at bounding box center [864, 547] width 1289 height 161
click at [851, 317] on div "Icon Icon Icon Icon Icon Icon List 150+ verified reviews for our top pick Text …" at bounding box center [680, 265] width 480 height 325
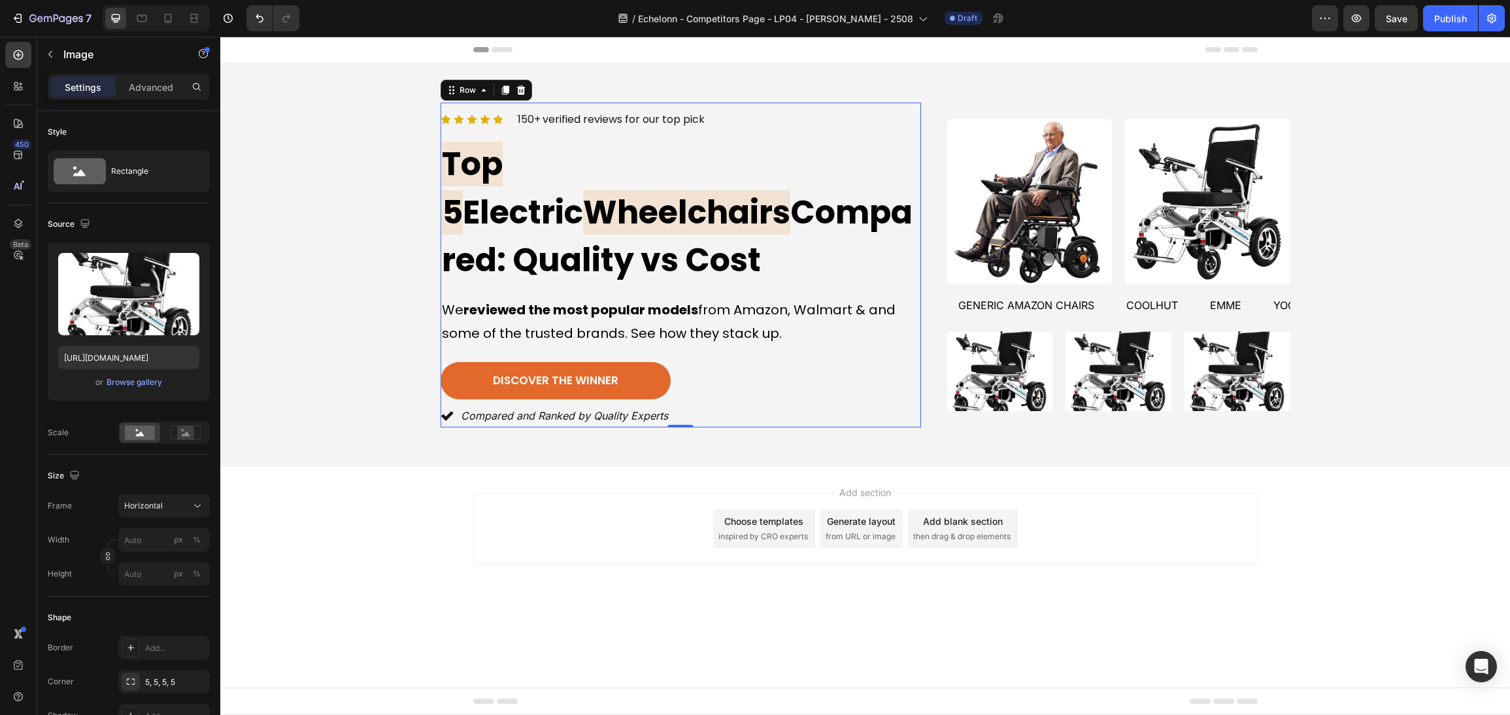
click at [951, 331] on img at bounding box center [1000, 370] width 106 height 79
click at [959, 331] on img at bounding box center [1000, 370] width 106 height 79
click at [1170, 493] on div "Add section Choose templates inspired by CRO experts Generate layout from URL o…" at bounding box center [865, 529] width 784 height 72
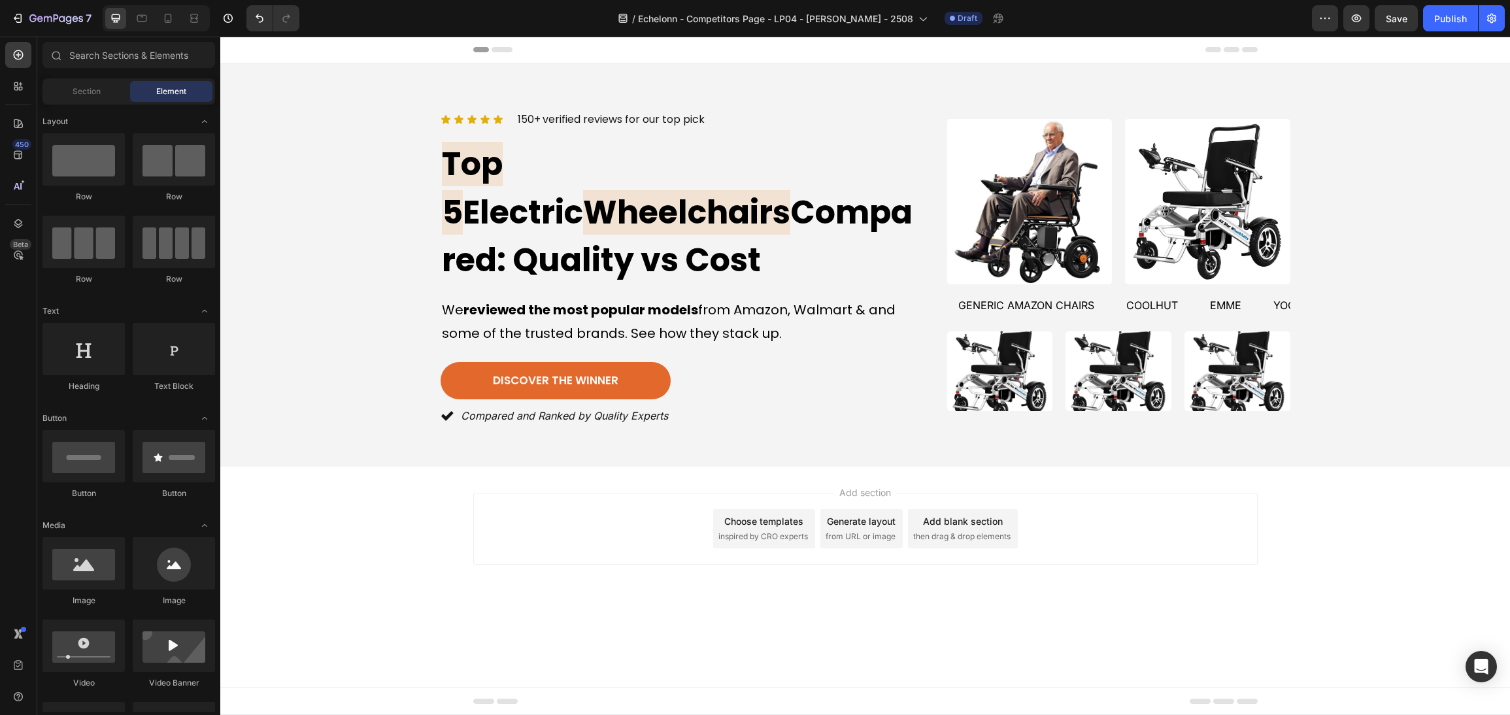
click at [1284, 559] on div "Add section Choose templates inspired by CRO experts Generate layout from URL o…" at bounding box center [864, 547] width 1289 height 161
click at [674, 298] on p "We reviewed the most popular models from Amazon, Walmart & and some of the trus…" at bounding box center [681, 321] width 478 height 47
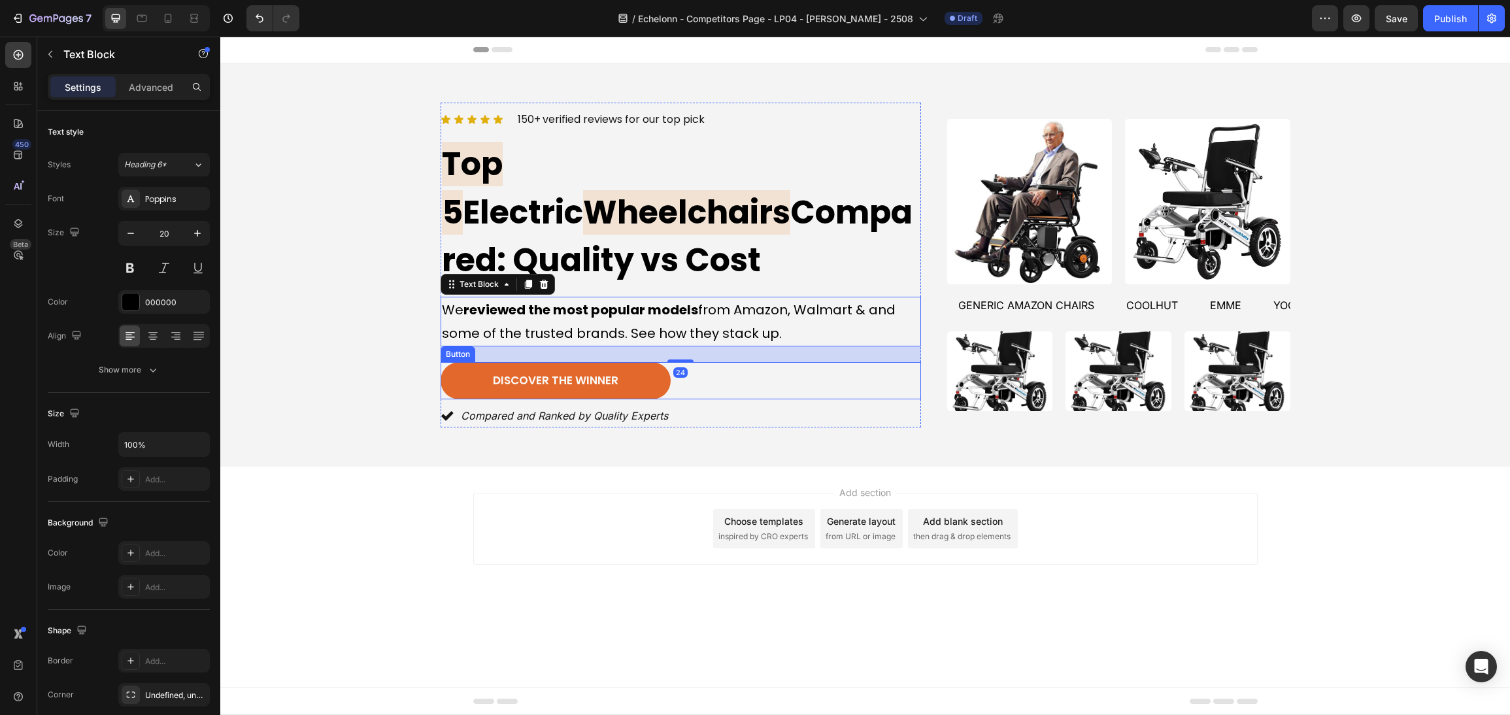
click at [804, 362] on div "discover the winner [PERSON_NAME]" at bounding box center [680, 381] width 480 height 38
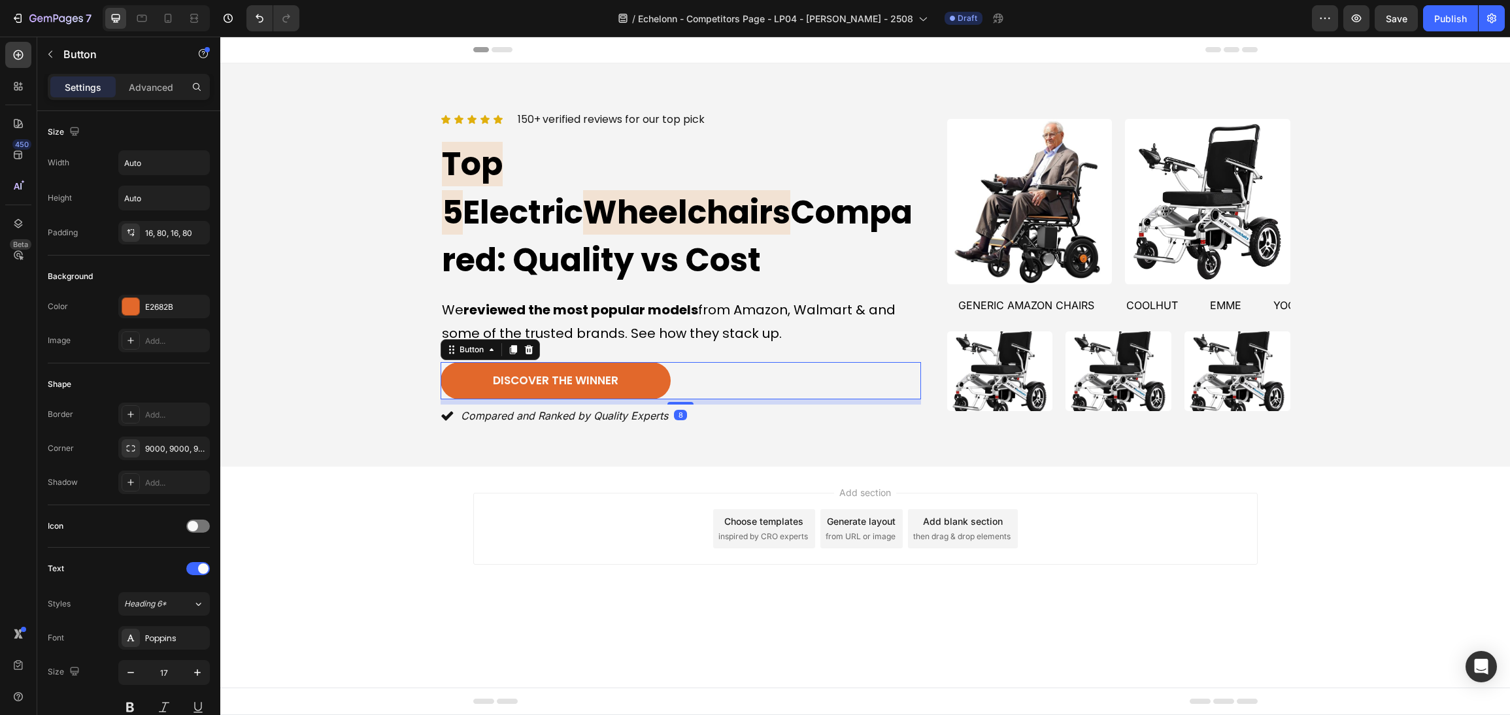
click at [775, 298] on p "We reviewed the most popular models from Amazon, Walmart & and some of the trus…" at bounding box center [681, 321] width 478 height 47
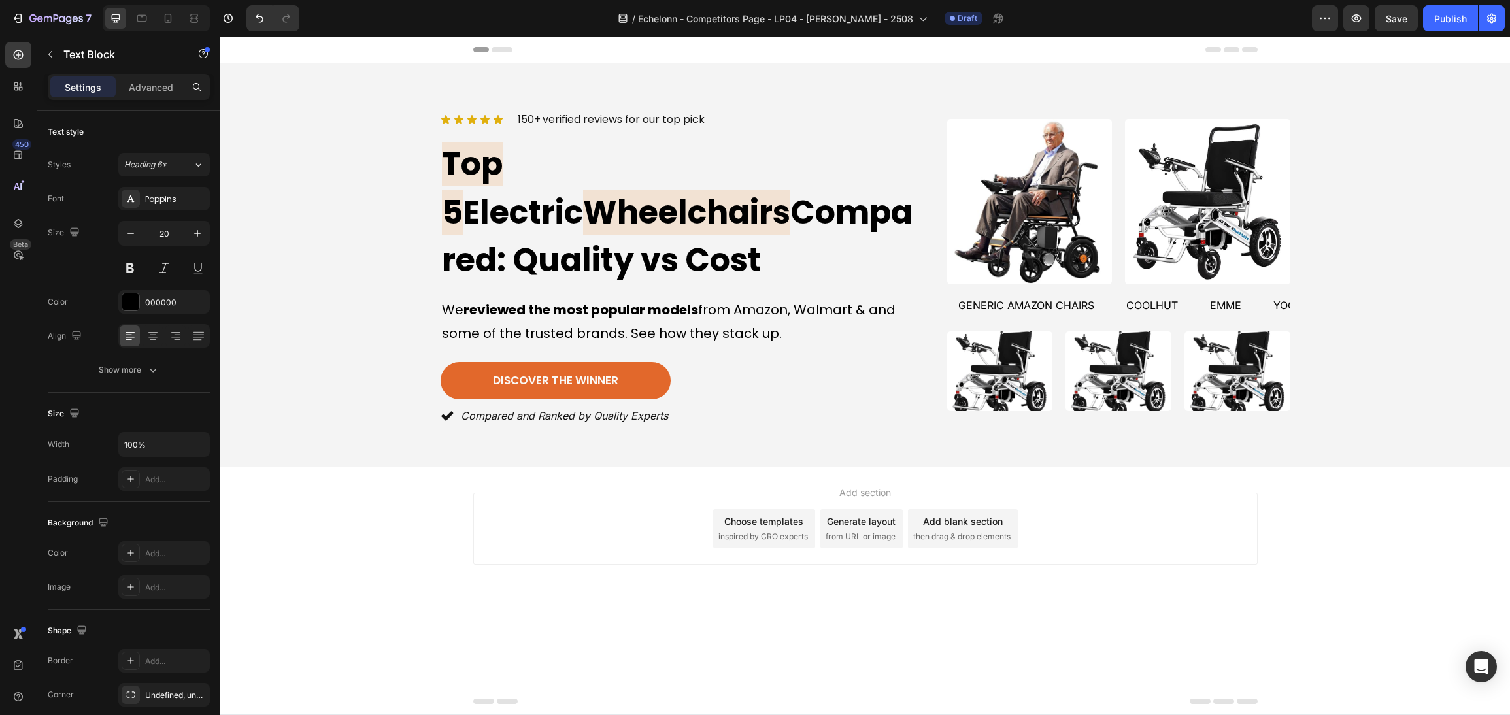
click at [1068, 467] on div "Add section Choose templates inspired by CRO experts Generate layout from URL o…" at bounding box center [864, 547] width 1289 height 161
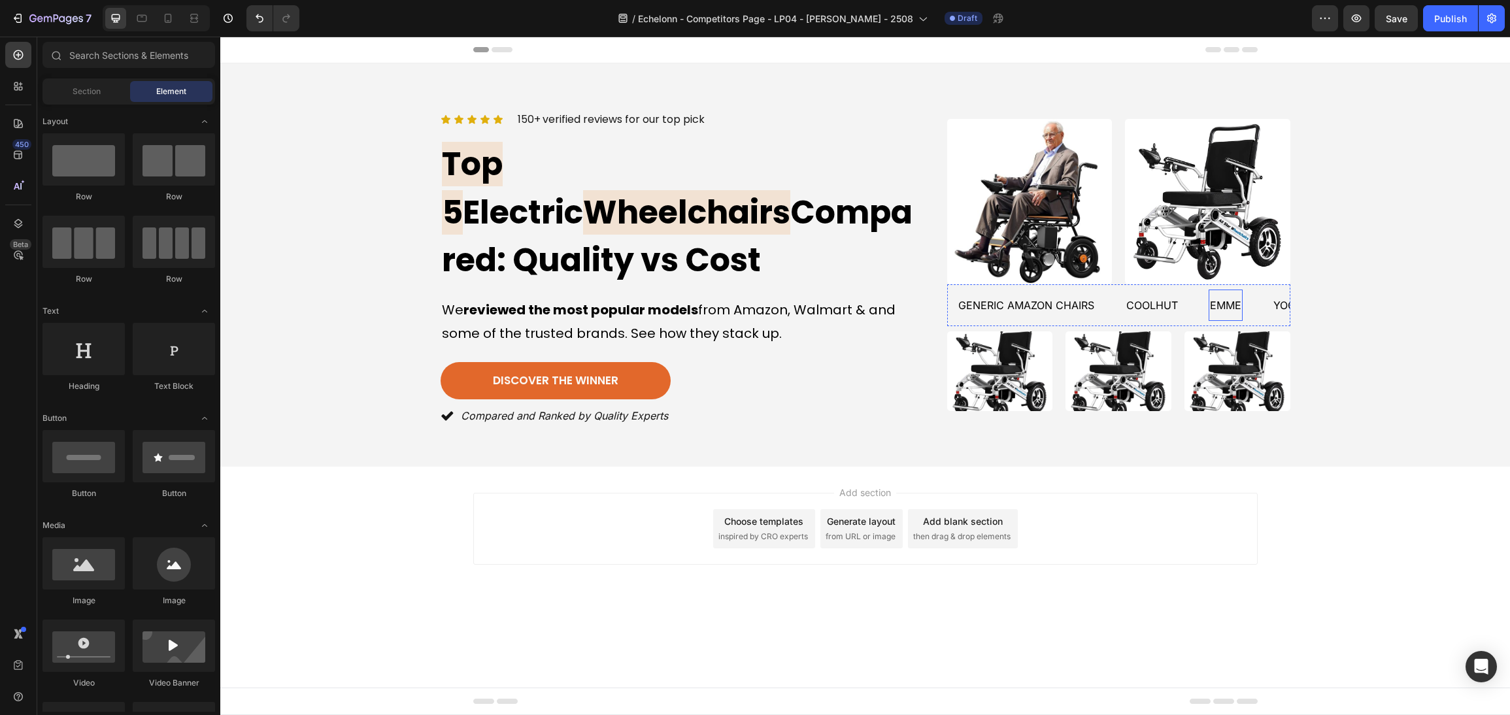
click at [1374, 284] on div "Icon Icon Icon Icon Icon Icon List 150+ verified reviews for our top pick Text …" at bounding box center [865, 265] width 1258 height 325
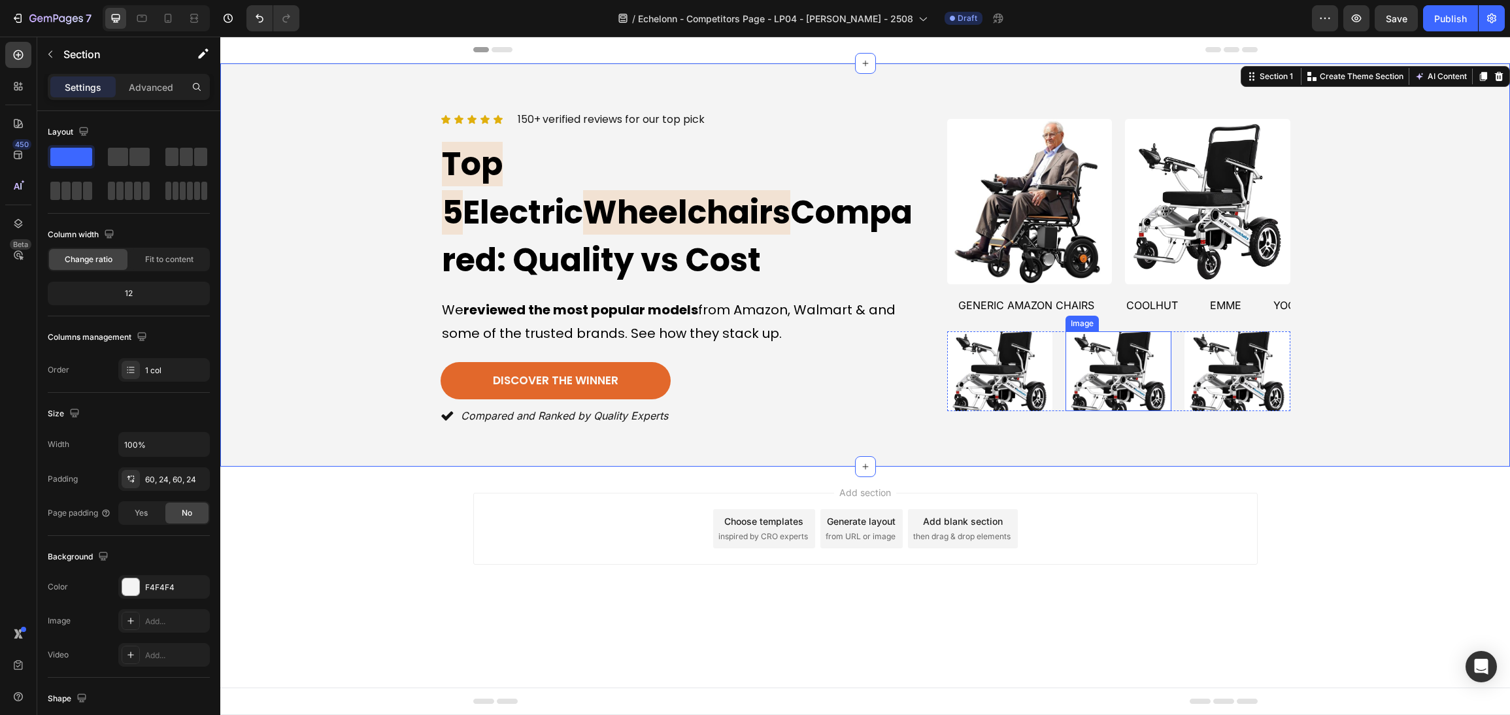
click at [1142, 353] on img at bounding box center [1118, 370] width 106 height 79
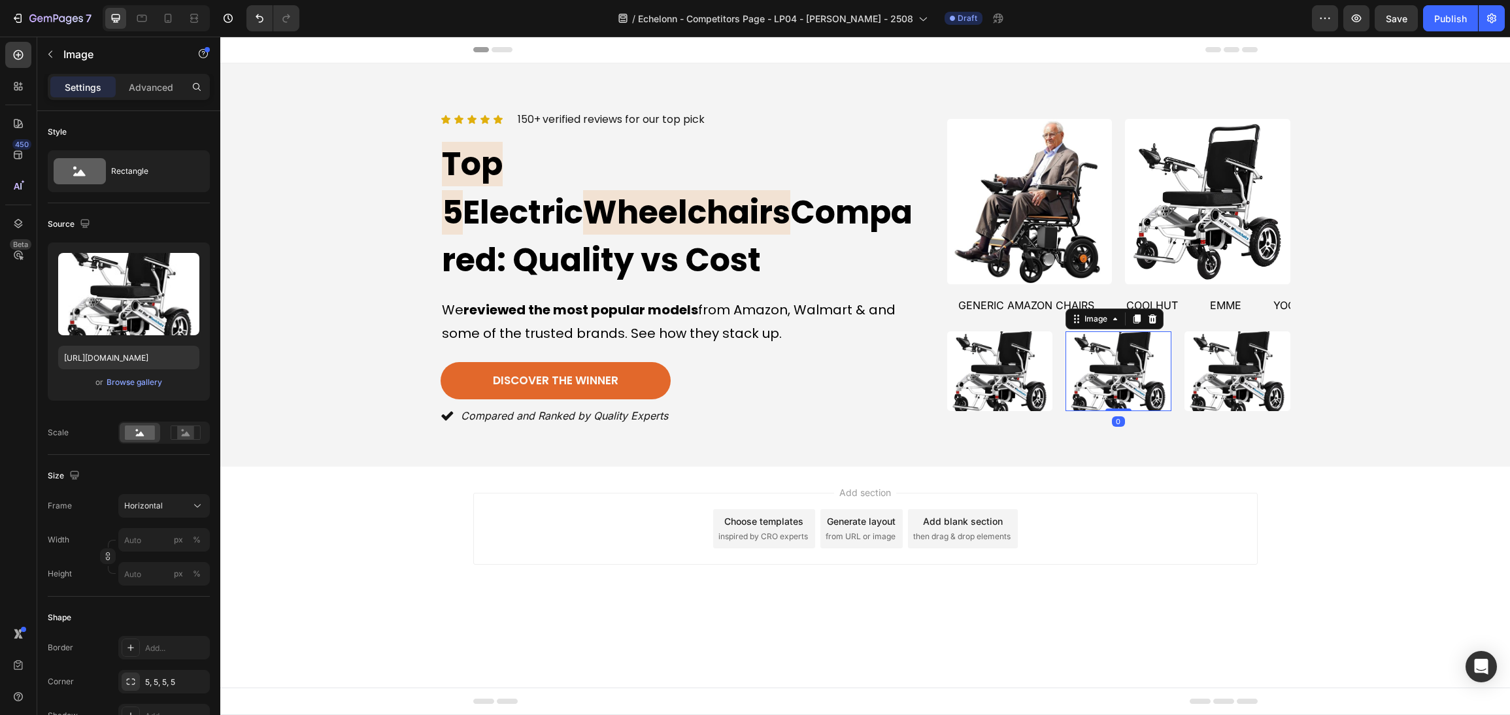
click at [1012, 369] on img at bounding box center [1000, 370] width 106 height 79
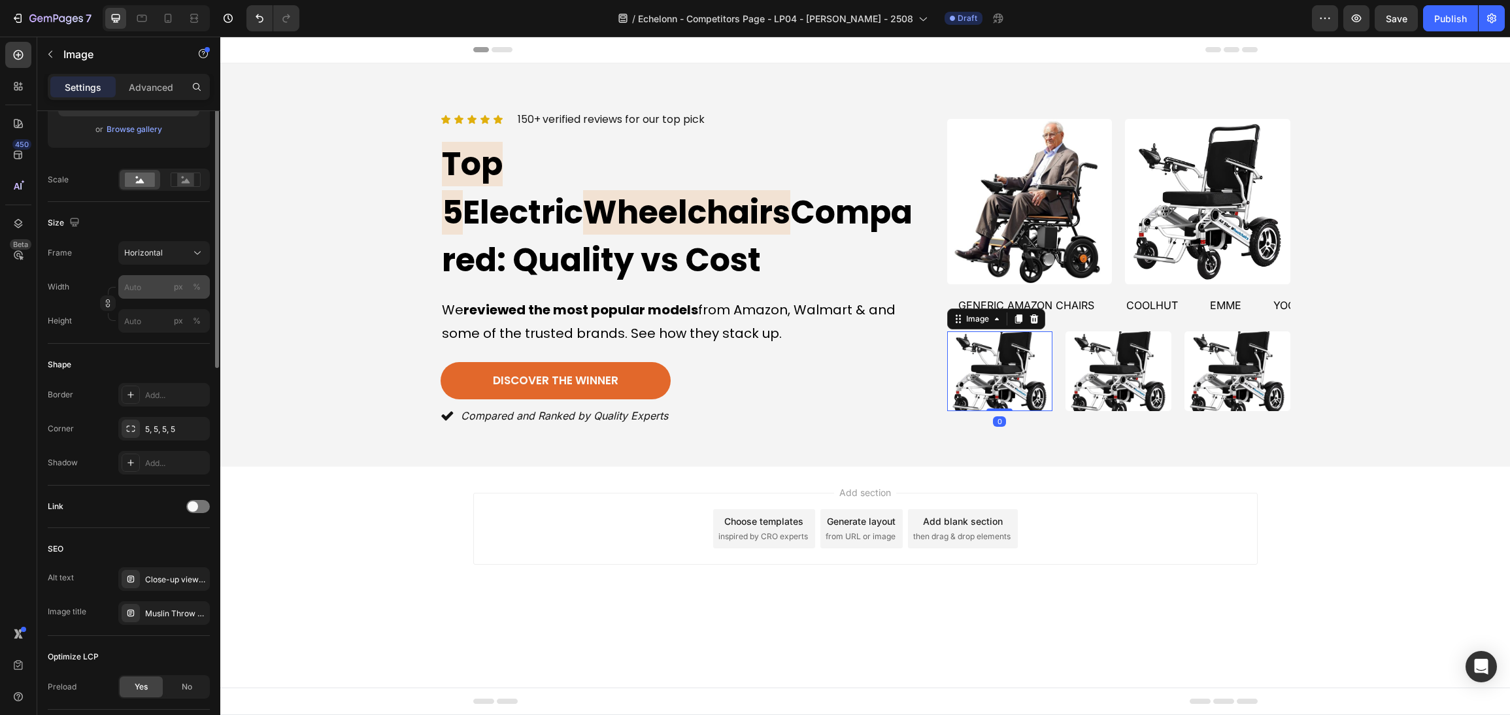
scroll to position [0, 0]
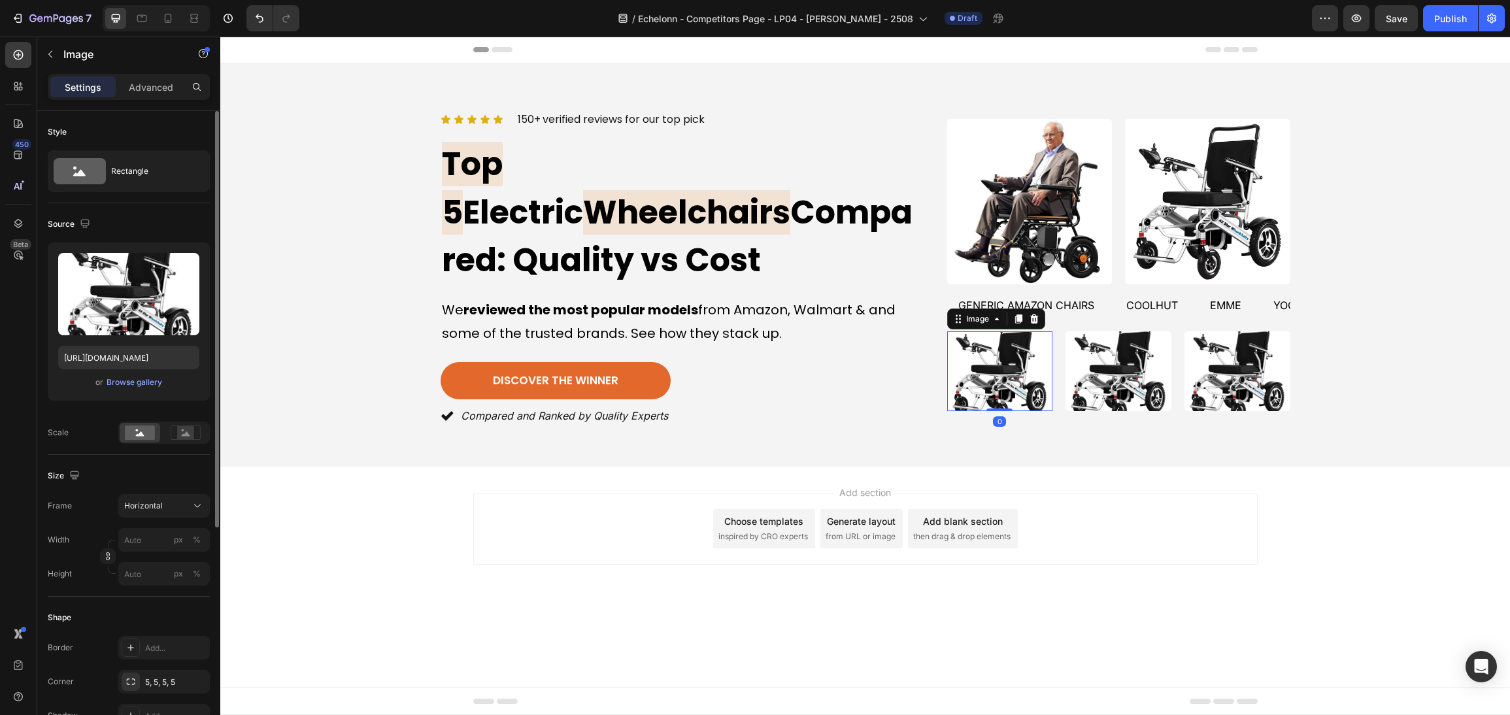
click at [140, 372] on div "Upload Image [URL][DOMAIN_NAME] or Browse gallery" at bounding box center [129, 321] width 162 height 158
click at [148, 382] on div "Browse gallery" at bounding box center [135, 382] width 56 height 12
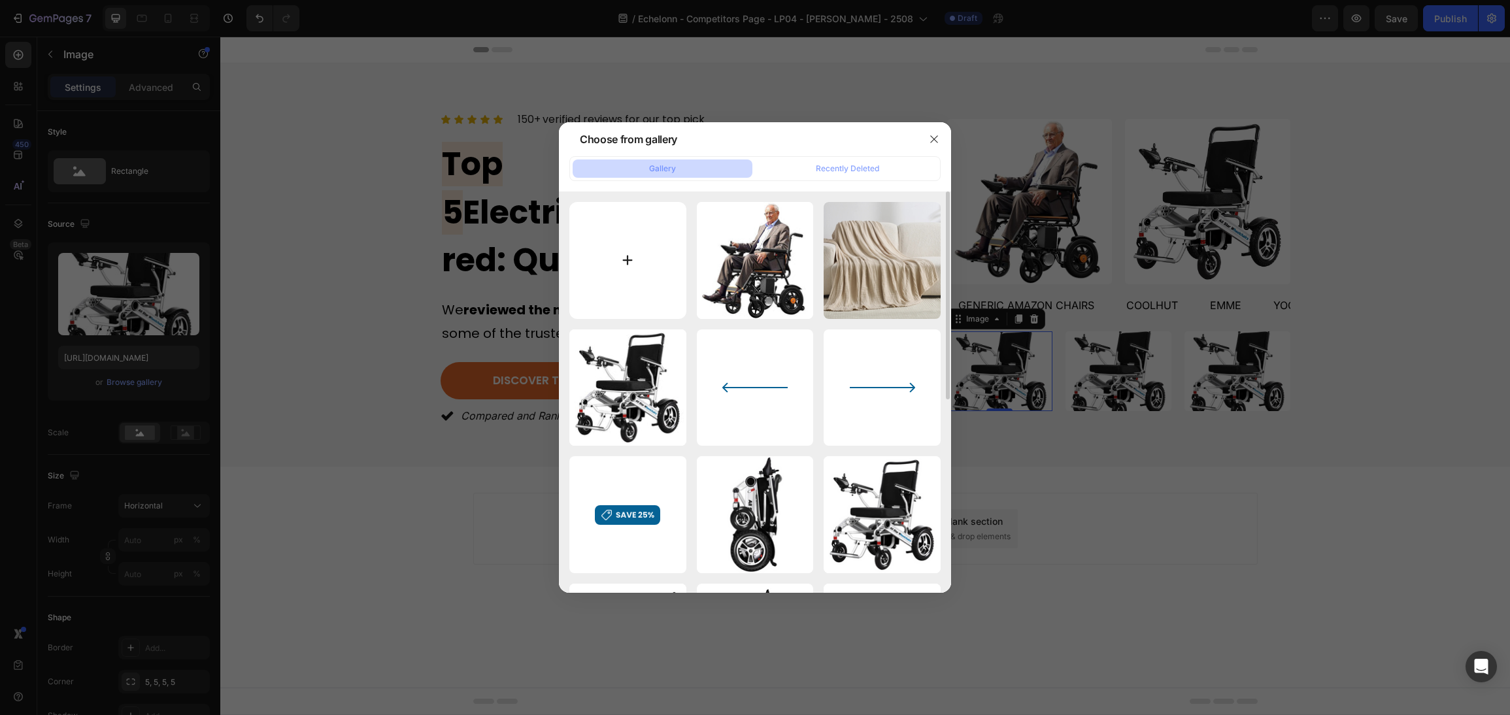
click at [633, 263] on input "file" at bounding box center [627, 260] width 117 height 117
type input "C:\fakepath\20240828141453.webp"
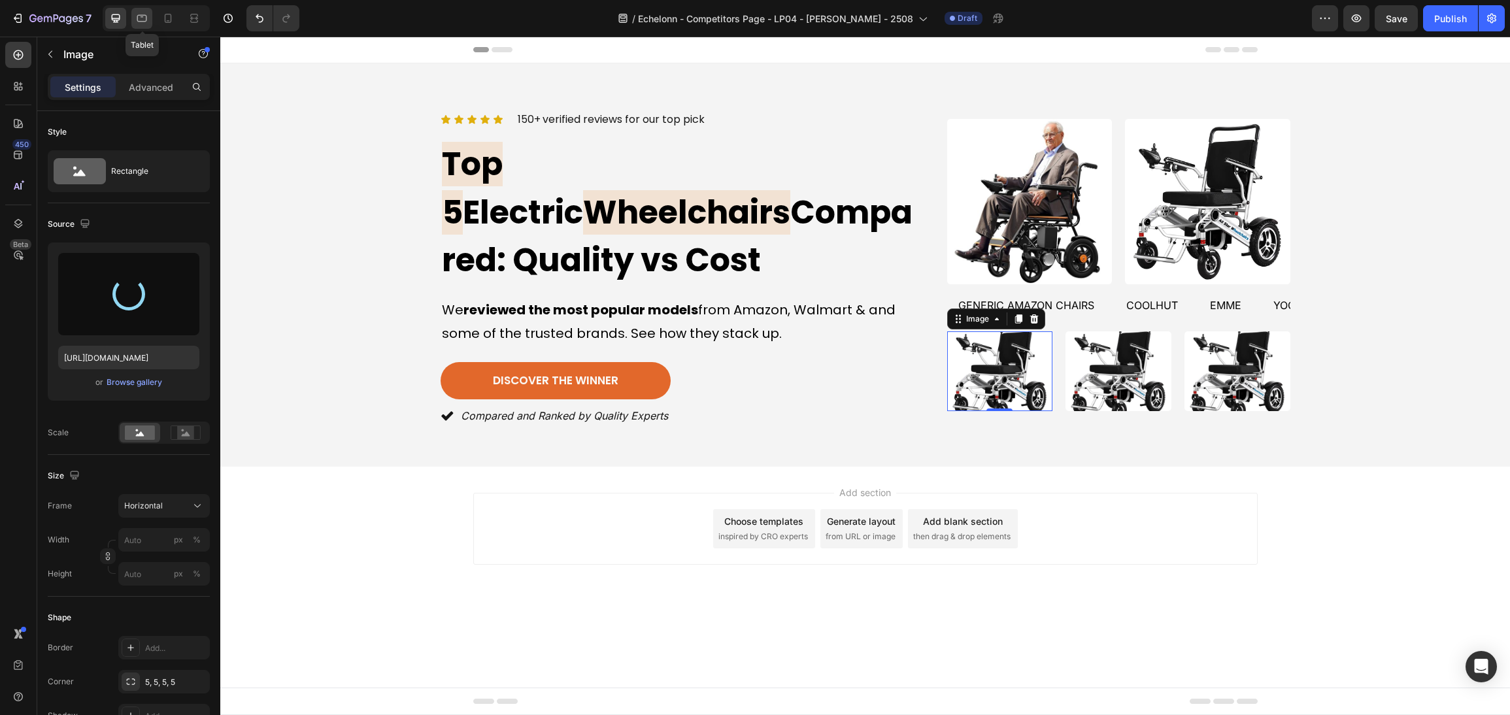
click at [148, 20] on div at bounding box center [141, 18] width 21 height 21
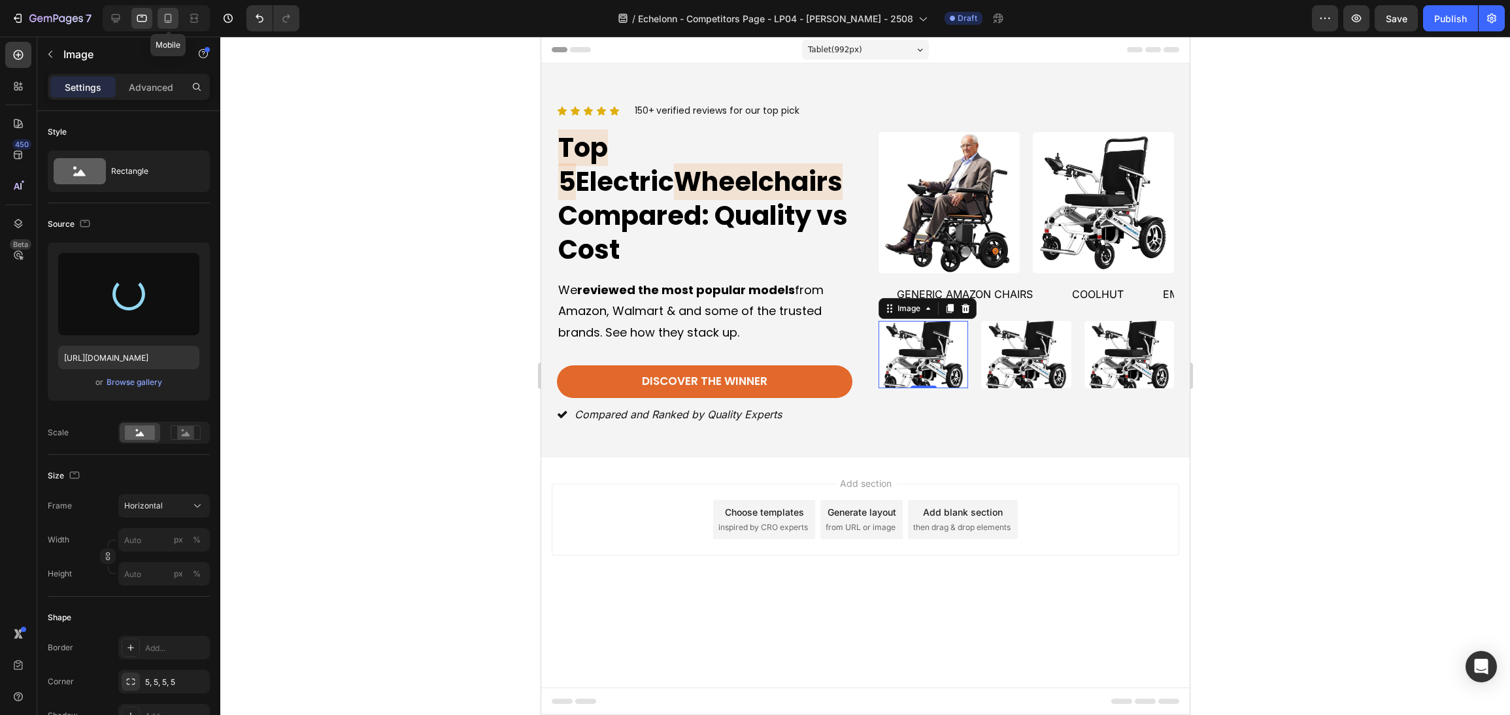
click at [171, 16] on icon at bounding box center [167, 18] width 13 height 13
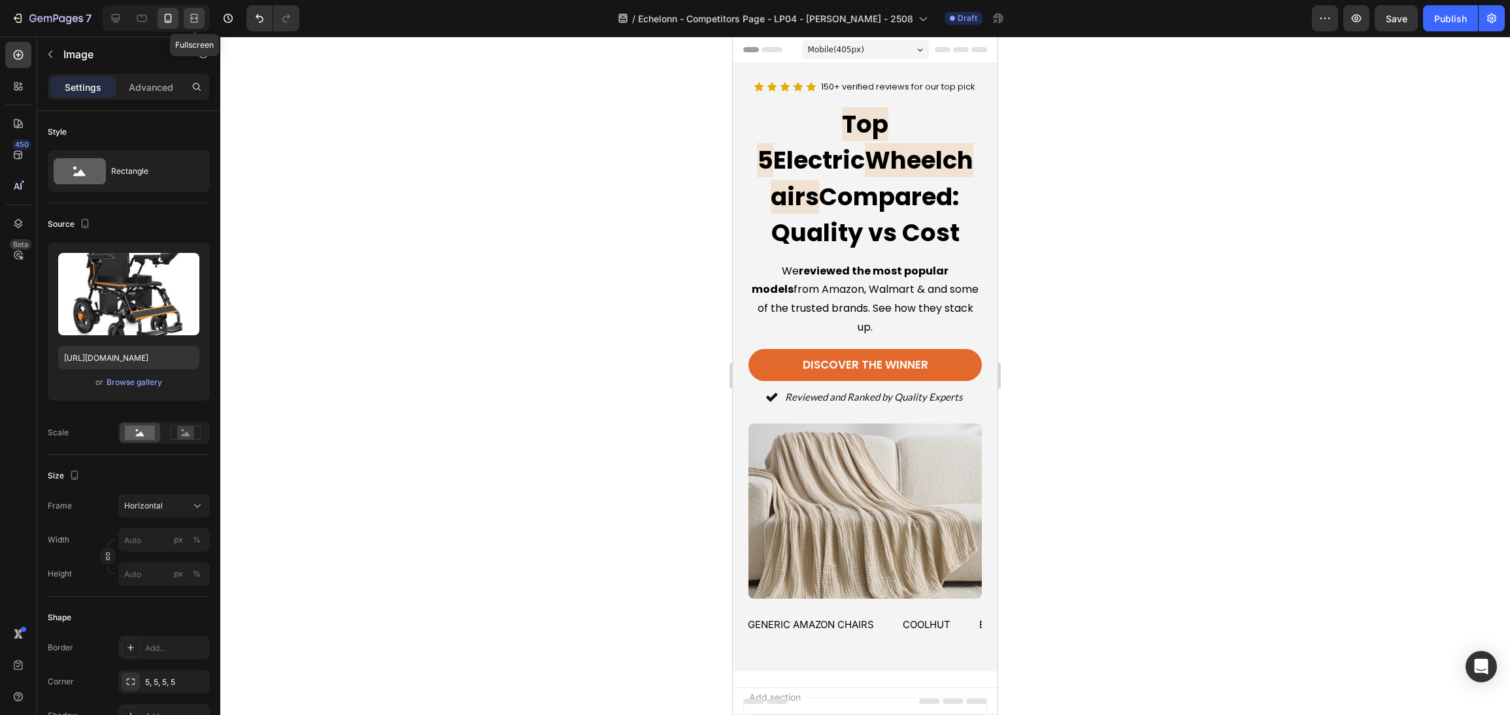
click at [190, 20] on icon at bounding box center [194, 21] width 8 height 3
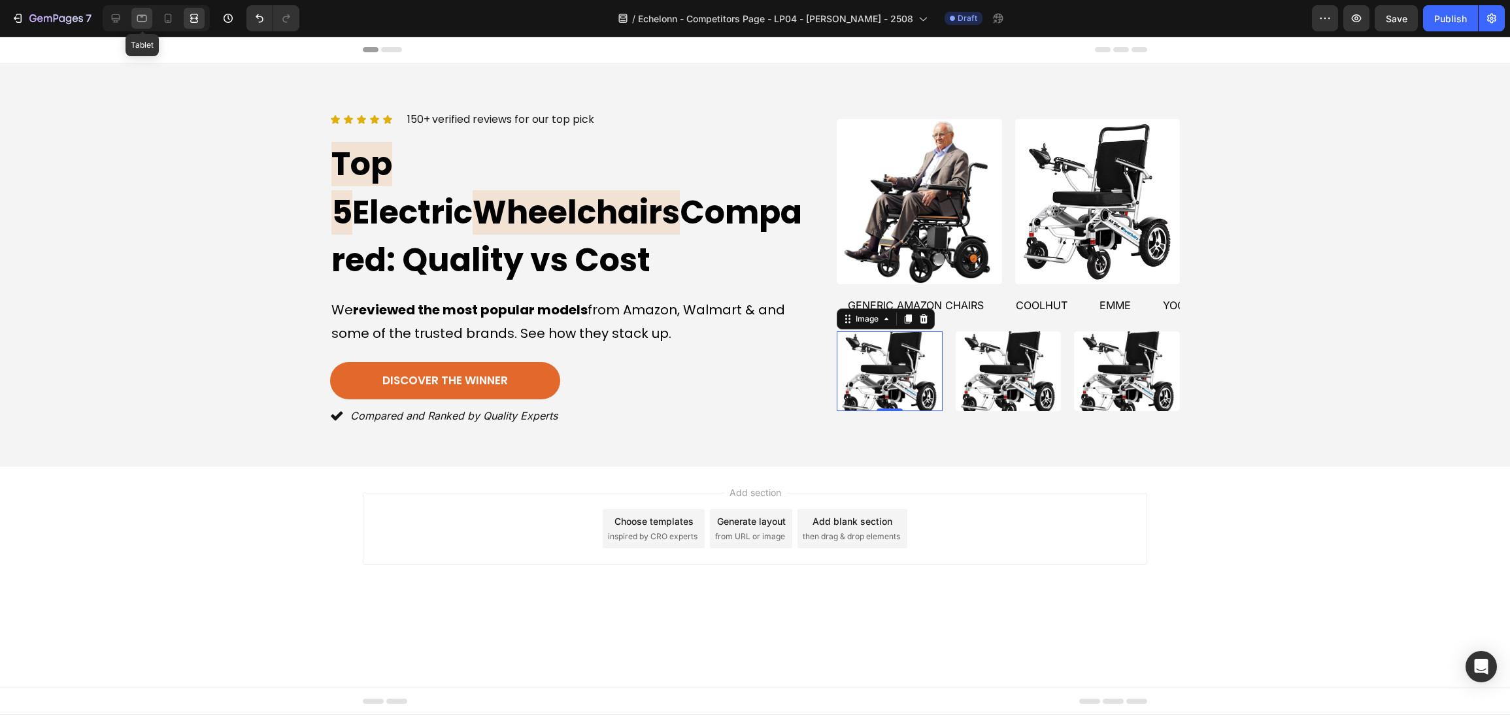
click at [135, 16] on div at bounding box center [141, 18] width 21 height 21
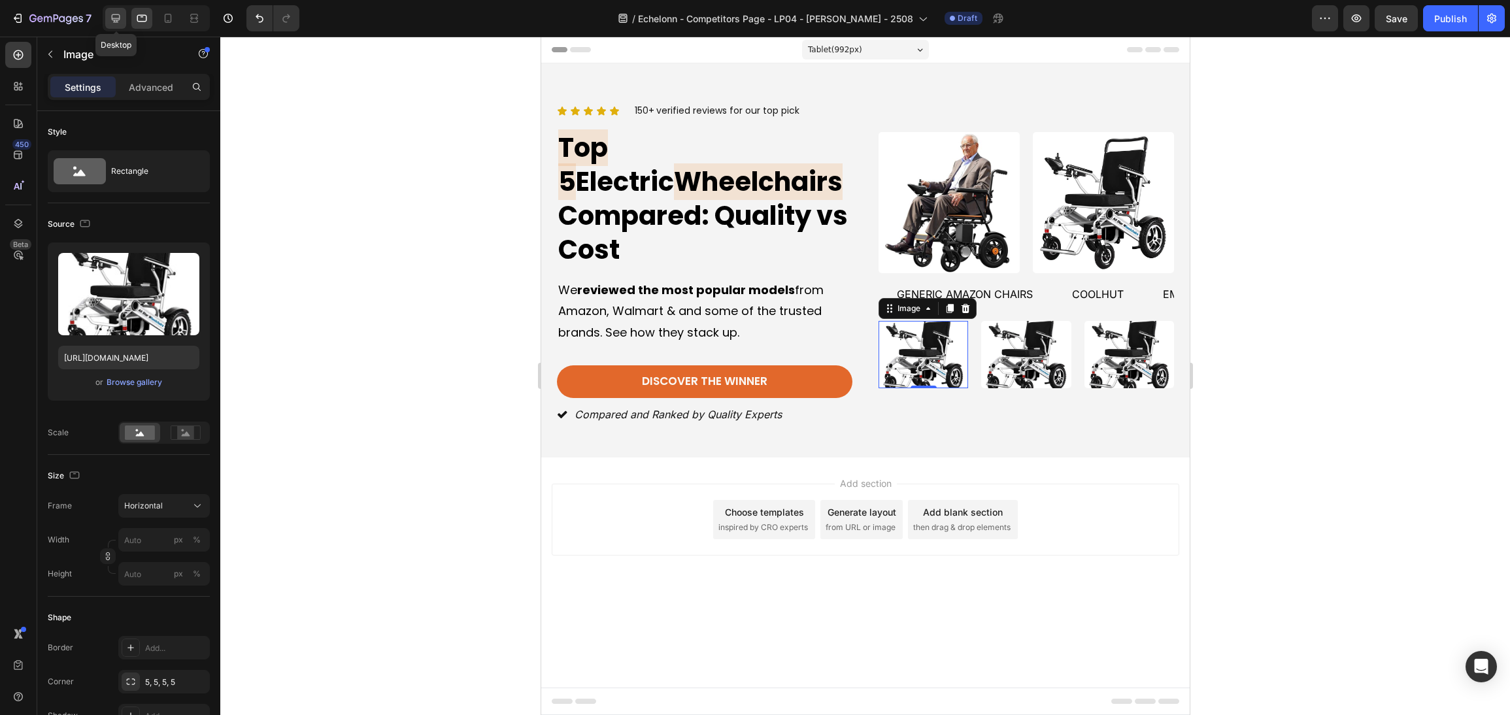
click at [123, 16] on div at bounding box center [115, 18] width 21 height 21
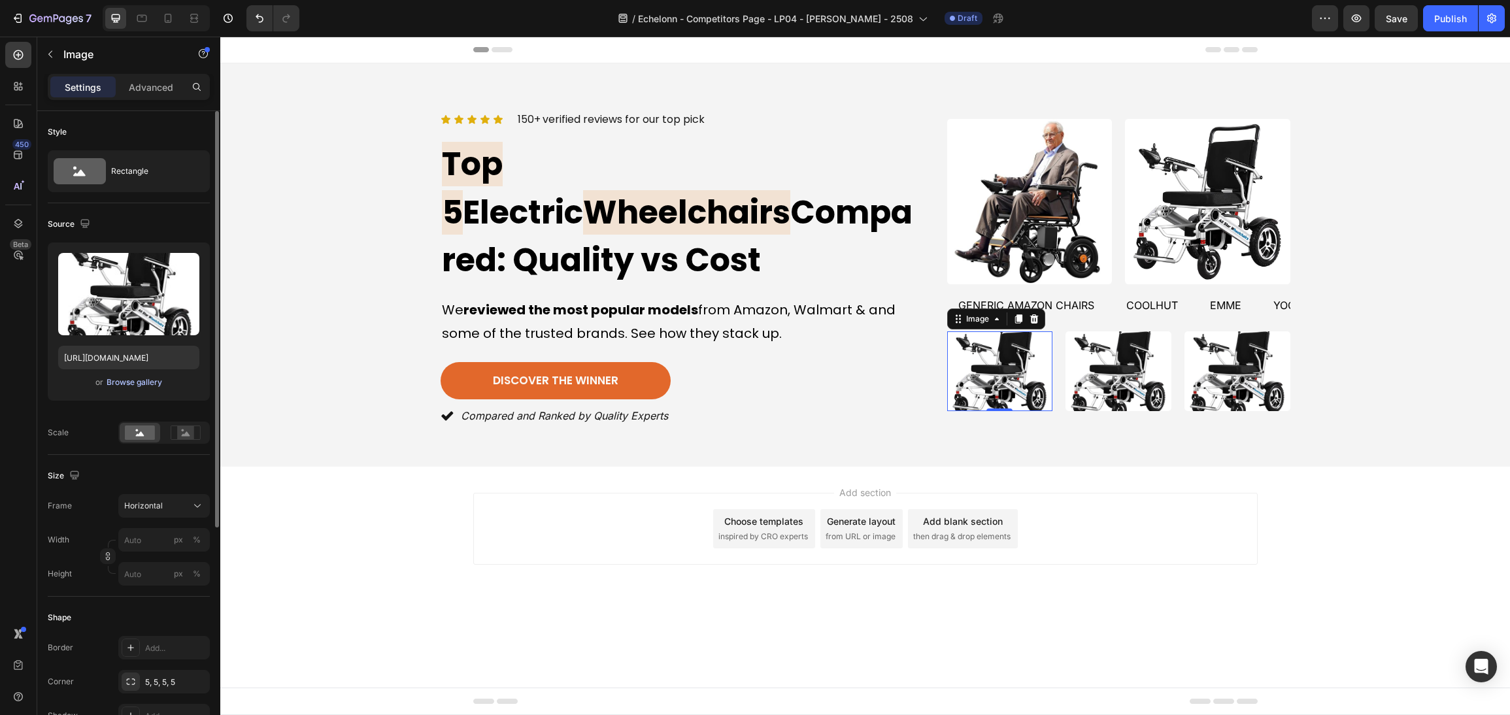
click at [154, 386] on div "Browse gallery" at bounding box center [135, 382] width 56 height 12
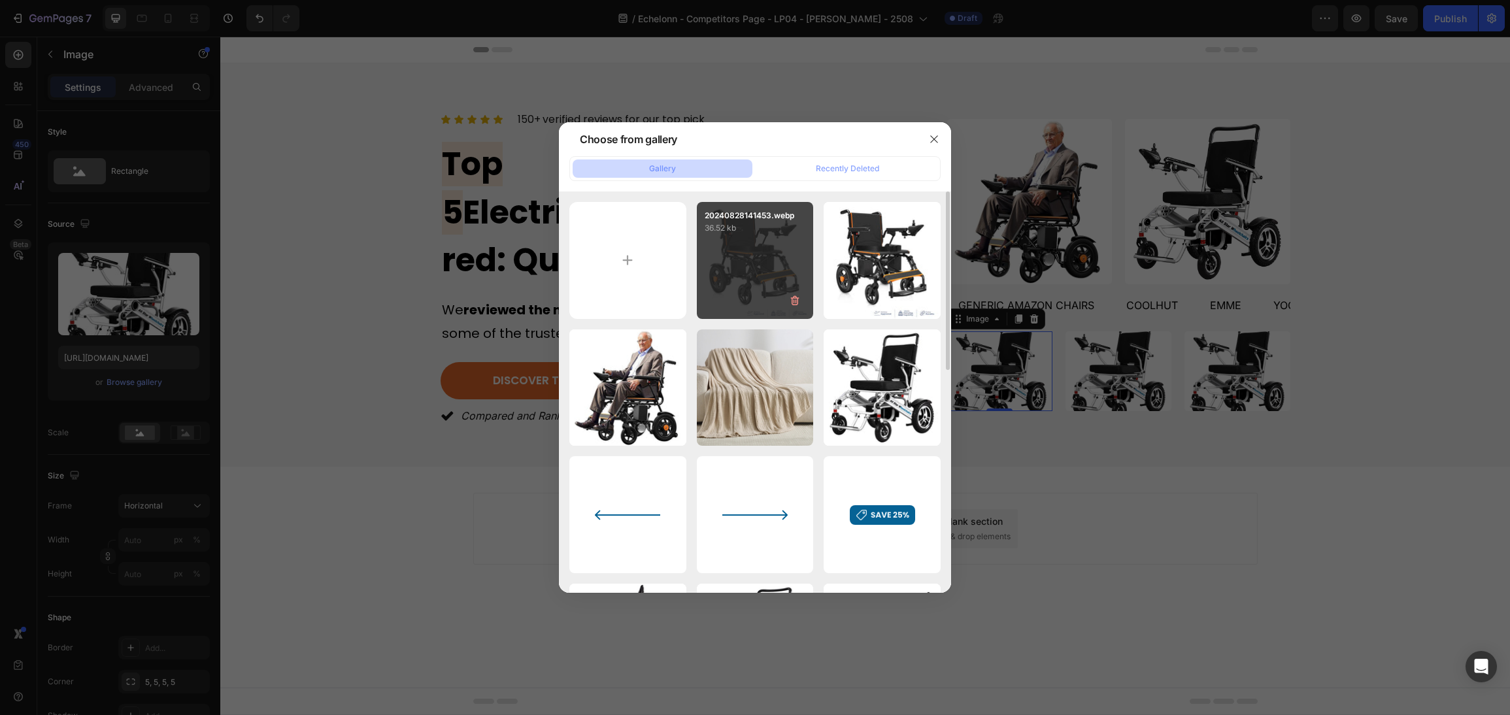
click at [732, 256] on div "20240828141453.webp 36.52 kb" at bounding box center [755, 260] width 117 height 117
type input "[URL][DOMAIN_NAME]"
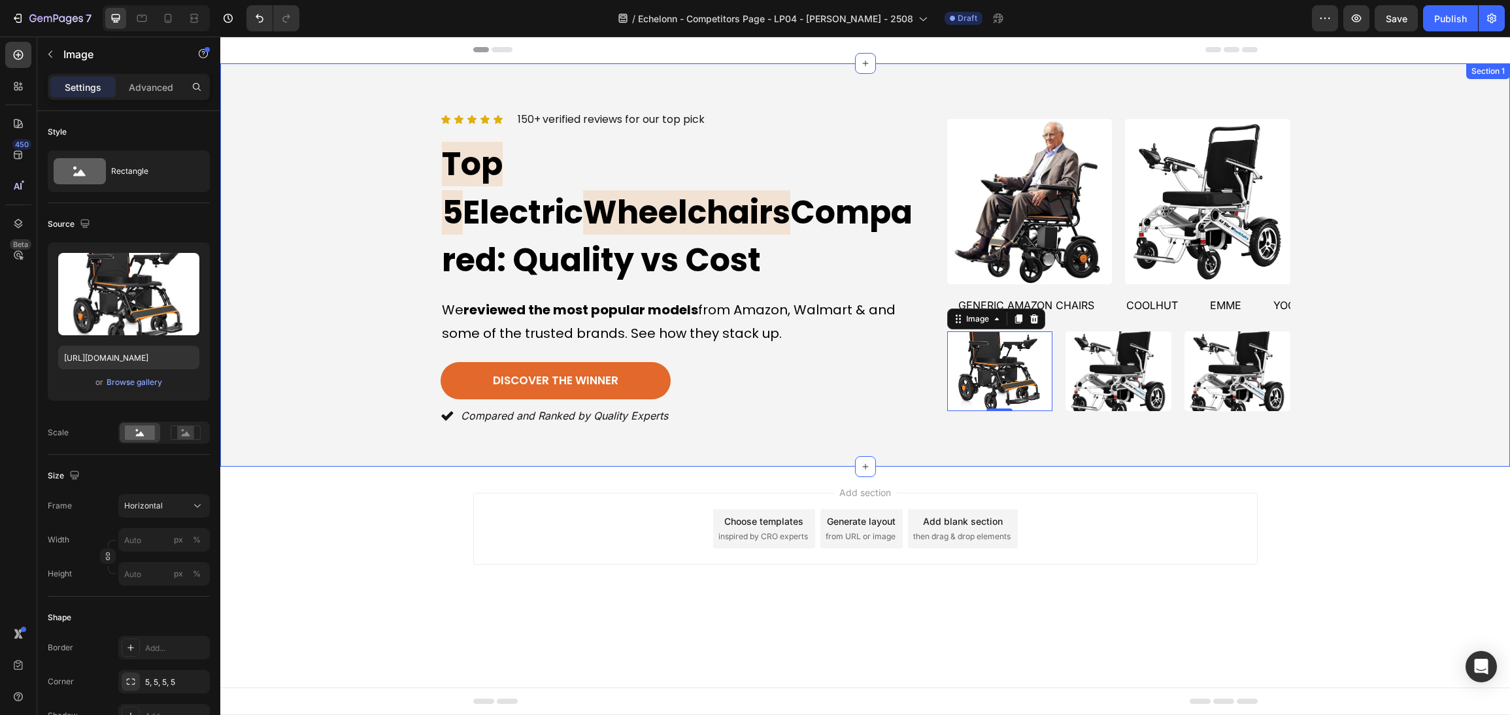
click at [1448, 314] on div "Icon Icon Icon Icon Icon Icon List 150+ verified reviews for our top pick Text …" at bounding box center [865, 265] width 1258 height 325
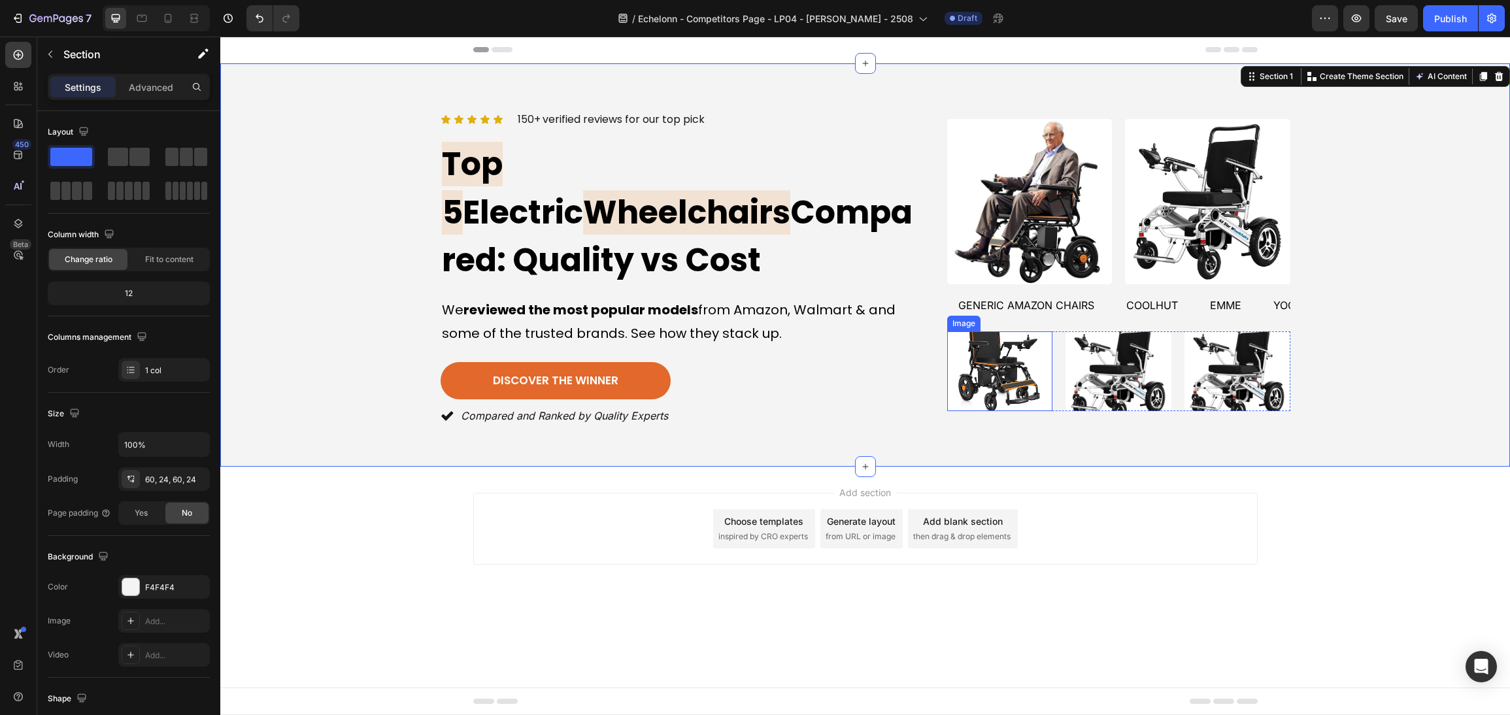
click at [985, 359] on img at bounding box center [1000, 370] width 106 height 79
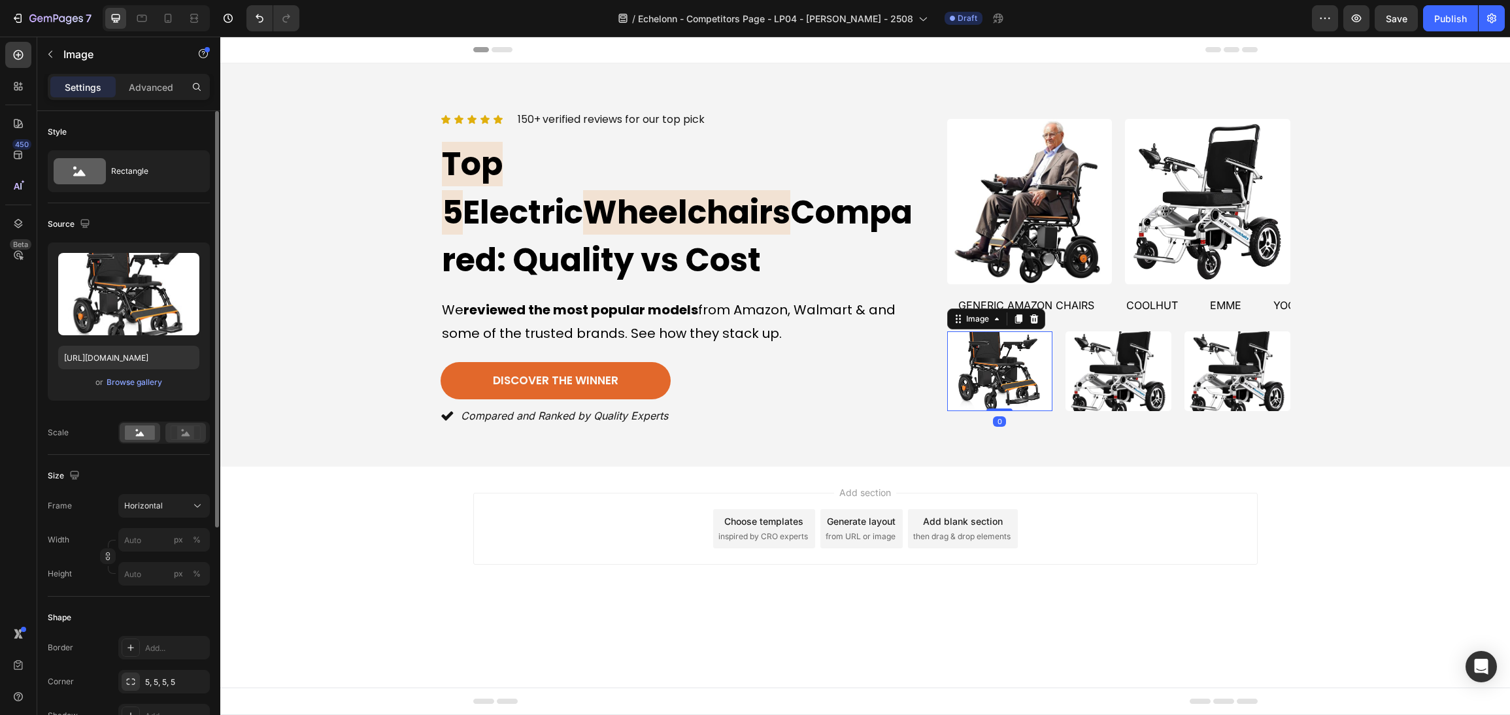
drag, startPoint x: 163, startPoint y: 433, endPoint x: 170, endPoint y: 433, distance: 7.2
click at [163, 432] on div at bounding box center [163, 433] width 91 height 22
click at [175, 435] on icon at bounding box center [186, 432] width 30 height 14
click at [156, 436] on div at bounding box center [140, 433] width 41 height 20
click at [163, 506] on div "Horizontal" at bounding box center [156, 506] width 64 height 12
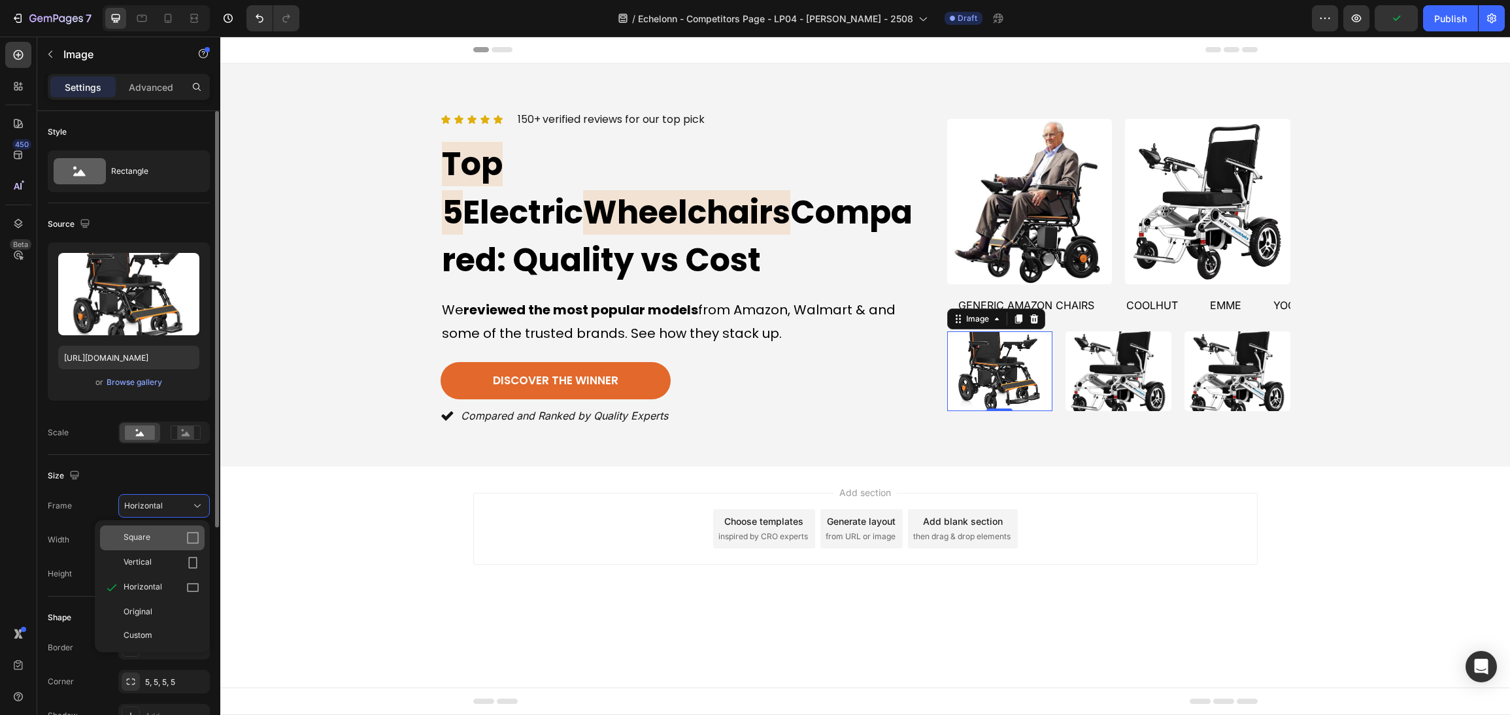
click at [168, 542] on div "Square" at bounding box center [162, 537] width 76 height 13
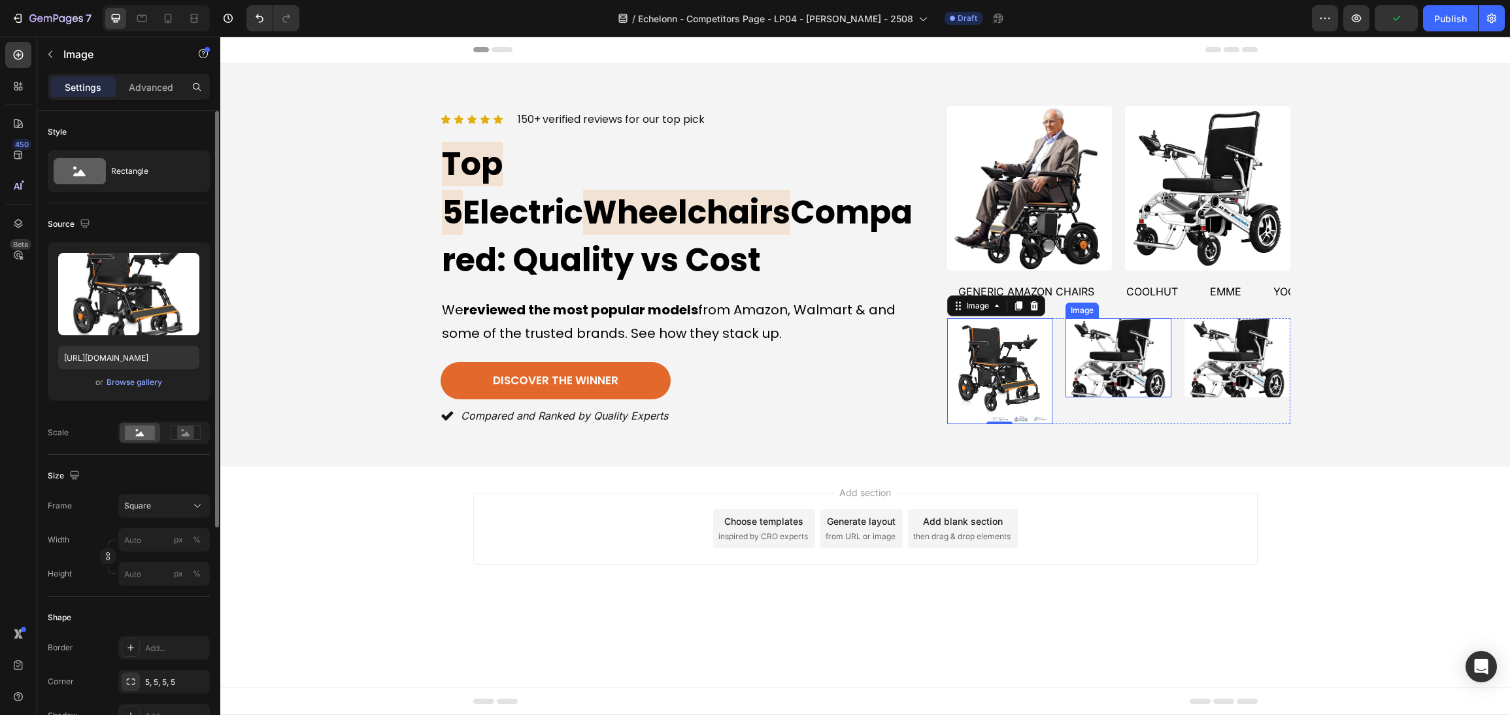
click at [1108, 374] on img at bounding box center [1118, 357] width 106 height 79
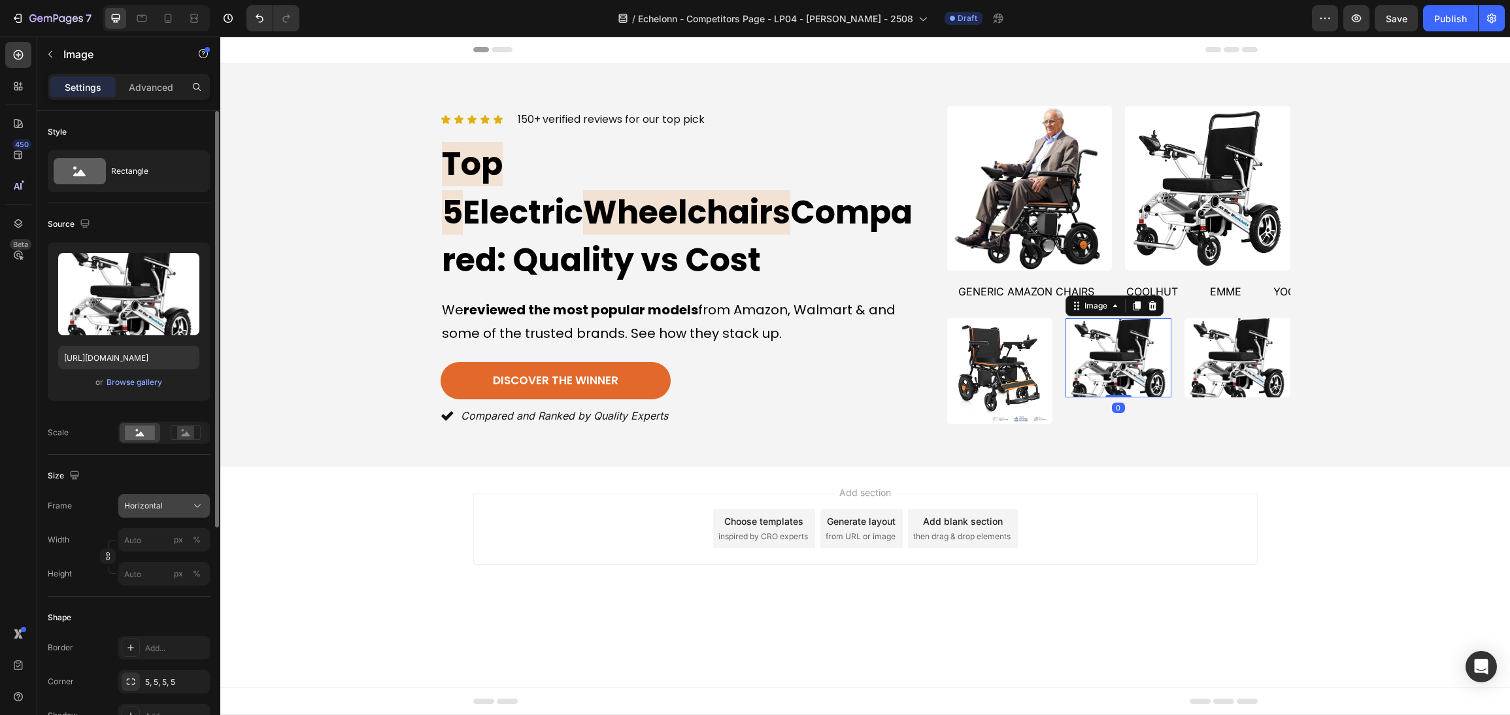
click at [179, 511] on div "Horizontal" at bounding box center [156, 506] width 64 height 12
click at [185, 531] on div "Square" at bounding box center [152, 537] width 105 height 25
click at [1231, 326] on img at bounding box center [1237, 357] width 106 height 79
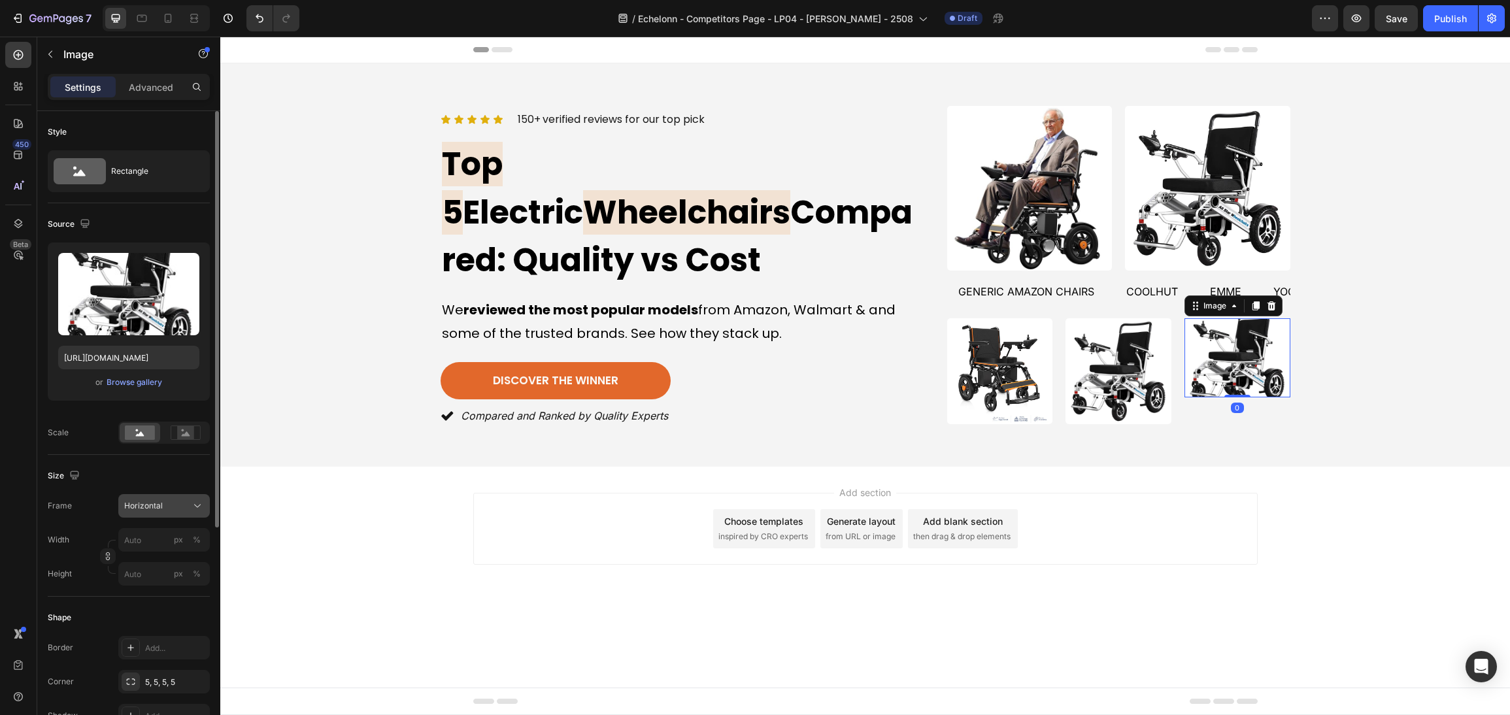
click at [188, 512] on div "Horizontal" at bounding box center [164, 505] width 80 height 13
click at [191, 538] on icon at bounding box center [192, 537] width 13 height 13
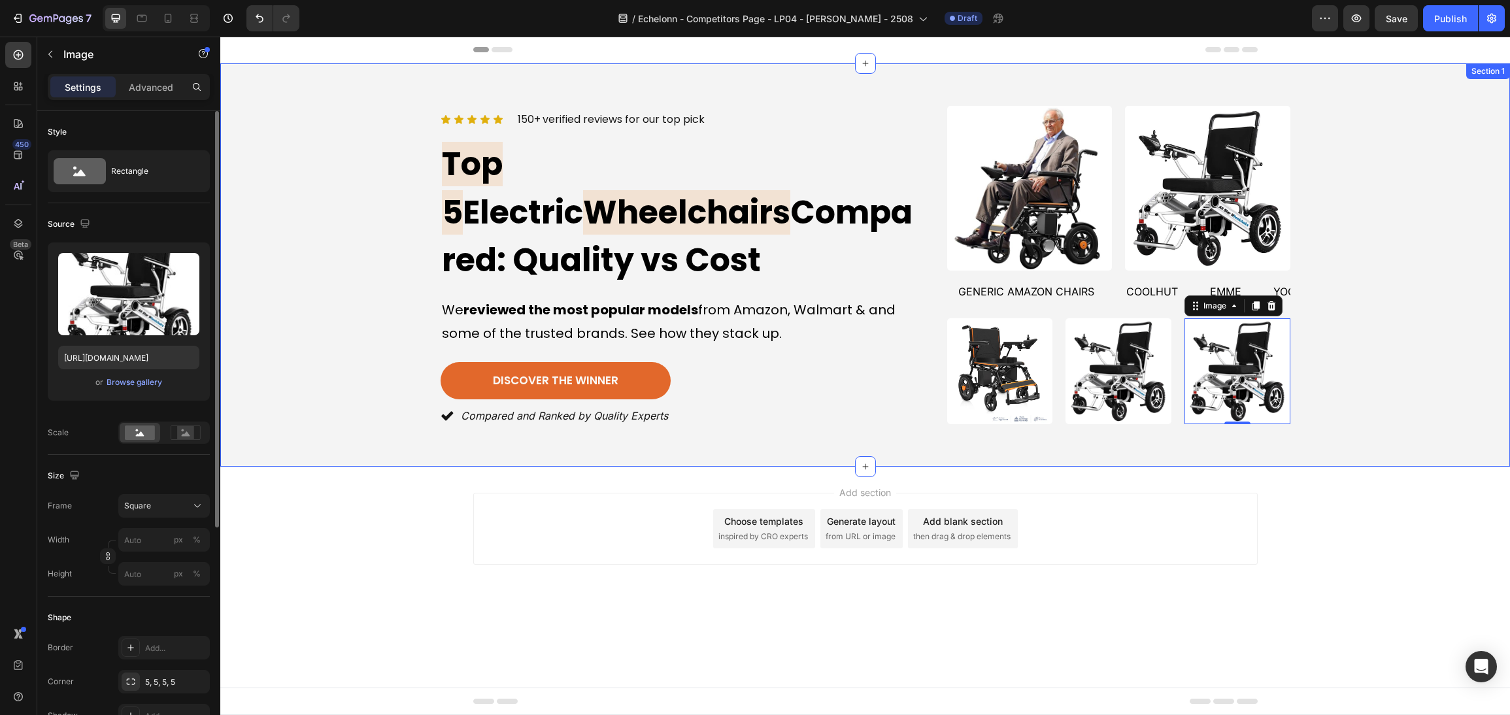
click at [1328, 275] on div "Icon Icon Icon Icon Icon Icon List 150+ verified reviews for our top pick Text …" at bounding box center [865, 265] width 1258 height 325
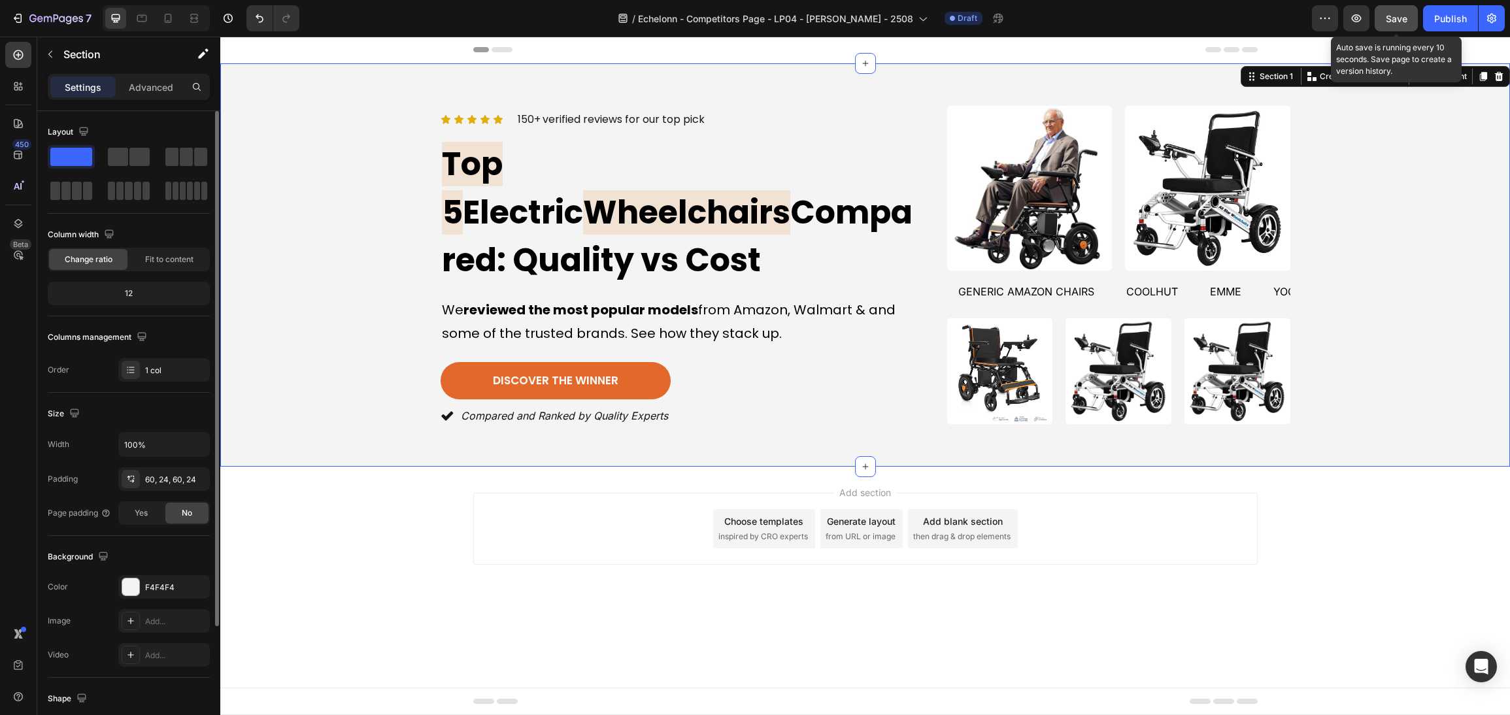
click at [1389, 24] on div "Save" at bounding box center [1396, 19] width 22 height 14
click at [1341, 272] on div "Icon Icon Icon Icon Icon Icon List 150+ verified reviews for our top pick Text …" at bounding box center [865, 265] width 1258 height 325
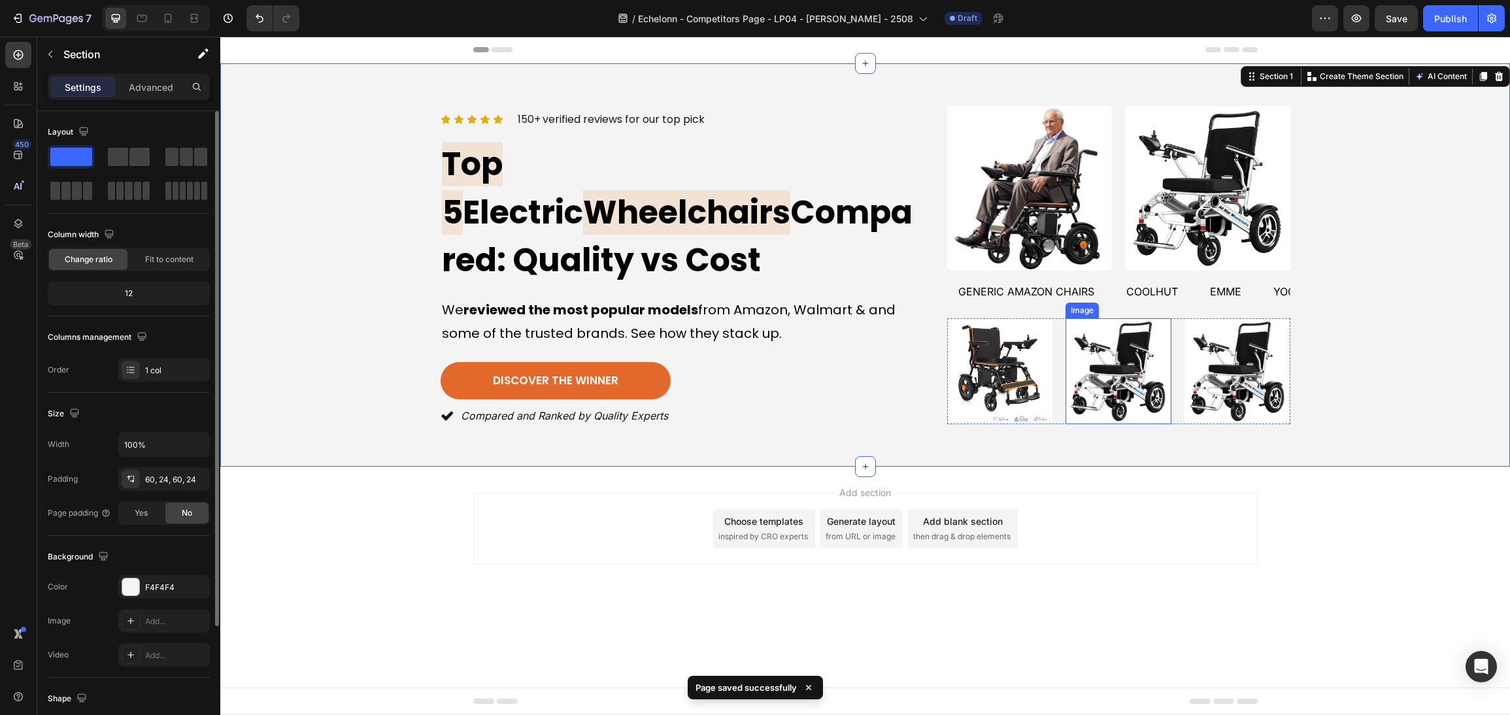
click at [1080, 382] on img at bounding box center [1118, 371] width 106 height 106
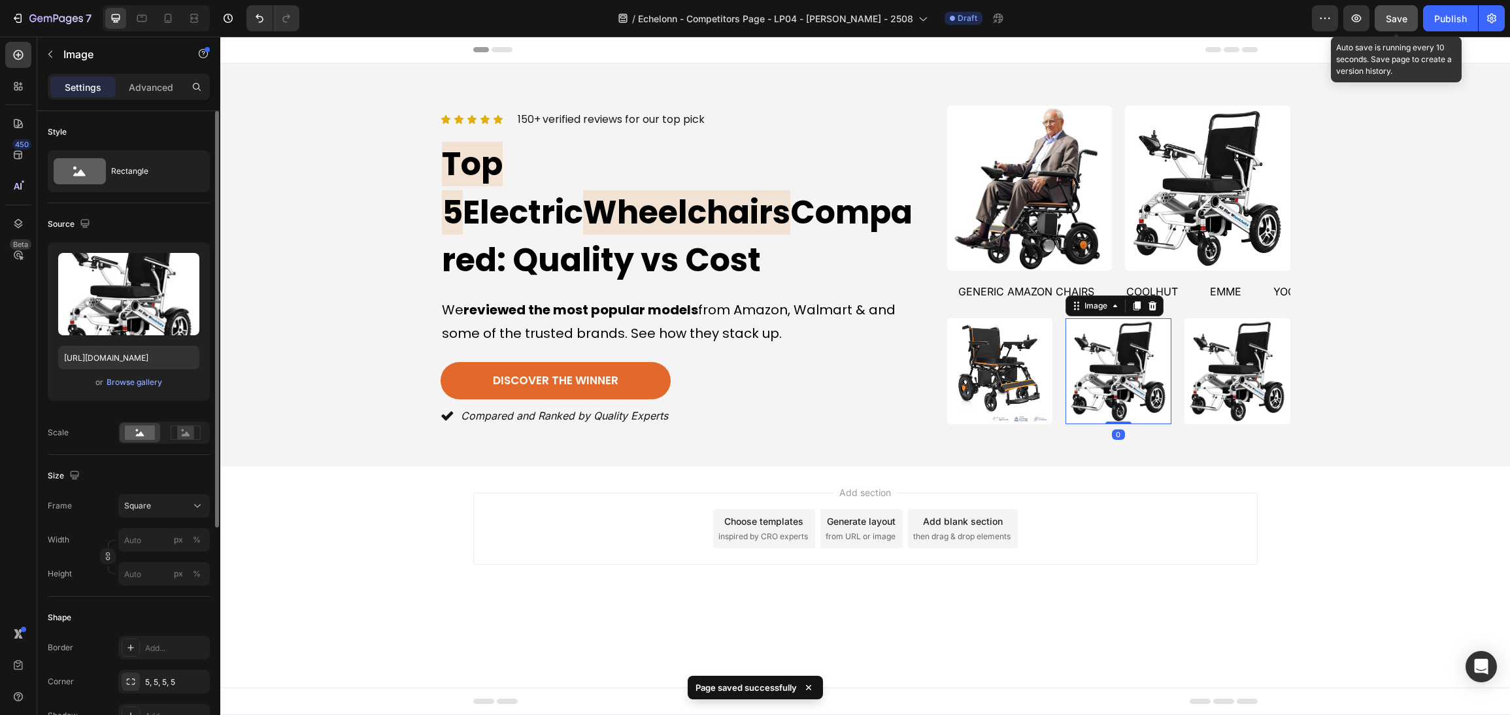
click at [1400, 14] on span "Save" at bounding box center [1396, 18] width 22 height 11
click at [84, 8] on button "7" at bounding box center [51, 18] width 92 height 26
